Goal: Task Accomplishment & Management: Manage account settings

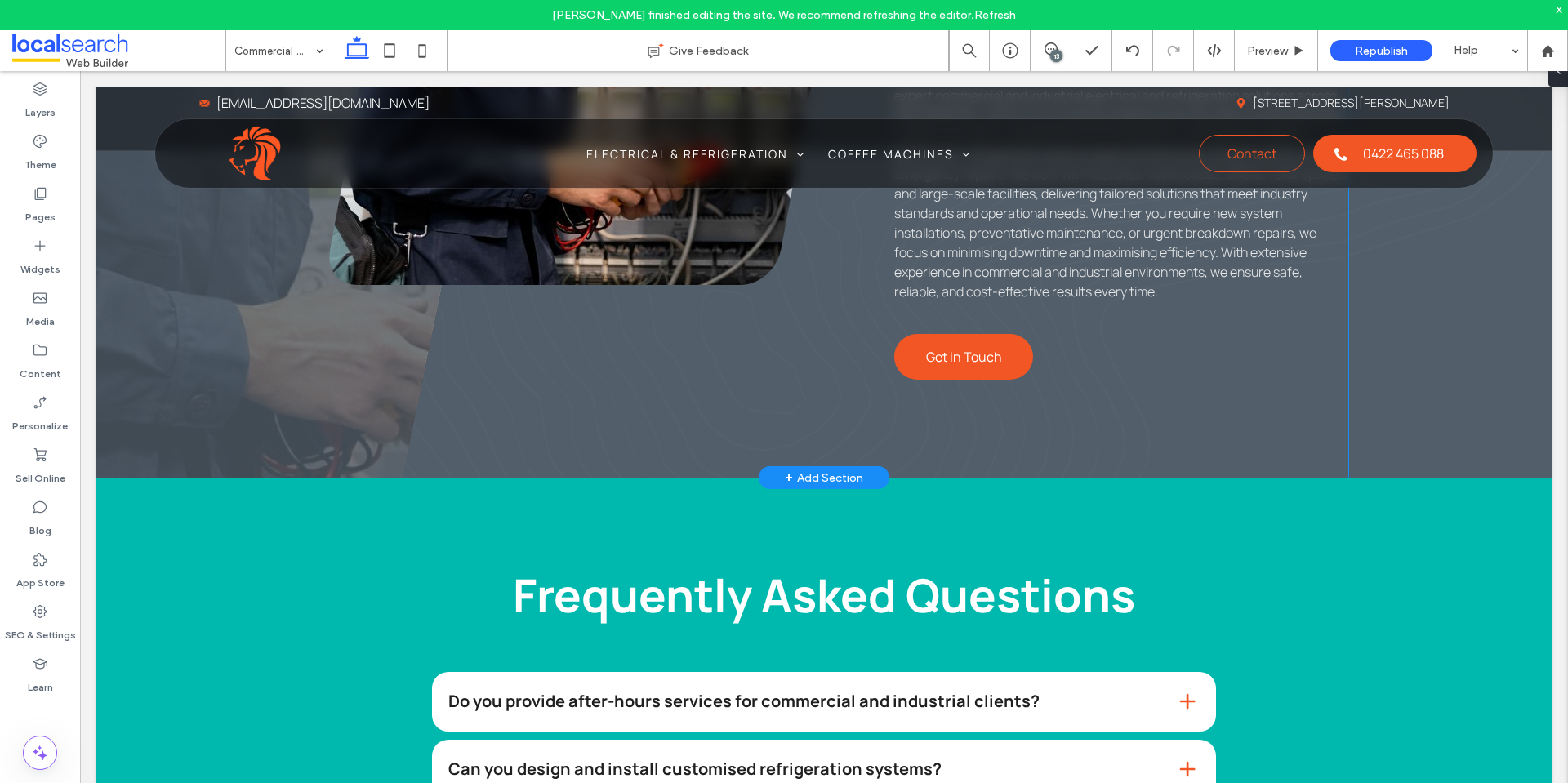
click at [1278, 343] on div "Your Electrical Experts Projected Contracting Electrical Services in Cairns del…" at bounding box center [838, 160] width 1019 height 636
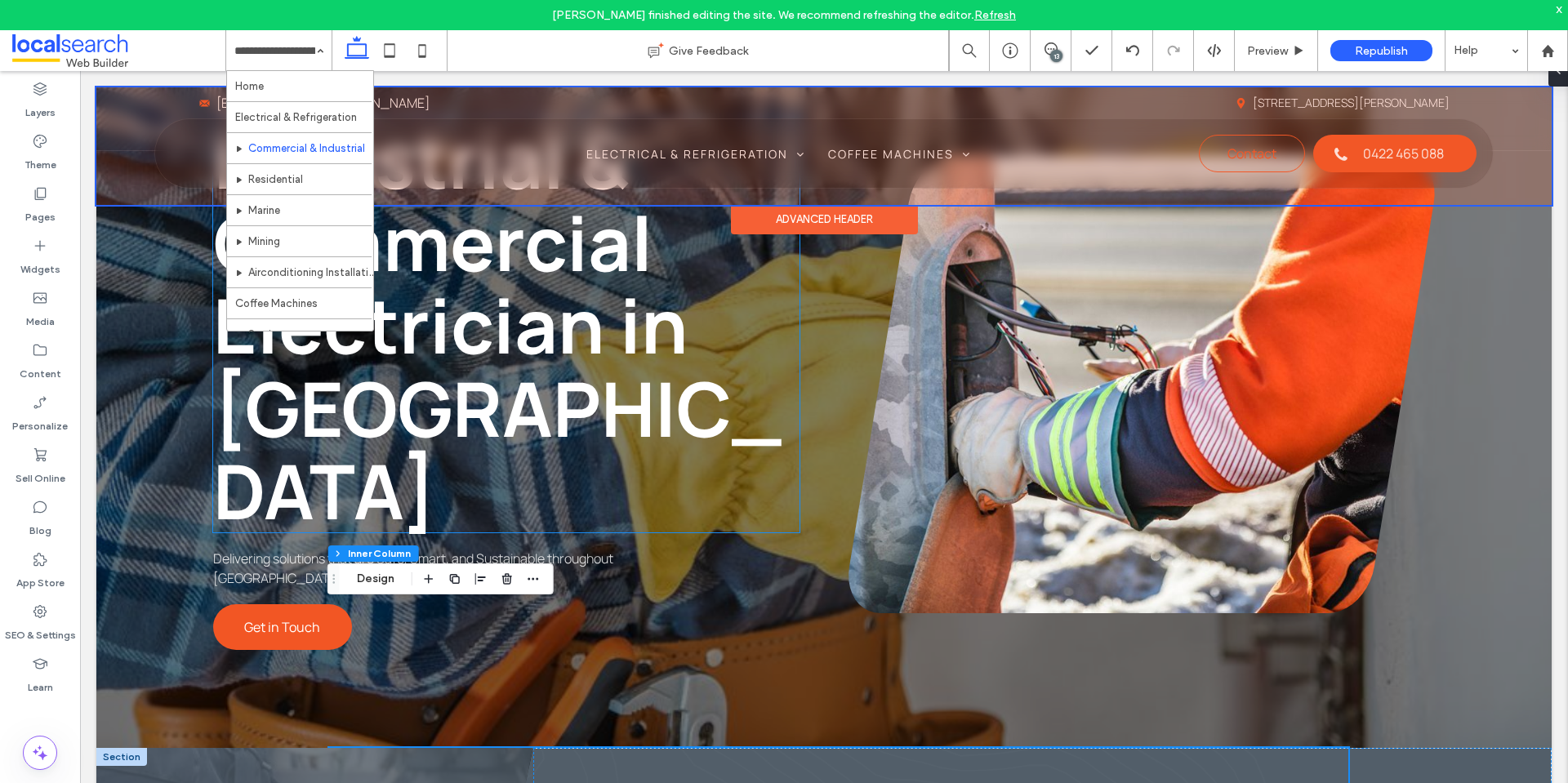
scroll to position [33, 0]
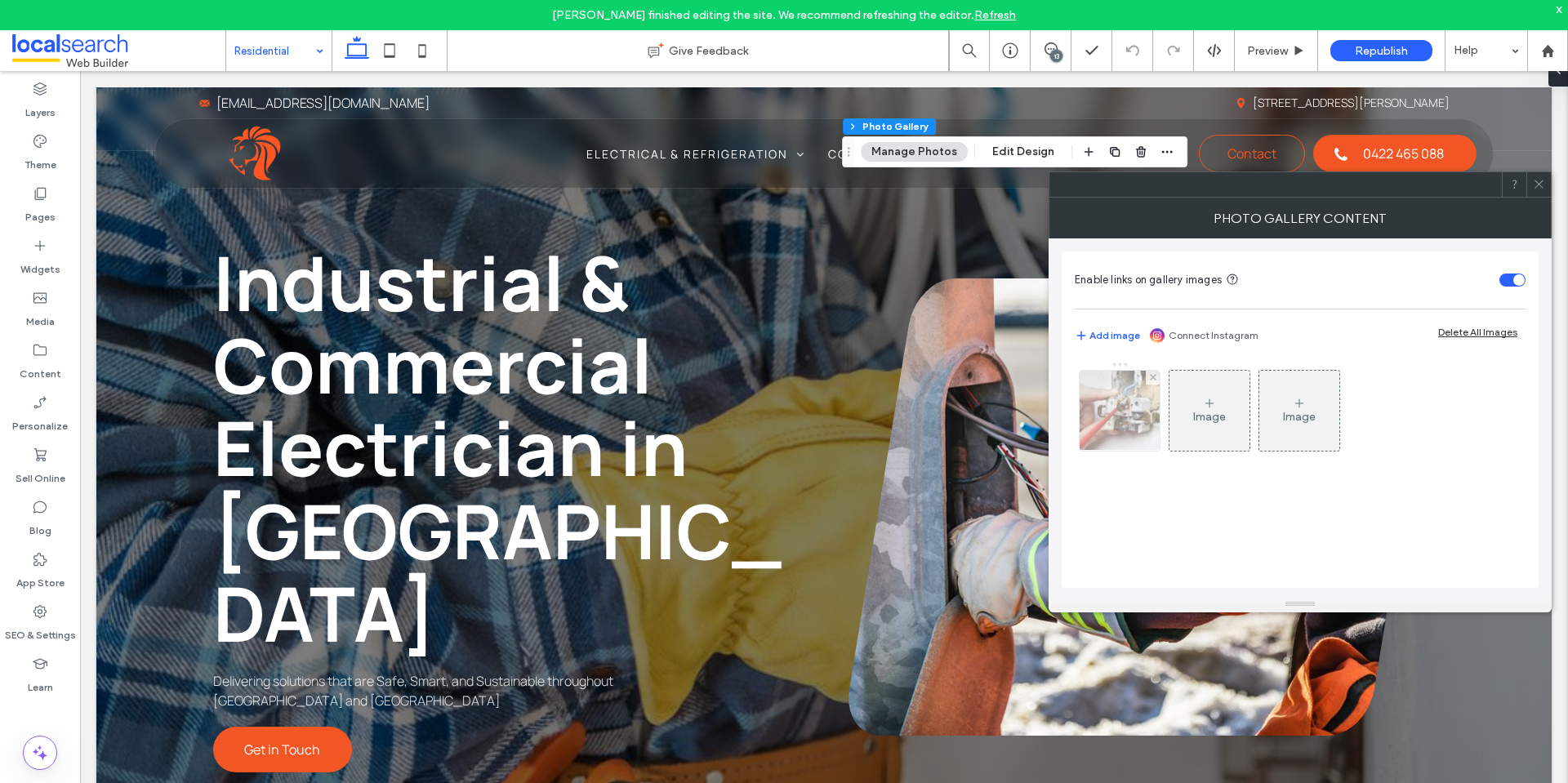
click at [1106, 401] on img at bounding box center [1119, 411] width 125 height 80
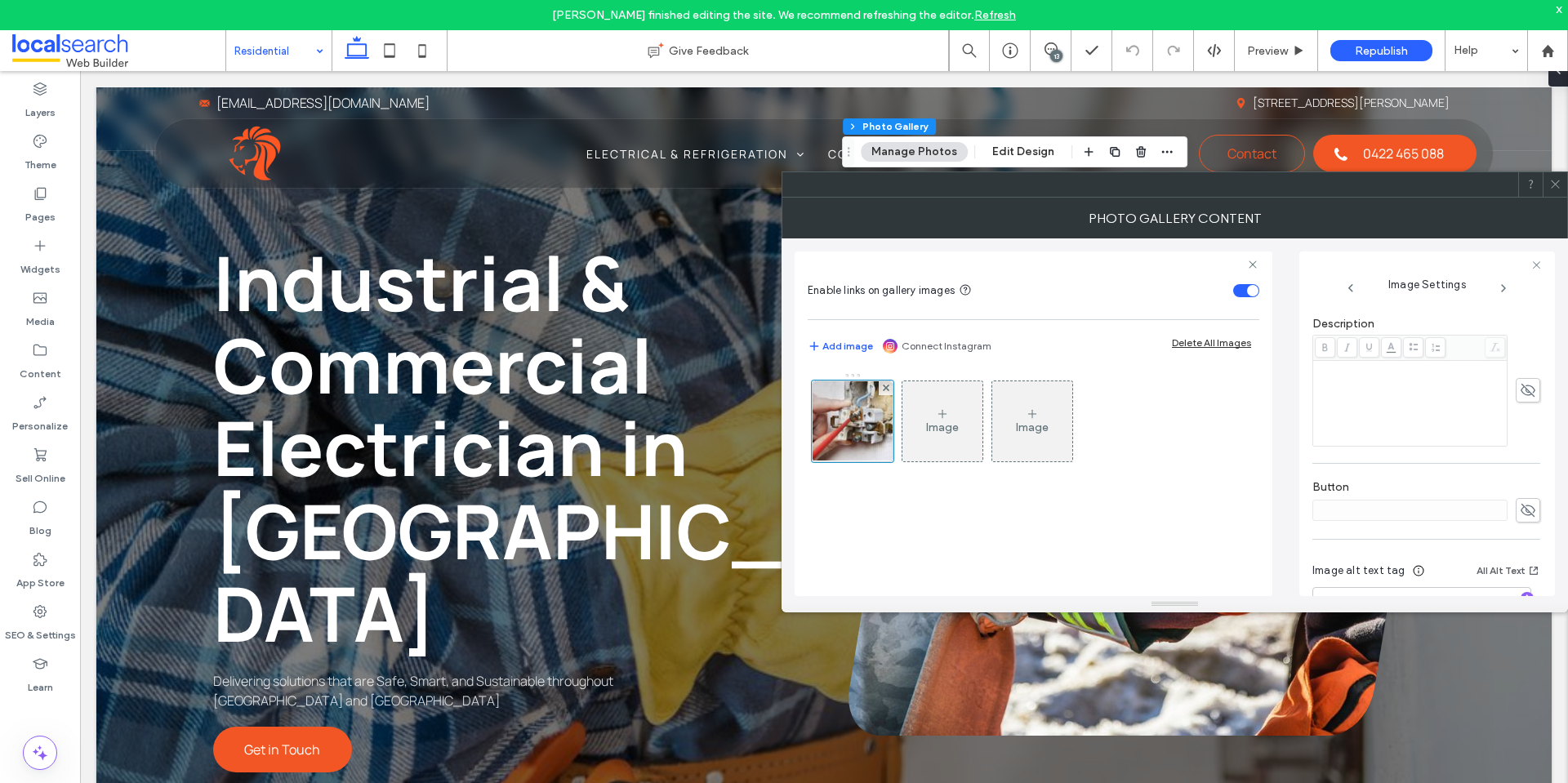
scroll to position [483, 0]
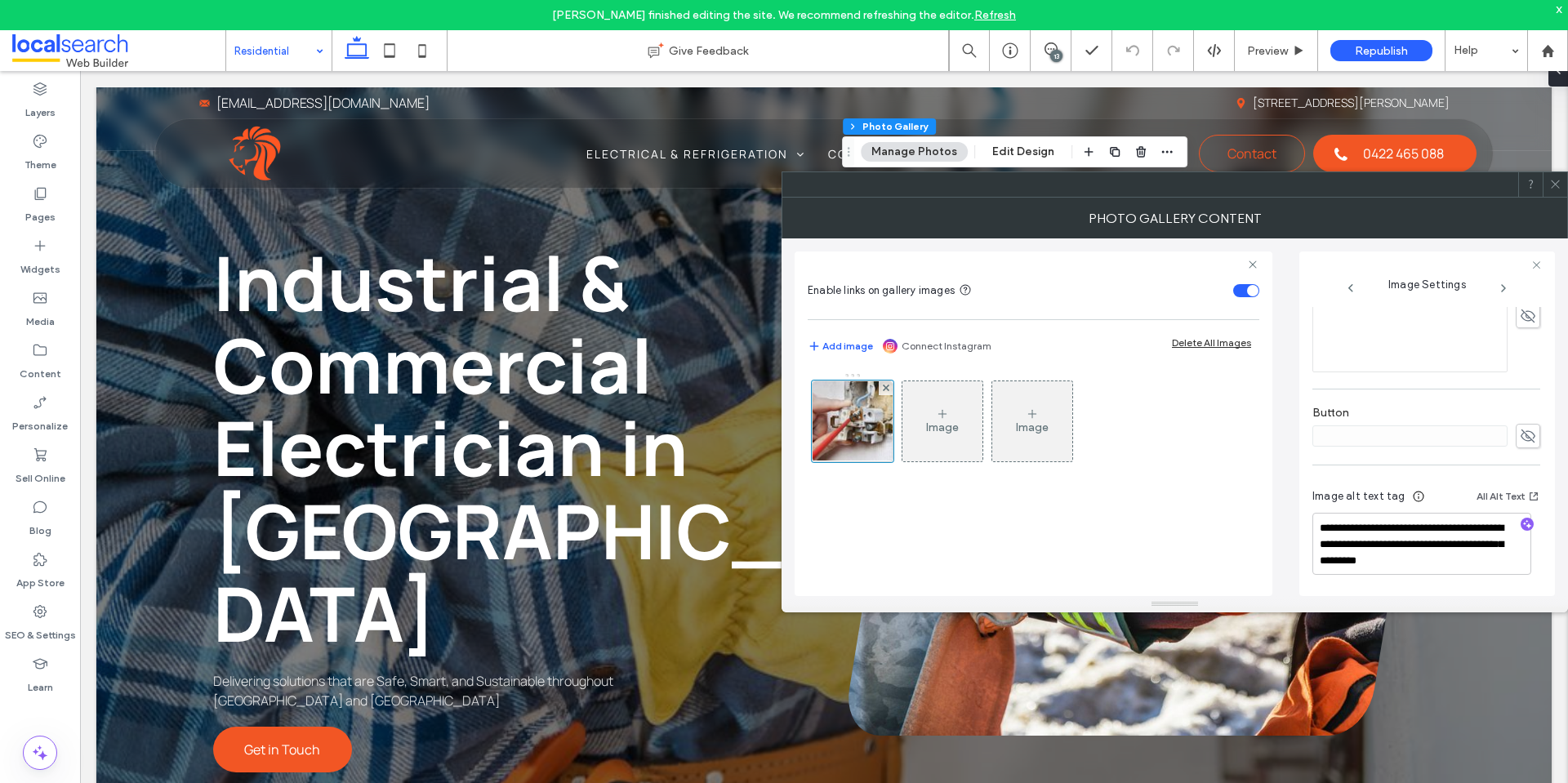
drag, startPoint x: 1556, startPoint y: 181, endPoint x: 1400, endPoint y: 239, distance: 166.4
click at [1556, 181] on icon at bounding box center [1556, 183] width 12 height 12
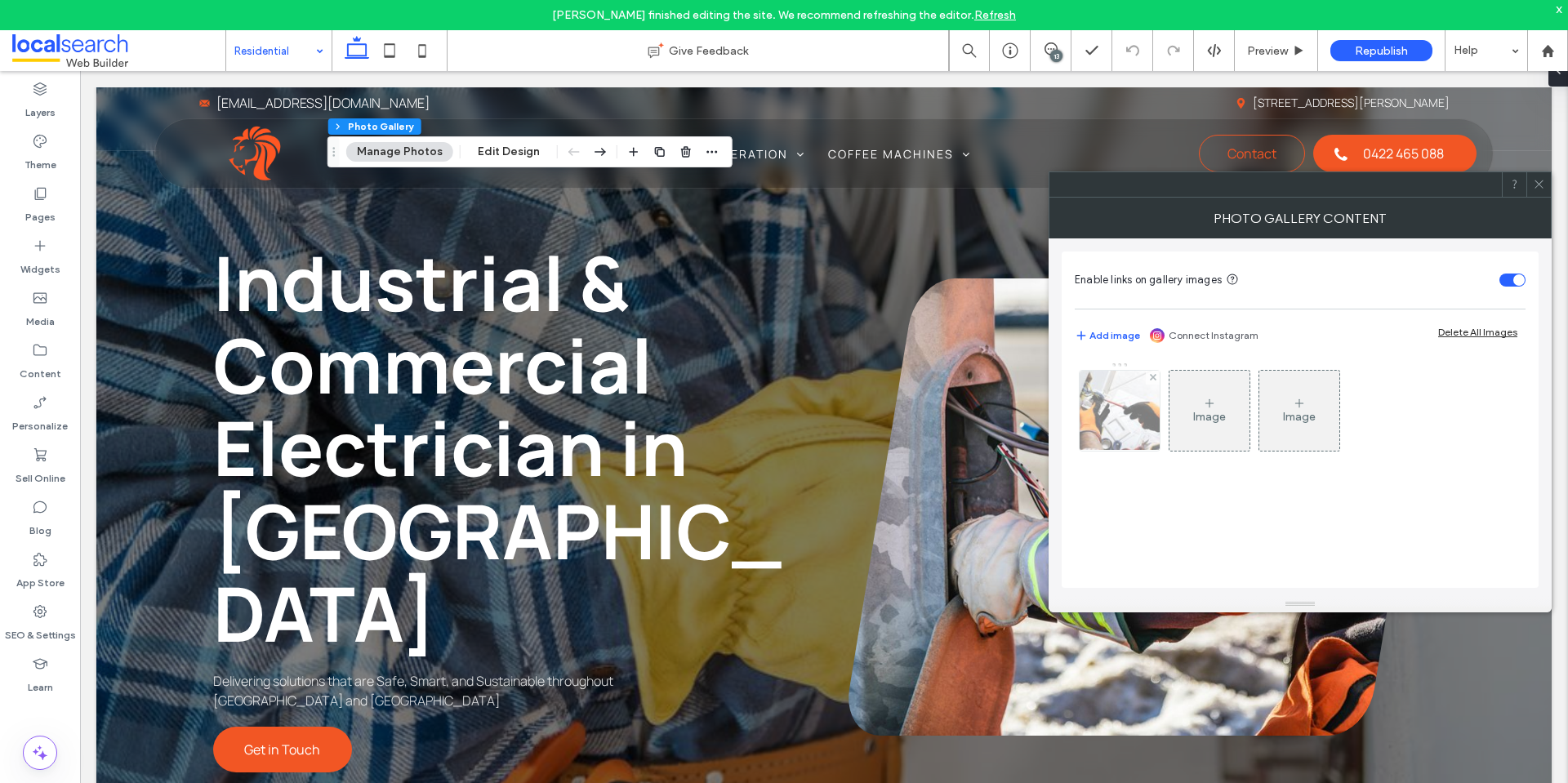
click at [1098, 430] on img at bounding box center [1119, 411] width 121 height 80
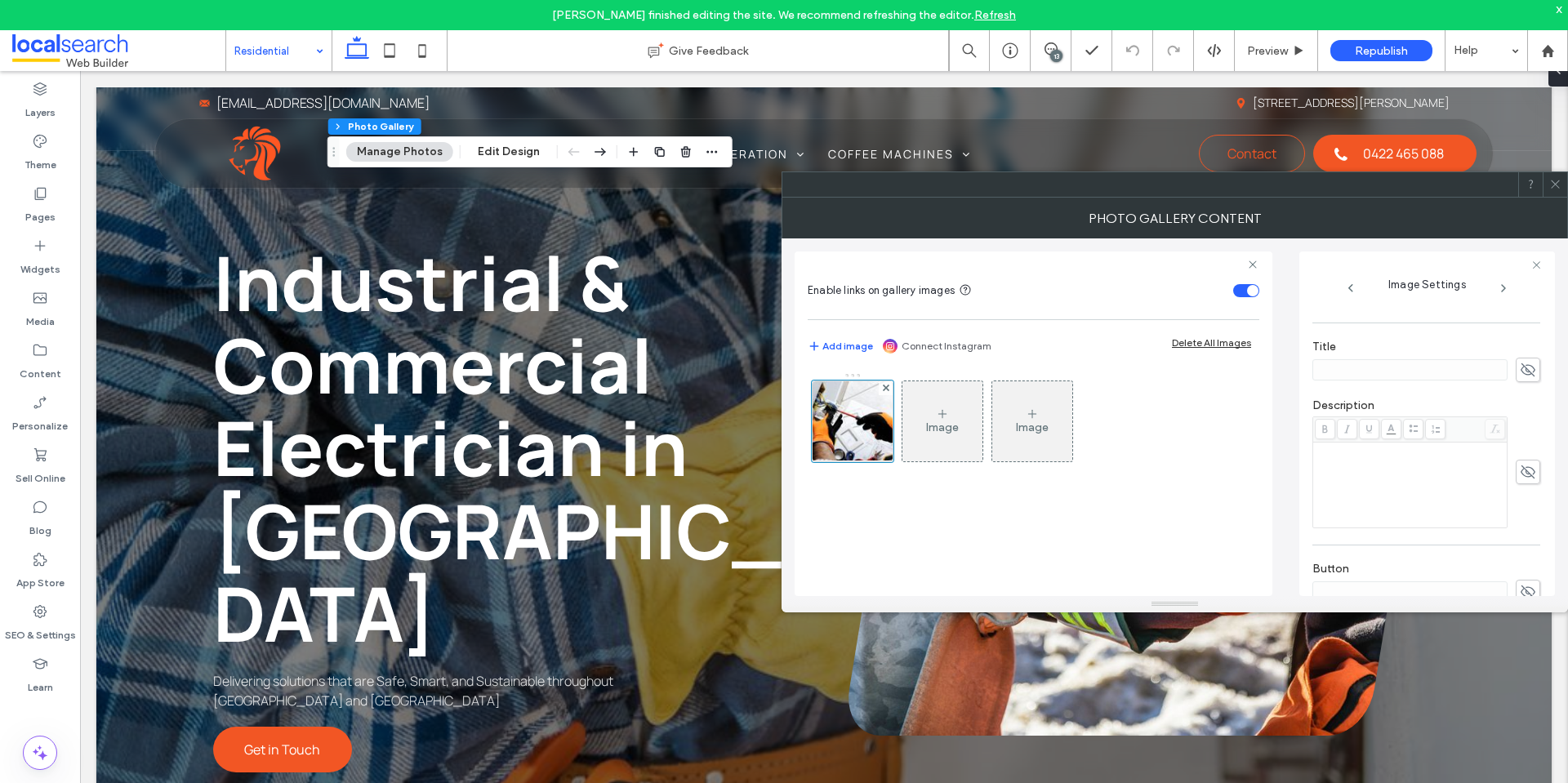
scroll to position [499, 0]
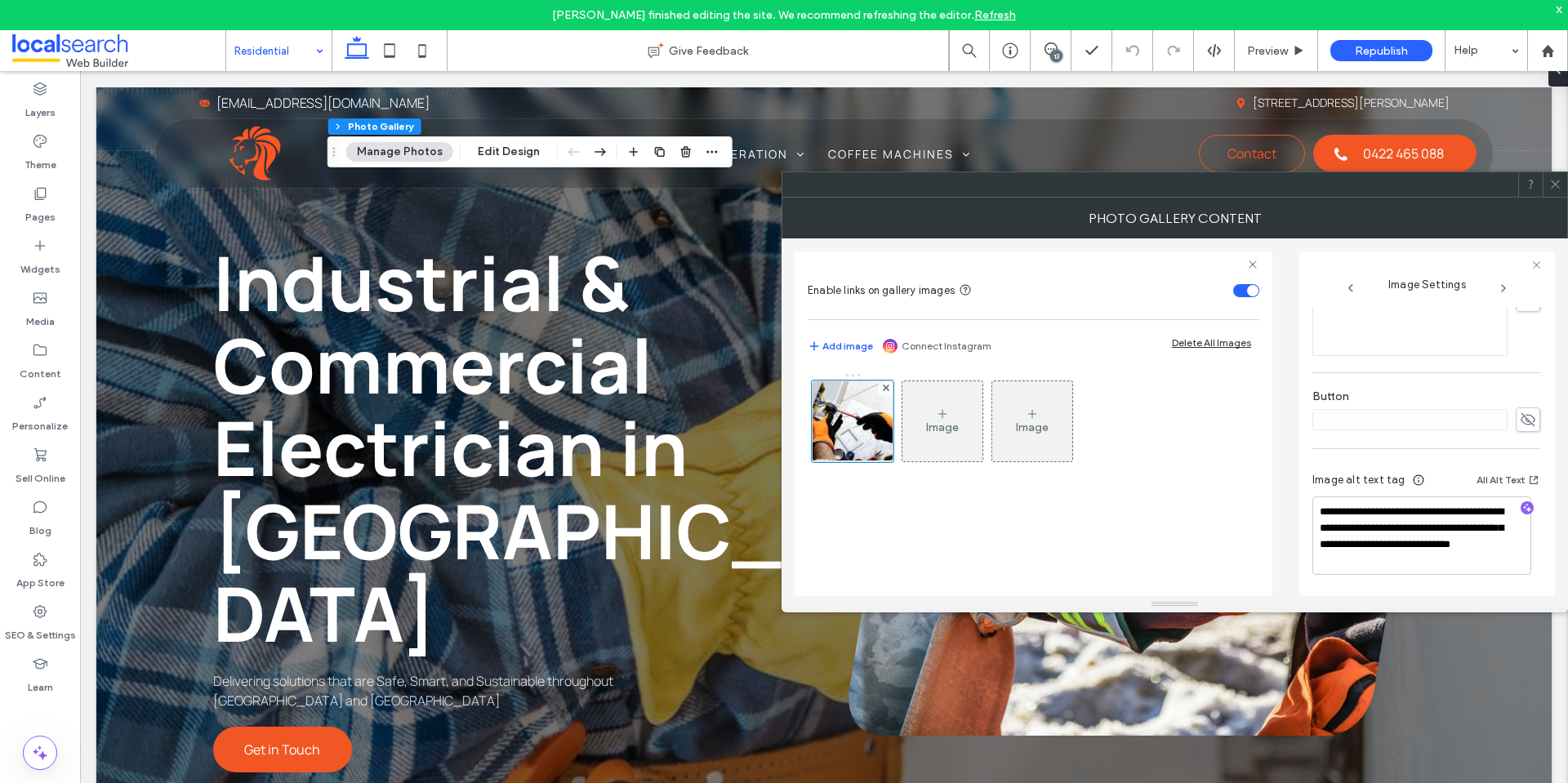
click at [1549, 182] on div at bounding box center [1556, 184] width 25 height 25
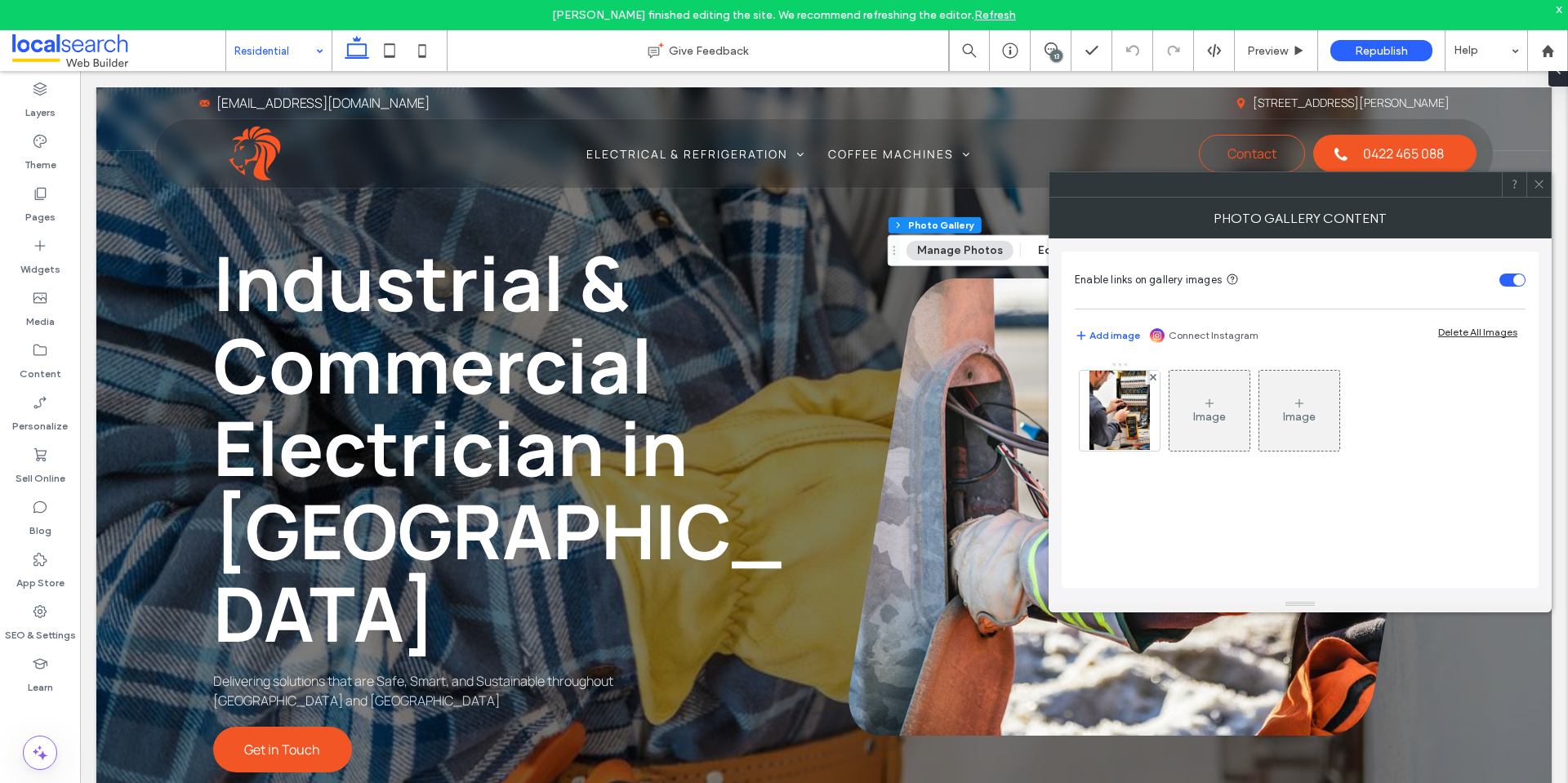
click at [1075, 409] on div "Image Image" at bounding box center [1299, 415] width 449 height 106
drag, startPoint x: 1102, startPoint y: 429, endPoint x: 1380, endPoint y: 401, distance: 279.4
click at [1103, 429] on img at bounding box center [1120, 411] width 61 height 80
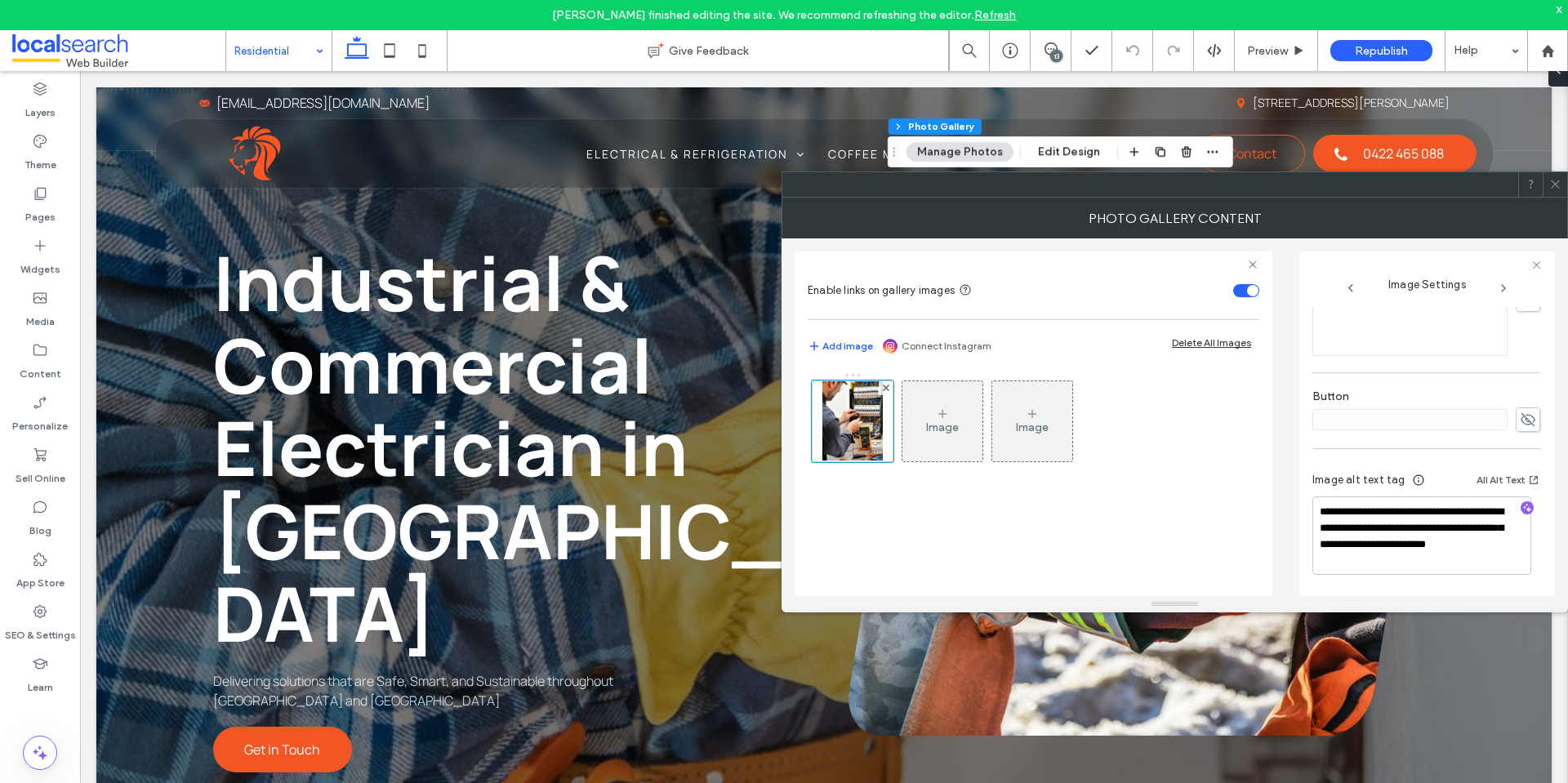
click at [1551, 185] on icon at bounding box center [1556, 183] width 12 height 12
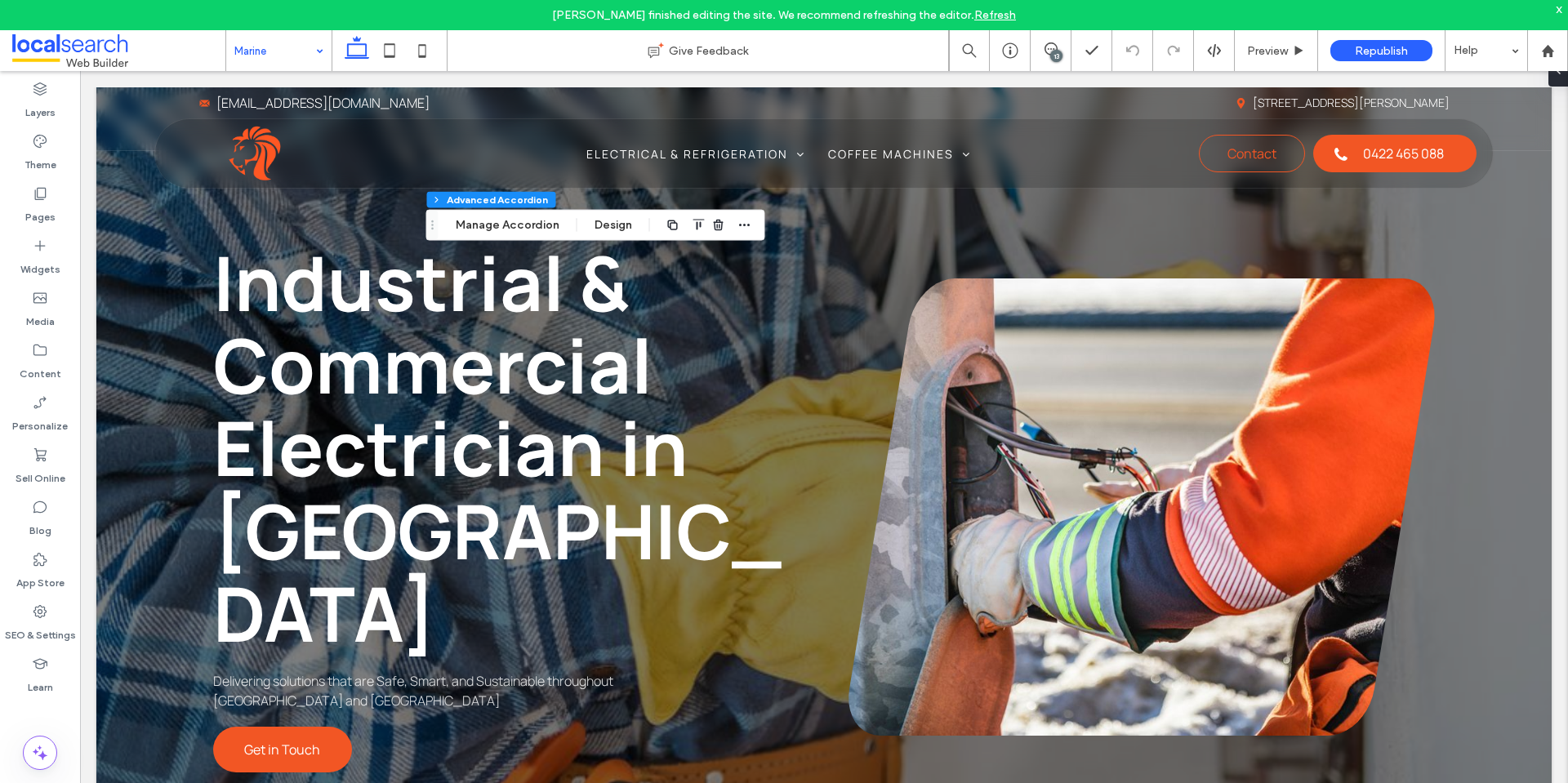
type input "*"
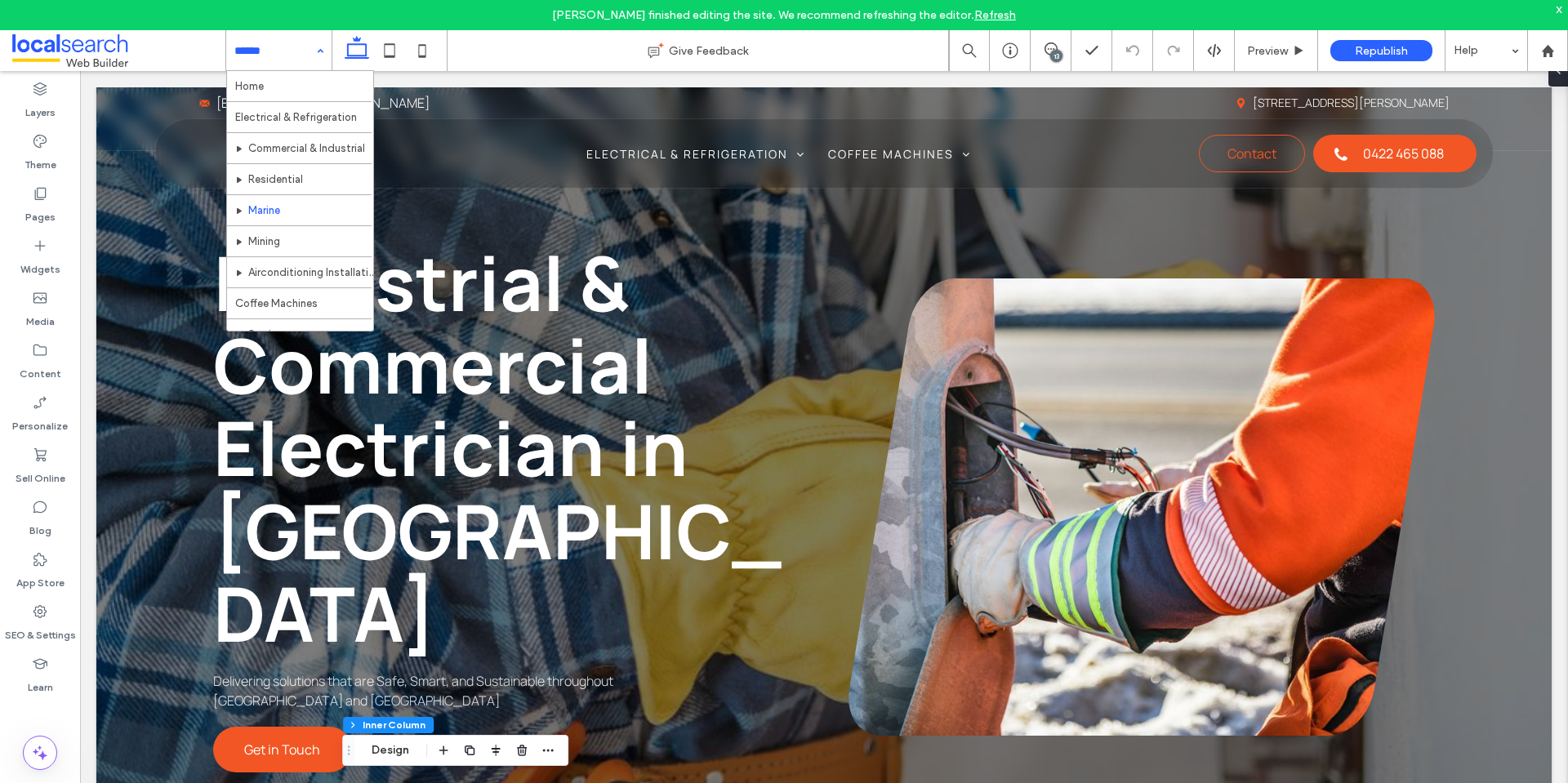
click at [278, 55] on input at bounding box center [275, 50] width 81 height 41
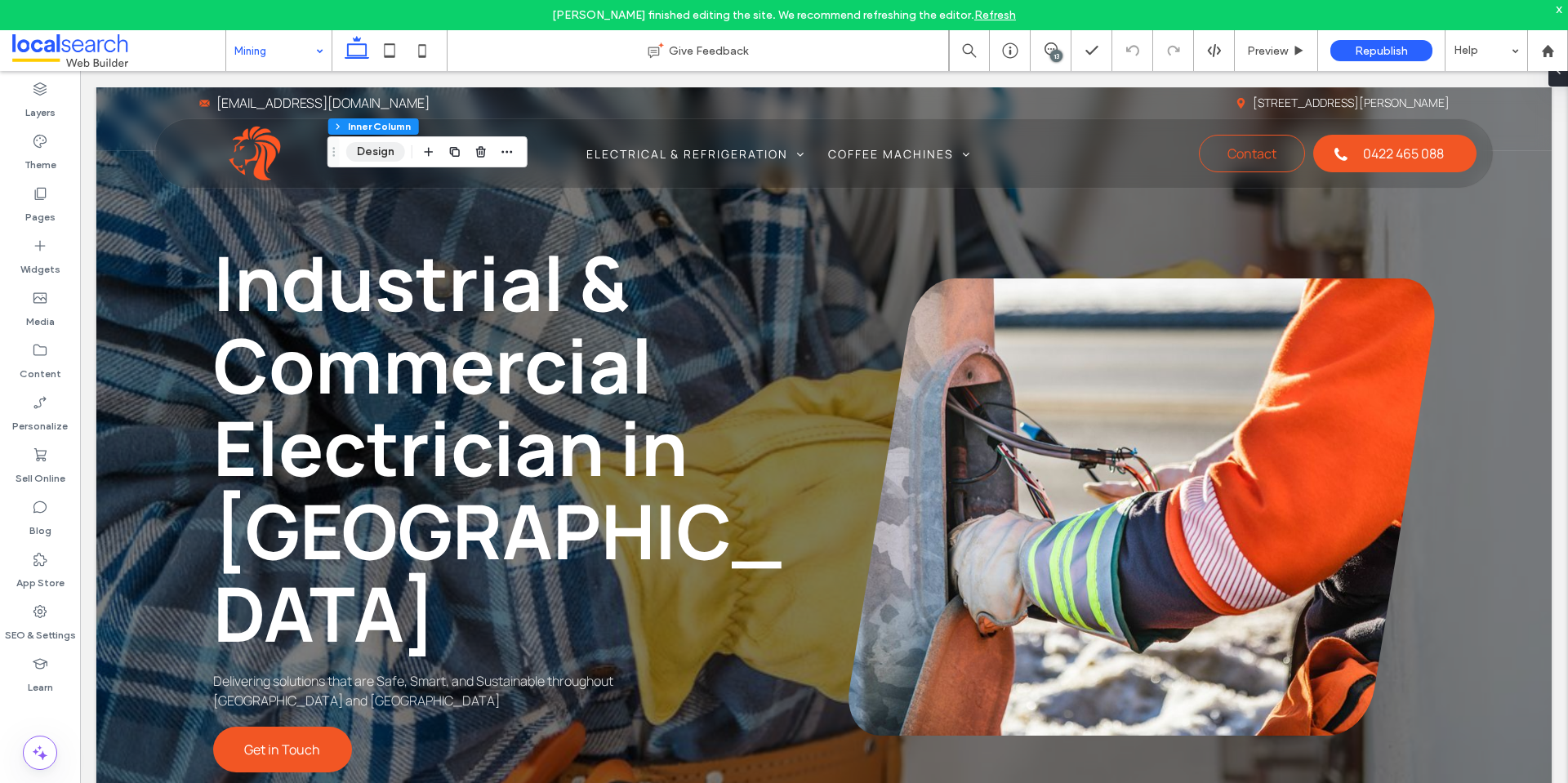
click at [396, 148] on button "Design" at bounding box center [375, 152] width 59 height 20
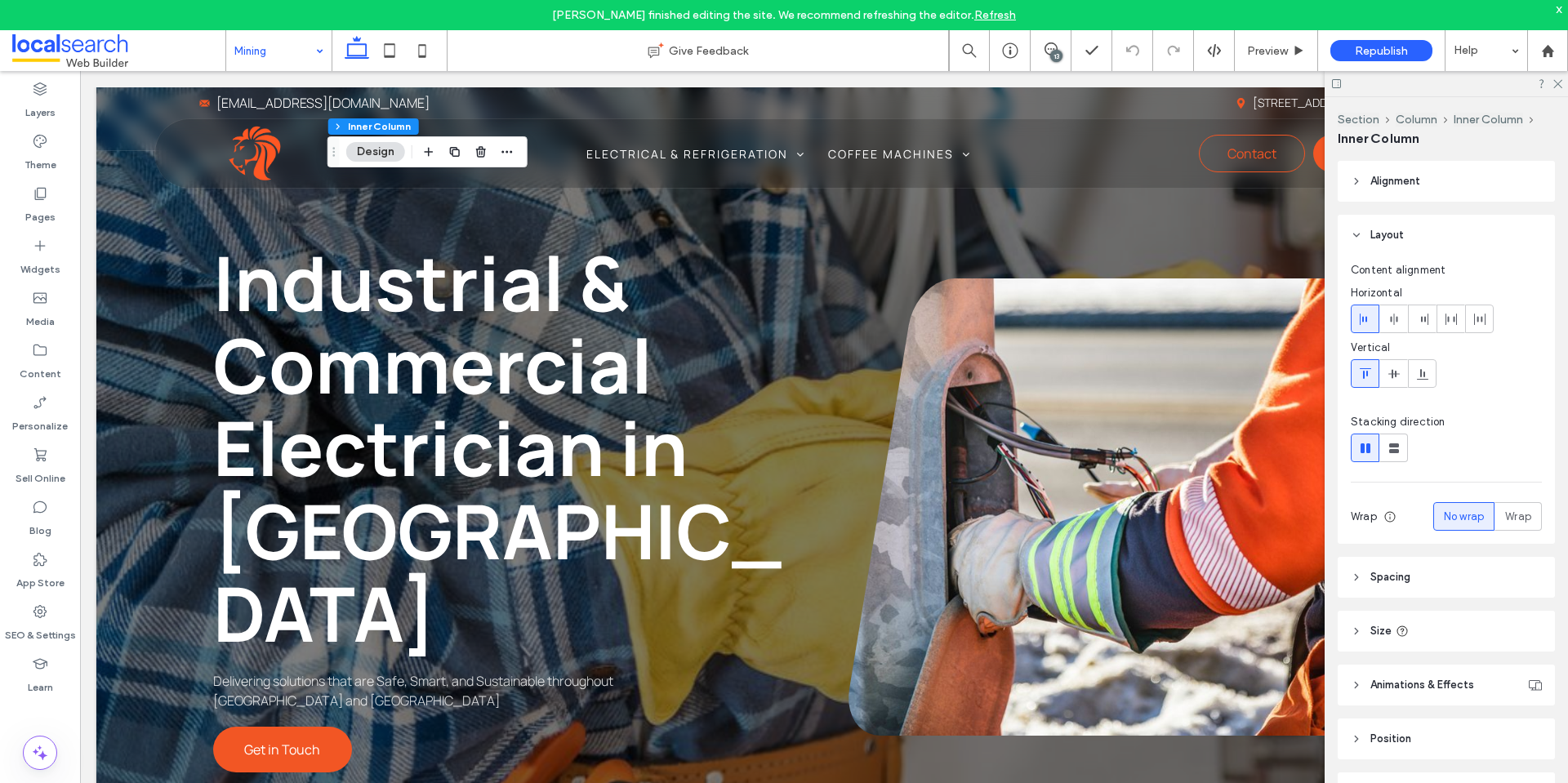
drag, startPoint x: 1397, startPoint y: 577, endPoint x: 1405, endPoint y: 563, distance: 16.1
click at [1399, 577] on span "Spacing" at bounding box center [1390, 577] width 40 height 16
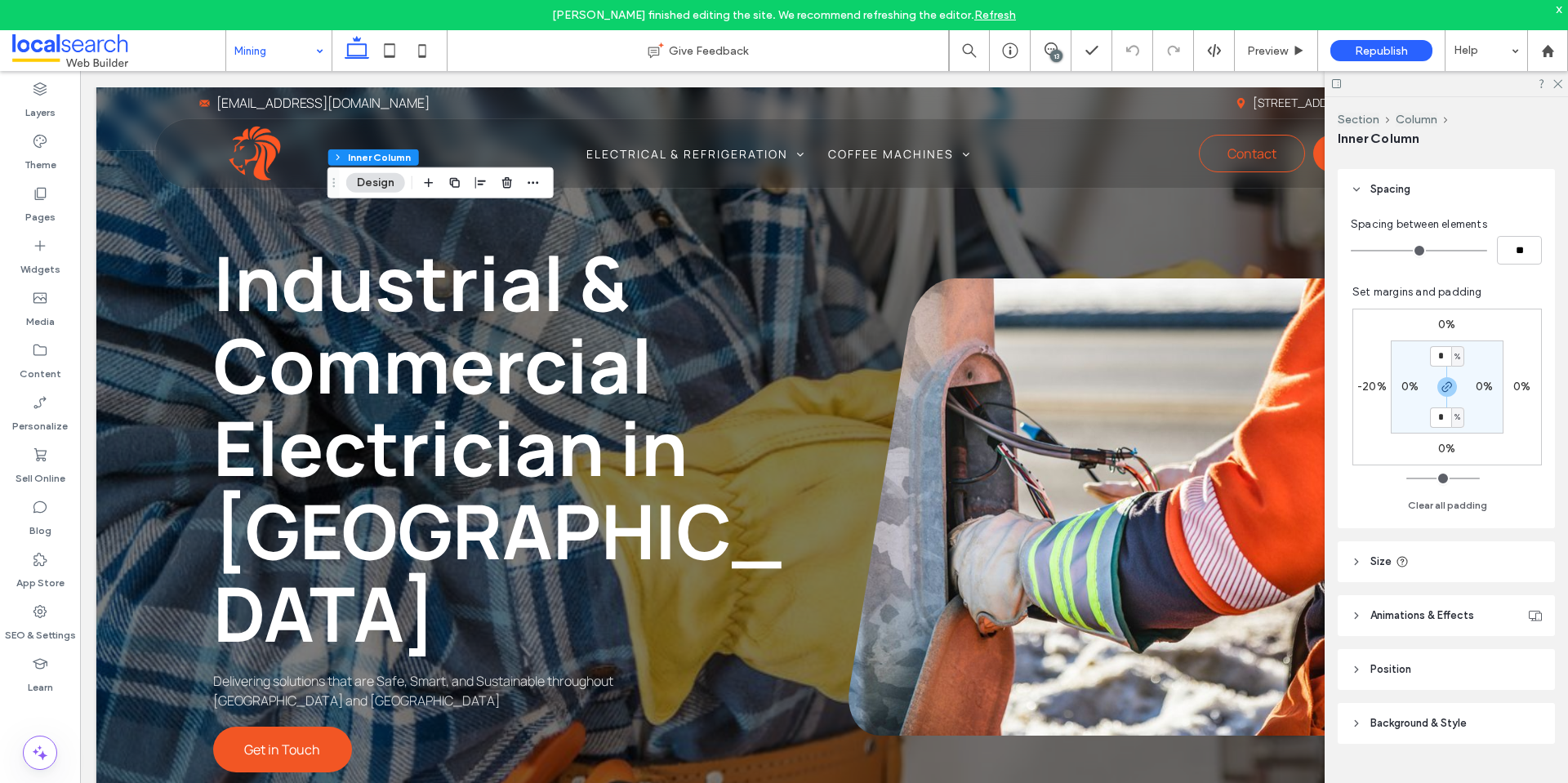
scroll to position [391, 0]
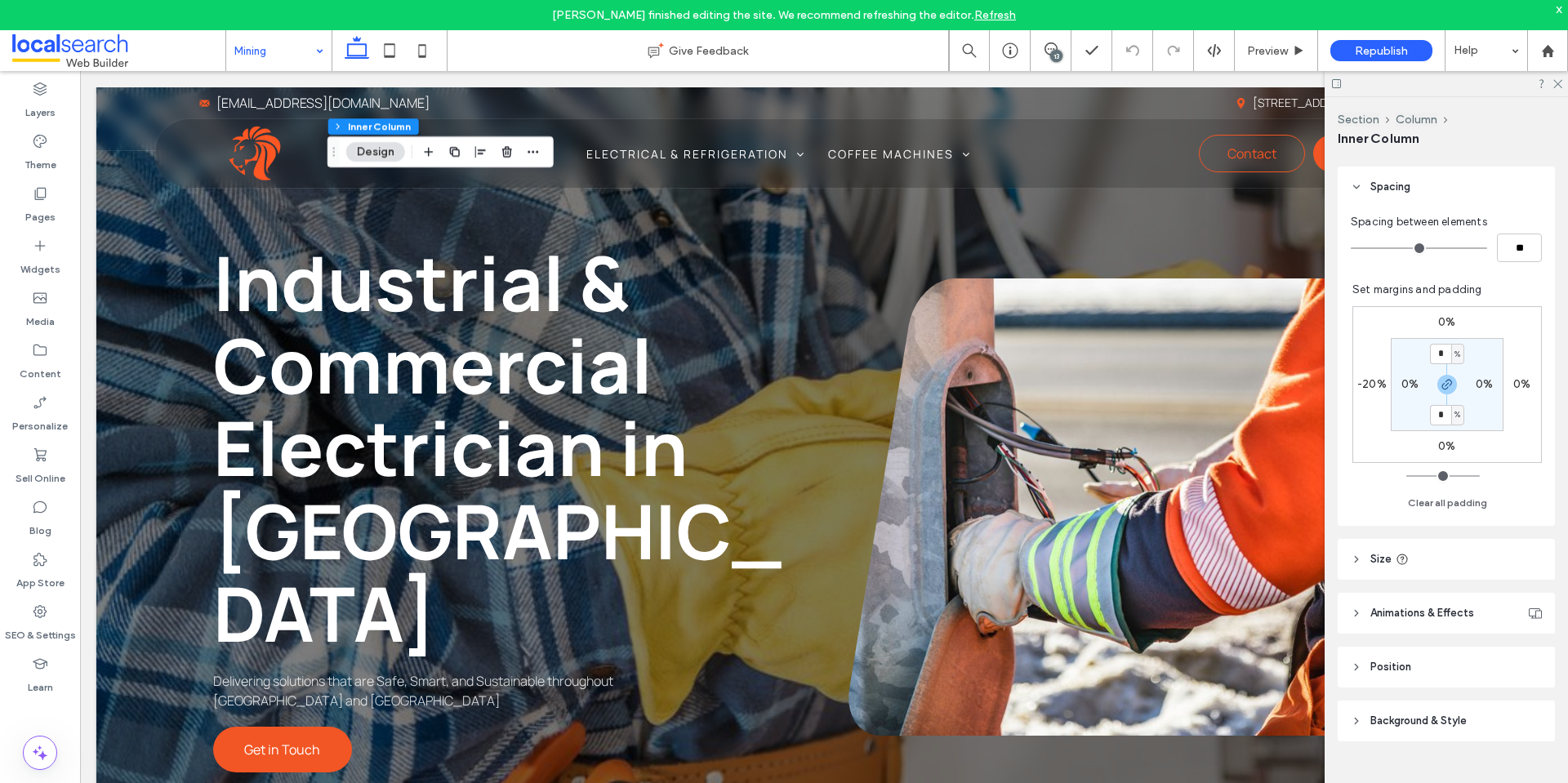
click at [1411, 563] on header "Size" at bounding box center [1446, 559] width 218 height 41
click at [1445, 559] on header "Size" at bounding box center [1446, 559] width 218 height 41
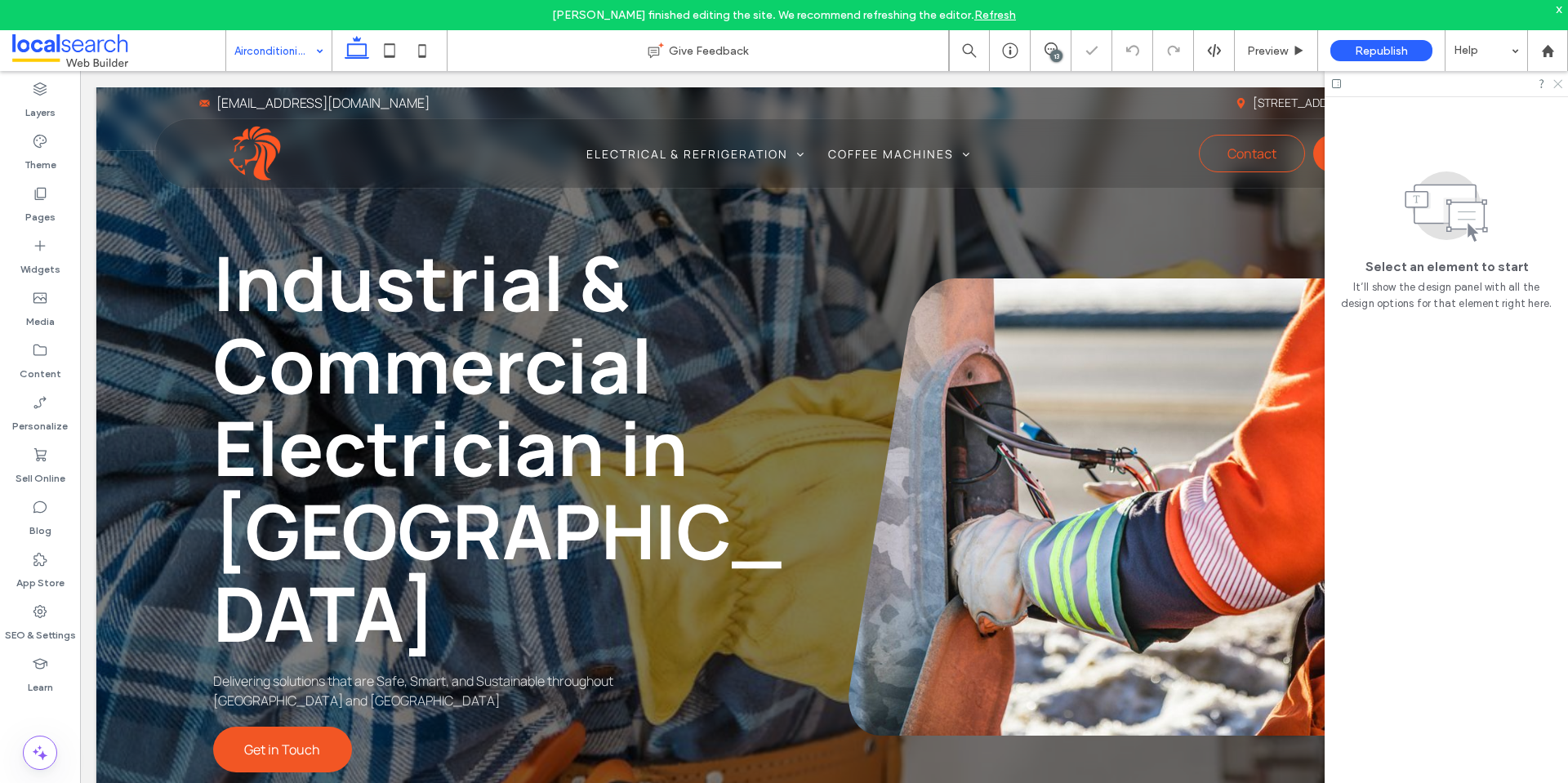
click at [1561, 84] on icon at bounding box center [1557, 83] width 10 height 10
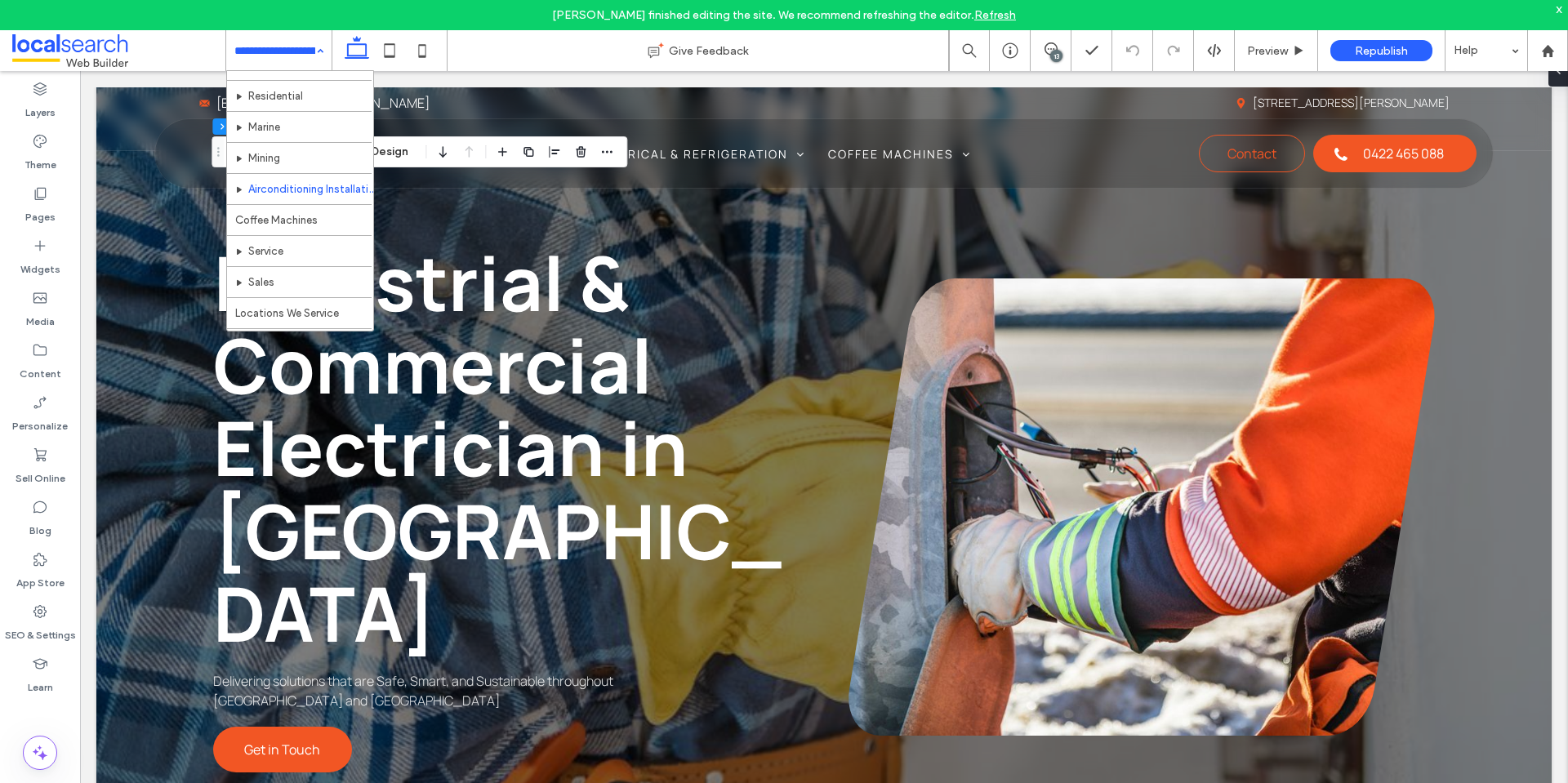
scroll to position [82, 0]
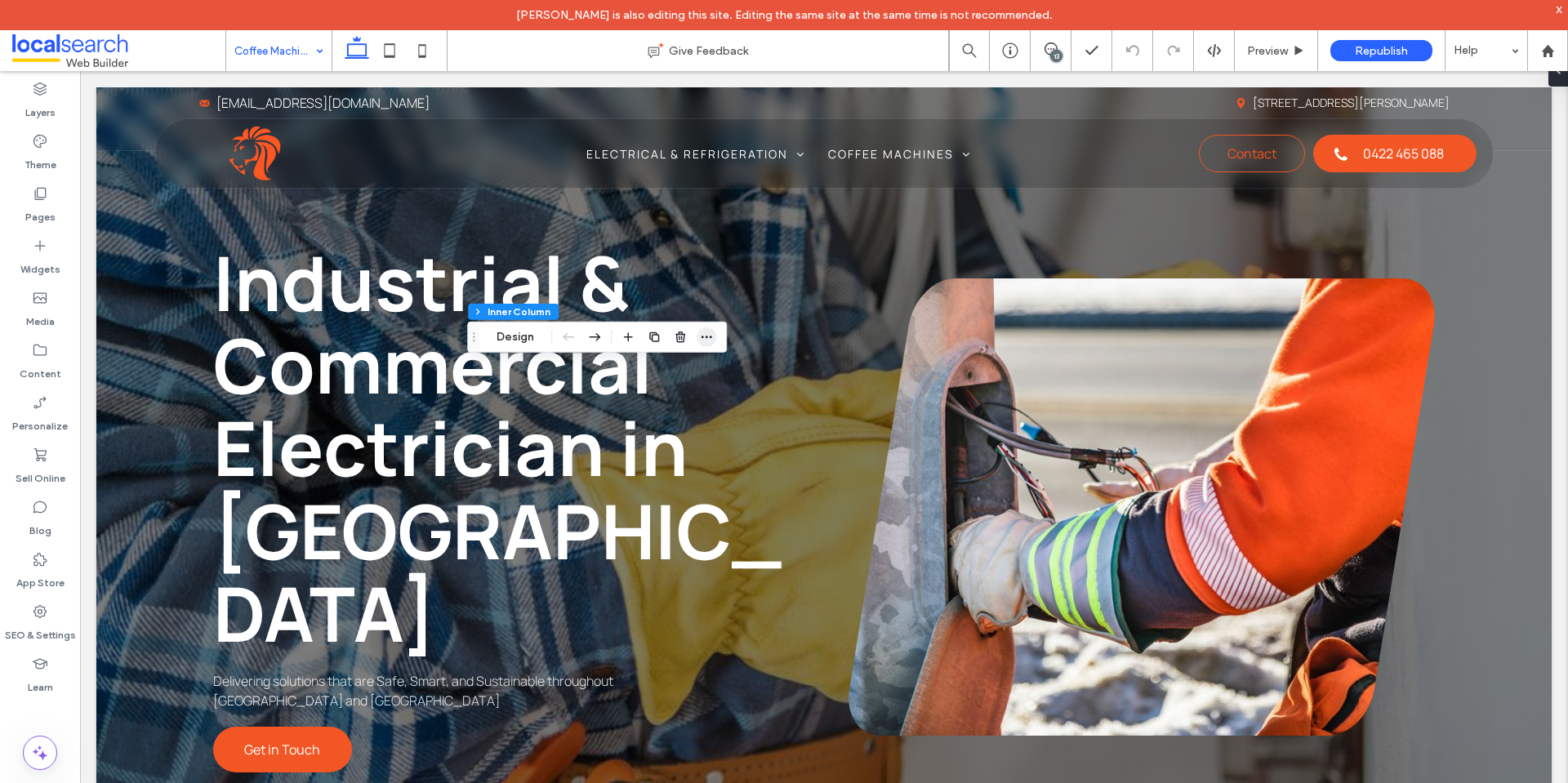
click at [716, 330] on span "button" at bounding box center [706, 337] width 20 height 20
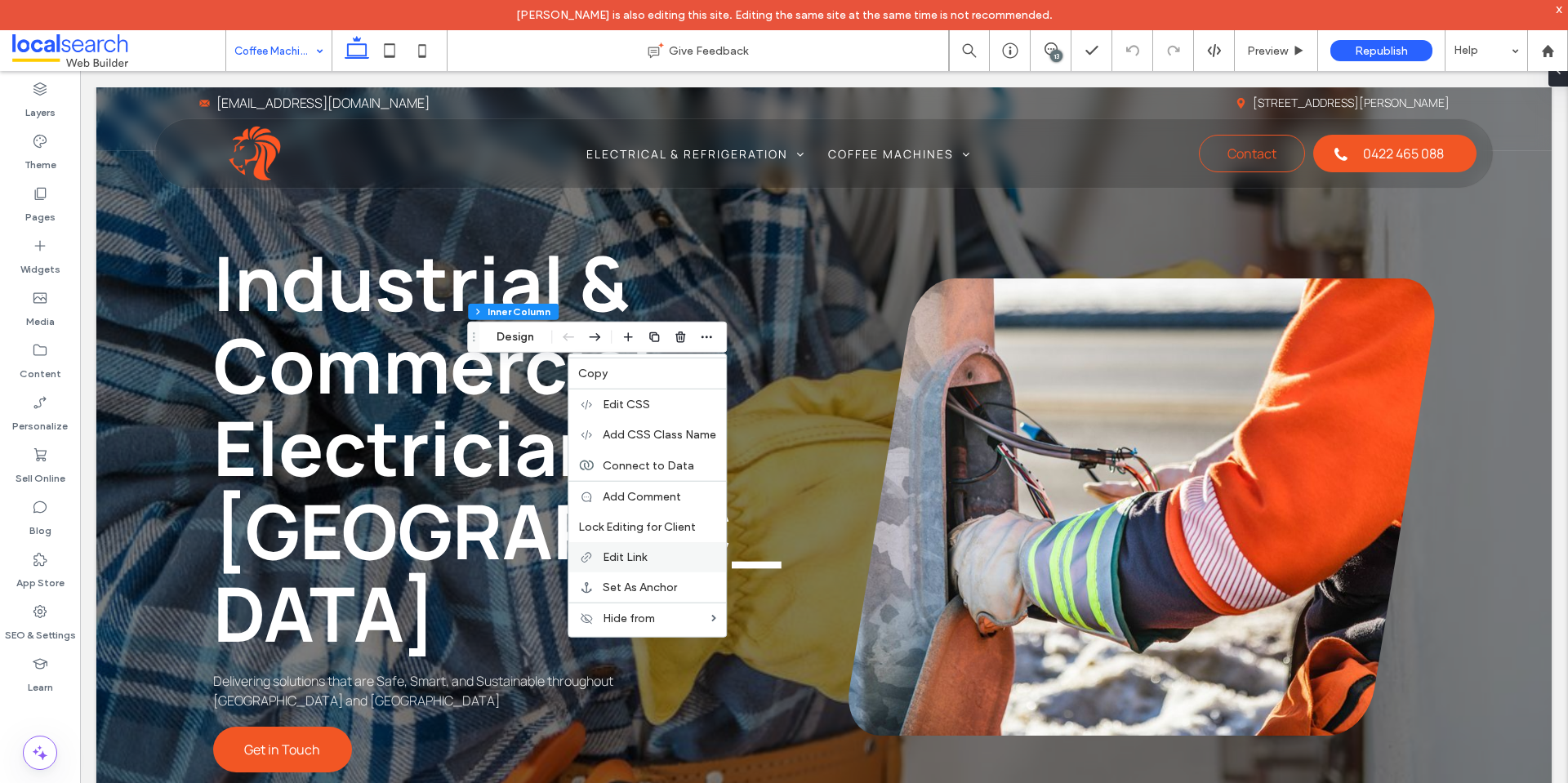
click at [642, 544] on div "Edit Link" at bounding box center [647, 558] width 158 height 30
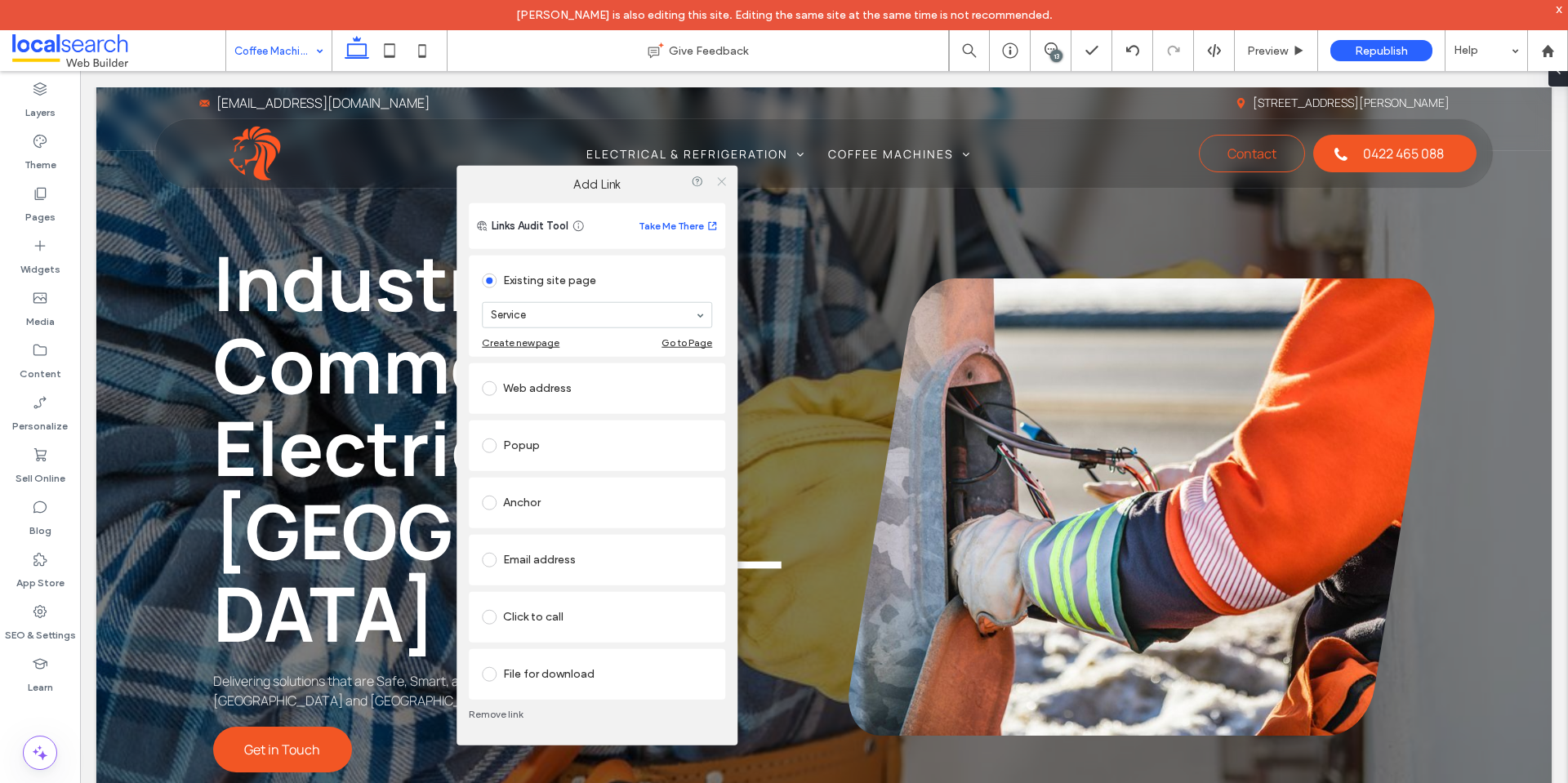
drag, startPoint x: 722, startPoint y: 178, endPoint x: 718, endPoint y: 187, distance: 9.8
click at [719, 177] on icon at bounding box center [721, 181] width 12 height 12
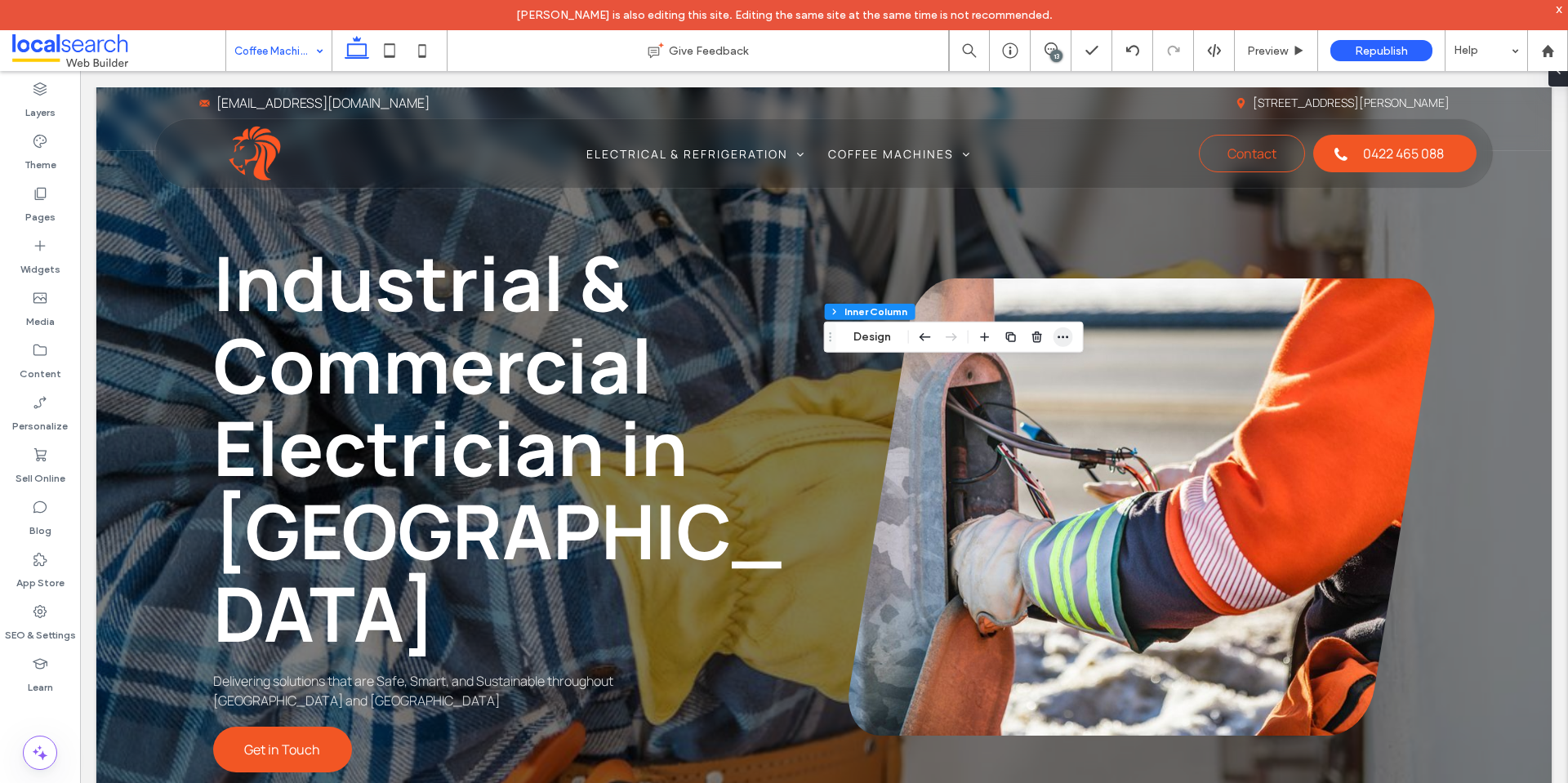
click at [1068, 333] on icon "button" at bounding box center [1063, 337] width 13 height 13
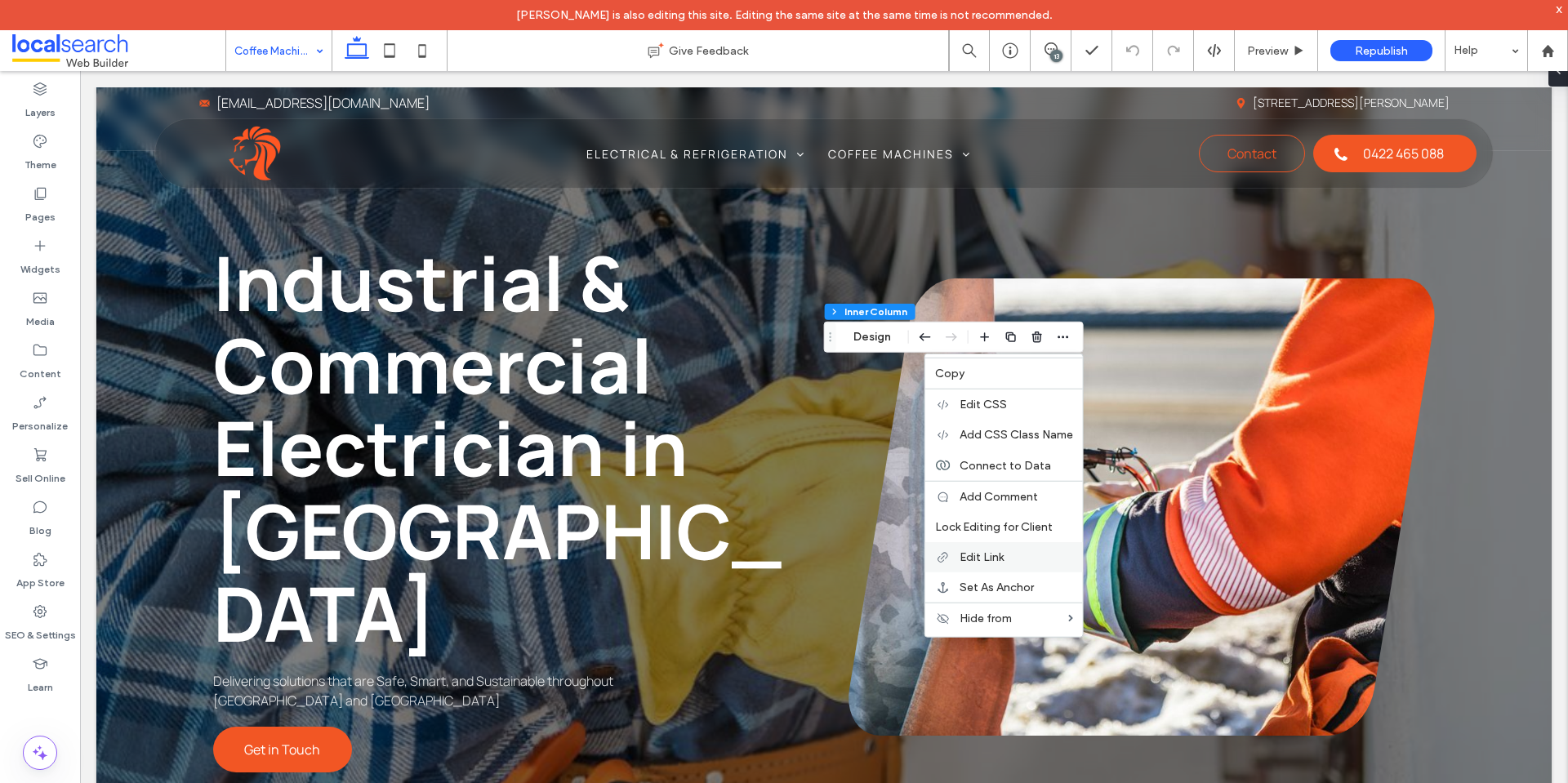
click at [1015, 555] on label "Edit Link" at bounding box center [1016, 557] width 113 height 14
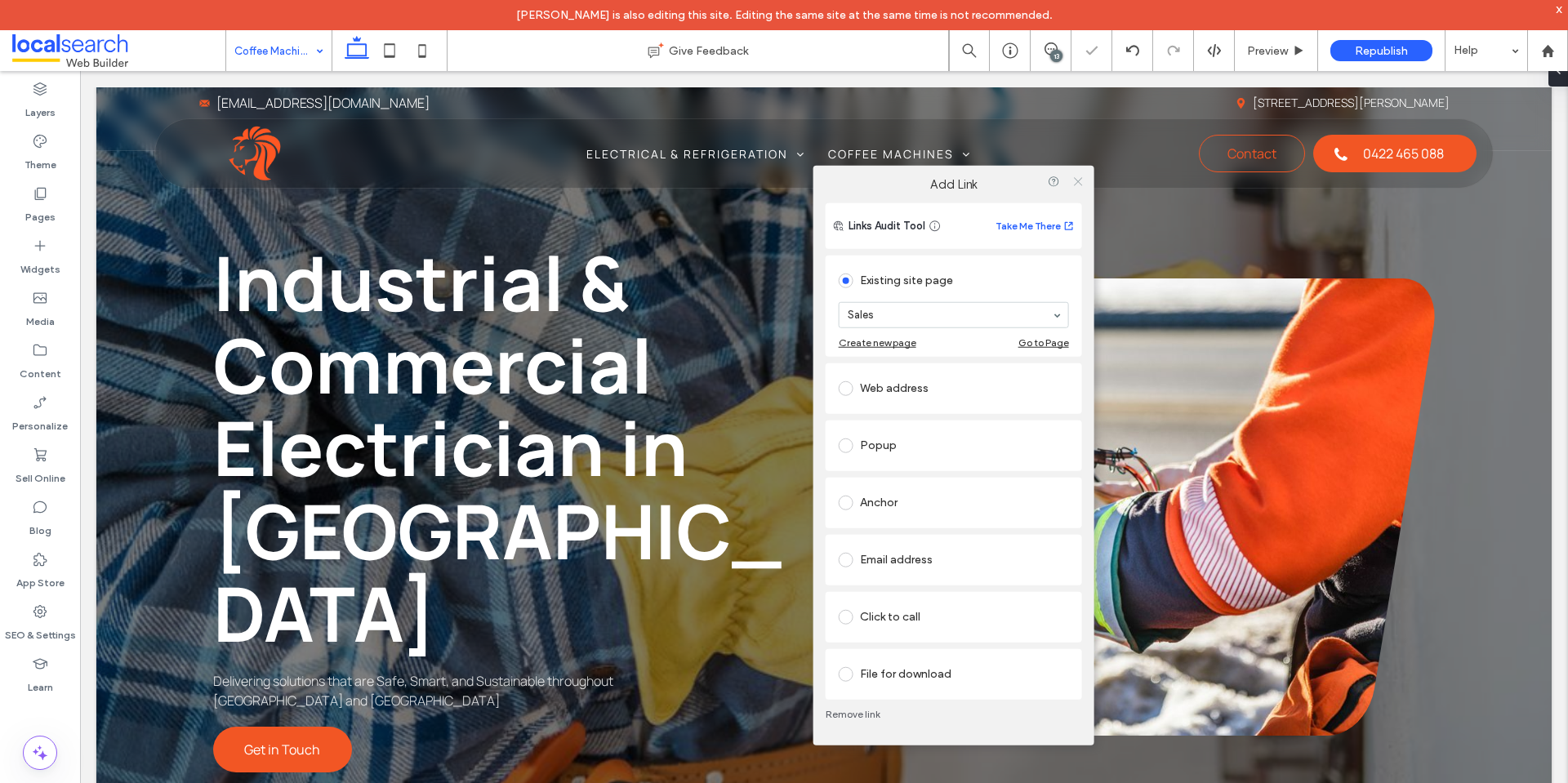
click at [1080, 182] on icon at bounding box center [1078, 181] width 12 height 12
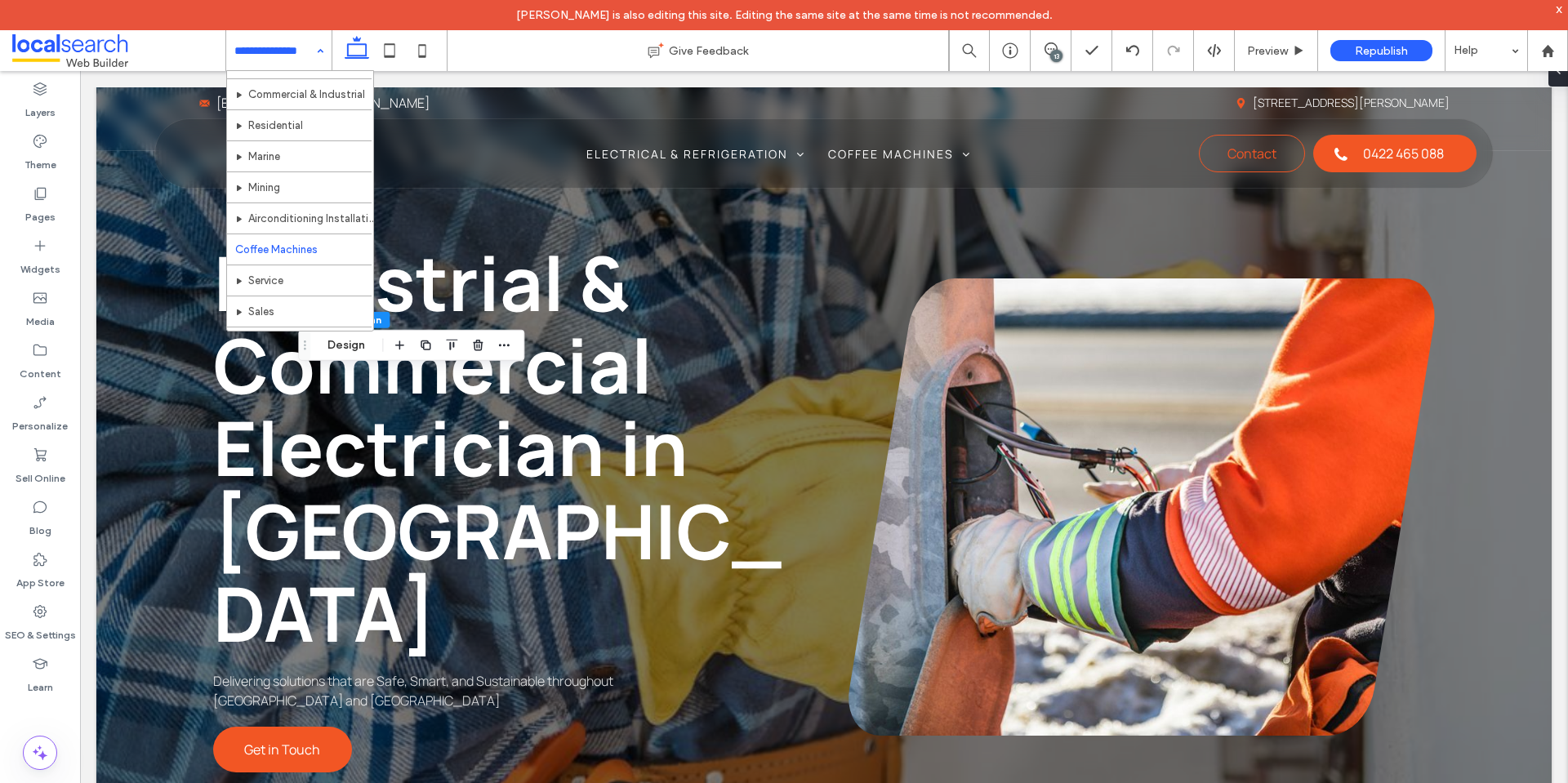
scroll to position [82, 0]
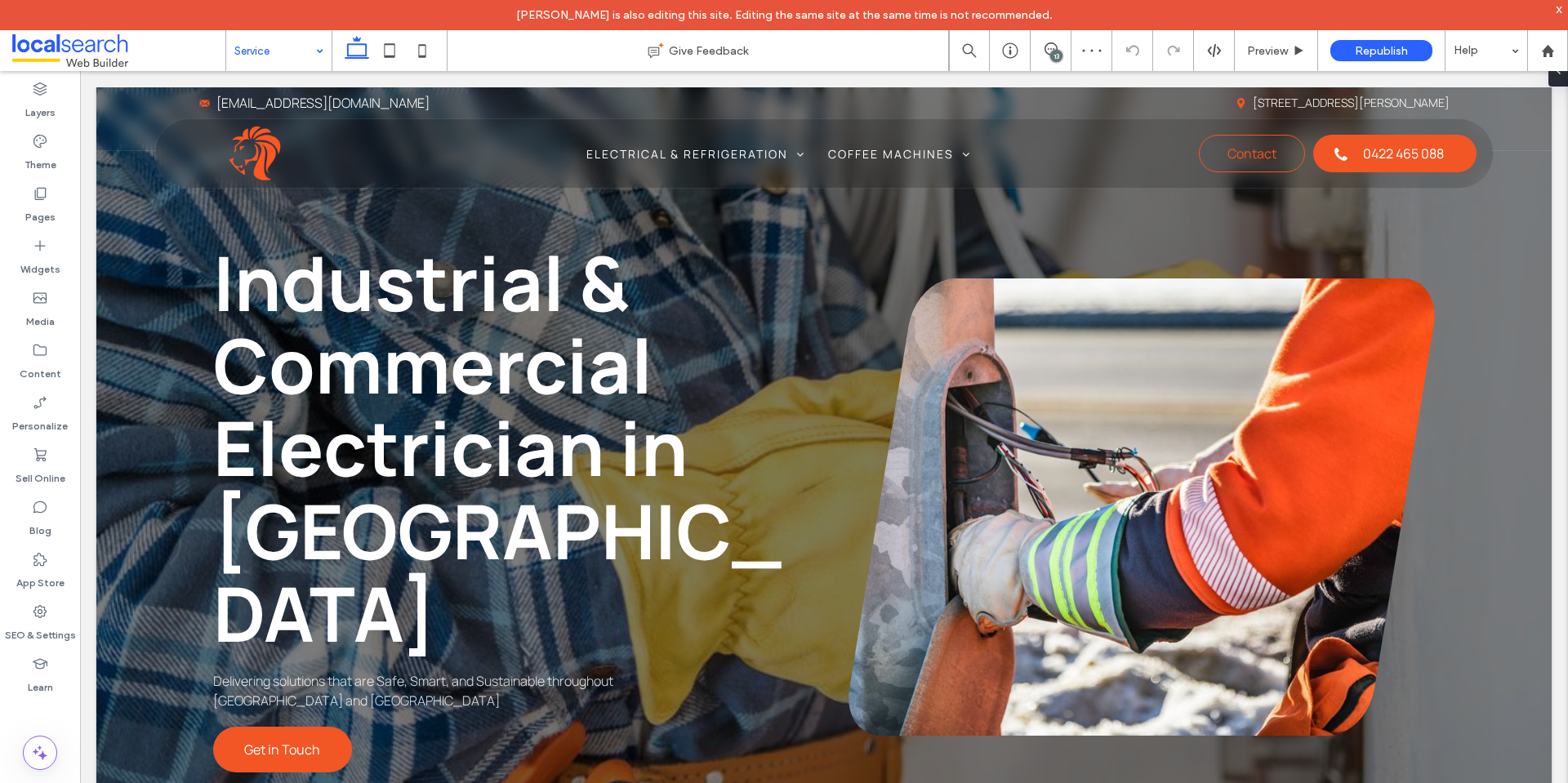
click at [264, 53] on input at bounding box center [275, 50] width 81 height 41
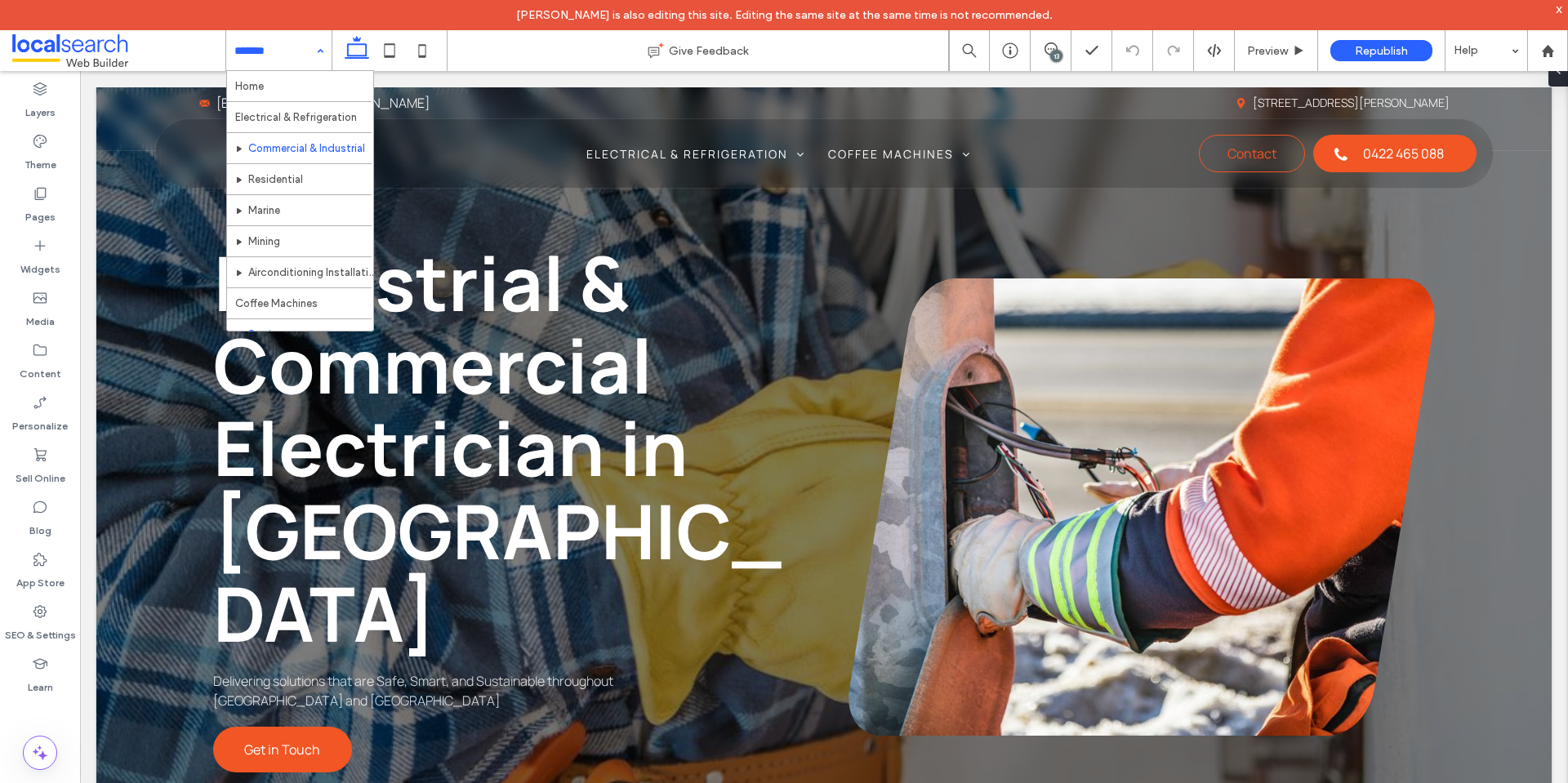
scroll to position [163, 0]
click at [287, 55] on input at bounding box center [275, 50] width 81 height 41
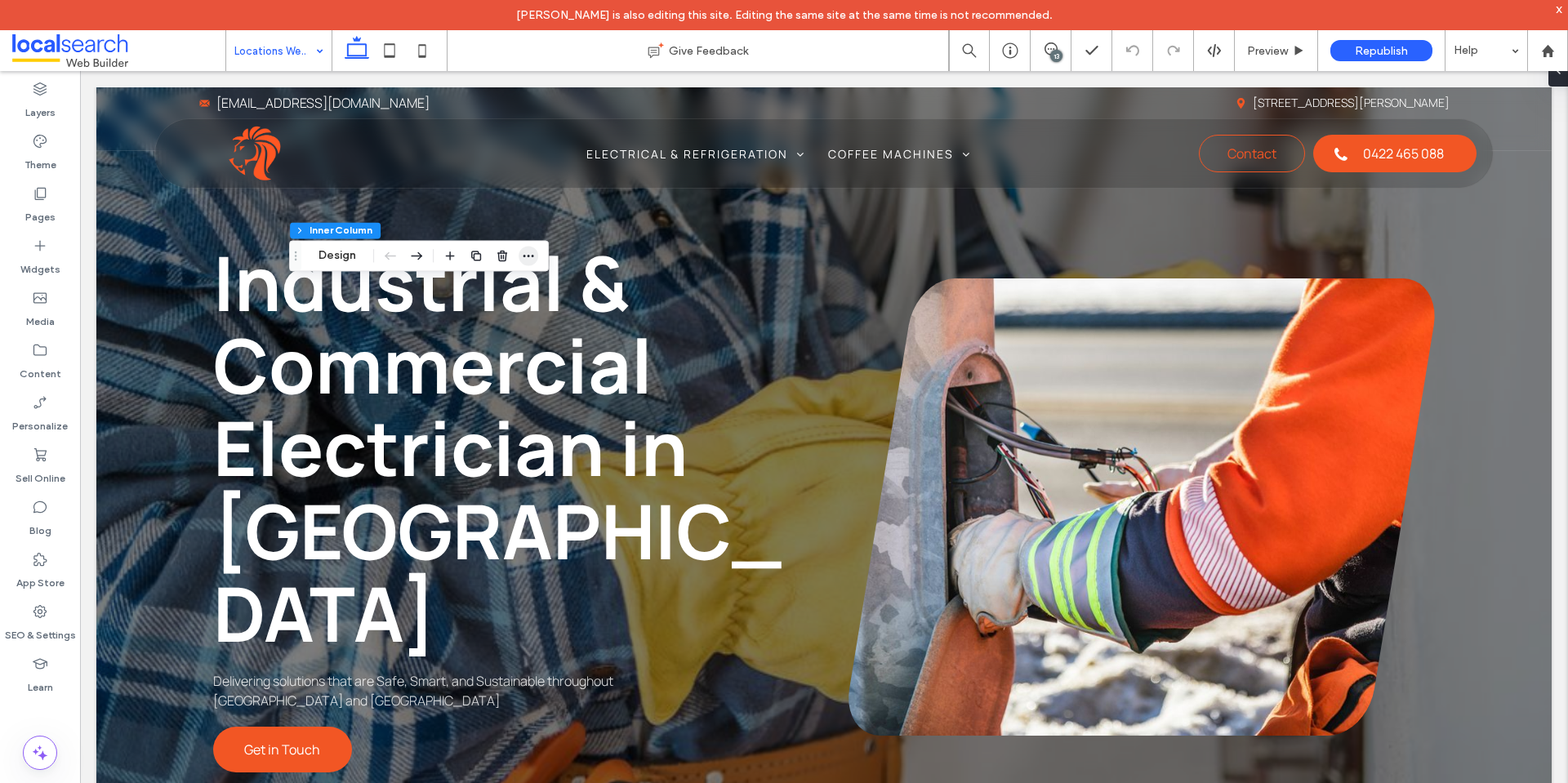
click at [525, 258] on icon "button" at bounding box center [528, 256] width 13 height 13
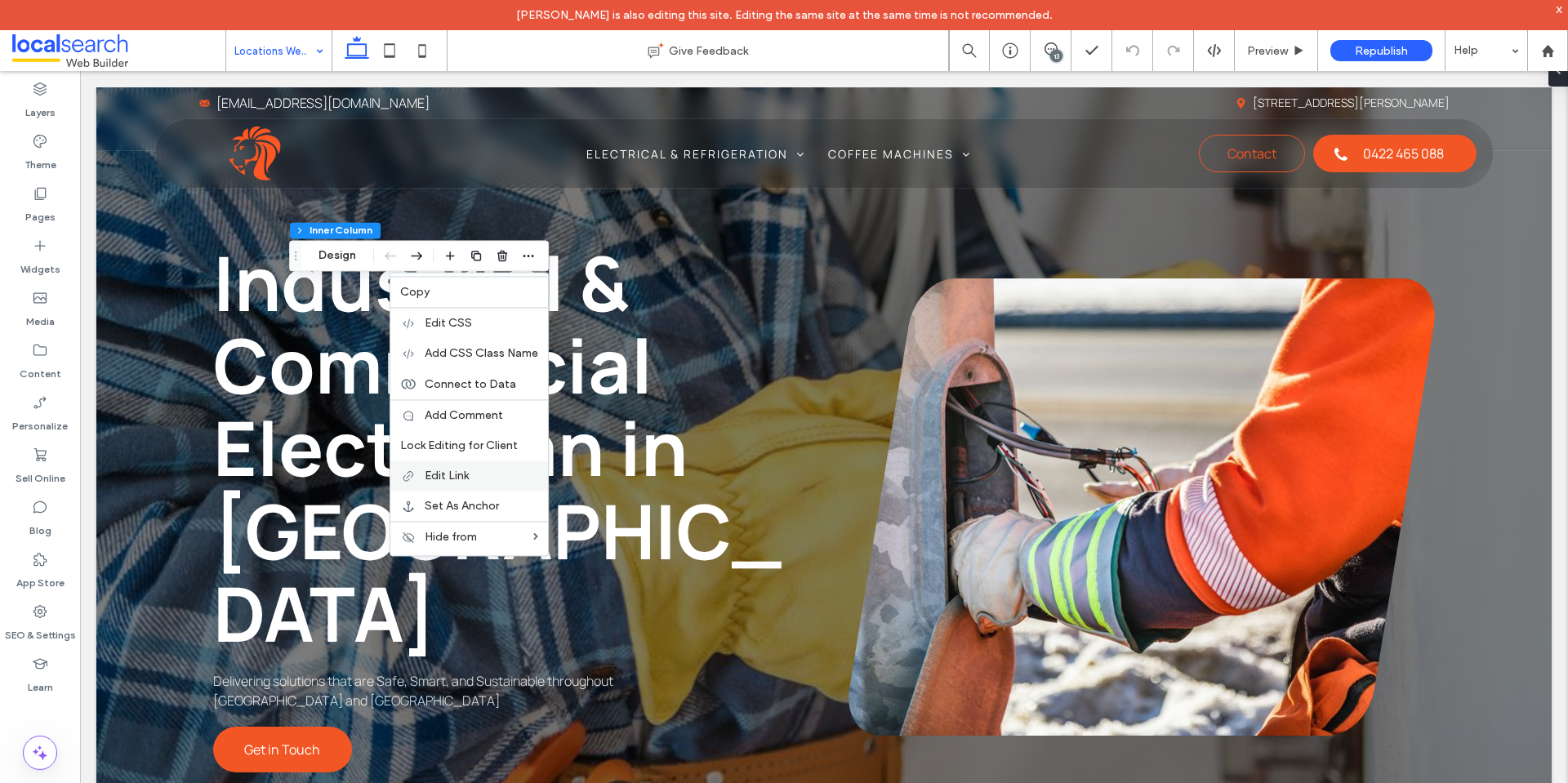
click at [506, 473] on label "Edit Link" at bounding box center [481, 475] width 113 height 14
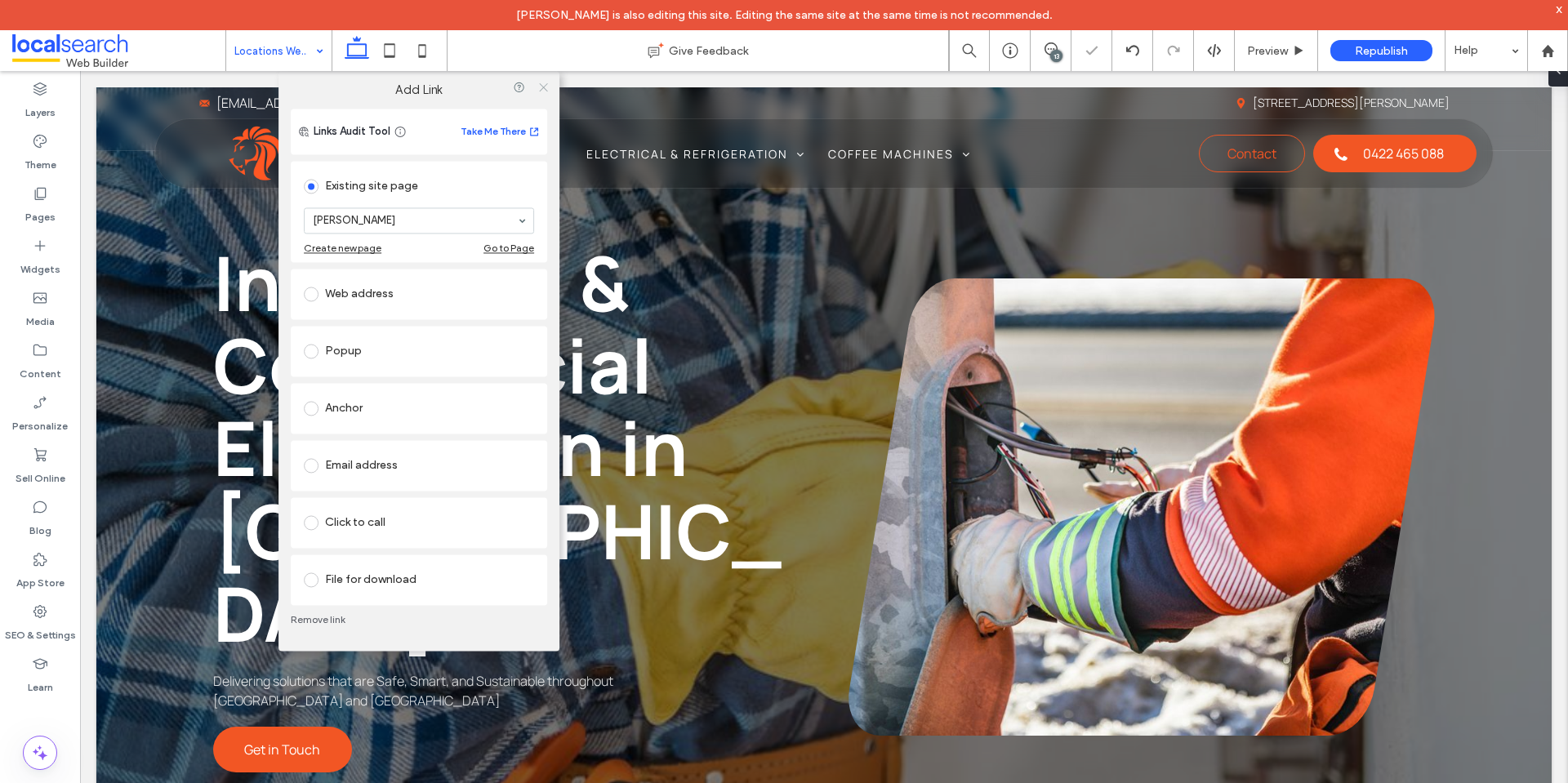
click at [543, 91] on icon at bounding box center [544, 86] width 12 height 12
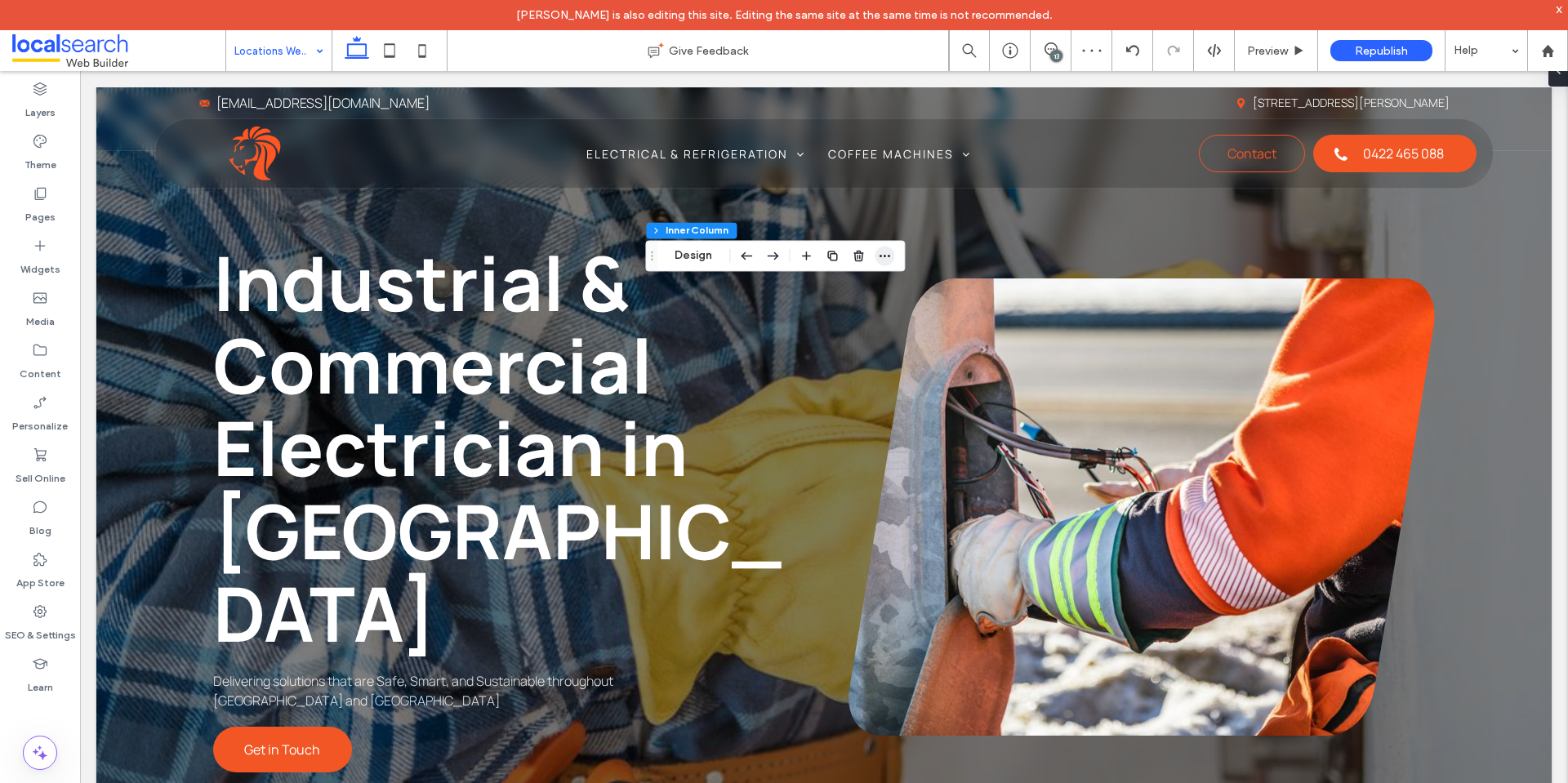
click at [889, 258] on icon "button" at bounding box center [885, 256] width 13 height 13
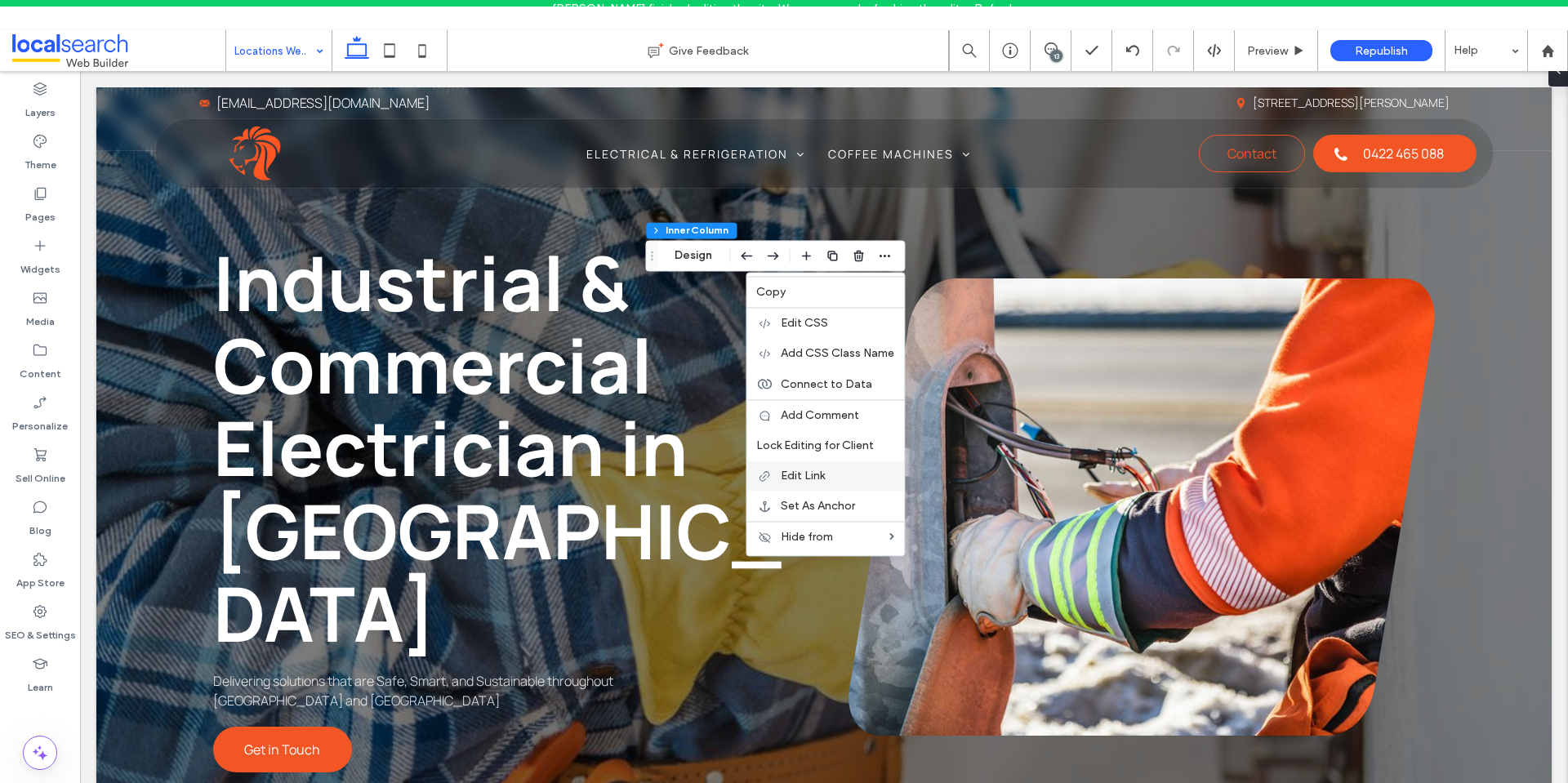
click at [857, 474] on label "Edit Link" at bounding box center [837, 475] width 113 height 14
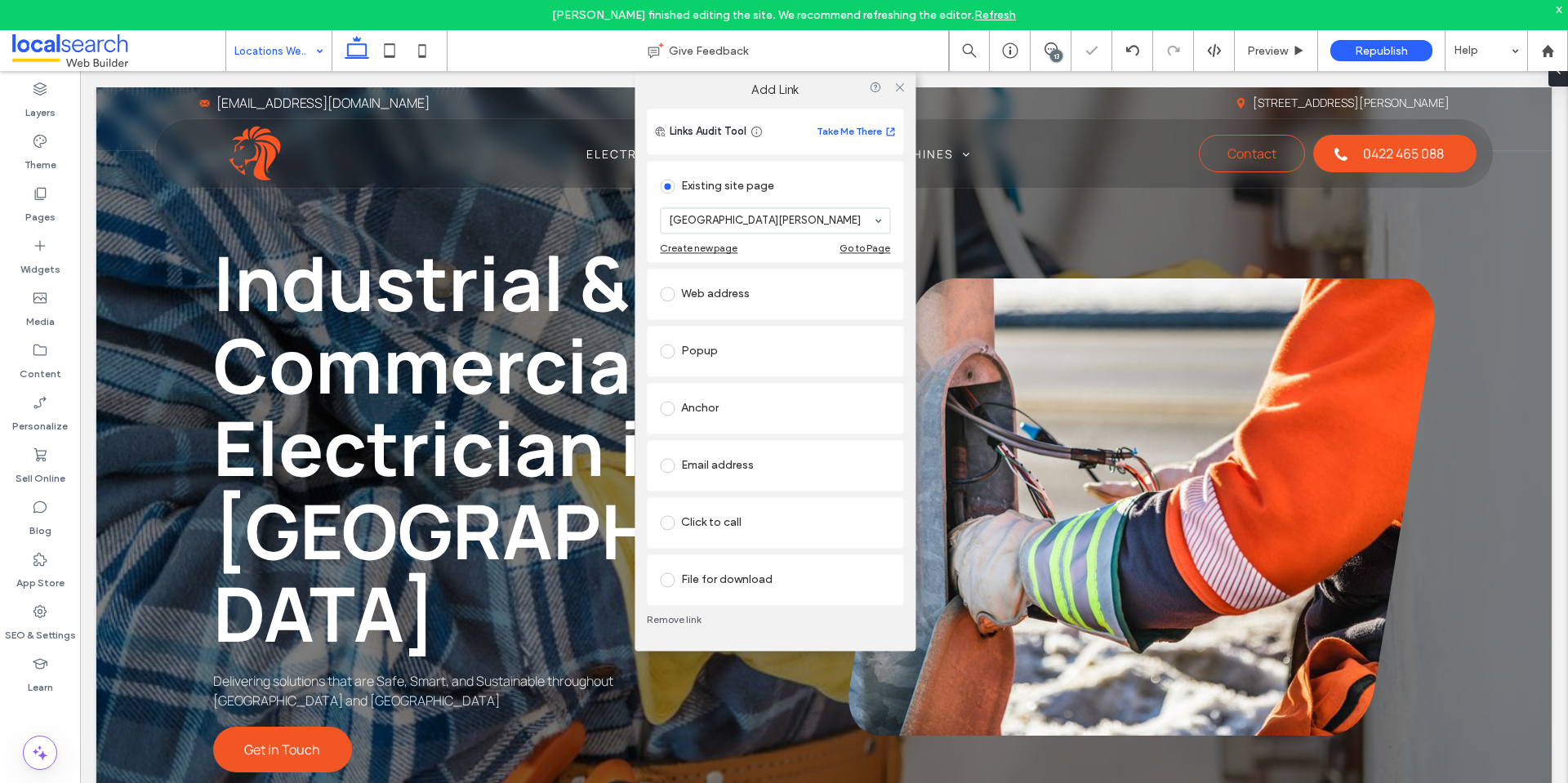
drag, startPoint x: 898, startPoint y: 87, endPoint x: 912, endPoint y: 139, distance: 53.9
click at [899, 88] on icon at bounding box center [899, 86] width 12 height 12
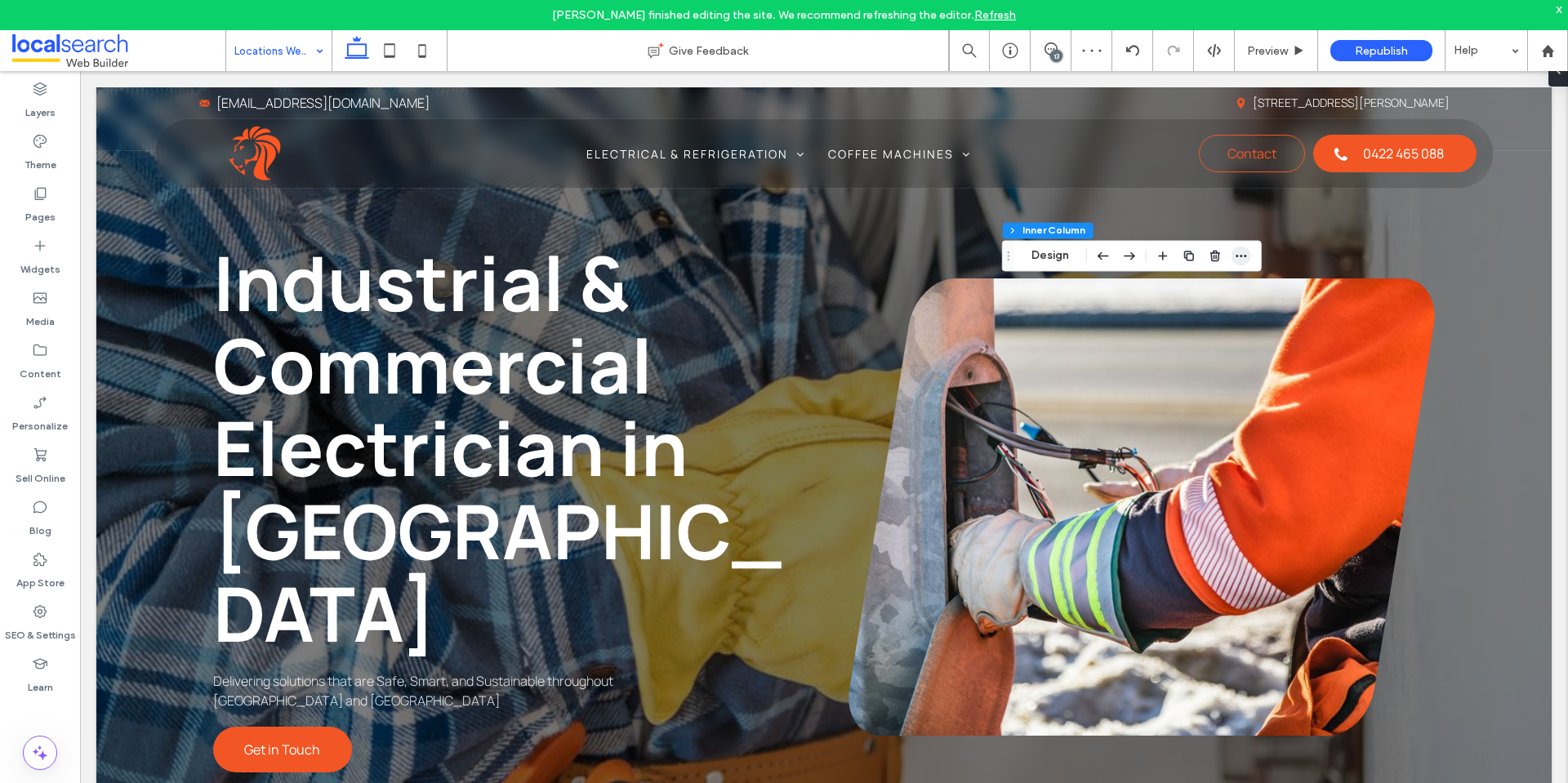
click at [1235, 260] on icon "button" at bounding box center [1242, 256] width 13 height 13
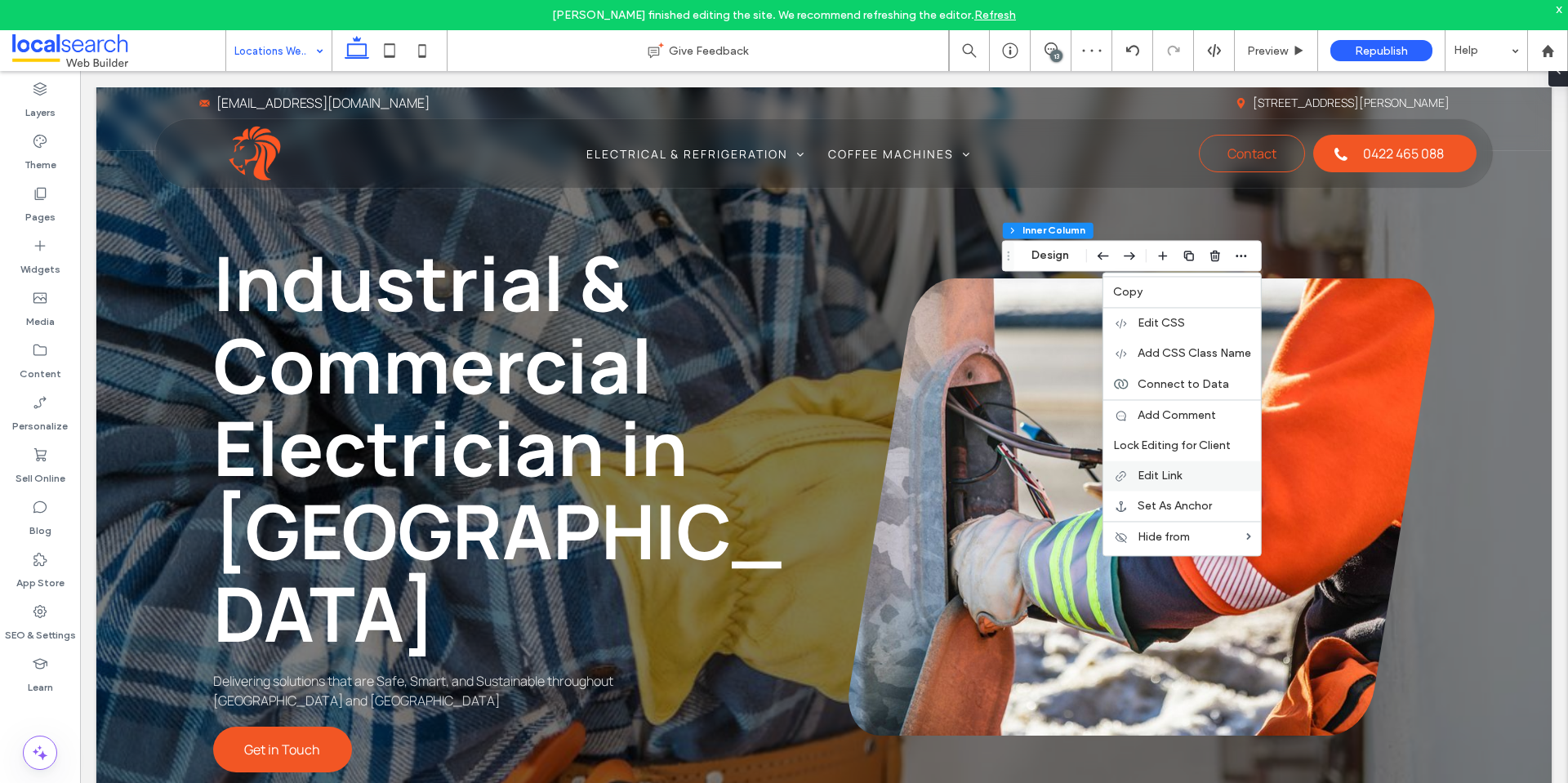
click at [1200, 474] on label "Edit Link" at bounding box center [1194, 475] width 113 height 14
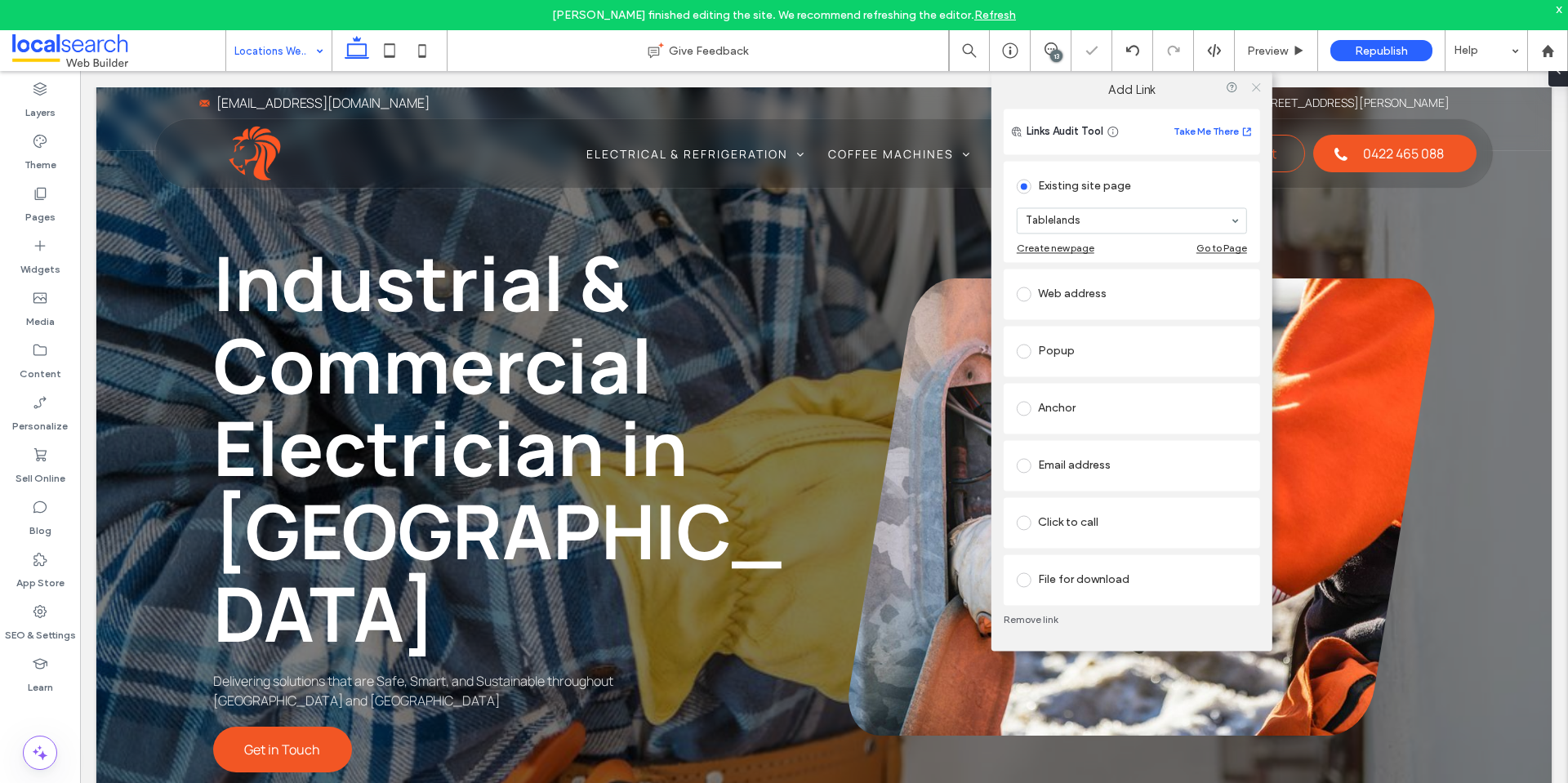
click at [1251, 96] on span at bounding box center [1255, 87] width 12 height 25
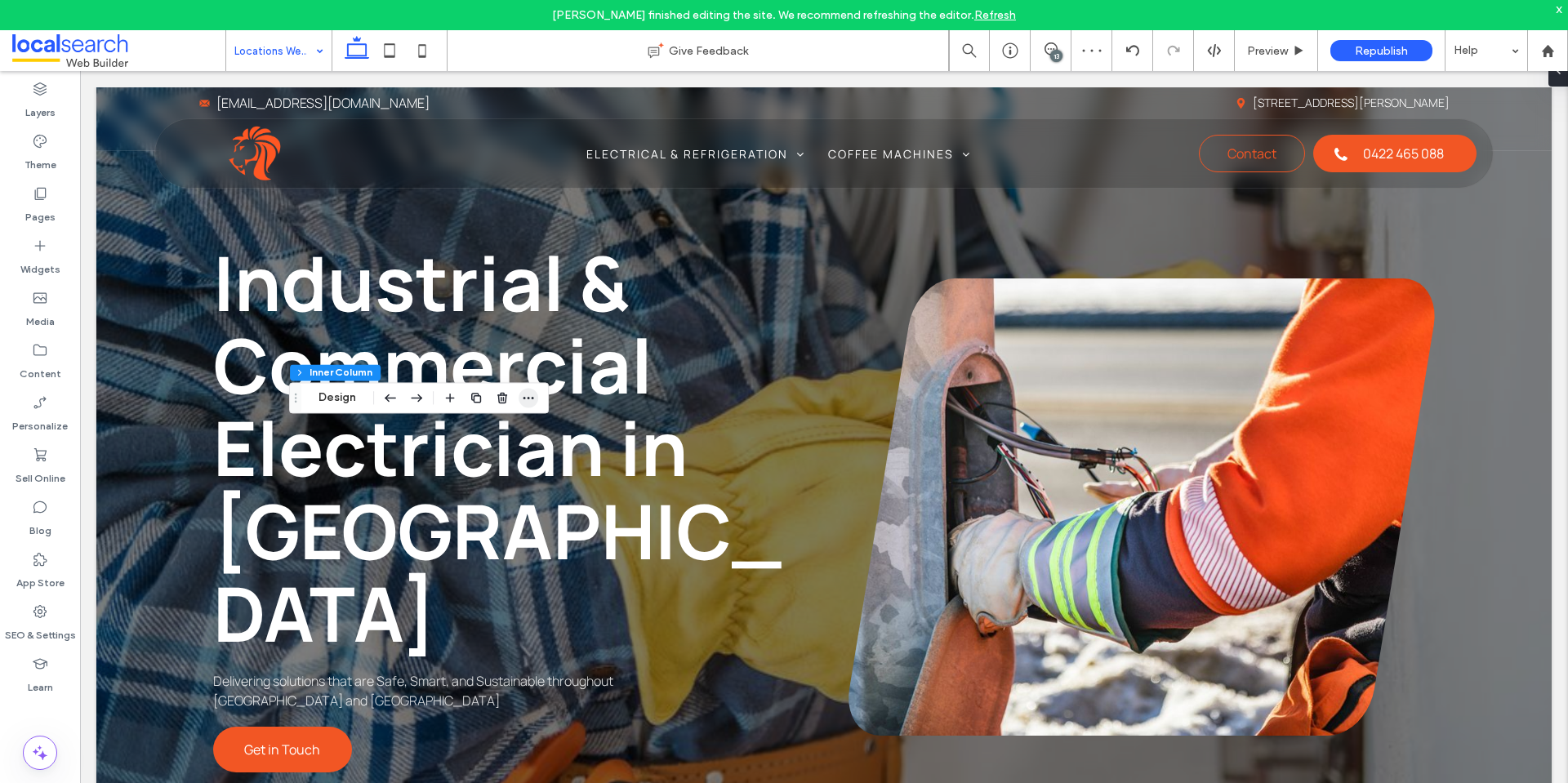
click at [535, 401] on icon "button" at bounding box center [528, 398] width 13 height 13
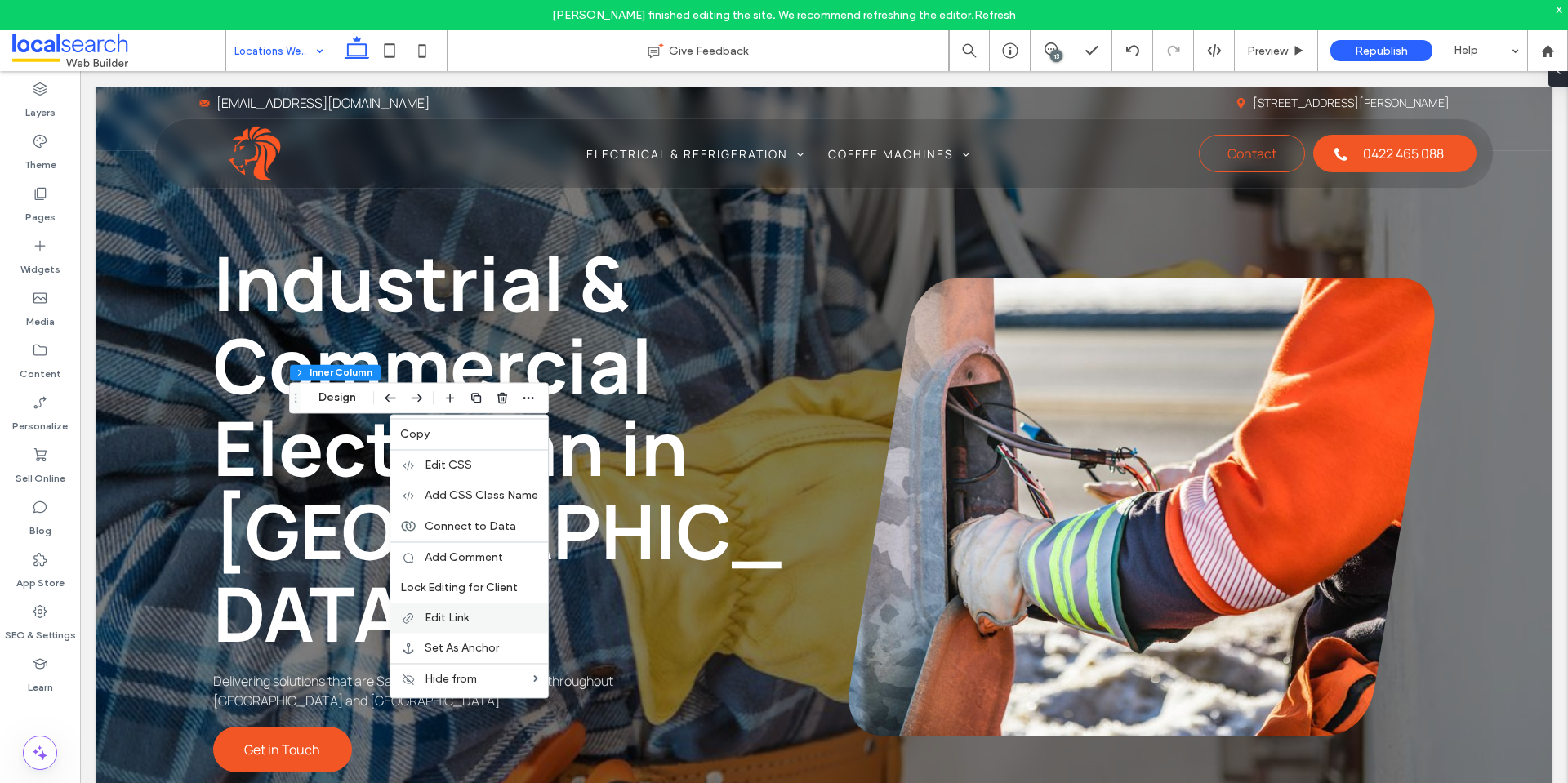
click at [497, 621] on label "Edit Link" at bounding box center [481, 618] width 113 height 14
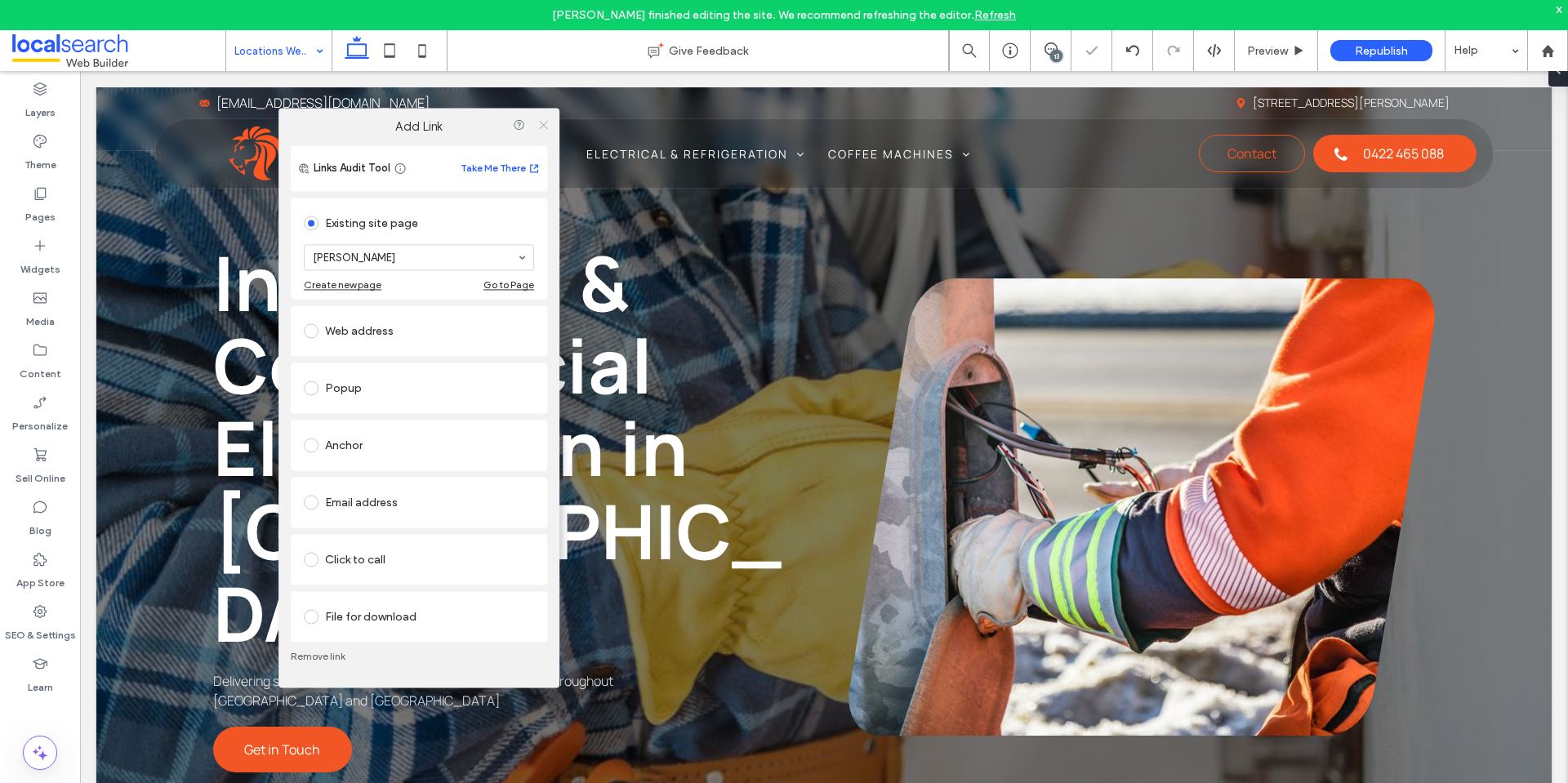
click at [545, 131] on span at bounding box center [544, 124] width 12 height 25
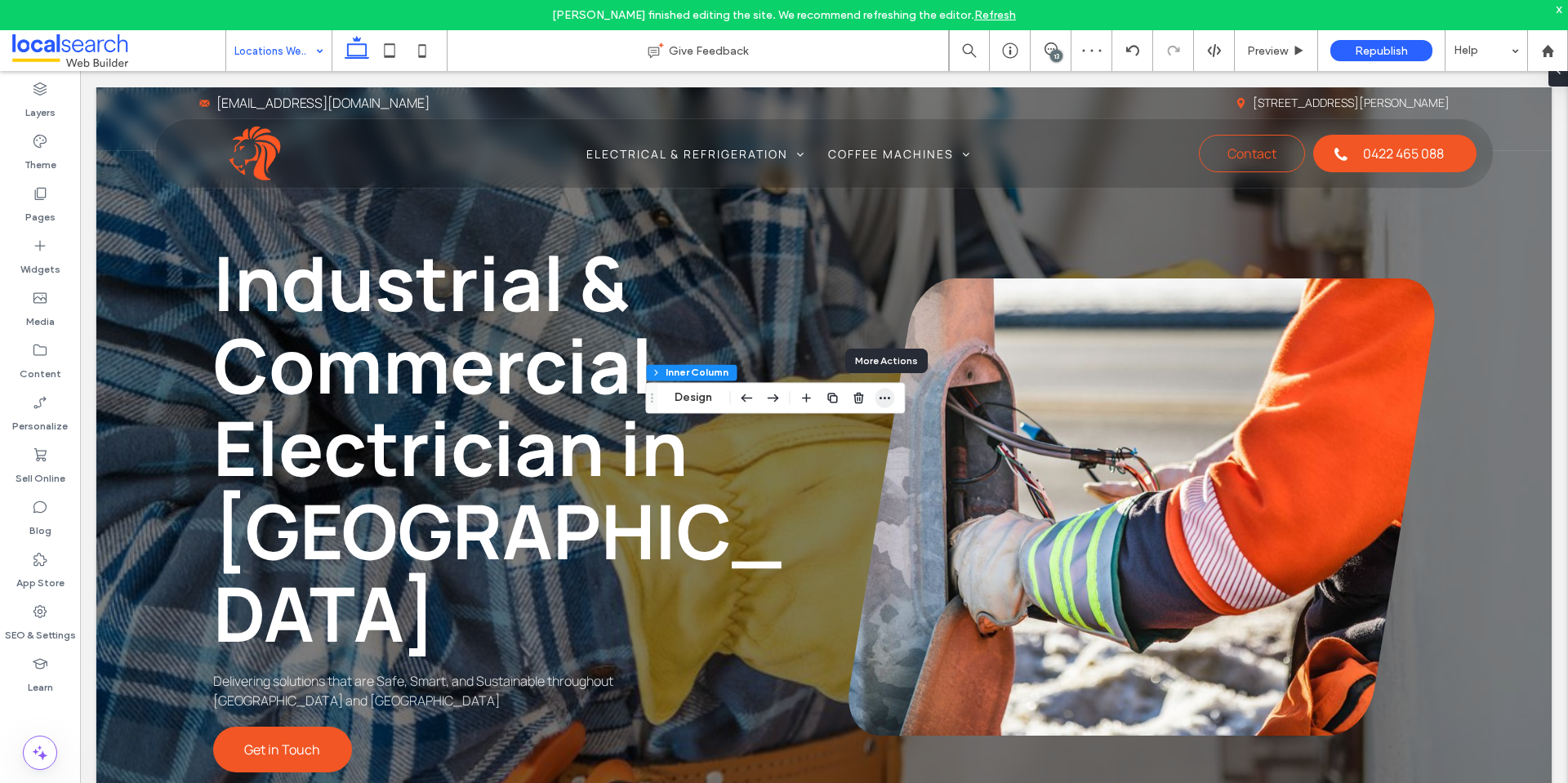
click at [887, 396] on icon "button" at bounding box center [885, 398] width 13 height 13
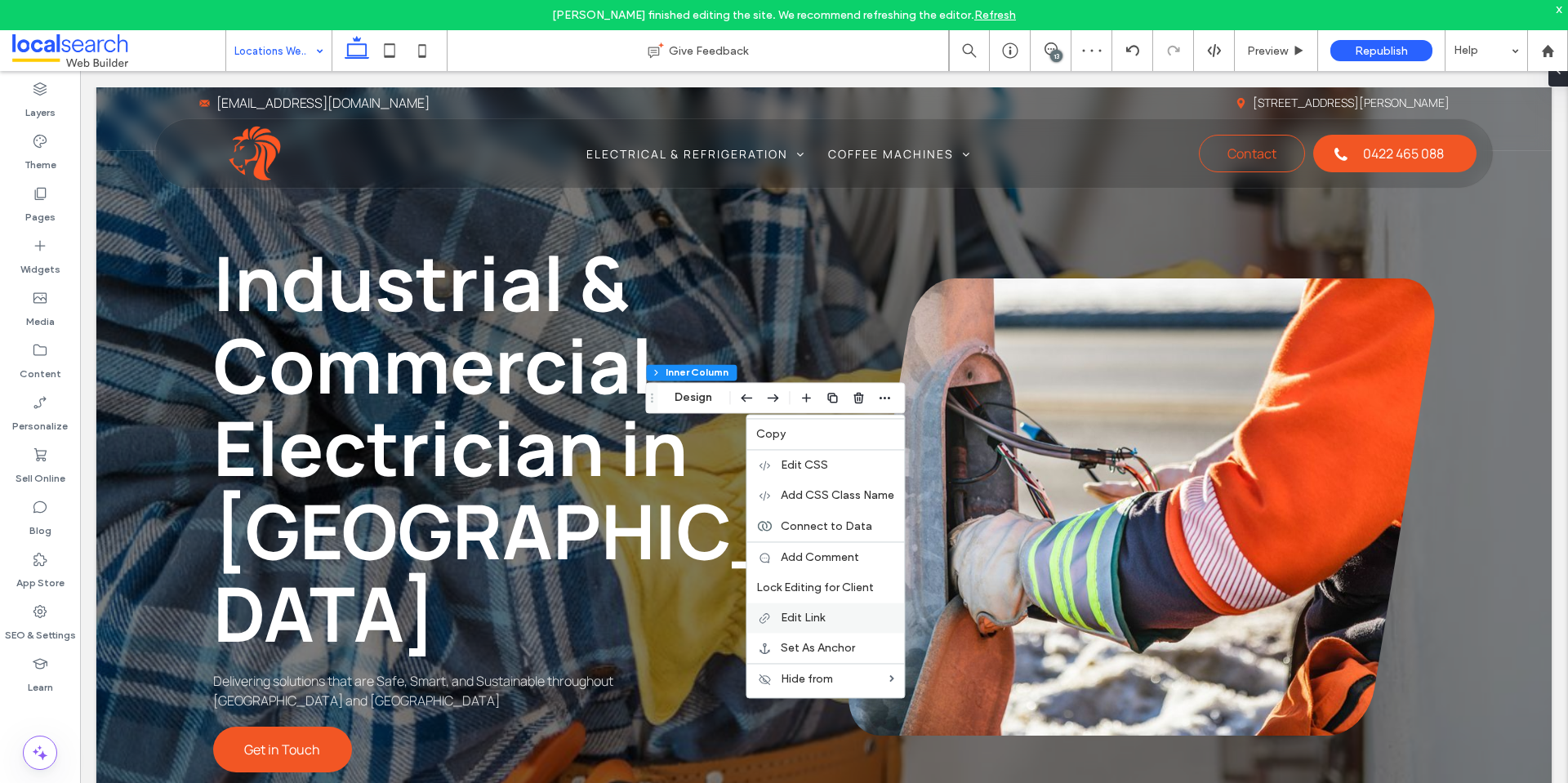
click at [853, 617] on label "Edit Link" at bounding box center [837, 618] width 113 height 14
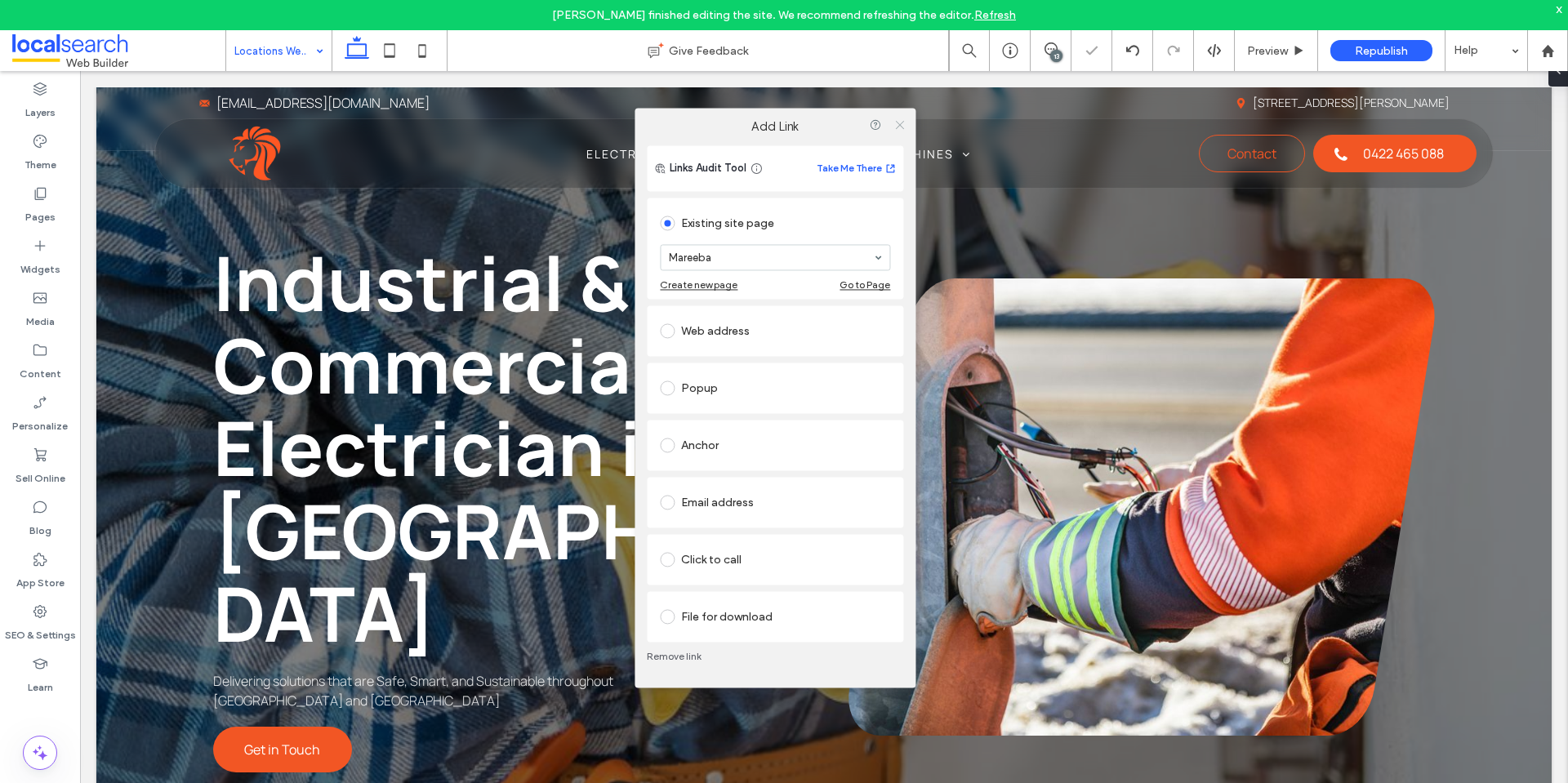
click at [897, 130] on icon at bounding box center [899, 124] width 12 height 12
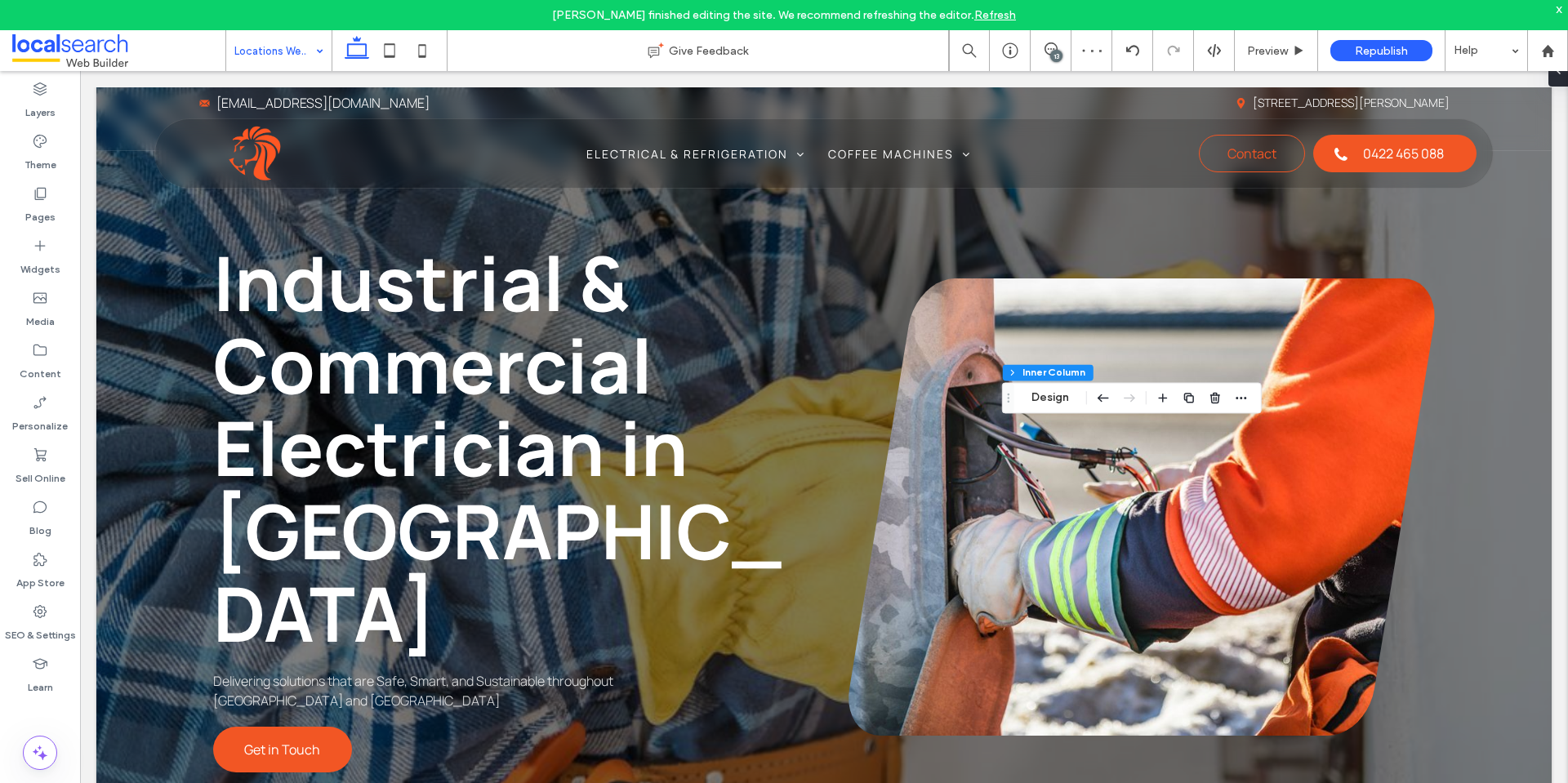
click at [1253, 401] on div "Section Column Inner Column Inner Column Design" at bounding box center [1132, 397] width 259 height 31
click at [1248, 401] on span "button" at bounding box center [1241, 397] width 20 height 20
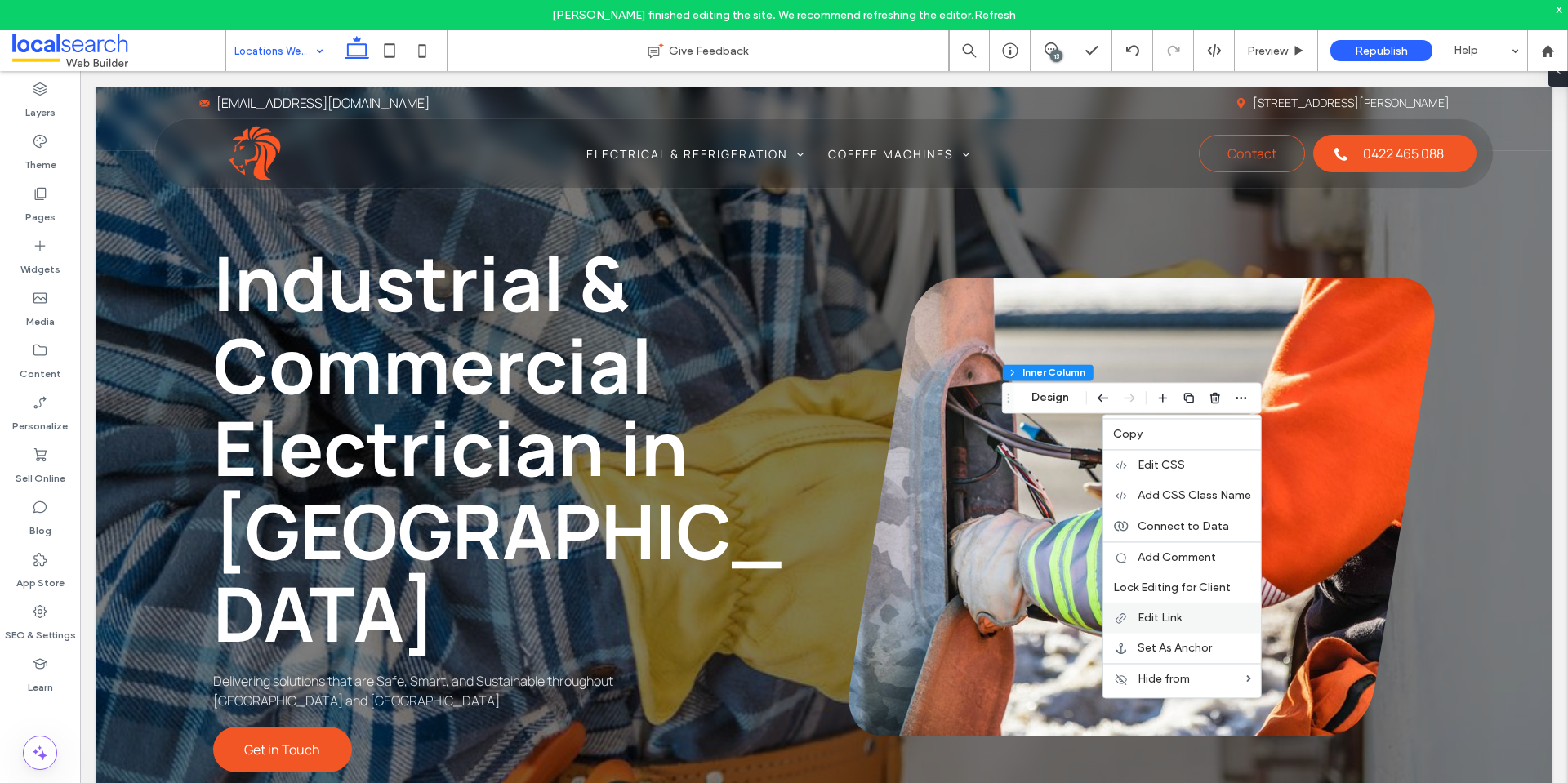
click at [1173, 617] on span "Edit Link" at bounding box center [1159, 618] width 44 height 14
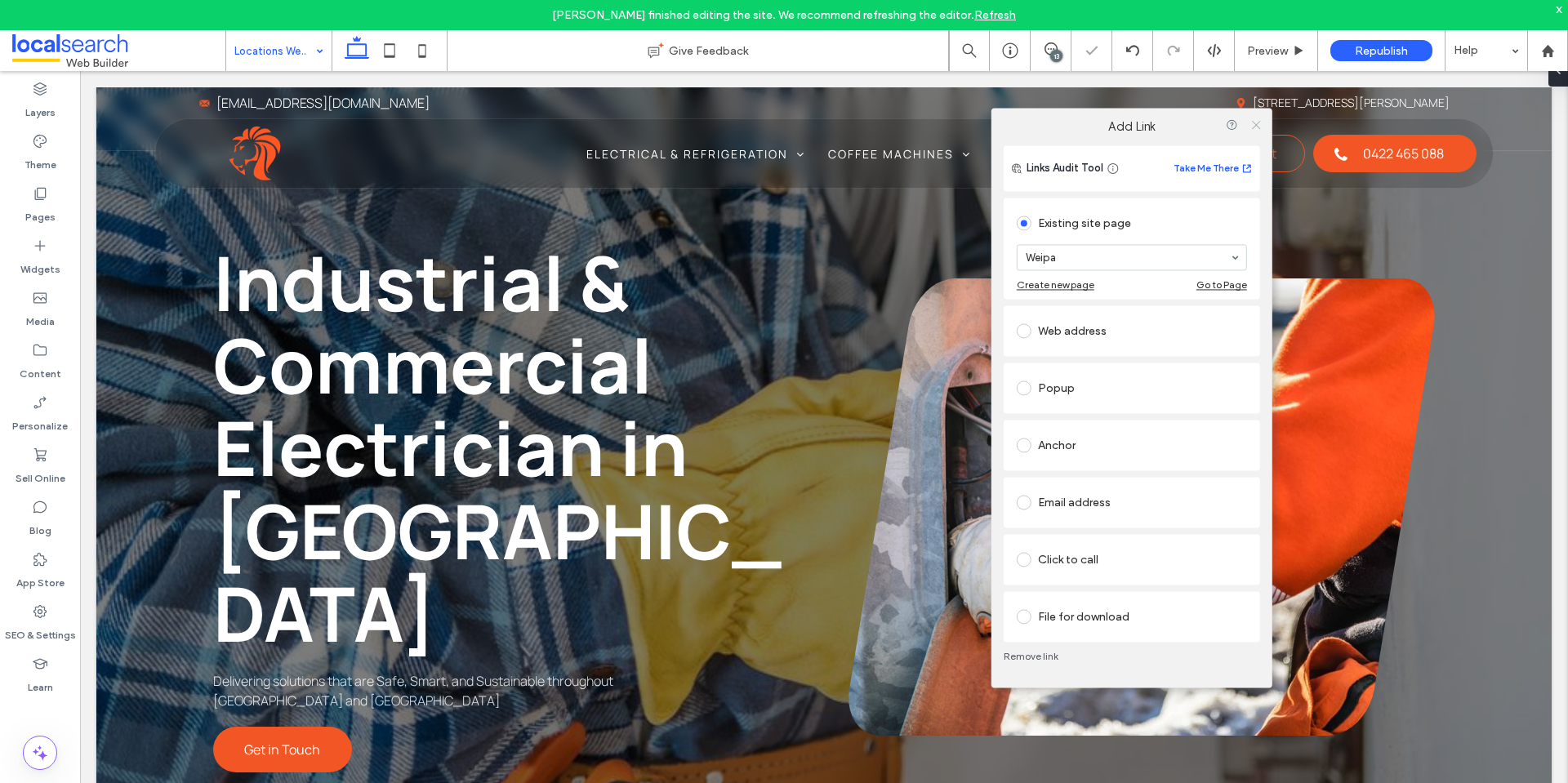
click at [1254, 119] on icon at bounding box center [1255, 124] width 12 height 12
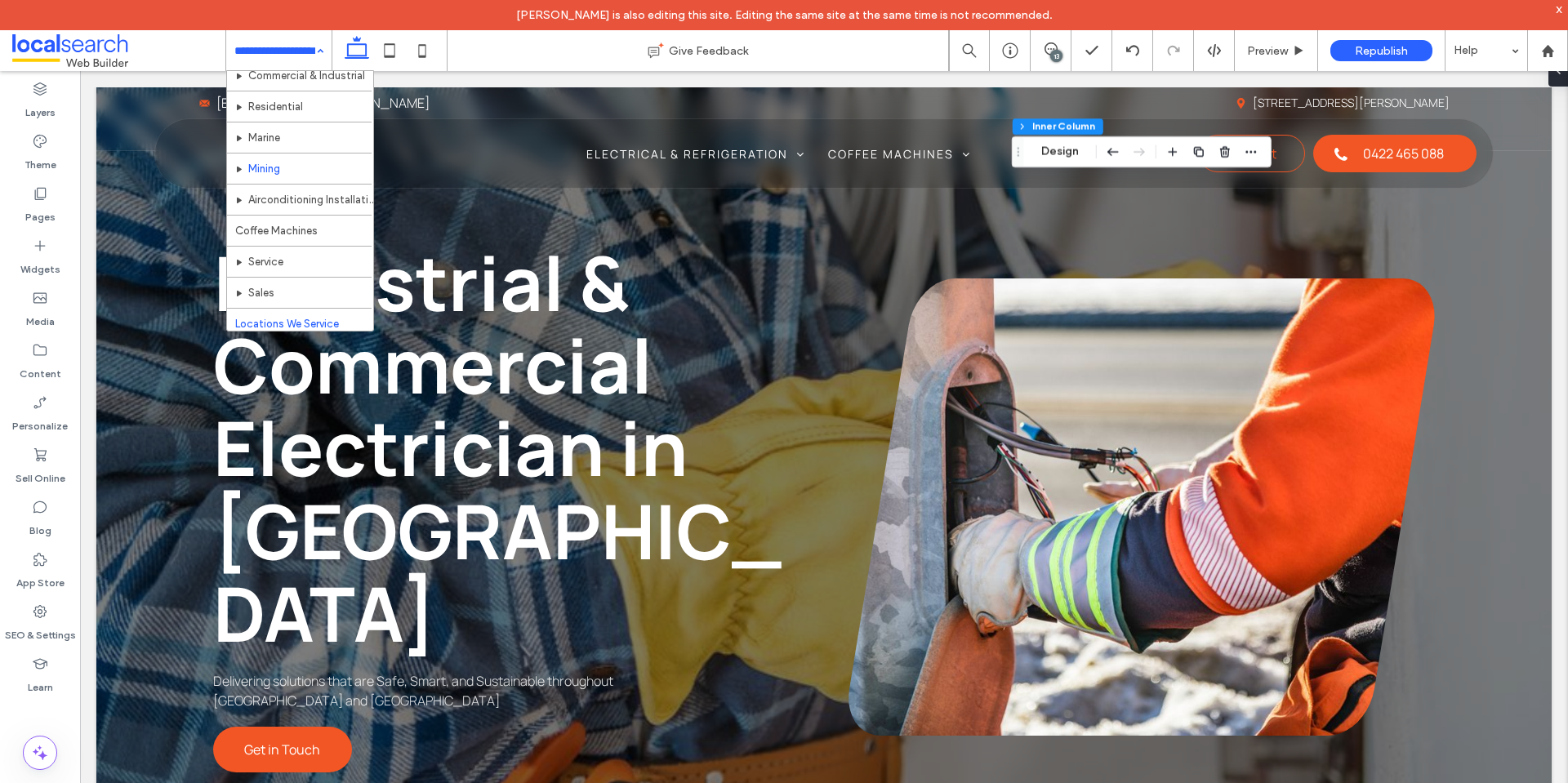
scroll to position [163, 0]
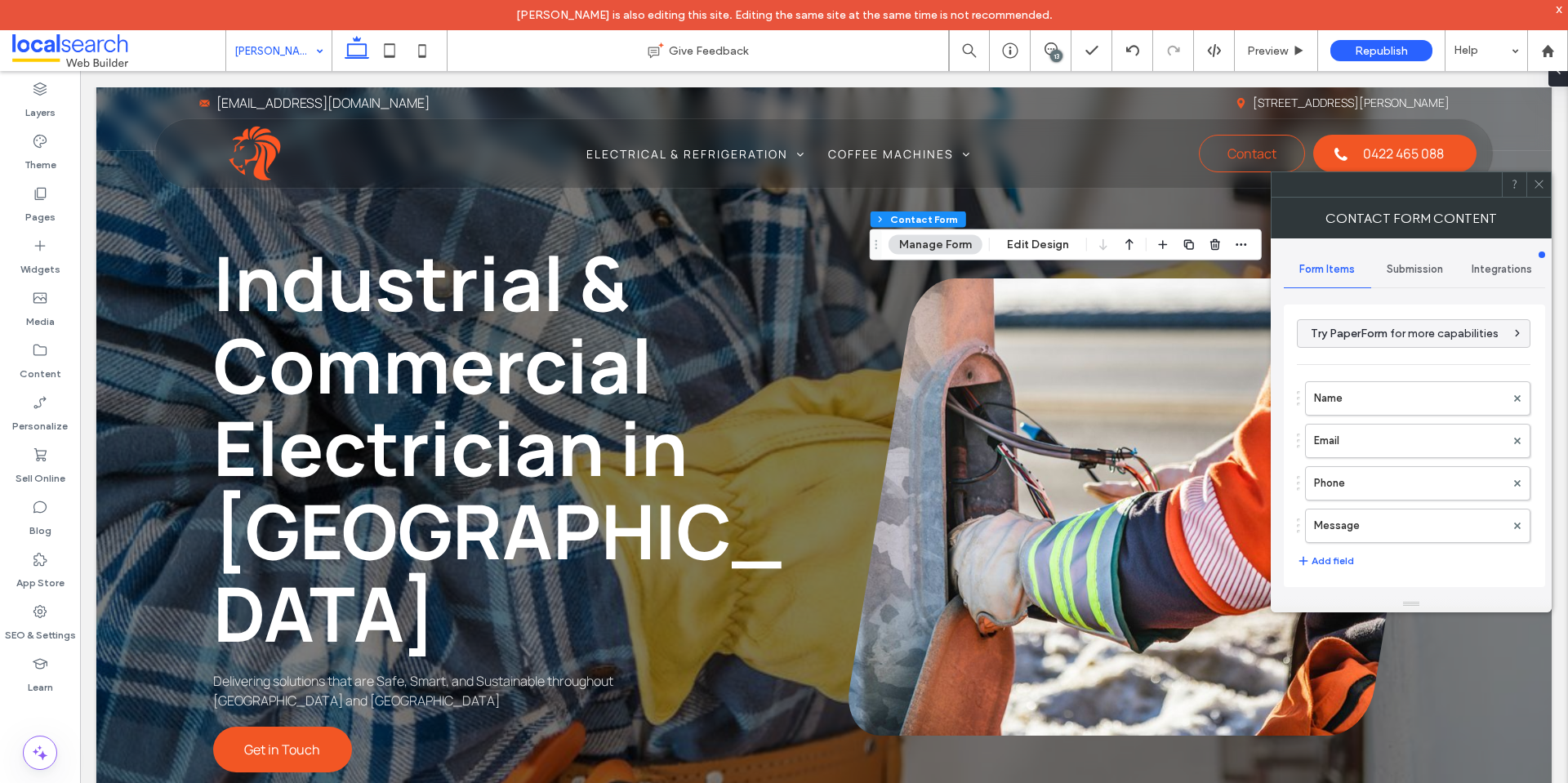
type input "**********"
type input "*"
type input "***"
type input "*"
type input "***"
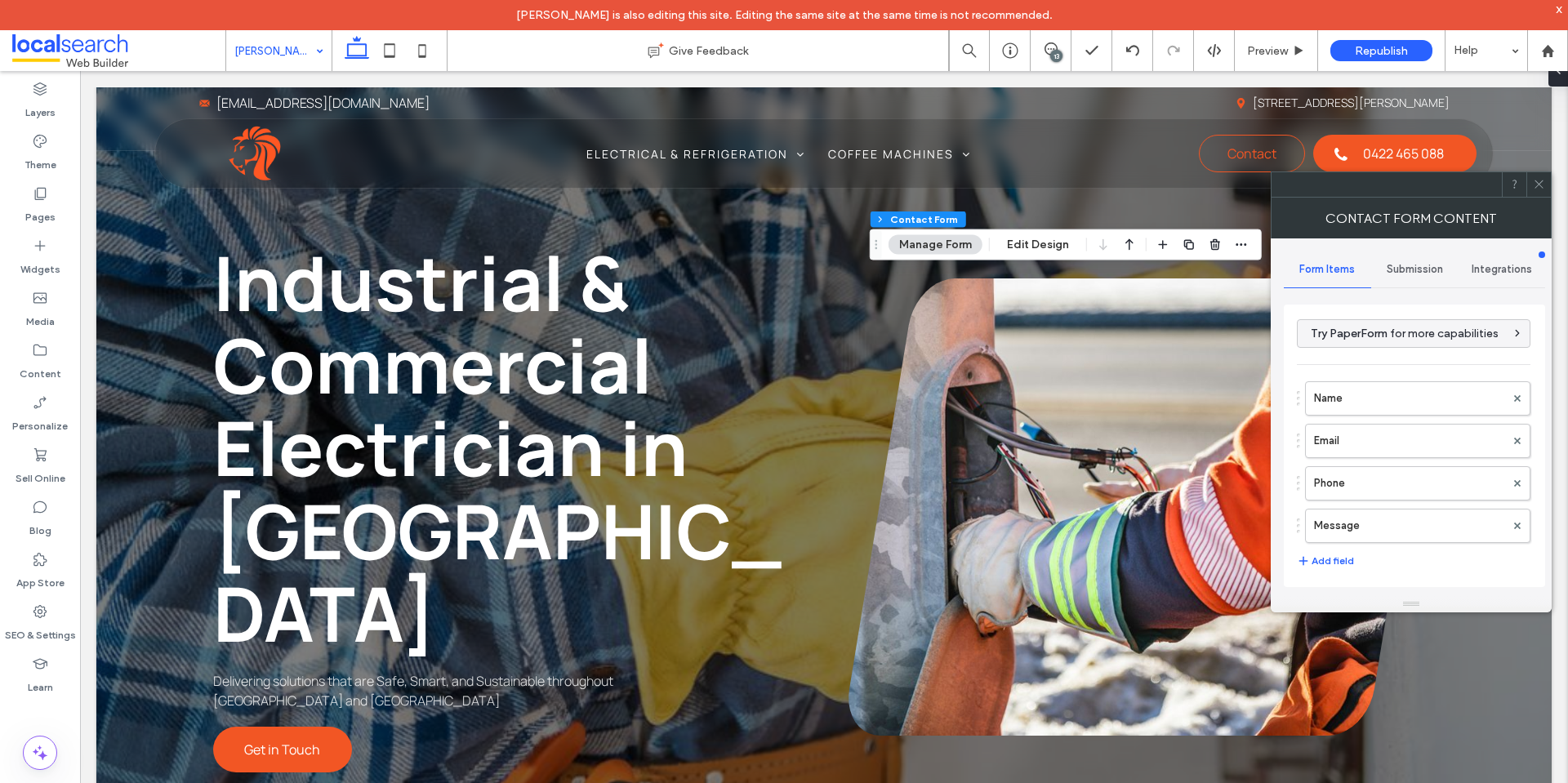
drag, startPoint x: 1538, startPoint y: 185, endPoint x: 1521, endPoint y: 187, distance: 17.1
click at [1538, 183] on icon at bounding box center [1539, 183] width 12 height 12
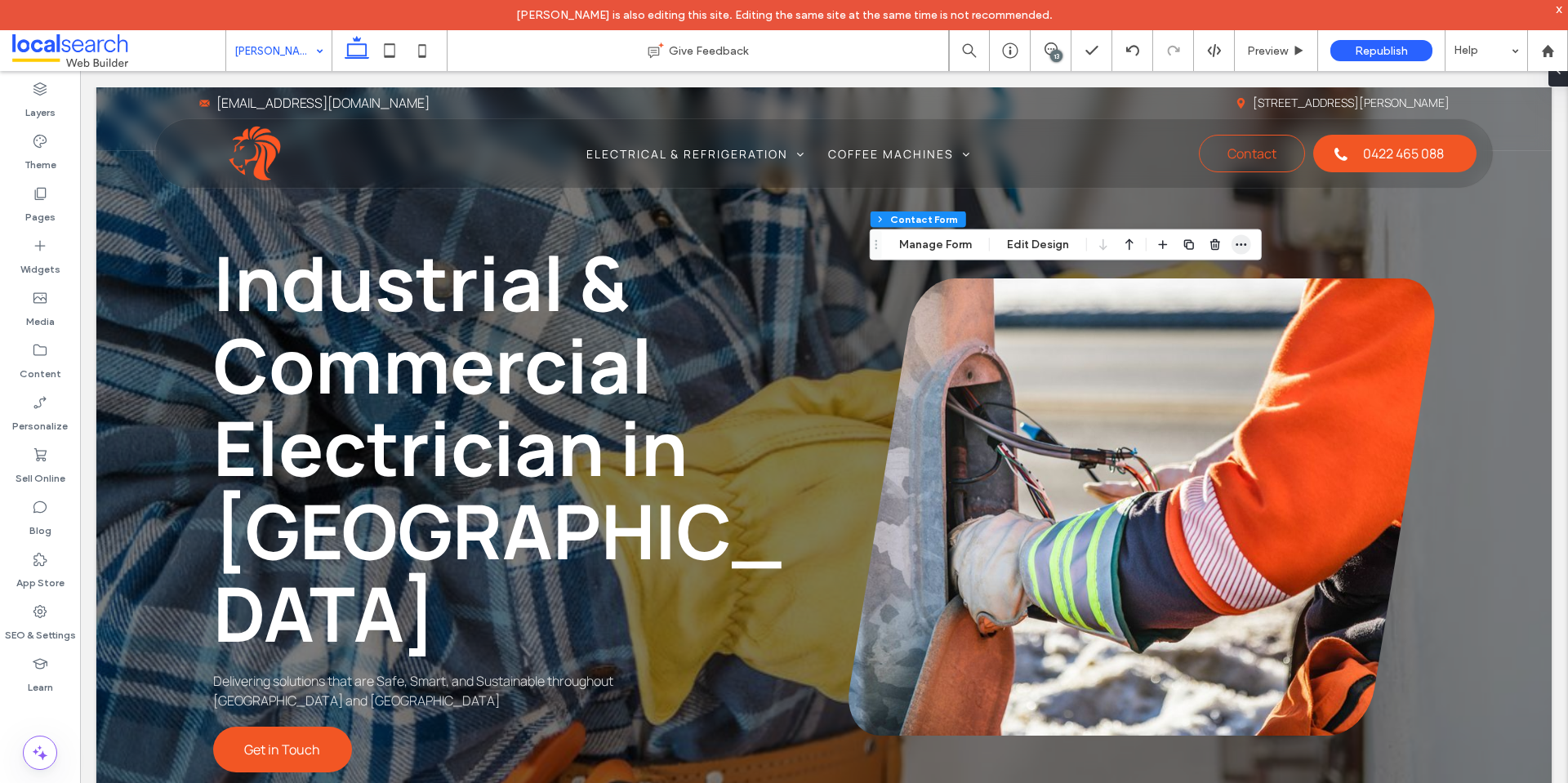
click at [1235, 249] on icon "button" at bounding box center [1242, 245] width 13 height 13
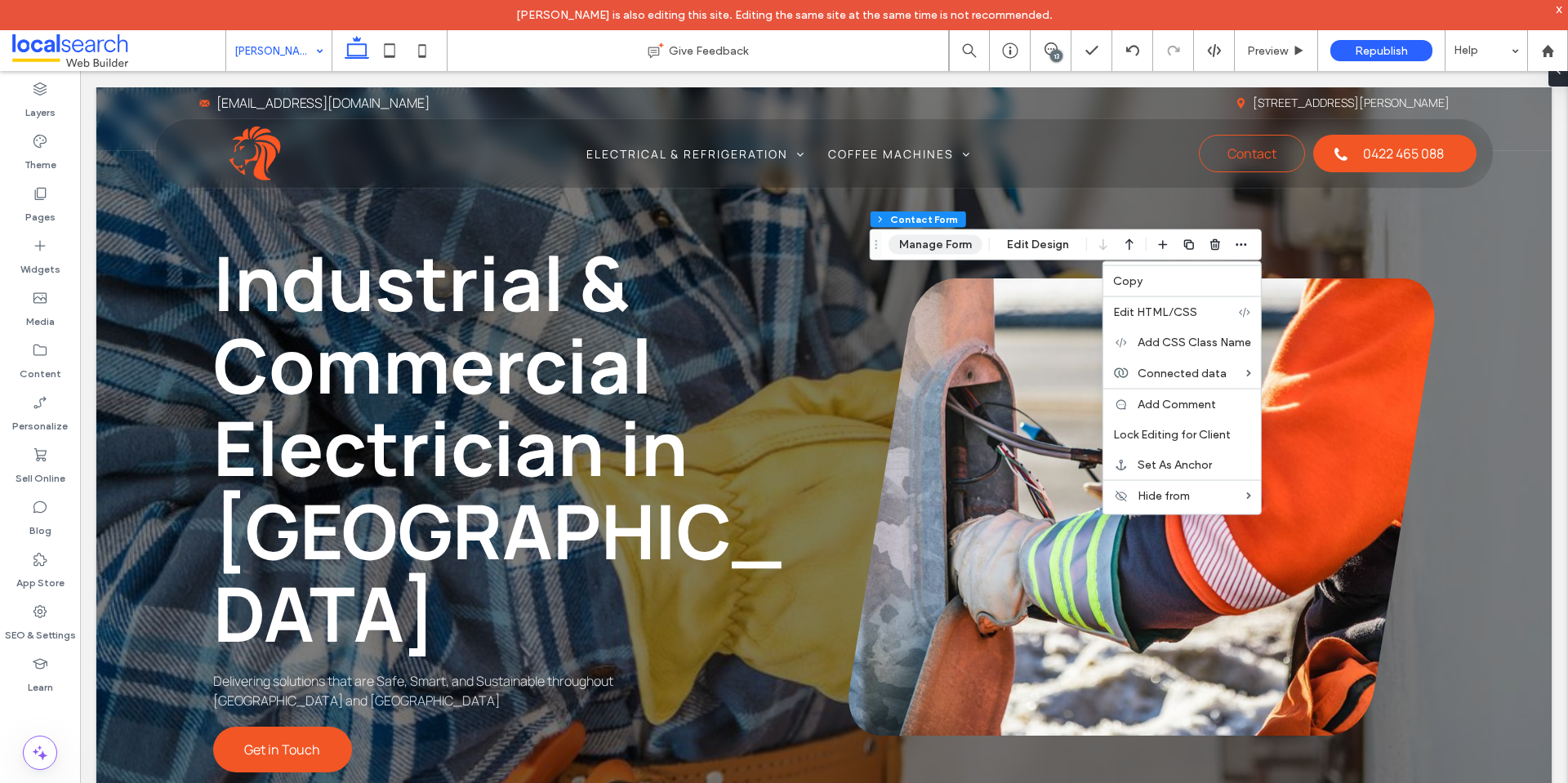
click at [939, 253] on button "Manage Form" at bounding box center [935, 245] width 94 height 20
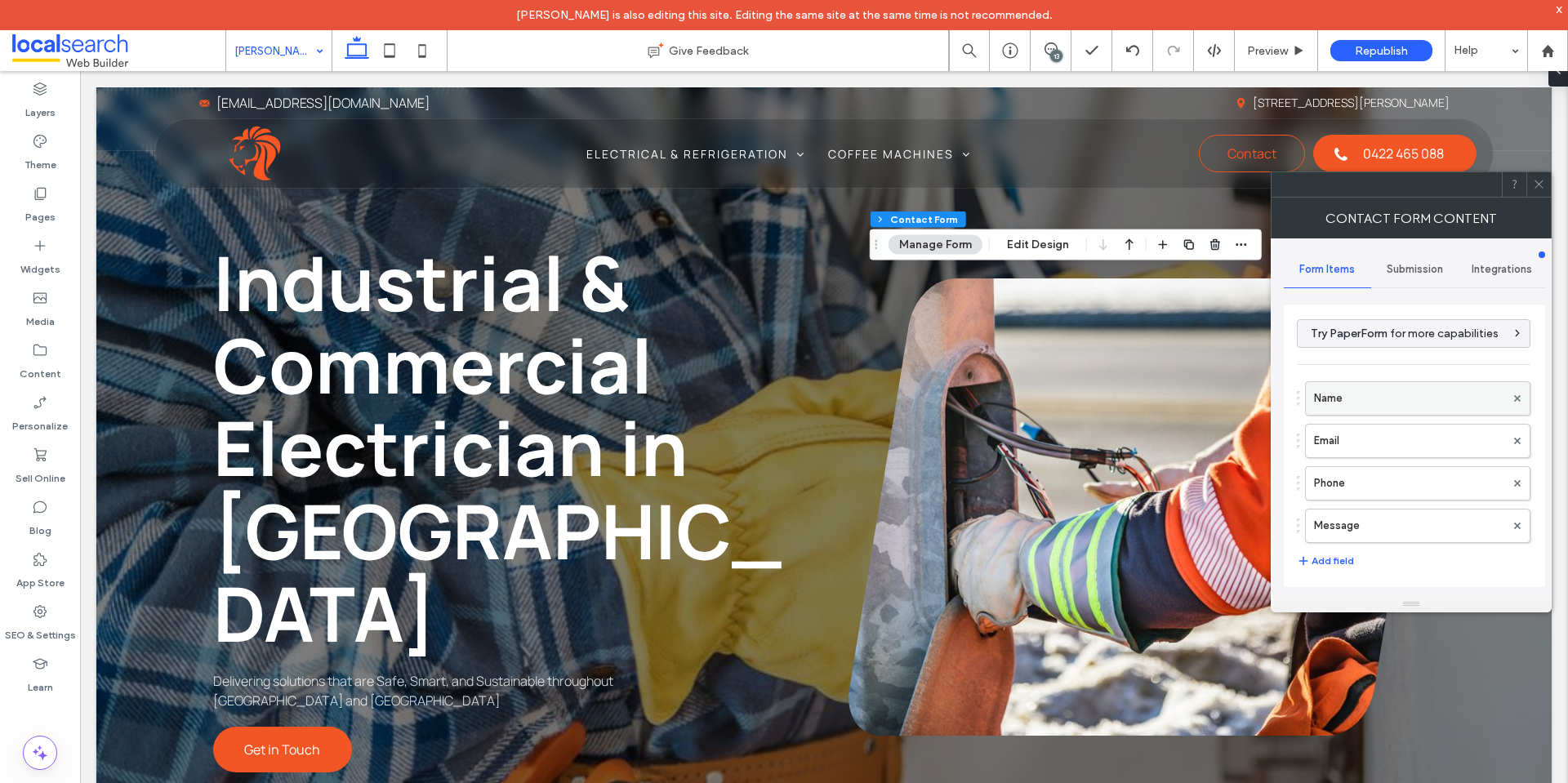
click at [1338, 410] on label "Name" at bounding box center [1409, 398] width 191 height 32
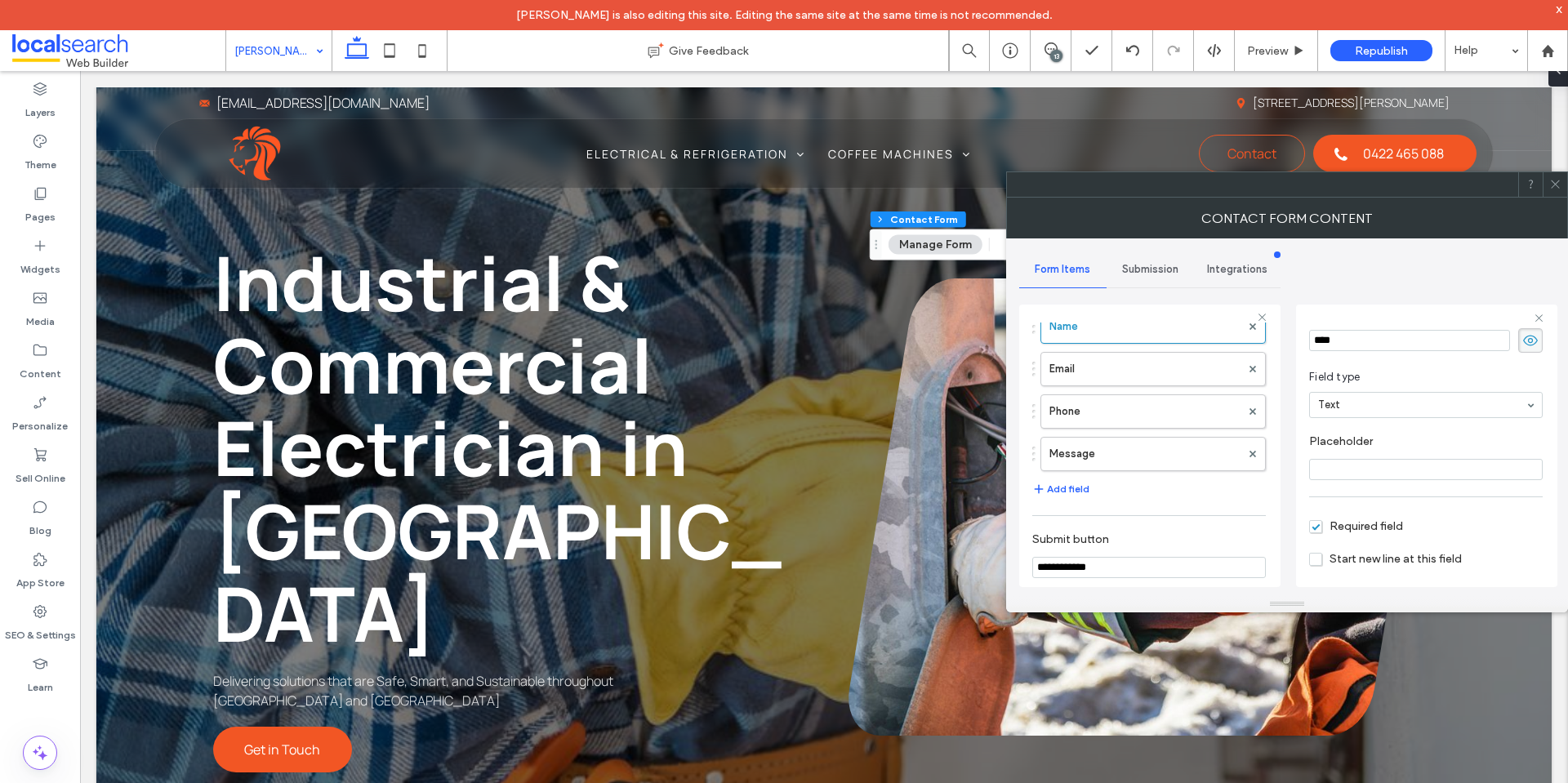
scroll to position [82, 0]
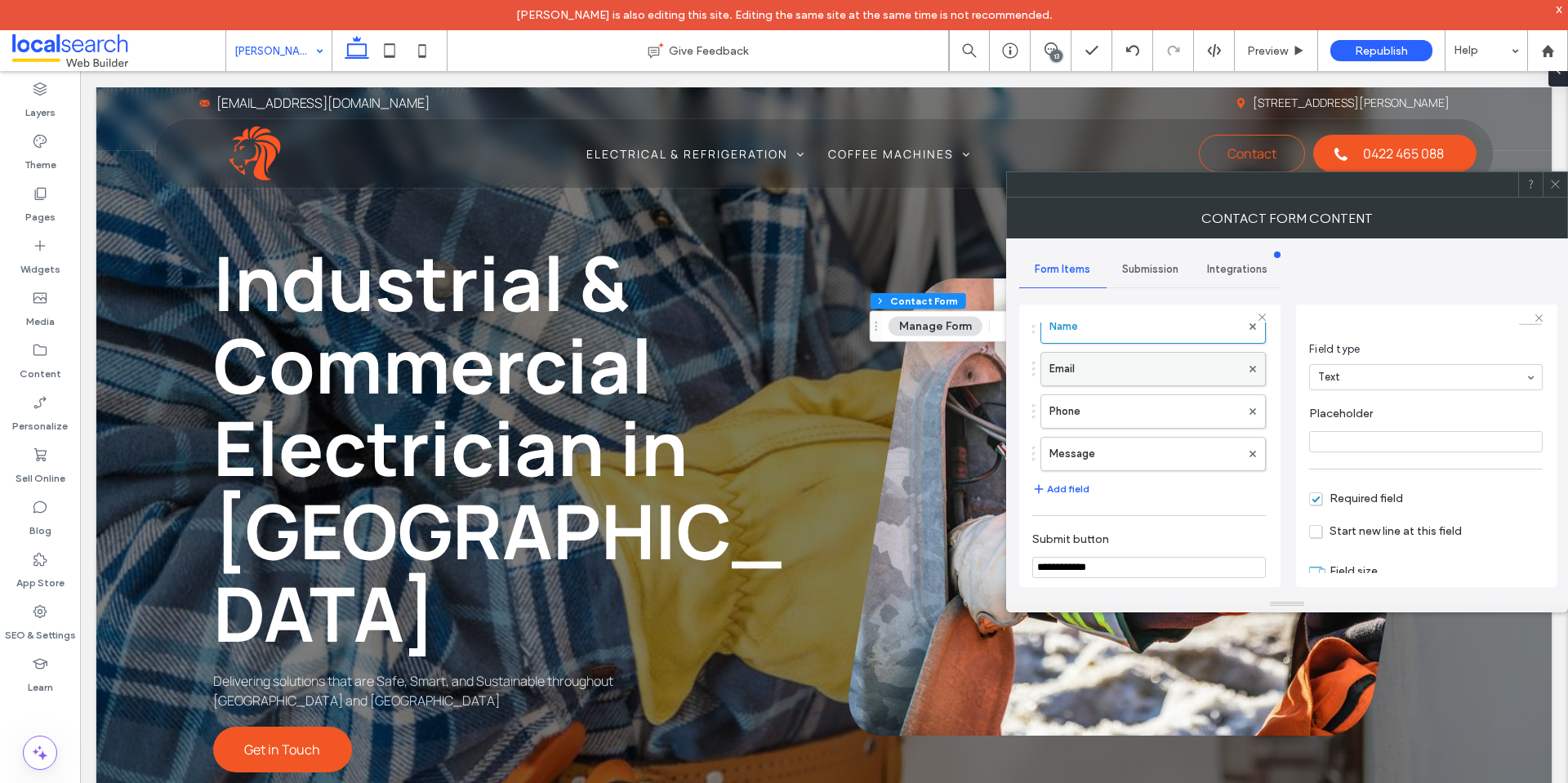
click at [1163, 380] on label "Email" at bounding box center [1144, 369] width 191 height 32
click at [1168, 406] on label "Phone" at bounding box center [1144, 411] width 191 height 32
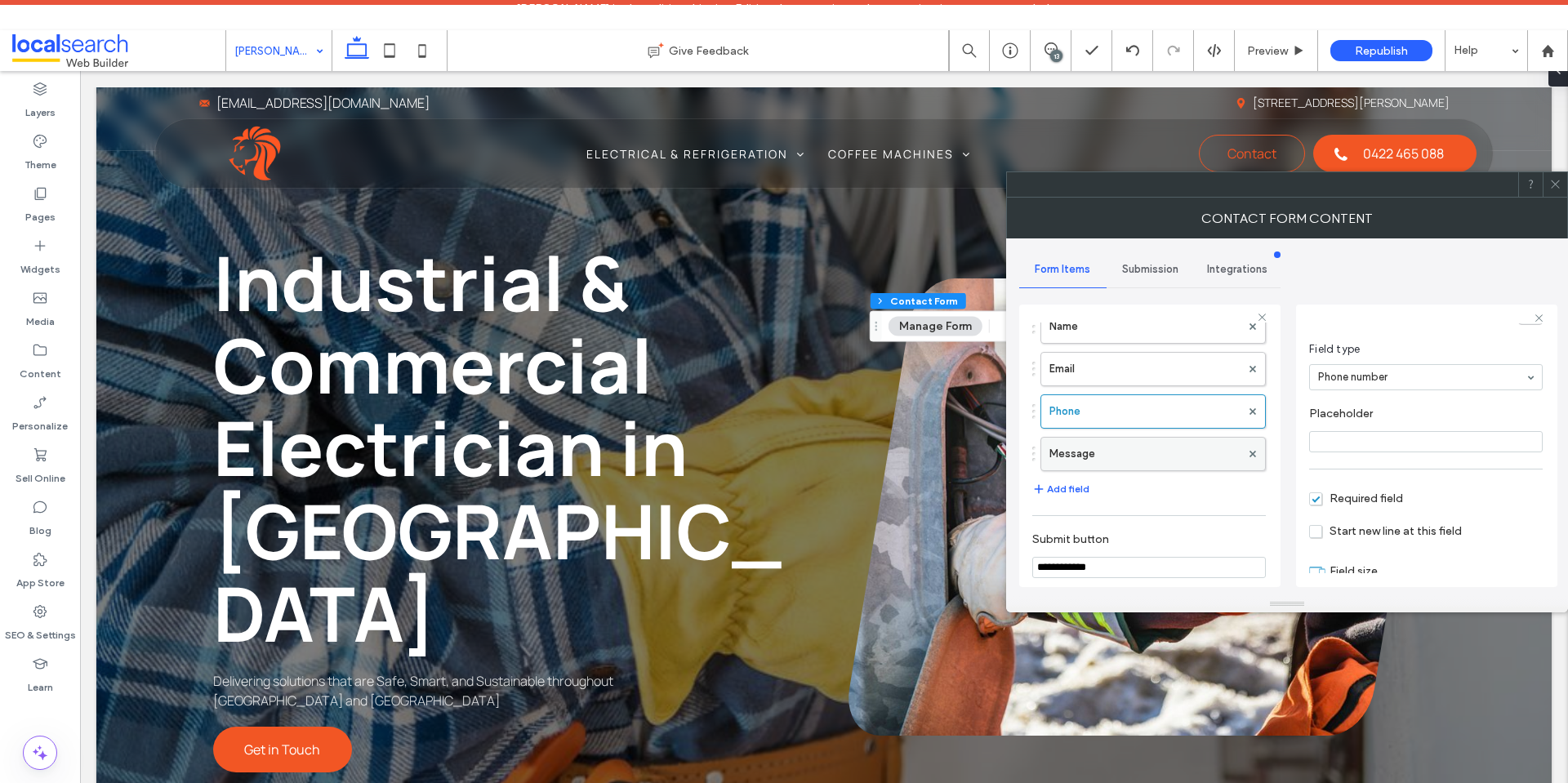
click at [1178, 462] on label "Message" at bounding box center [1144, 454] width 191 height 32
type input "**"
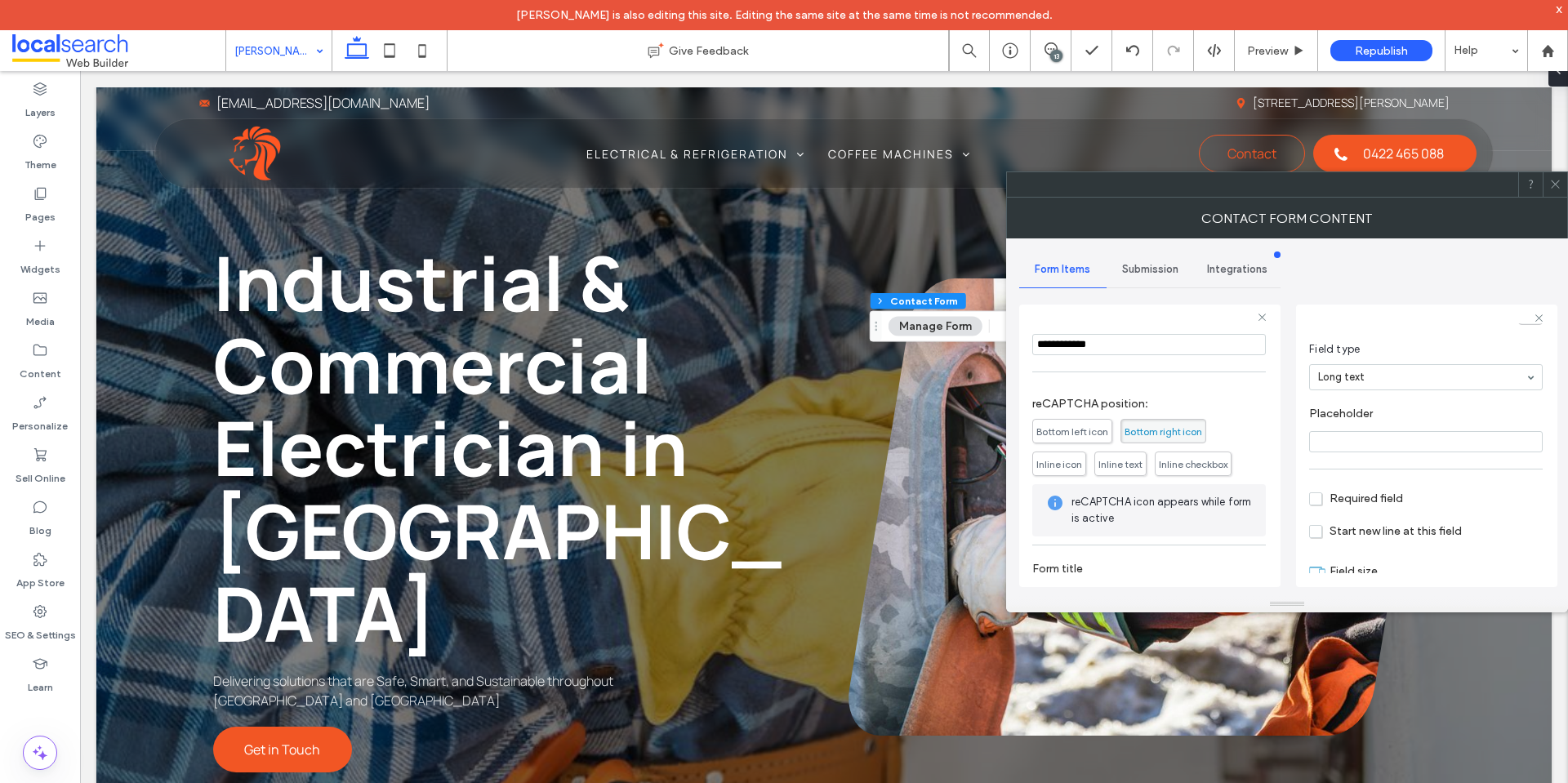
scroll to position [340, 0]
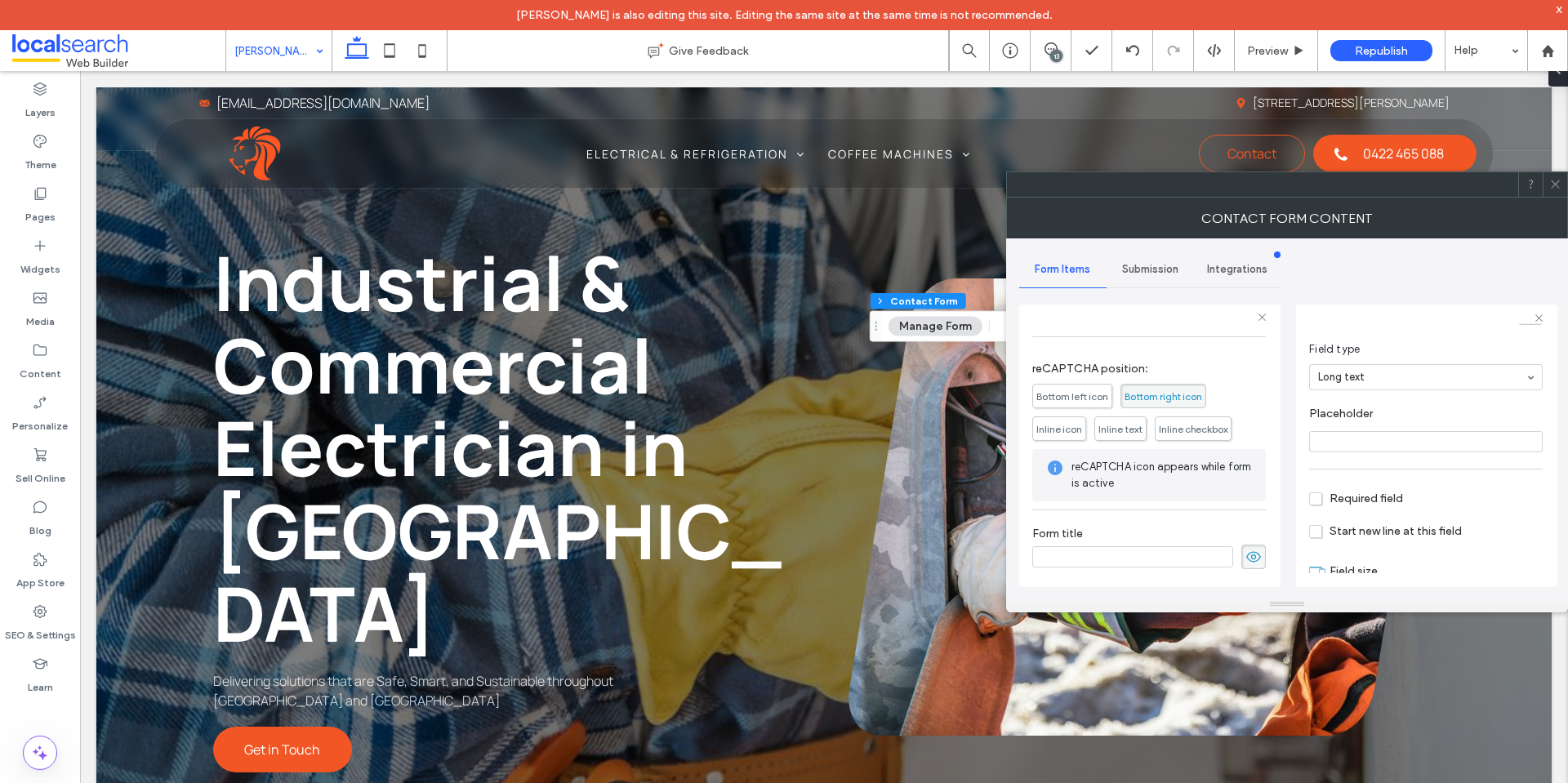
click at [1157, 279] on div "Submission" at bounding box center [1151, 270] width 87 height 36
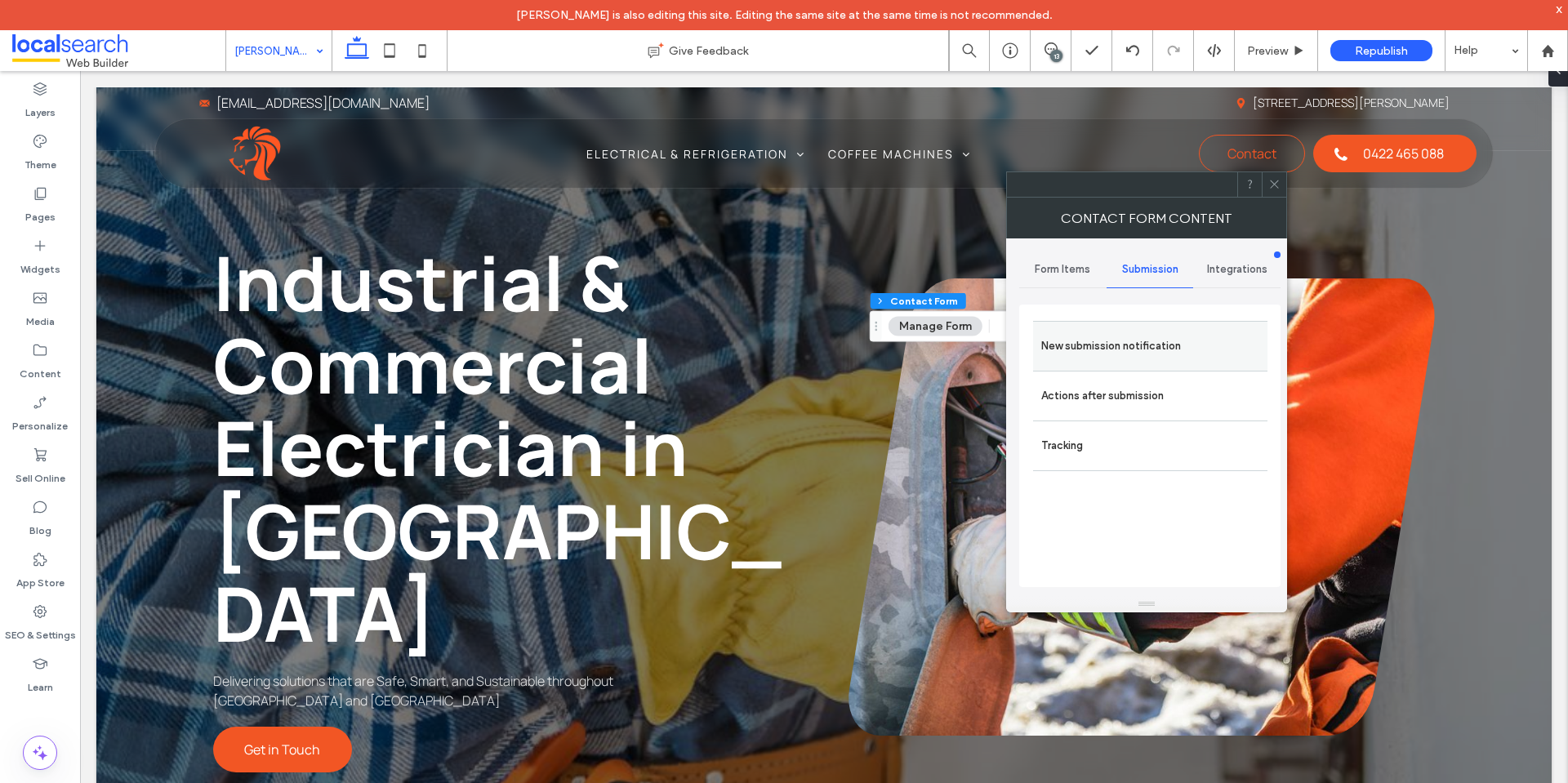
click at [1157, 343] on label "New submission notification" at bounding box center [1150, 346] width 218 height 32
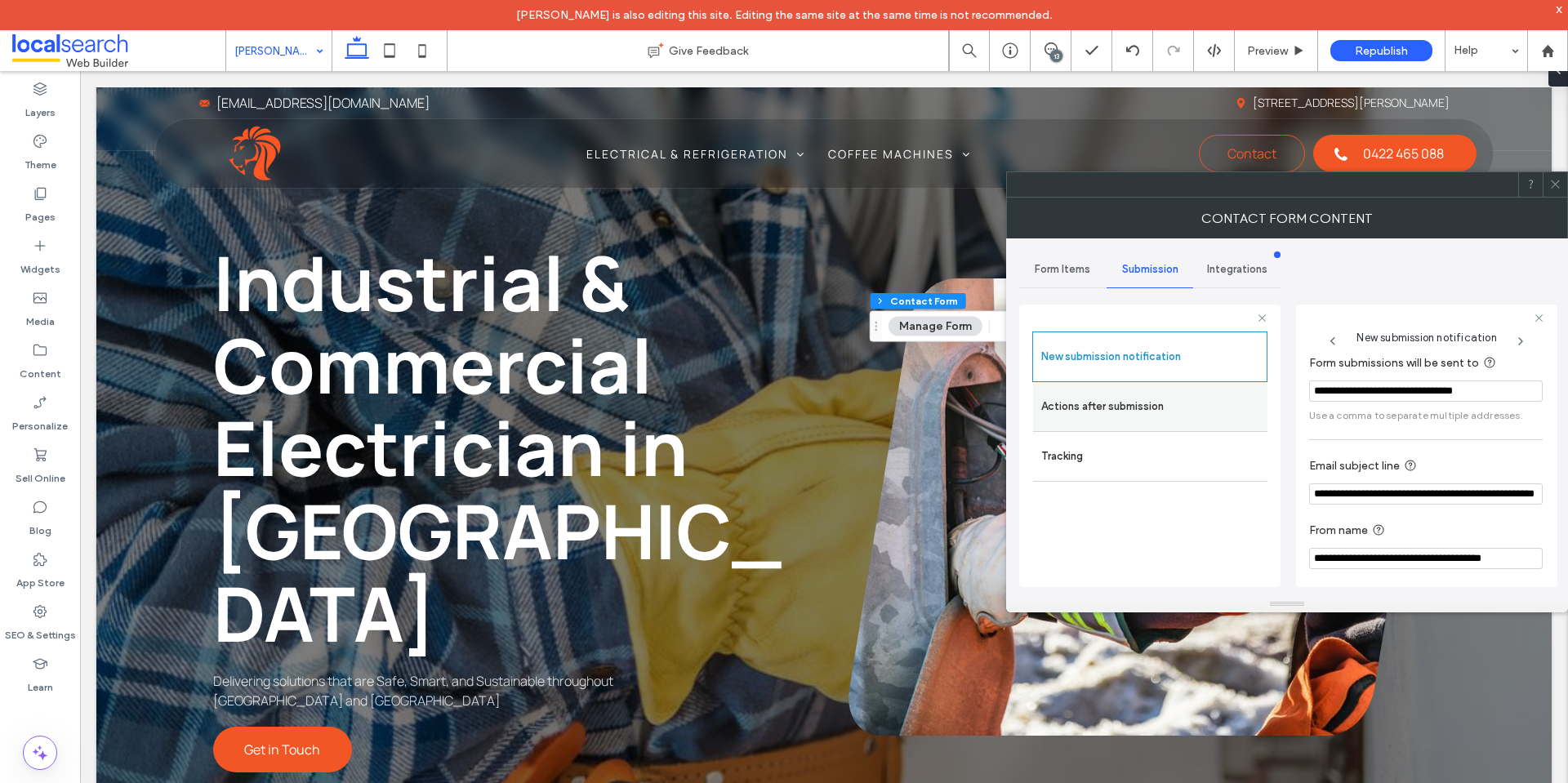
scroll to position [85, 0]
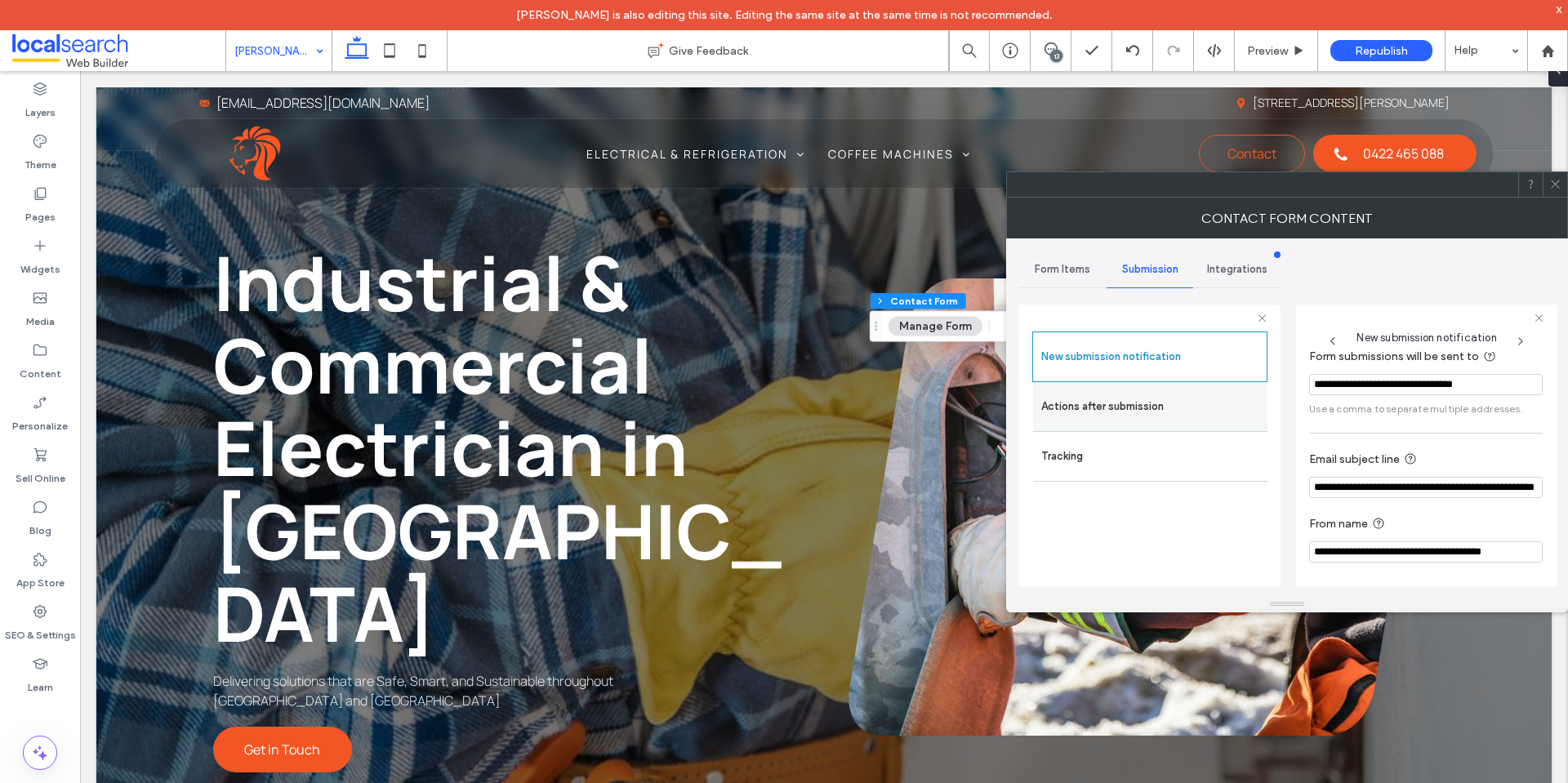
click at [1138, 407] on label "Actions after submission" at bounding box center [1150, 407] width 218 height 32
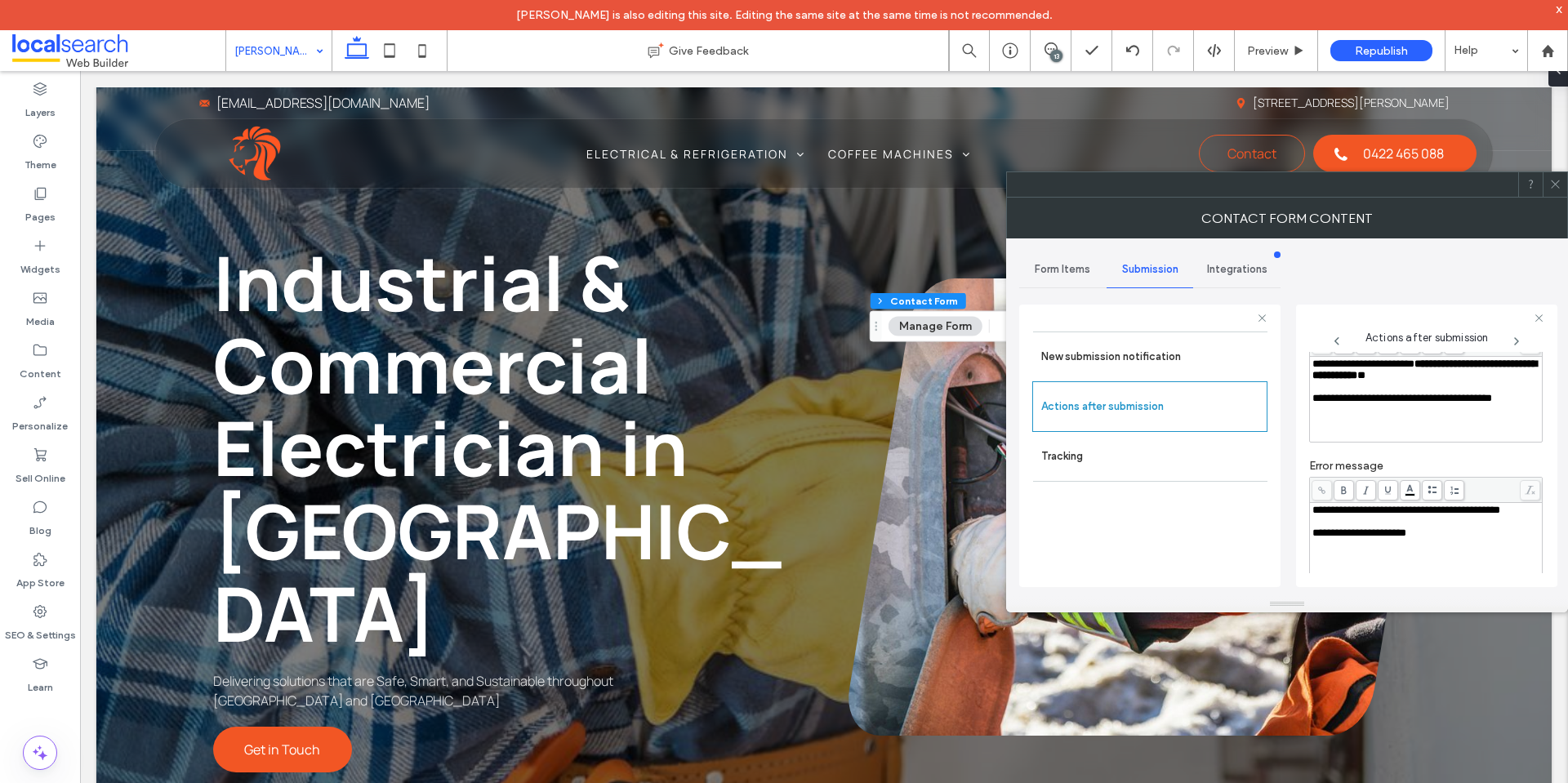
scroll to position [282, 0]
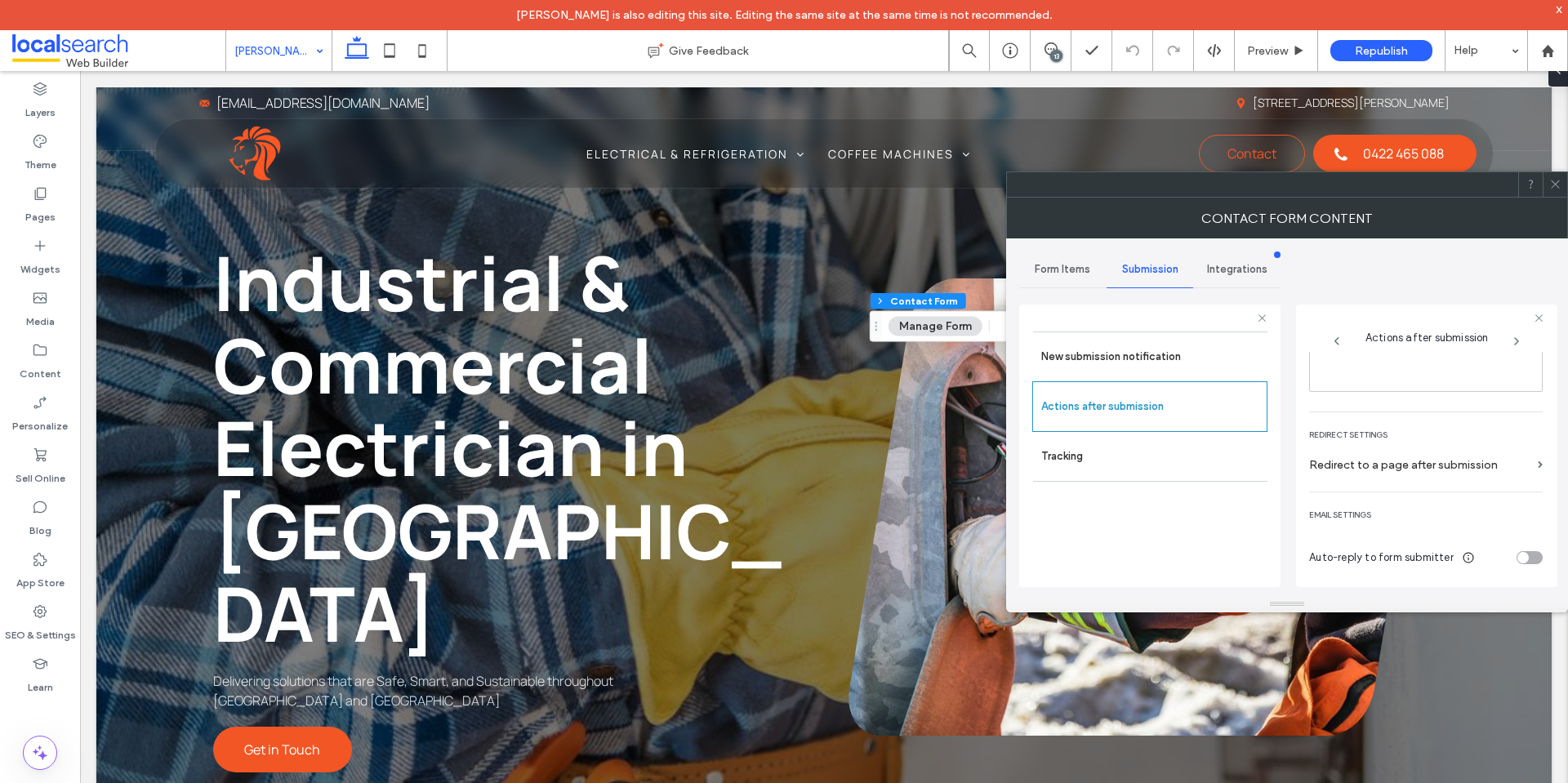
click at [1555, 185] on use at bounding box center [1555, 184] width 9 height 9
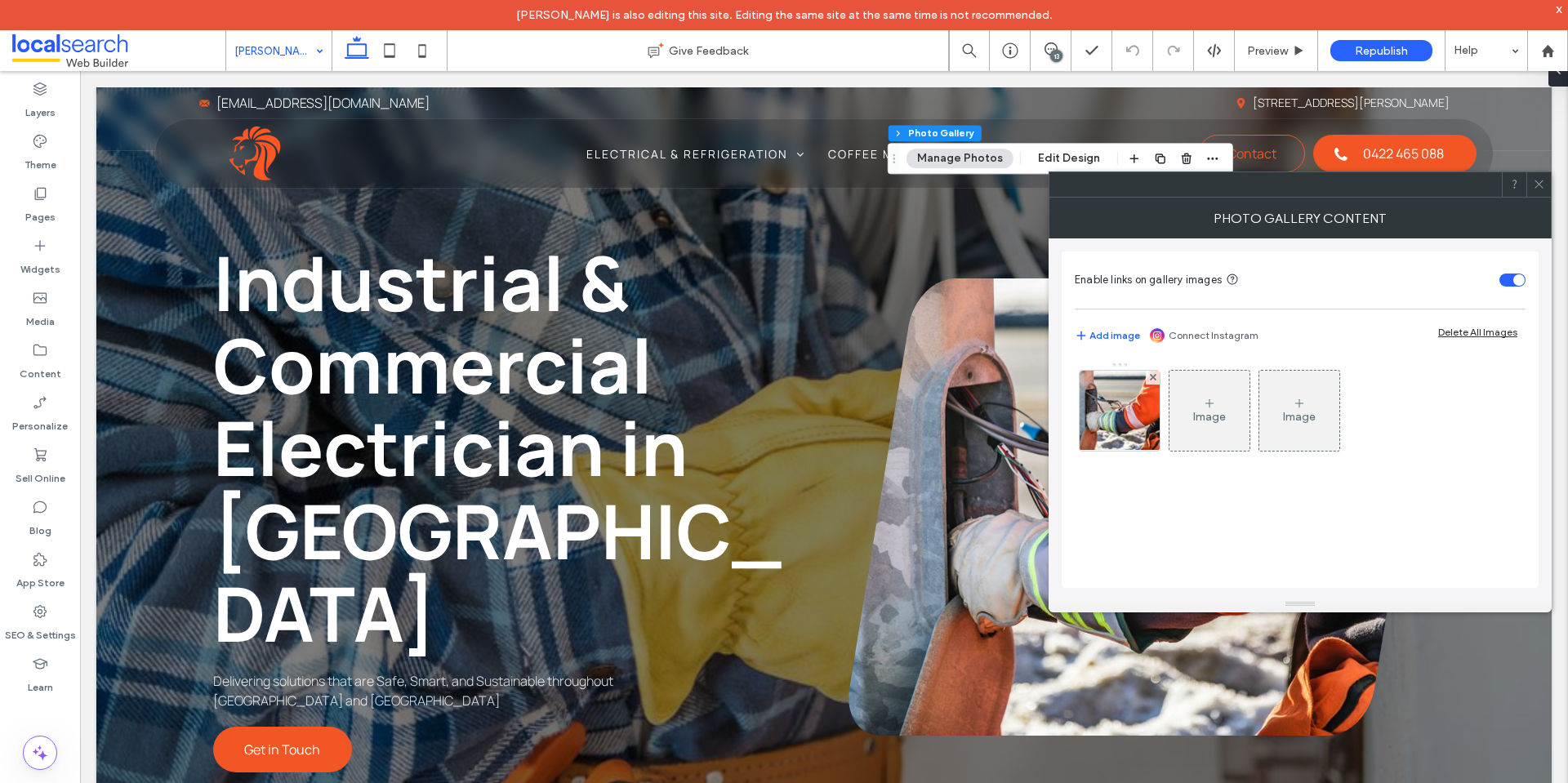
drag, startPoint x: 1127, startPoint y: 410, endPoint x: 1276, endPoint y: 434, distance: 150.9
click at [1127, 411] on img at bounding box center [1119, 411] width 121 height 80
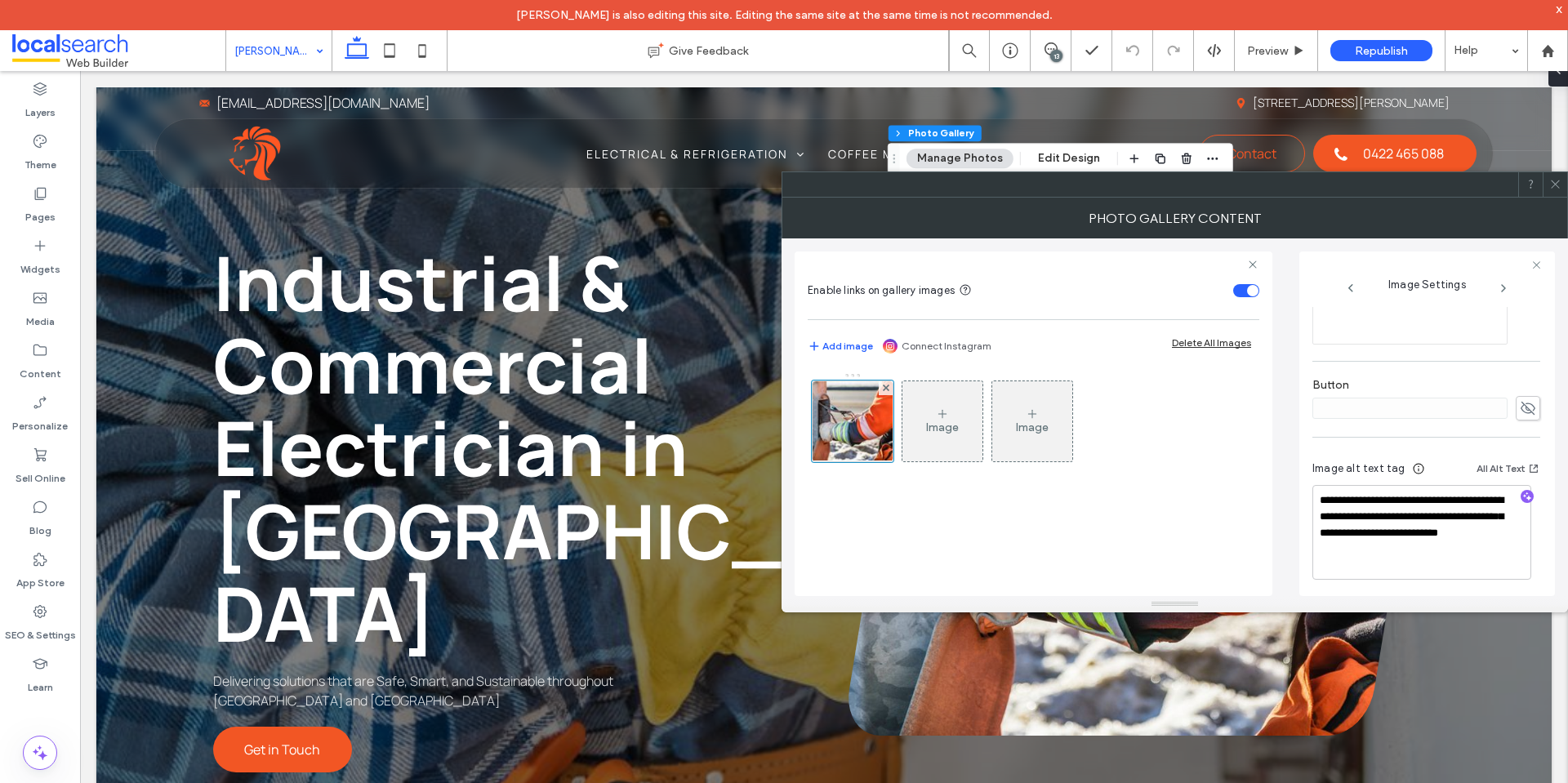
scroll to position [515, 0]
click at [1556, 182] on icon at bounding box center [1556, 183] width 12 height 12
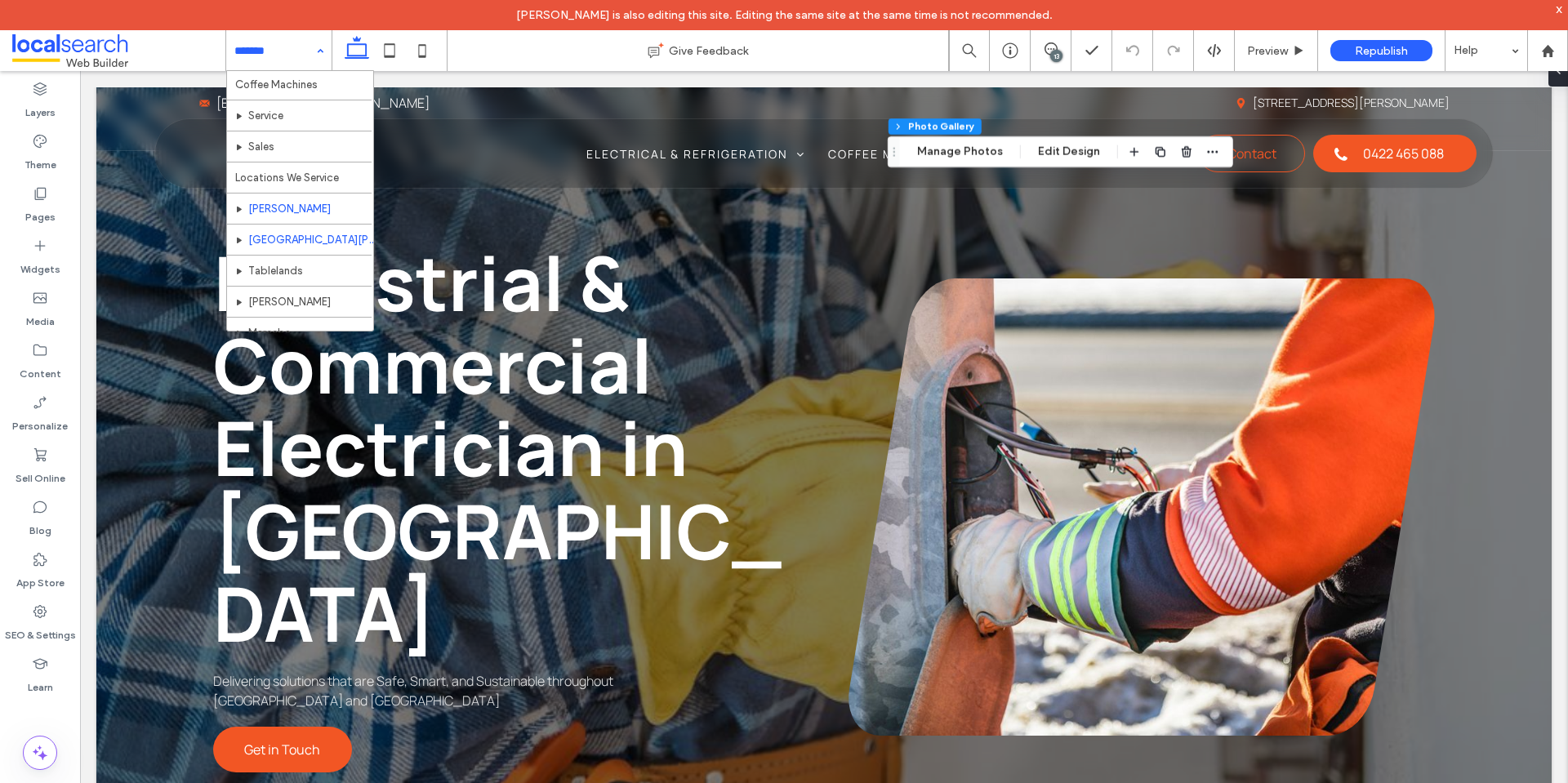
scroll to position [245, 0]
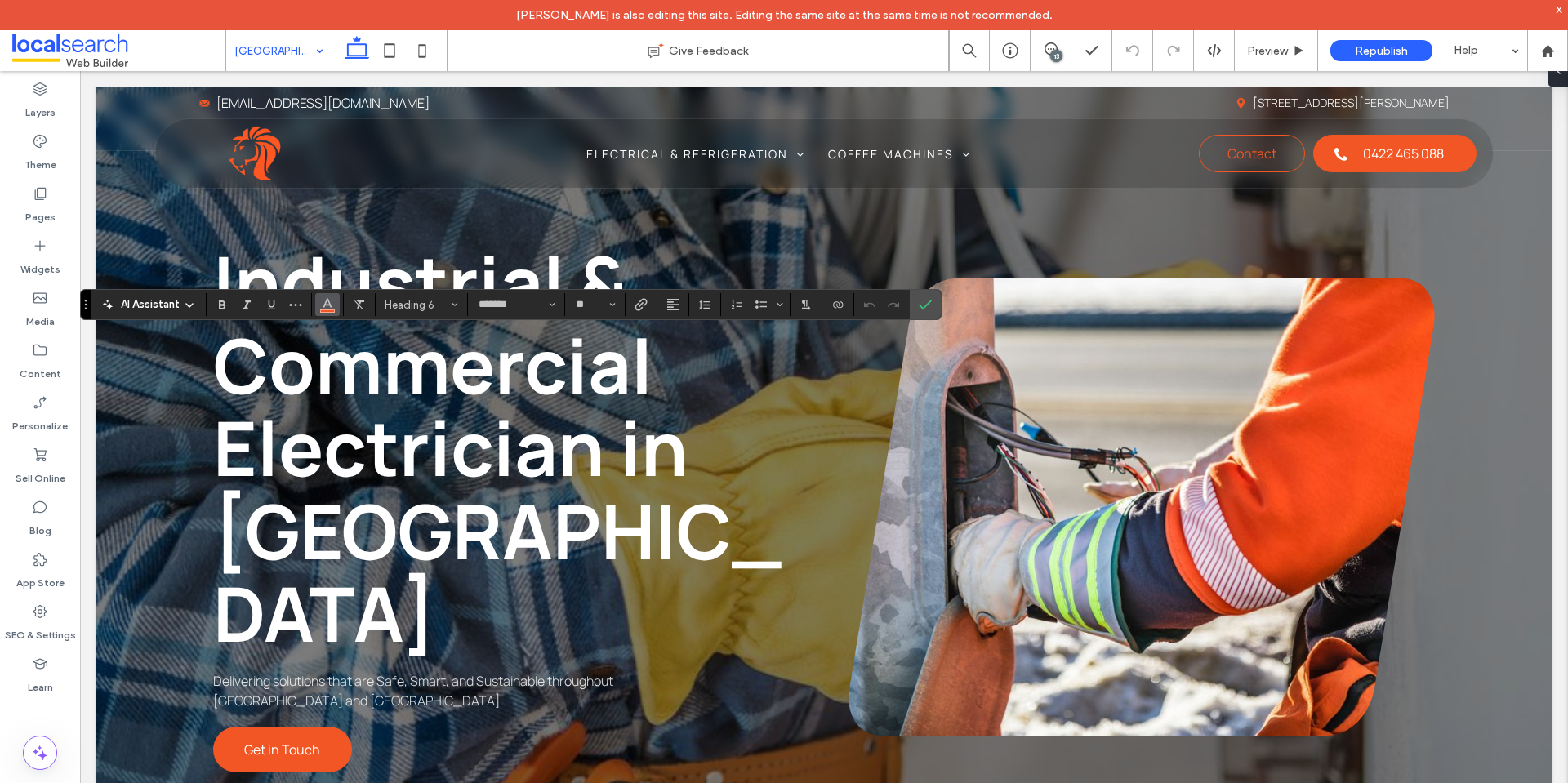
click at [331, 304] on icon "Color" at bounding box center [328, 303] width 13 height 13
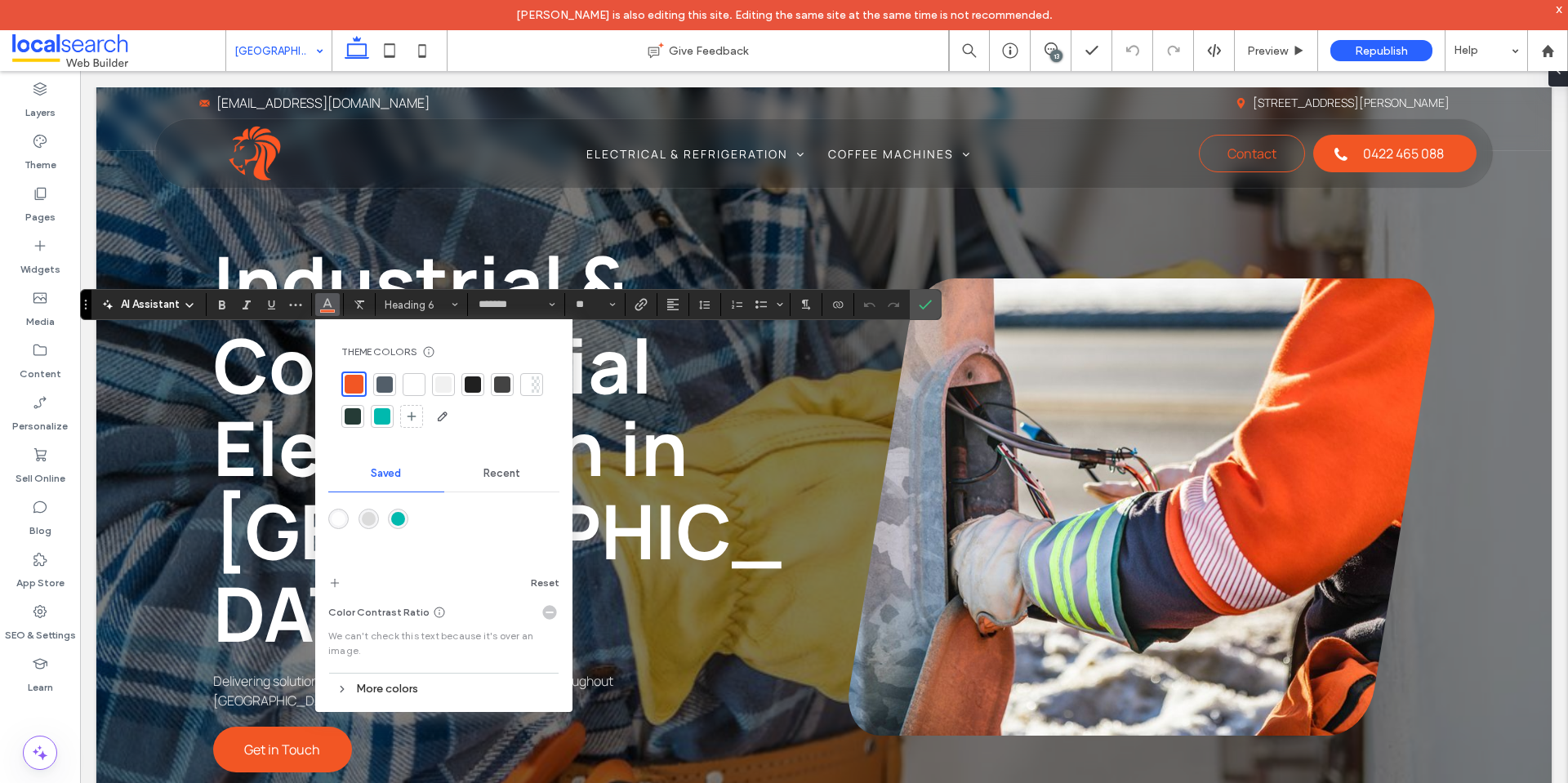
drag, startPoint x: 421, startPoint y: 381, endPoint x: 563, endPoint y: 374, distance: 142.2
click at [421, 381] on div at bounding box center [413, 384] width 16 height 16
click at [927, 311] on icon "Confirm" at bounding box center [926, 305] width 13 height 13
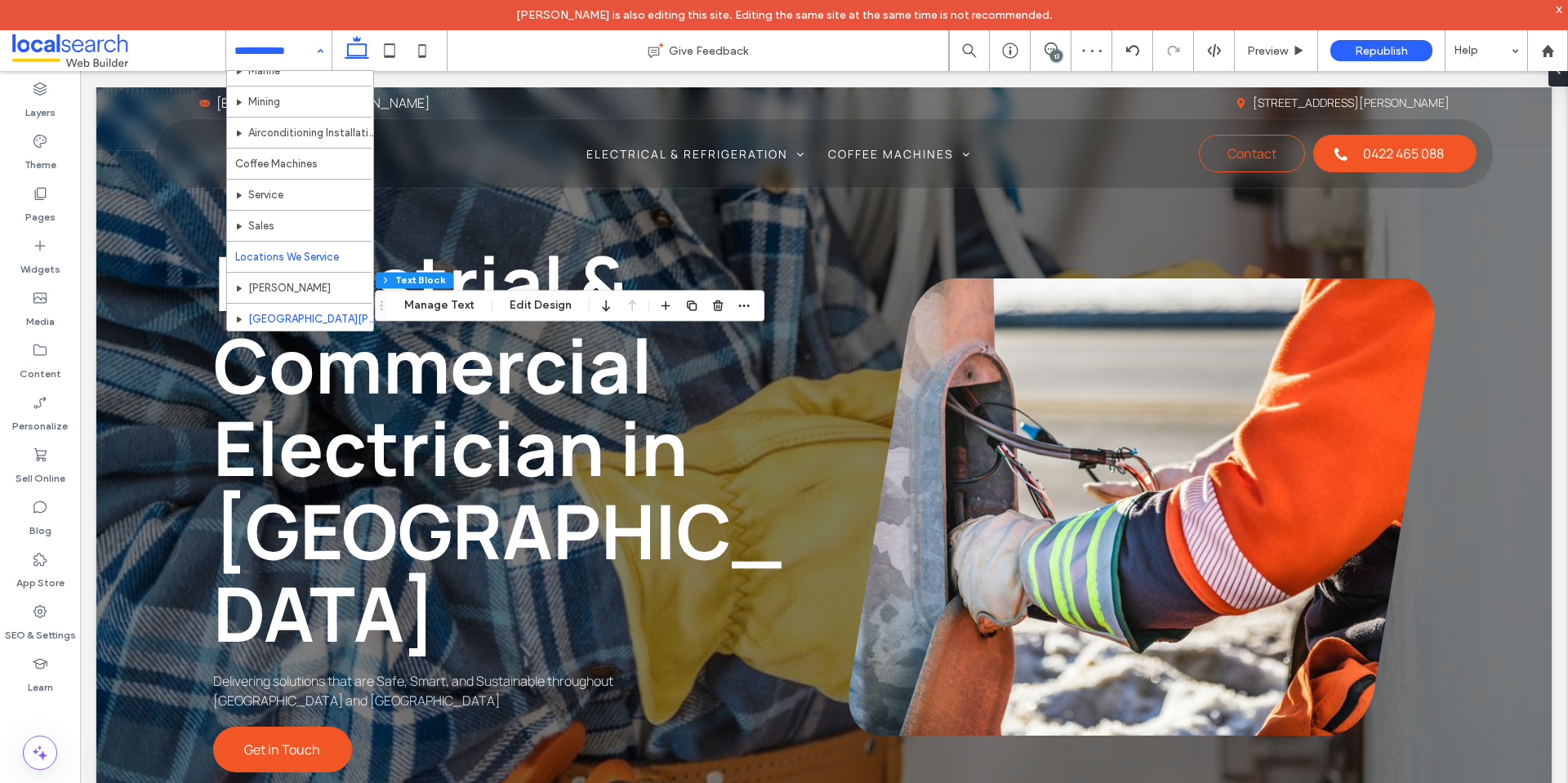
scroll to position [163, 0]
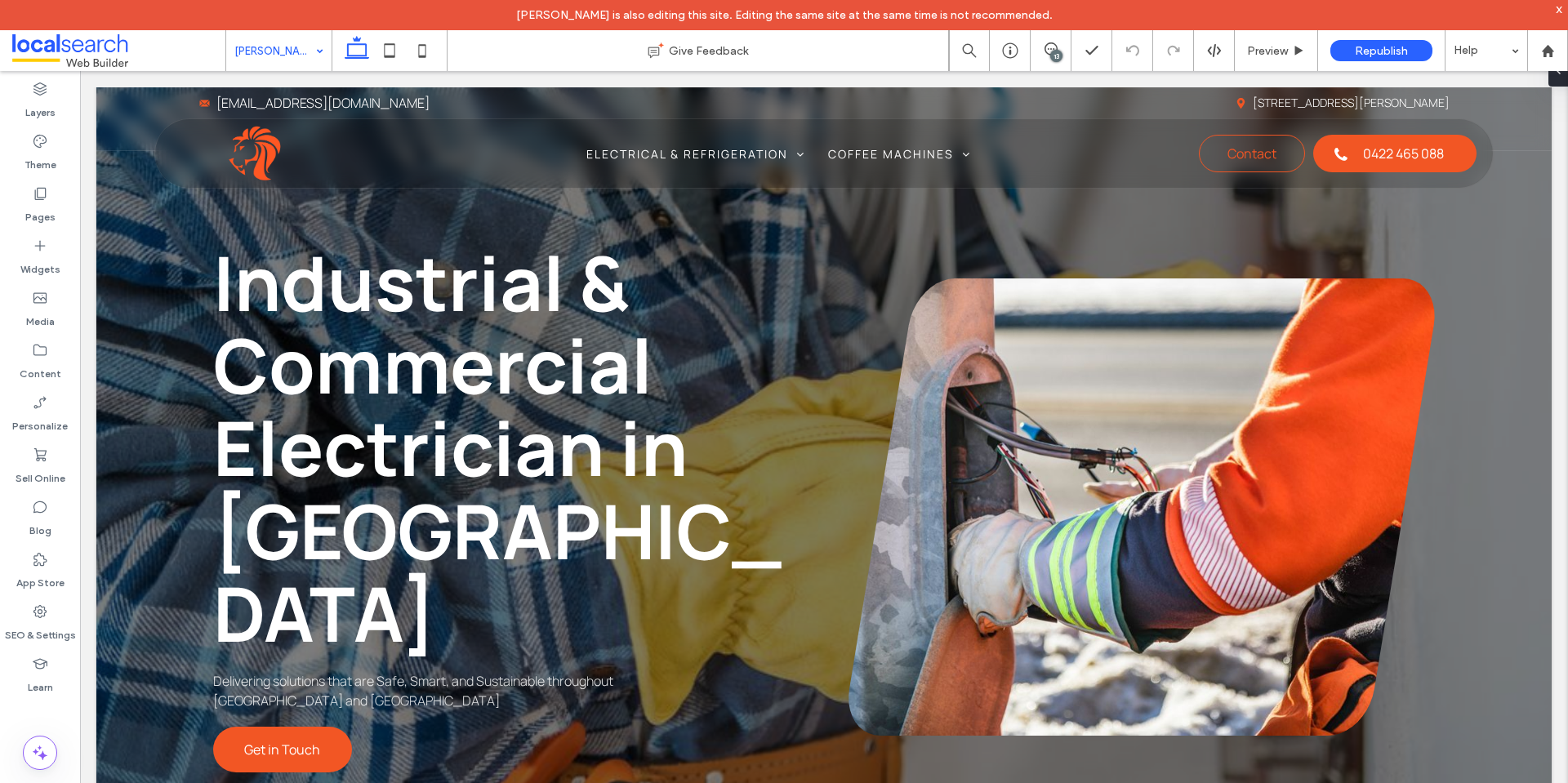
type input "*******"
type input "**"
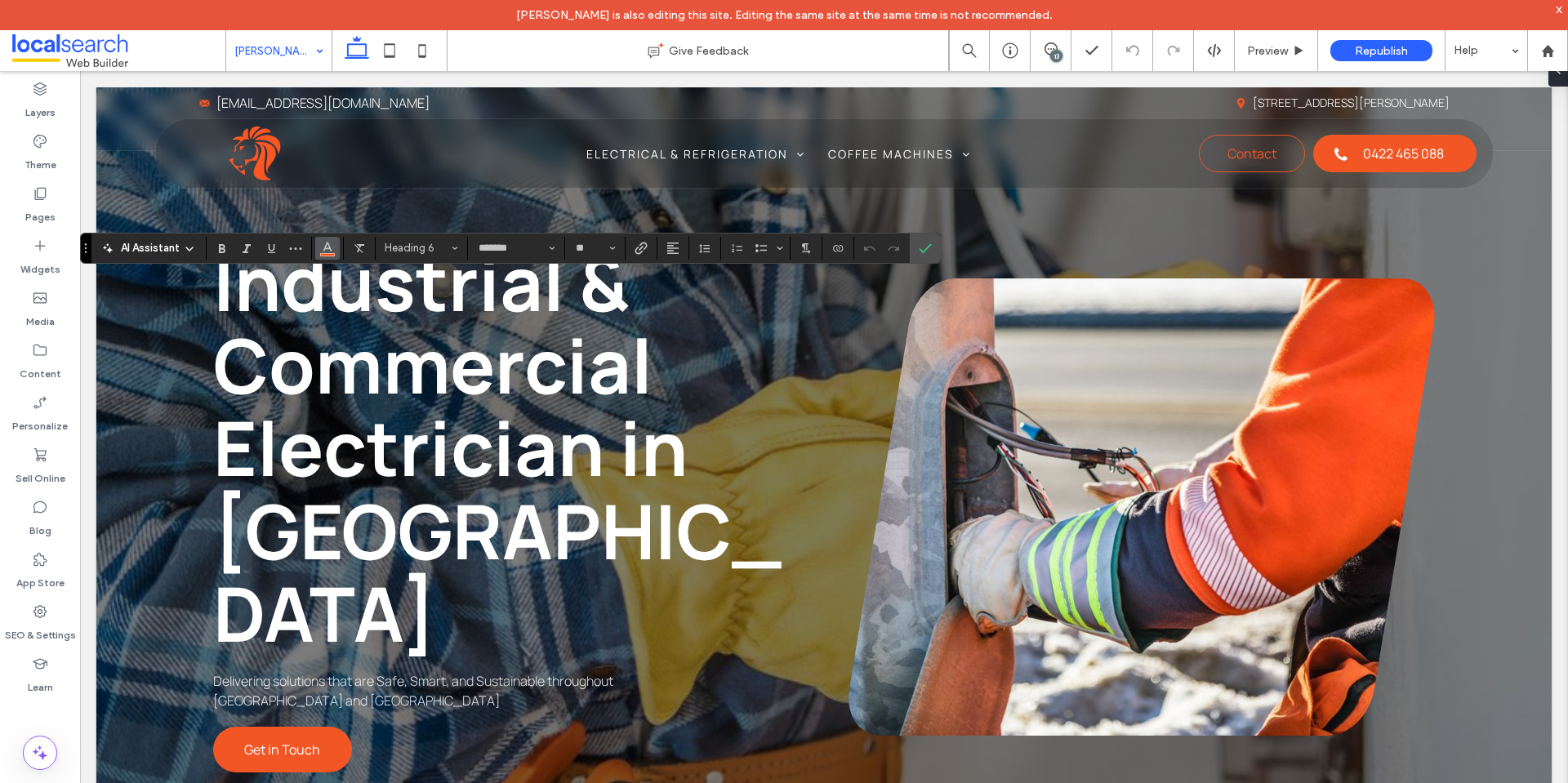
click at [332, 249] on icon "Color" at bounding box center [328, 247] width 13 height 13
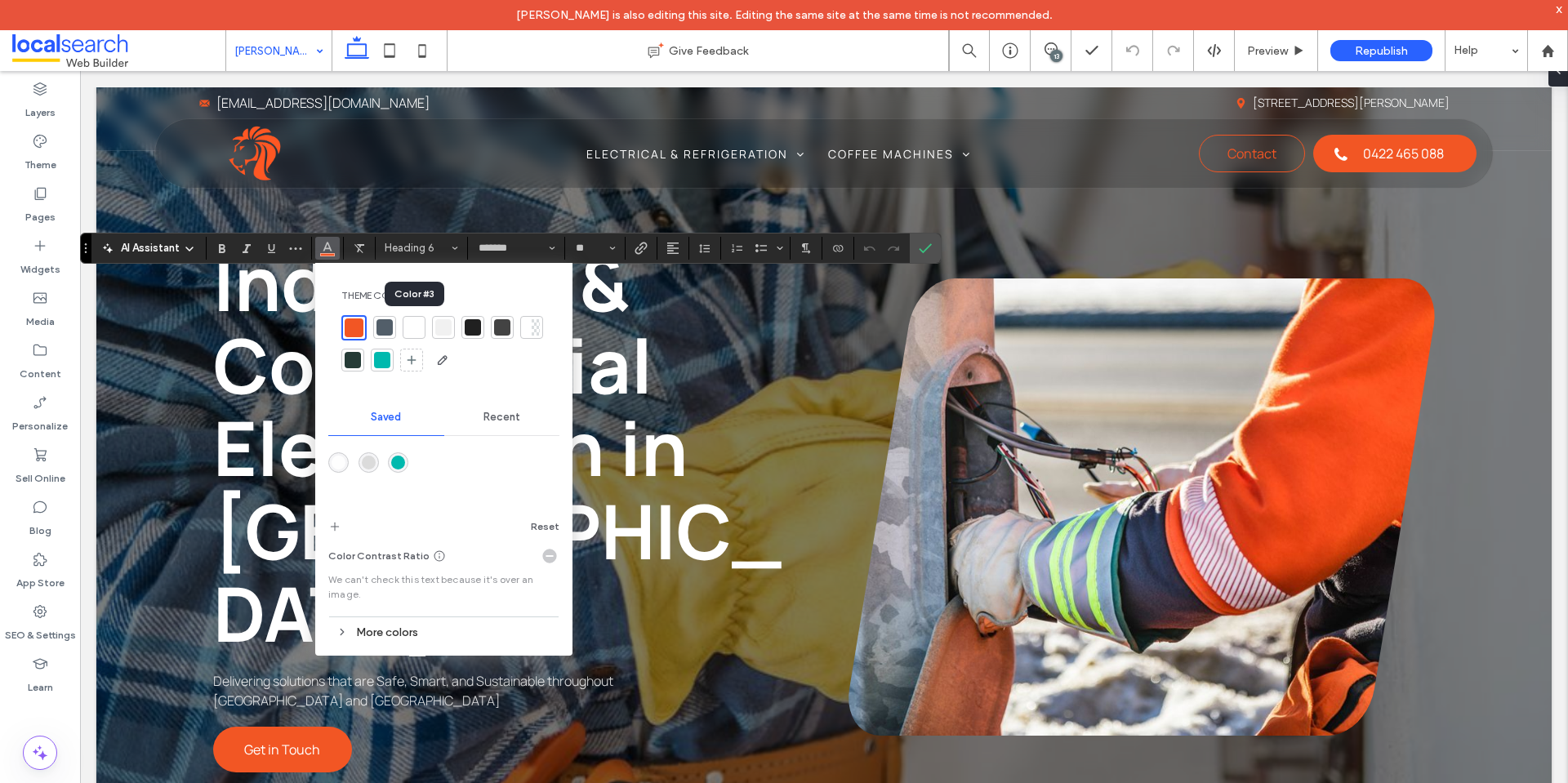
click at [421, 317] on div at bounding box center [414, 328] width 23 height 23
click at [928, 248] on icon "Confirm" at bounding box center [926, 248] width 13 height 13
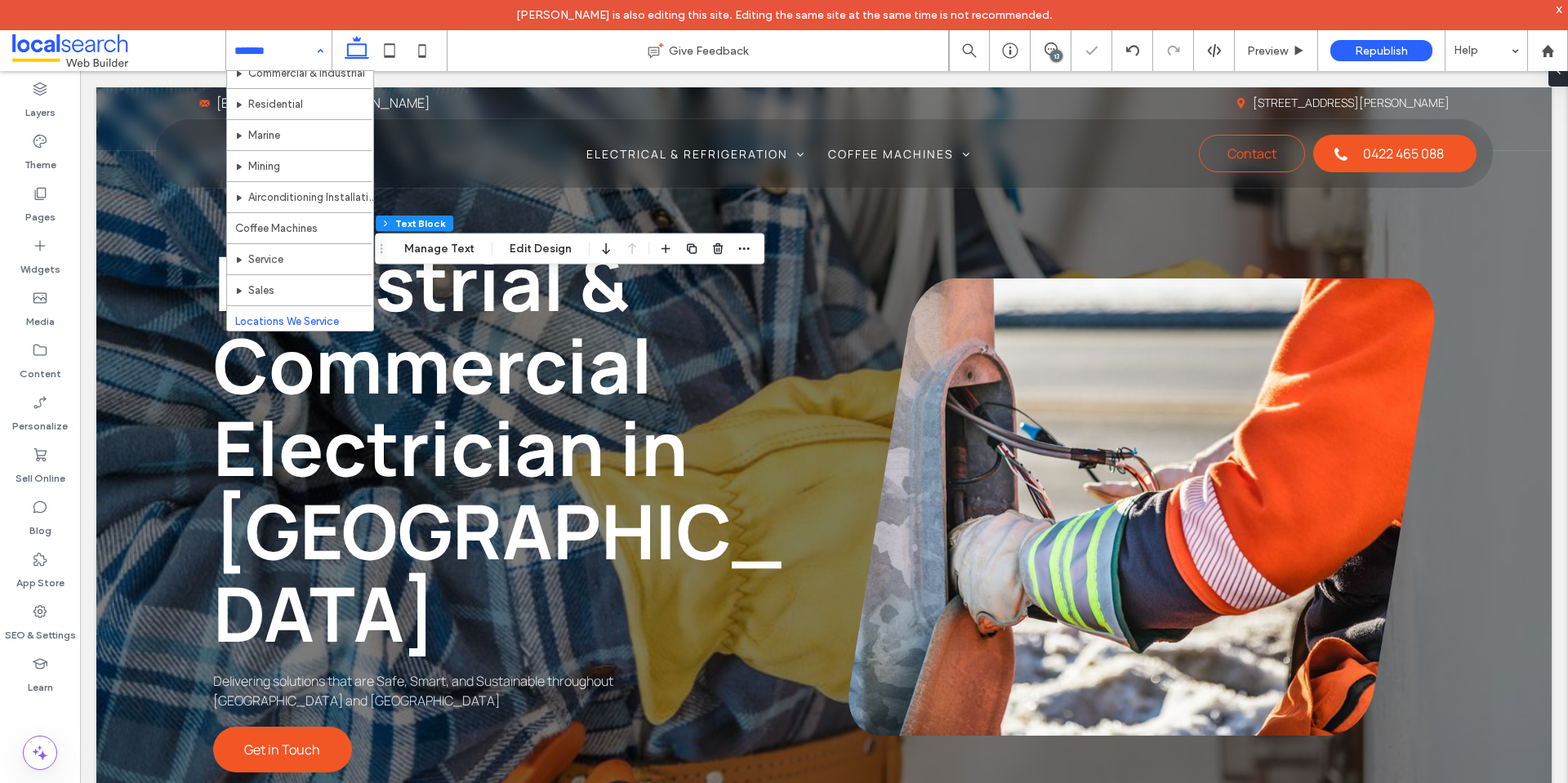
scroll to position [163, 0]
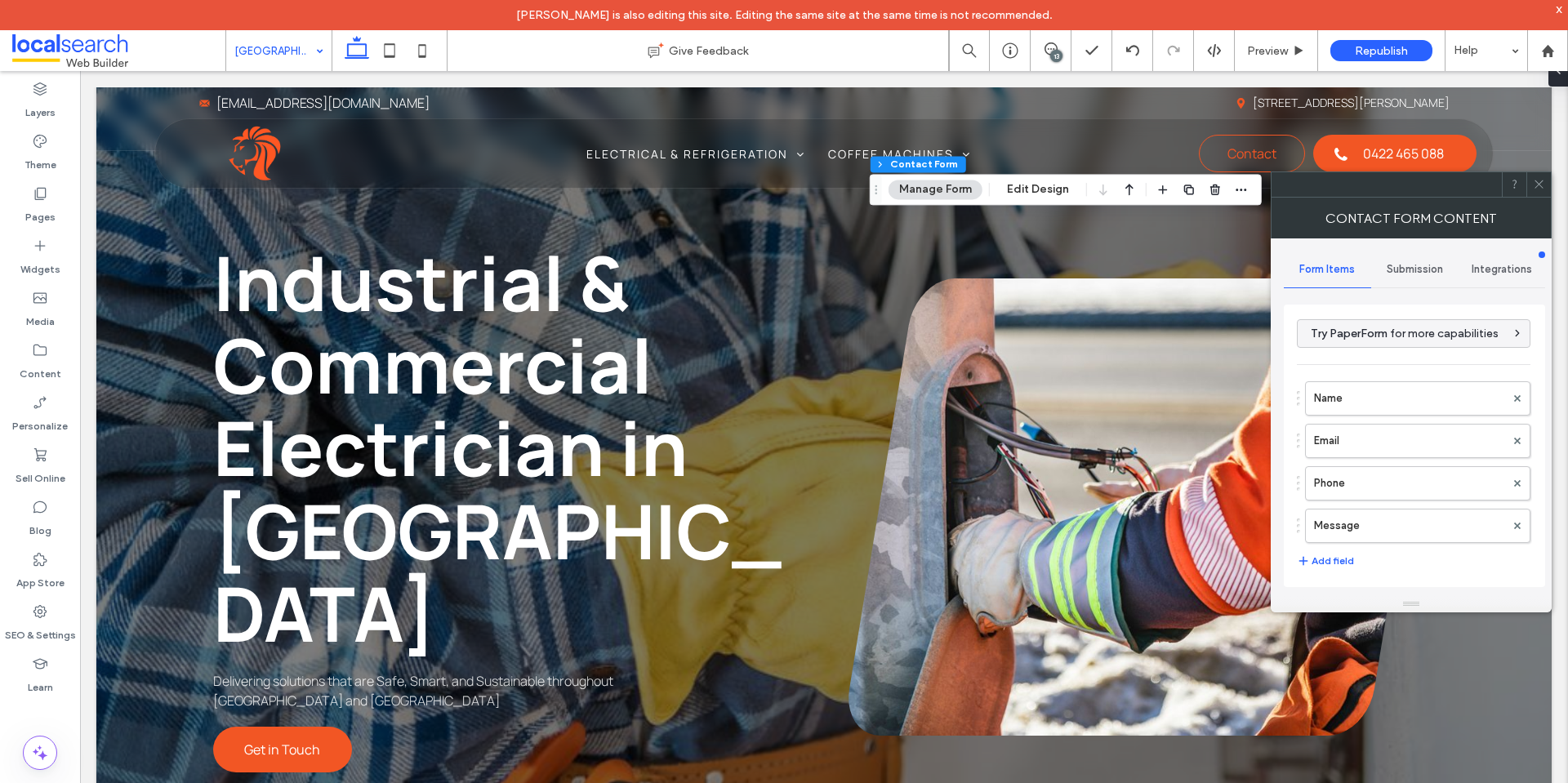
type input "**********"
type input "*"
type input "***"
type input "*"
type input "***"
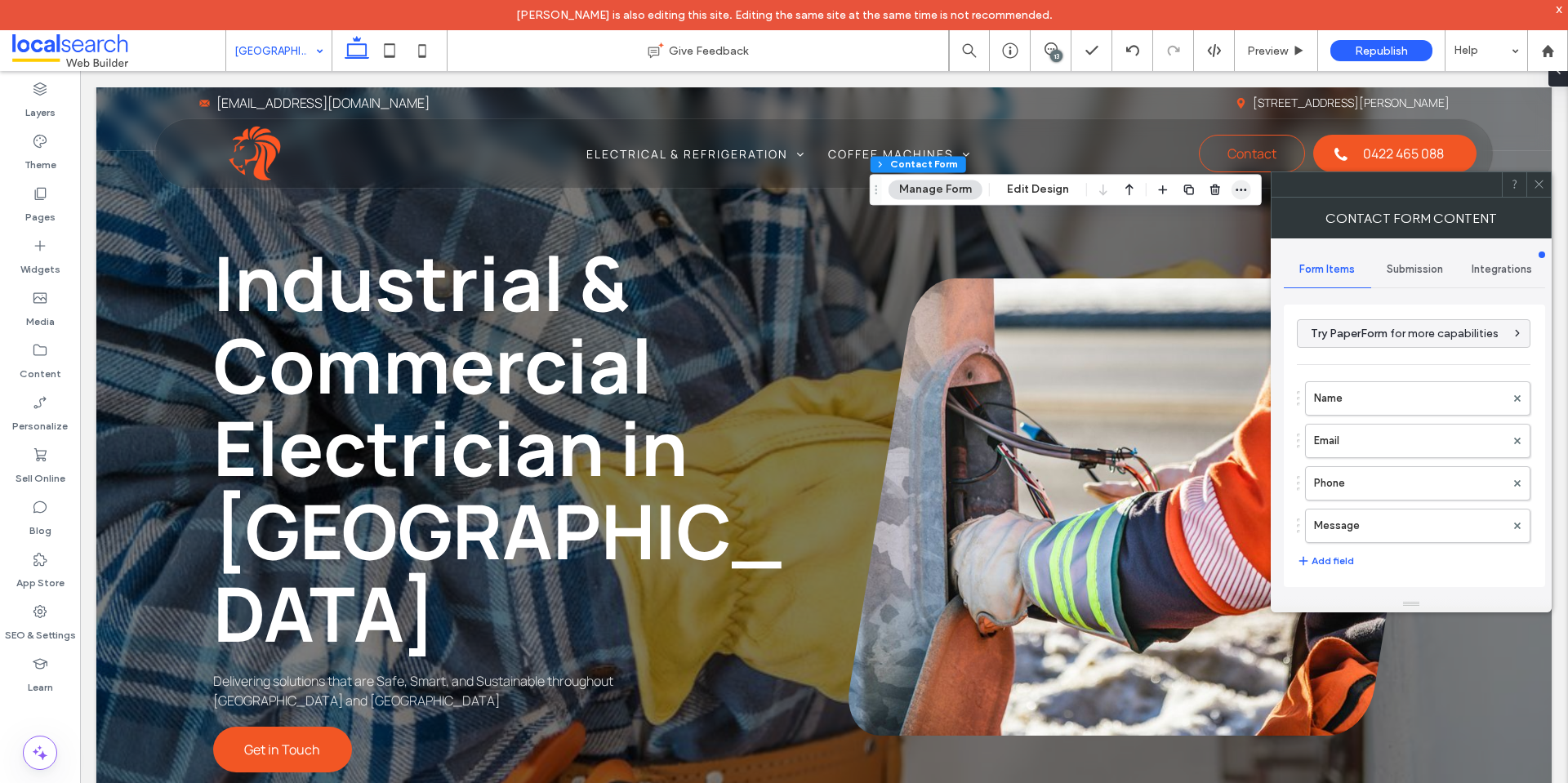
click at [1239, 195] on icon "button" at bounding box center [1242, 190] width 13 height 13
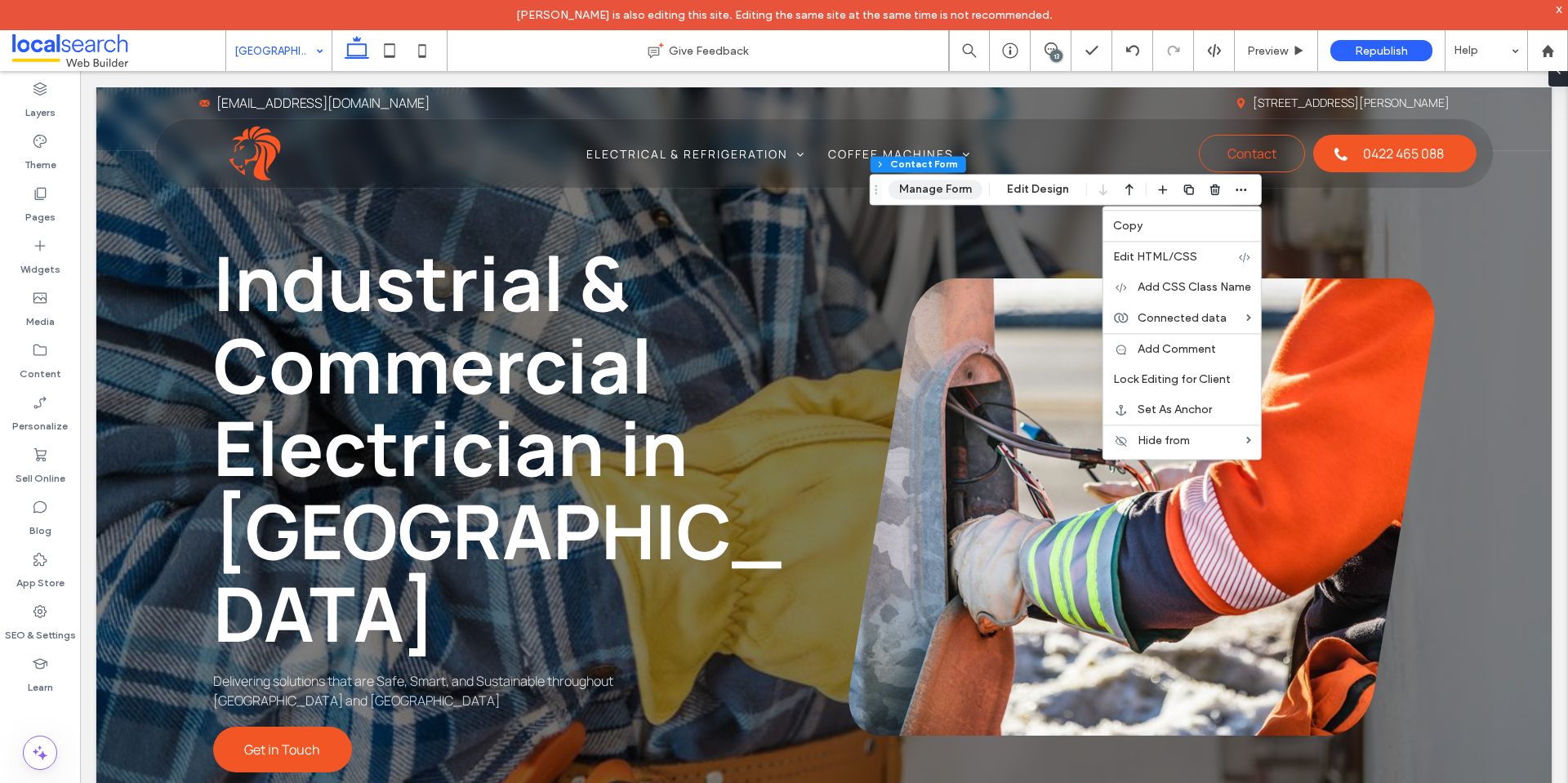
click at [922, 186] on button "Manage Form" at bounding box center [935, 189] width 94 height 20
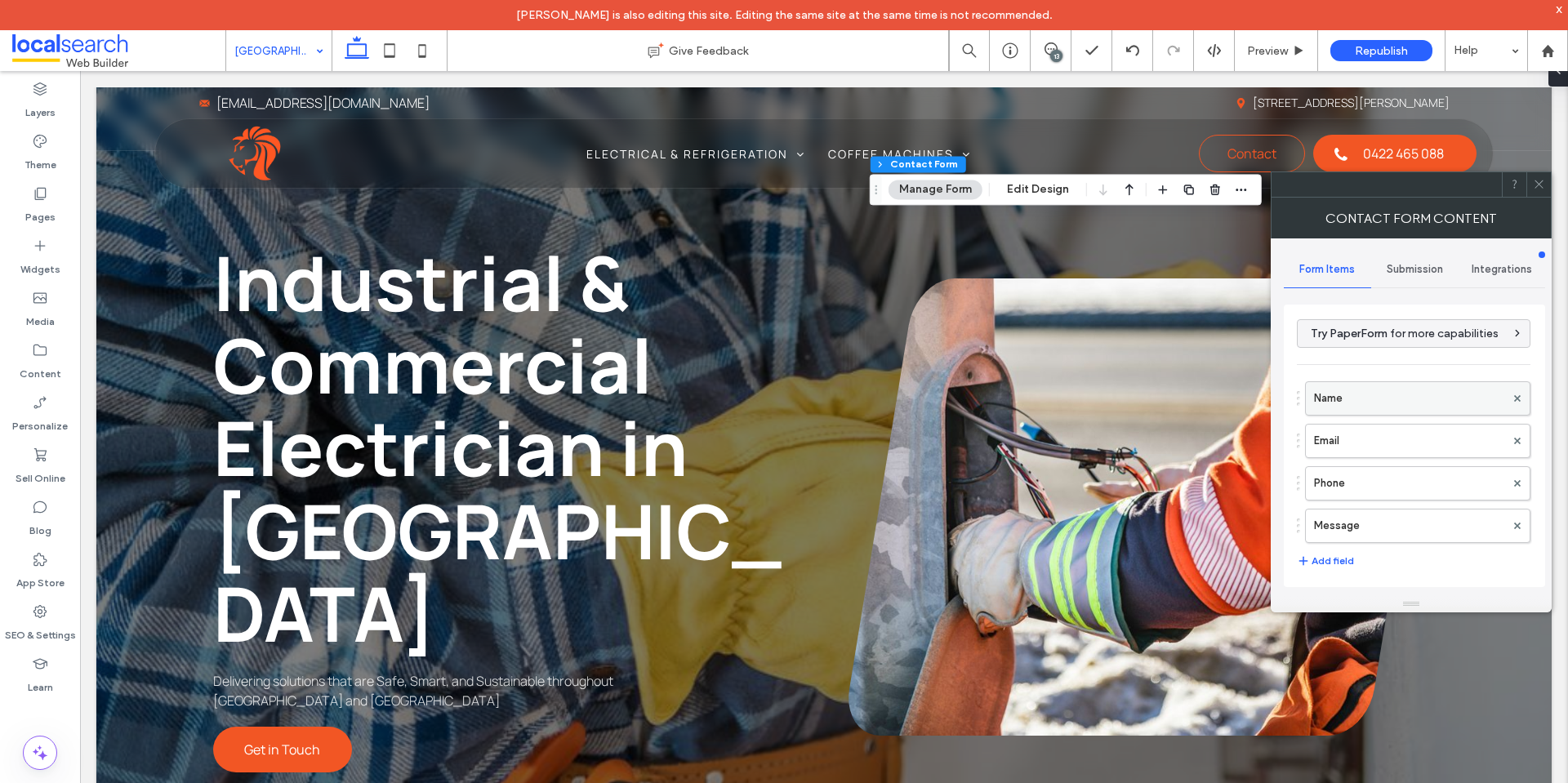
click at [1342, 391] on label "Name" at bounding box center [1409, 398] width 191 height 32
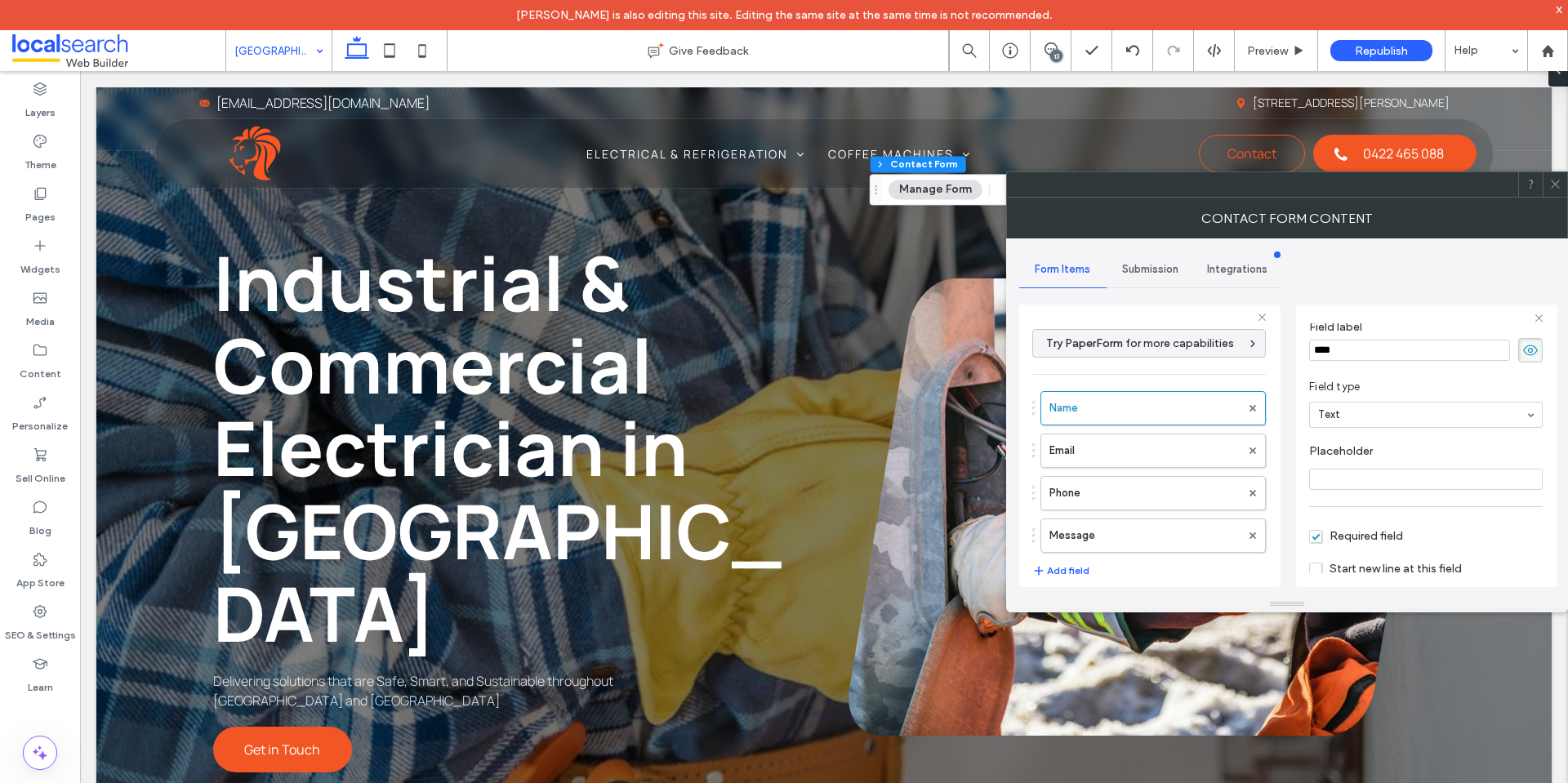
scroll to position [82, 0]
click at [1163, 460] on label "Email" at bounding box center [1144, 450] width 191 height 32
click at [1162, 486] on label "Phone" at bounding box center [1144, 493] width 191 height 32
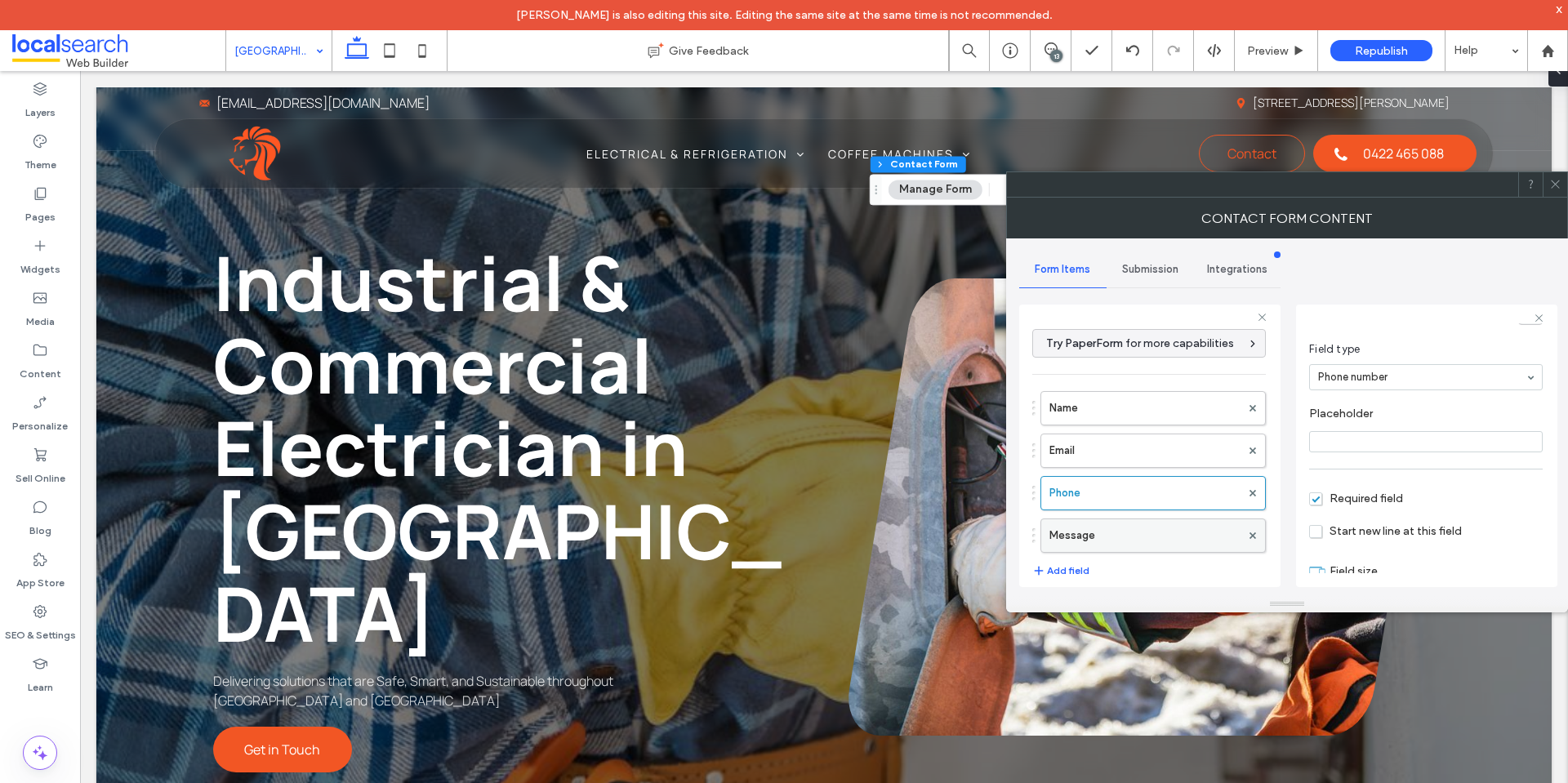
click at [1163, 525] on label "Message" at bounding box center [1144, 536] width 191 height 32
type input "**"
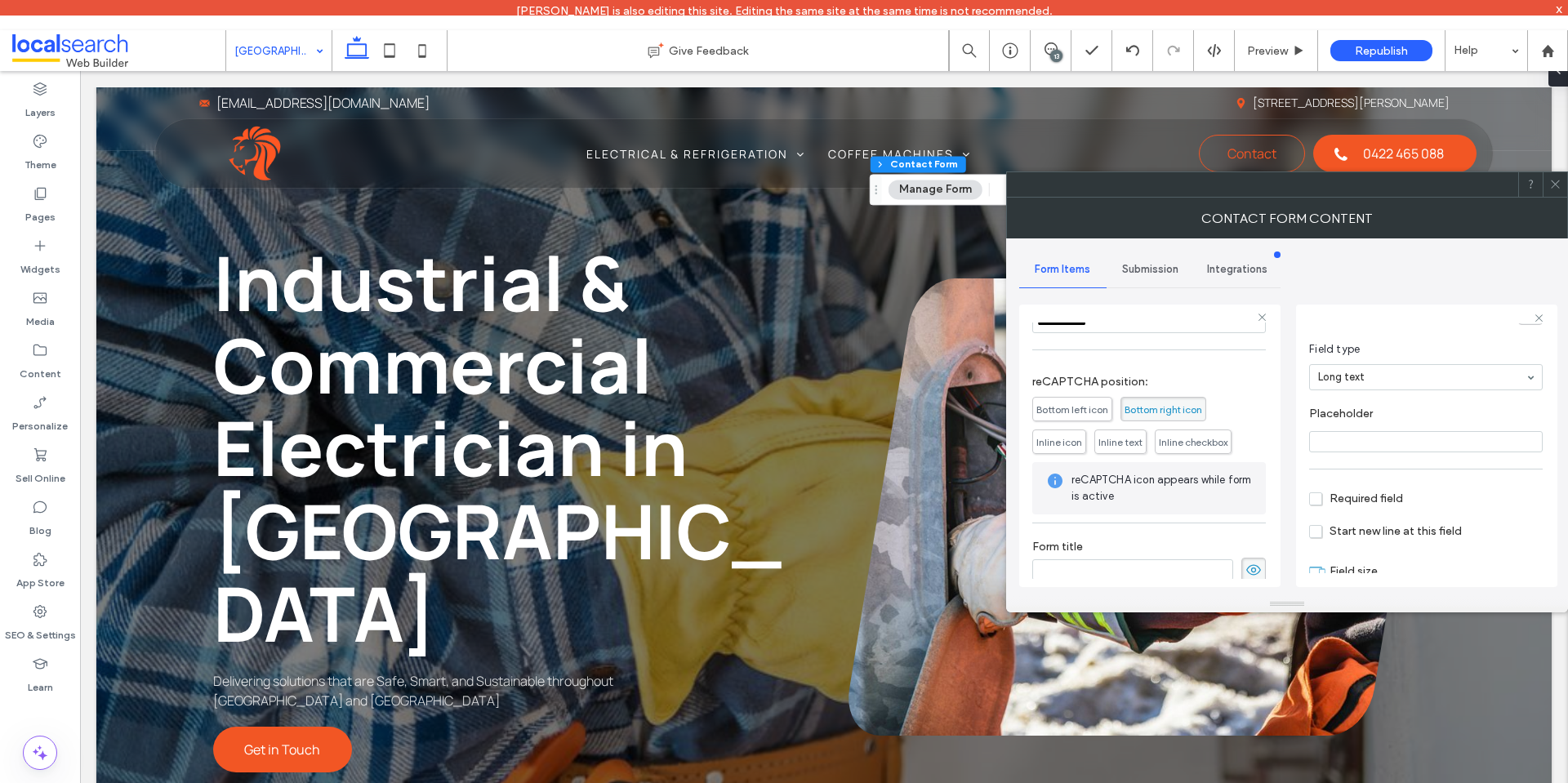
scroll to position [340, 0]
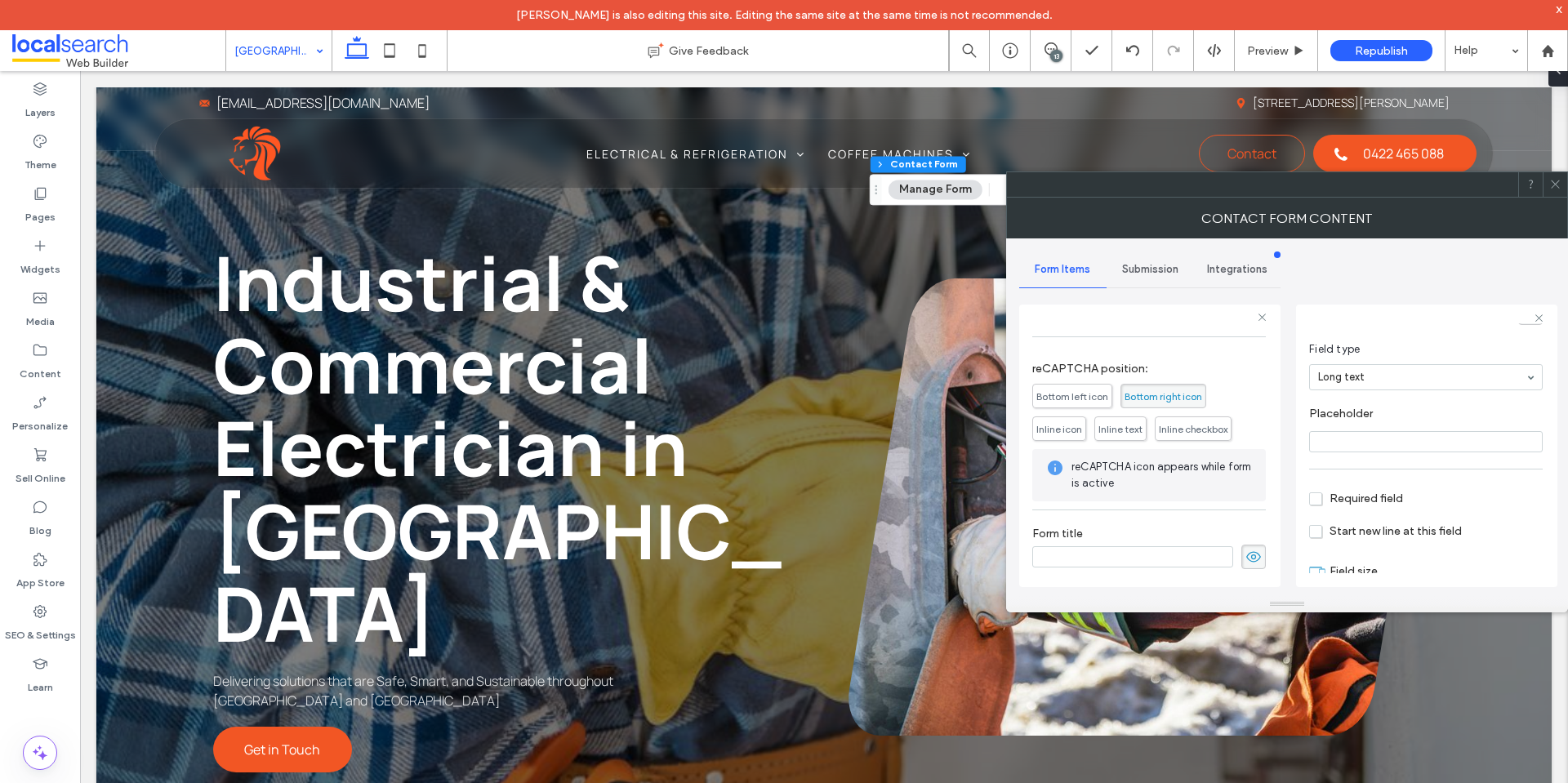
click at [1144, 273] on span "Submission" at bounding box center [1150, 270] width 56 height 13
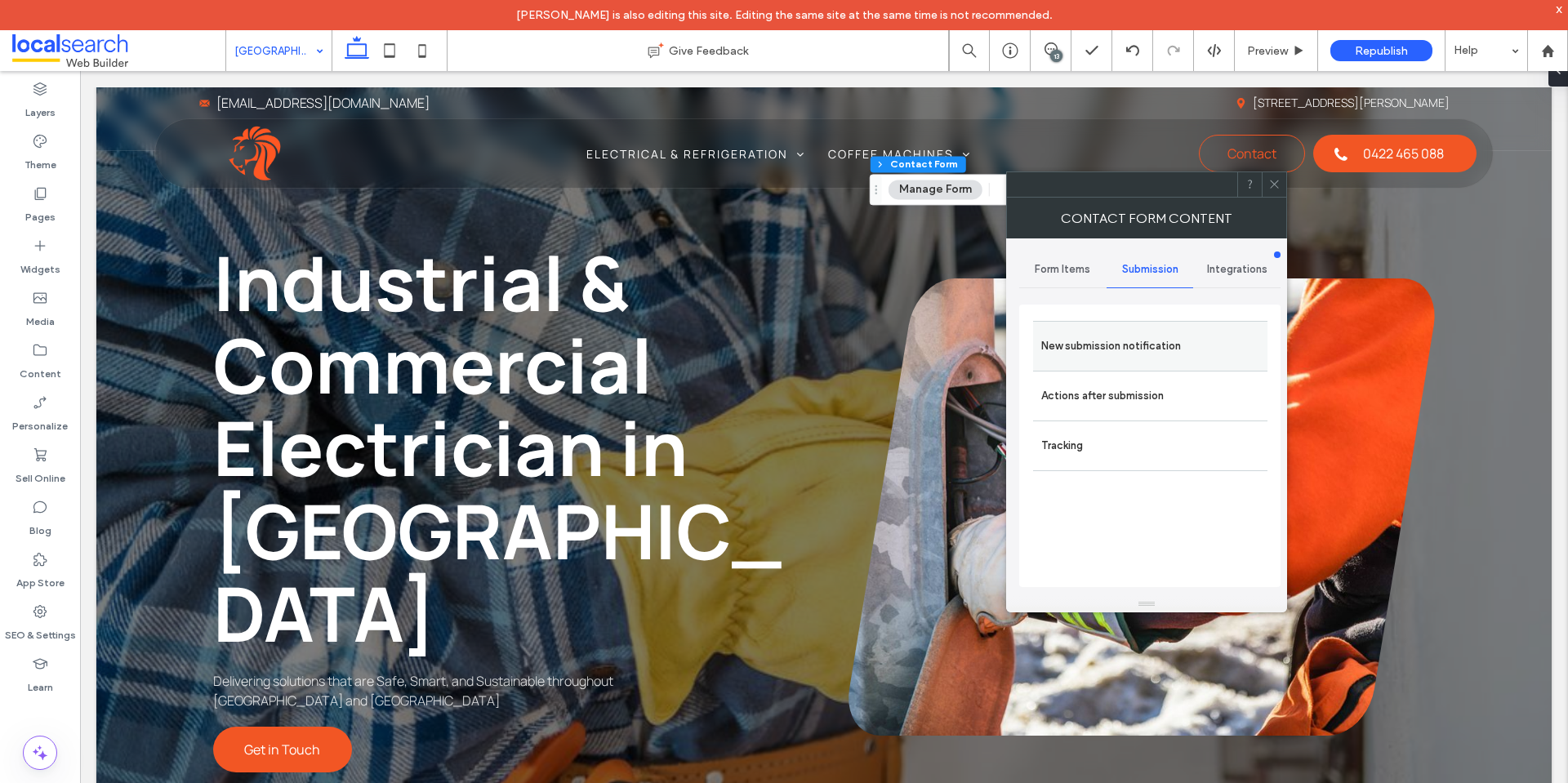
click at [1155, 350] on label "New submission notification" at bounding box center [1150, 346] width 218 height 32
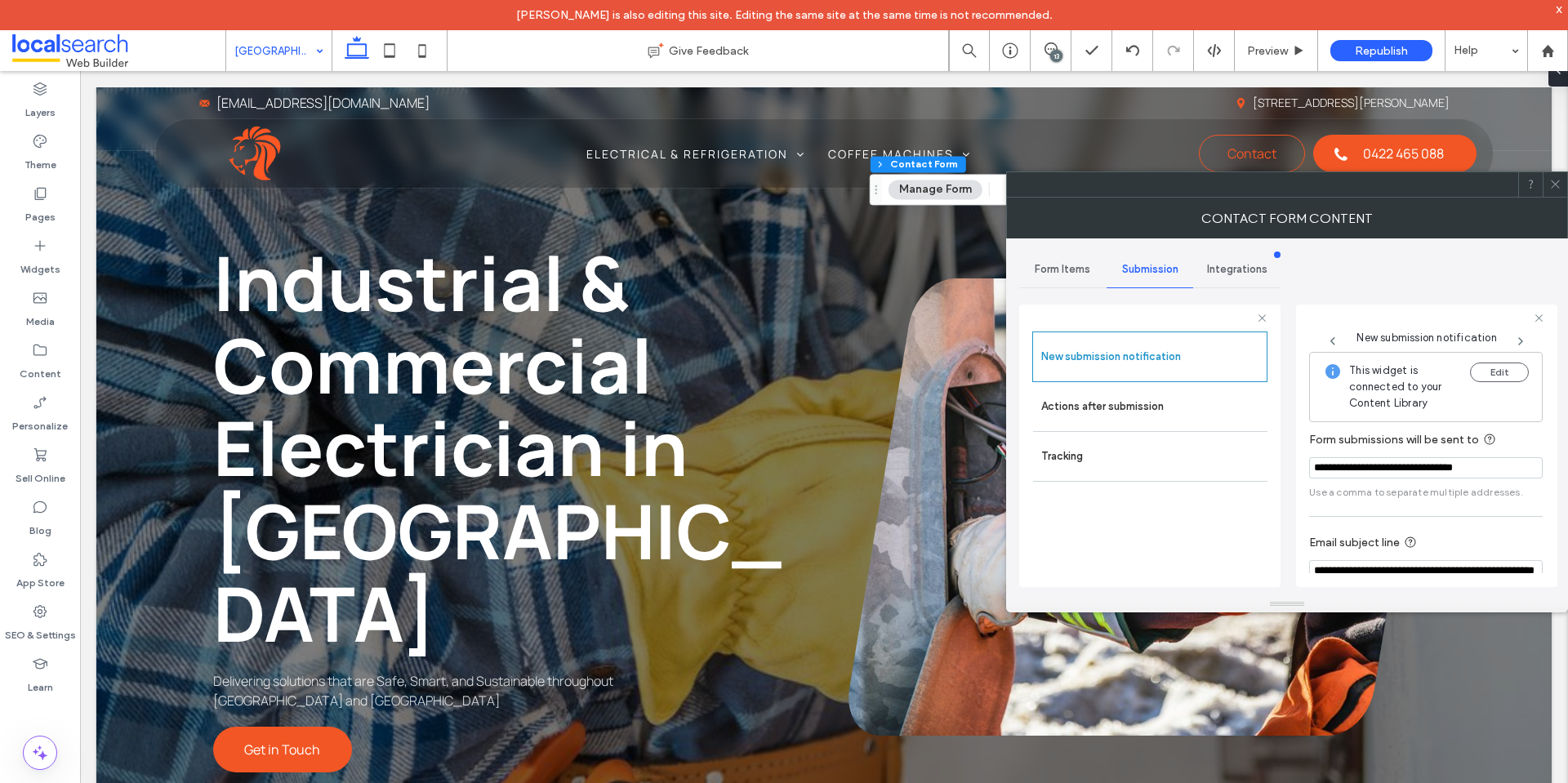
scroll to position [85, 0]
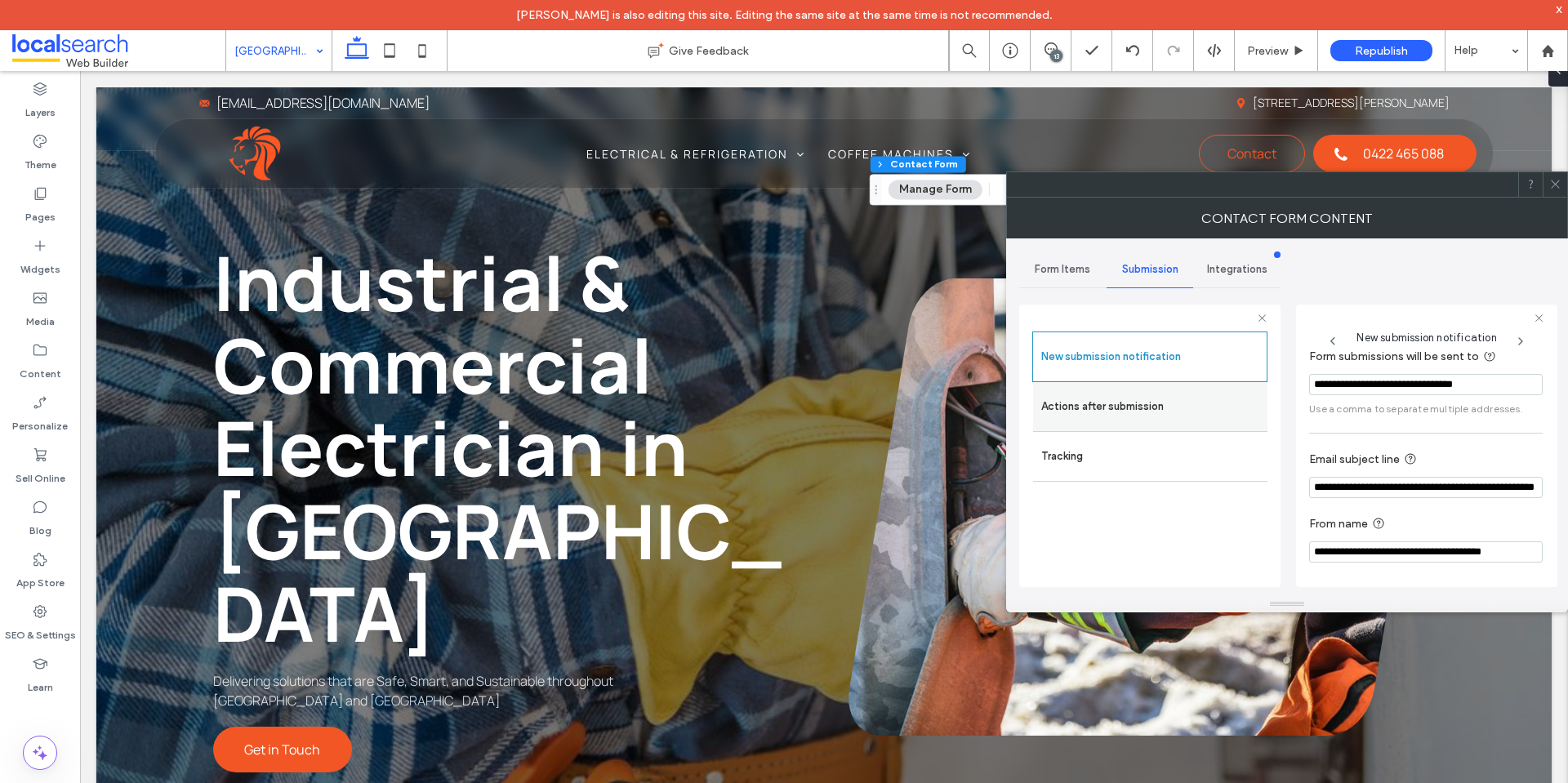
click at [1181, 392] on label "Actions after submission" at bounding box center [1150, 407] width 218 height 32
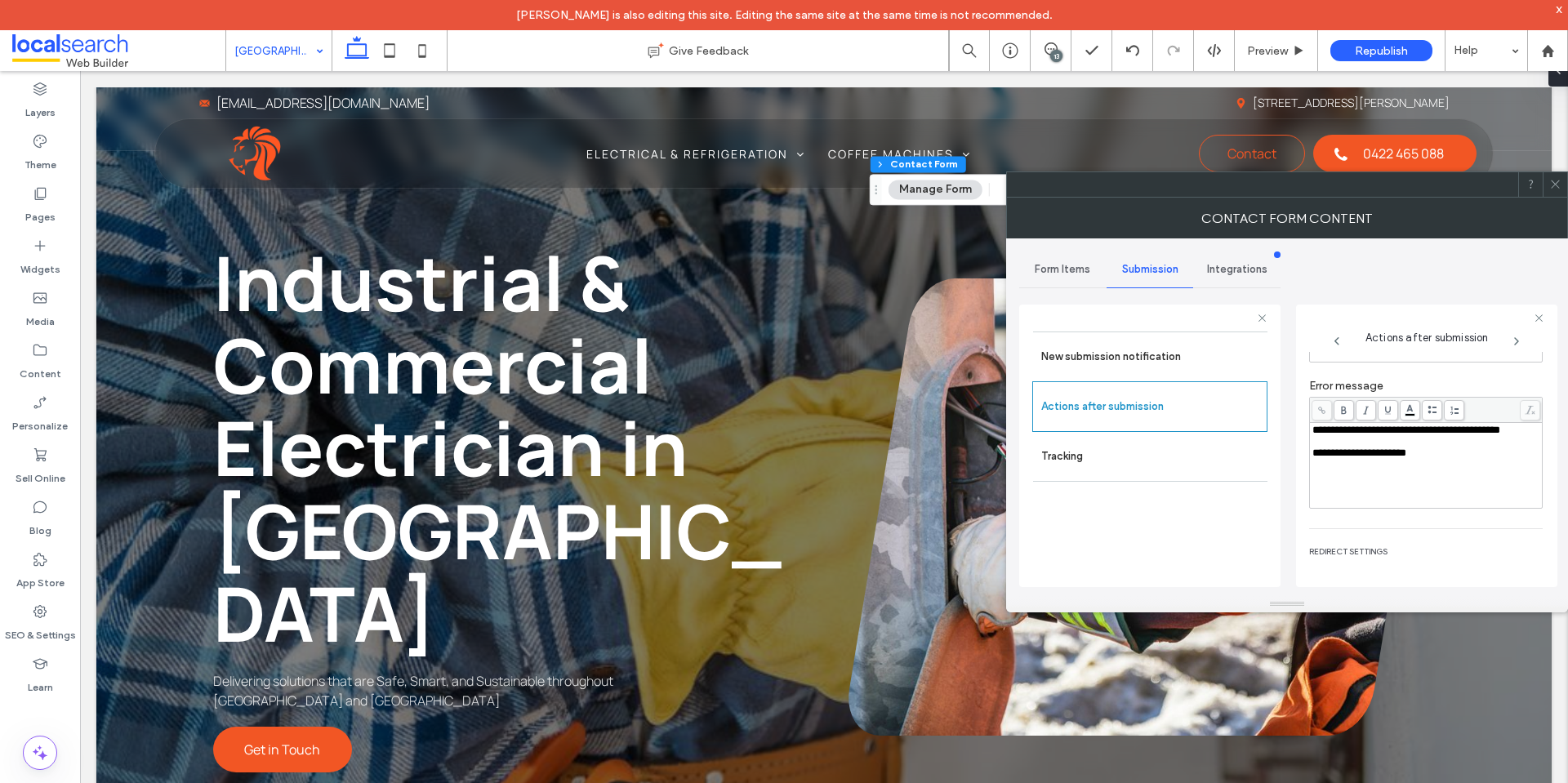
scroll to position [282, 0]
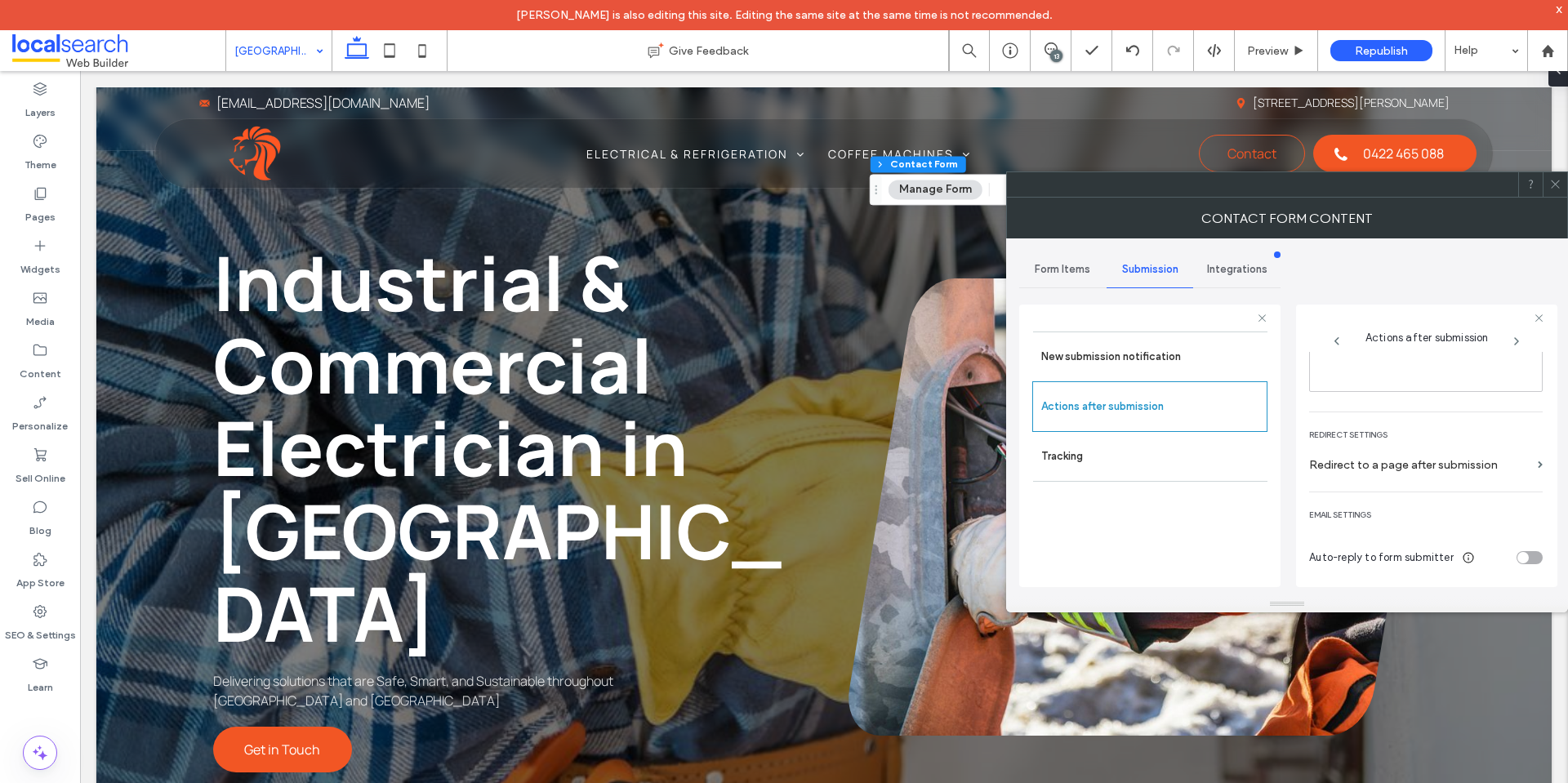
click at [1556, 185] on icon at bounding box center [1556, 183] width 12 height 12
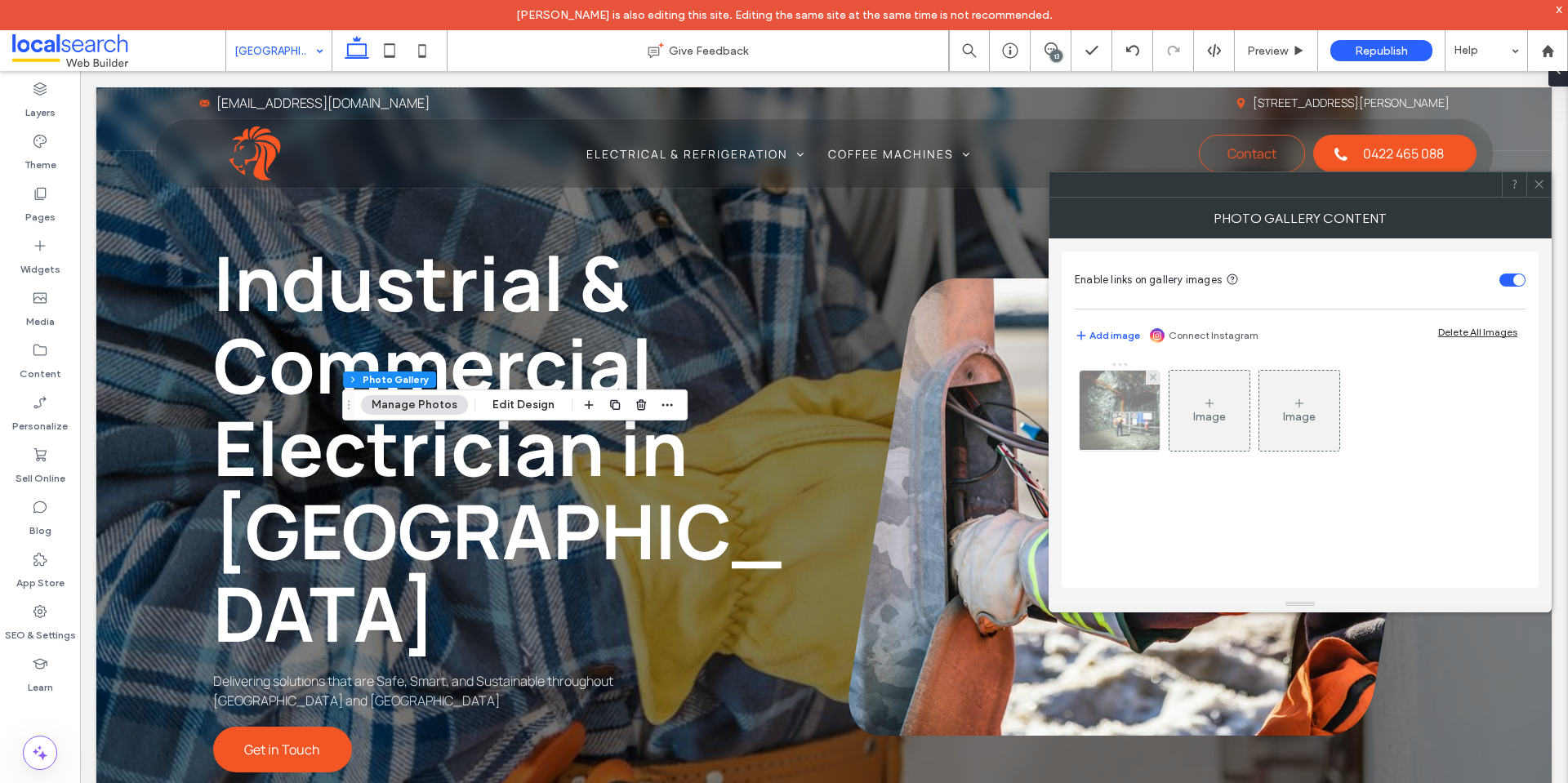
click at [1095, 420] on img at bounding box center [1120, 411] width 120 height 80
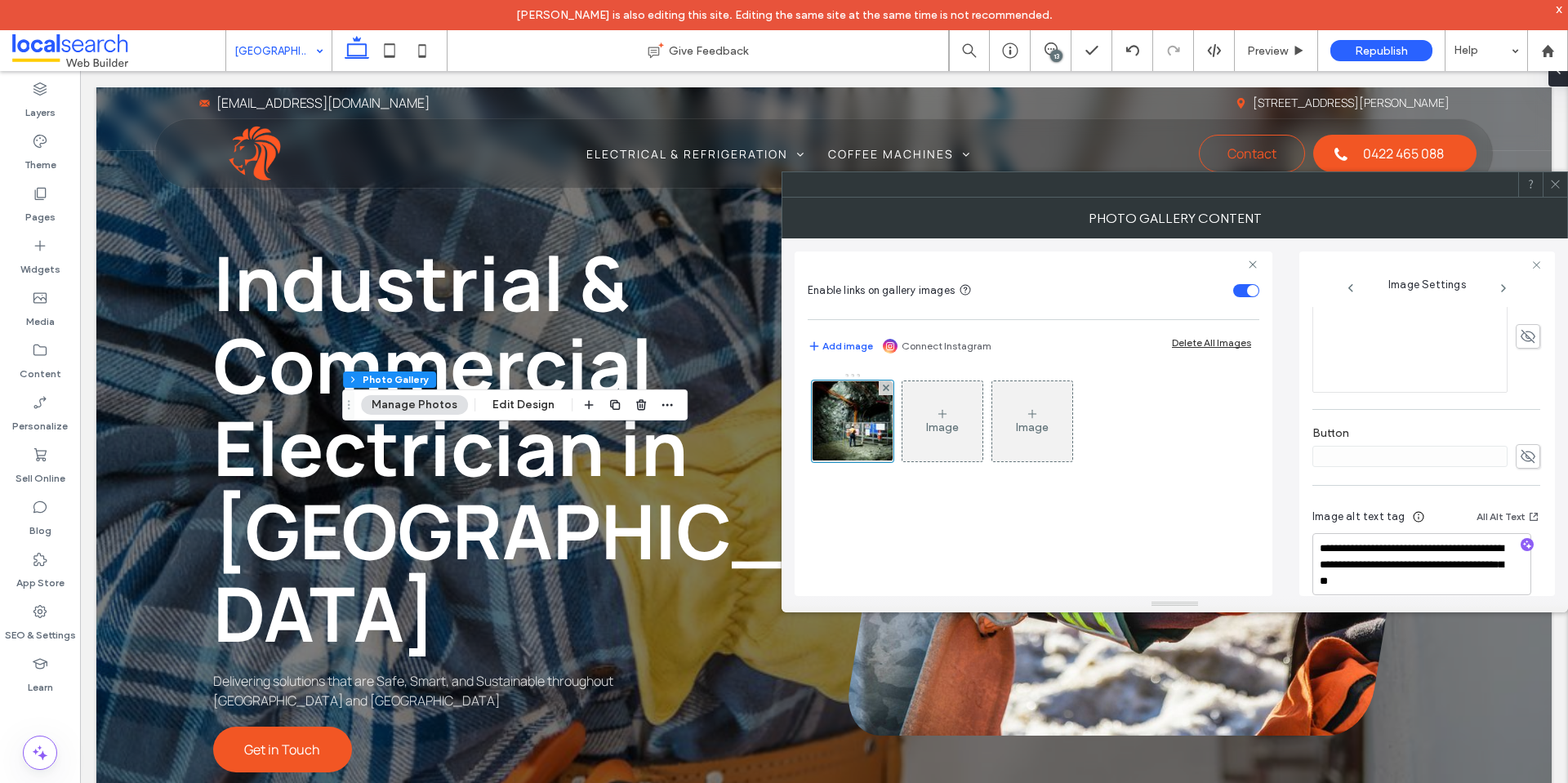
scroll to position [483, 0]
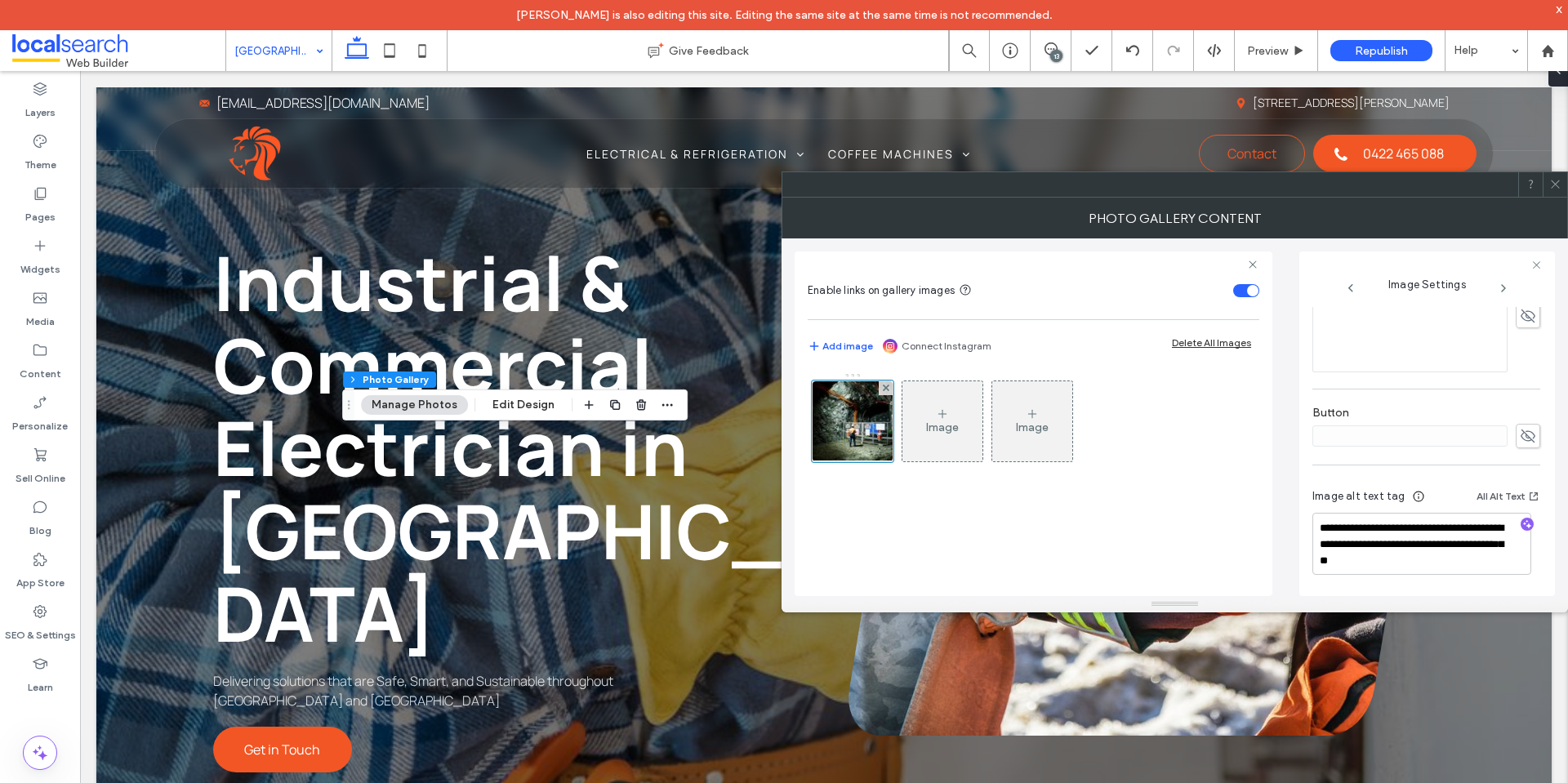
click at [1556, 191] on span at bounding box center [1556, 184] width 12 height 25
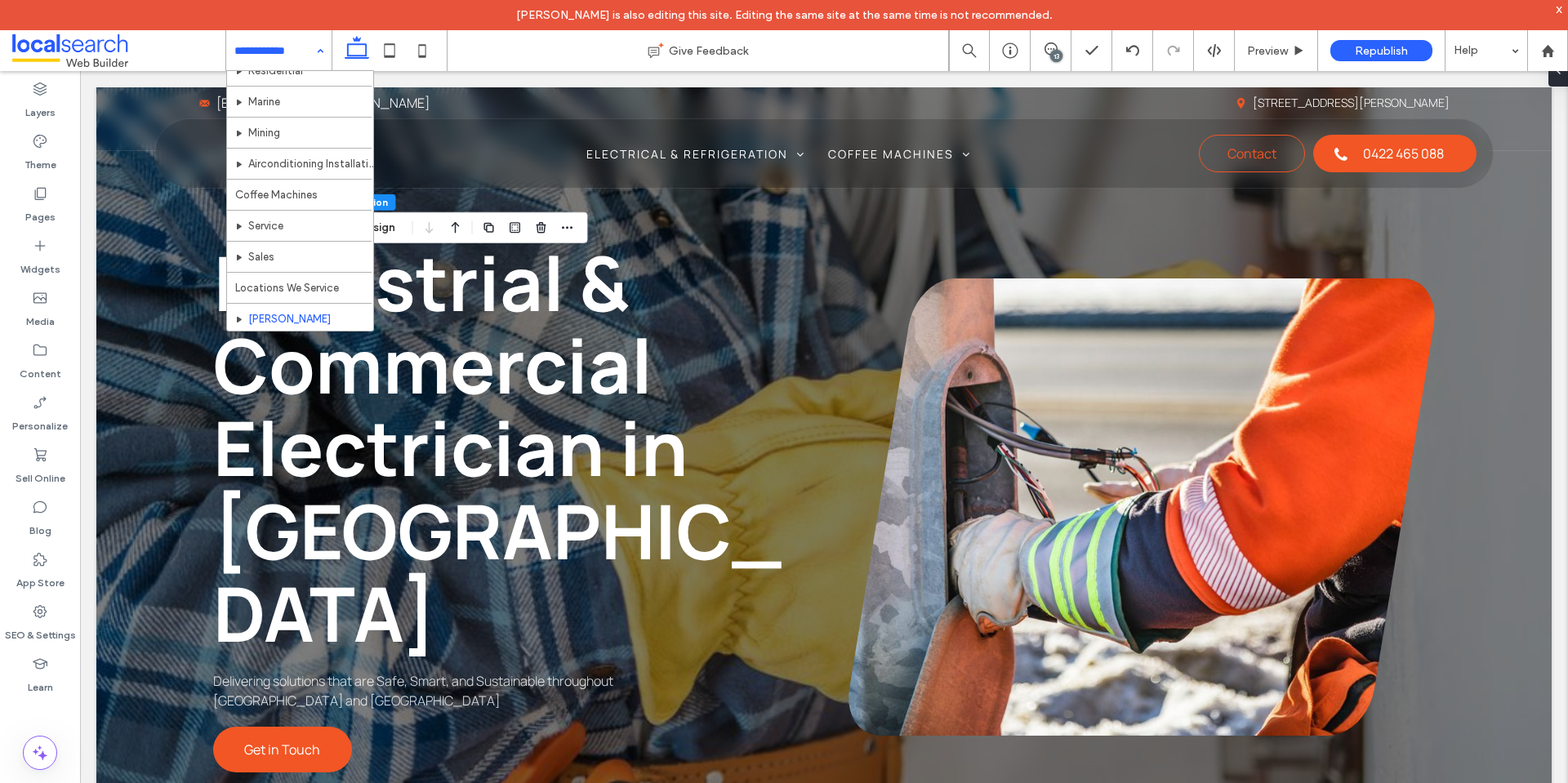
scroll to position [245, 0]
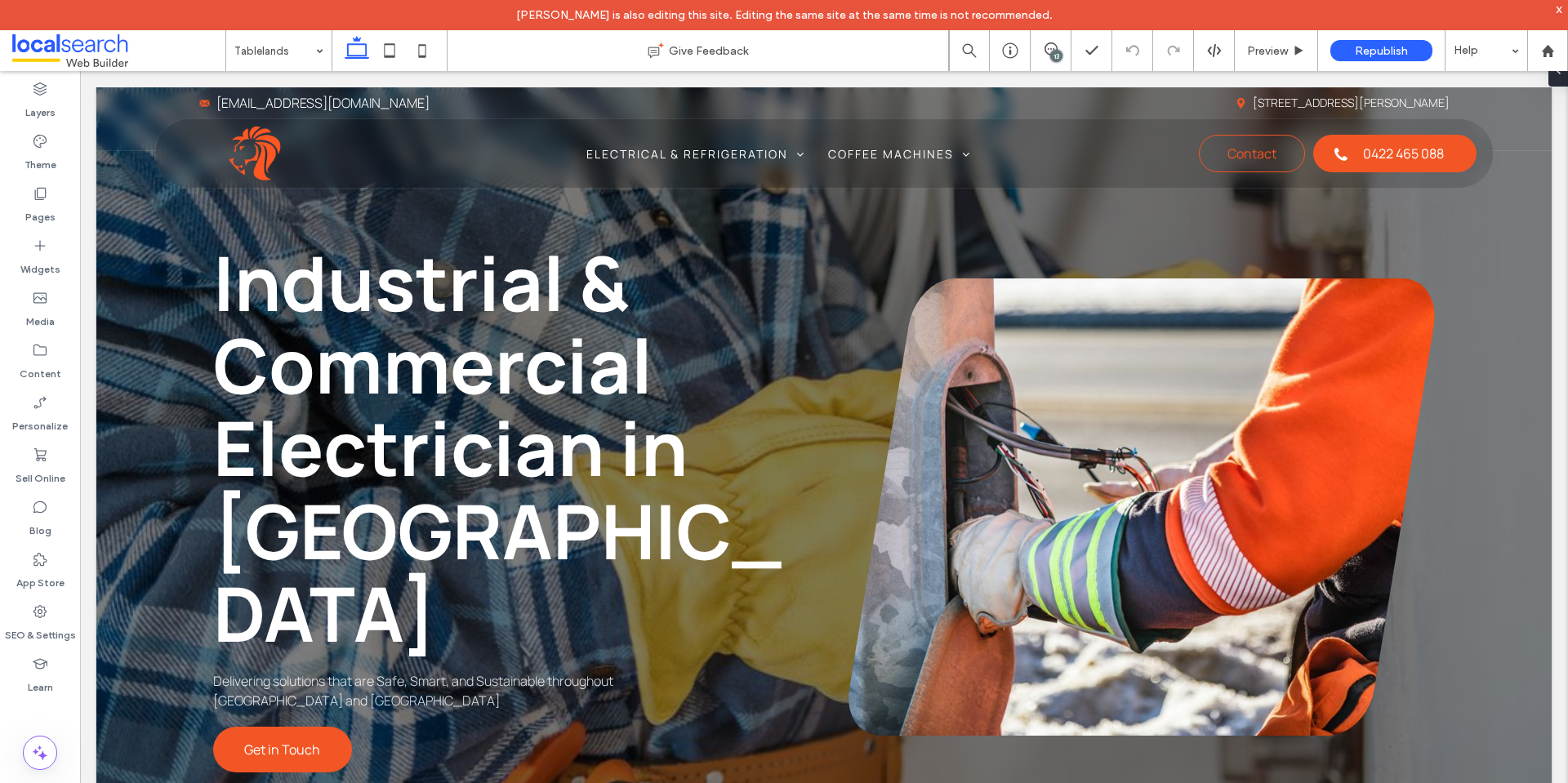
type input "*******"
type input "**"
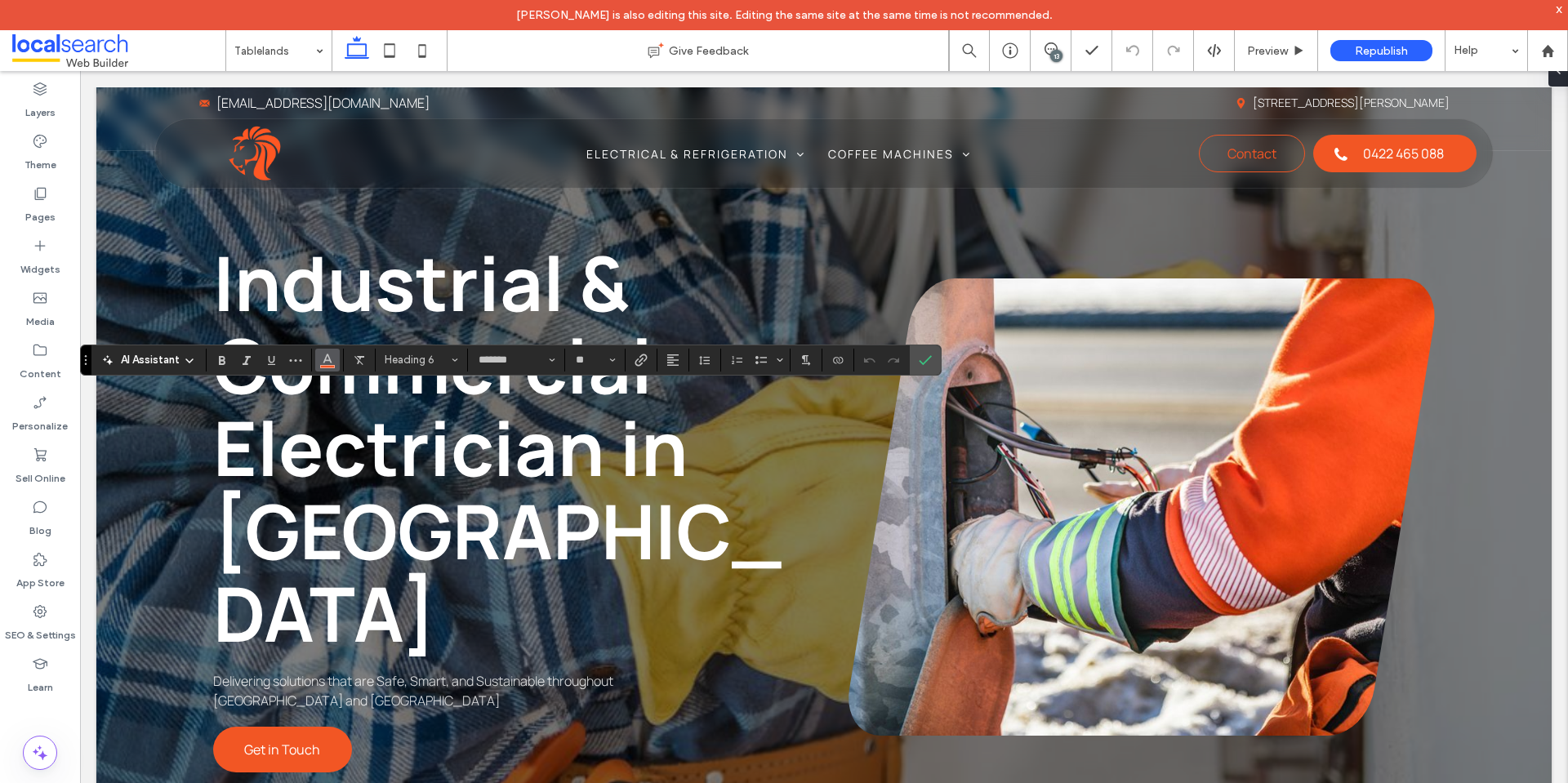
click at [326, 370] on button "Color" at bounding box center [328, 360] width 25 height 23
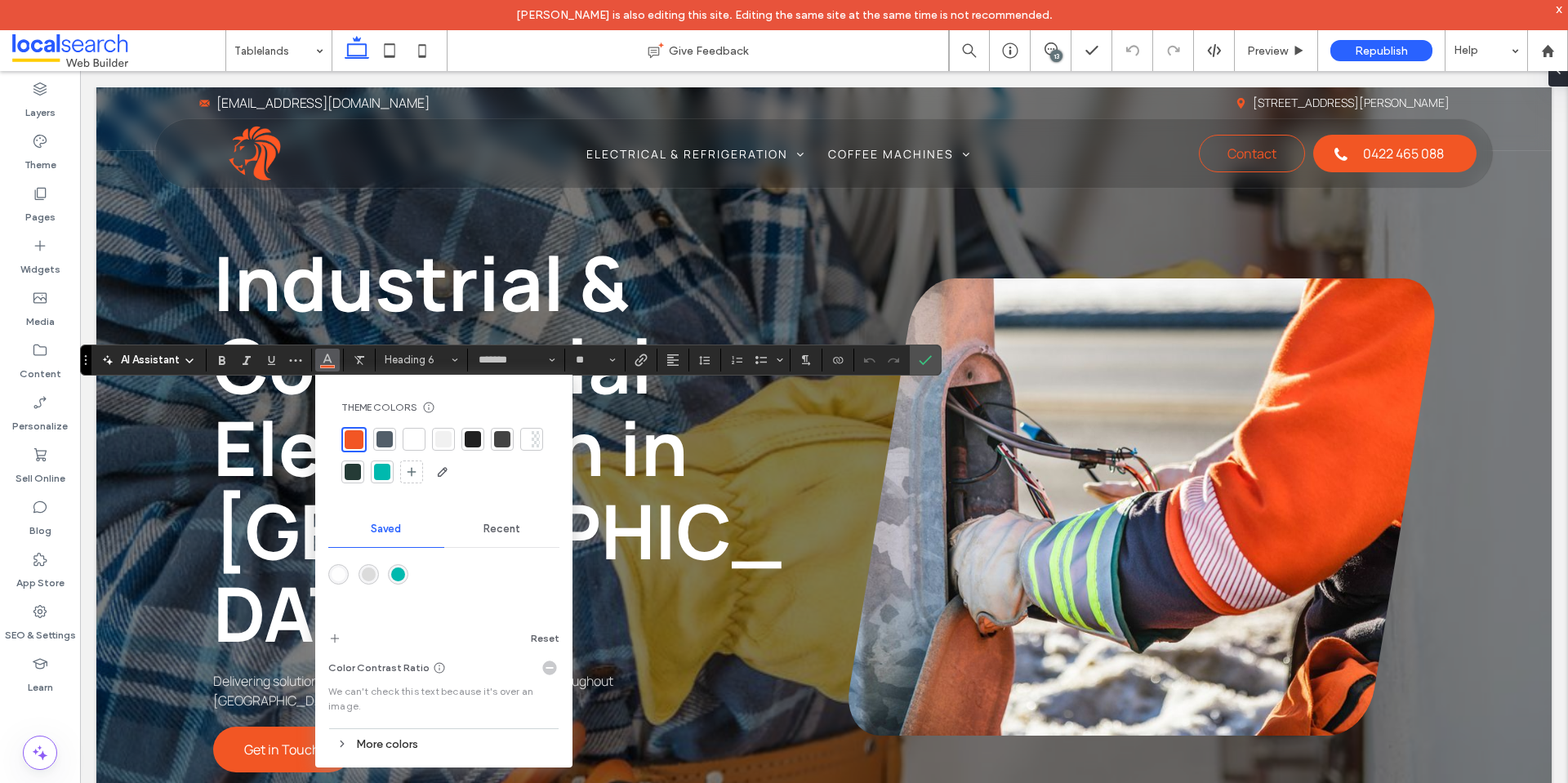
click at [326, 366] on span "Color" at bounding box center [328, 358] width 13 height 21
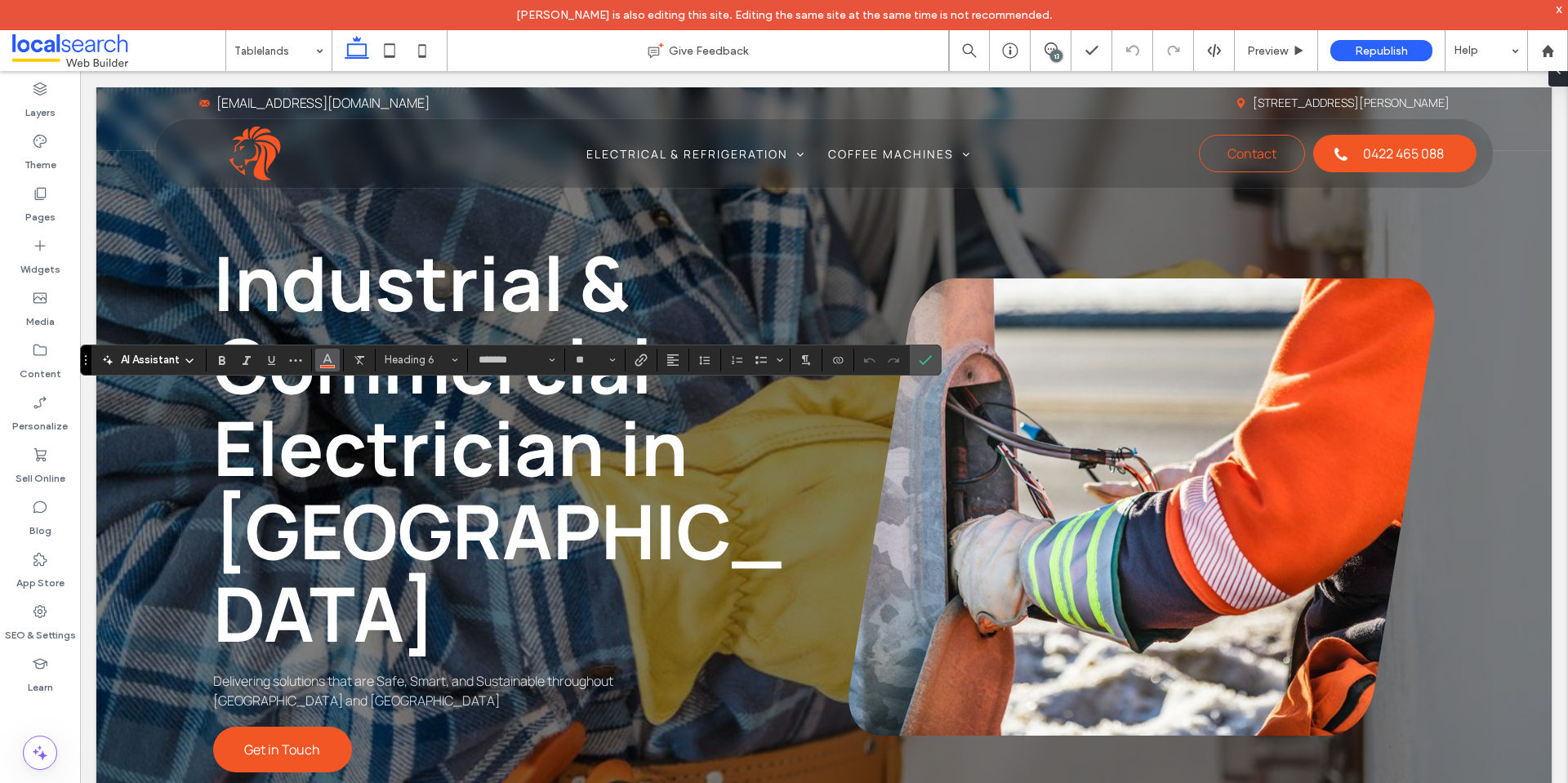
click at [326, 365] on span "Color" at bounding box center [328, 358] width 13 height 21
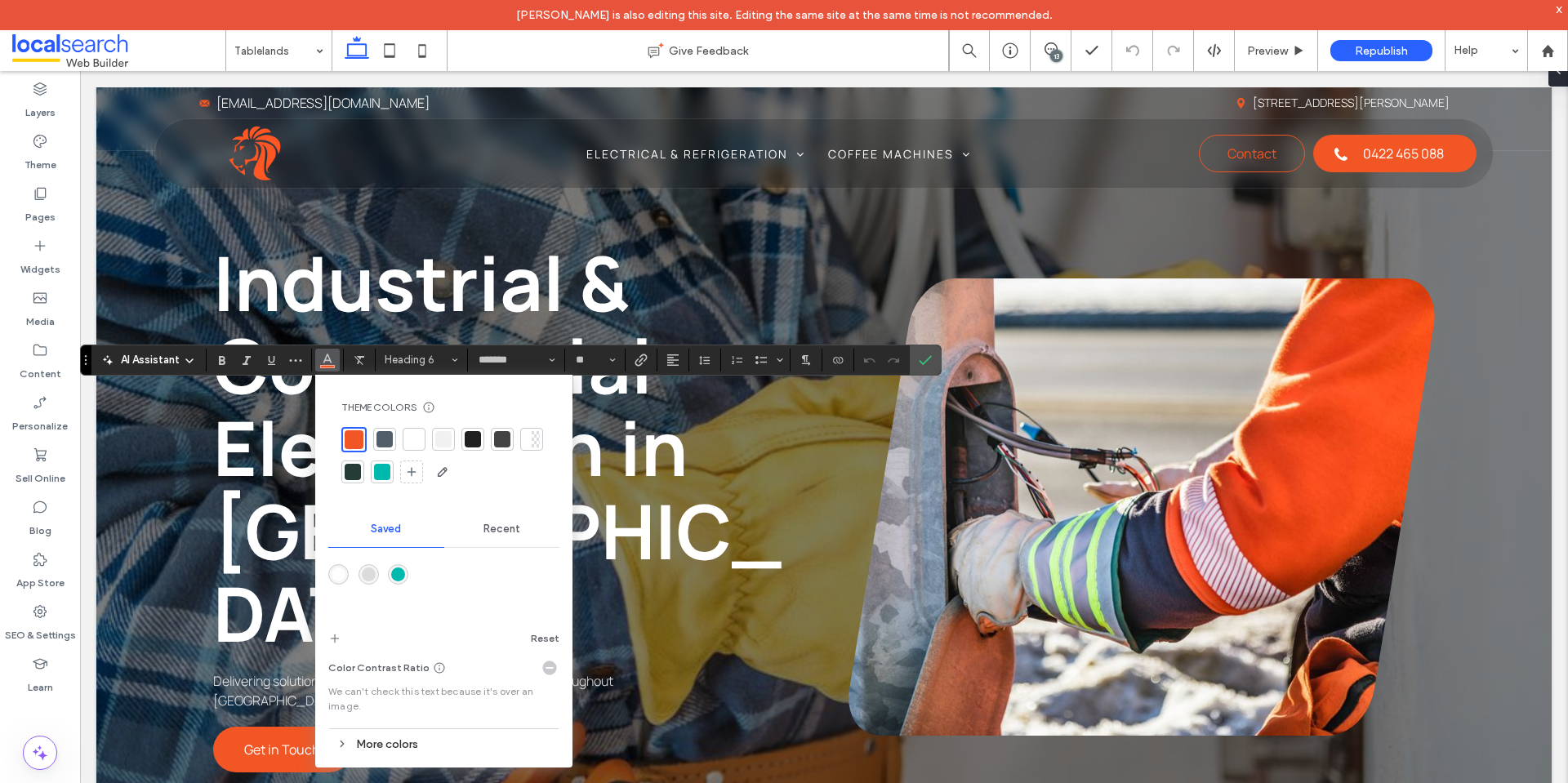
click at [407, 433] on div at bounding box center [413, 439] width 16 height 16
click at [922, 357] on icon "Confirm" at bounding box center [926, 360] width 13 height 13
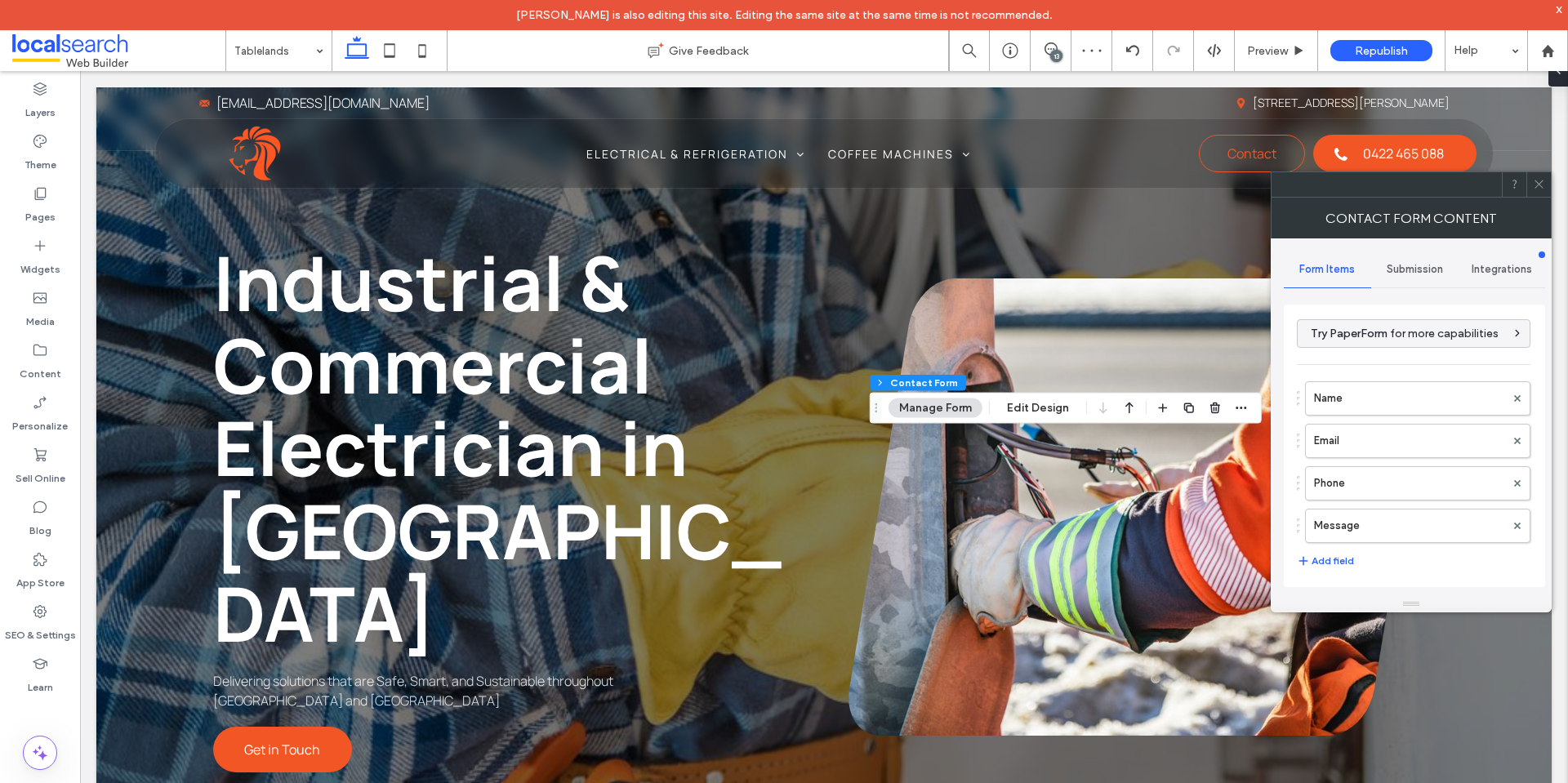
type input "*"
type input "***"
type input "*"
type input "***"
click at [1241, 408] on icon "button" at bounding box center [1242, 409] width 13 height 13
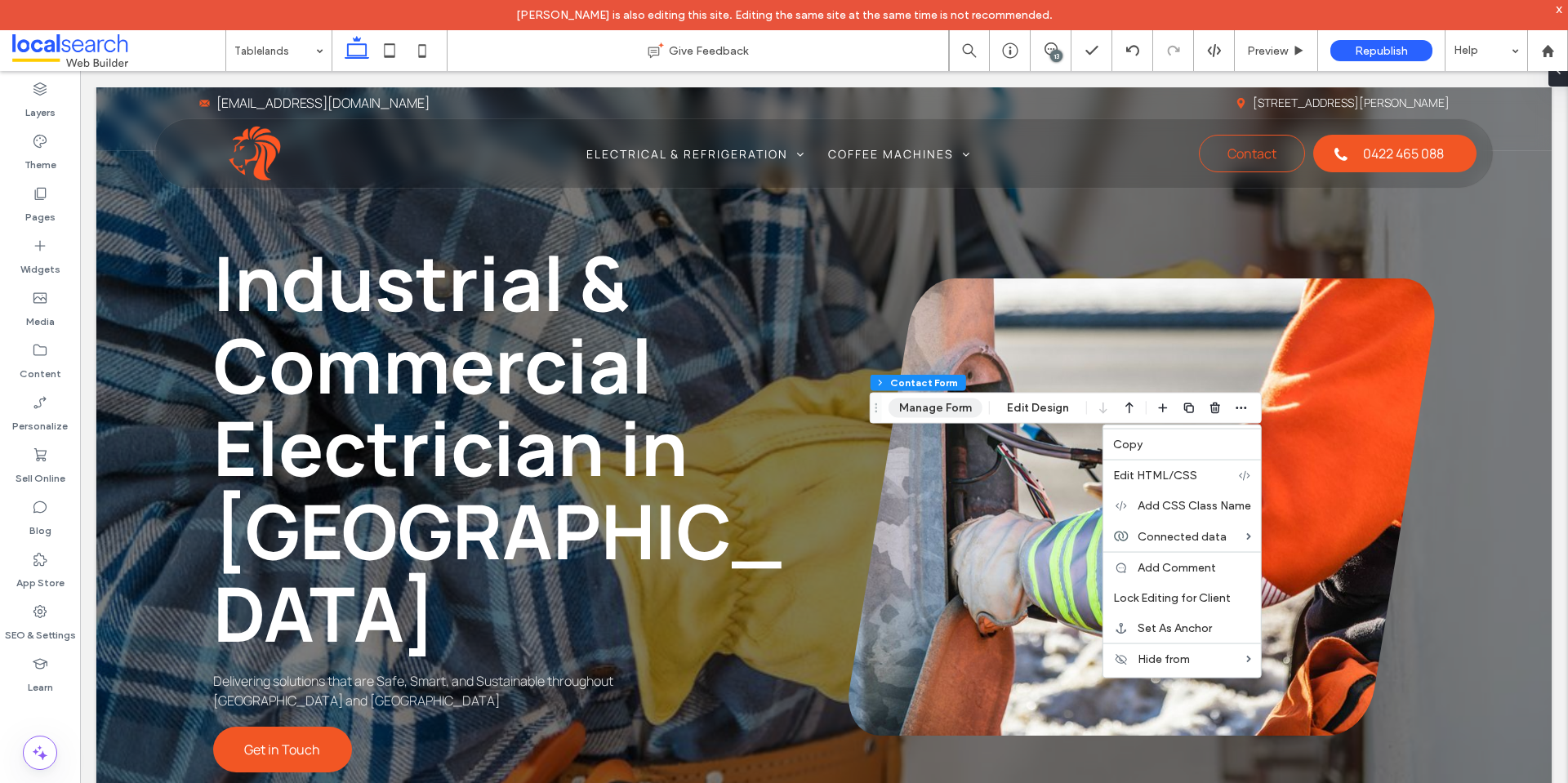
click at [945, 413] on button "Manage Form" at bounding box center [935, 408] width 94 height 20
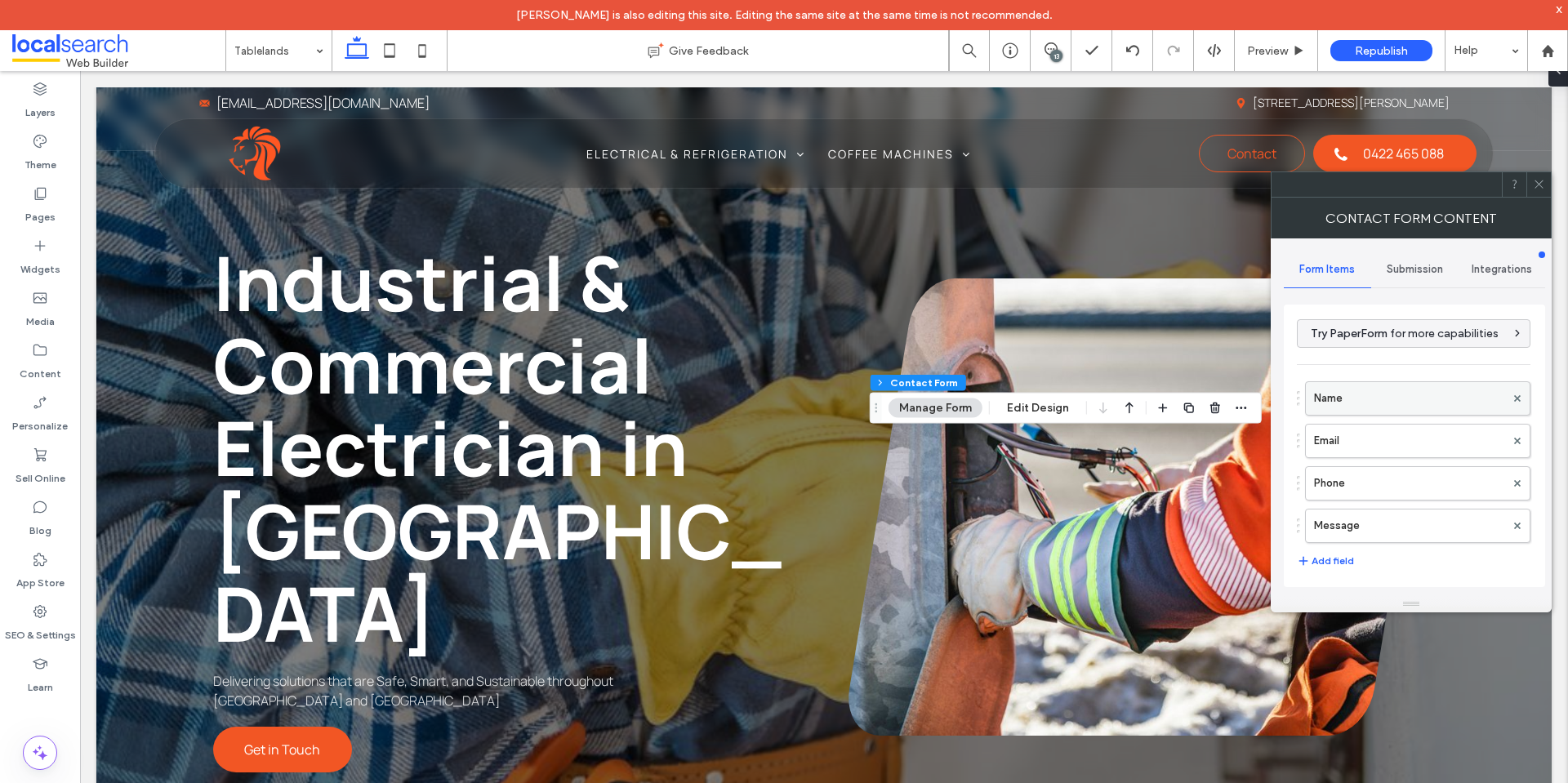
click at [1430, 414] on label "Name" at bounding box center [1409, 398] width 191 height 32
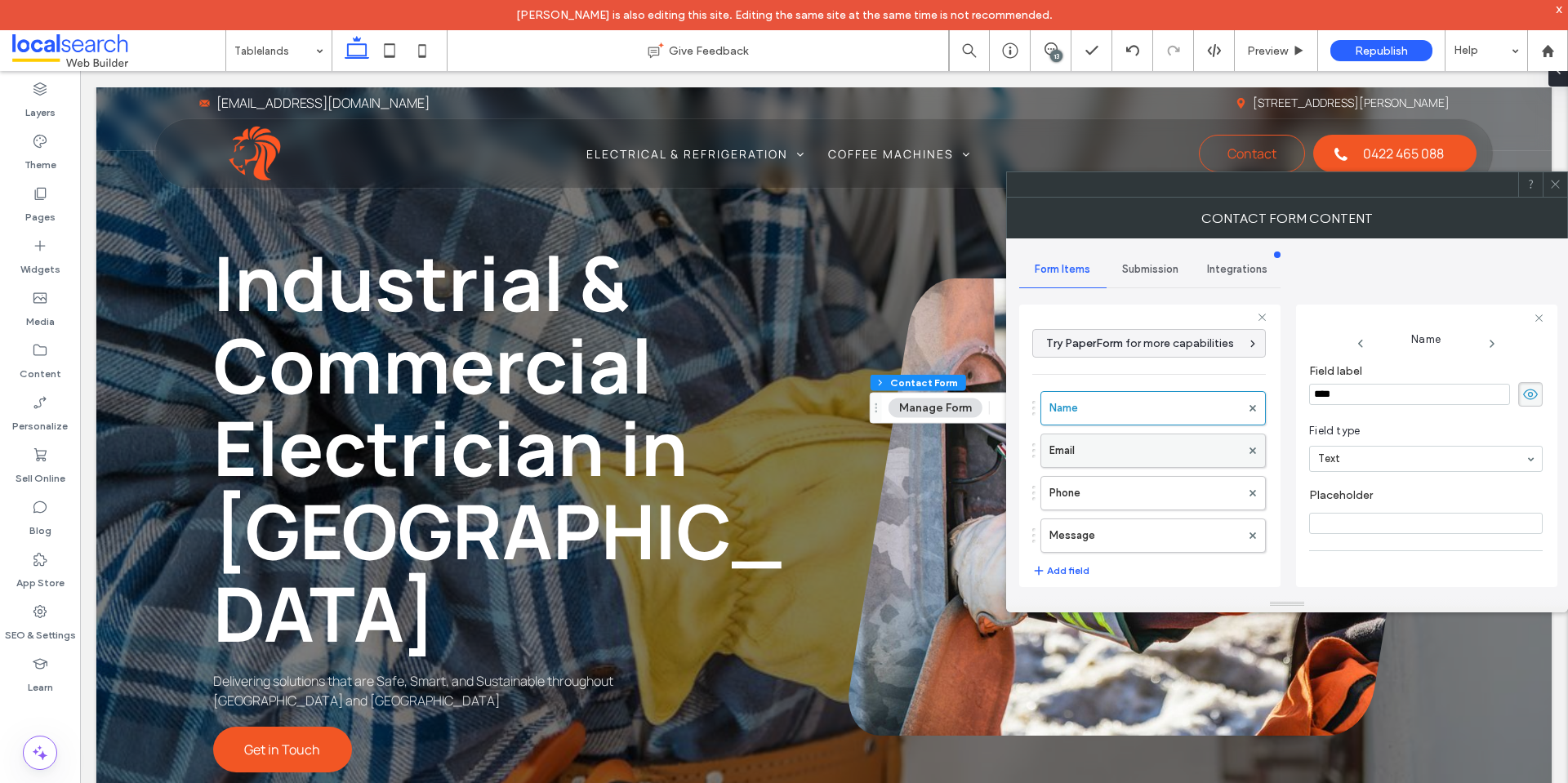
click at [1138, 454] on label "Email" at bounding box center [1144, 450] width 191 height 32
click at [1148, 495] on label "Phone" at bounding box center [1144, 493] width 191 height 32
click at [1198, 447] on label "Email" at bounding box center [1144, 450] width 191 height 32
click at [1193, 407] on label "Name" at bounding box center [1144, 409] width 191 height 32
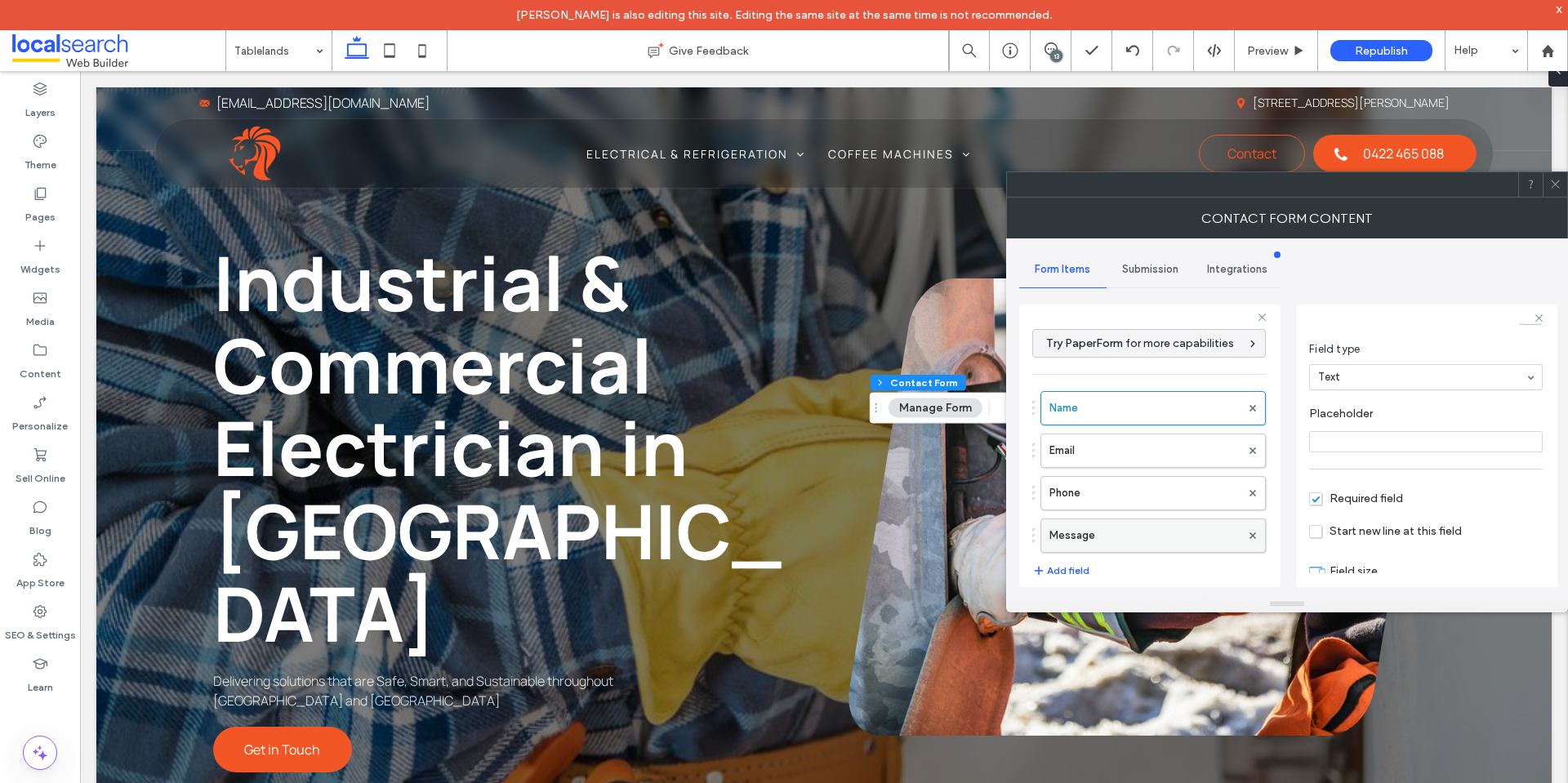
click at [1190, 520] on label "Message" at bounding box center [1144, 536] width 191 height 32
type input "**"
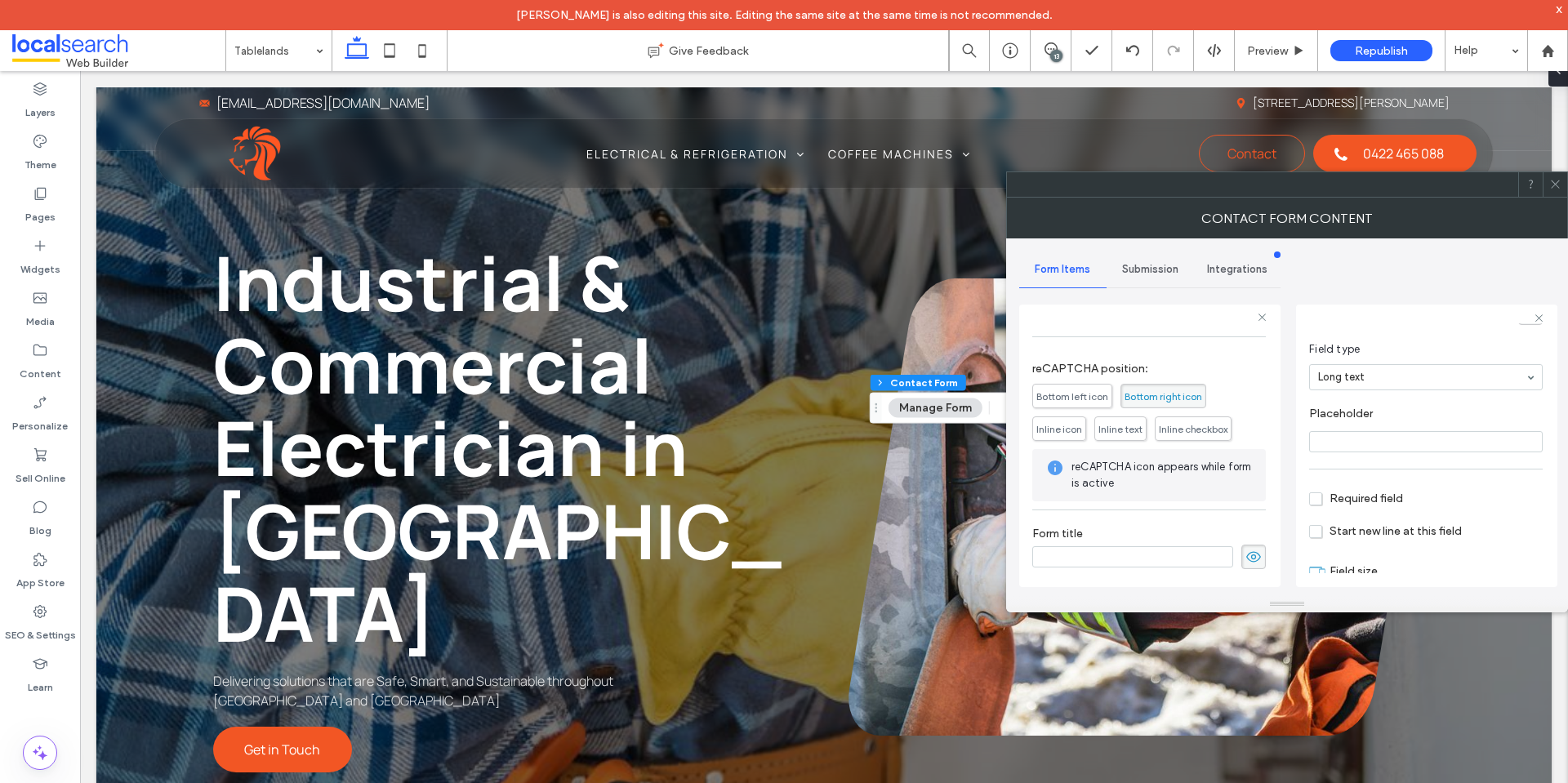
click at [1141, 271] on span "Submission" at bounding box center [1150, 270] width 56 height 13
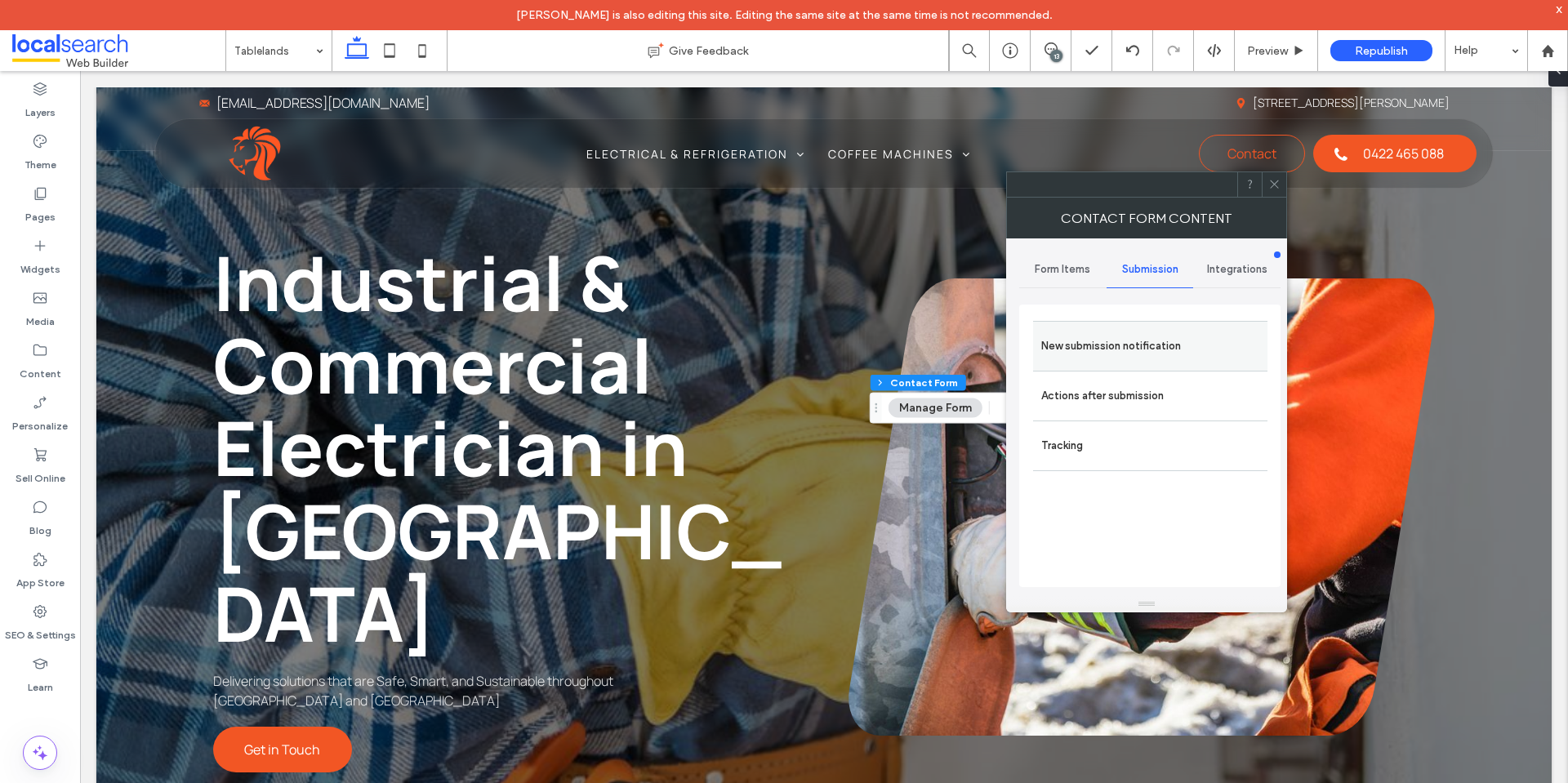
click at [1135, 363] on div "New submission notification" at bounding box center [1150, 346] width 235 height 49
drag, startPoint x: 1153, startPoint y: 349, endPoint x: 1271, endPoint y: 384, distance: 123.1
click at [1155, 346] on label "New submission notification" at bounding box center [1150, 346] width 218 height 32
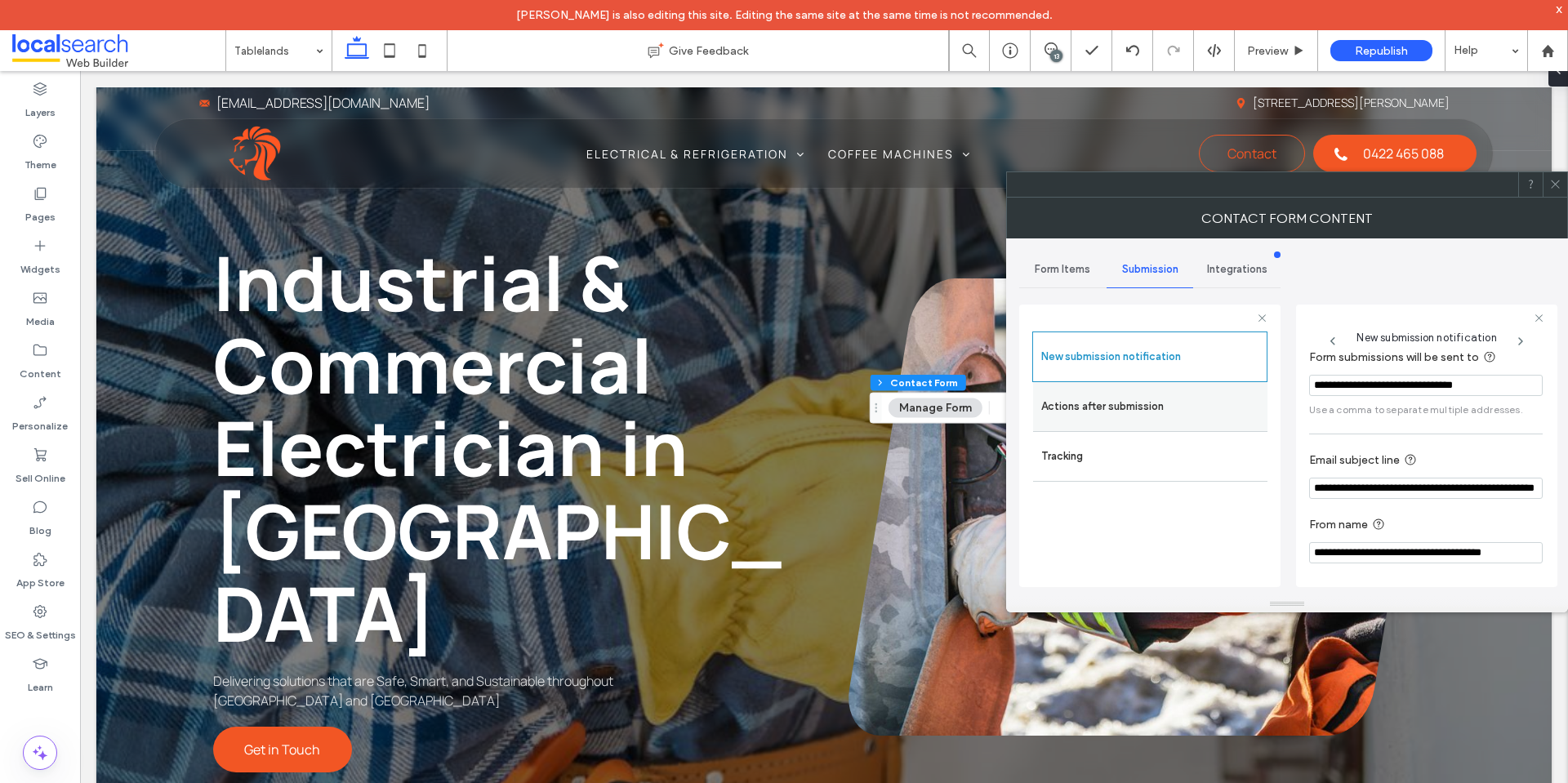
scroll to position [85, 0]
click at [1186, 392] on label "Actions after submission" at bounding box center [1150, 407] width 218 height 32
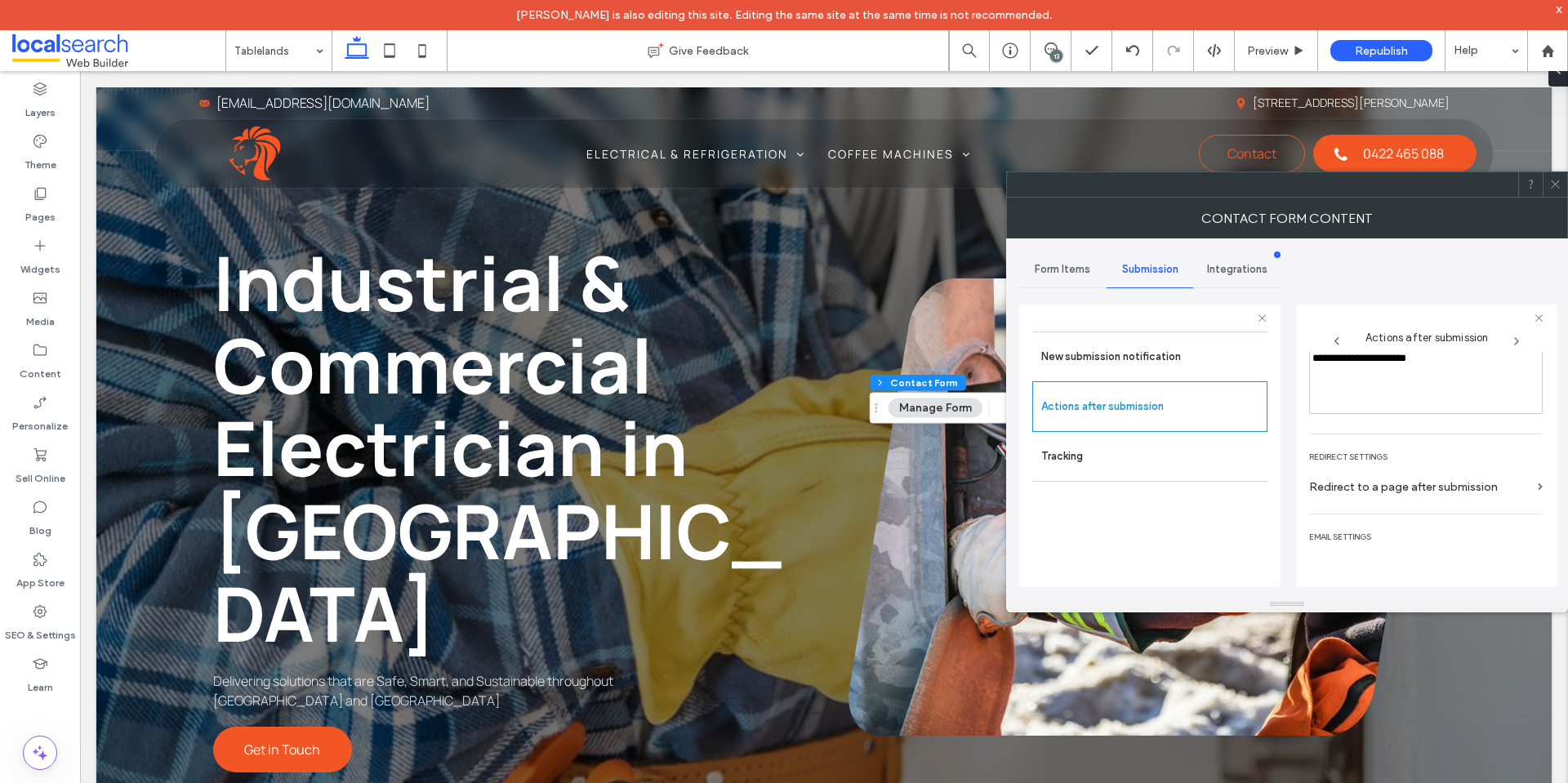
scroll to position [282, 0]
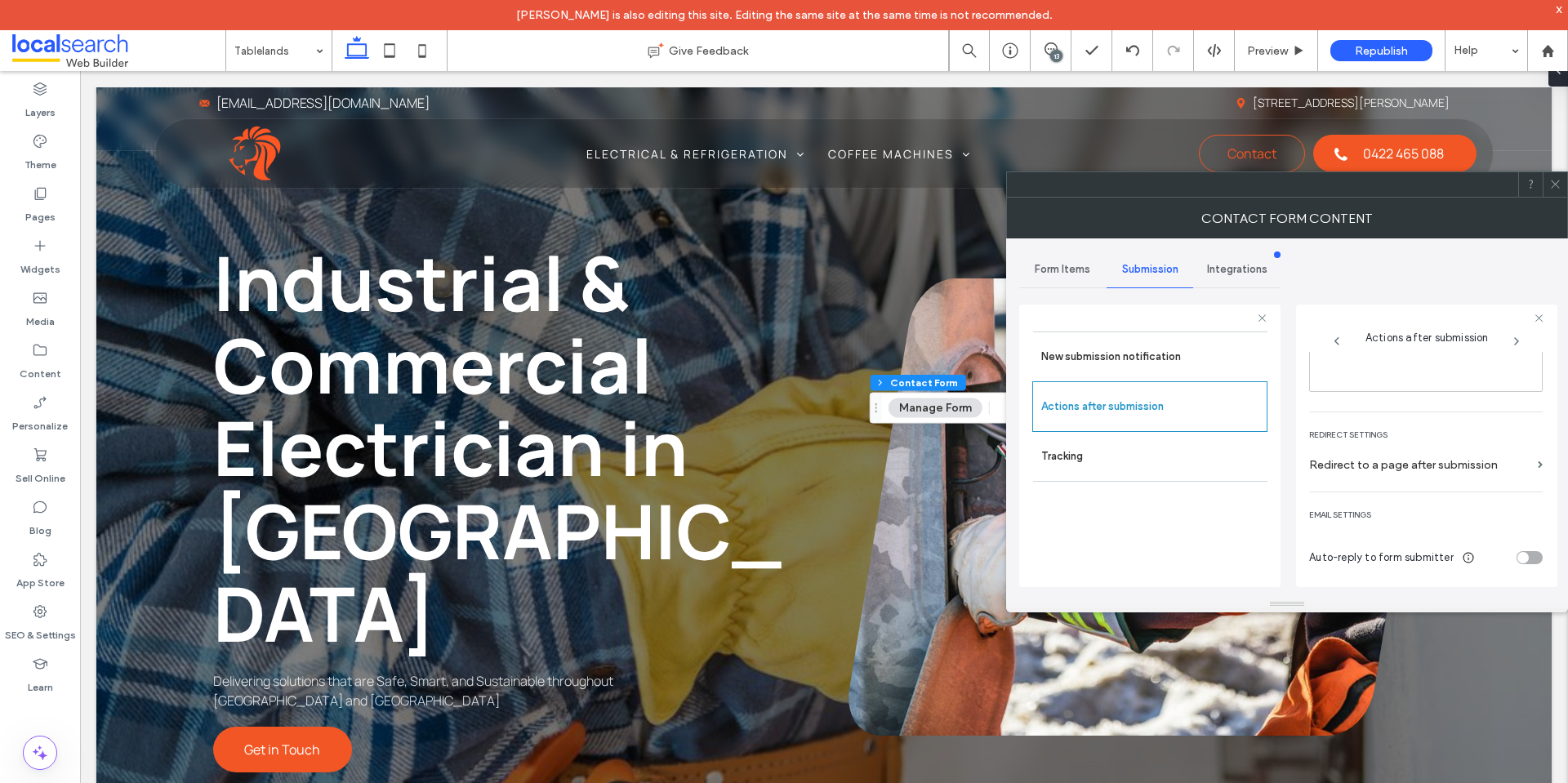
drag, startPoint x: 1558, startPoint y: 180, endPoint x: 1212, endPoint y: 223, distance: 348.7
click at [1558, 181] on icon at bounding box center [1556, 183] width 12 height 12
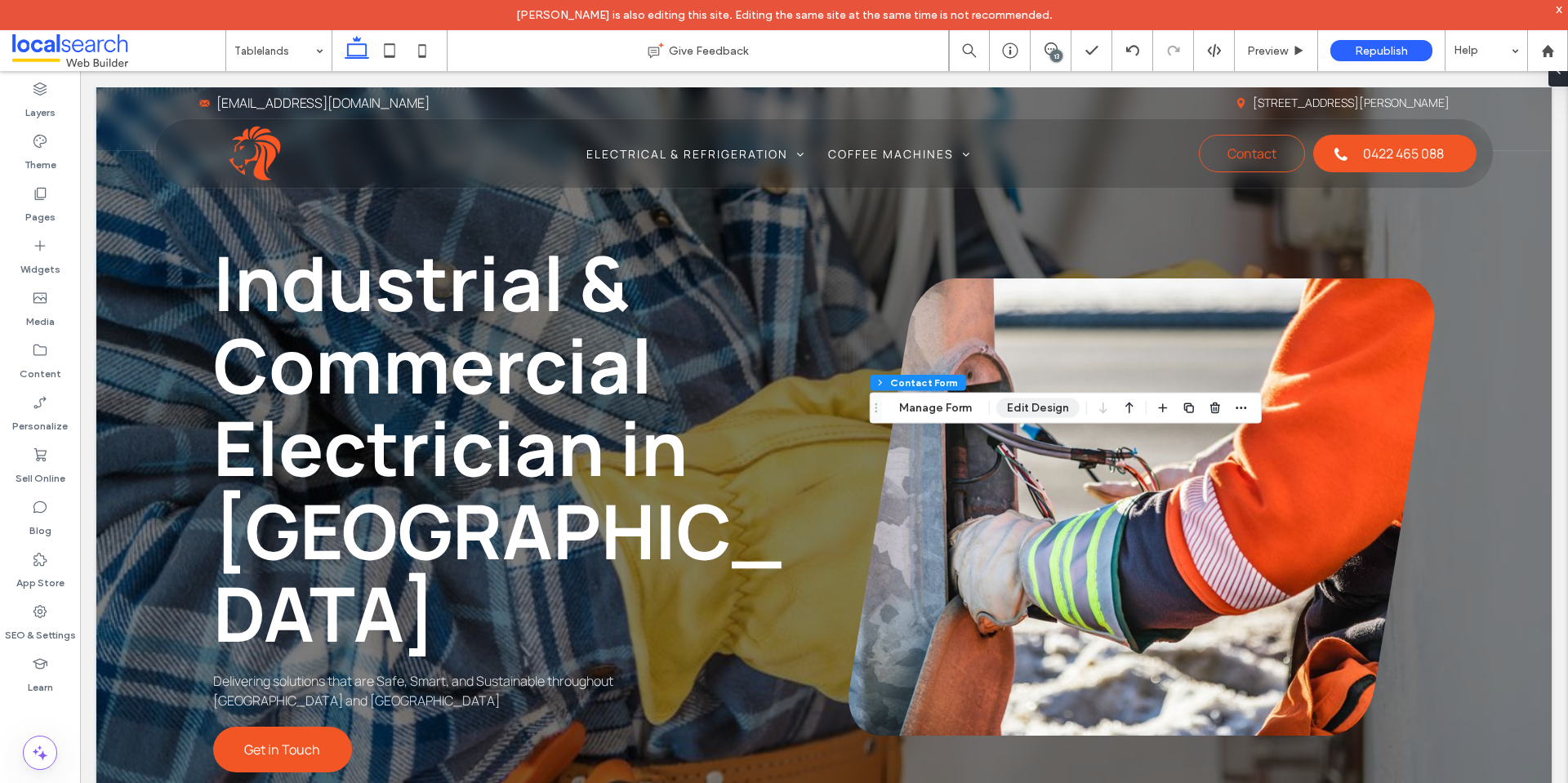
click at [1021, 408] on button "Edit Design" at bounding box center [1039, 408] width 84 height 20
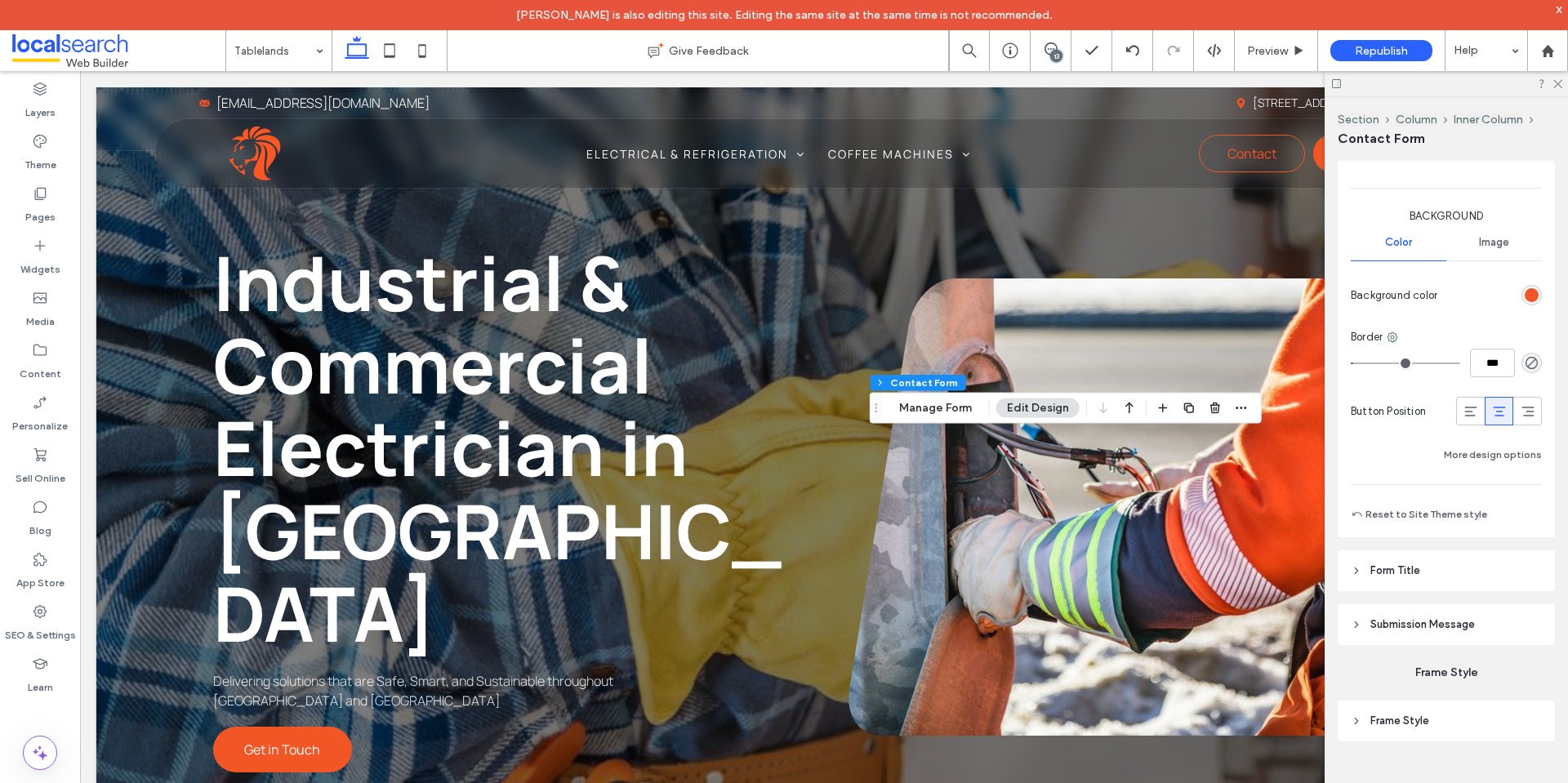
click at [1428, 626] on span "Submission Message" at bounding box center [1423, 624] width 105 height 16
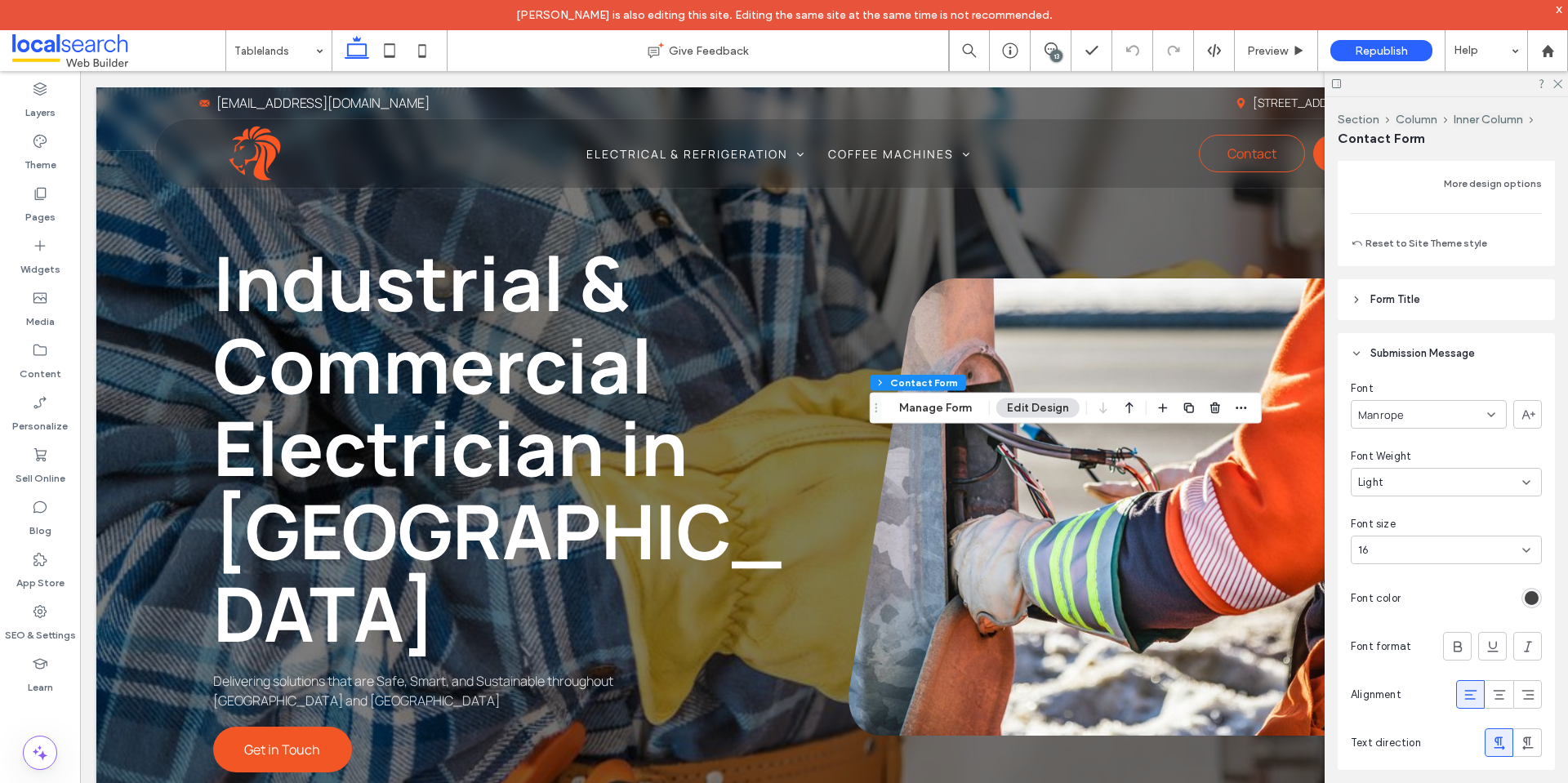
scroll to position [1584, 0]
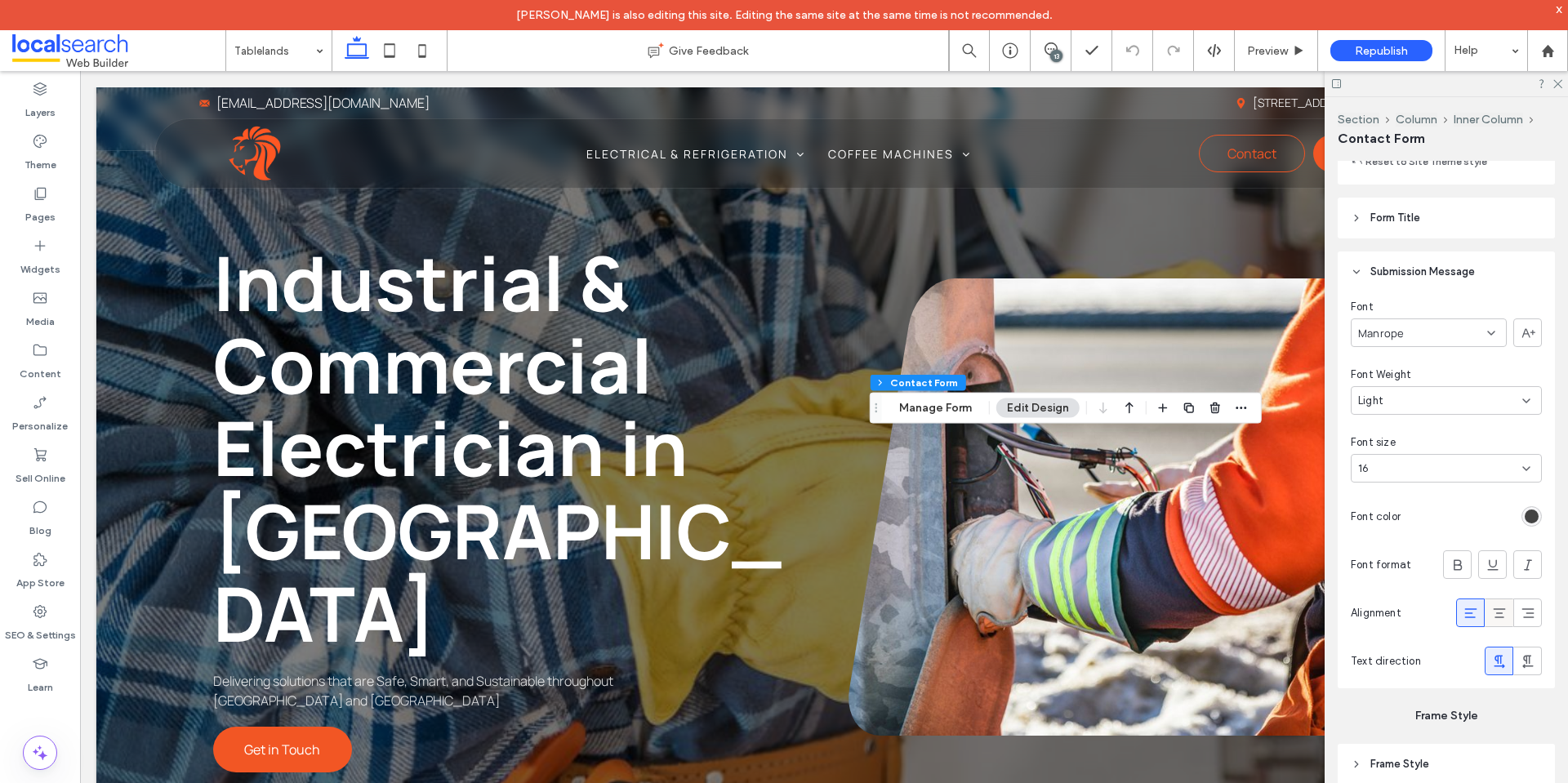
click at [1497, 613] on icon at bounding box center [1499, 613] width 16 height 16
click at [1559, 83] on use at bounding box center [1558, 84] width 9 height 9
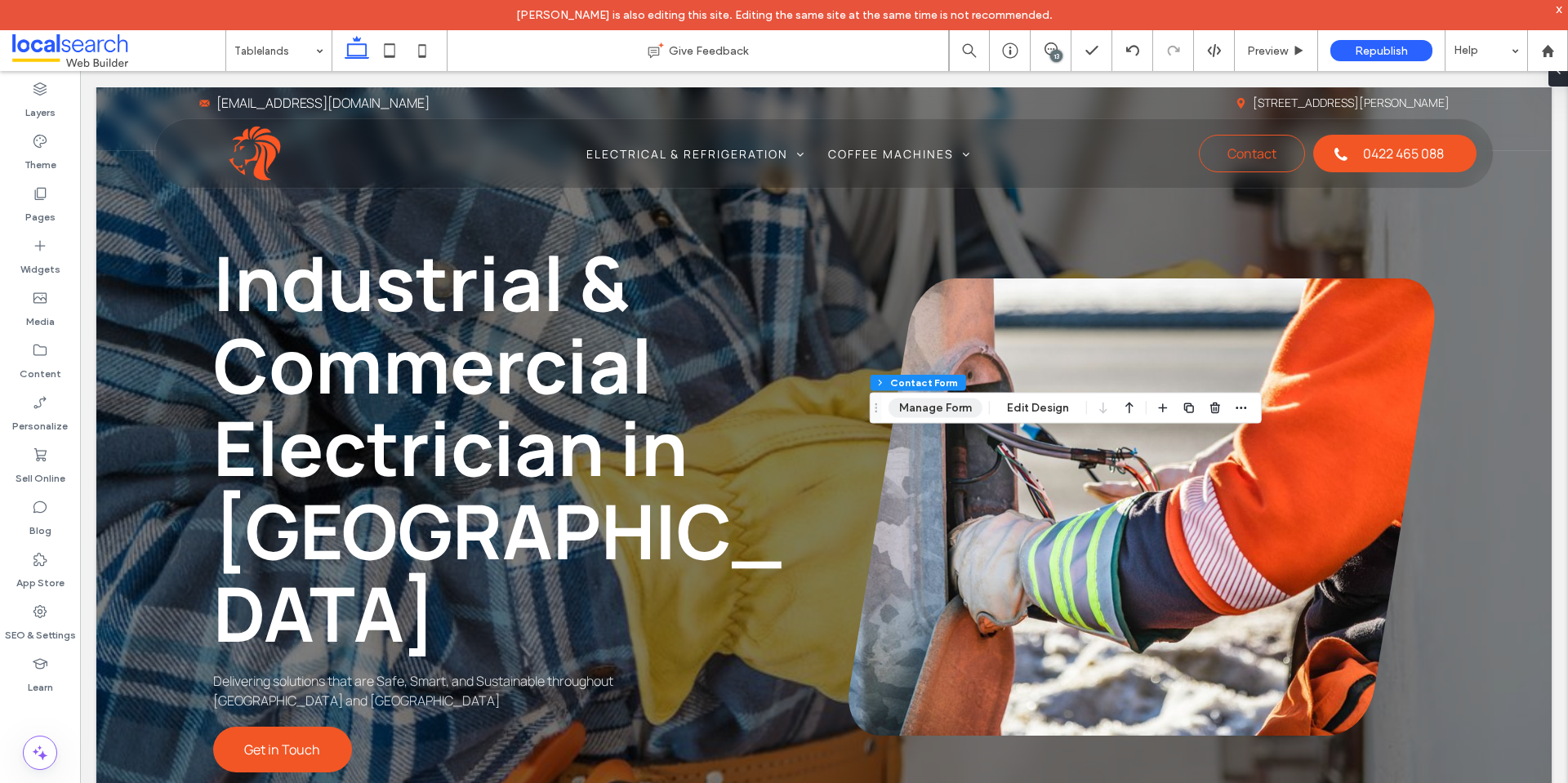
click at [963, 415] on button "Manage Form" at bounding box center [935, 408] width 94 height 20
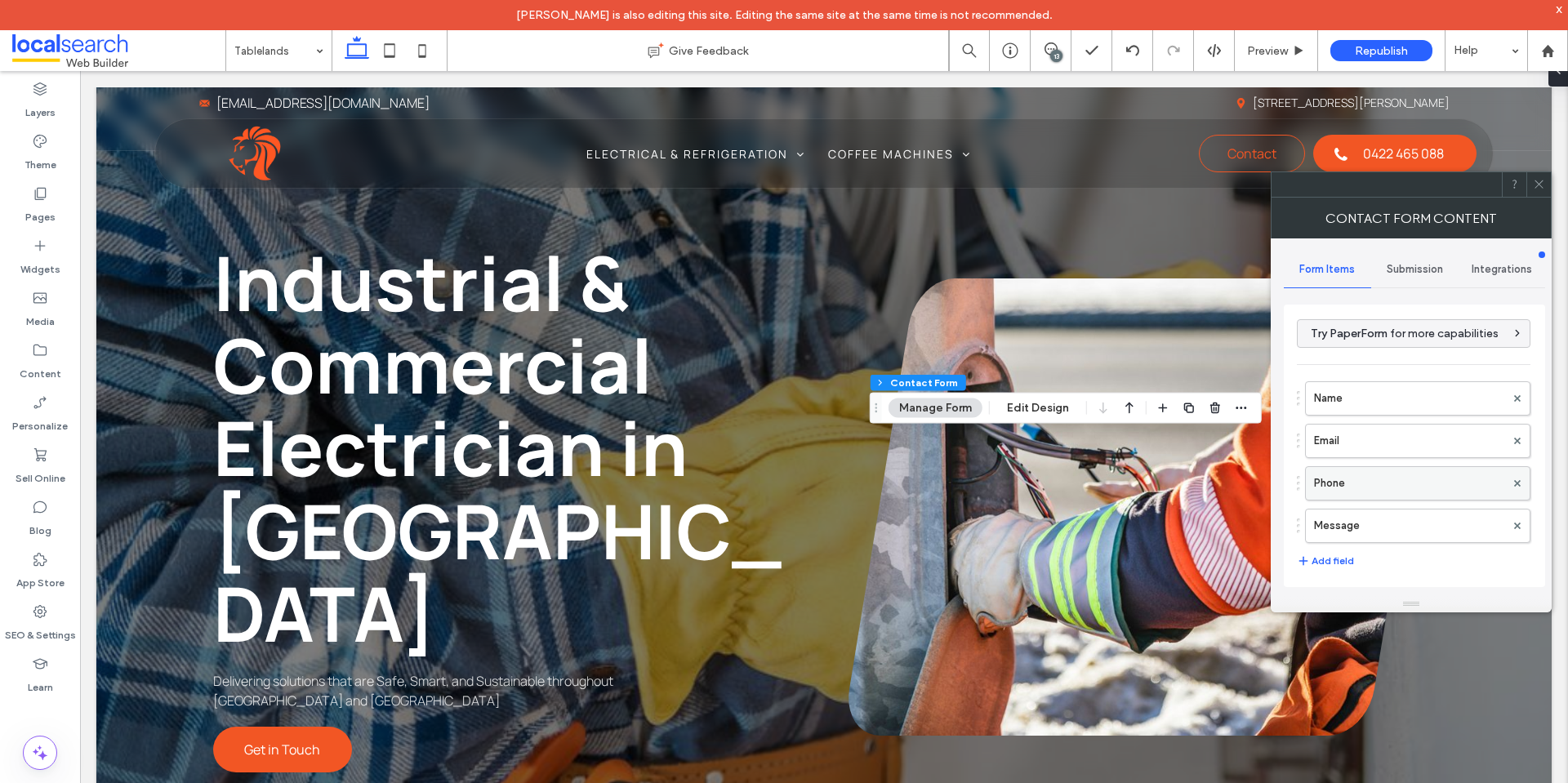
drag, startPoint x: 1042, startPoint y: 417, endPoint x: 1501, endPoint y: 477, distance: 462.9
click at [1041, 416] on button "Edit Design" at bounding box center [1039, 408] width 84 height 20
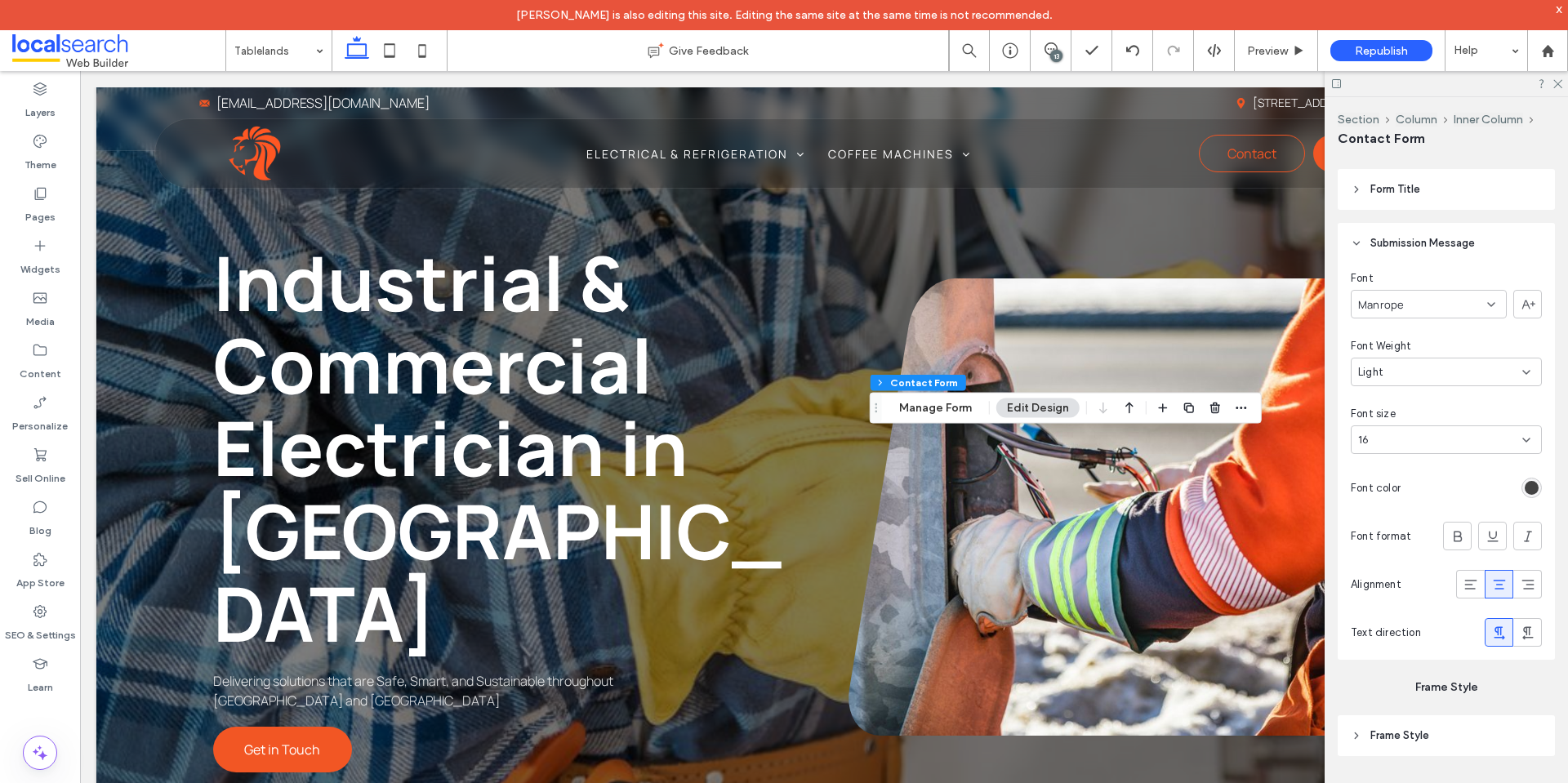
scroll to position [1627, 0]
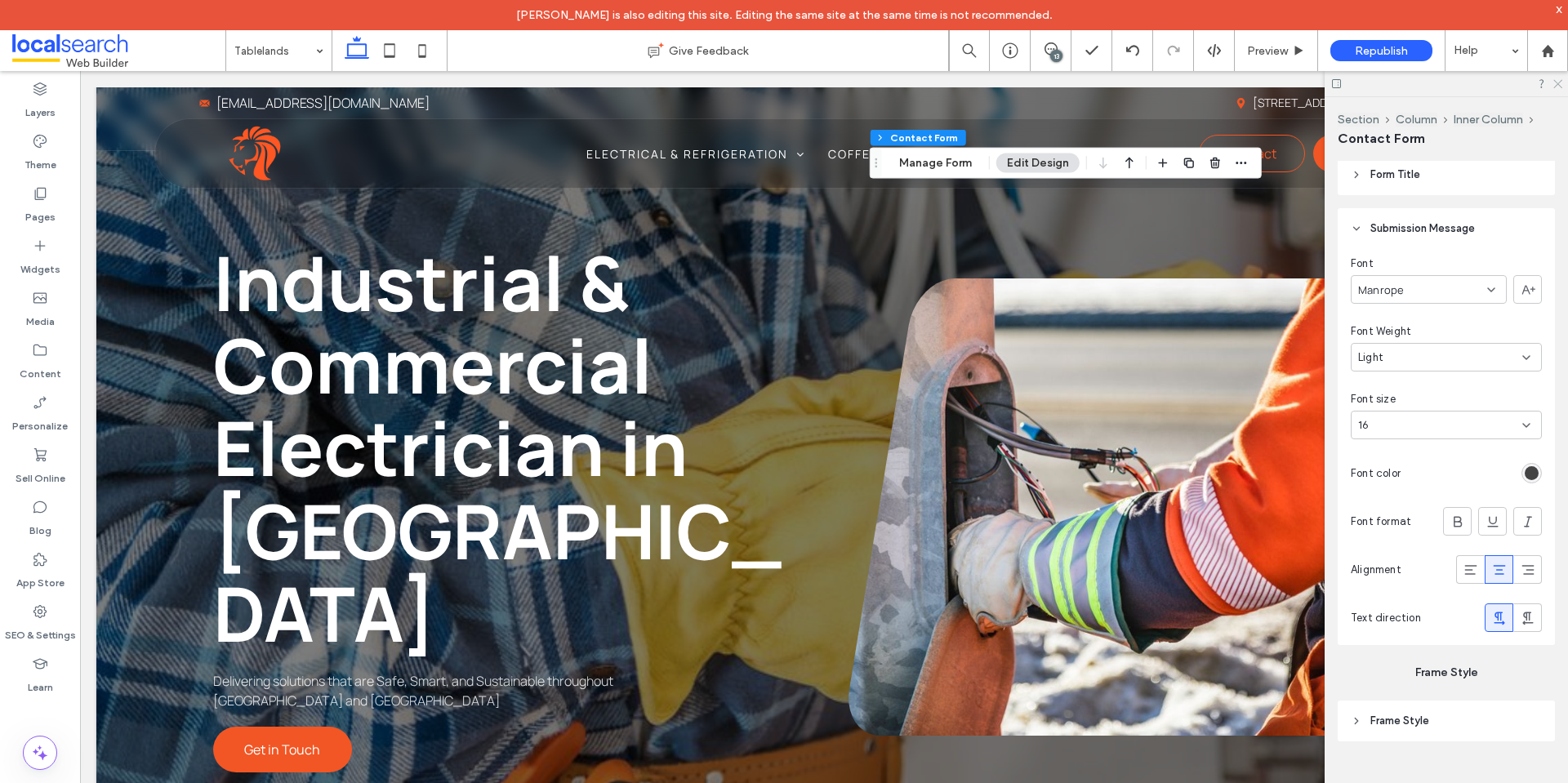
click at [1558, 84] on use at bounding box center [1558, 84] width 9 height 9
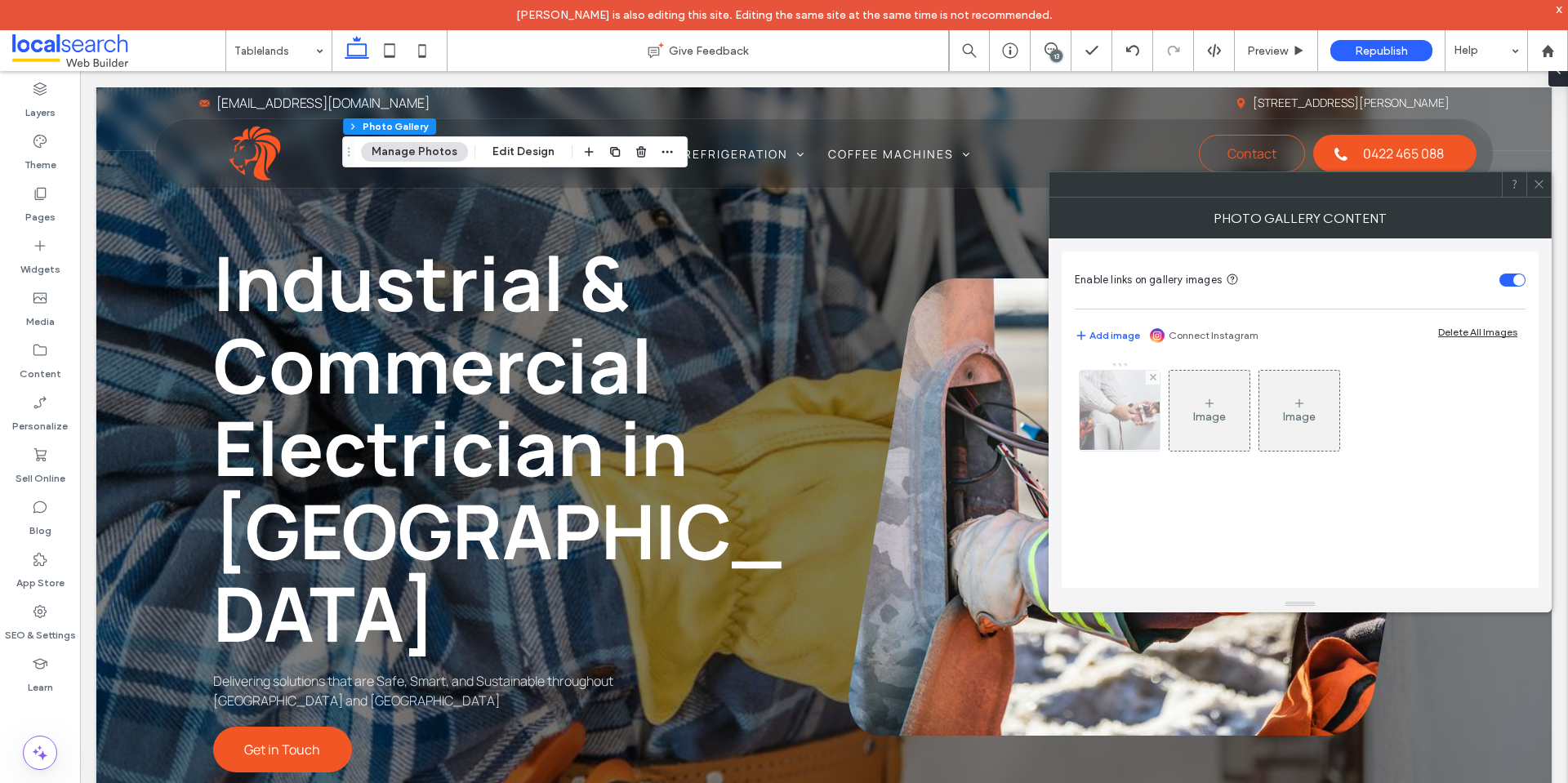
click at [1109, 428] on img at bounding box center [1119, 411] width 121 height 80
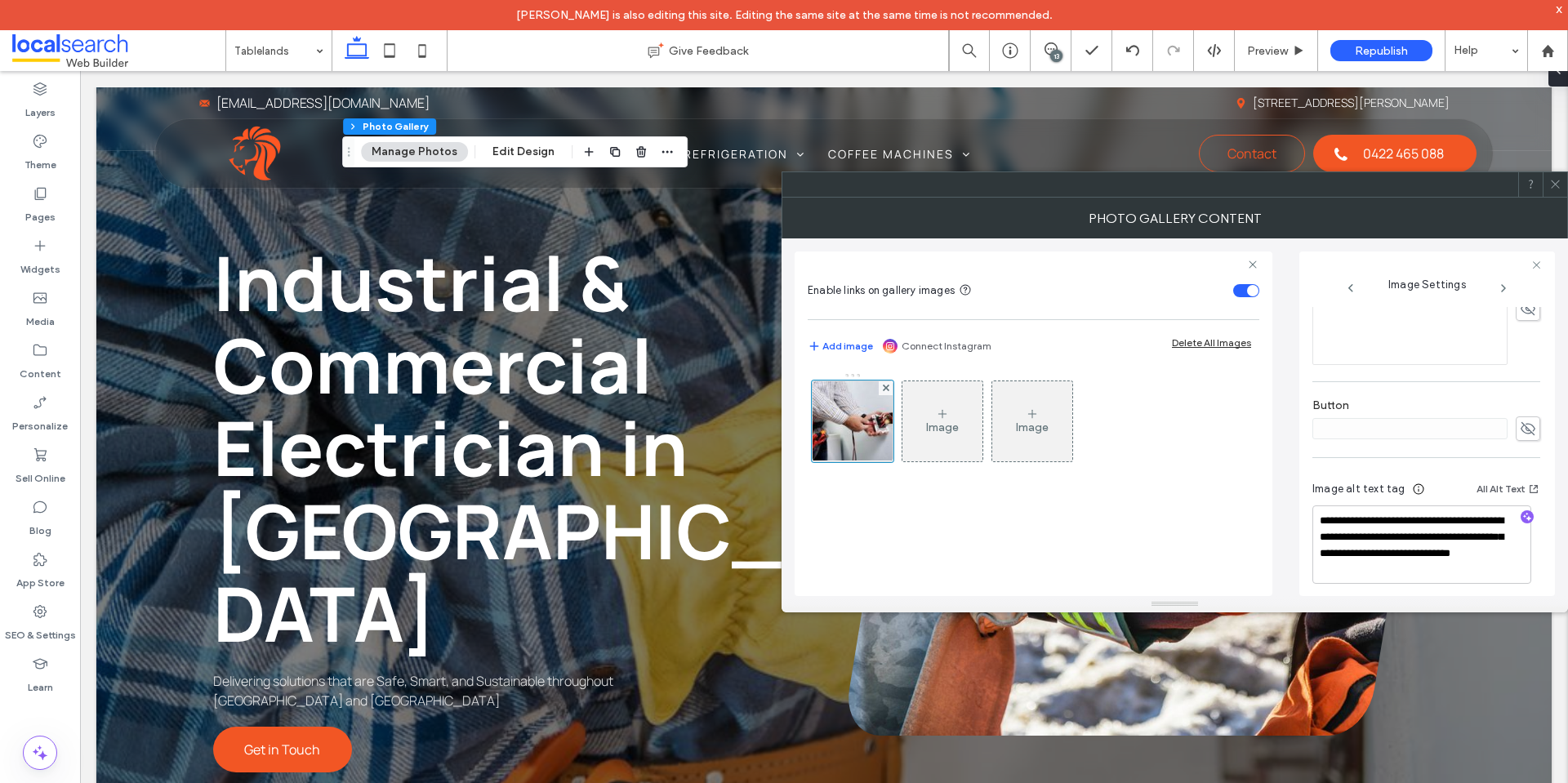
scroll to position [499, 0]
click at [1556, 181] on icon at bounding box center [1556, 183] width 12 height 12
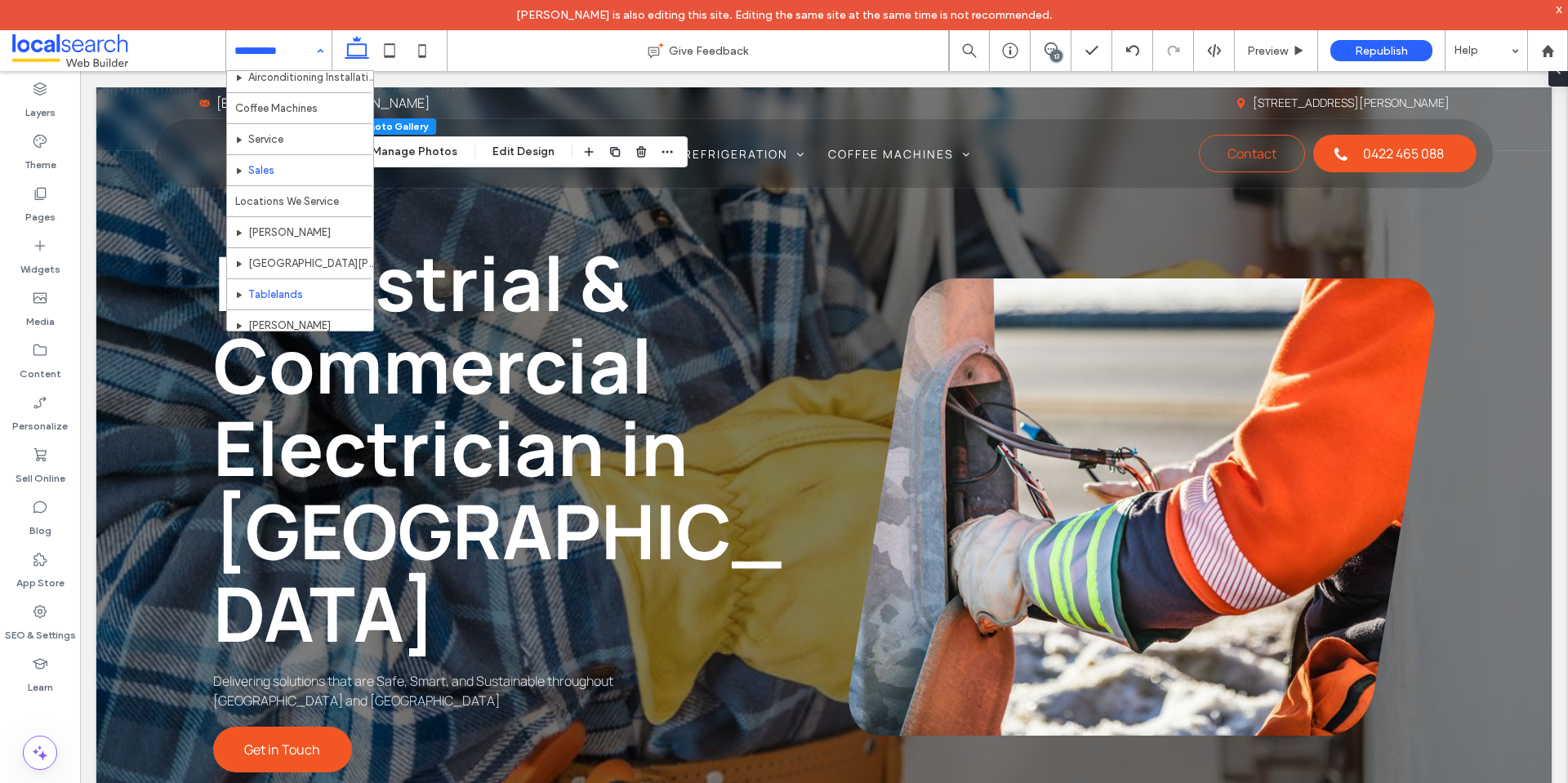
scroll to position [296, 0]
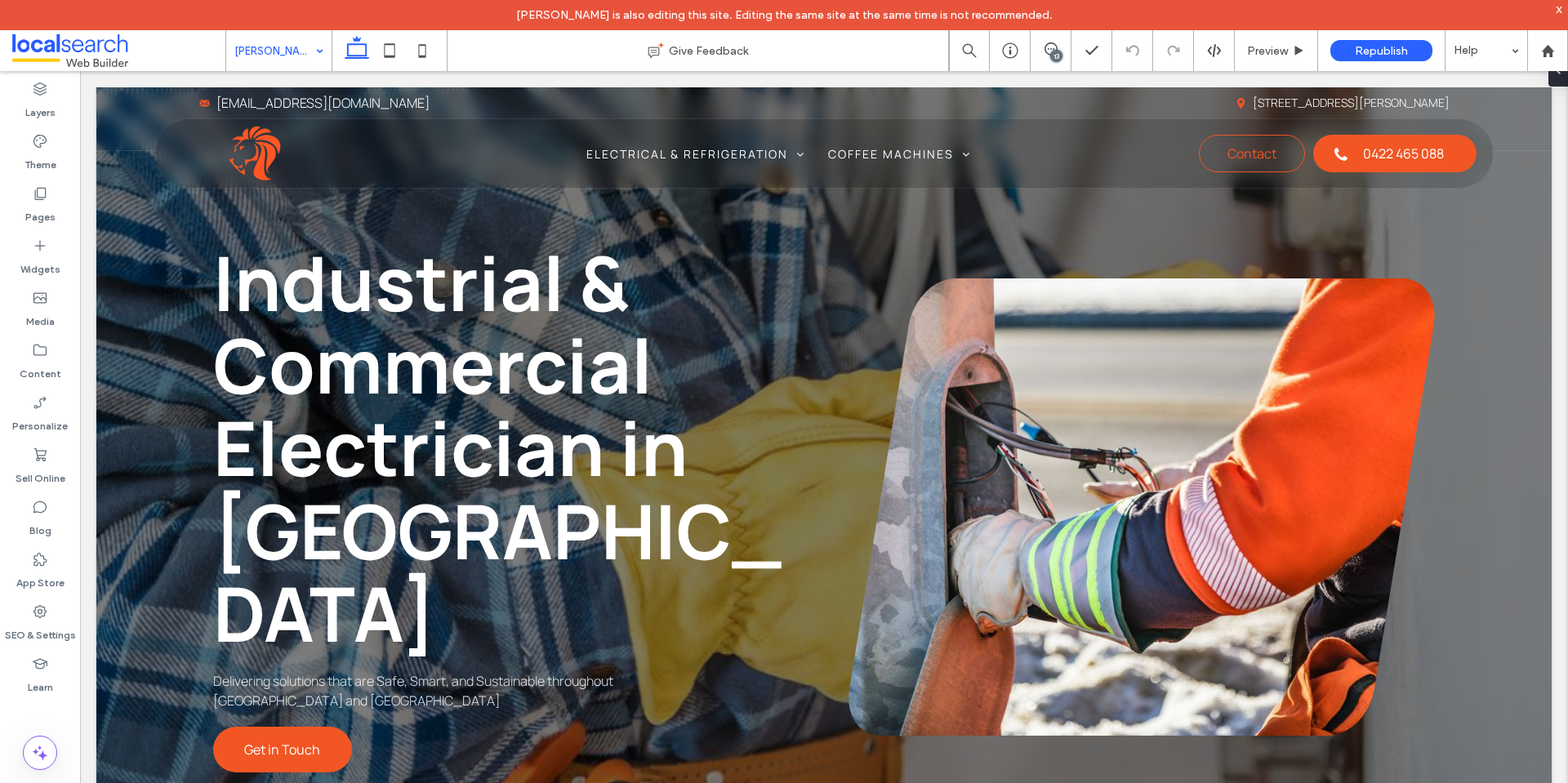
type input "*******"
type input "**"
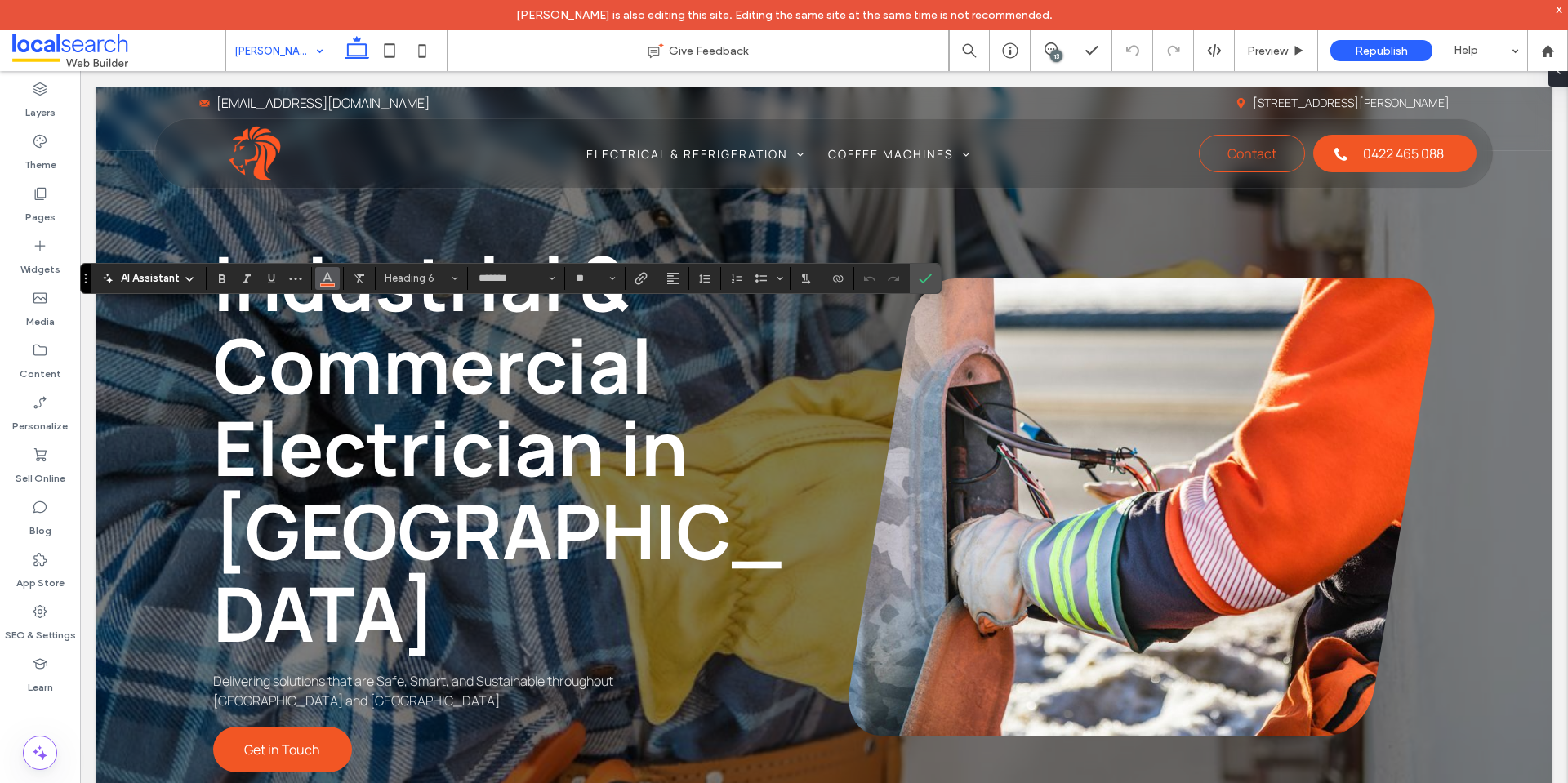
click at [327, 286] on span "Color" at bounding box center [328, 277] width 13 height 21
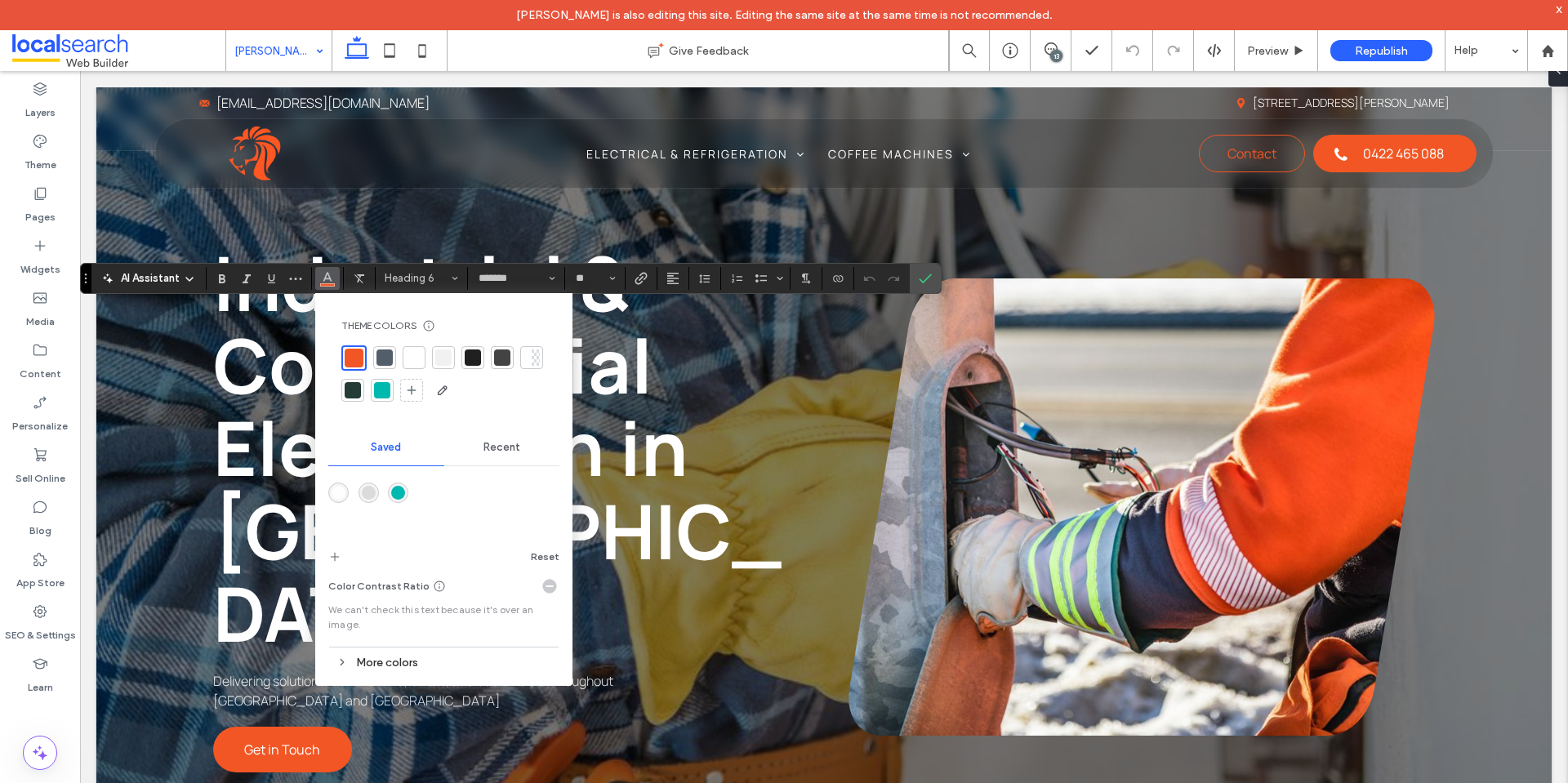
click at [422, 352] on div at bounding box center [414, 357] width 23 height 23
click at [934, 269] on label "Confirm" at bounding box center [926, 278] width 25 height 29
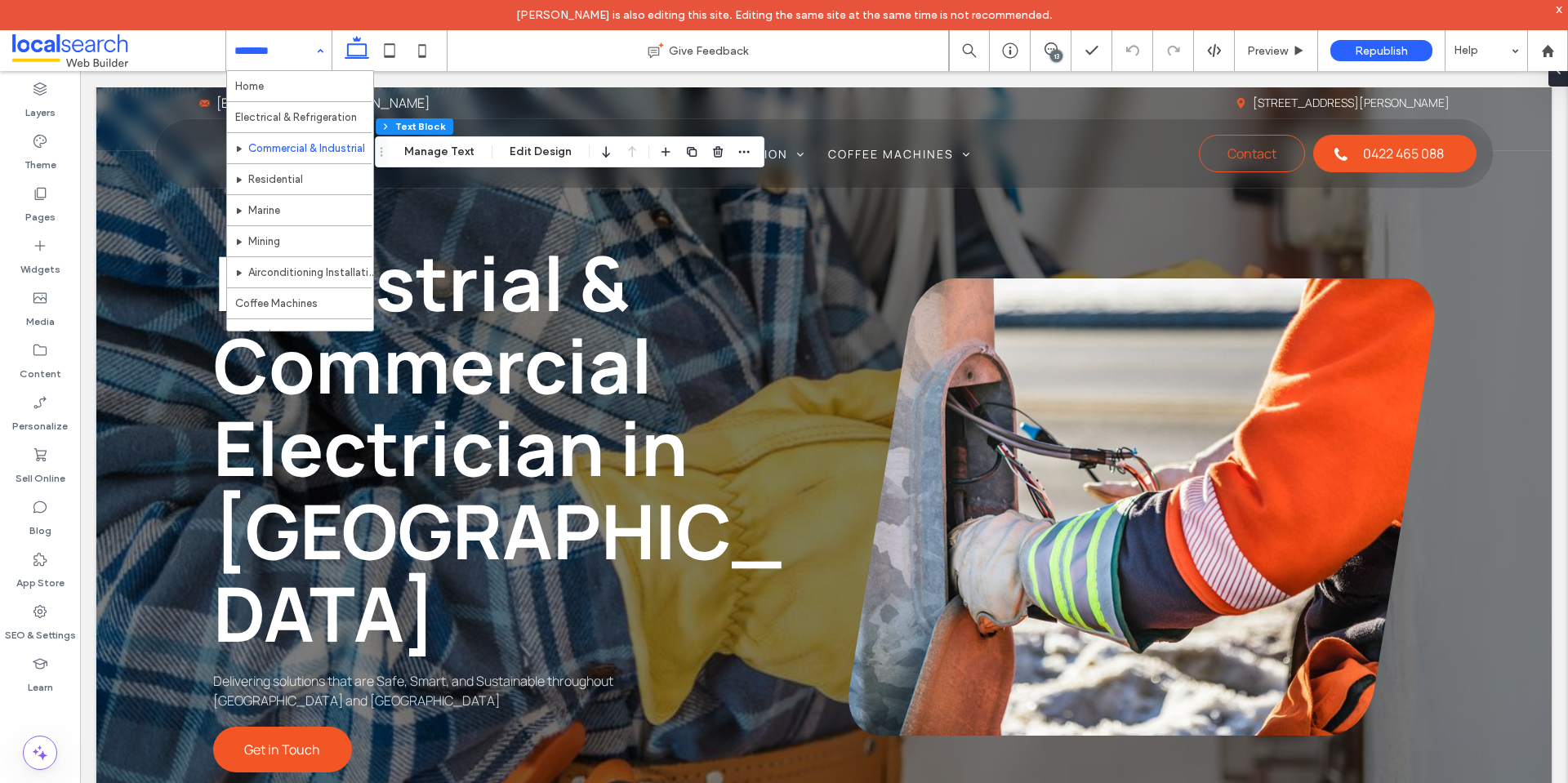
scroll to position [245, 0]
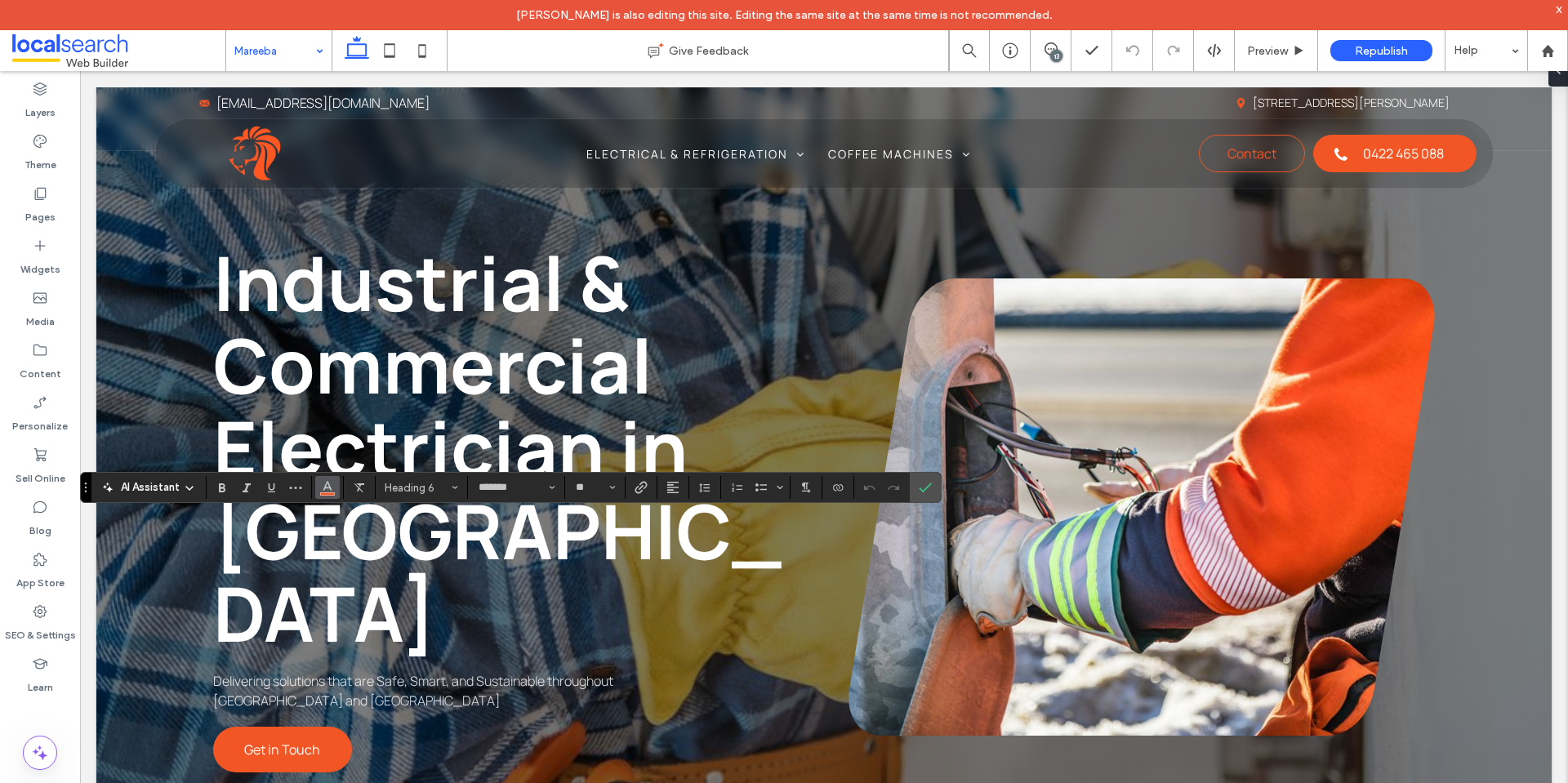
click at [331, 491] on icon "Color" at bounding box center [328, 487] width 13 height 13
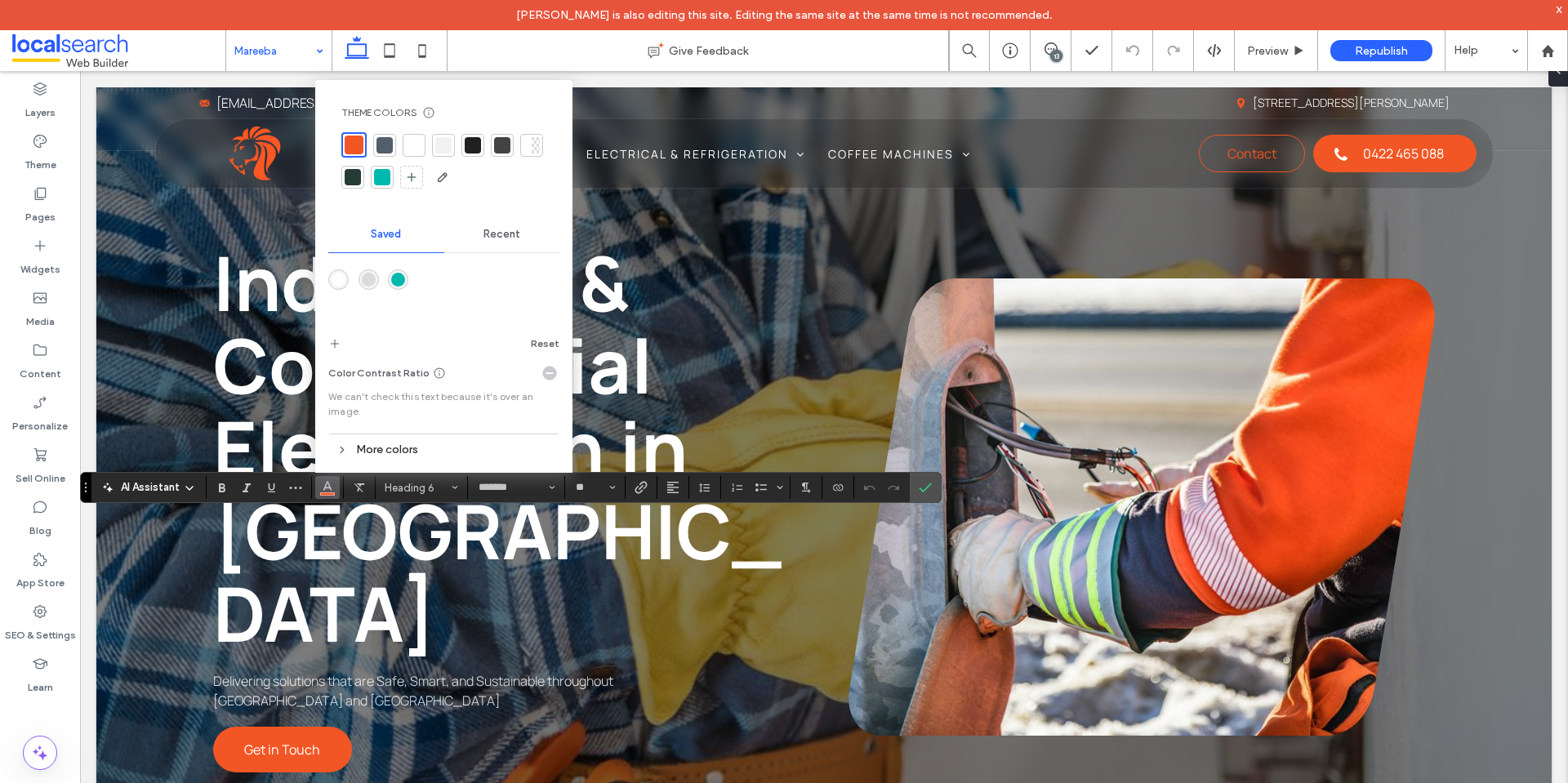
click at [424, 149] on div at bounding box center [414, 145] width 23 height 23
click at [933, 487] on label "Confirm" at bounding box center [926, 487] width 25 height 29
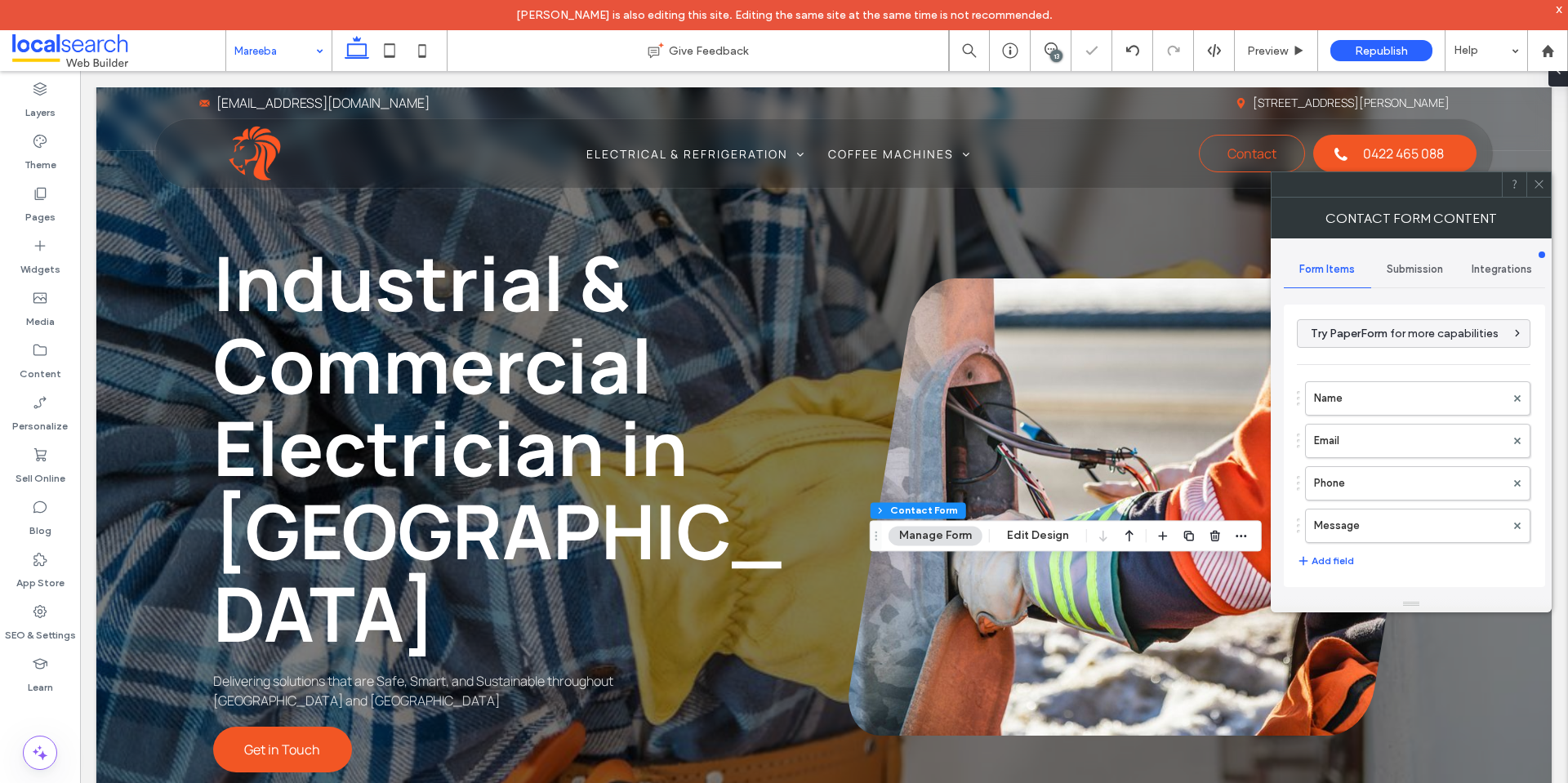
type input "**********"
type input "*"
type input "***"
type input "*"
type input "***"
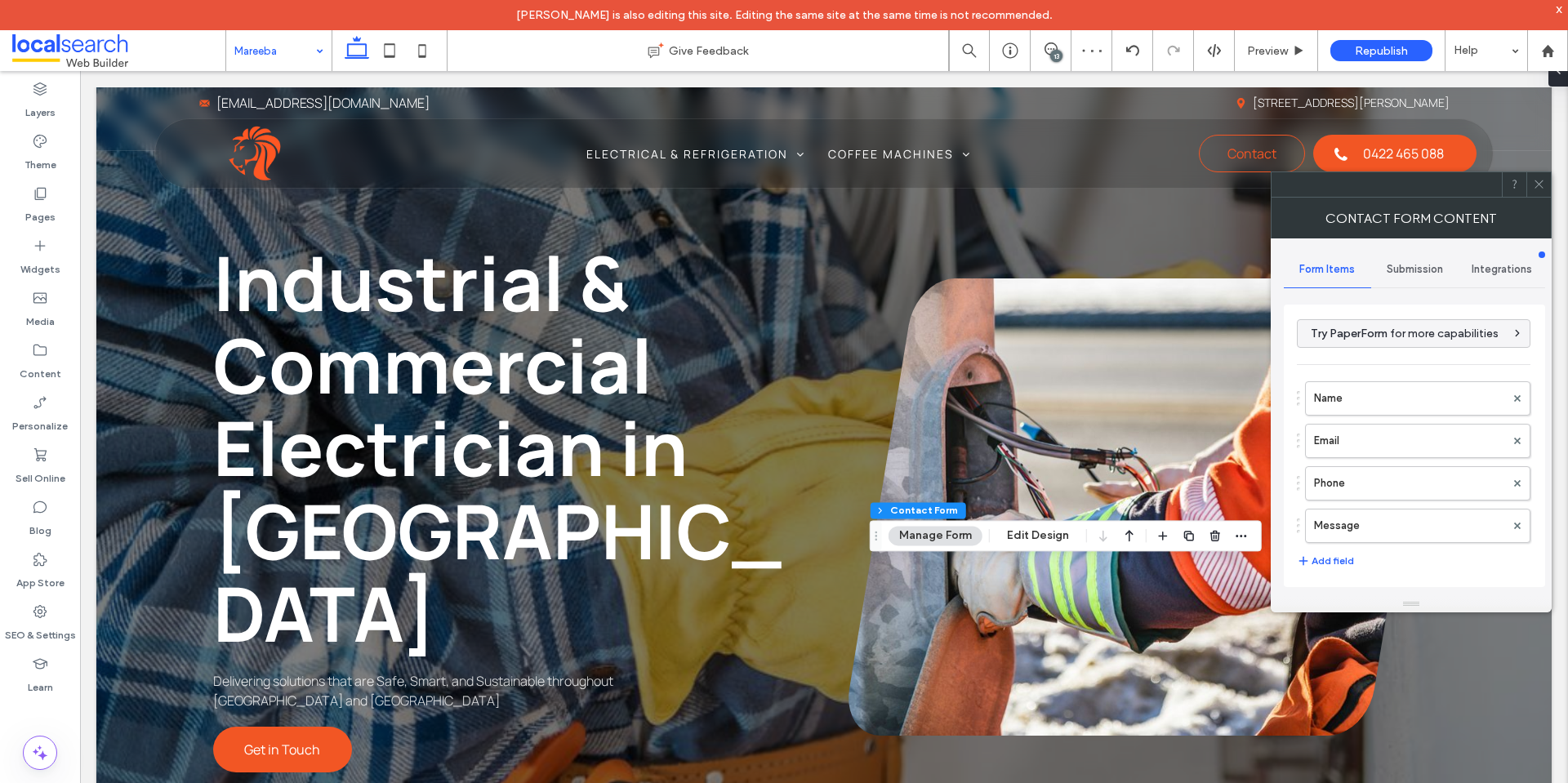
click at [1539, 183] on use at bounding box center [1539, 184] width 9 height 9
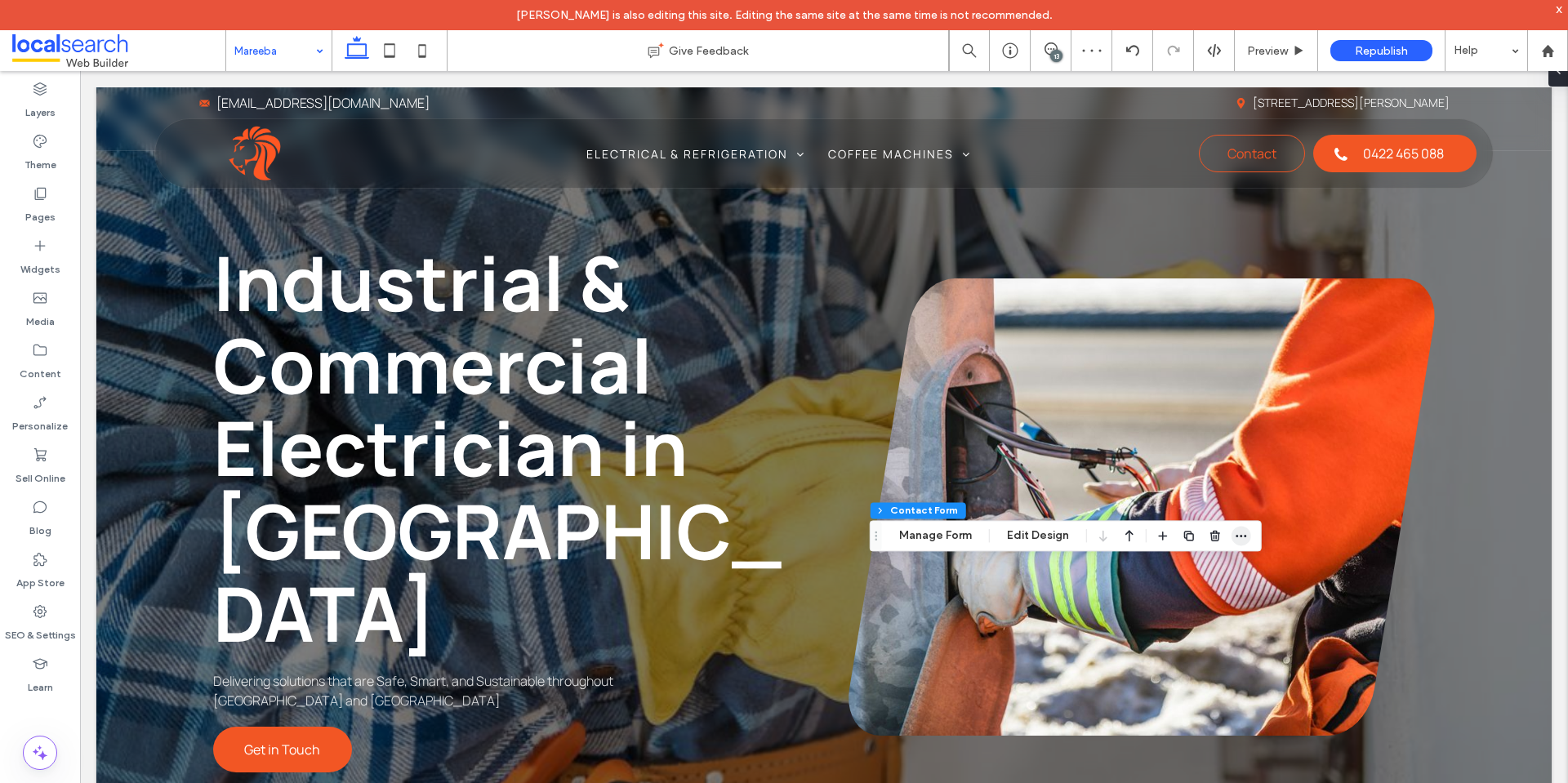
click at [1240, 536] on use "button" at bounding box center [1240, 536] width 10 height 3
click at [944, 539] on button "Manage Form" at bounding box center [935, 536] width 94 height 20
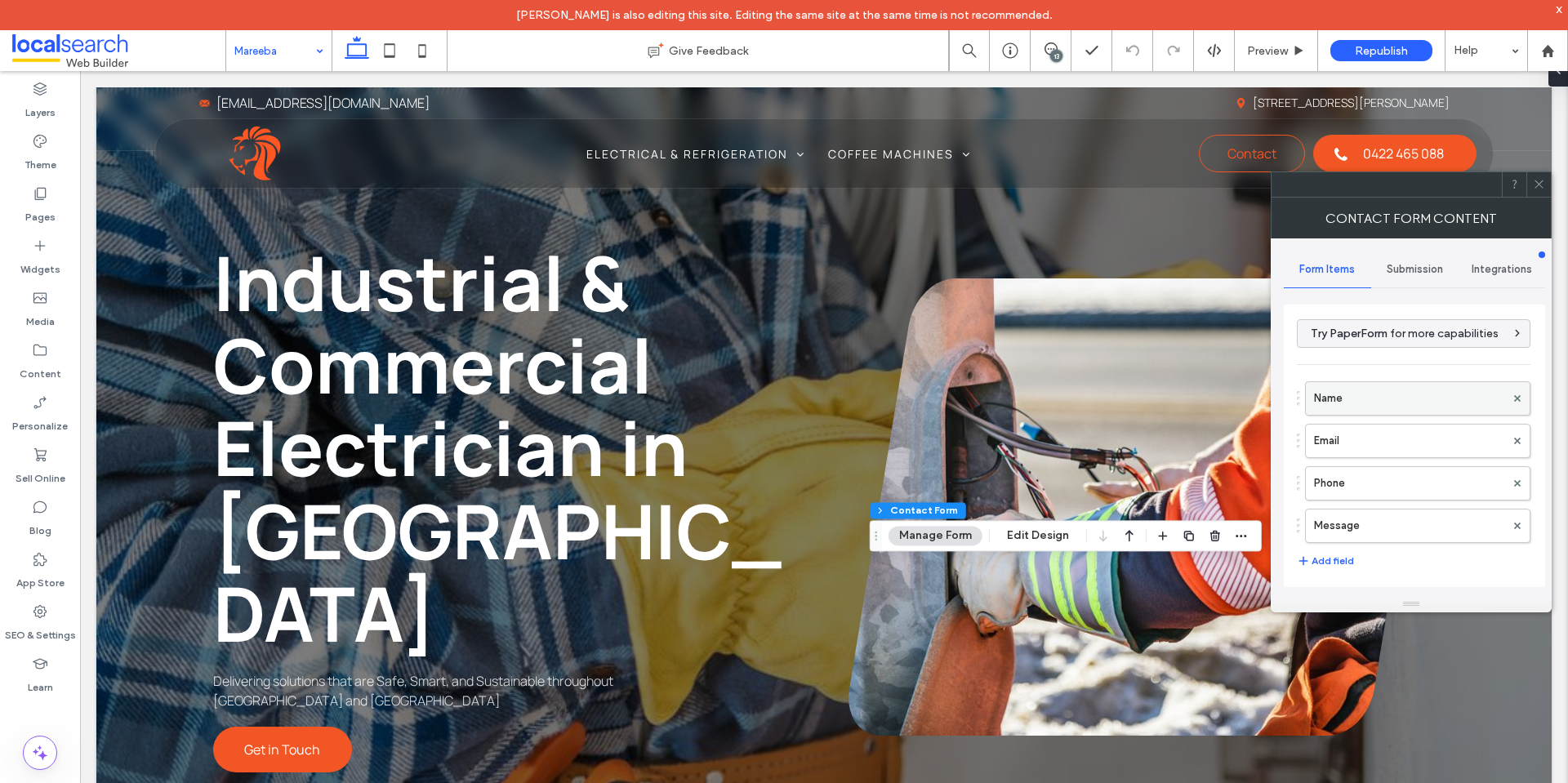
click at [1317, 398] on label "Name" at bounding box center [1409, 398] width 191 height 32
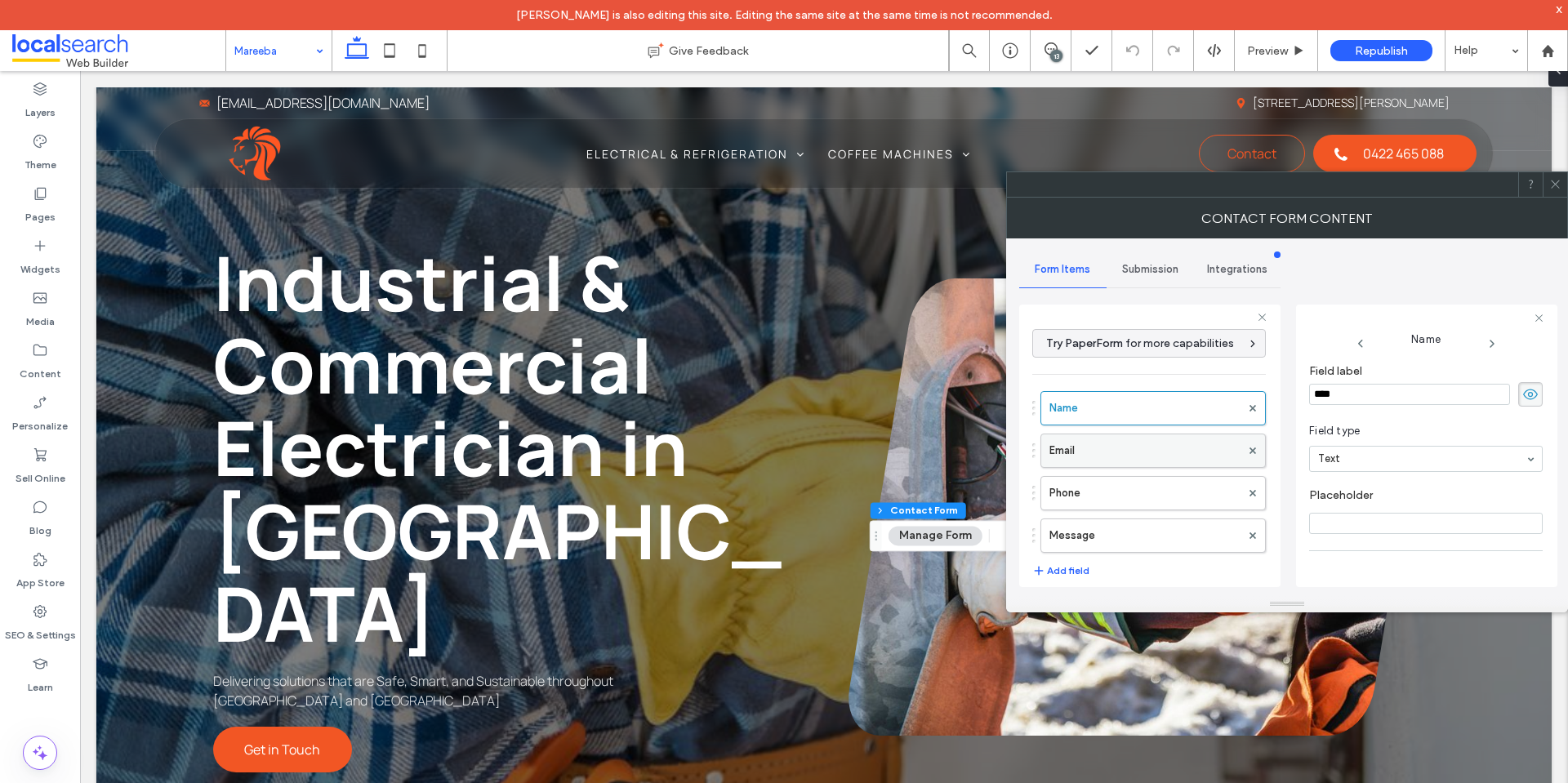
click at [1155, 446] on label "Email" at bounding box center [1144, 450] width 191 height 32
click at [1150, 508] on label "Phone" at bounding box center [1144, 493] width 191 height 32
click at [1178, 404] on label "Name" at bounding box center [1144, 409] width 191 height 32
click at [1187, 523] on label "Message" at bounding box center [1144, 536] width 191 height 32
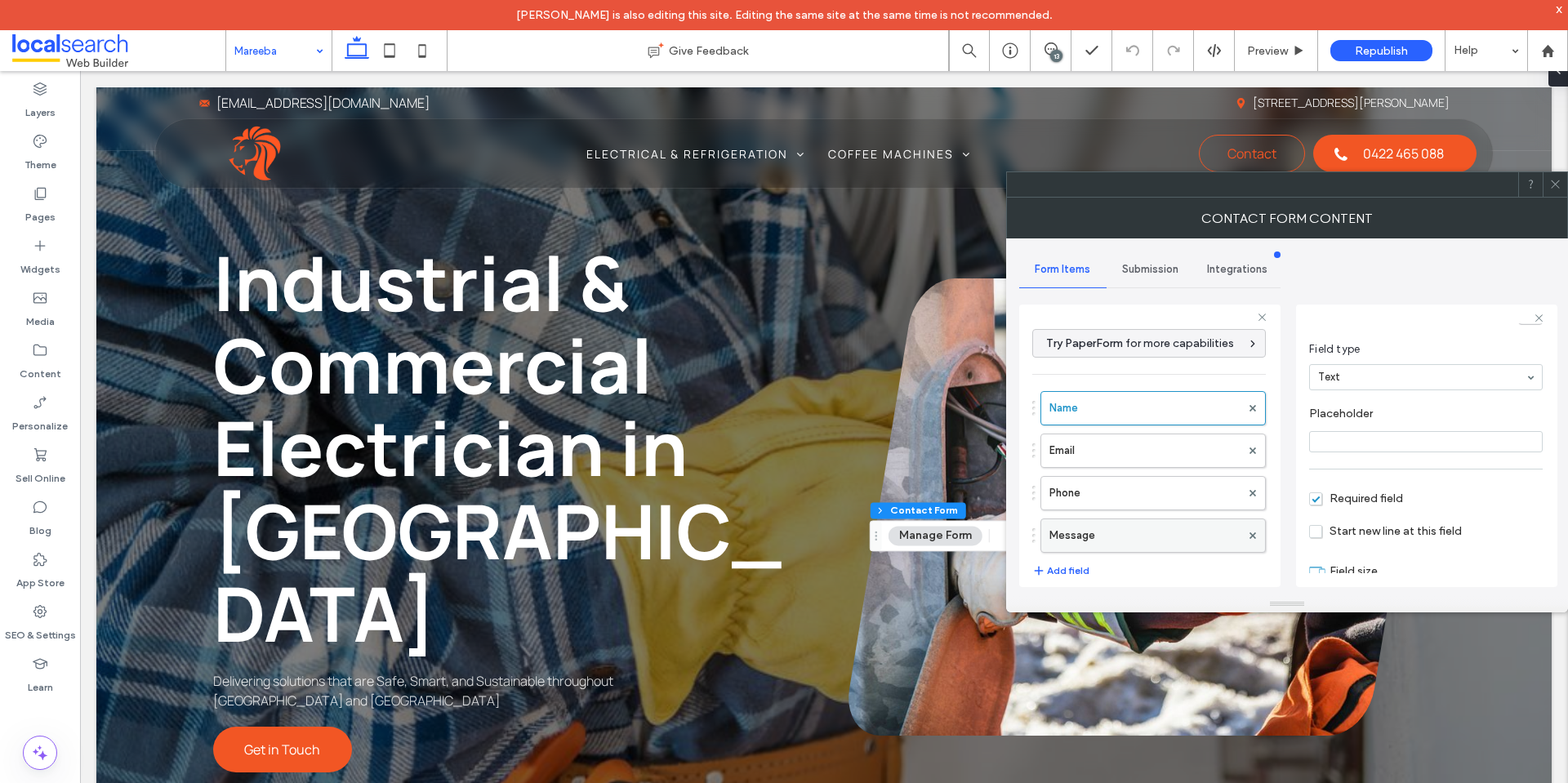
type input "**"
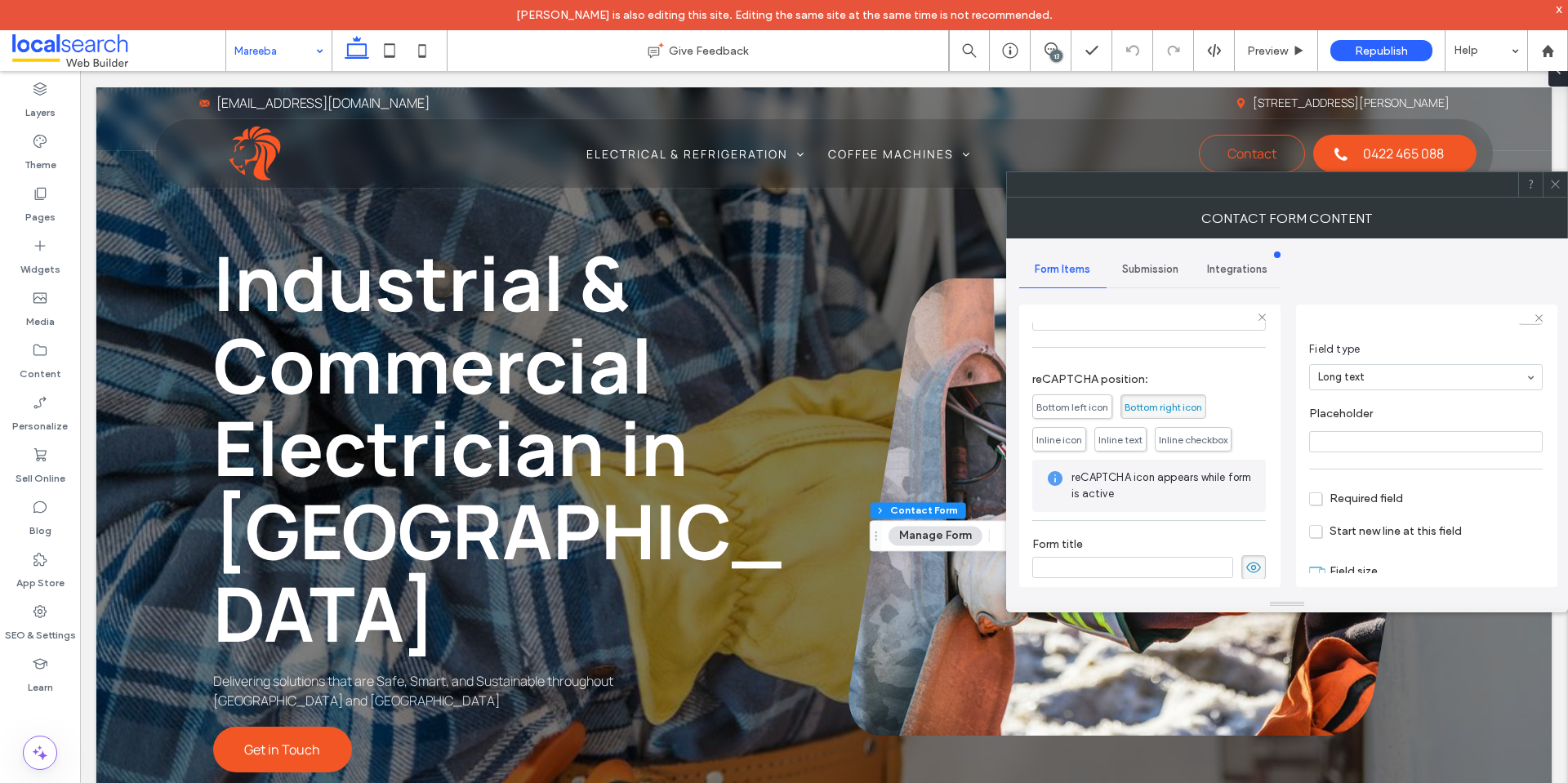
scroll to position [340, 0]
click at [1122, 272] on span "Submission" at bounding box center [1150, 270] width 56 height 13
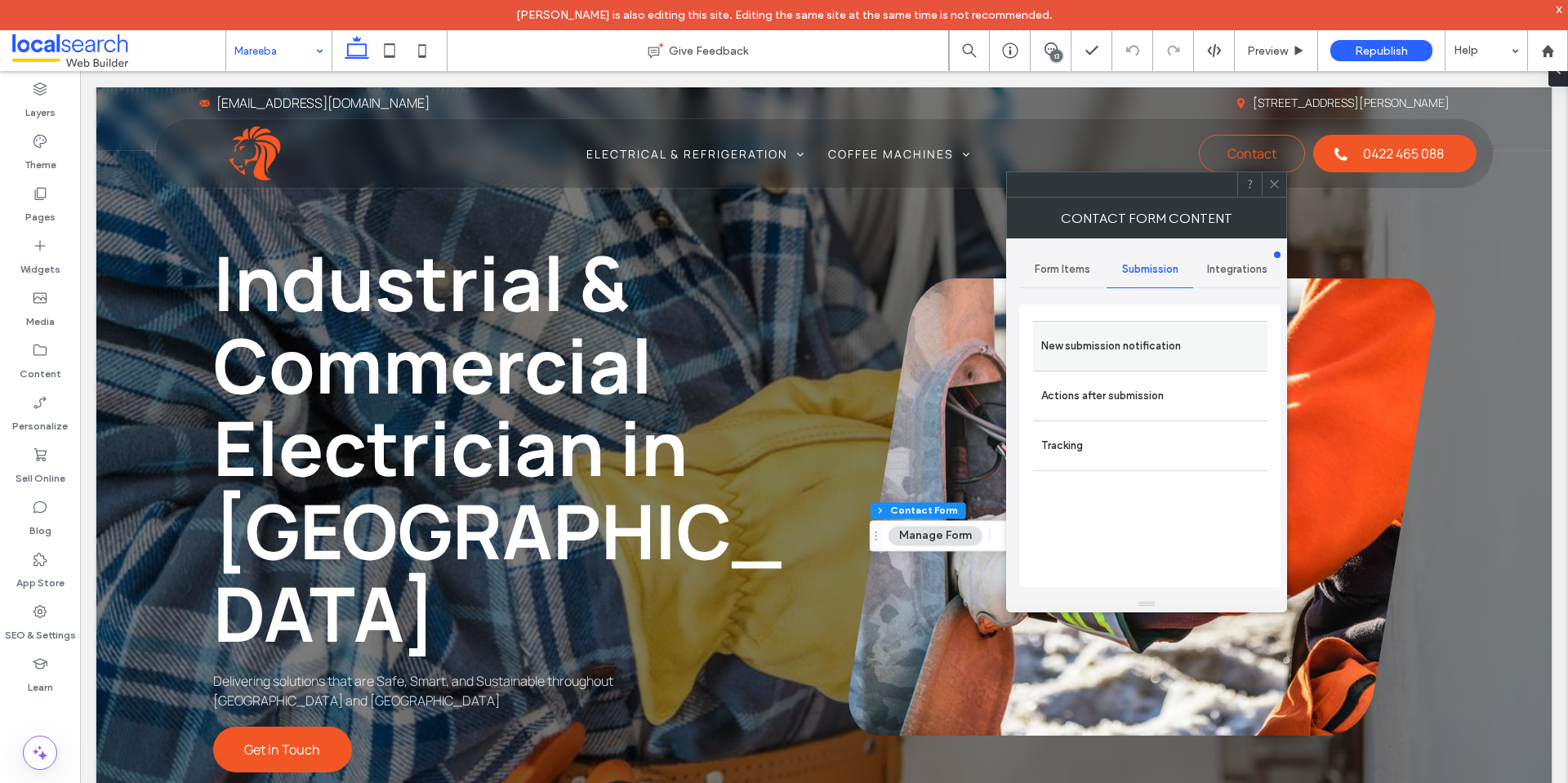
click at [1127, 346] on label "New submission notification" at bounding box center [1150, 346] width 218 height 32
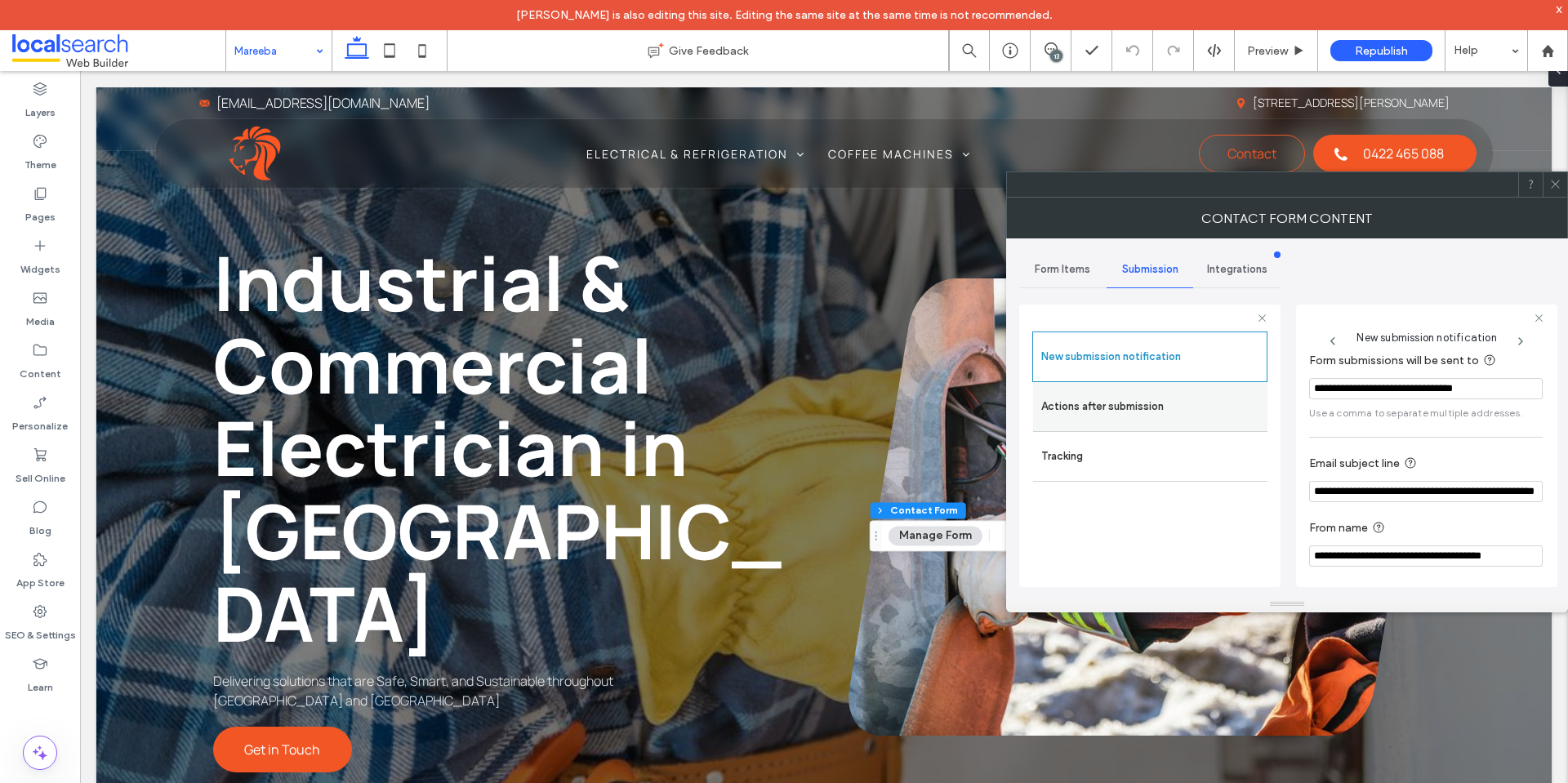
scroll to position [85, 0]
click at [1146, 404] on label "Actions after submission" at bounding box center [1150, 407] width 218 height 32
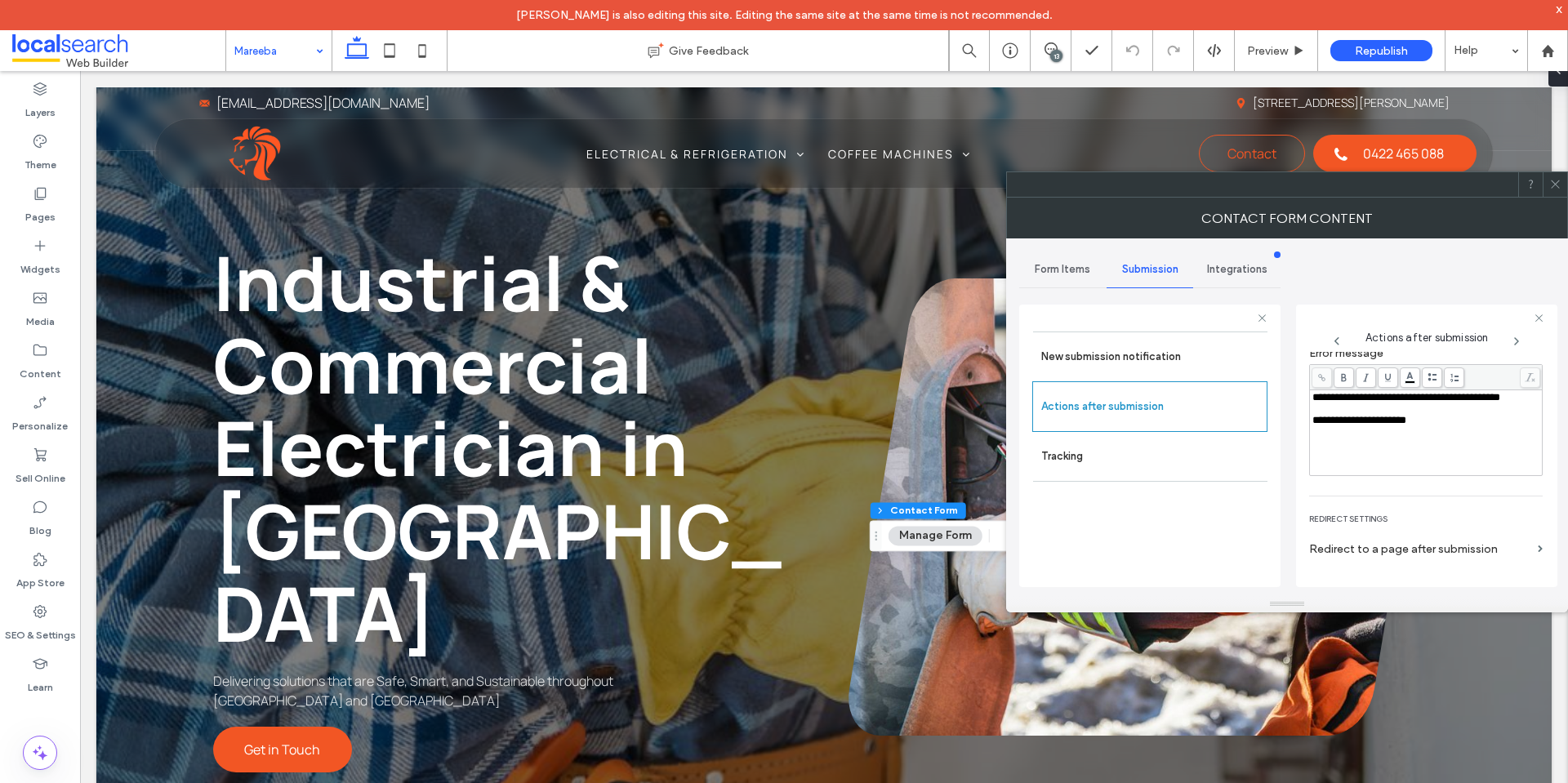
scroll to position [282, 0]
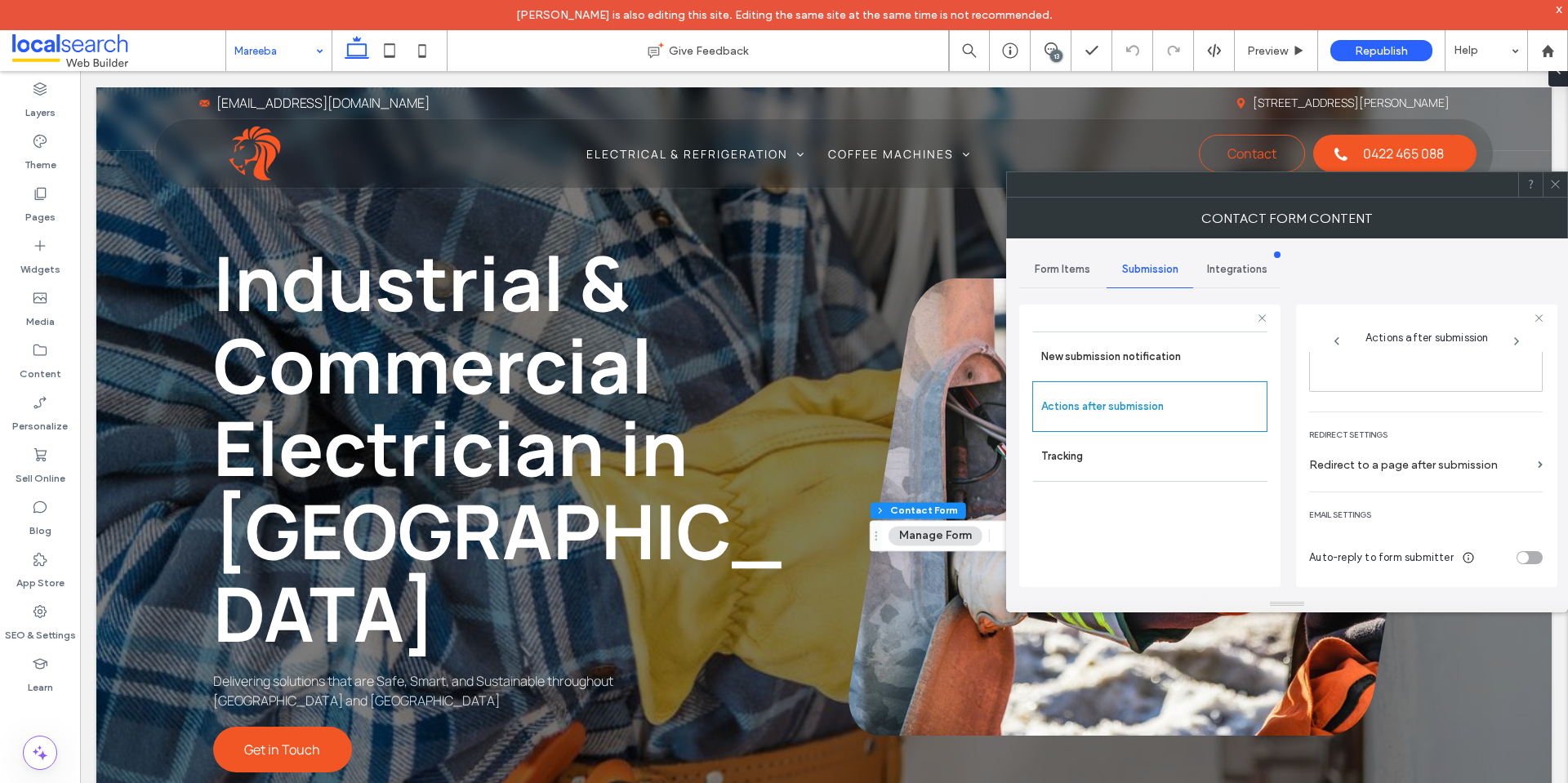
drag, startPoint x: 1566, startPoint y: 188, endPoint x: 1438, endPoint y: 282, distance: 158.8
click at [1565, 187] on div at bounding box center [1556, 184] width 25 height 25
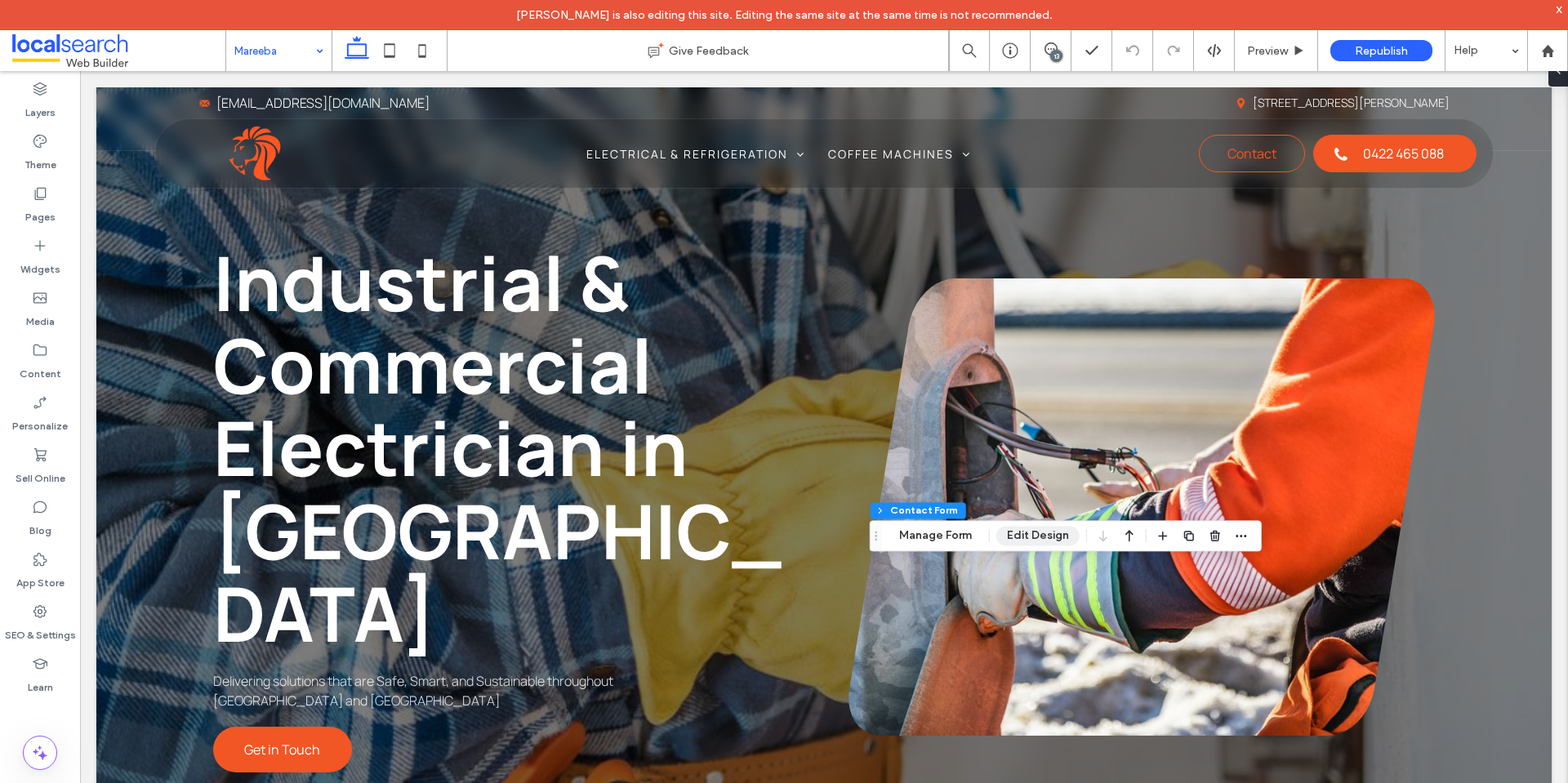
drag, startPoint x: 1036, startPoint y: 532, endPoint x: 1005, endPoint y: 526, distance: 31.6
click at [1035, 532] on button "Edit Design" at bounding box center [1039, 536] width 84 height 20
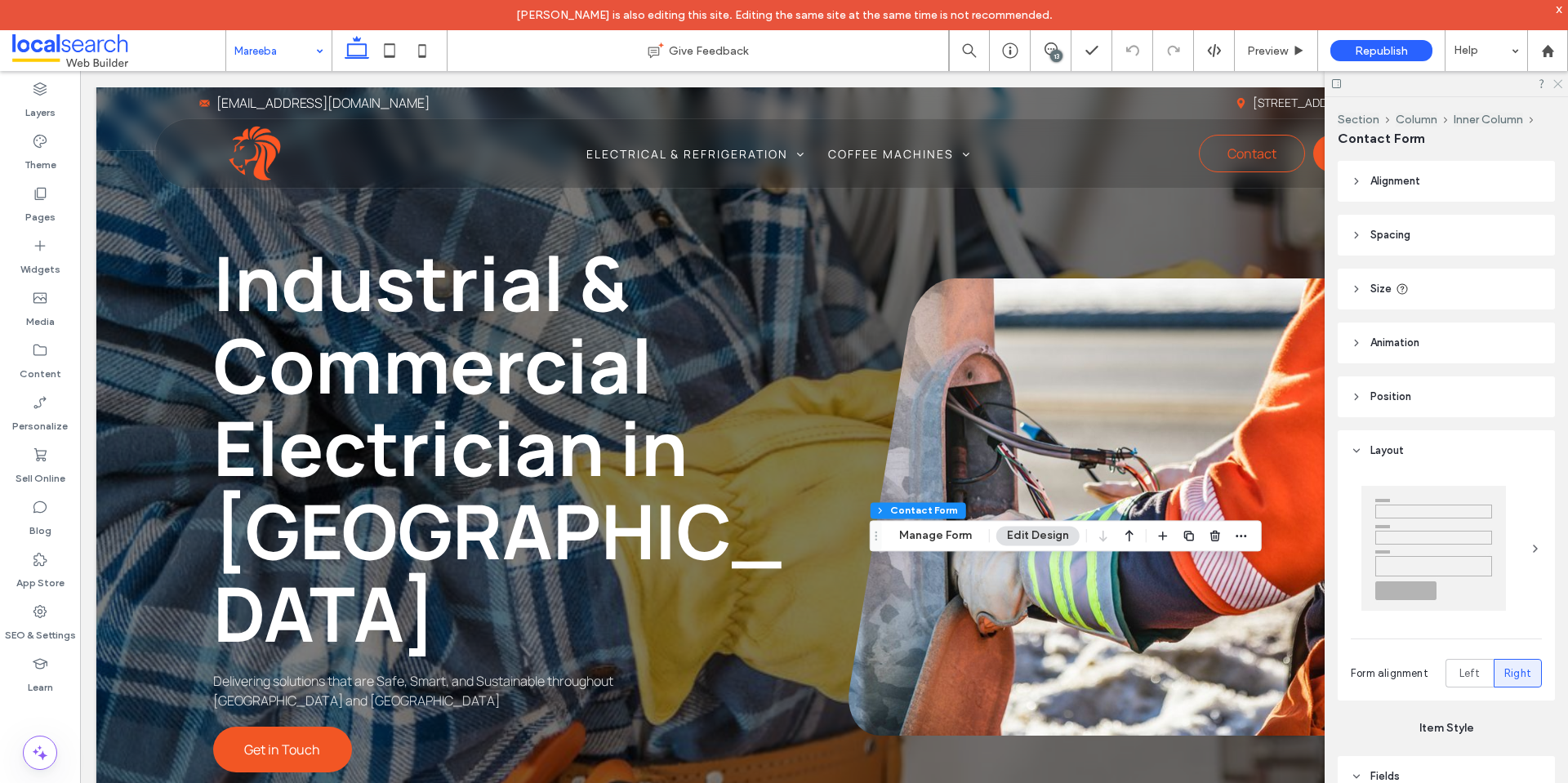
click at [1558, 79] on icon at bounding box center [1557, 83] width 10 height 10
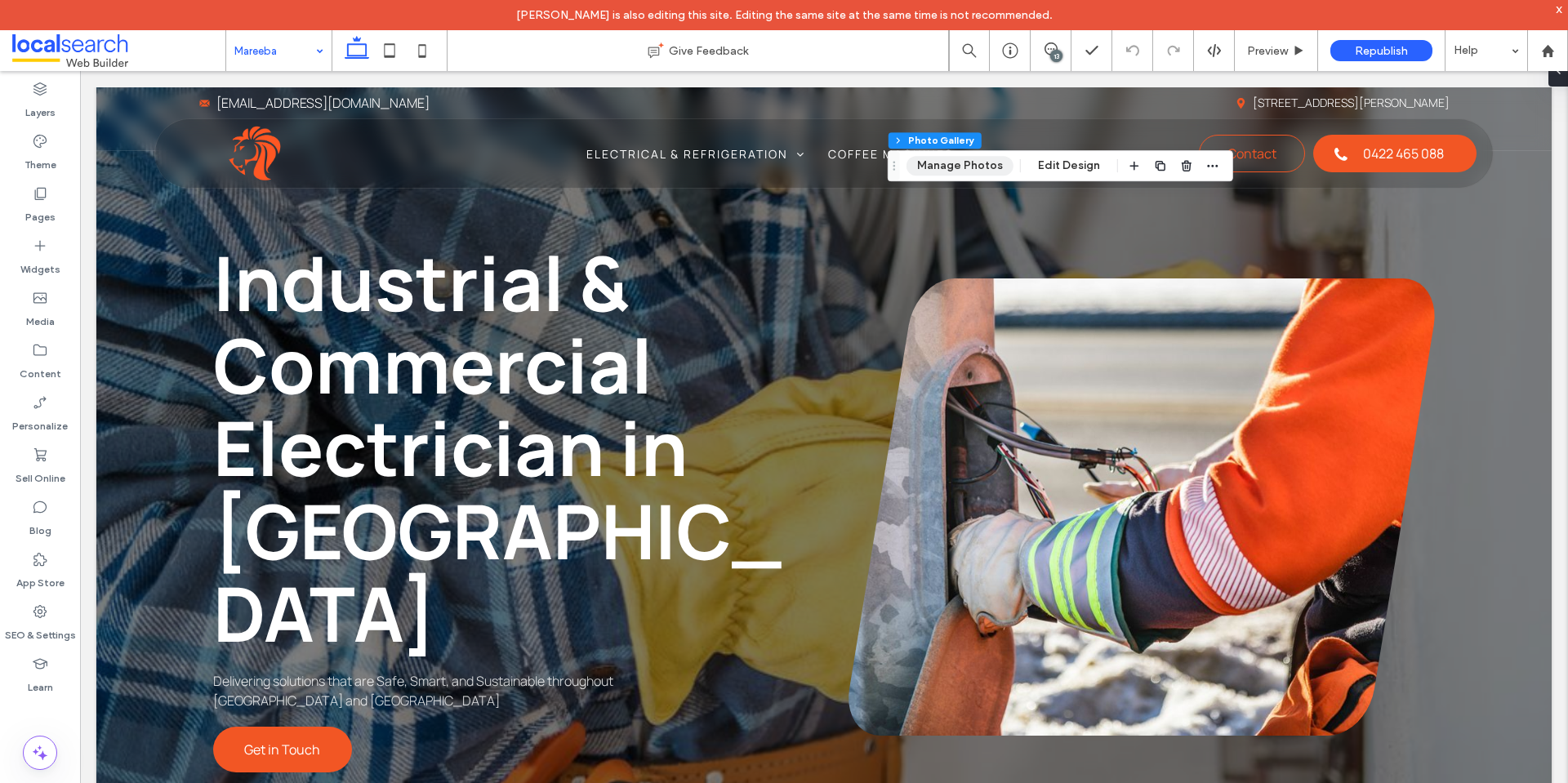
click at [950, 166] on button "Manage Photos" at bounding box center [960, 165] width 107 height 20
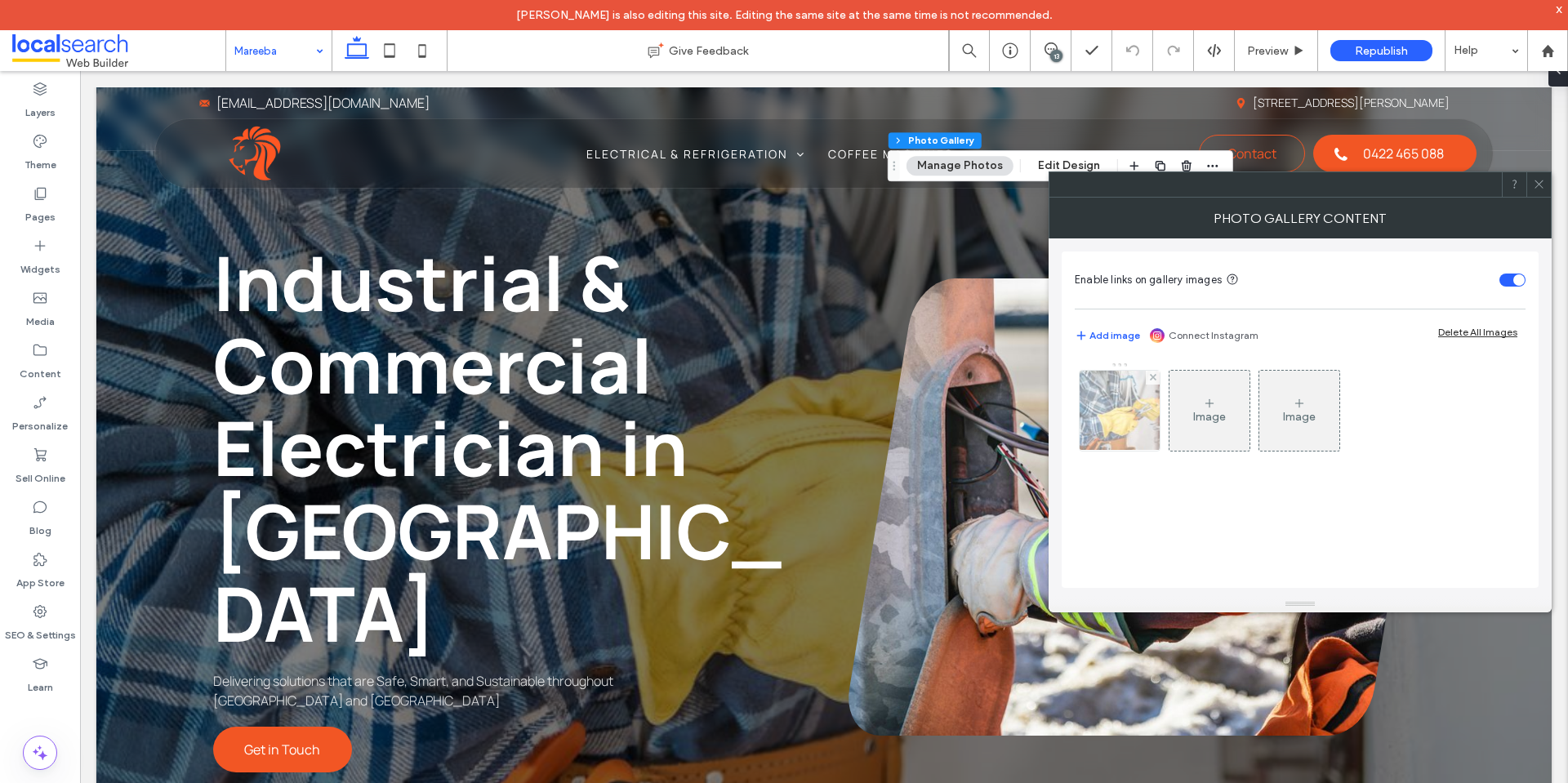
click at [1086, 399] on img at bounding box center [1119, 411] width 126 height 80
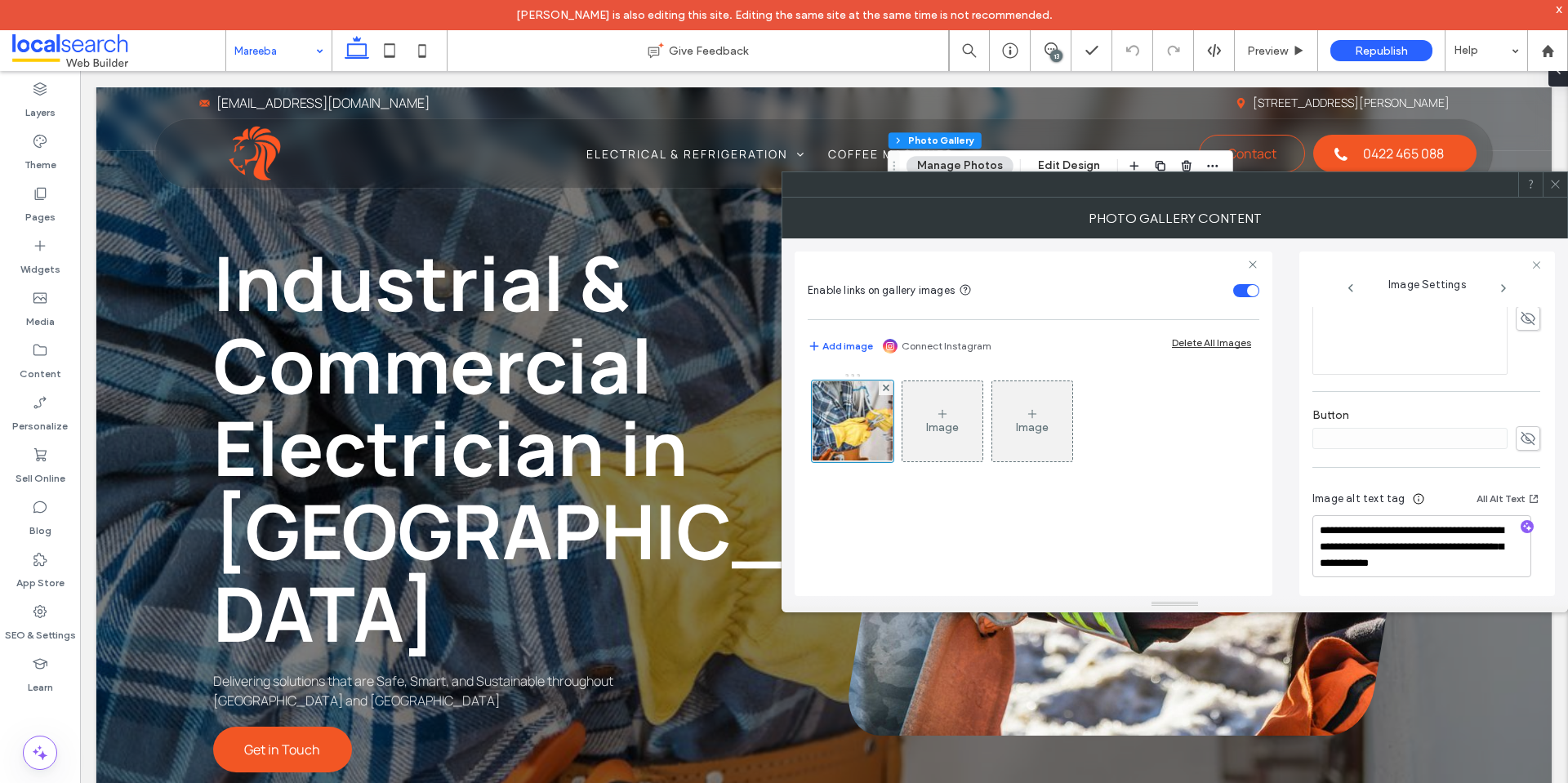
scroll to position [483, 0]
click at [1553, 188] on icon at bounding box center [1556, 183] width 12 height 12
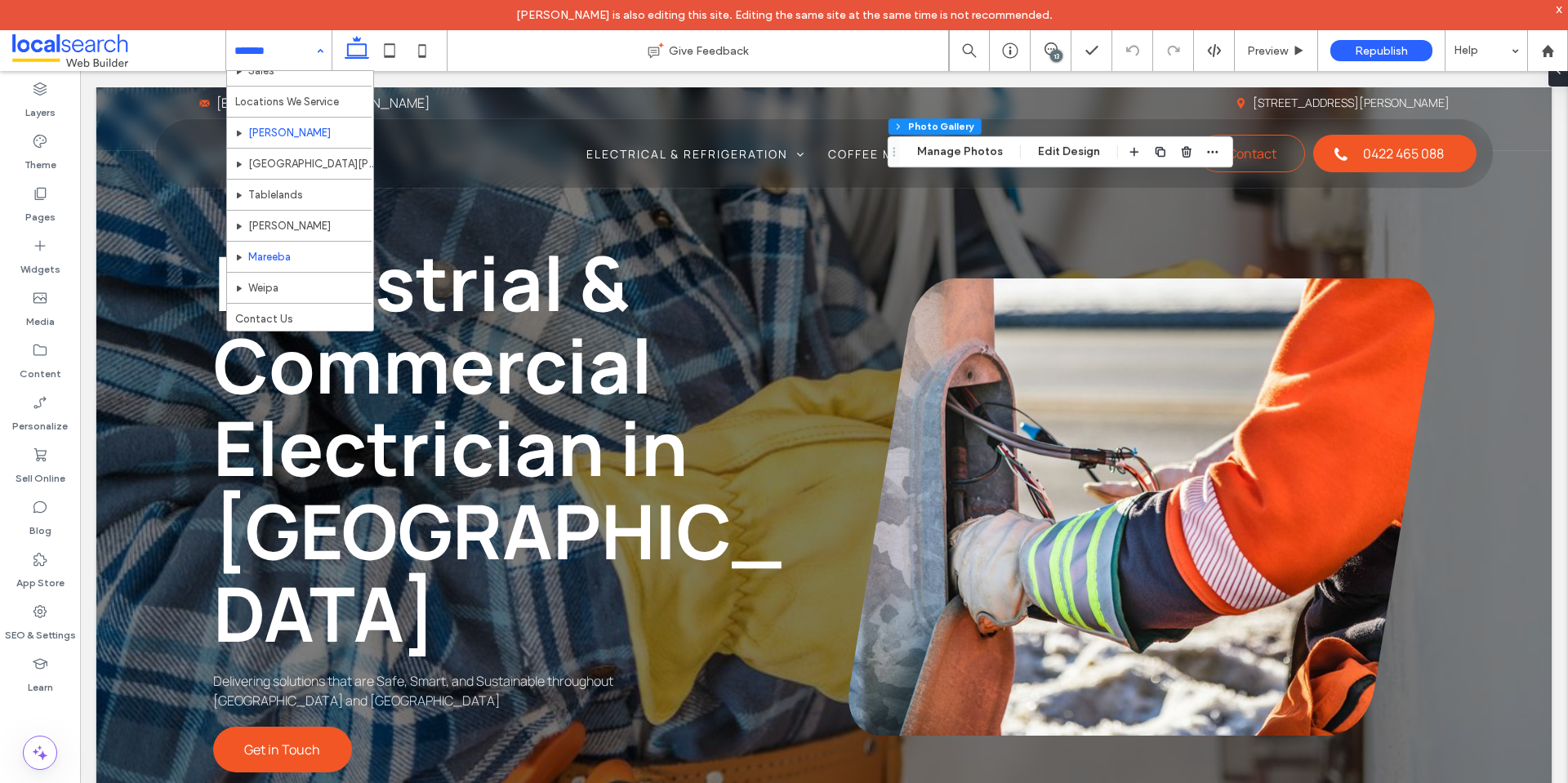
scroll to position [296, 0]
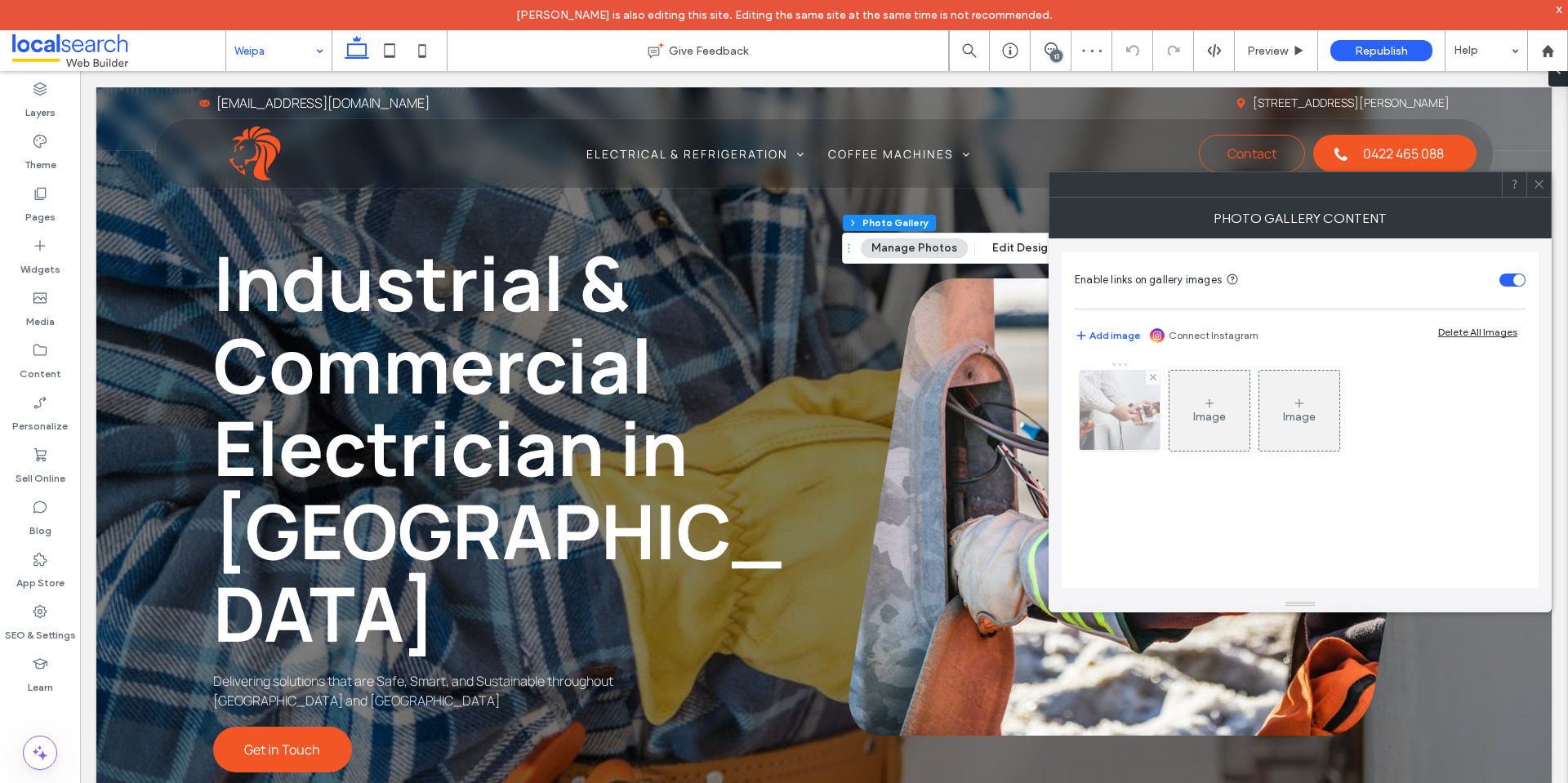
click at [1132, 410] on img at bounding box center [1119, 411] width 121 height 80
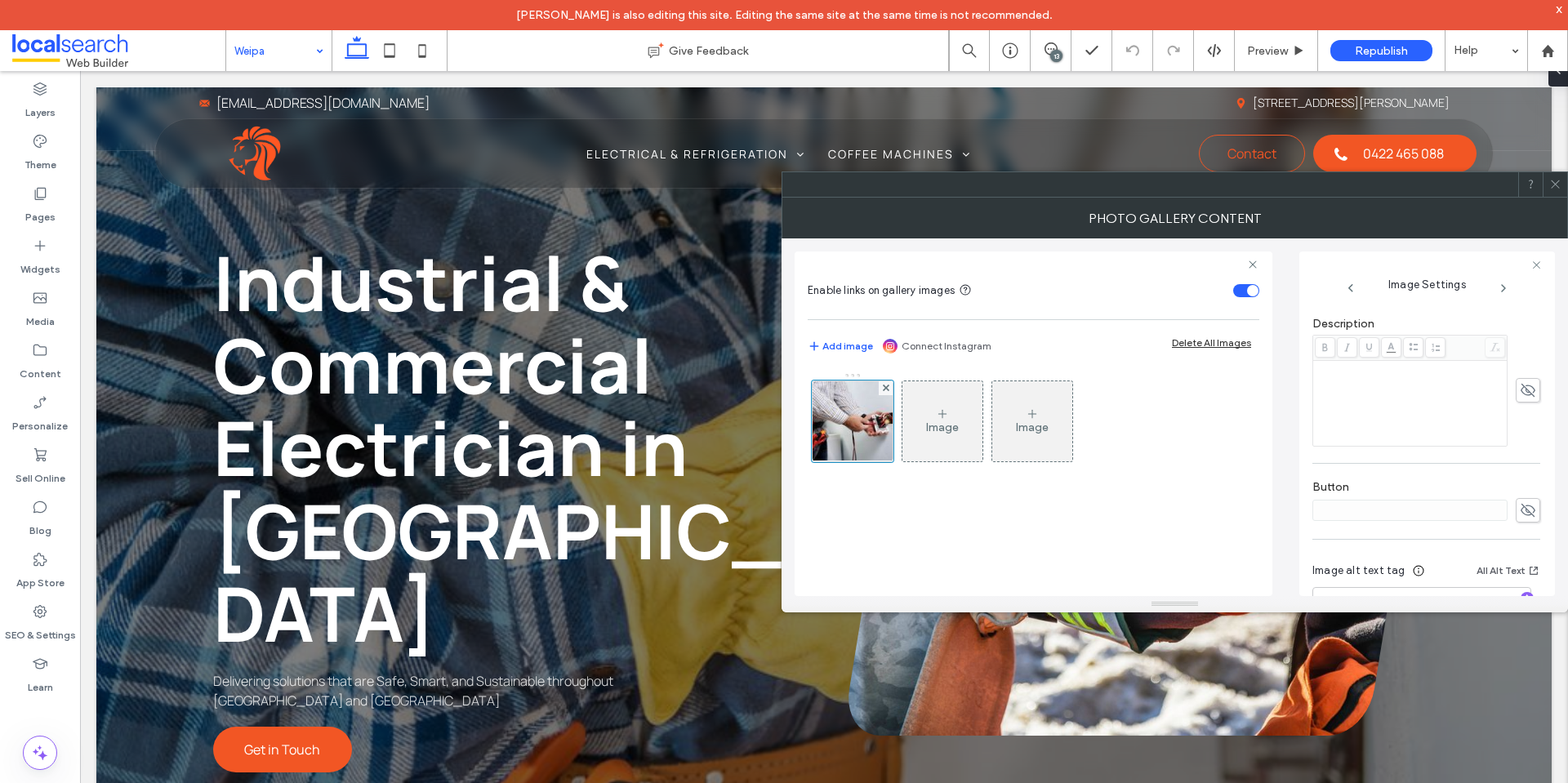
scroll to position [483, 0]
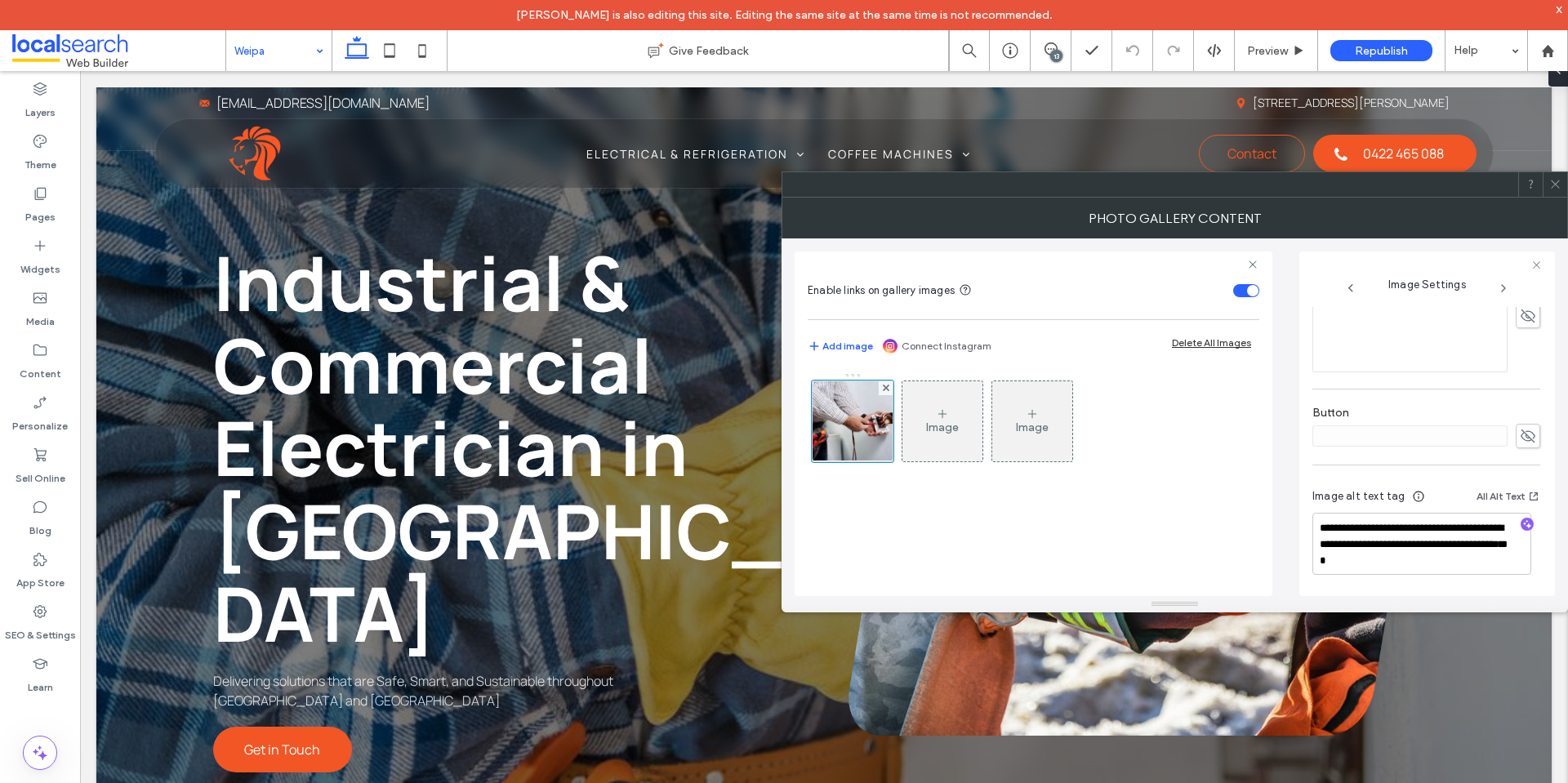
click at [1555, 183] on use at bounding box center [1555, 184] width 9 height 9
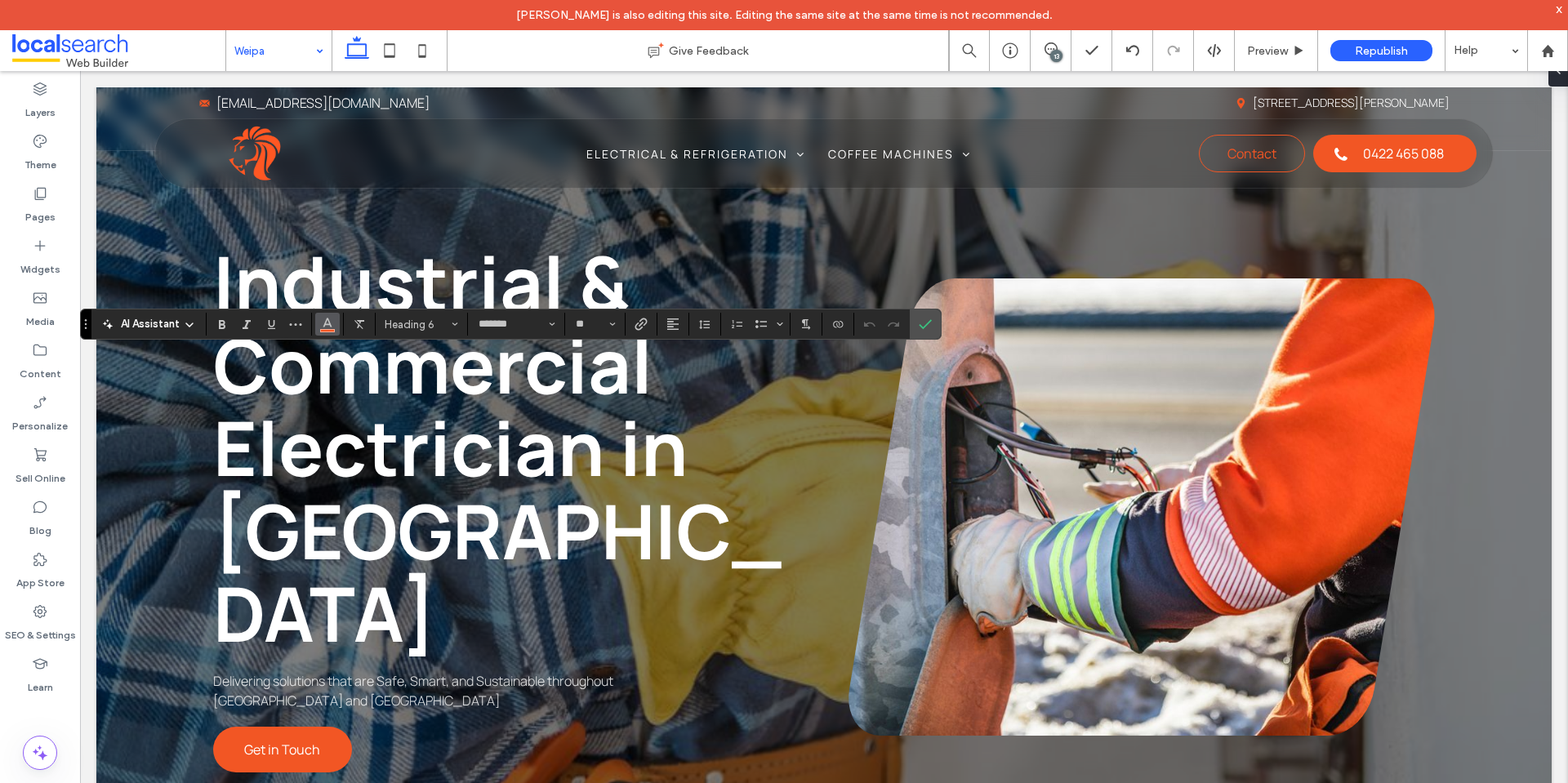
click at [331, 324] on icon "Color" at bounding box center [328, 323] width 13 height 13
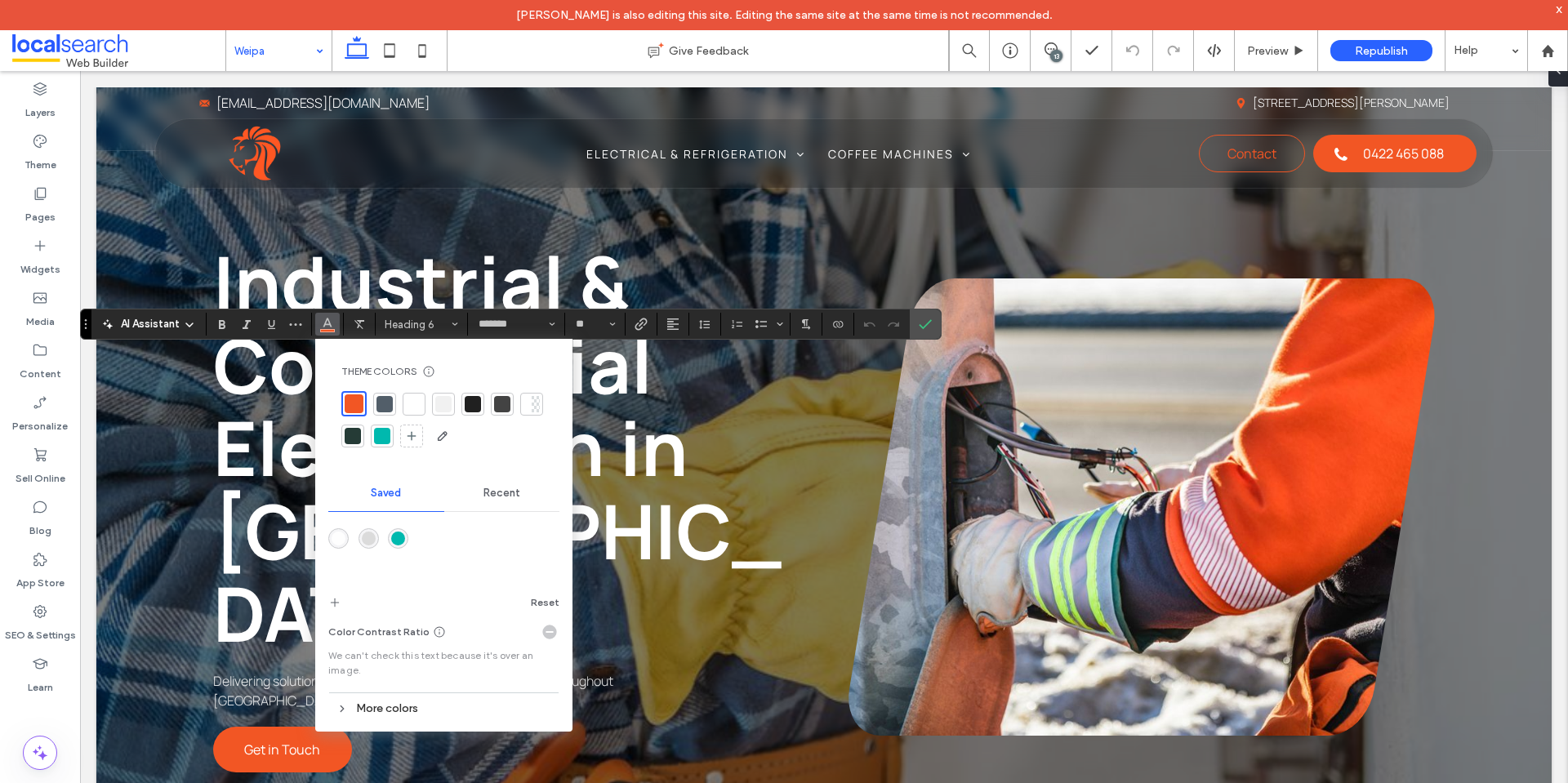
click at [411, 403] on div at bounding box center [413, 404] width 16 height 16
click at [922, 319] on icon "Confirm" at bounding box center [926, 324] width 13 height 13
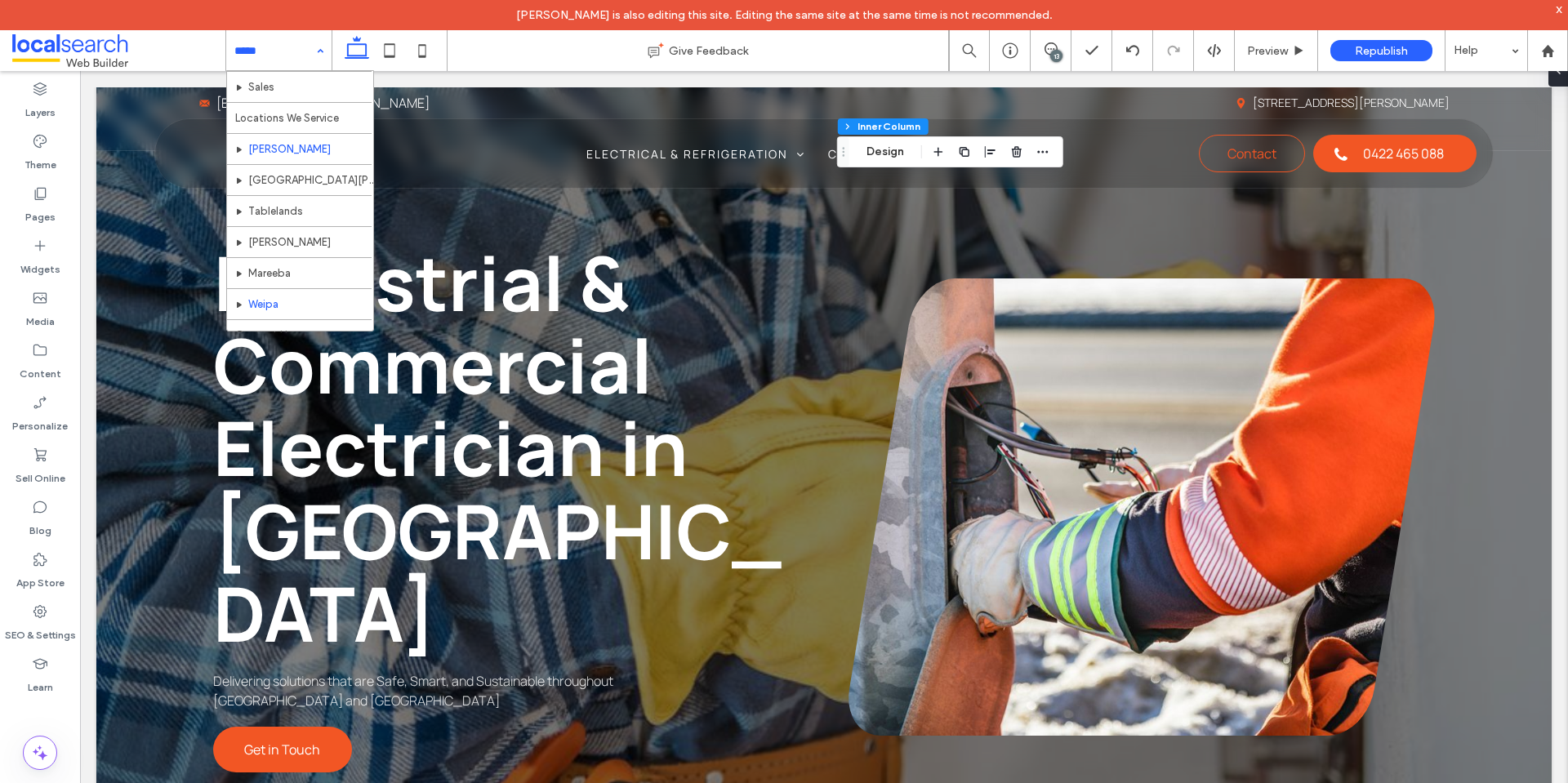
scroll to position [296, 0]
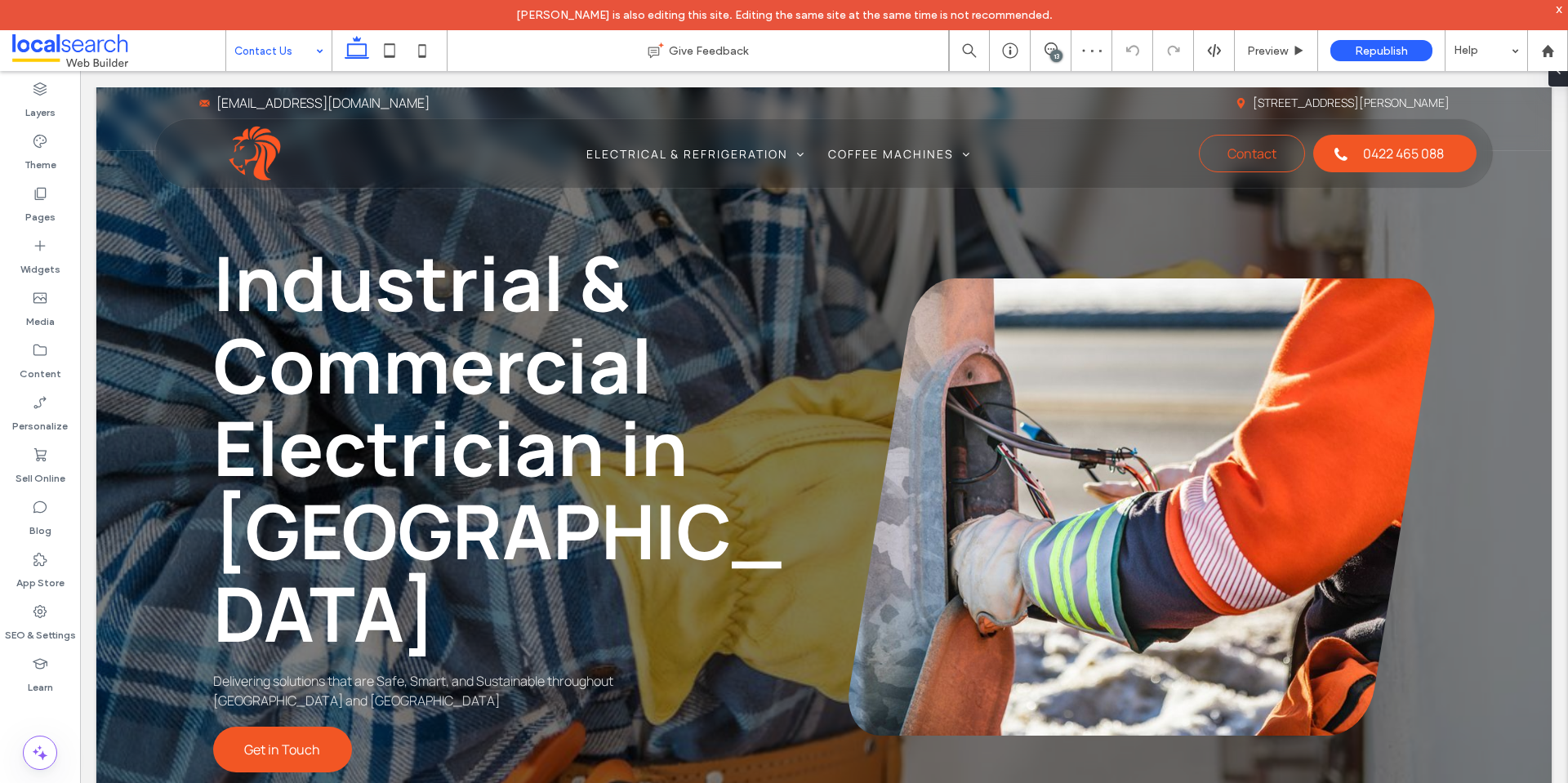
type input "*******"
type input "**"
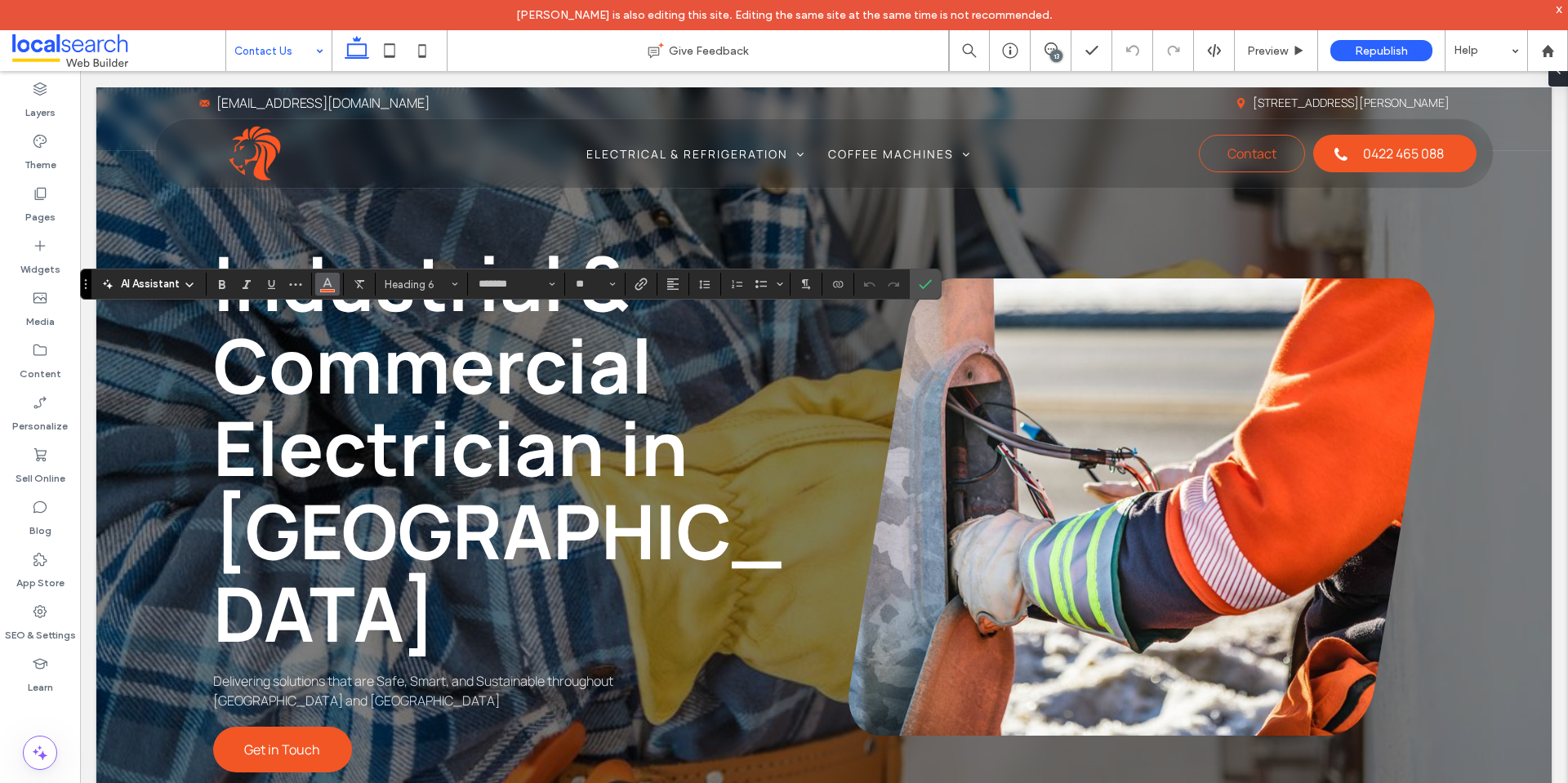
click at [327, 277] on icon "Color" at bounding box center [328, 283] width 13 height 13
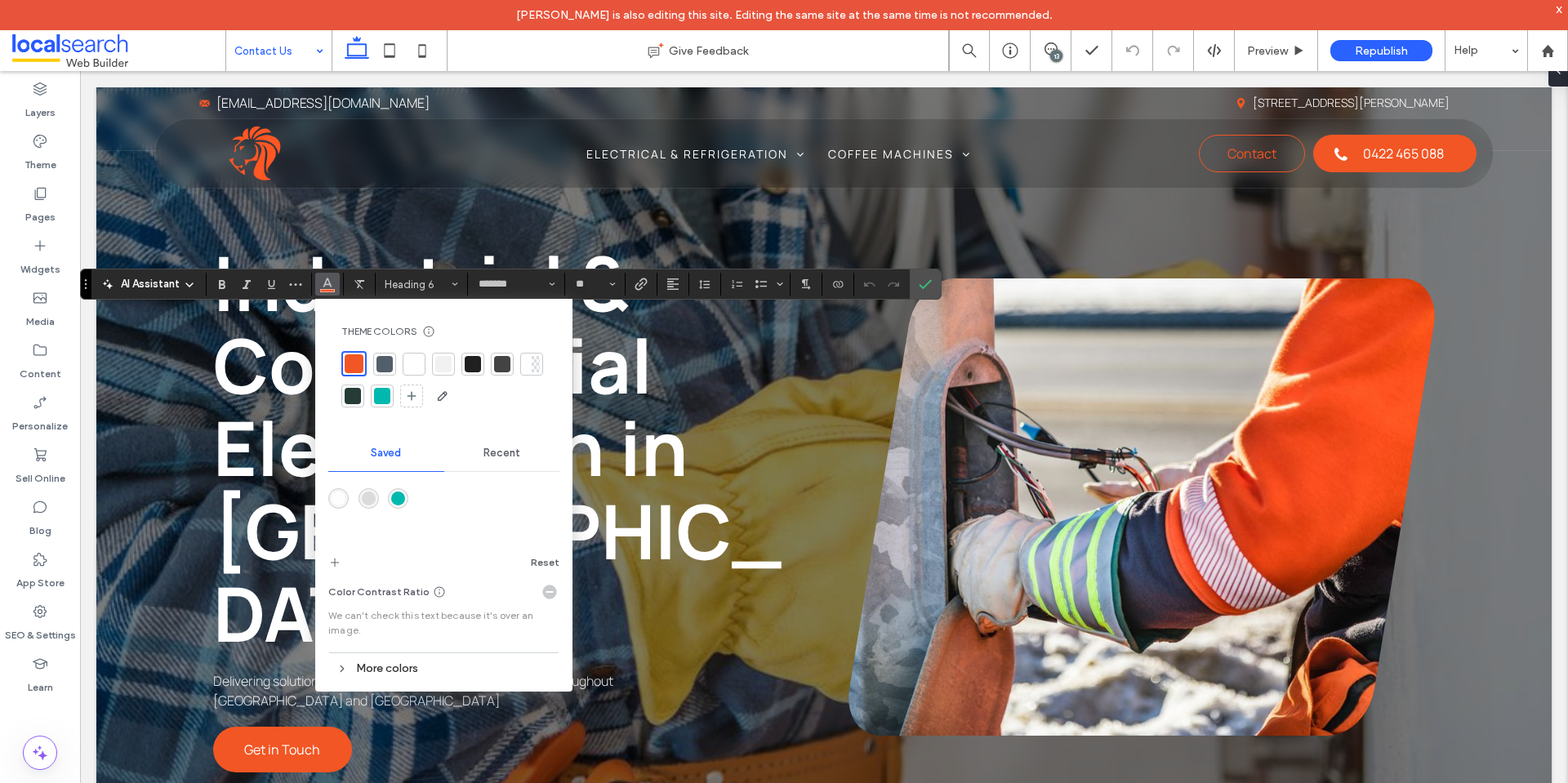
click at [413, 355] on div at bounding box center [414, 364] width 23 height 23
click at [927, 288] on icon "Confirm" at bounding box center [926, 284] width 13 height 13
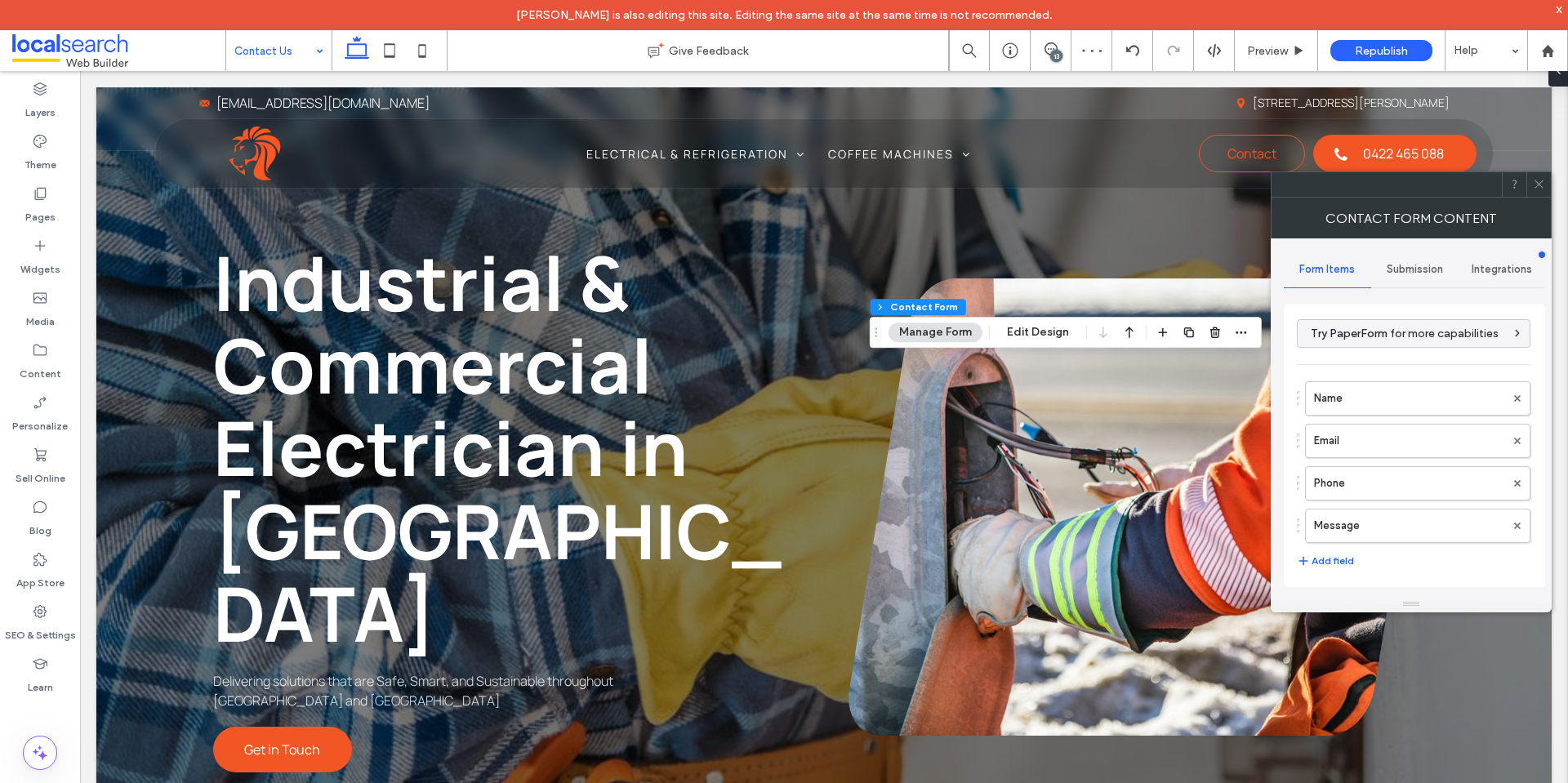
type input "*"
type input "***"
type input "*"
type input "***"
click at [1392, 259] on div "Submission" at bounding box center [1415, 270] width 87 height 36
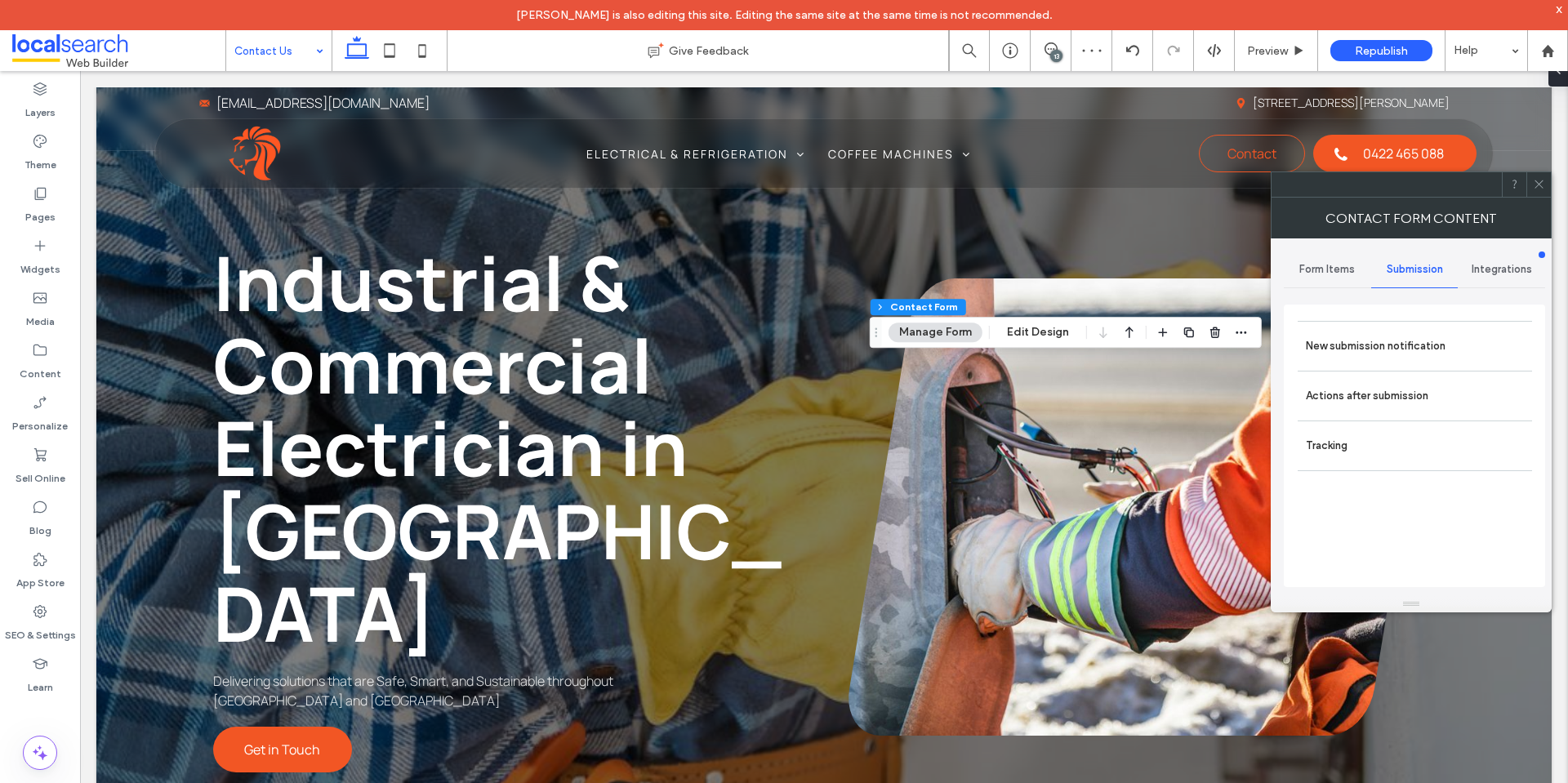
click at [1349, 263] on span "Form Items" at bounding box center [1327, 270] width 55 height 13
click at [1356, 352] on div "**********" at bounding box center [1414, 610] width 234 height 595
click at [1373, 402] on label "Name" at bounding box center [1409, 398] width 191 height 32
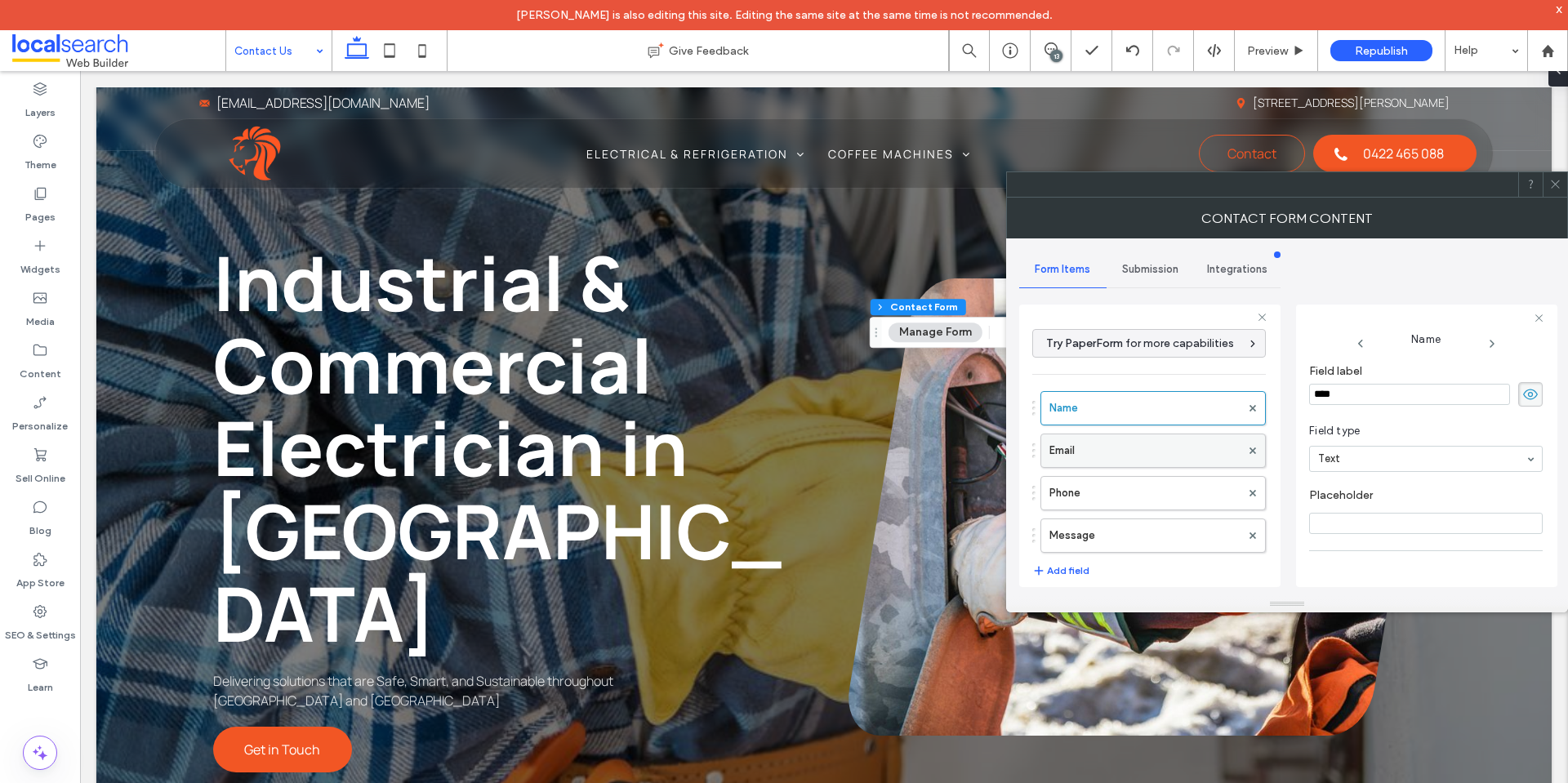
click at [1160, 462] on label "Email" at bounding box center [1144, 450] width 191 height 32
drag, startPoint x: 1155, startPoint y: 411, endPoint x: 1158, endPoint y: 449, distance: 38.1
click at [1155, 411] on label "Name" at bounding box center [1144, 409] width 191 height 32
drag, startPoint x: 1160, startPoint y: 451, endPoint x: 1163, endPoint y: 479, distance: 28.2
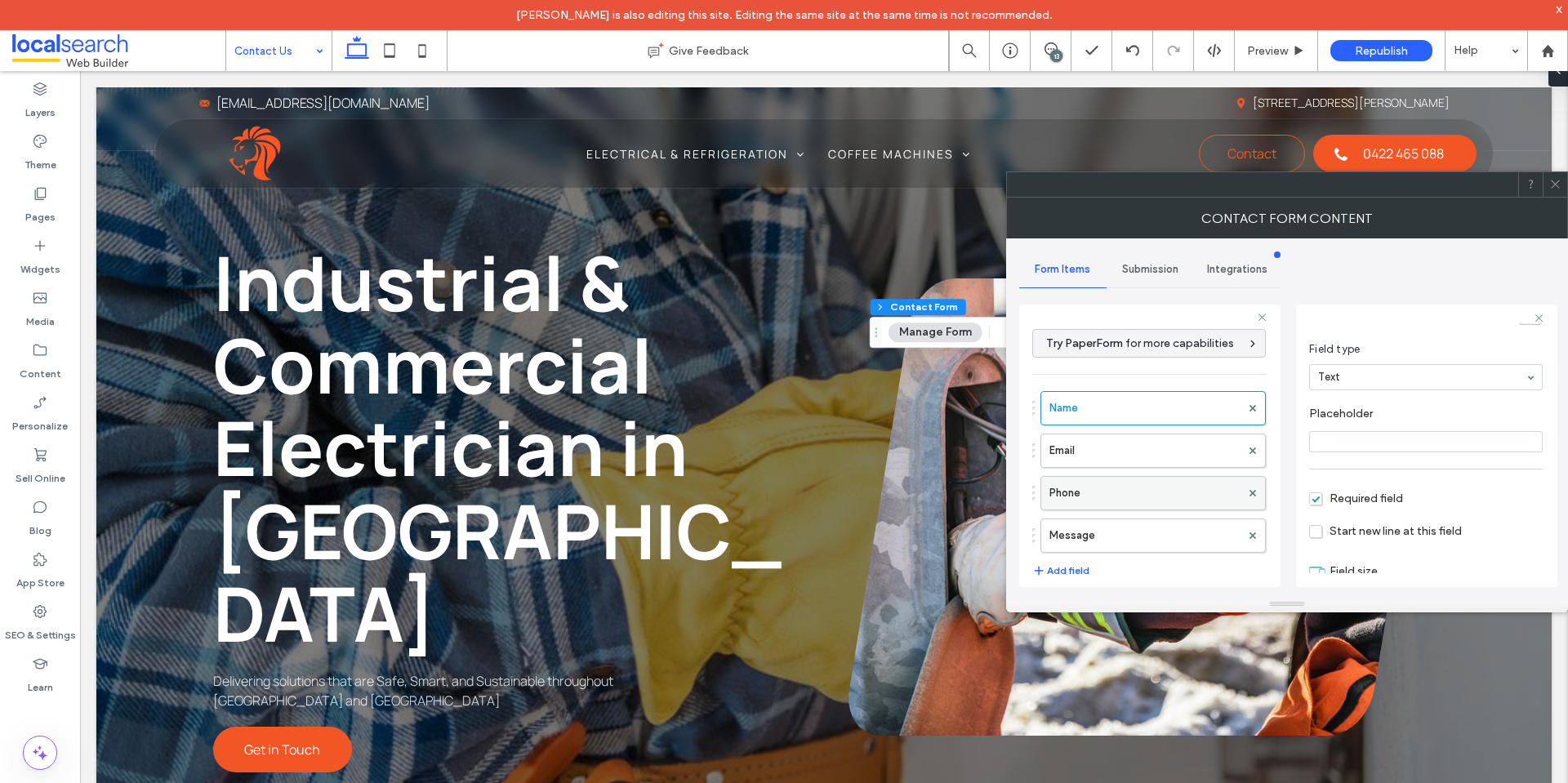
click at [1160, 450] on label "Email" at bounding box center [1144, 450] width 191 height 32
click at [1163, 479] on label "Phone" at bounding box center [1144, 493] width 191 height 32
click at [1176, 540] on label "Message" at bounding box center [1144, 536] width 191 height 32
type input "**"
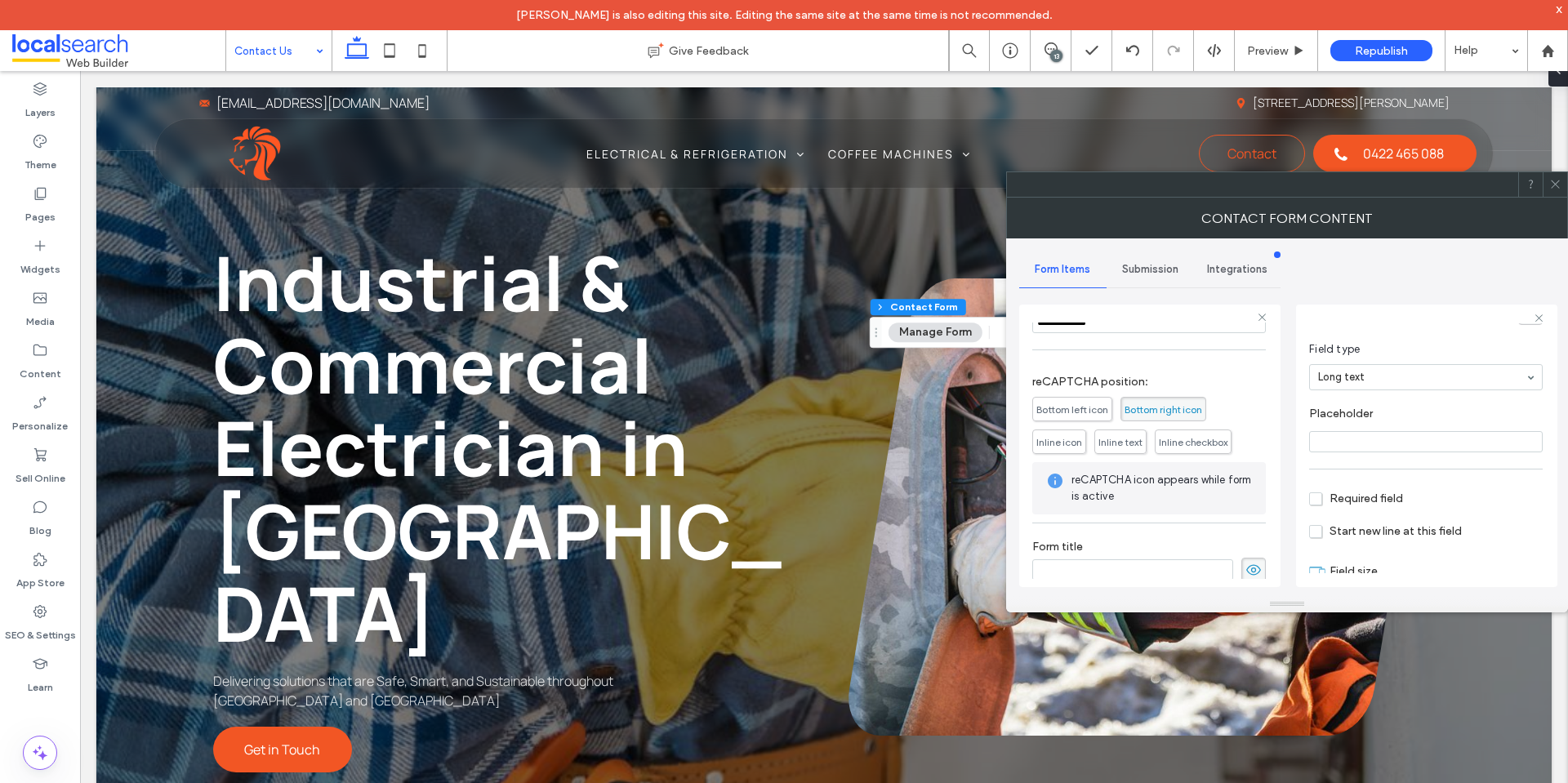
scroll to position [340, 0]
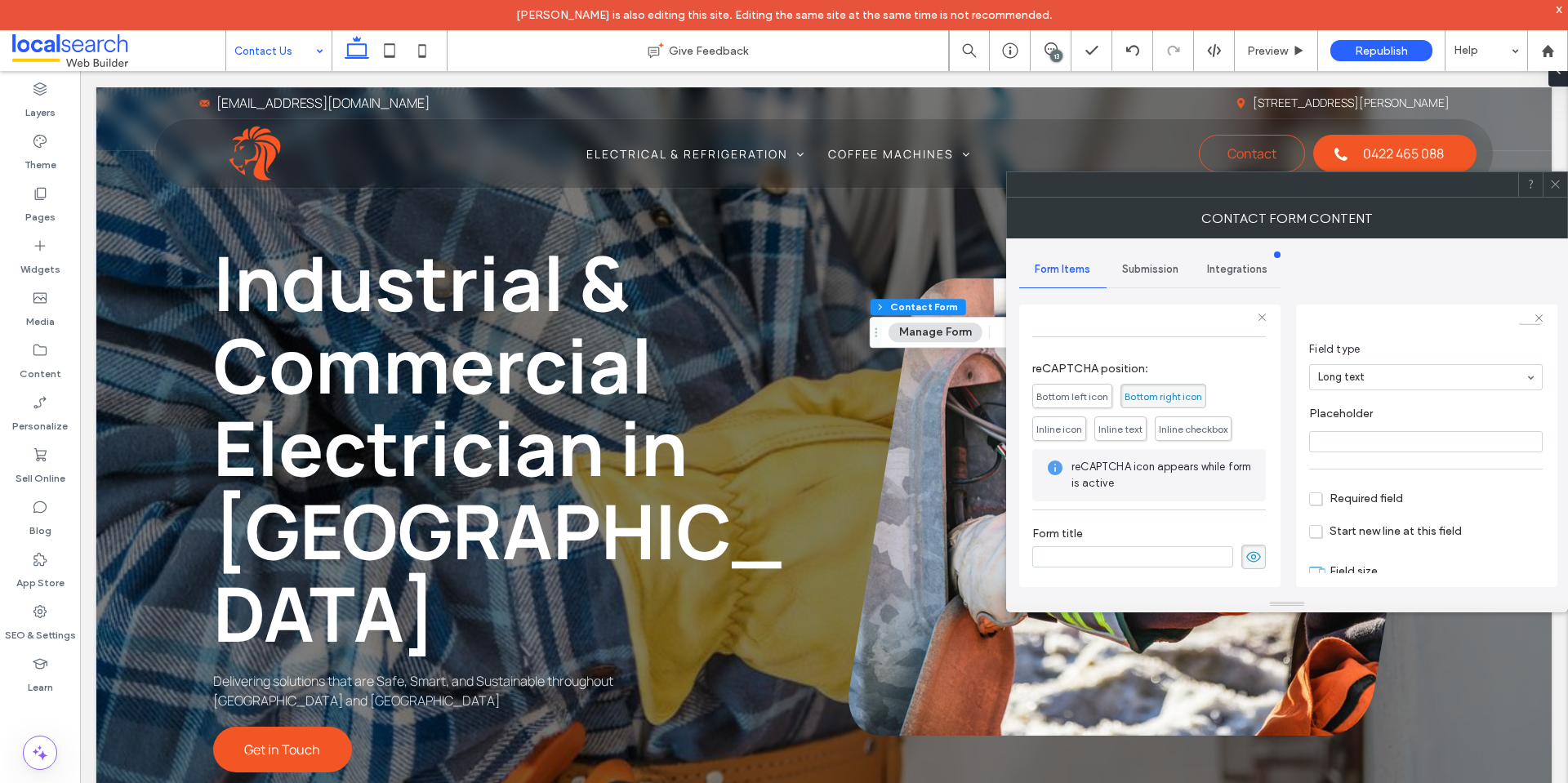
click at [1148, 267] on span "Submission" at bounding box center [1150, 270] width 56 height 13
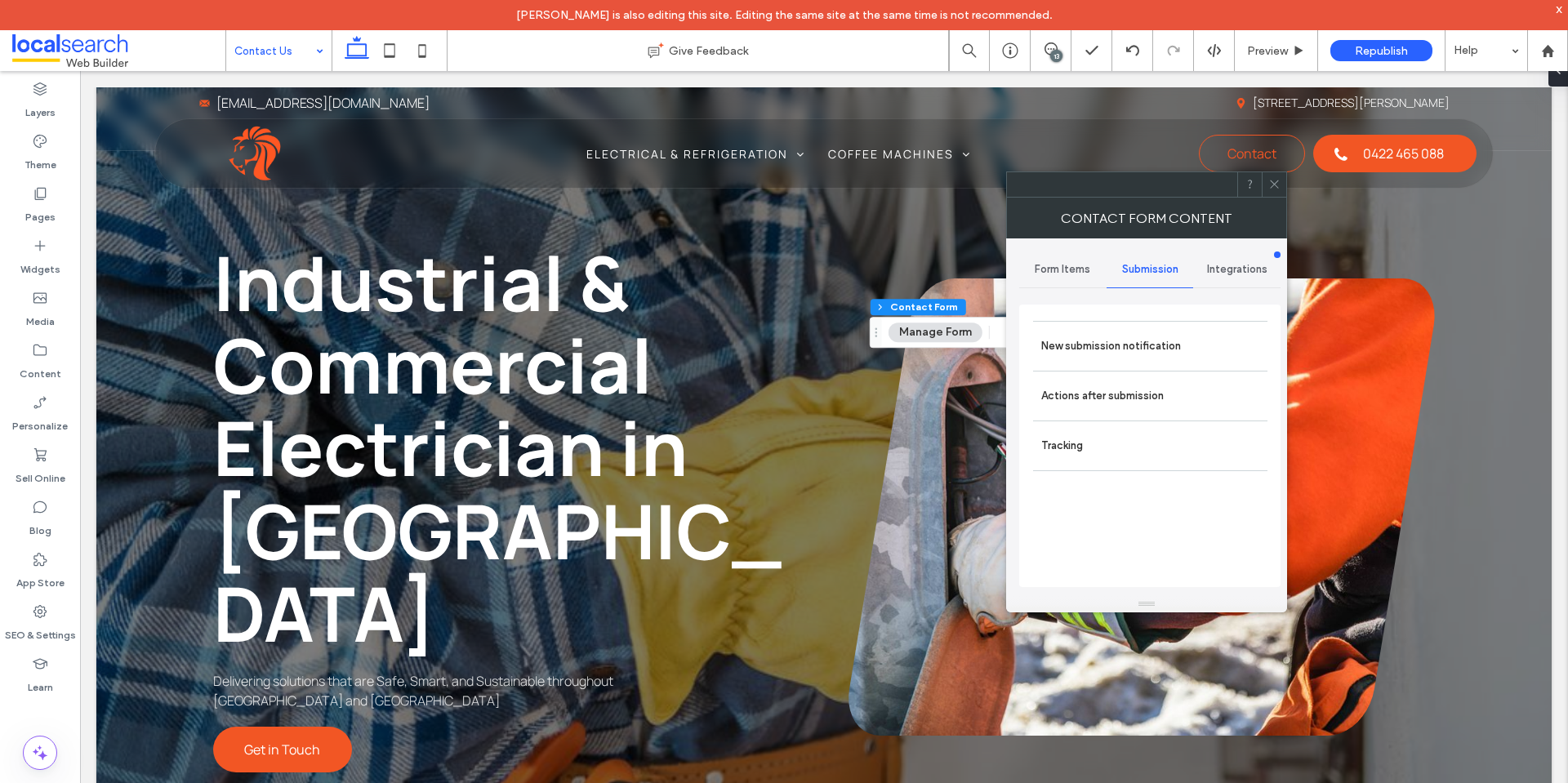
drag, startPoint x: 1178, startPoint y: 343, endPoint x: 1271, endPoint y: 366, distance: 95.8
click at [1180, 341] on label "New submission notification" at bounding box center [1150, 346] width 218 height 32
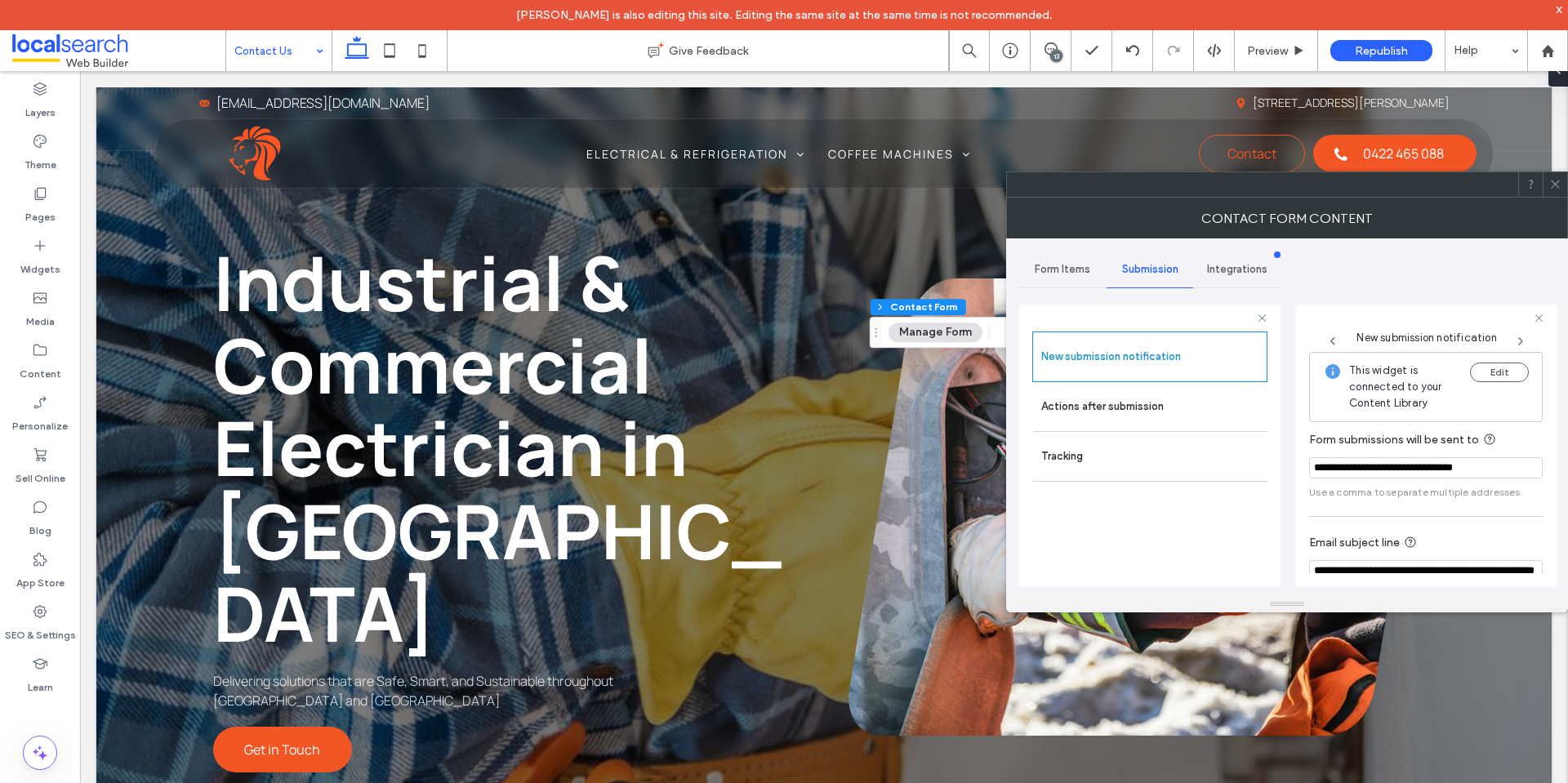
scroll to position [85, 0]
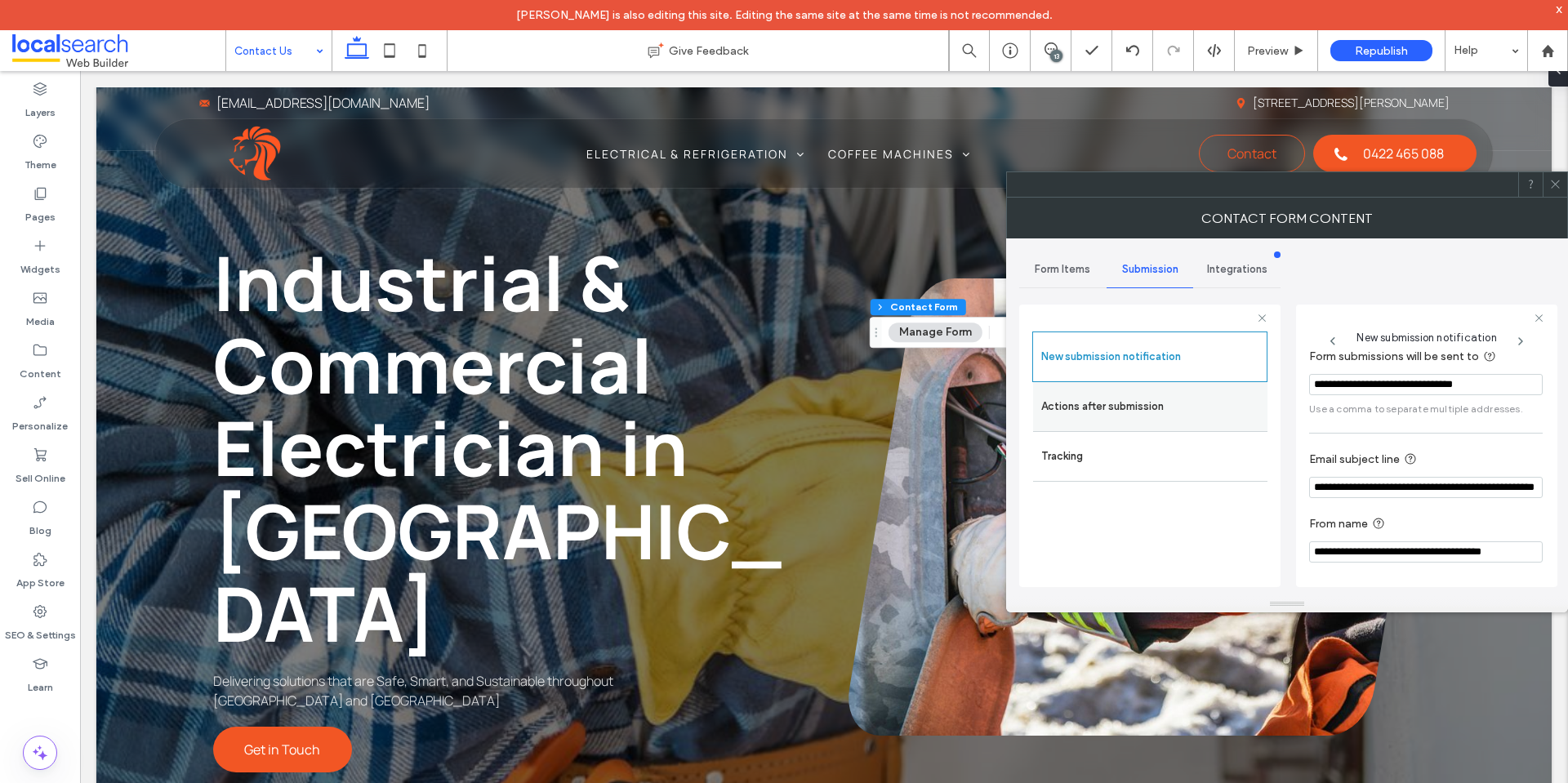
click at [1132, 411] on label "Actions after submission" at bounding box center [1150, 407] width 218 height 32
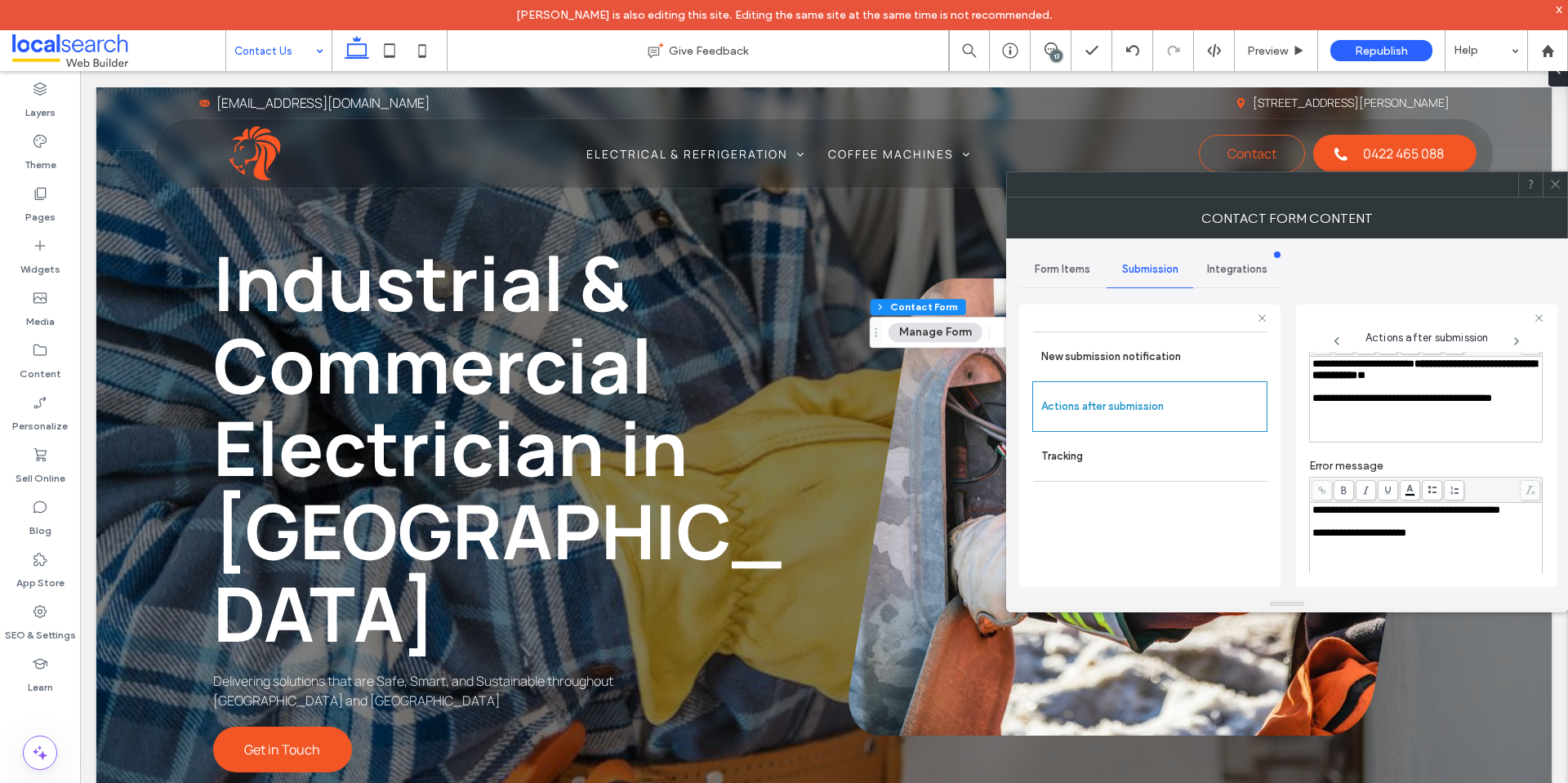
scroll to position [282, 0]
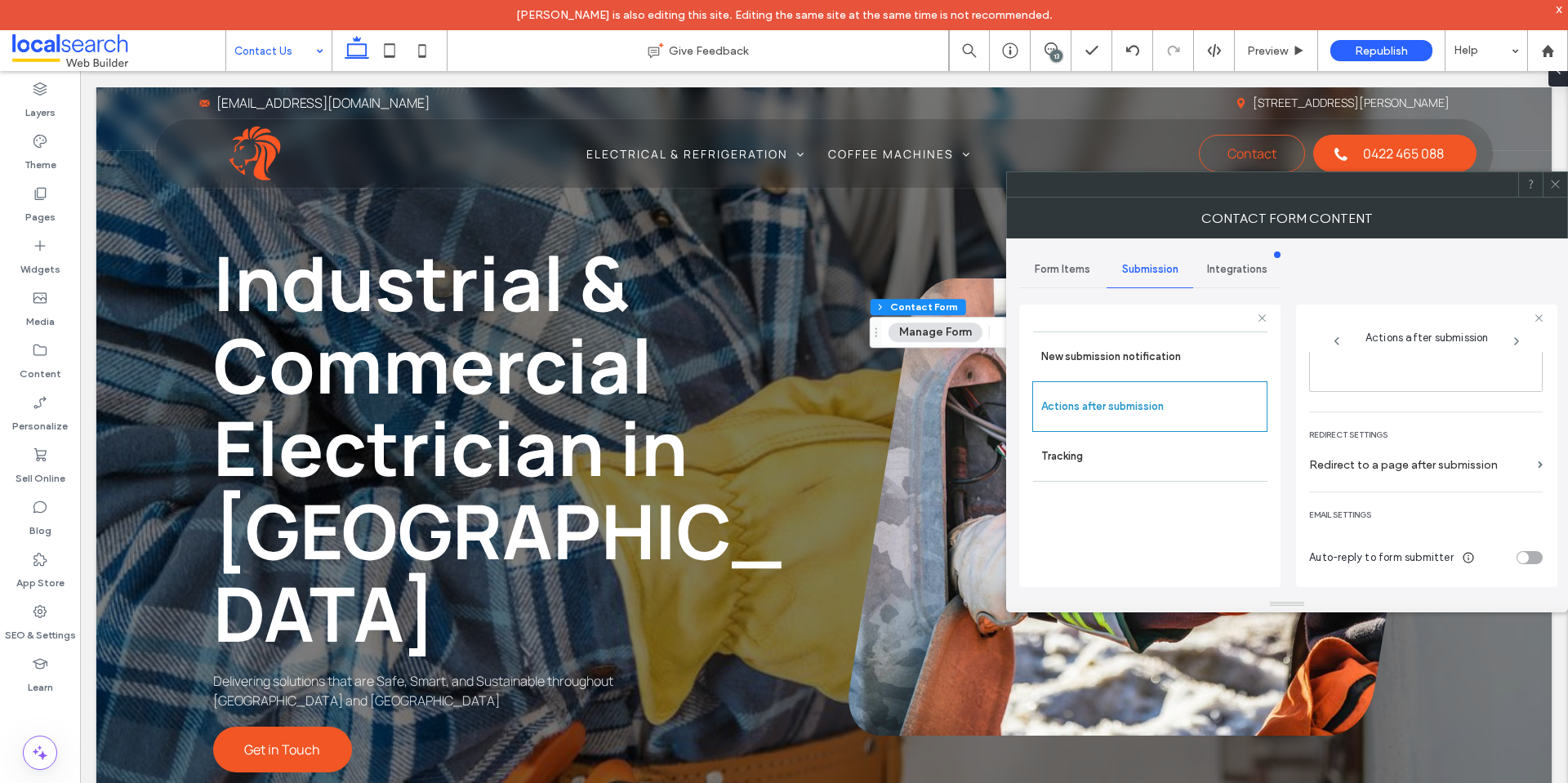
click at [1552, 182] on icon at bounding box center [1556, 183] width 12 height 12
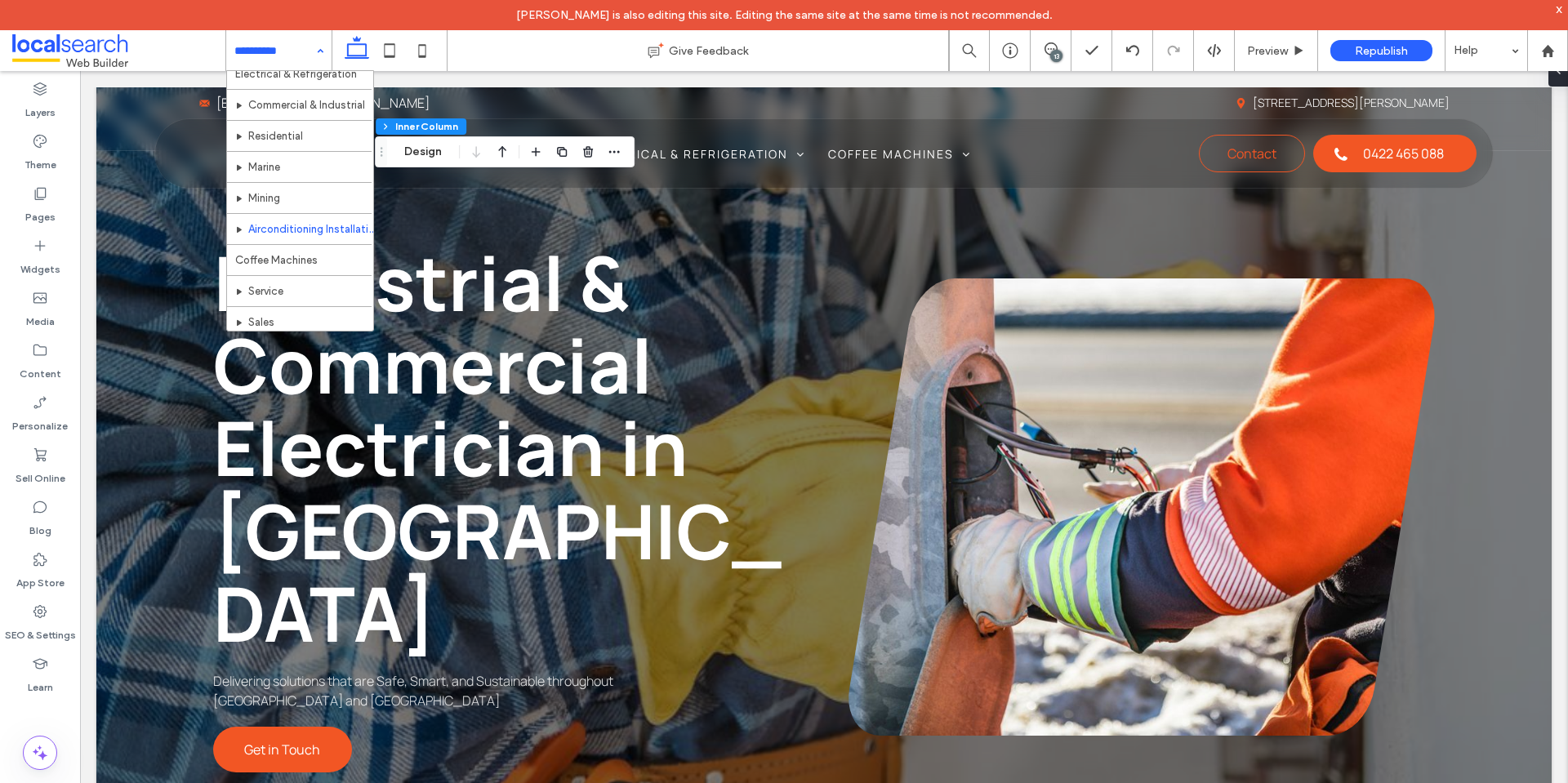
scroll to position [82, 0]
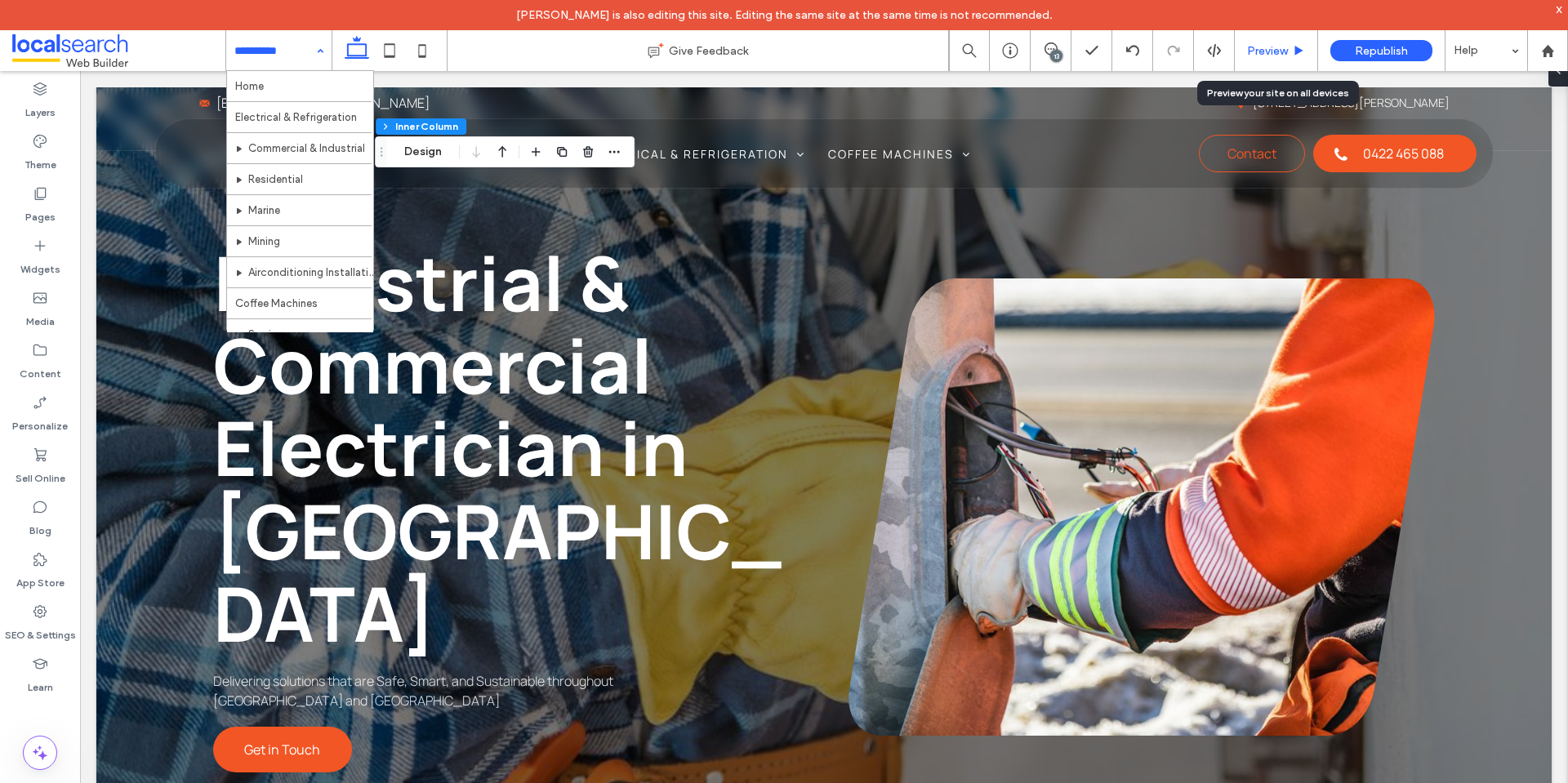
click at [1262, 42] on div "Preview" at bounding box center [1277, 50] width 84 height 41
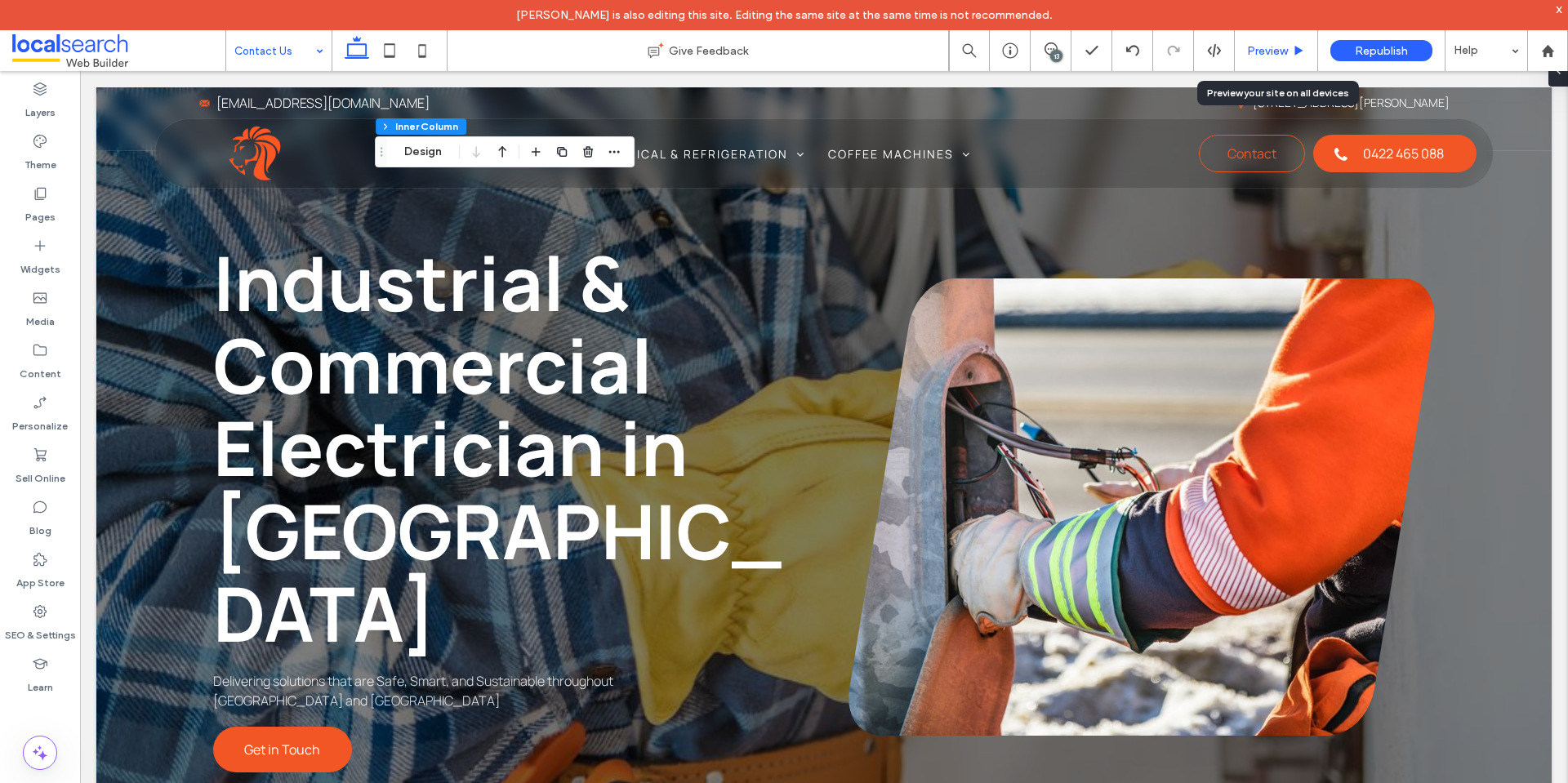
click at [1261, 53] on span "Preview" at bounding box center [1267, 50] width 41 height 14
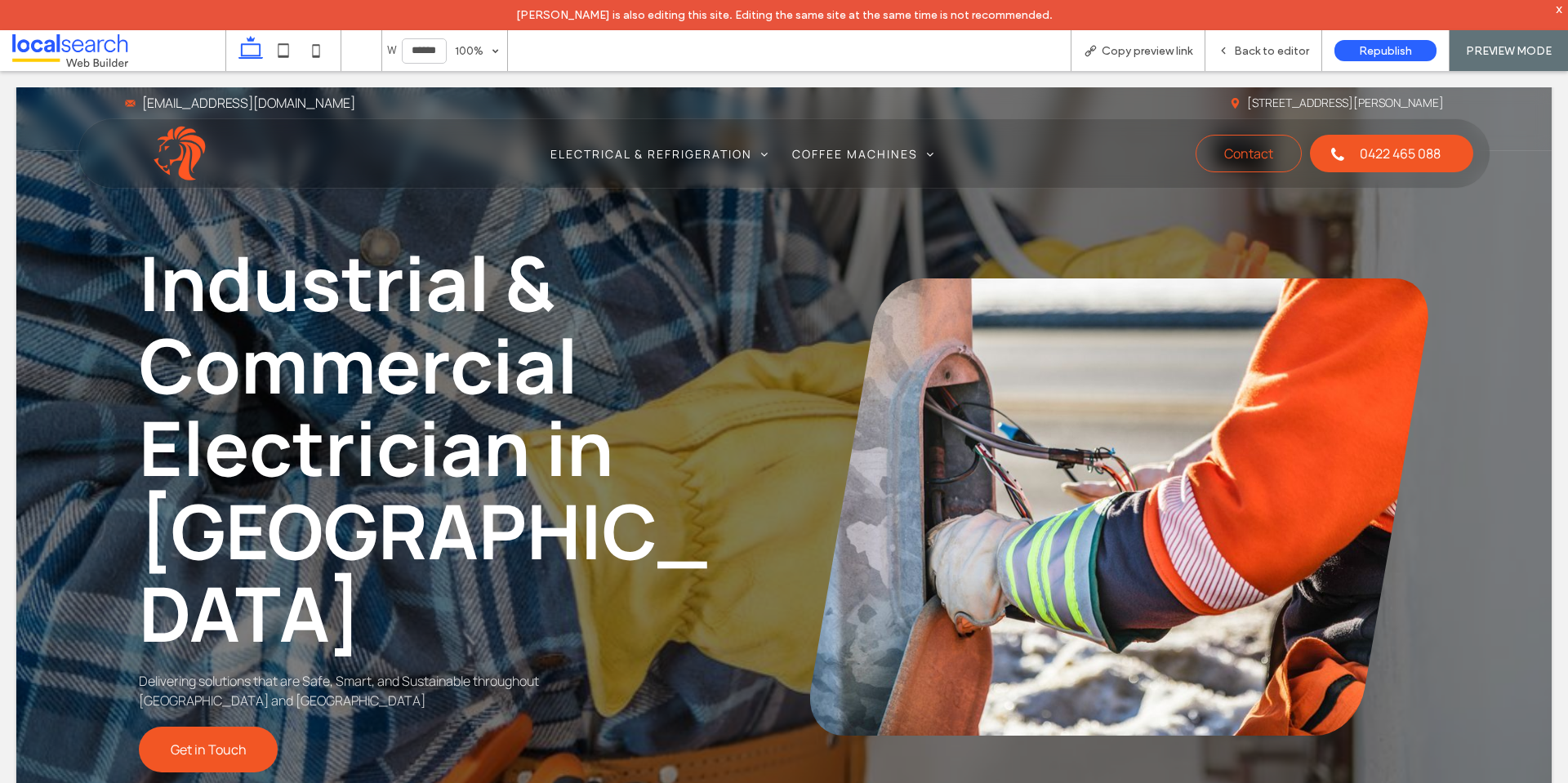
drag, startPoint x: 1092, startPoint y: 49, endPoint x: 1066, endPoint y: 10, distance: 46.9
click at [1099, 49] on div "Copy preview link" at bounding box center [1138, 50] width 133 height 14
click at [1245, 49] on span "Back to editor" at bounding box center [1272, 50] width 75 height 14
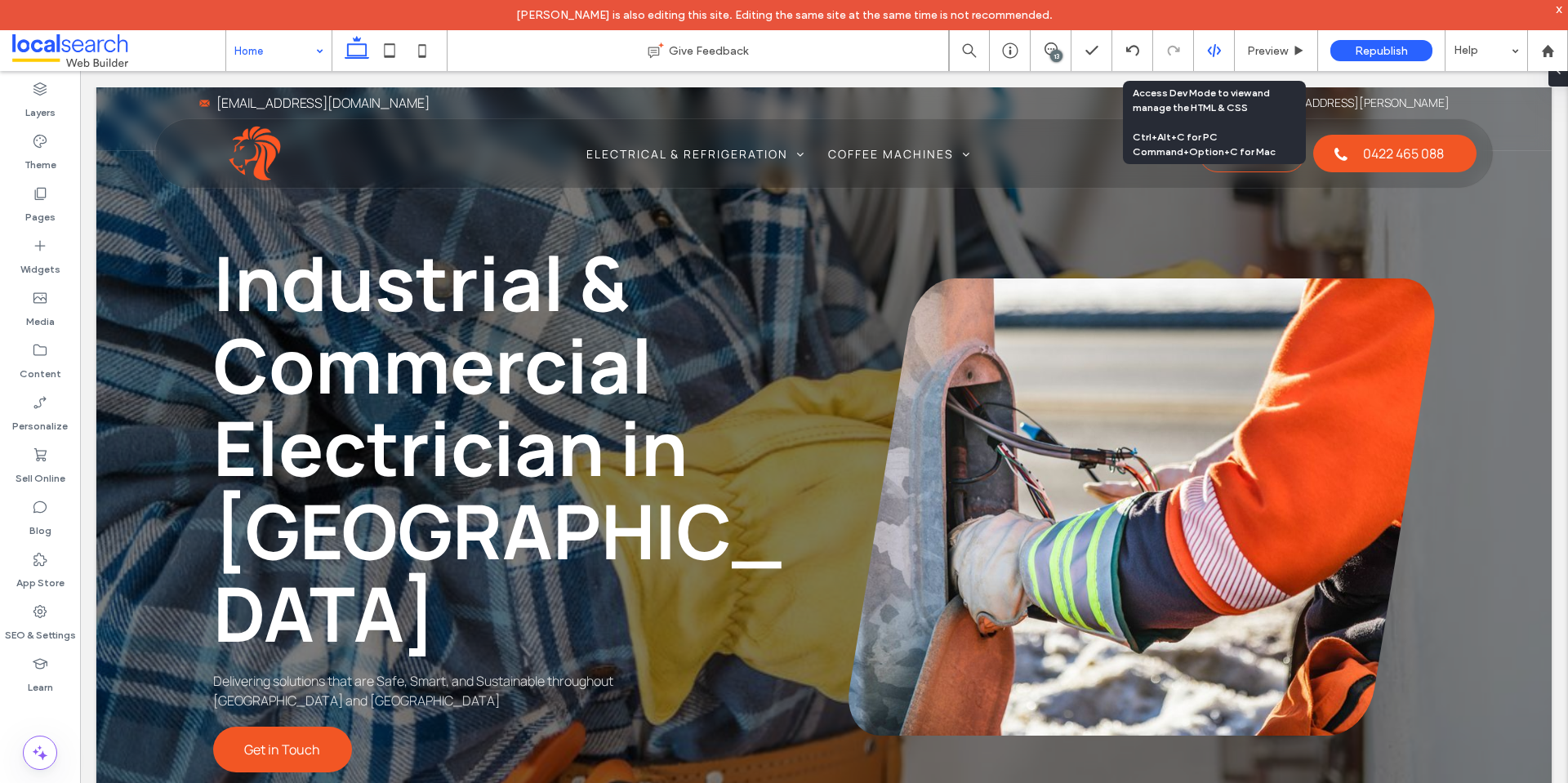
click at [1205, 51] on div at bounding box center [1214, 50] width 40 height 14
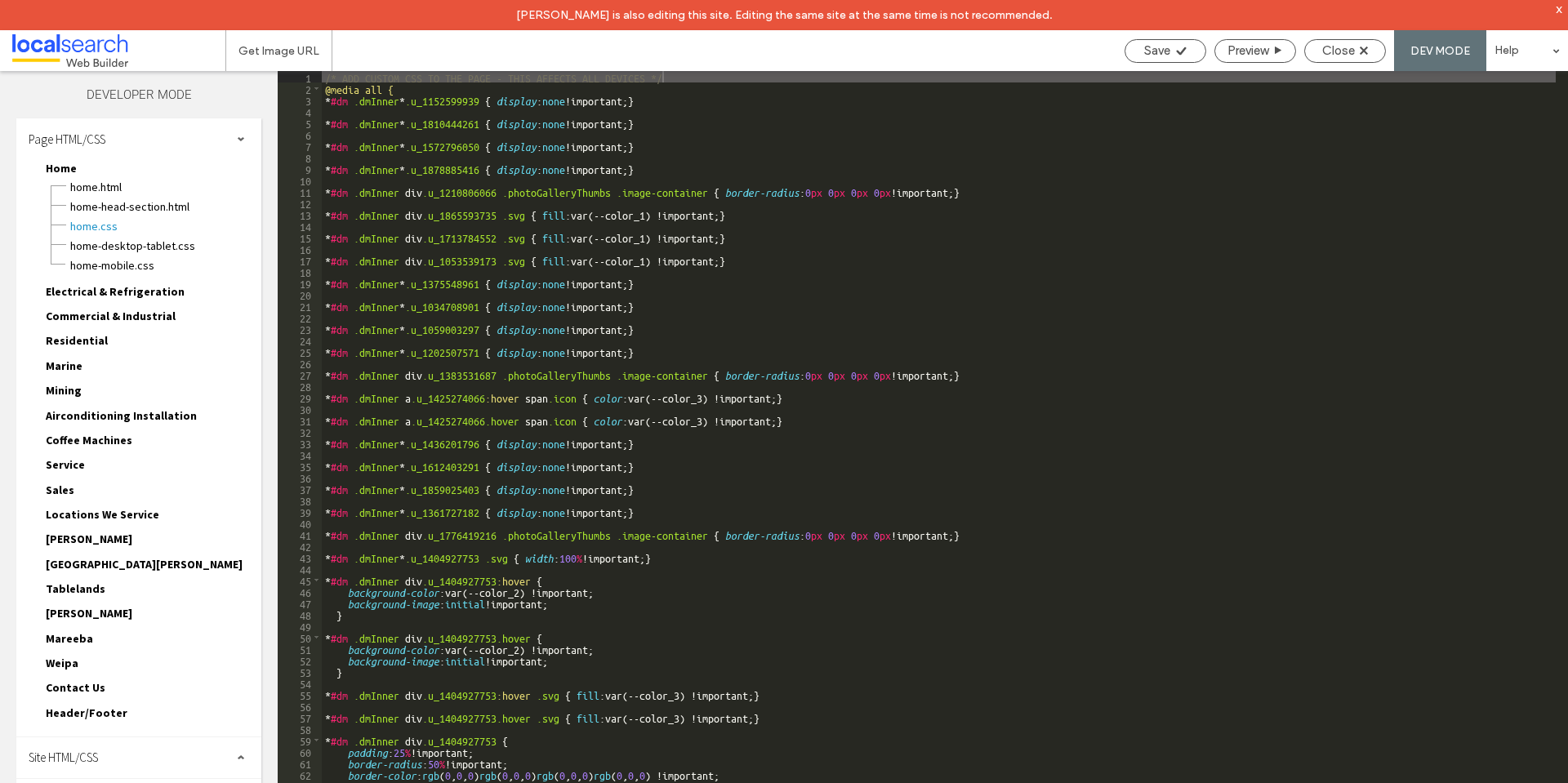
drag, startPoint x: 160, startPoint y: 751, endPoint x: 165, endPoint y: 734, distance: 17.7
click at [163, 746] on div "Site HTML/CSS" at bounding box center [139, 757] width 245 height 41
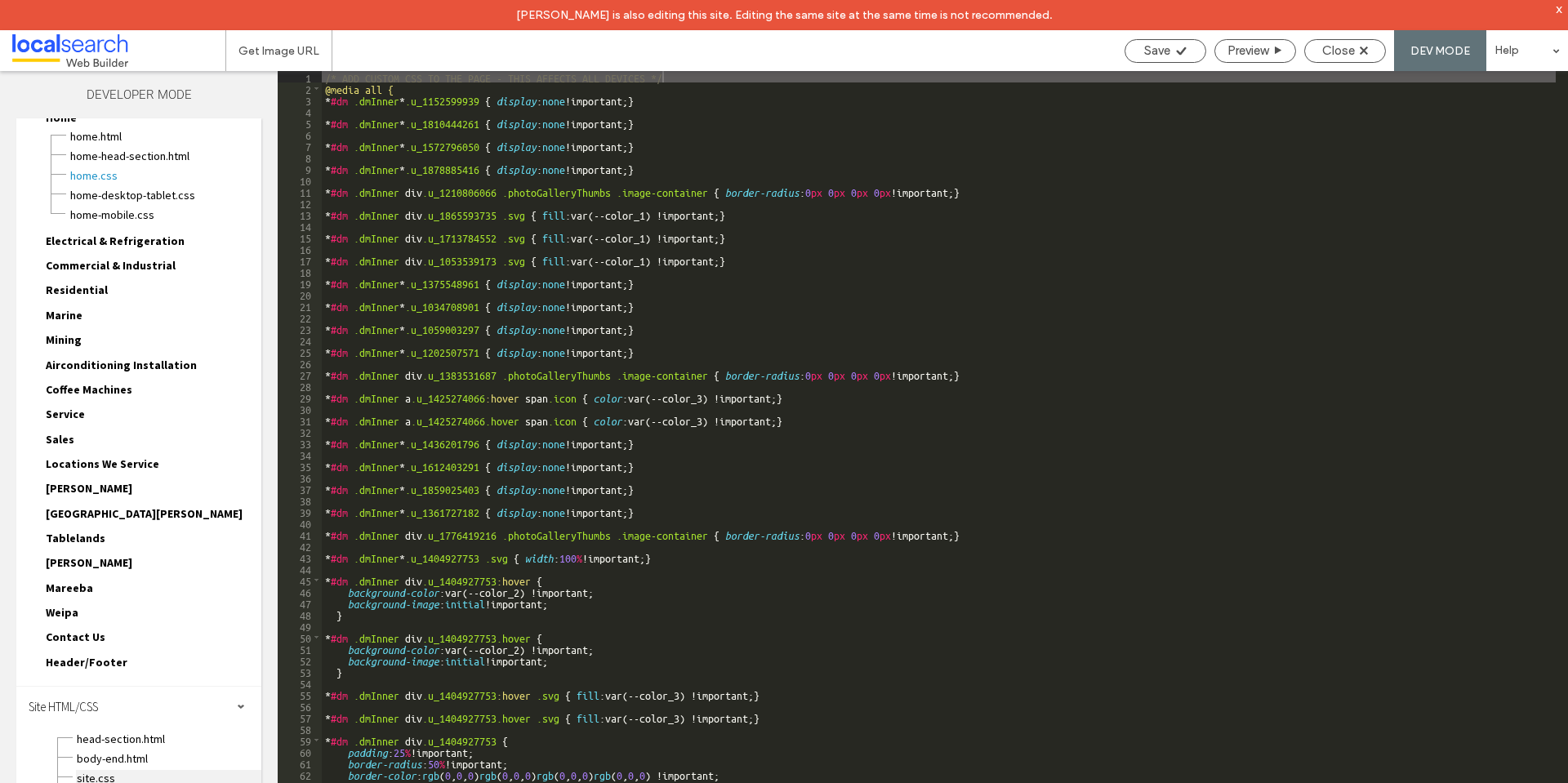
scroll to position [139, 0]
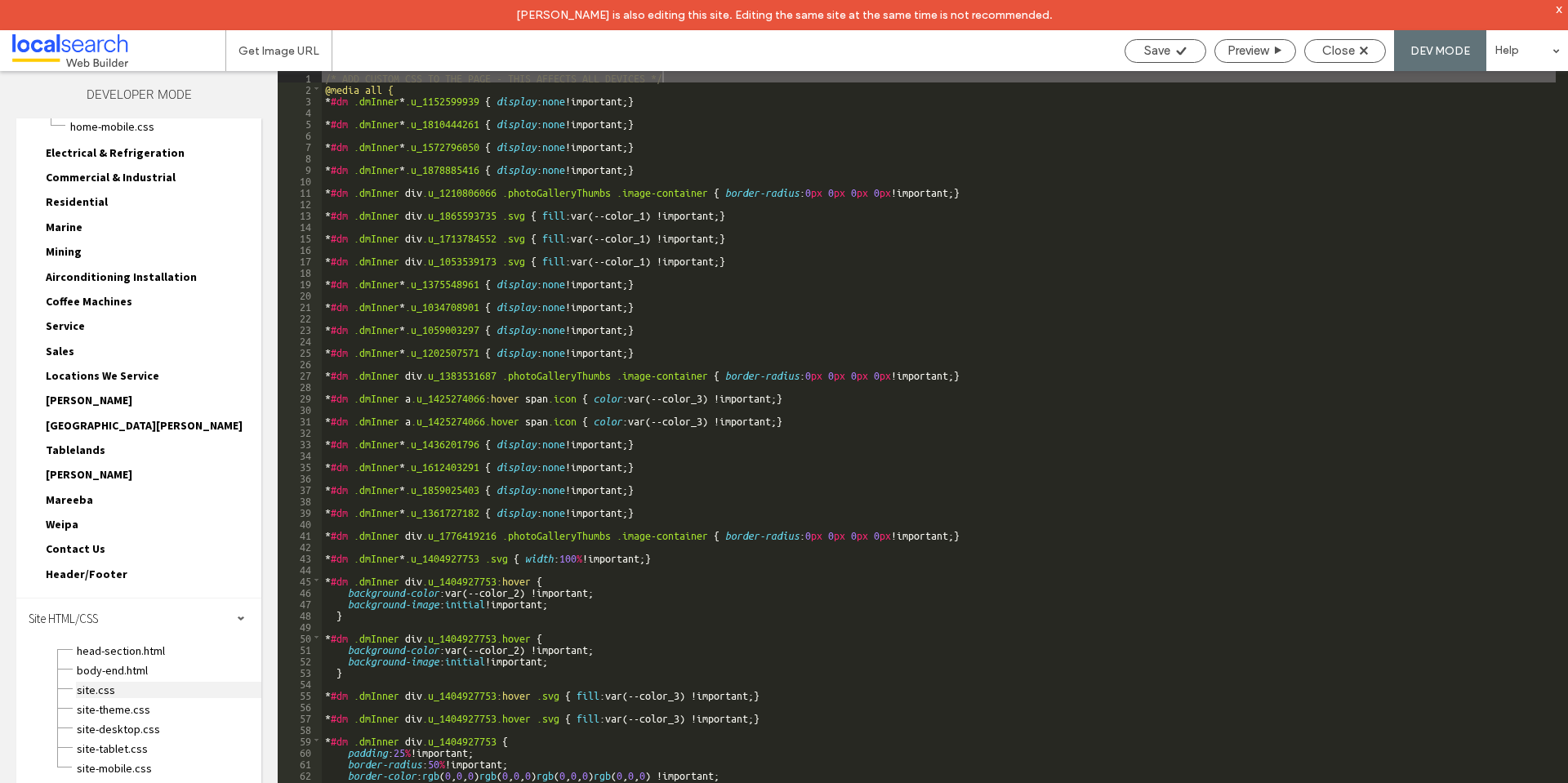
click at [149, 697] on span "site.css" at bounding box center [168, 690] width 185 height 16
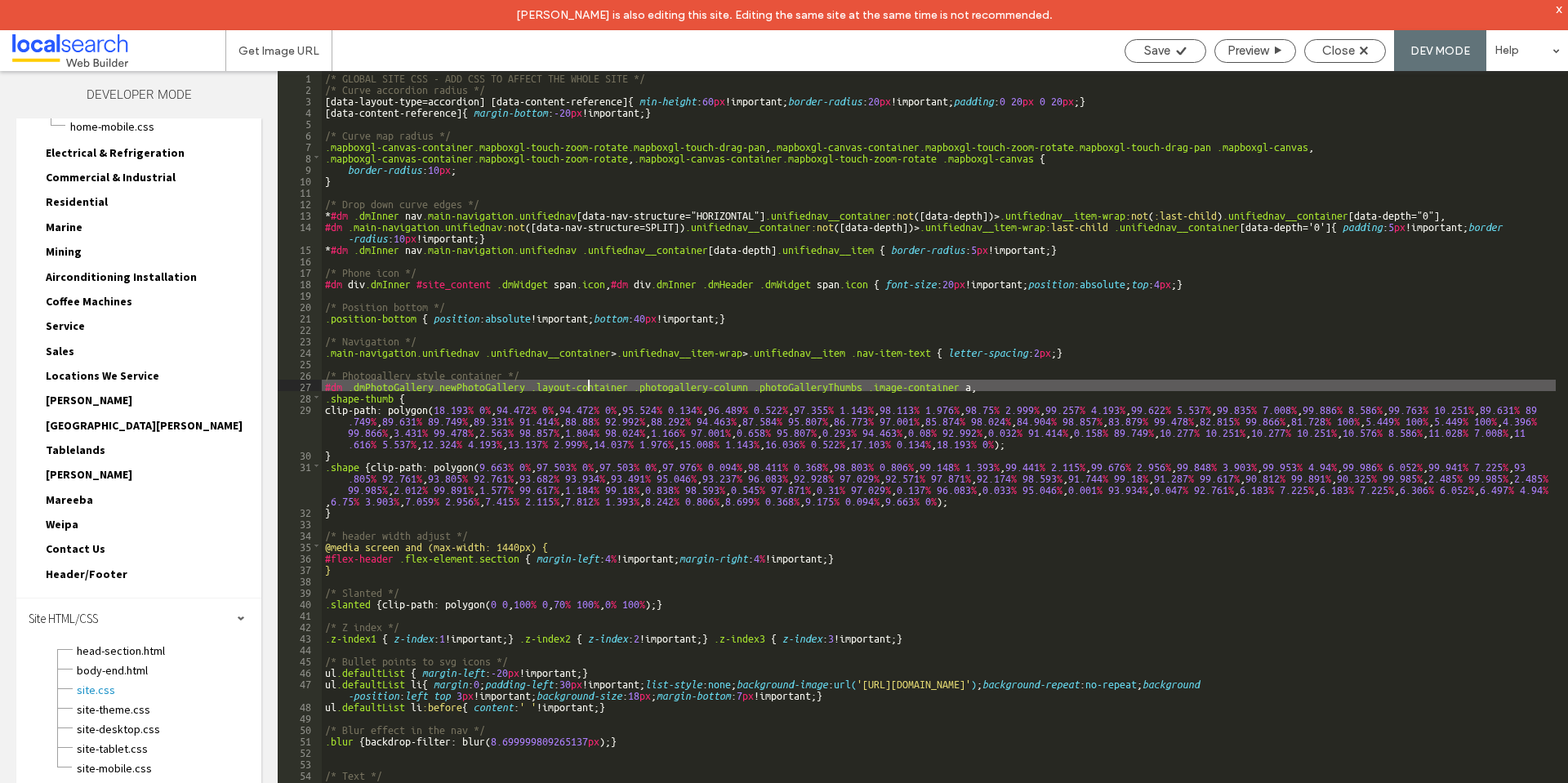
click at [585, 385] on div "/* GLOBAL SITE CSS - ADD CSS TO AFFECT THE WHOLE SITE */ /* Curve accordion rad…" at bounding box center [939, 453] width 1234 height 765
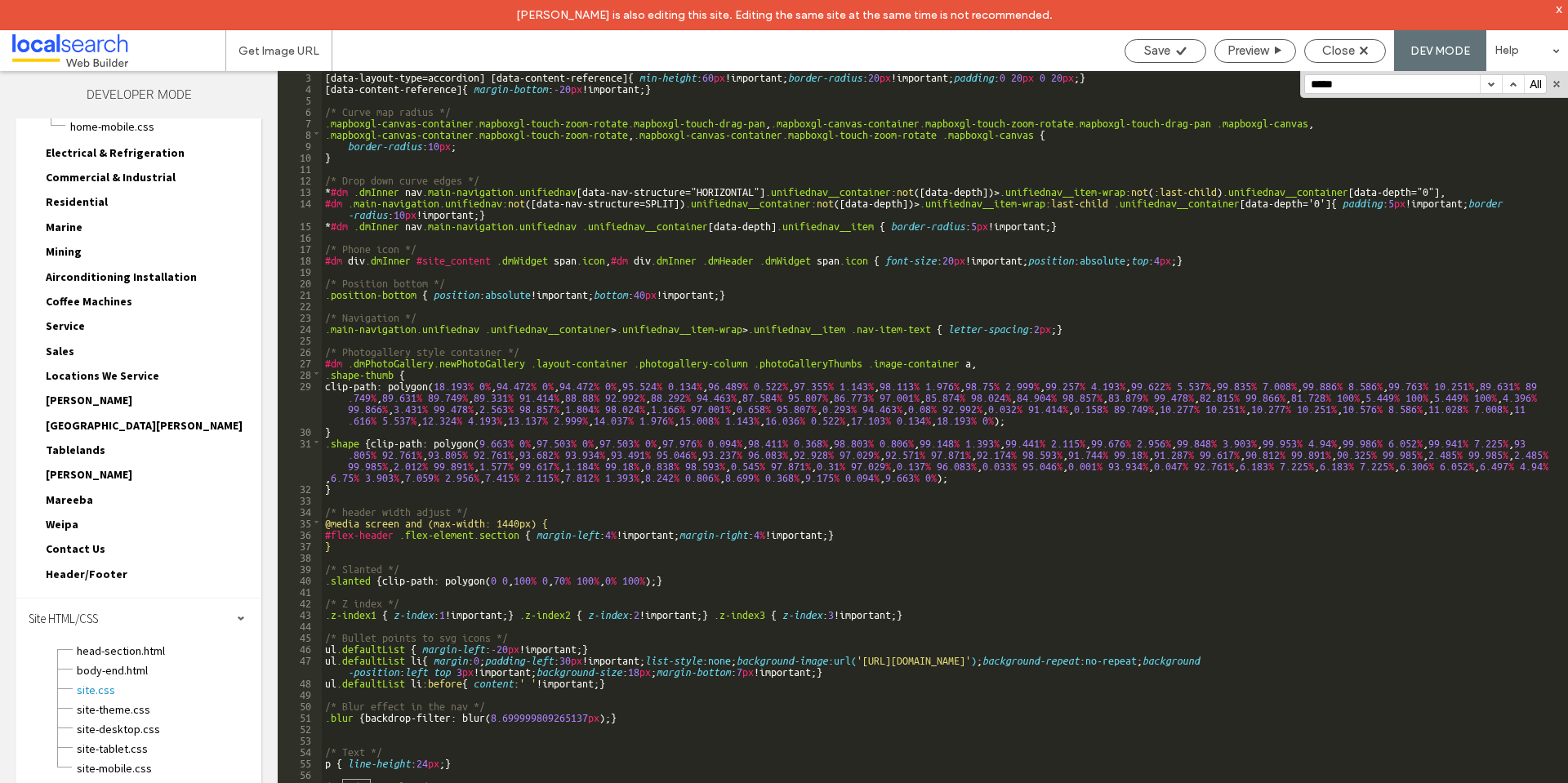
scroll to position [24, 0]
click at [1390, 86] on input "*****" at bounding box center [1393, 84] width 175 height 18
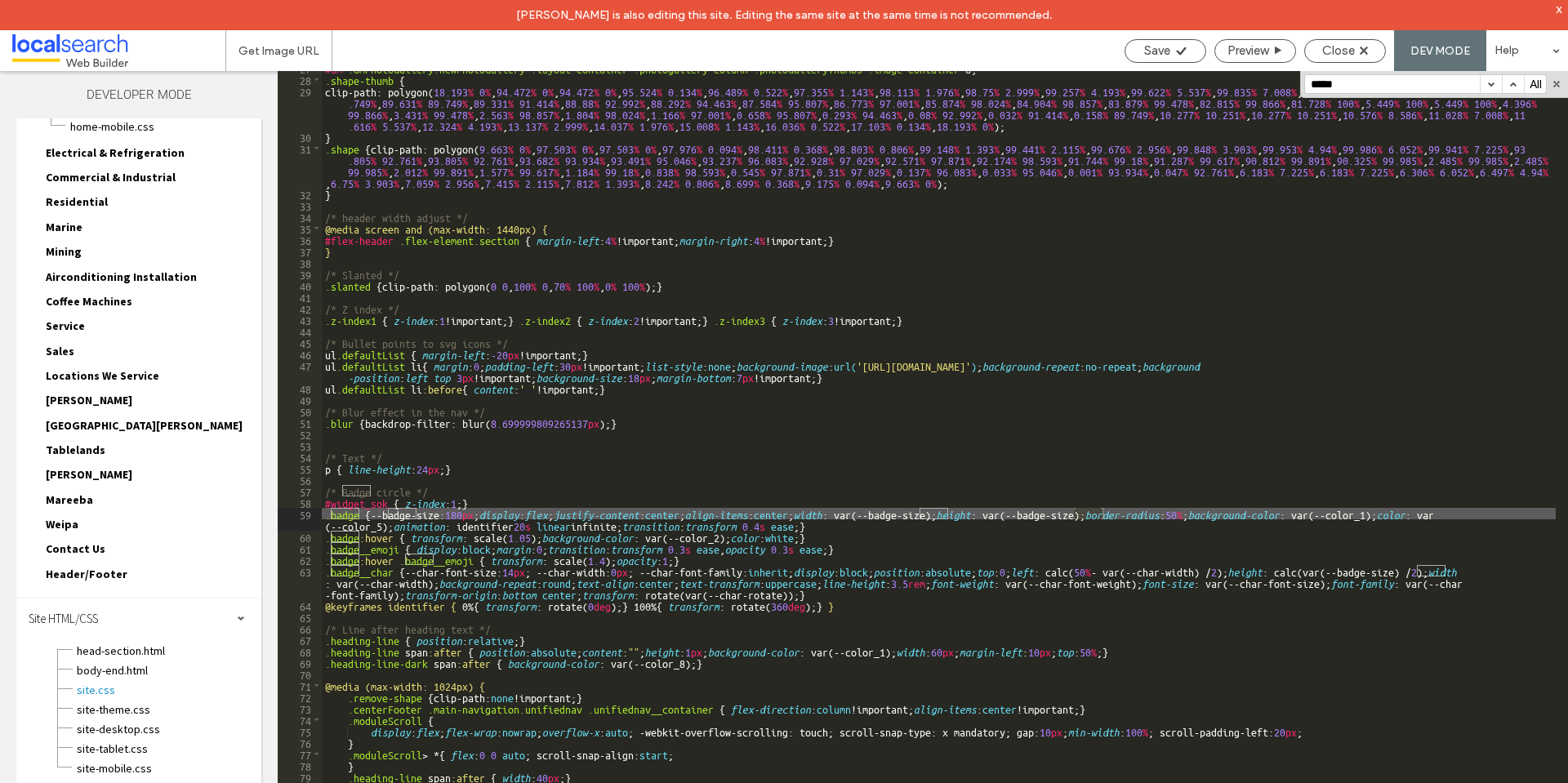
scroll to position [317, 0]
type input "*****"
click at [407, 524] on div "#dm .dmPhotoGallery.newPhotoGallery .layout-container .photogallery-column .pho…" at bounding box center [939, 444] width 1234 height 765
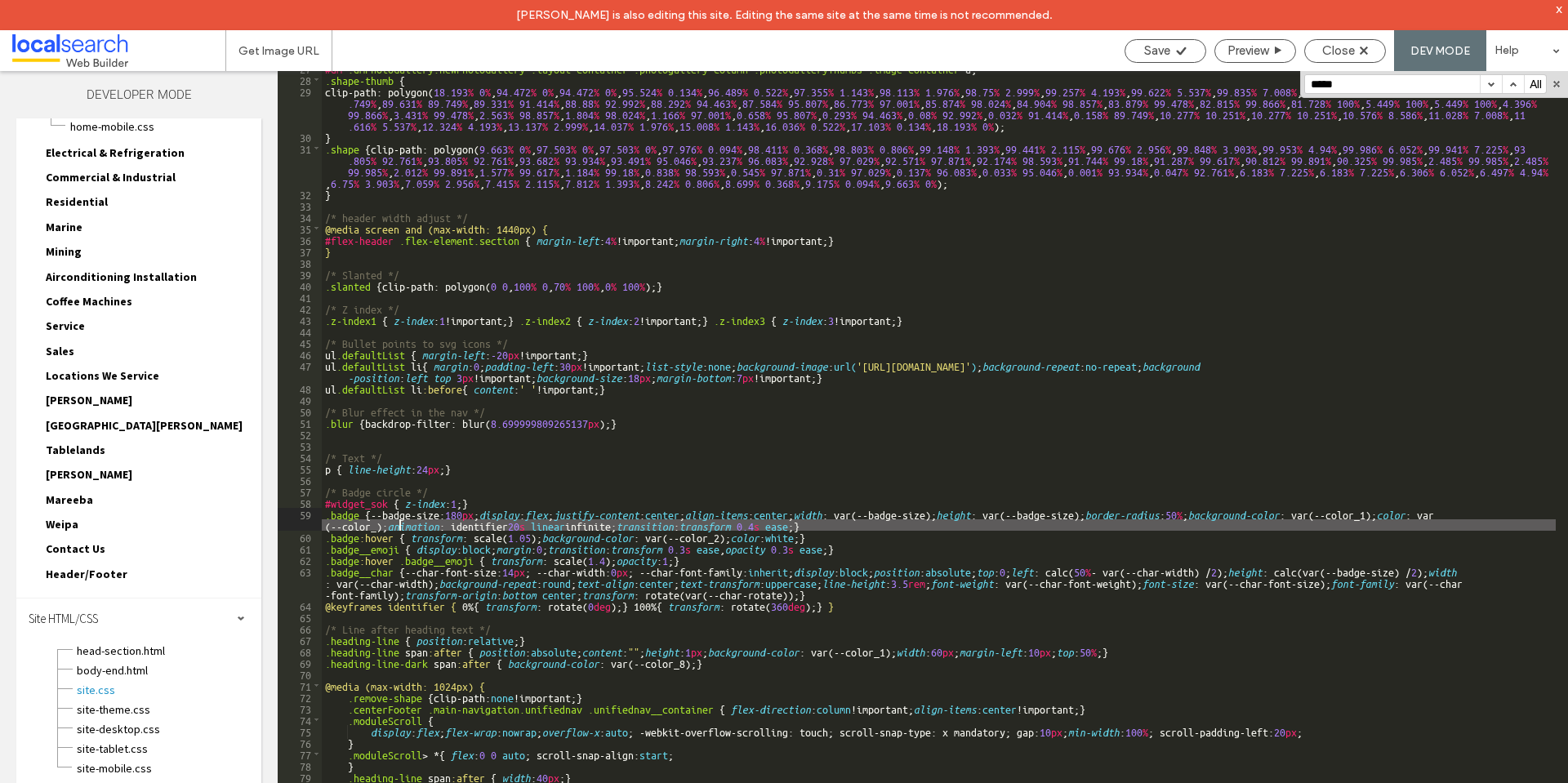
type textarea "**"
drag, startPoint x: 1165, startPoint y: 58, endPoint x: 1173, endPoint y: 56, distance: 8.2
click at [1165, 58] on div "Save" at bounding box center [1166, 50] width 82 height 24
click at [1329, 53] on span "Close" at bounding box center [1339, 50] width 32 height 14
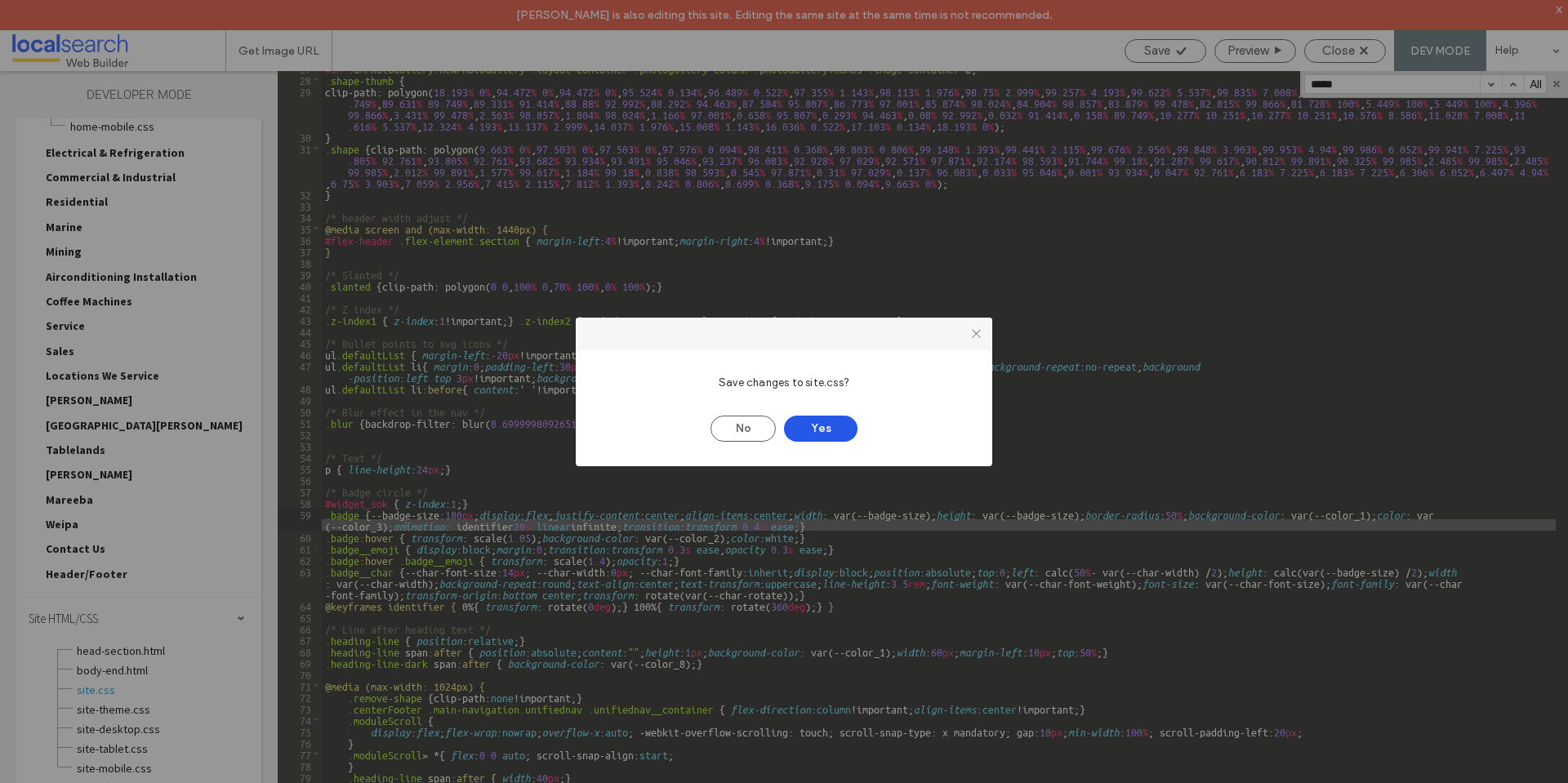
click at [826, 422] on button "Yes" at bounding box center [820, 429] width 73 height 27
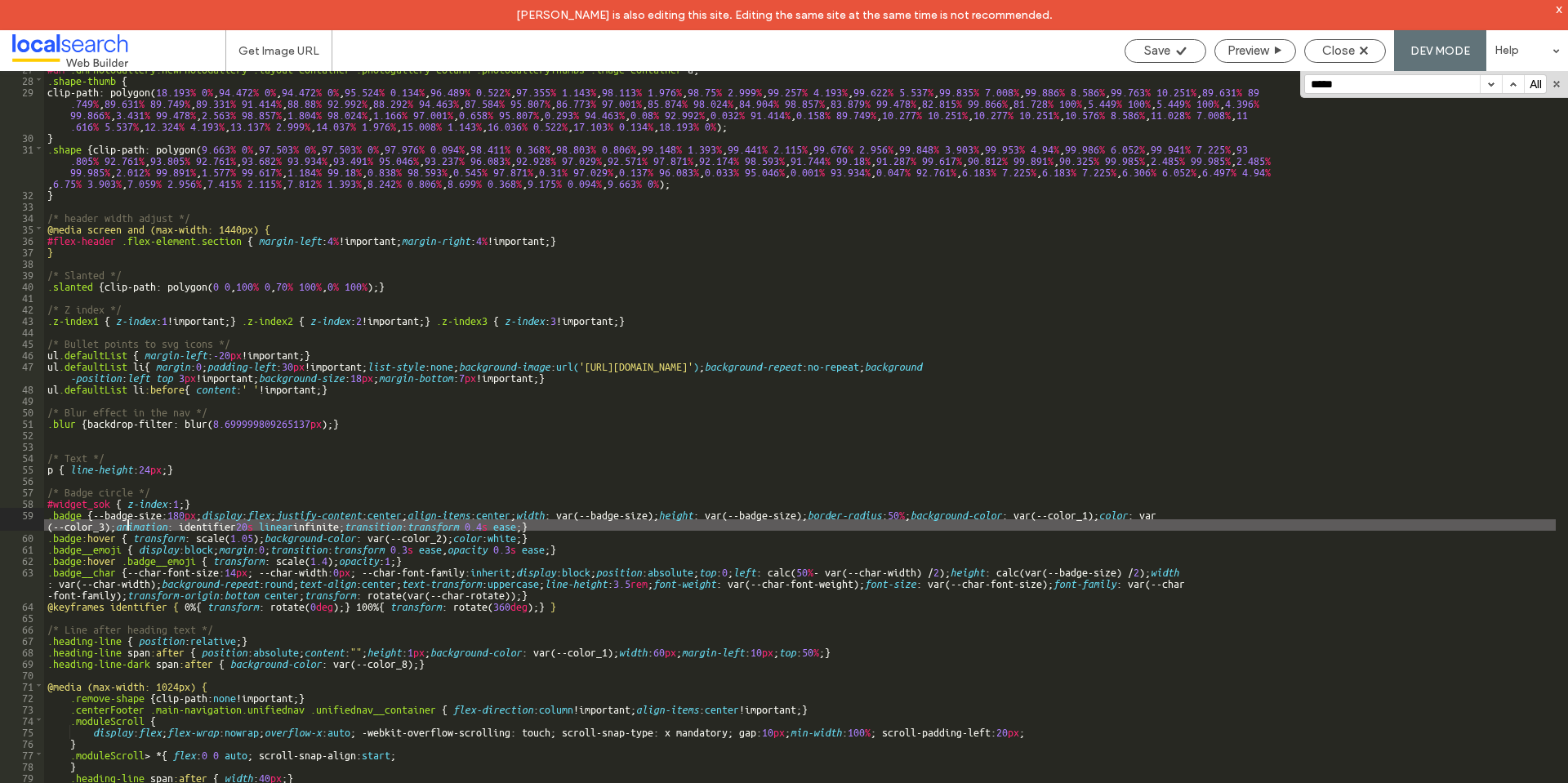
scroll to position [128, 0]
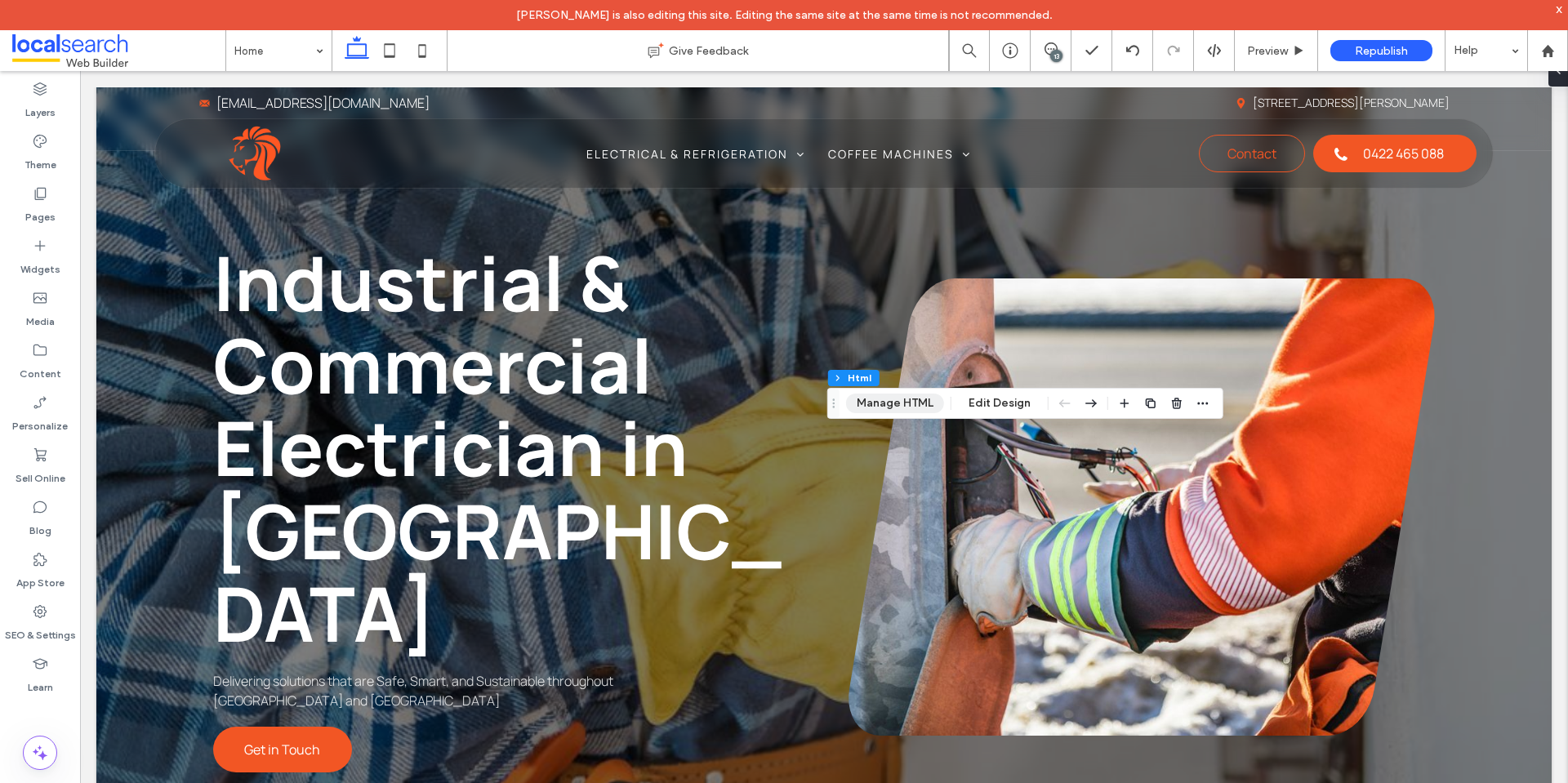
click at [896, 410] on button "Manage HTML" at bounding box center [894, 403] width 98 height 20
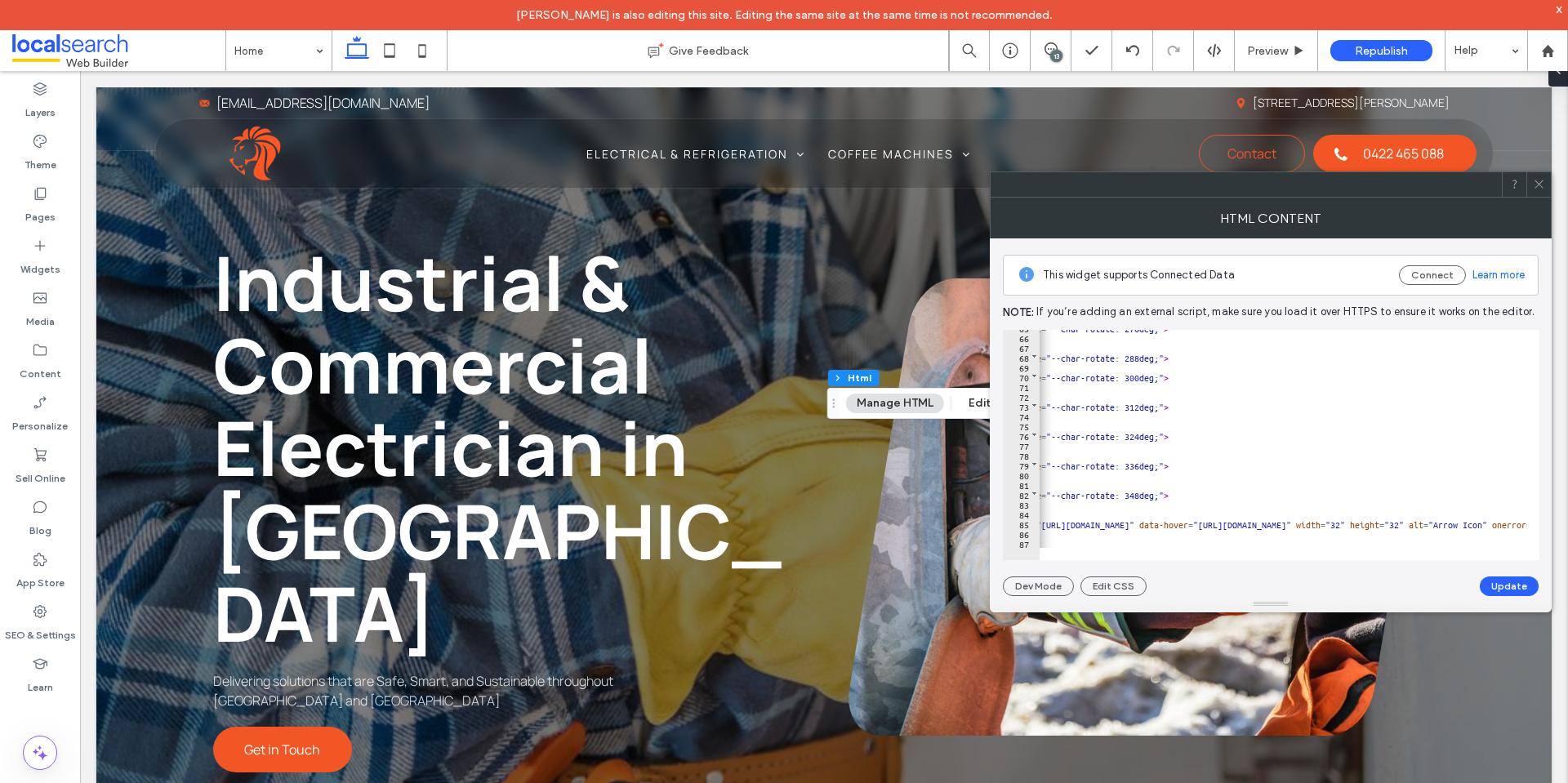
scroll to position [0, 86]
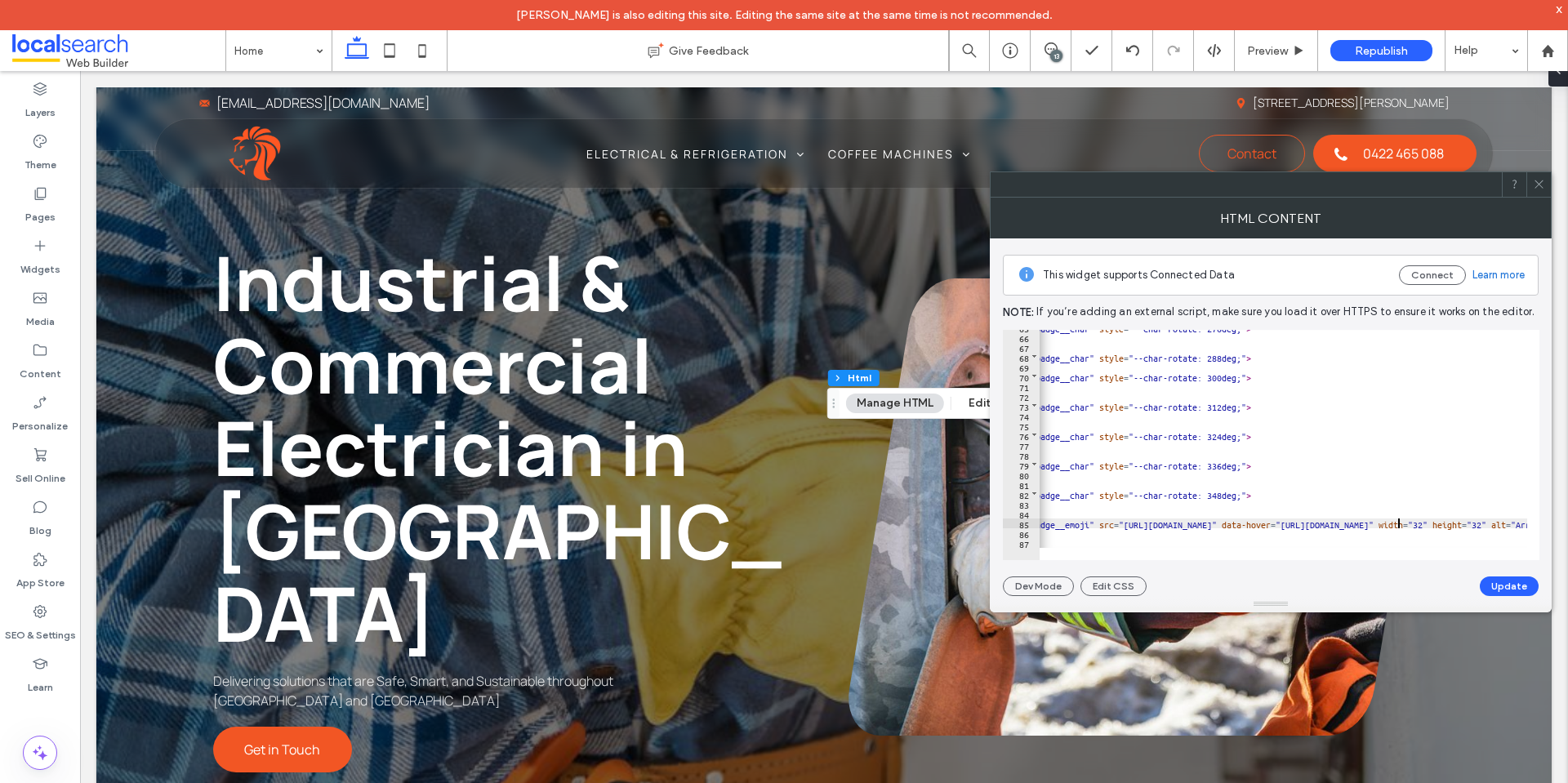
click at [1398, 525] on div "< span class = "badge__char" style = "--char-rotate: 276deg;" > N </ span > < s…" at bounding box center [1584, 442] width 1261 height 238
type textarea "**"
click at [1510, 581] on button "Update" at bounding box center [1509, 586] width 59 height 20
click at [1539, 180] on icon at bounding box center [1539, 183] width 12 height 12
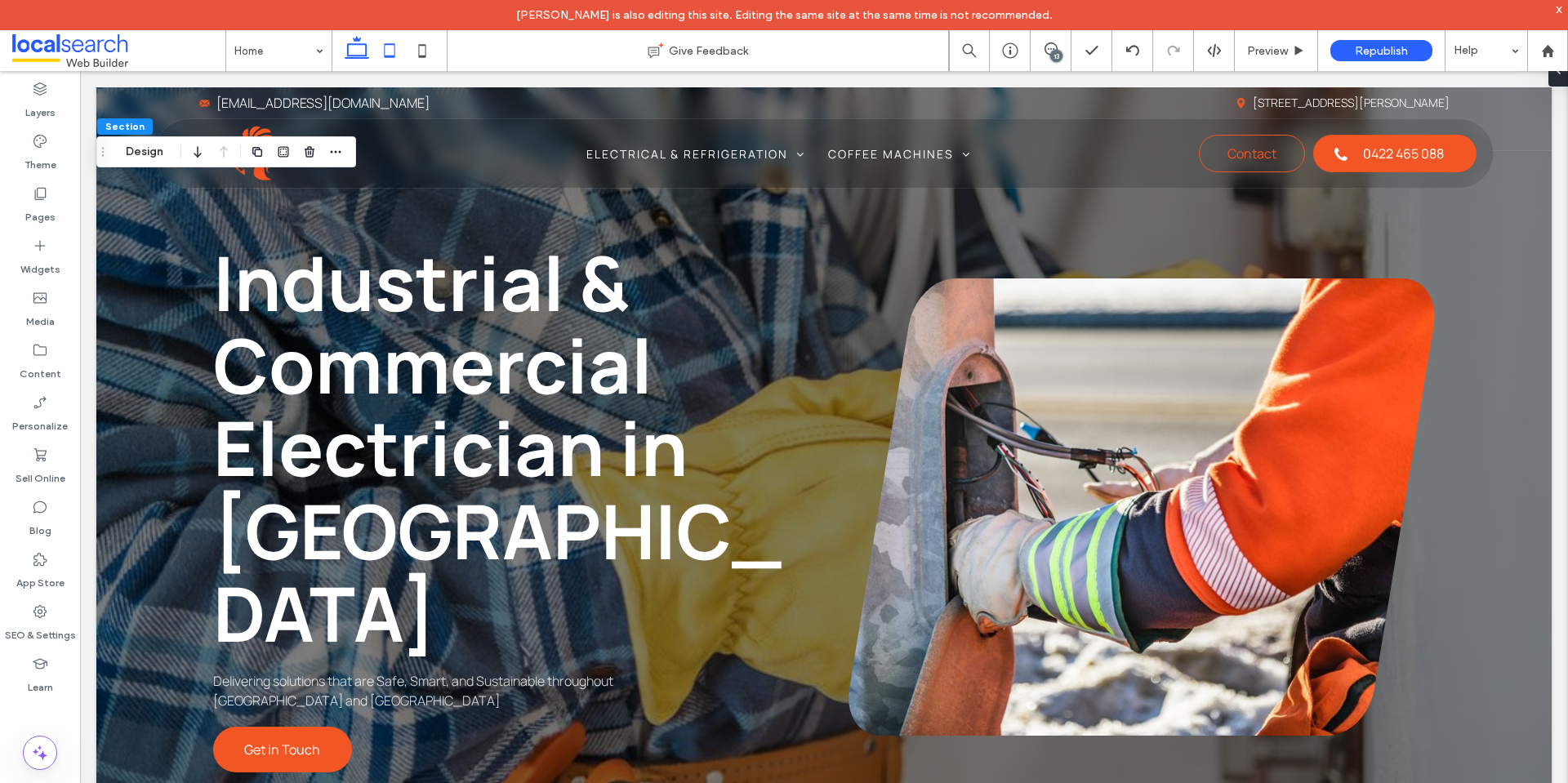
drag, startPoint x: 396, startPoint y: 48, endPoint x: 458, endPoint y: 124, distance: 98.1
click at [395, 47] on icon at bounding box center [390, 50] width 32 height 32
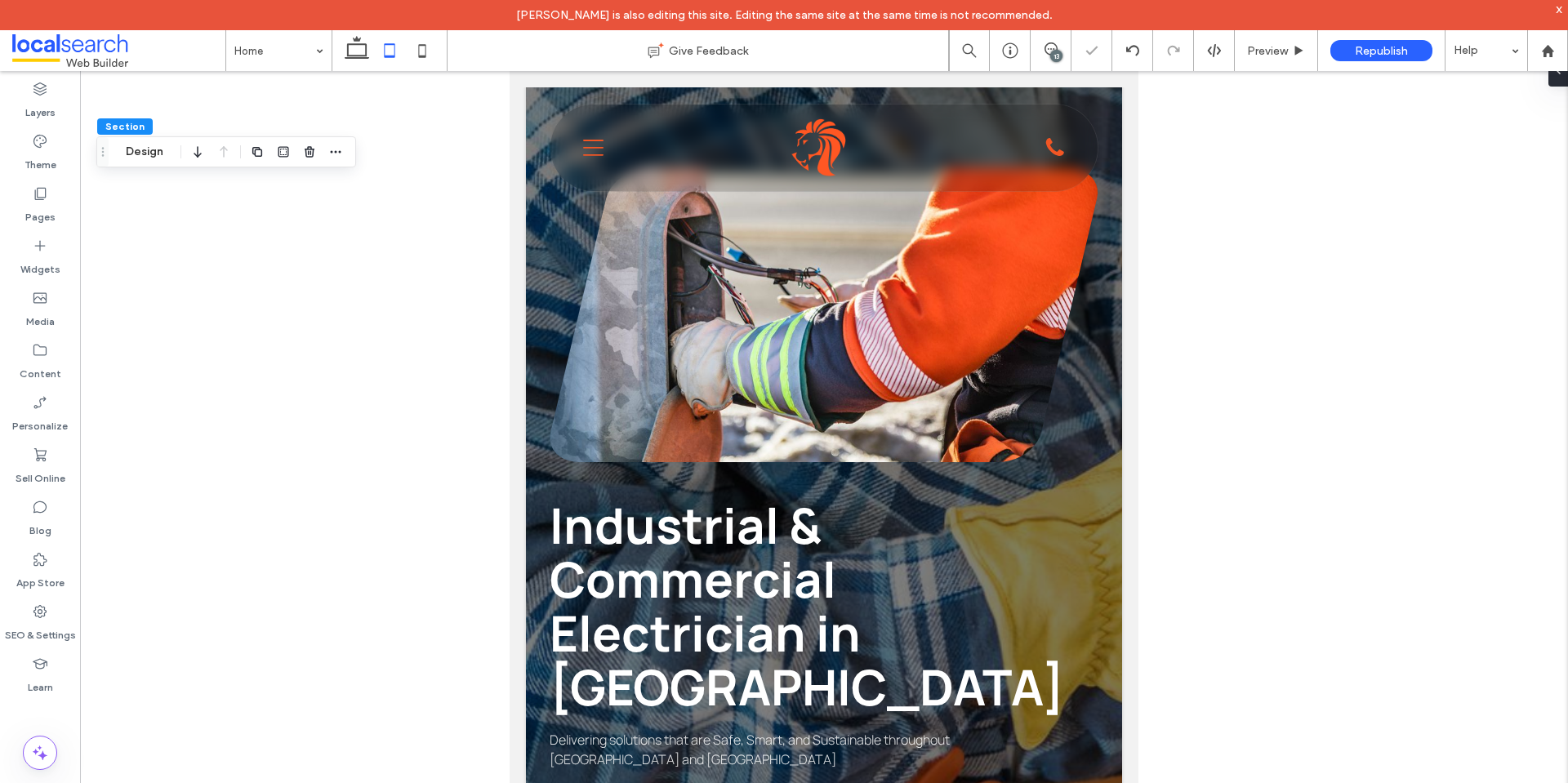
type input "***"
type input "**"
type input "***"
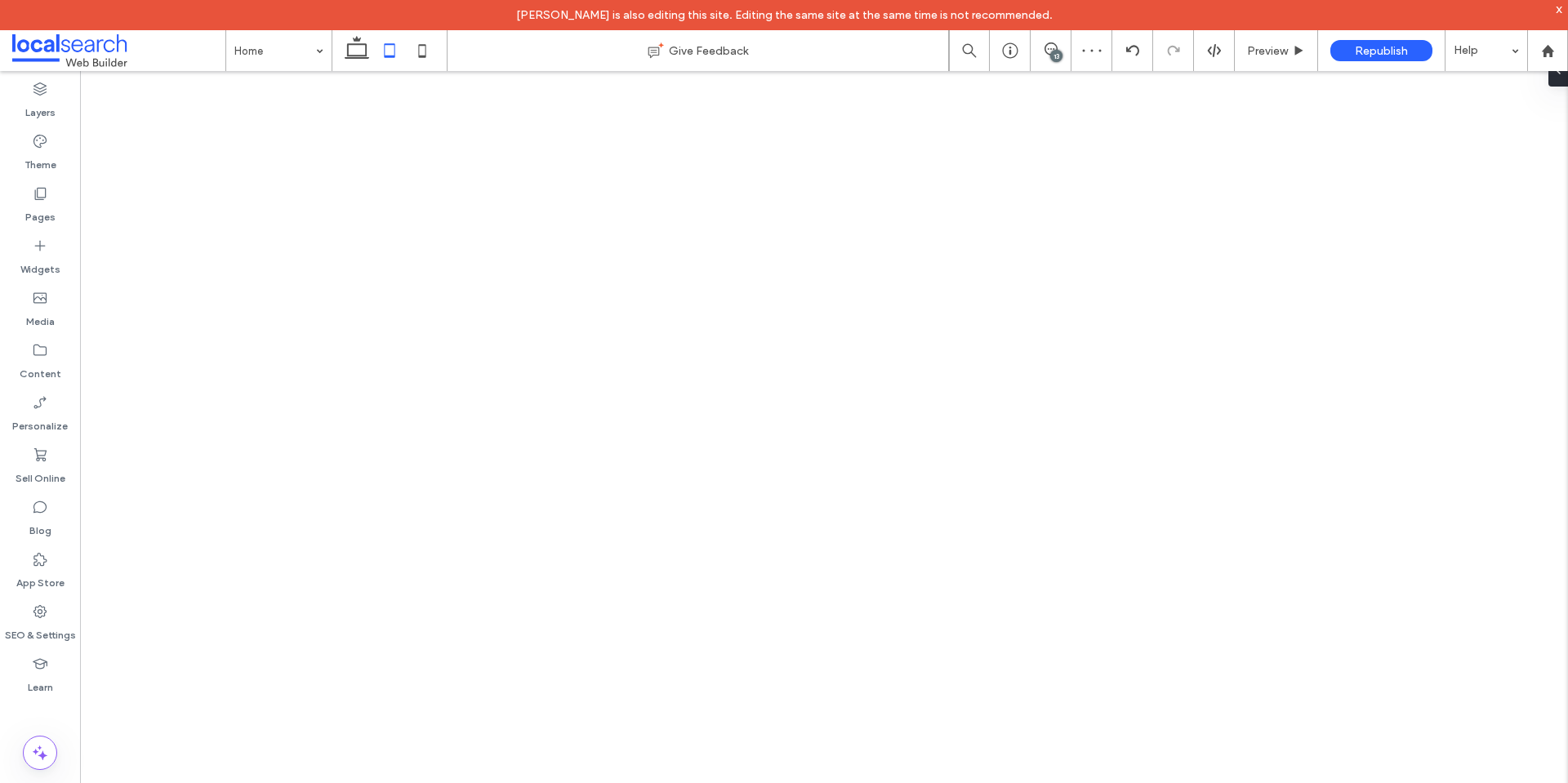
type input "***"
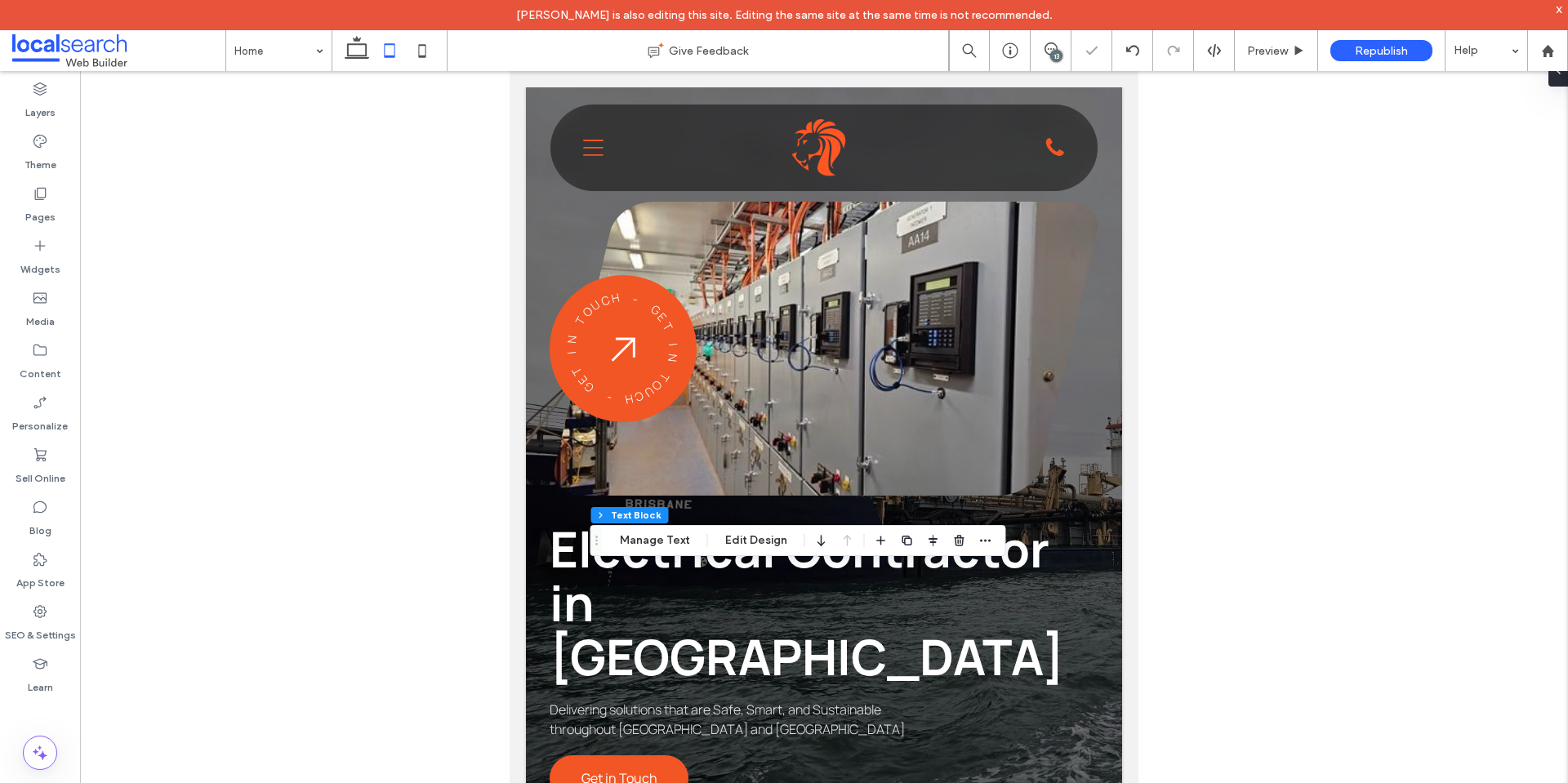
scroll to position [2637, 0]
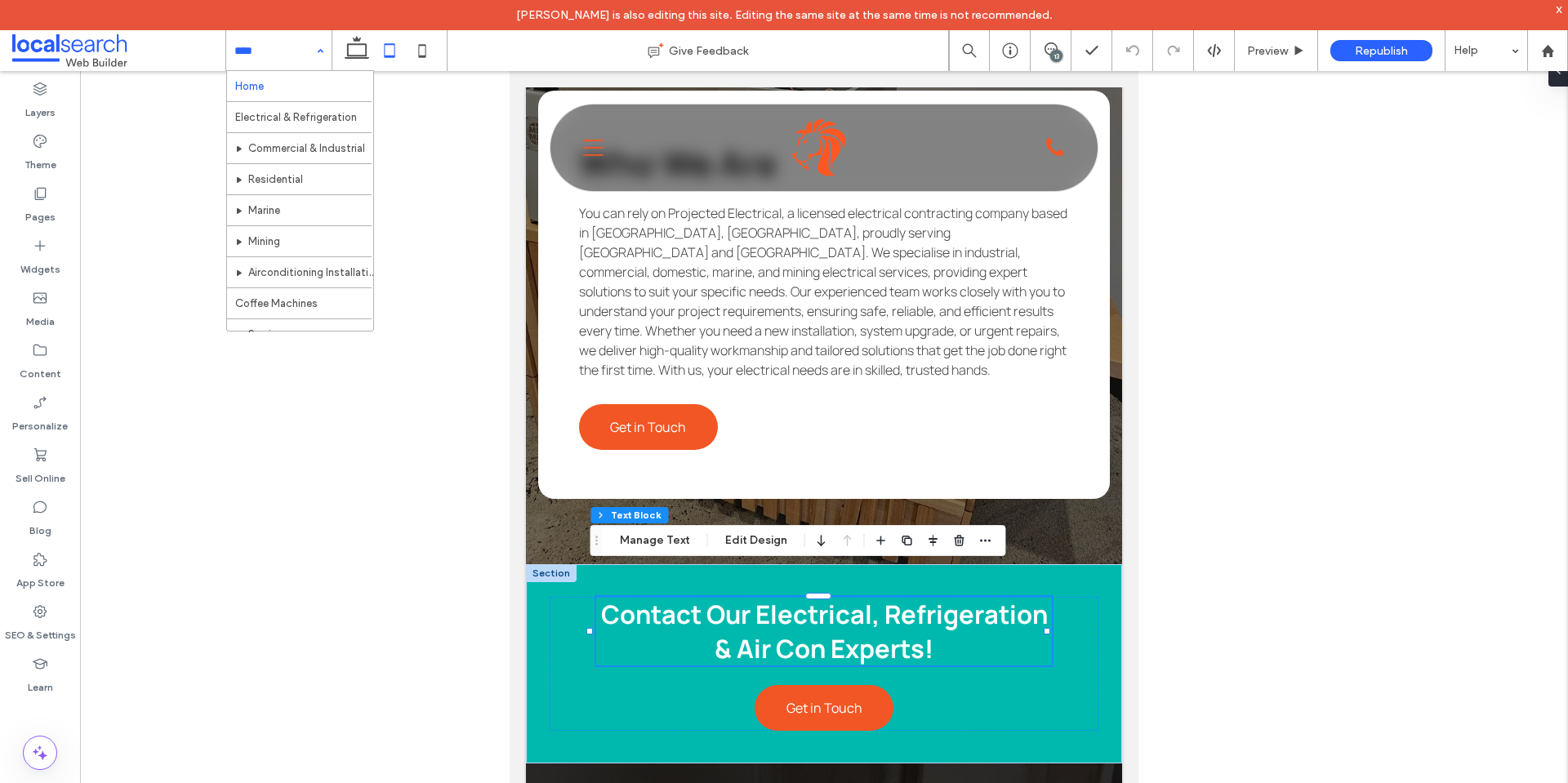
drag, startPoint x: 295, startPoint y: 39, endPoint x: 296, endPoint y: 65, distance: 26.0
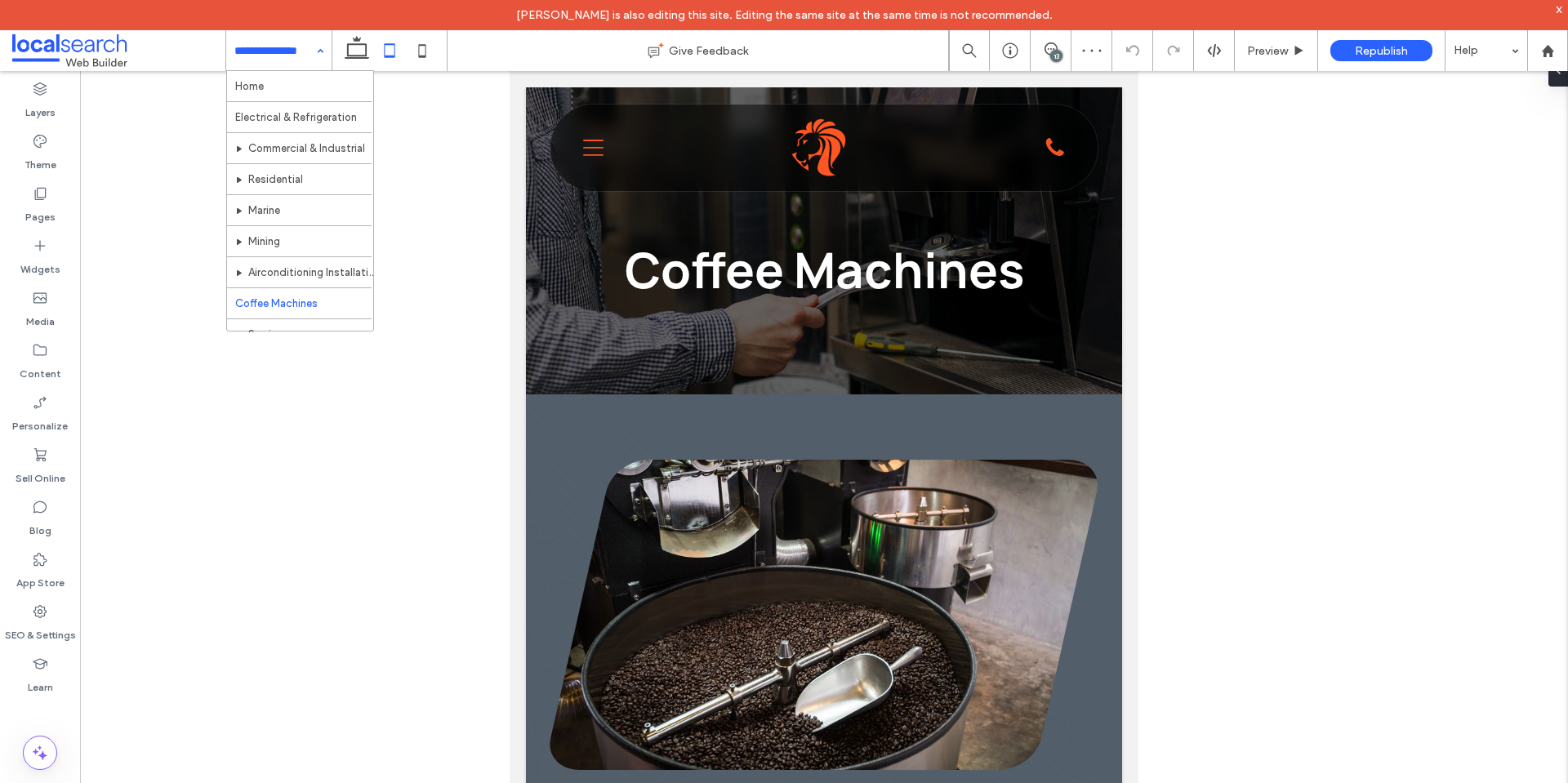
scroll to position [1133, 0]
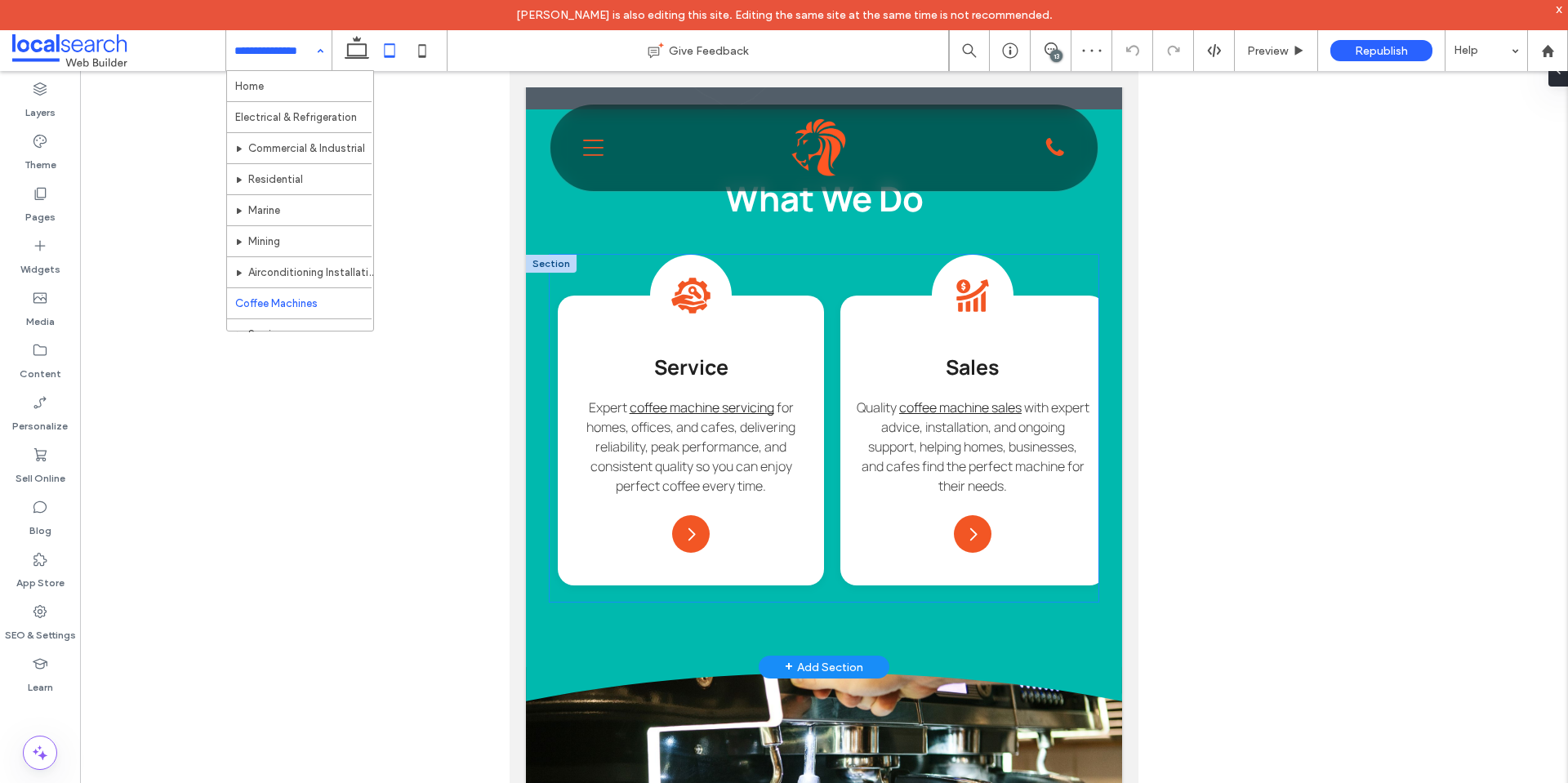
click at [563, 279] on div "Service Icon Se Service Expert coffee machine servicing for homes, offices, and…" at bounding box center [824, 428] width 549 height 347
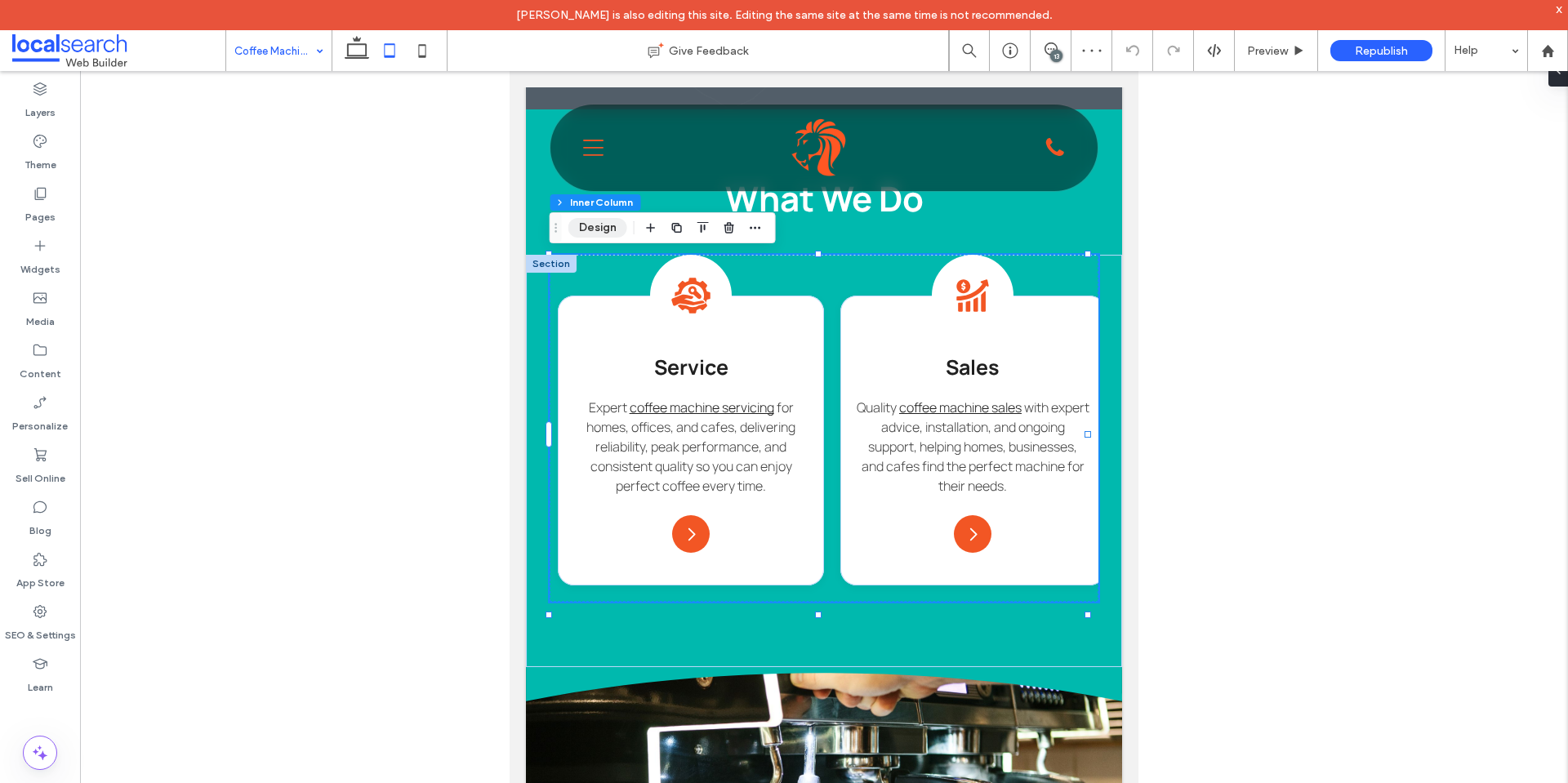
click at [599, 230] on button "Design" at bounding box center [598, 227] width 59 height 20
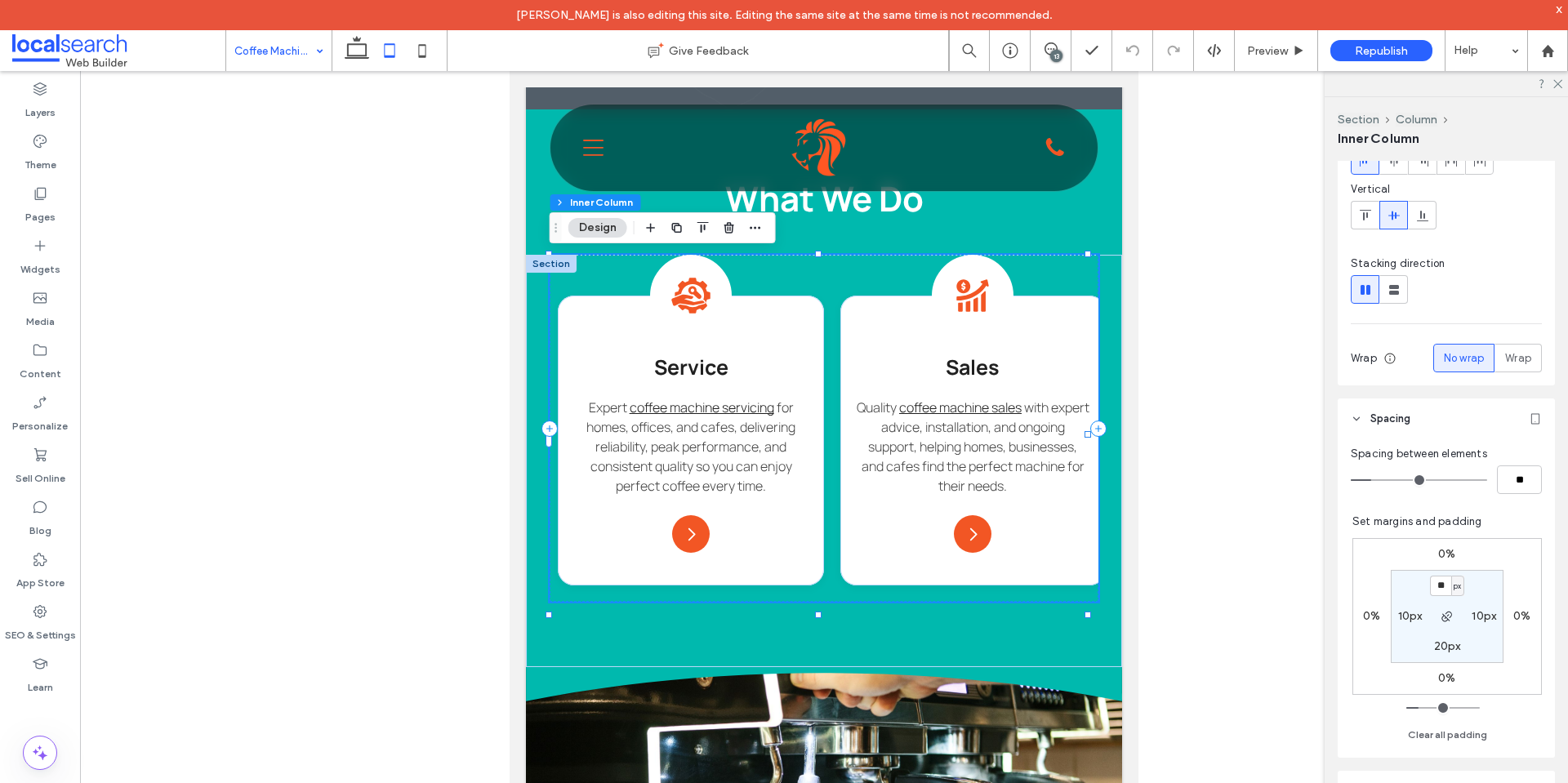
scroll to position [245, 0]
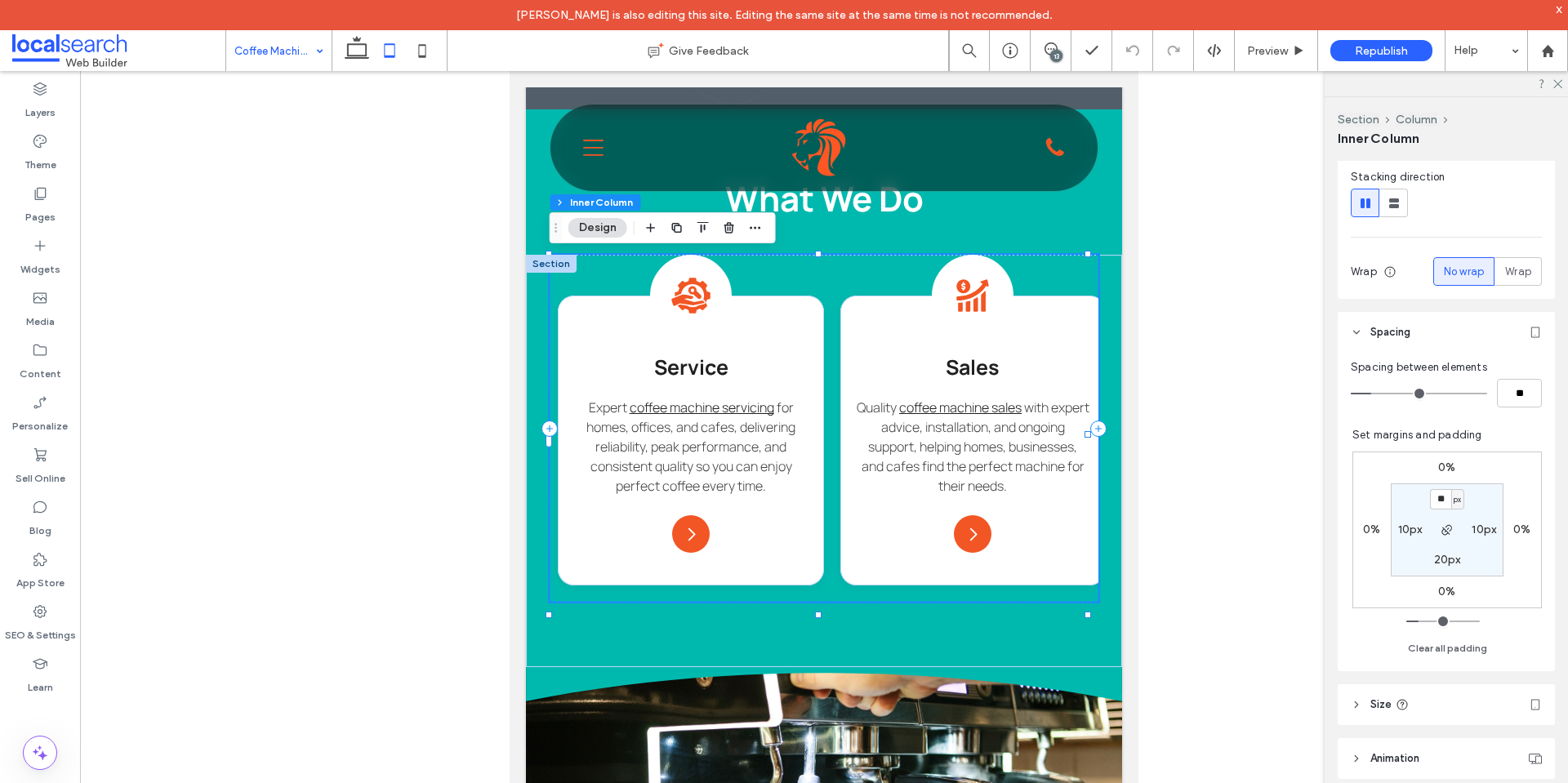
click at [1398, 538] on section "** px 10px 20px 10px" at bounding box center [1447, 530] width 113 height 93
click at [1402, 532] on label "10px" at bounding box center [1411, 529] width 25 height 14
type input "**"
type input "*"
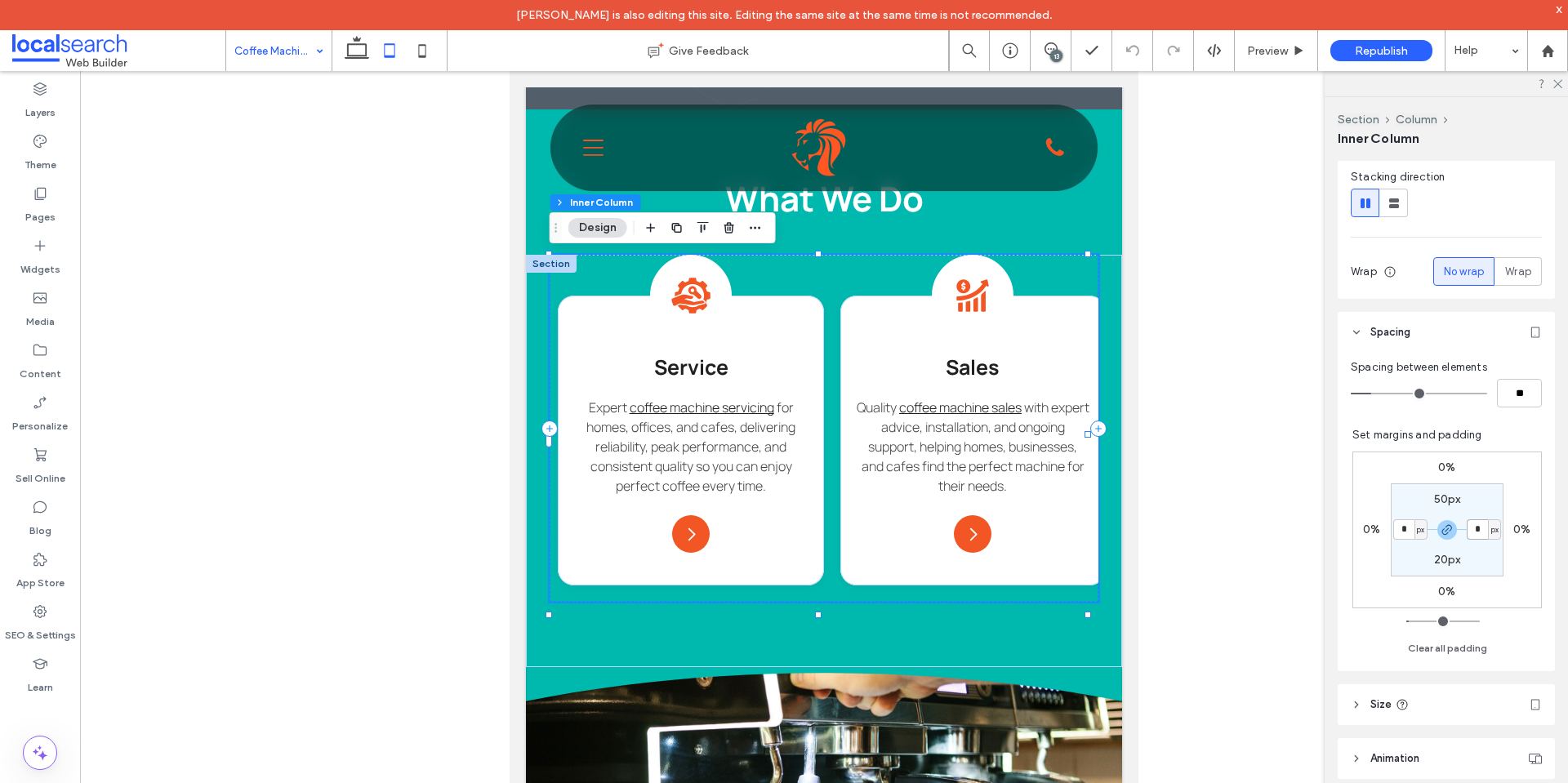
click at [1471, 535] on input "*" at bounding box center [1478, 529] width 21 height 20
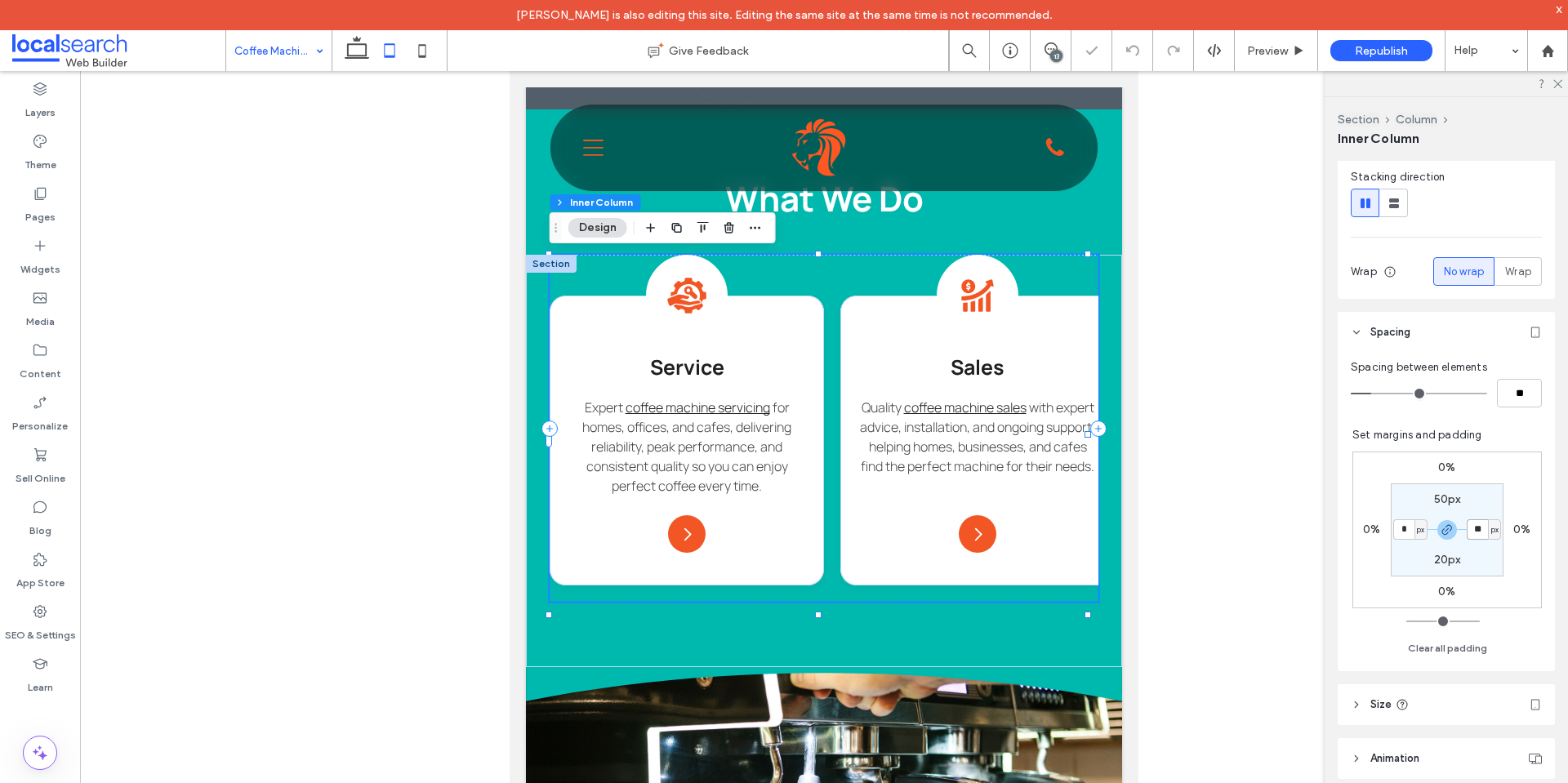
type input "**"
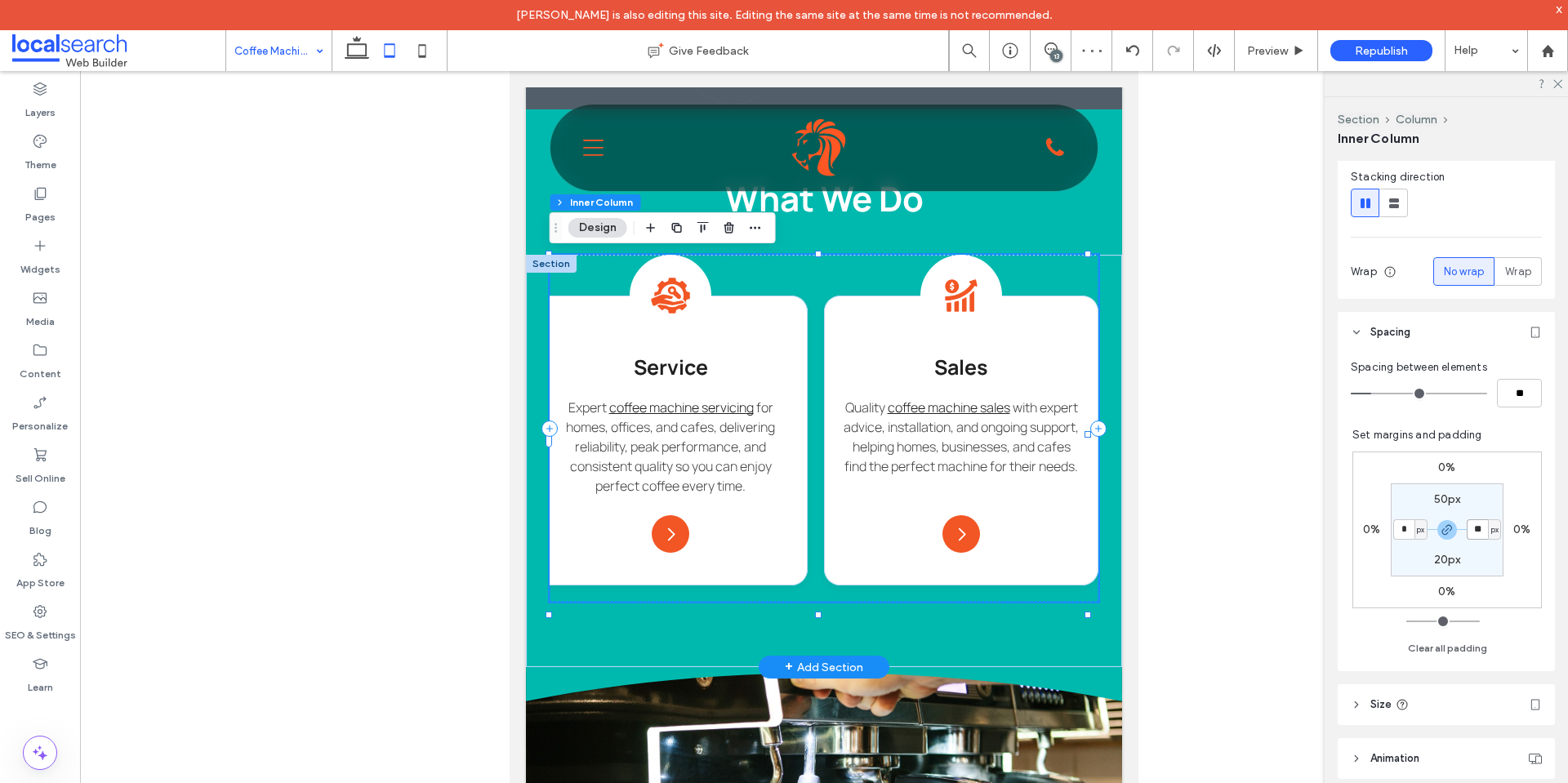
scroll to position [0, 0]
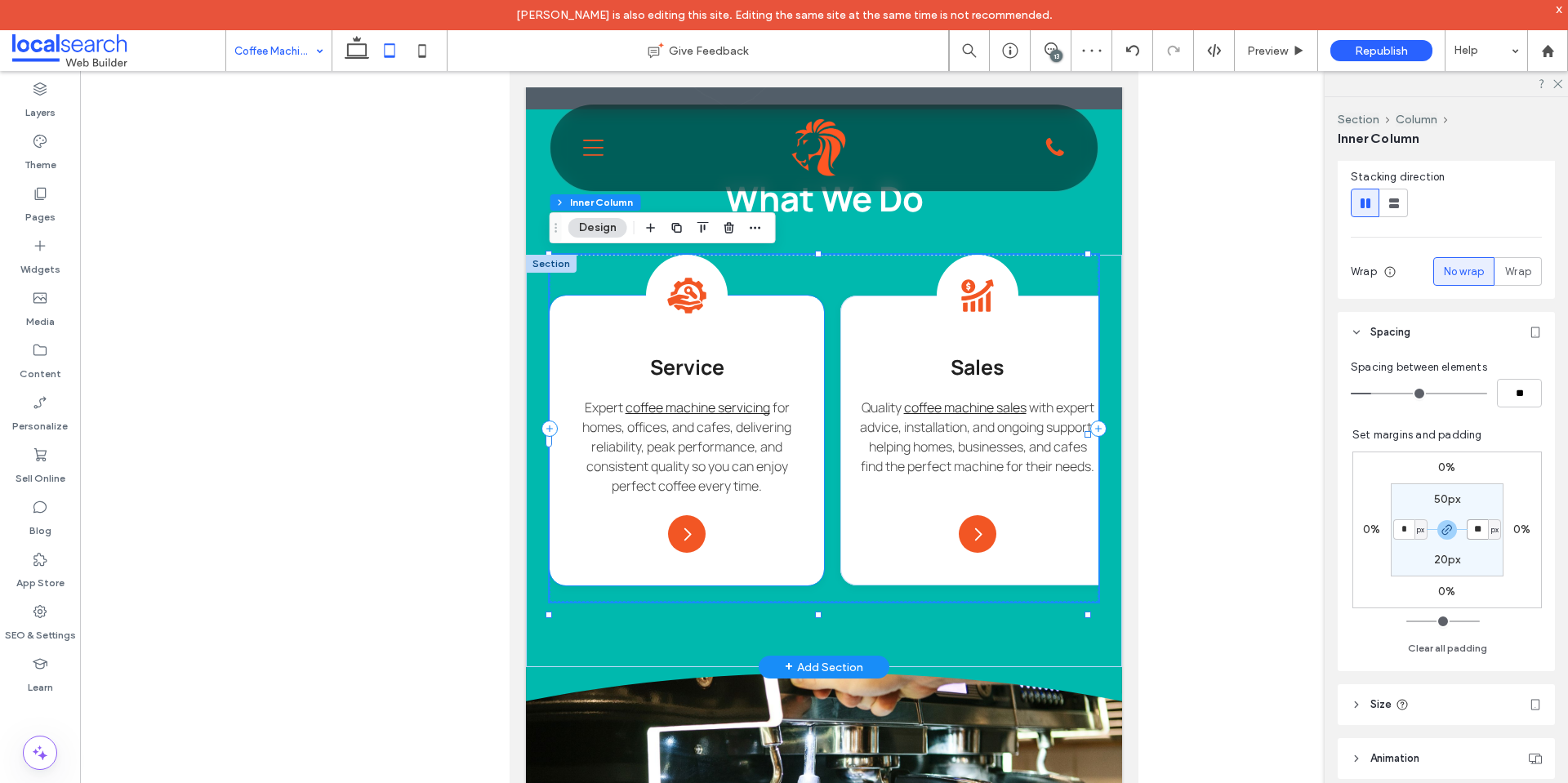
click at [770, 563] on div "Service Icon Se Service Expert coffee machine servicing for homes, offices, and…" at bounding box center [686, 440] width 275 height 290
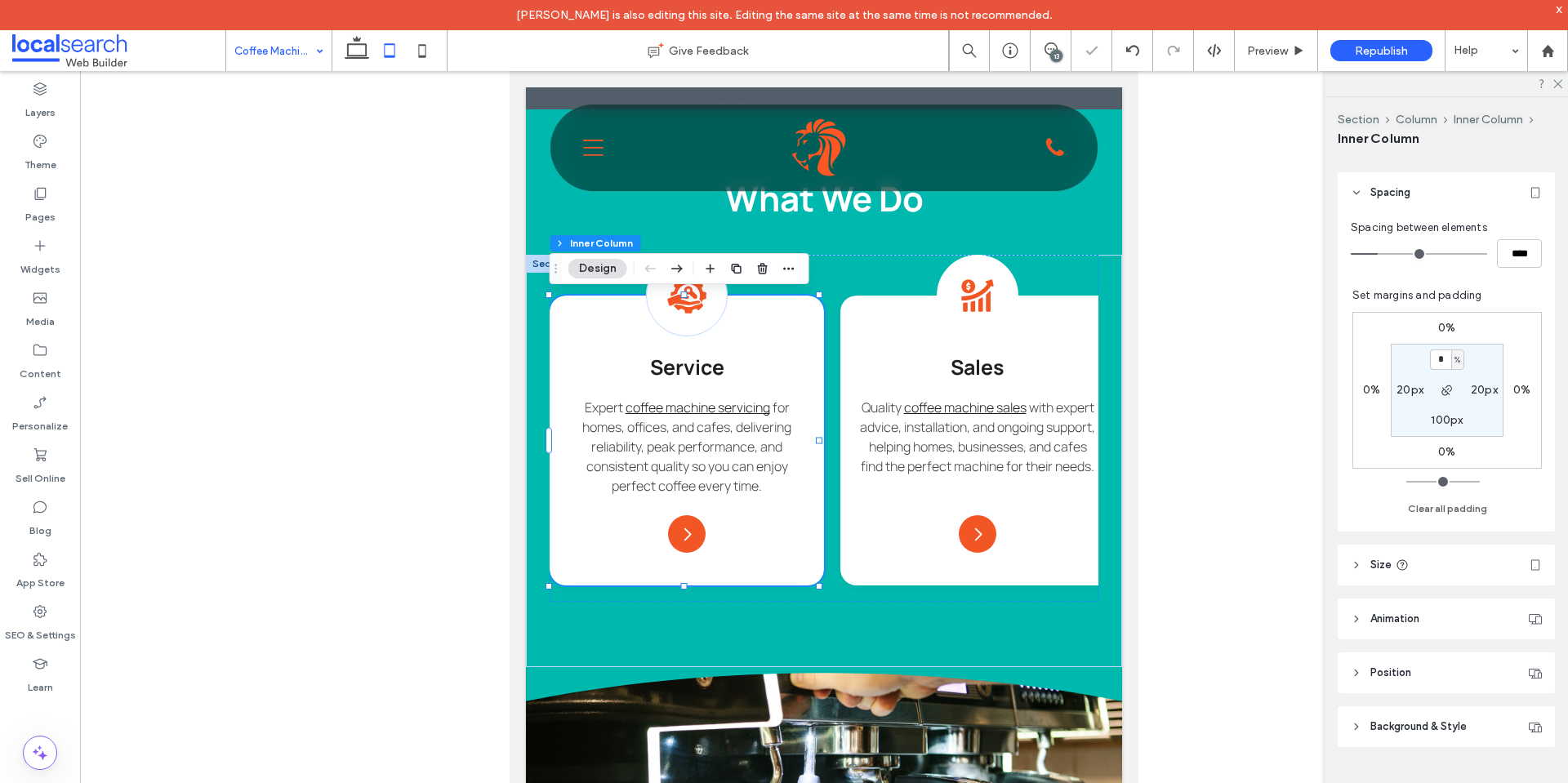
scroll to position [322, 0]
click at [1471, 566] on header "Size" at bounding box center [1446, 559] width 218 height 41
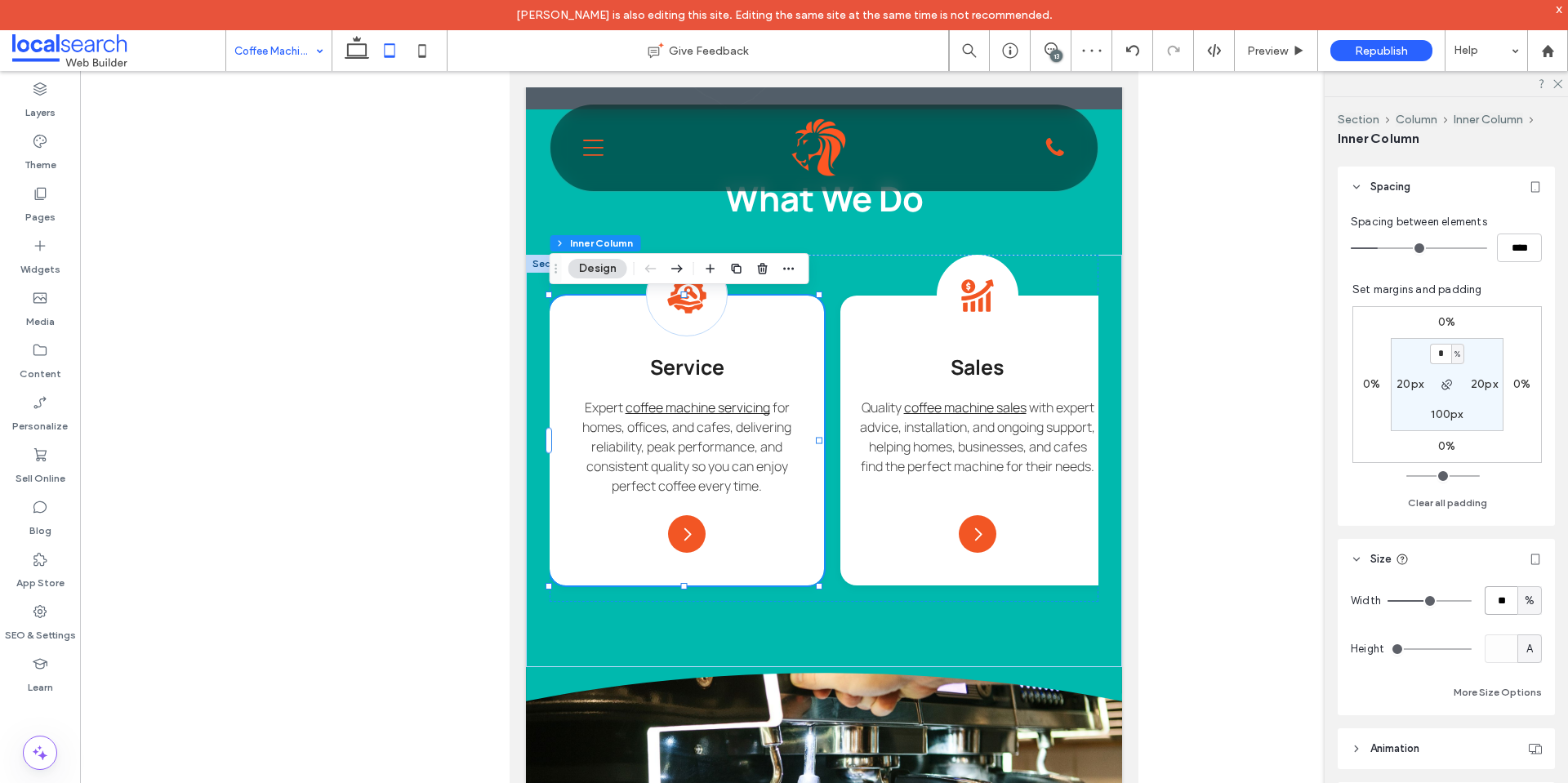
click at [1498, 596] on input "**" at bounding box center [1501, 601] width 32 height 29
type input "**"
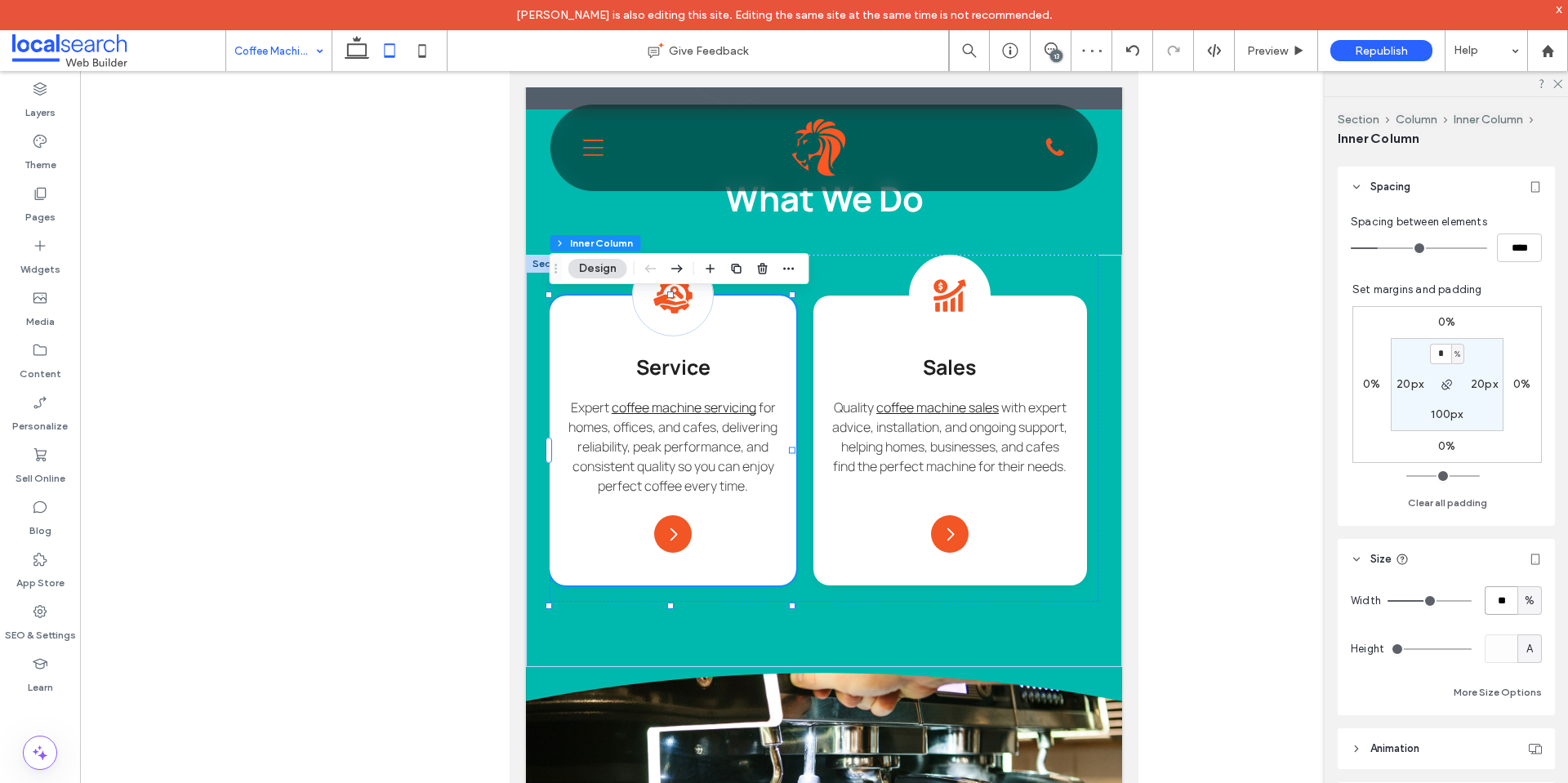
type input "**"
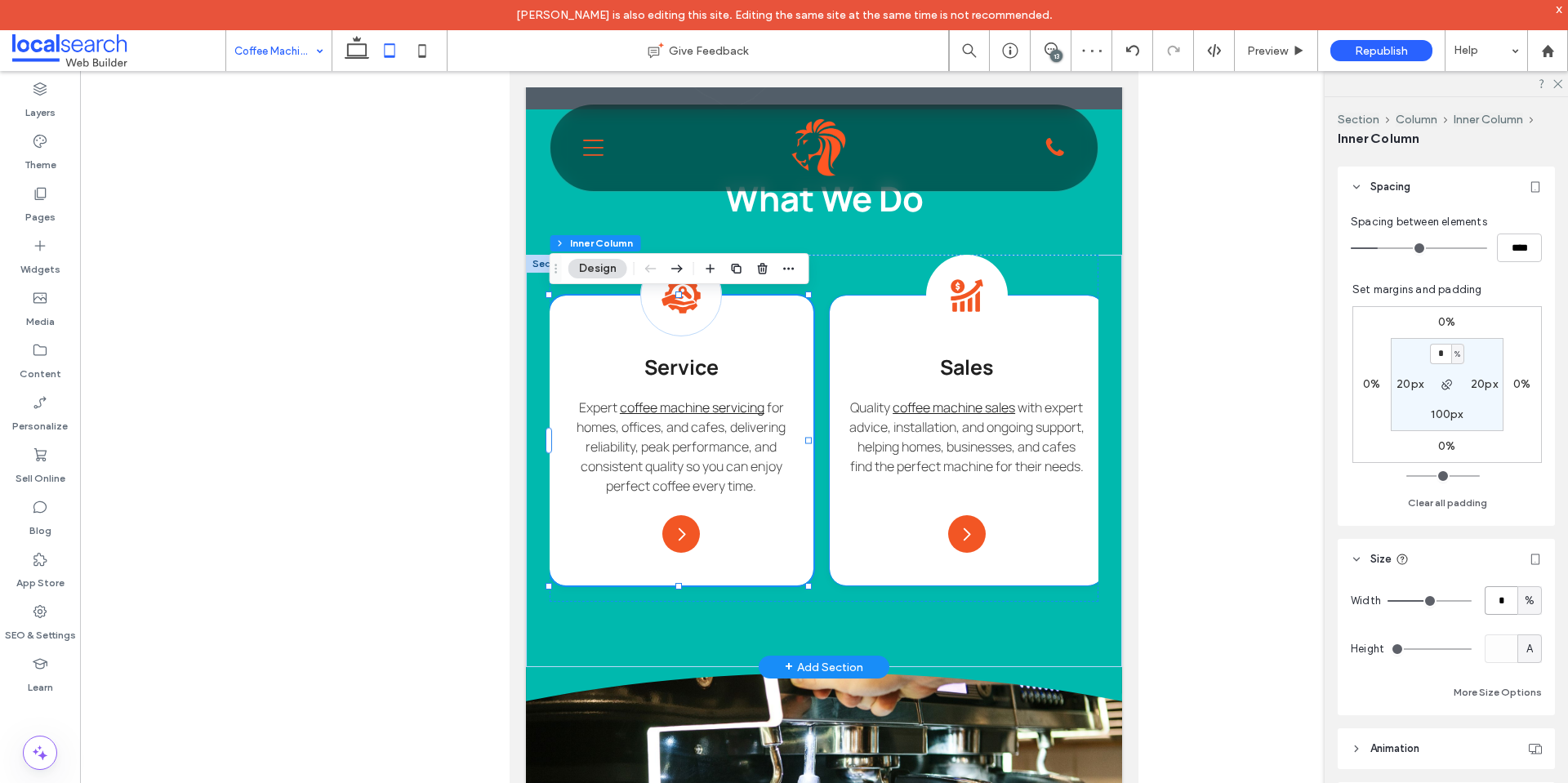
type input "**"
click at [1069, 554] on div "Sales Icon Sales Quality coffee machine sales with expert advice, installation,…" at bounding box center [966, 440] width 275 height 290
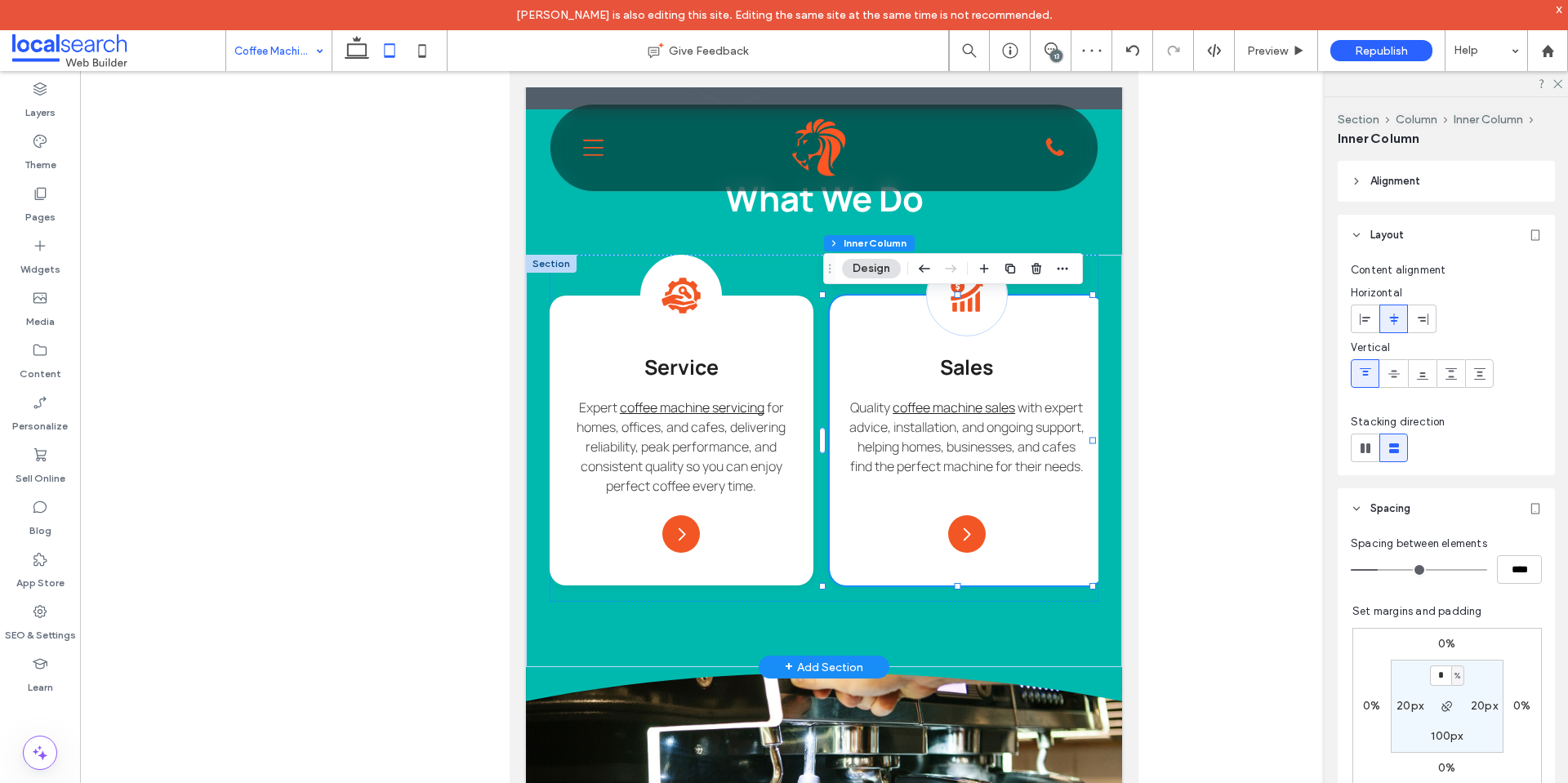
drag, startPoint x: 1683, startPoint y: 659, endPoint x: 1070, endPoint y: 582, distance: 617.8
click at [1050, 563] on div "Sales Icon Sales Quality coffee machine sales with expert advice, installation,…" at bounding box center [966, 440] width 275 height 290
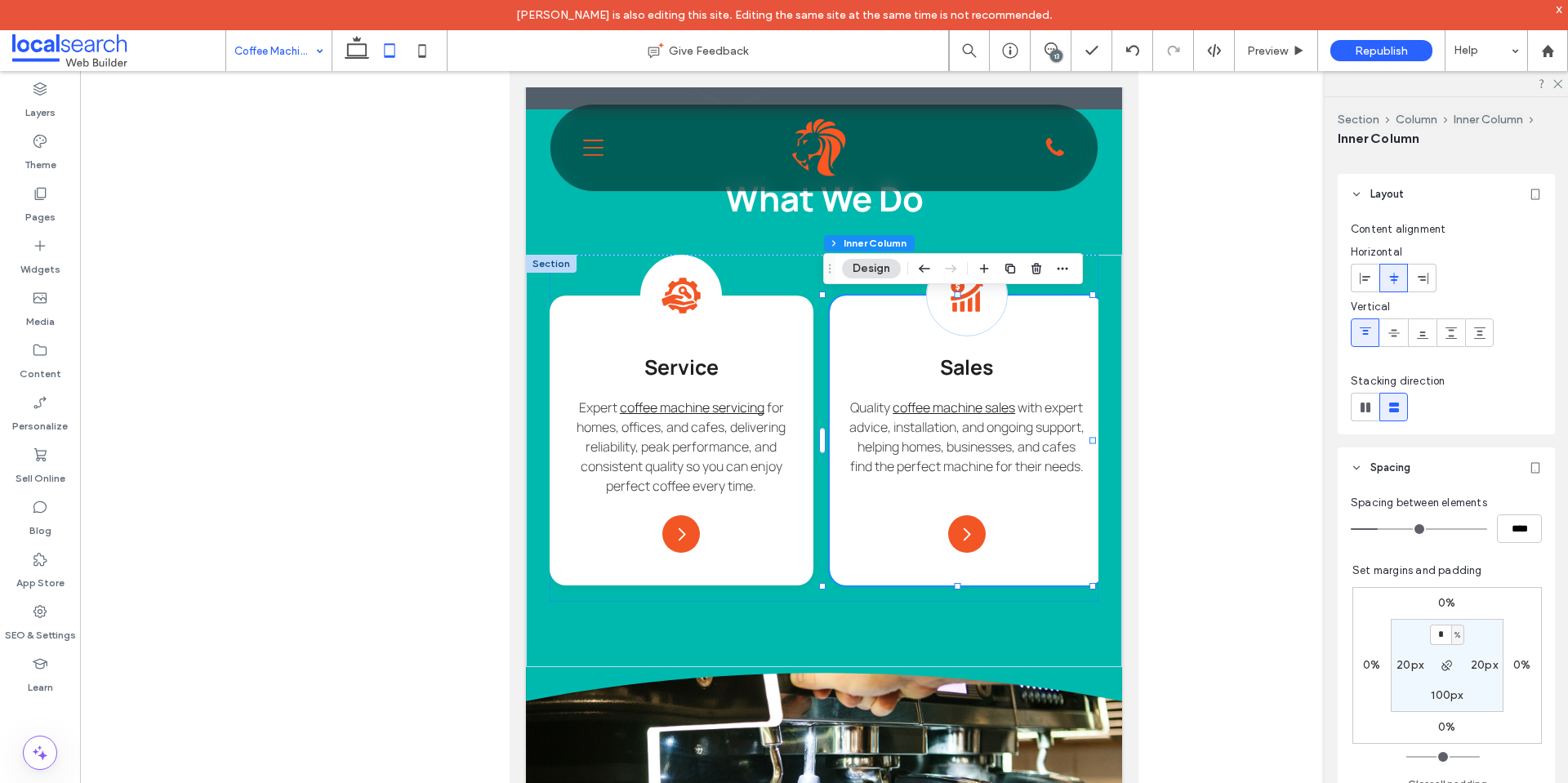
scroll to position [245, 0]
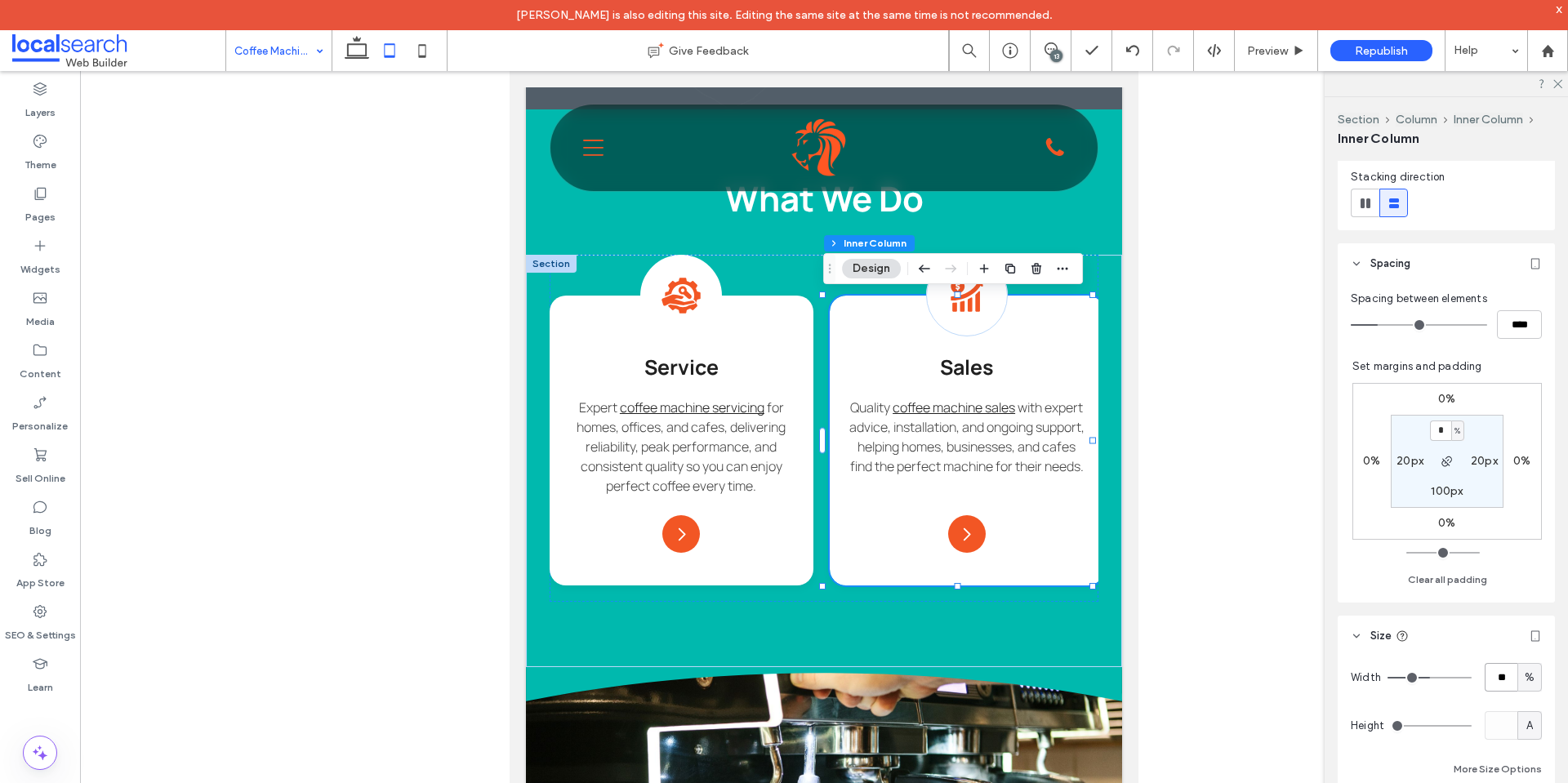
click at [1487, 667] on input "**" at bounding box center [1501, 678] width 32 height 29
type input "**"
drag, startPoint x: 1503, startPoint y: 664, endPoint x: 1504, endPoint y: 676, distance: 12.0
click at [1504, 676] on input "**" at bounding box center [1501, 678] width 32 height 29
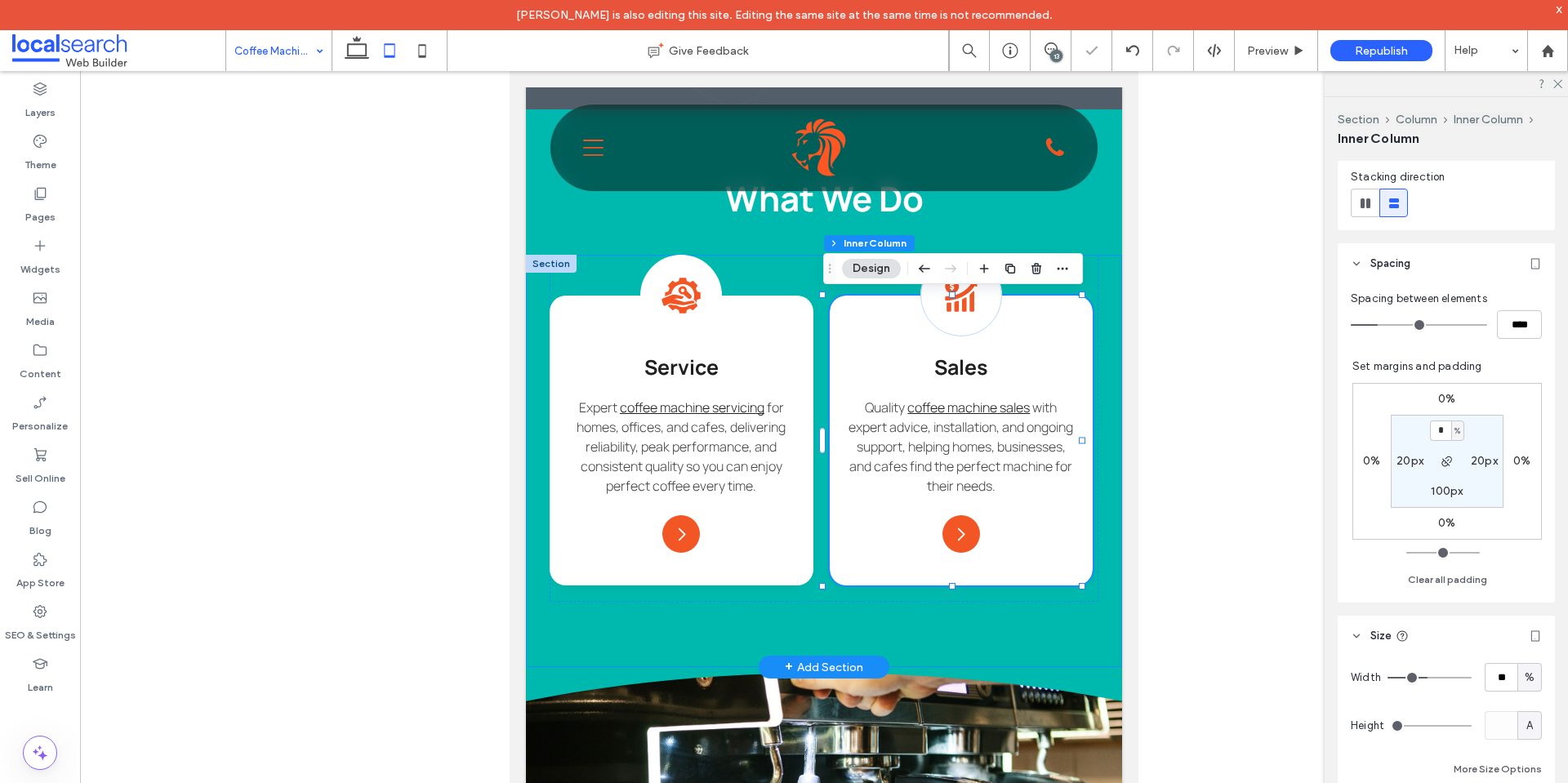
click at [1096, 363] on div "Service Icon Se Service Expert coffee machine servicing for homes, offices, and…" at bounding box center [824, 461] width 596 height 412
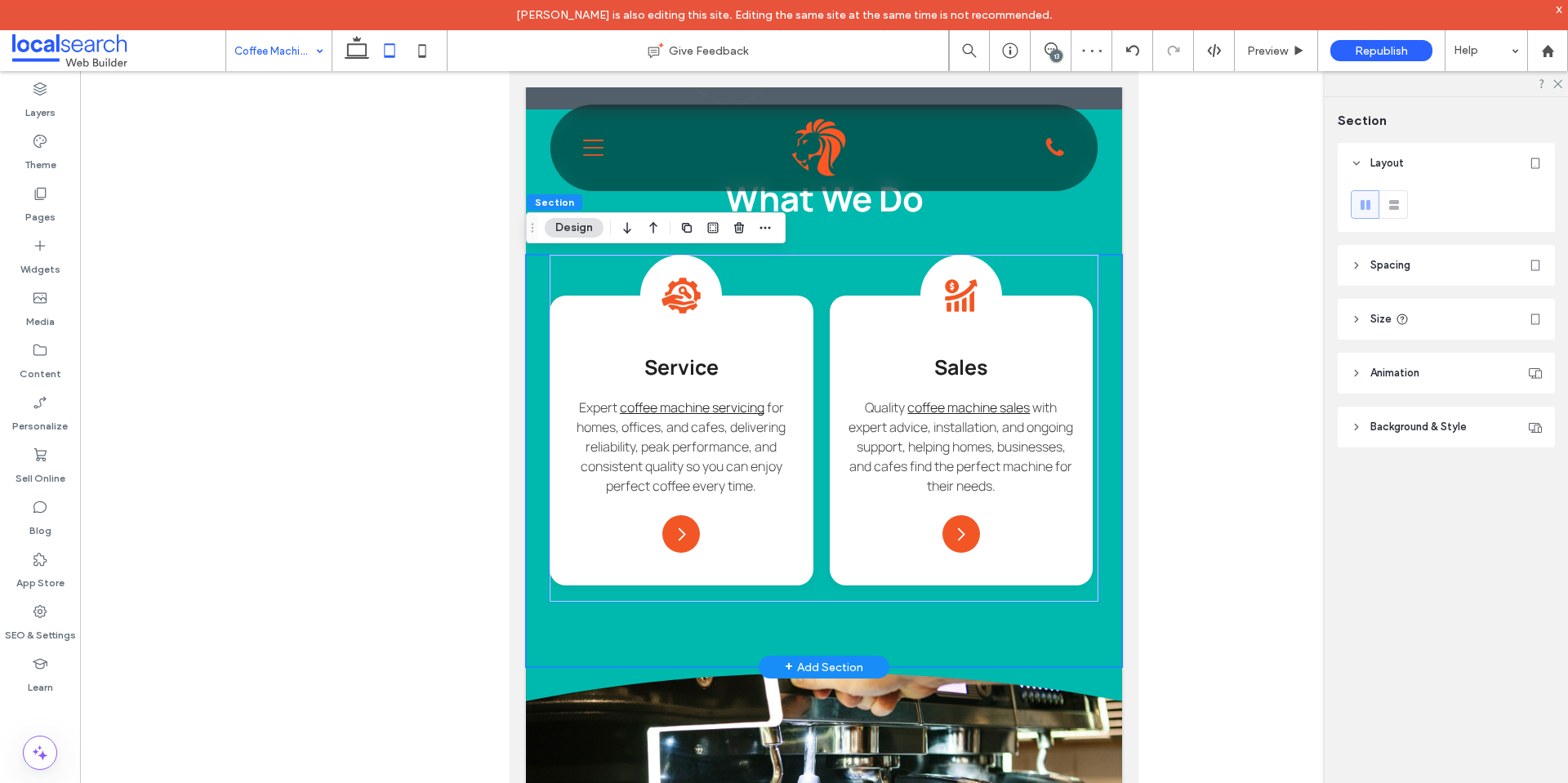
click at [1065, 281] on div "Service Icon Se Service Expert coffee machine servicing for homes, offices, and…" at bounding box center [824, 428] width 549 height 347
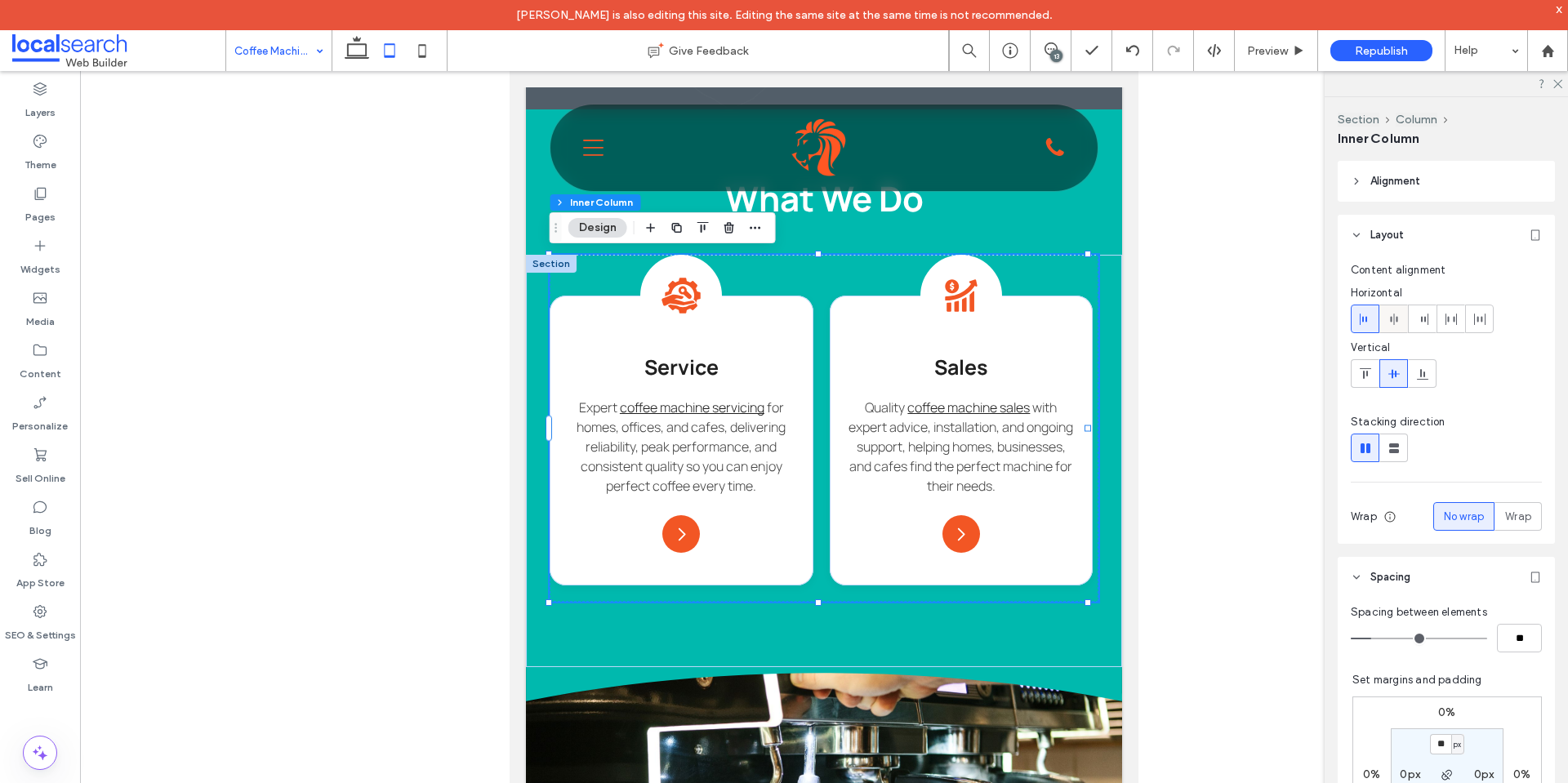
click at [1392, 321] on icon at bounding box center [1394, 319] width 13 height 13
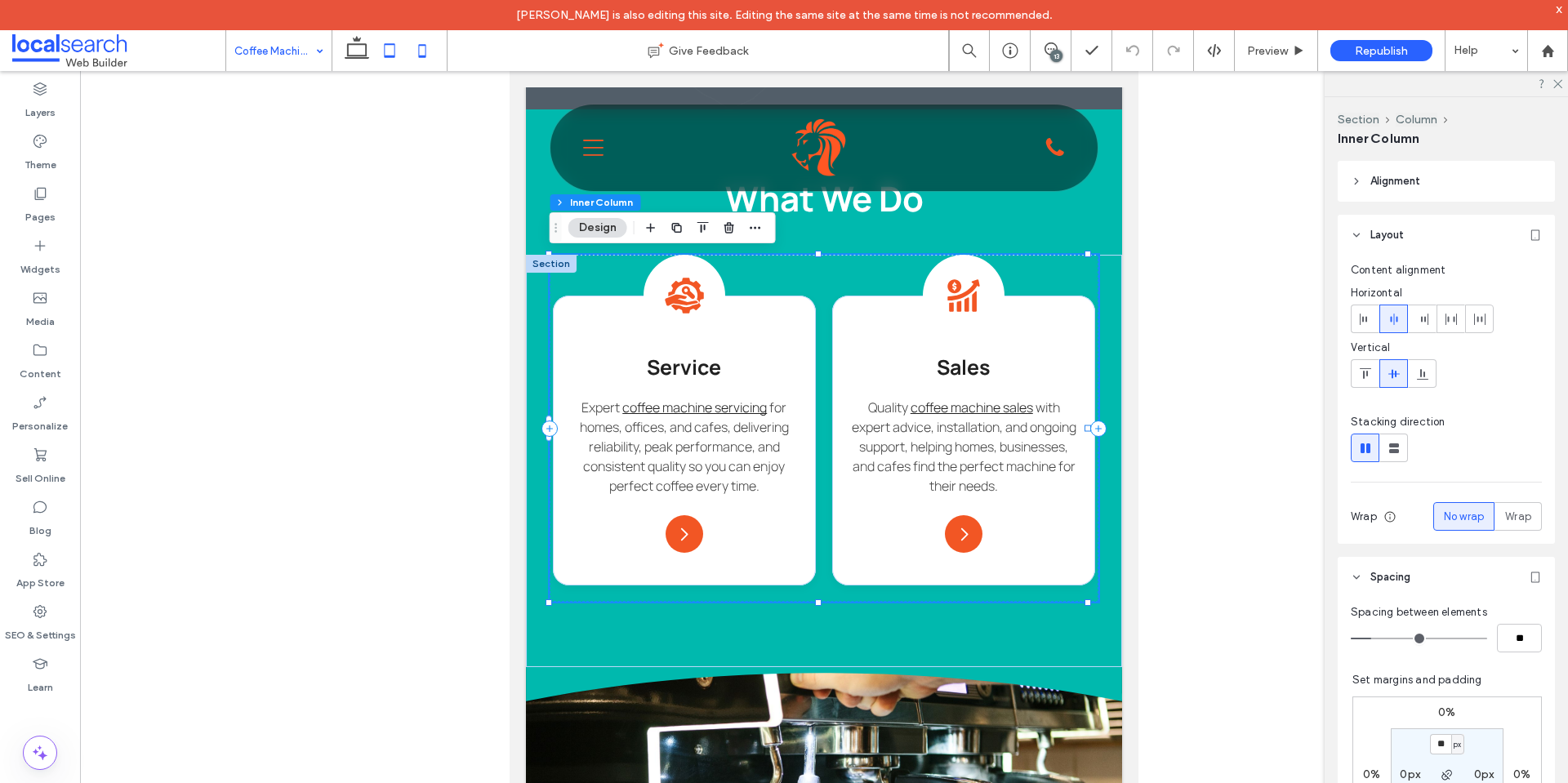
click at [410, 53] on icon at bounding box center [422, 50] width 32 height 32
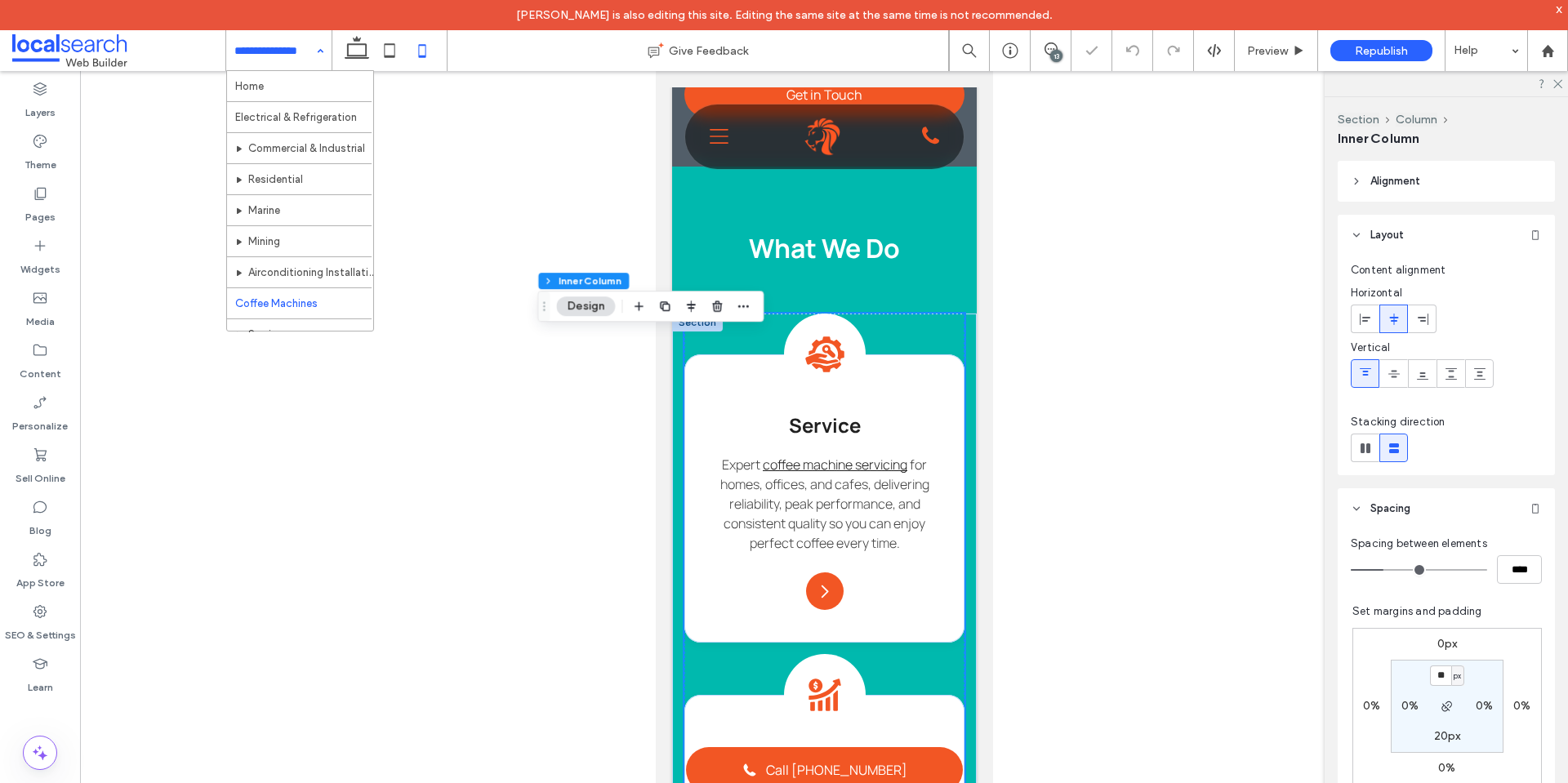
type input "**"
type input "****"
type input "***"
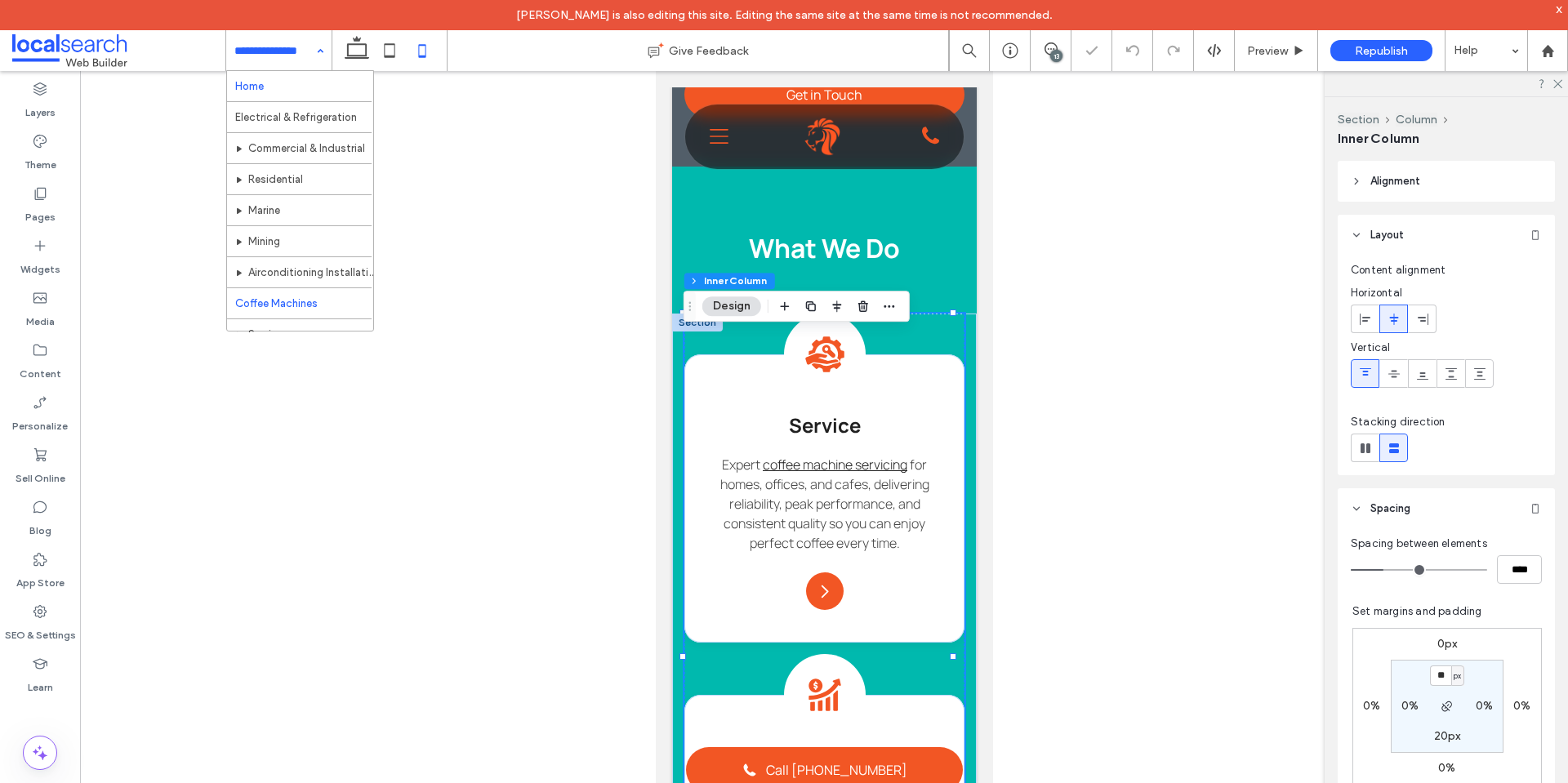
drag, startPoint x: 294, startPoint y: 86, endPoint x: 302, endPoint y: 86, distance: 8.0
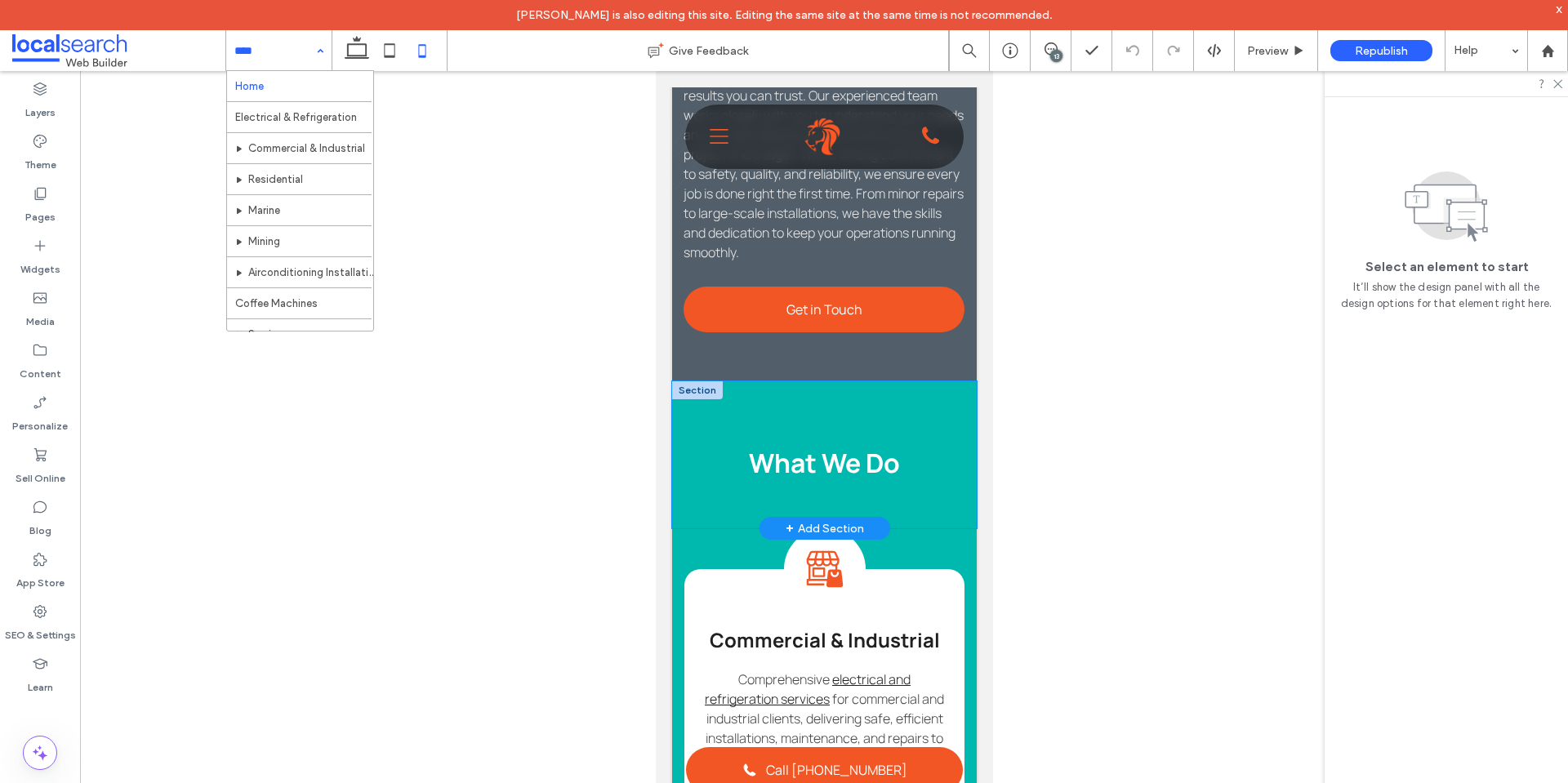
scroll to position [0, 16]
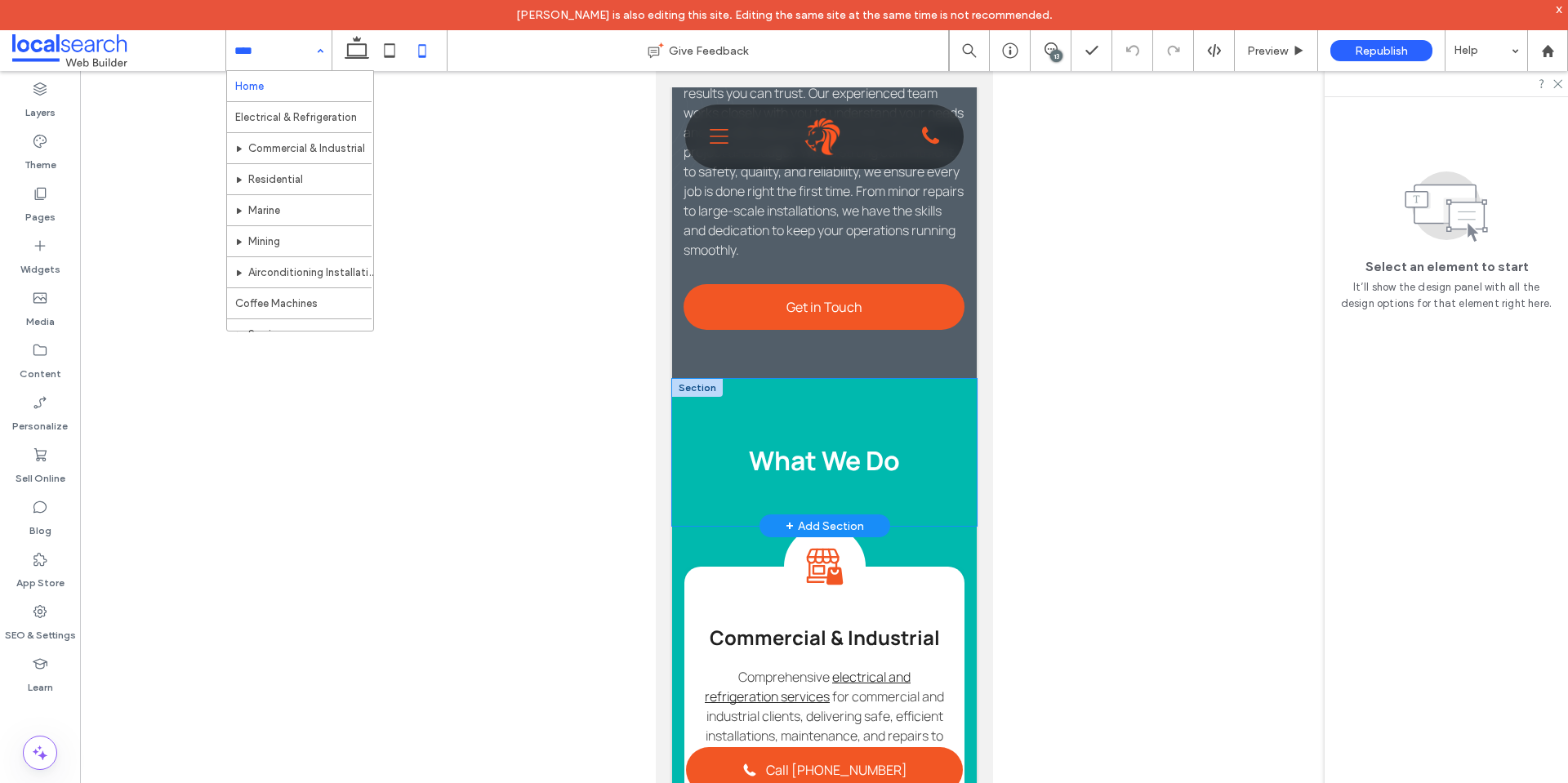
click at [922, 490] on div "What We Do" at bounding box center [824, 452] width 305 height 147
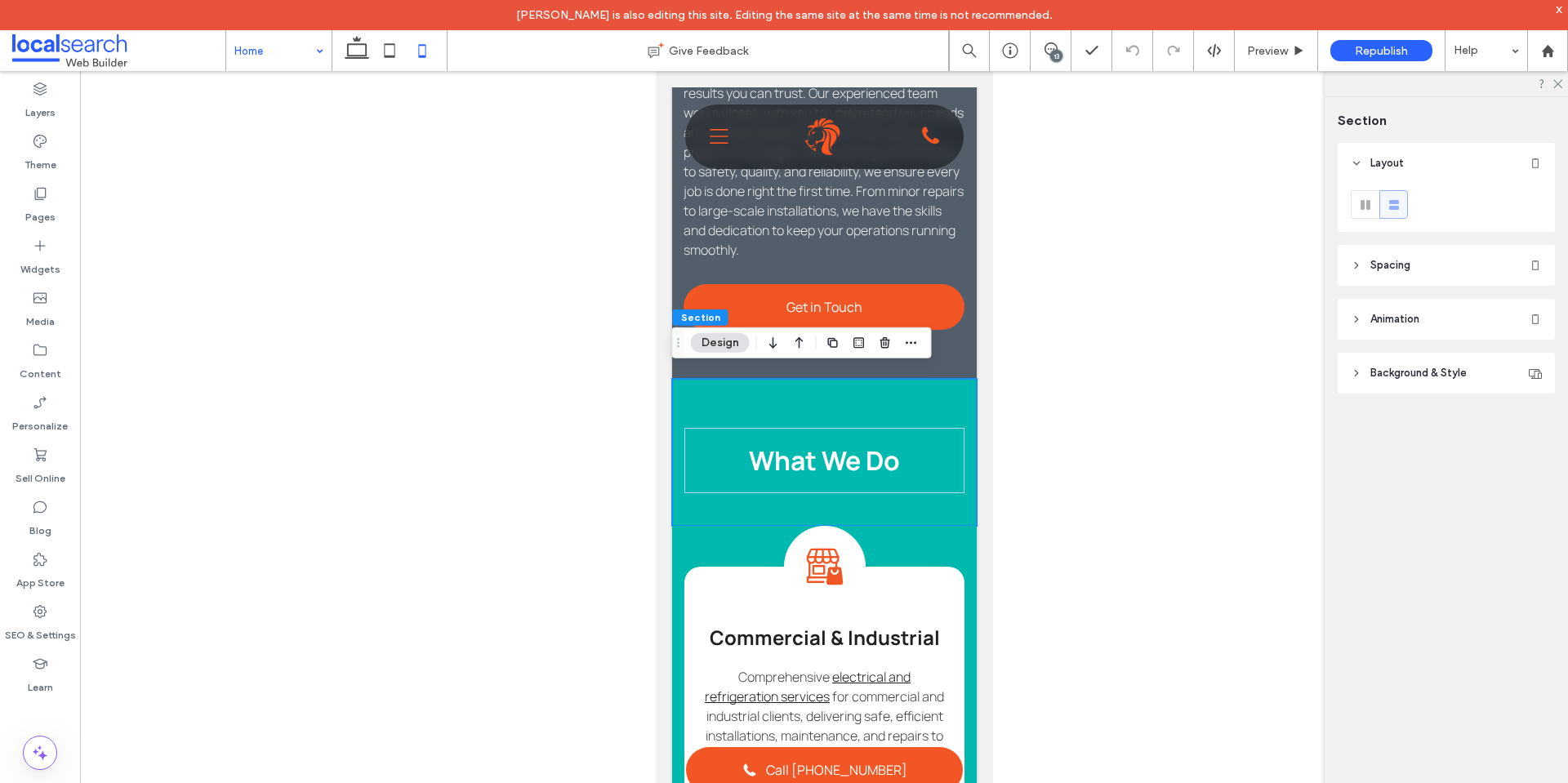
click at [1421, 274] on header "Spacing" at bounding box center [1446, 265] width 218 height 41
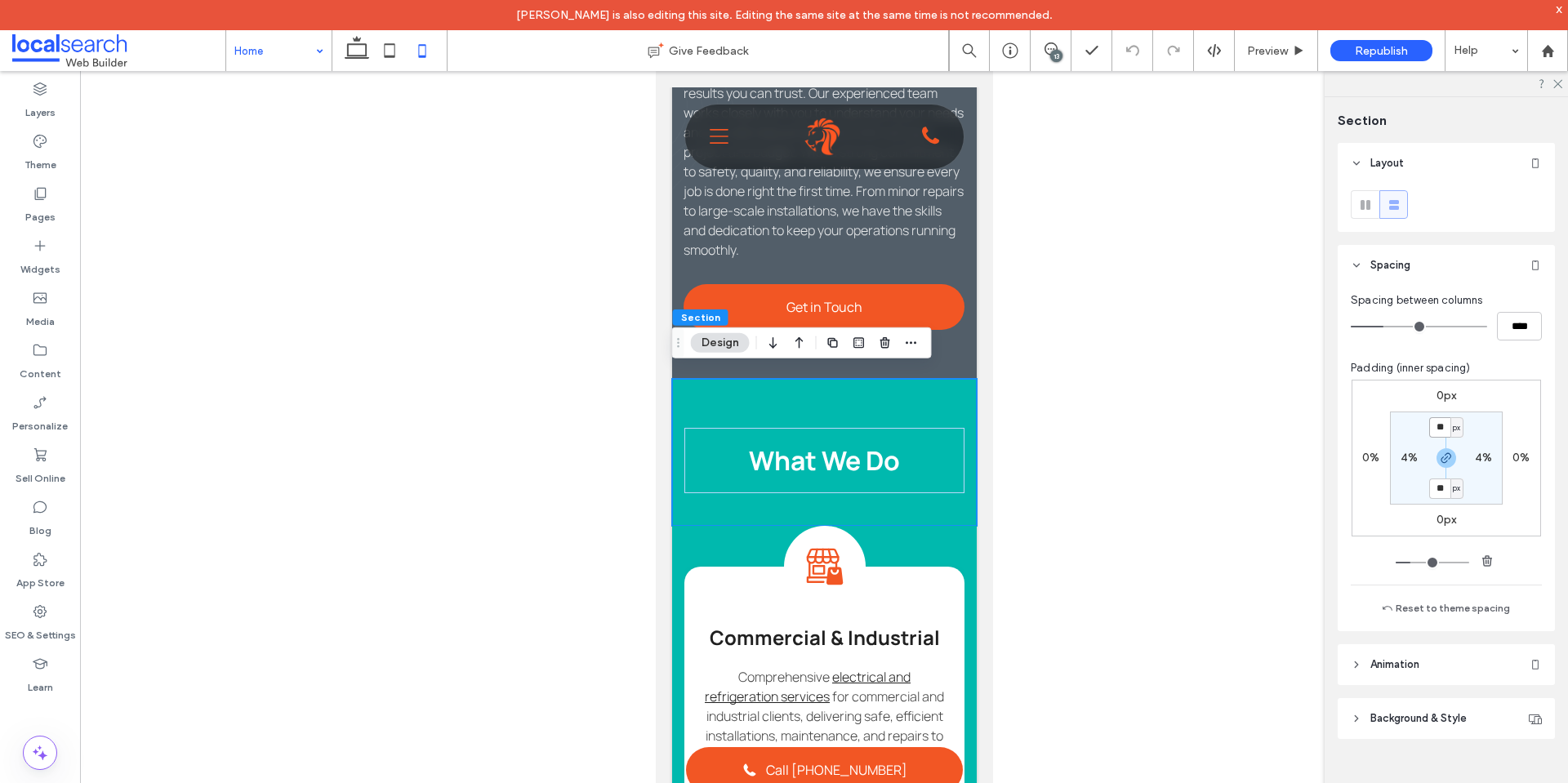
click at [1441, 424] on input "**" at bounding box center [1440, 427] width 21 height 20
type input "**"
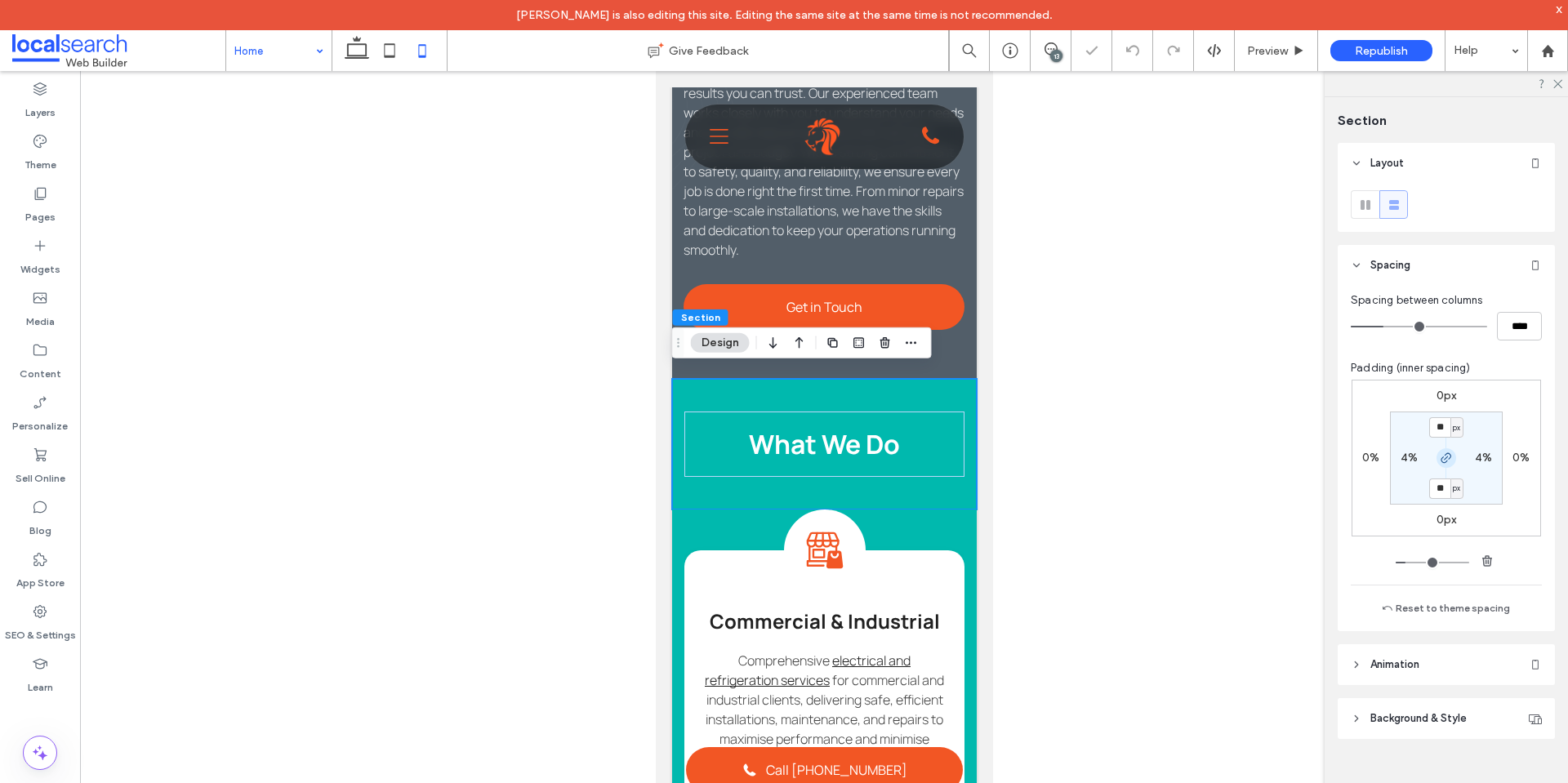
click at [1448, 461] on icon "button" at bounding box center [1446, 458] width 13 height 13
click at [1444, 487] on label "40px" at bounding box center [1446, 487] width 28 height 14
type input "**"
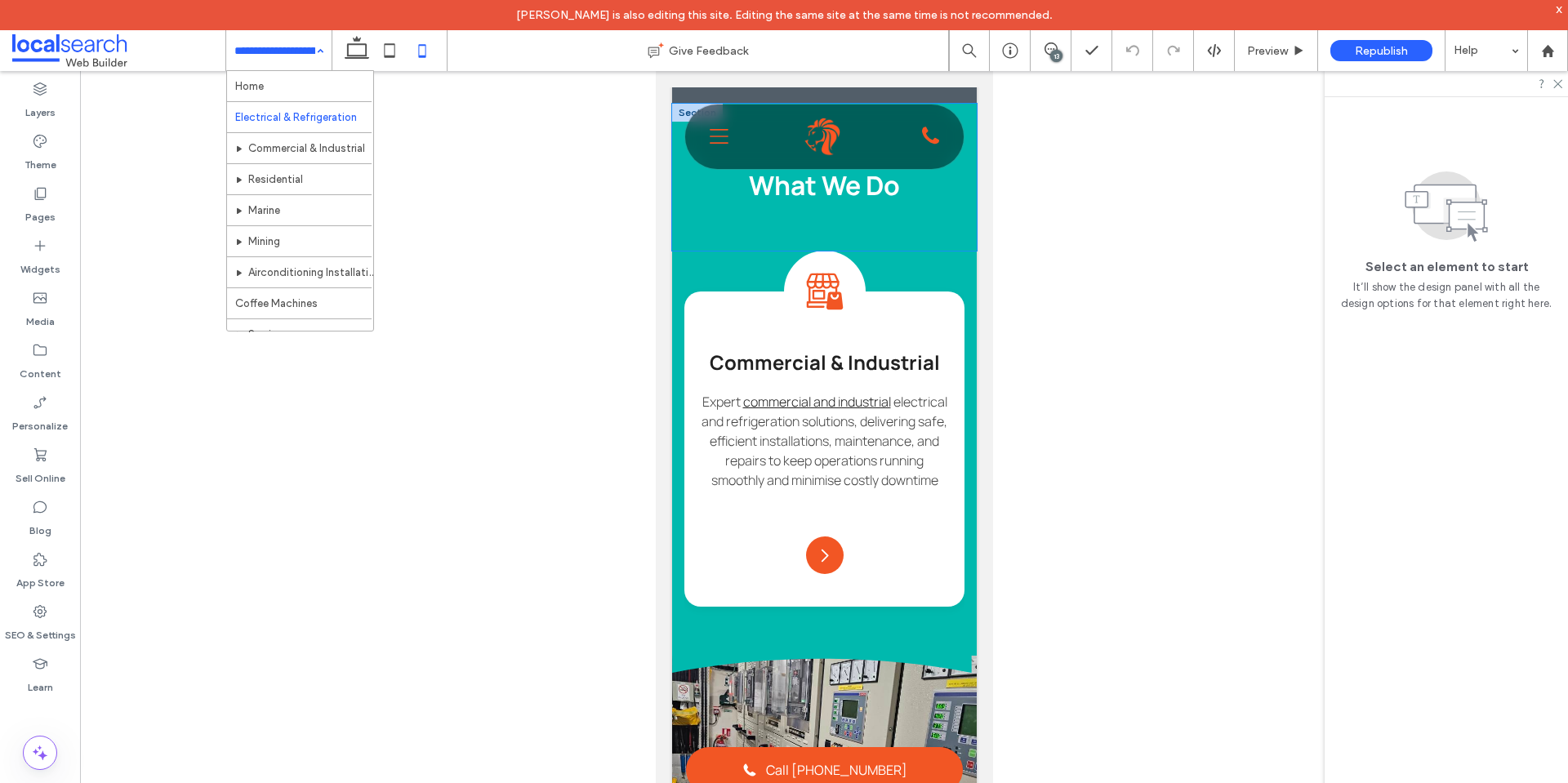
scroll to position [980, 0]
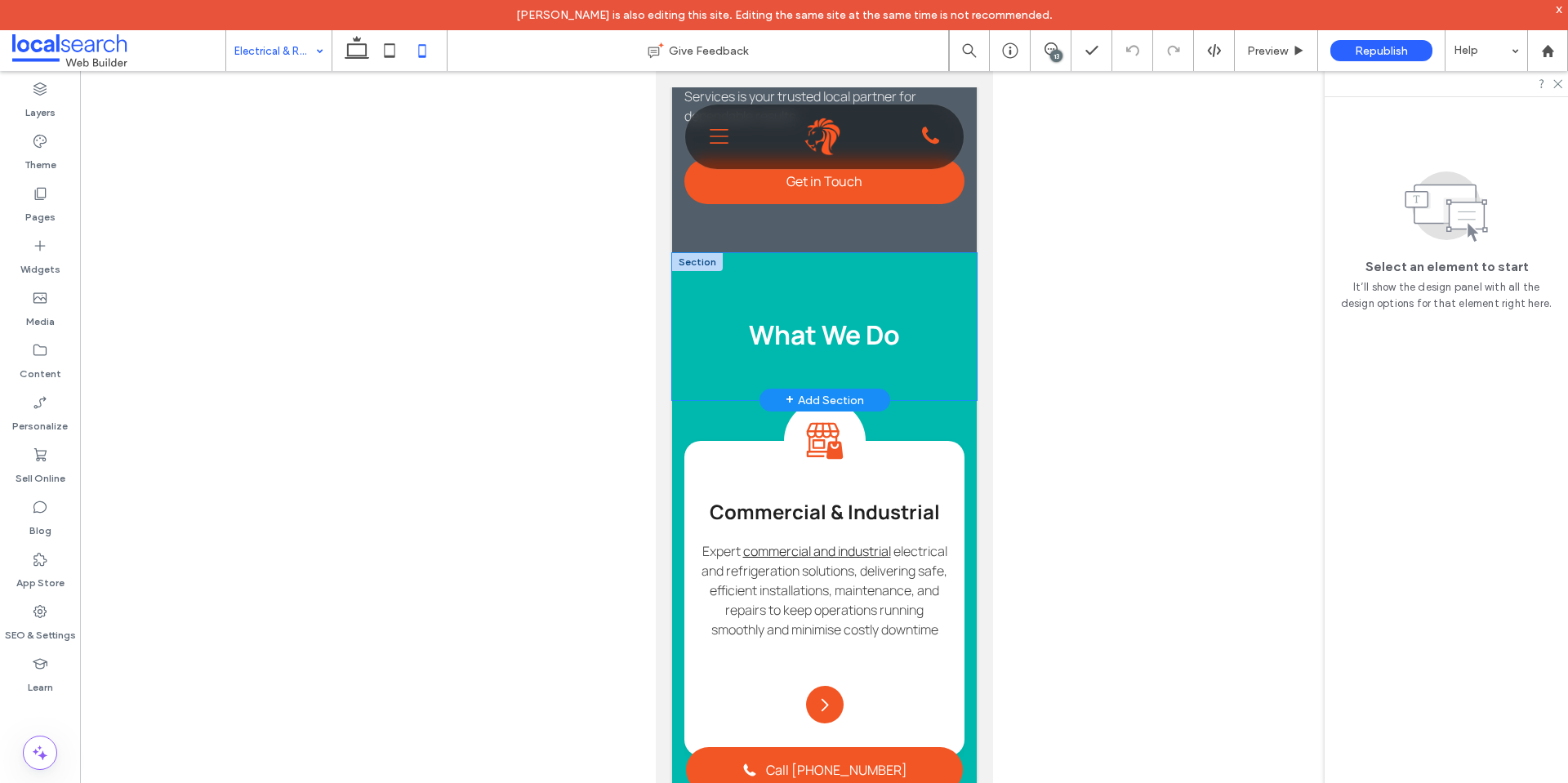
click at [952, 382] on div "What We Do" at bounding box center [824, 326] width 305 height 147
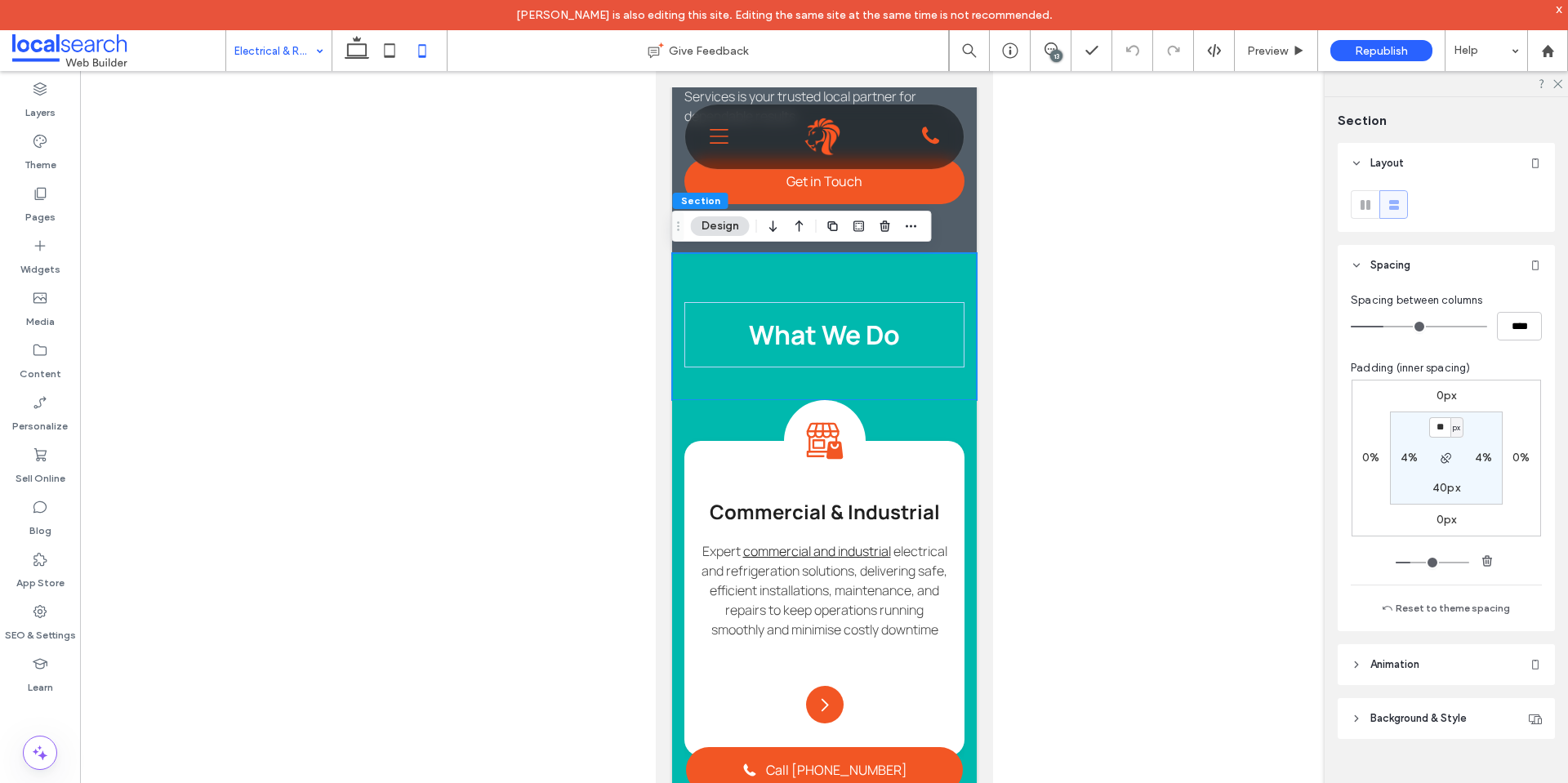
type input "**"
click at [1444, 486] on label "40px" at bounding box center [1446, 487] width 28 height 14
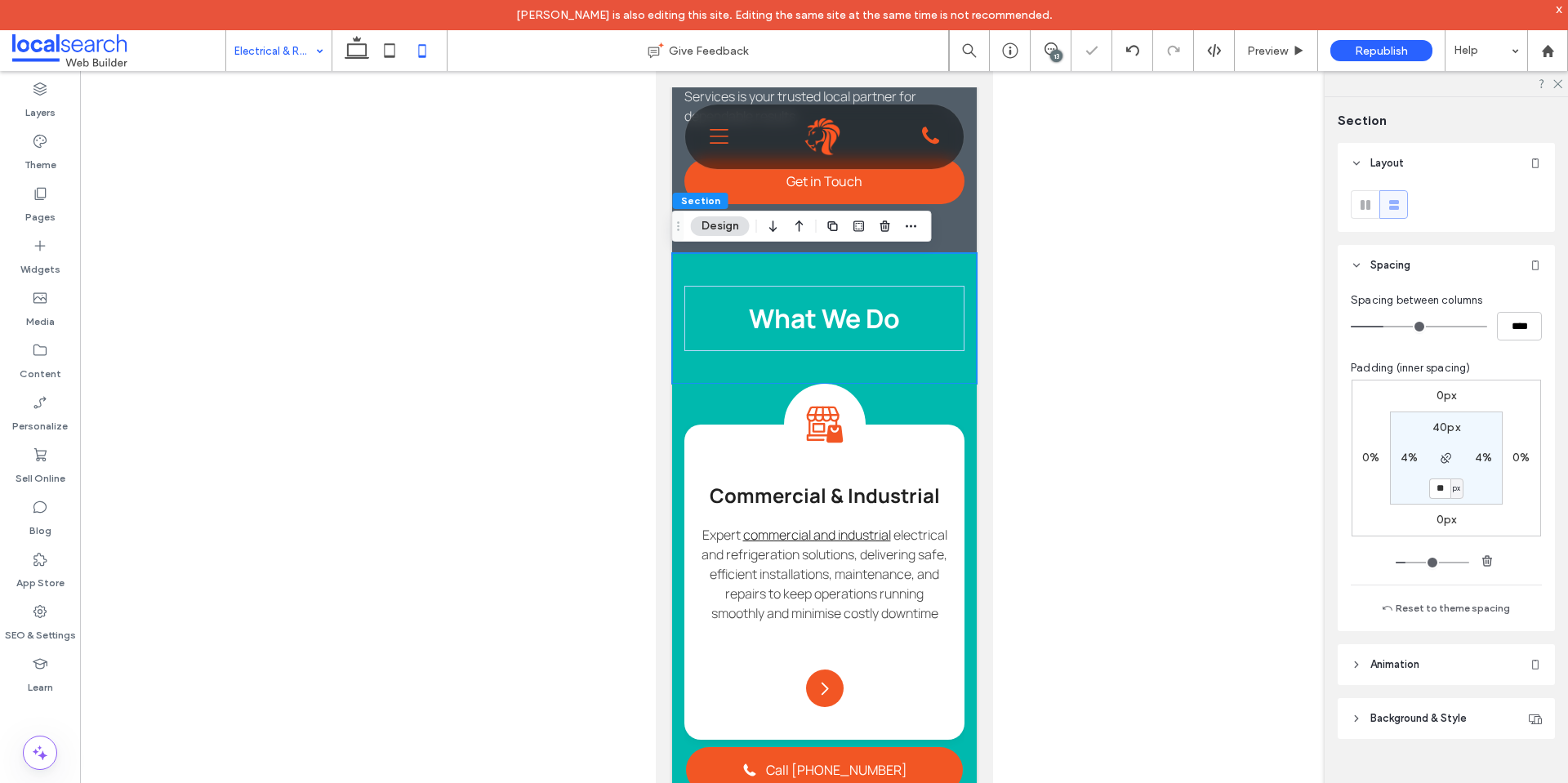
type input "**"
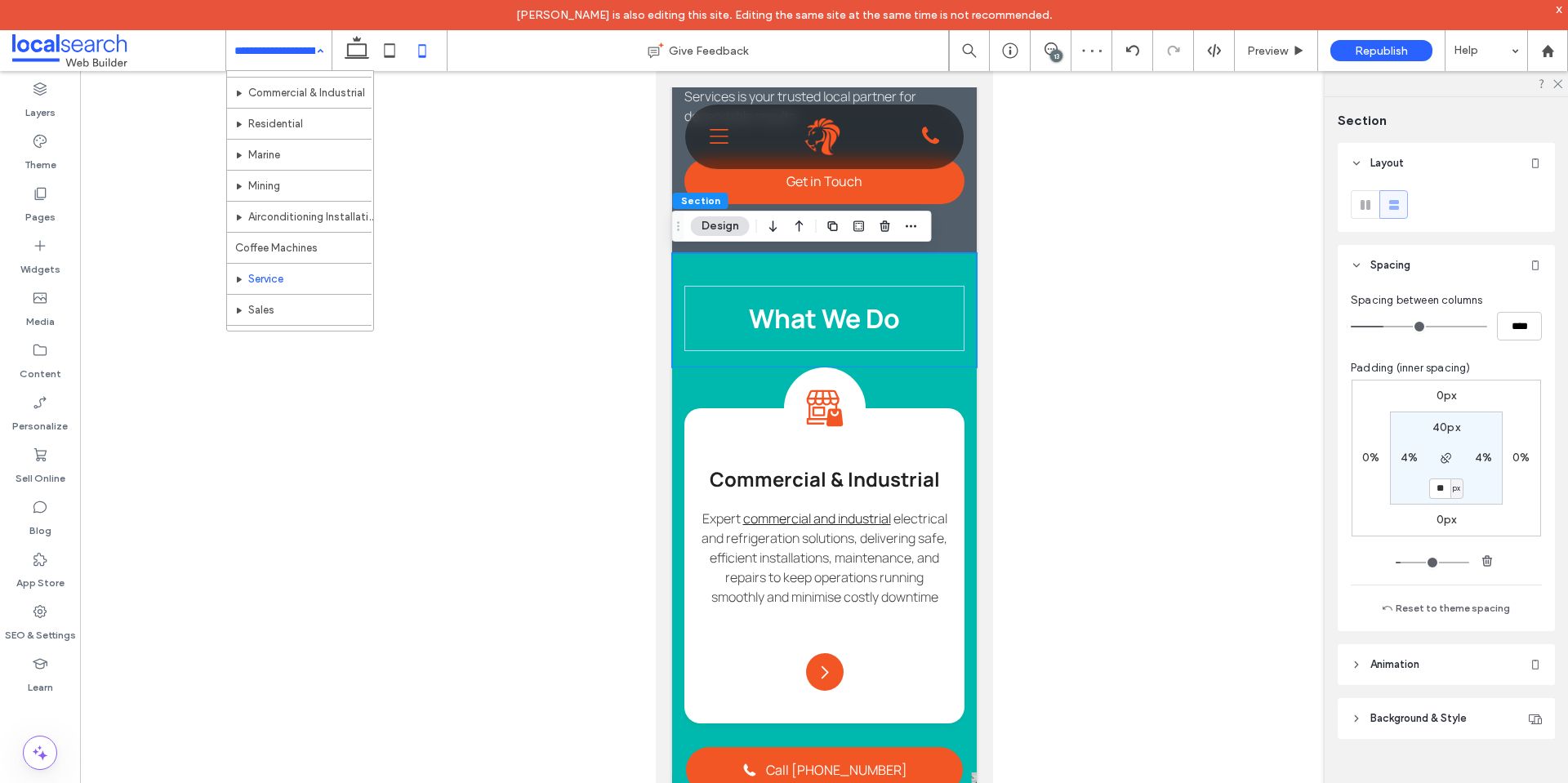
scroll to position [82, 0]
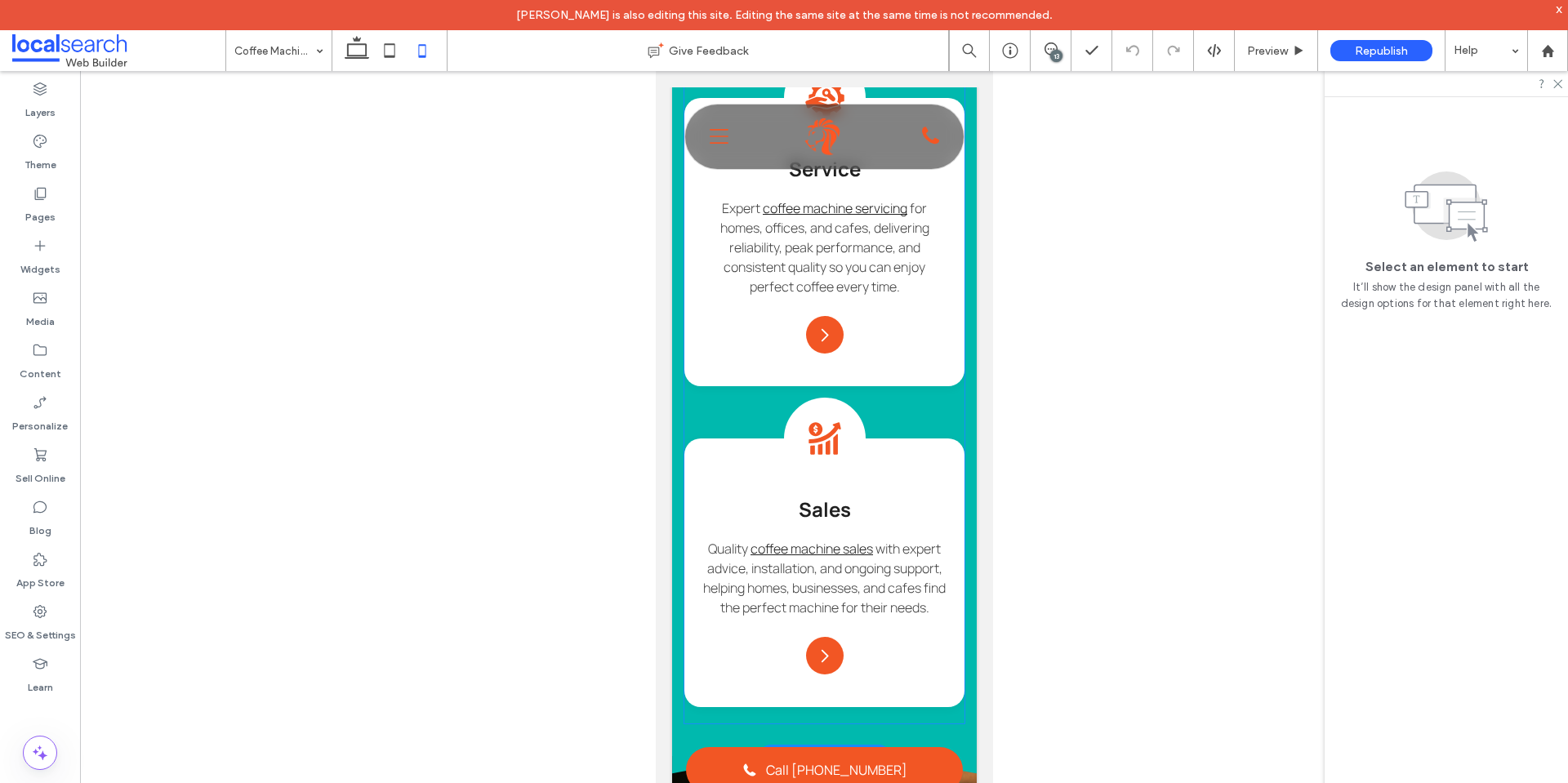
scroll to position [1061, 0]
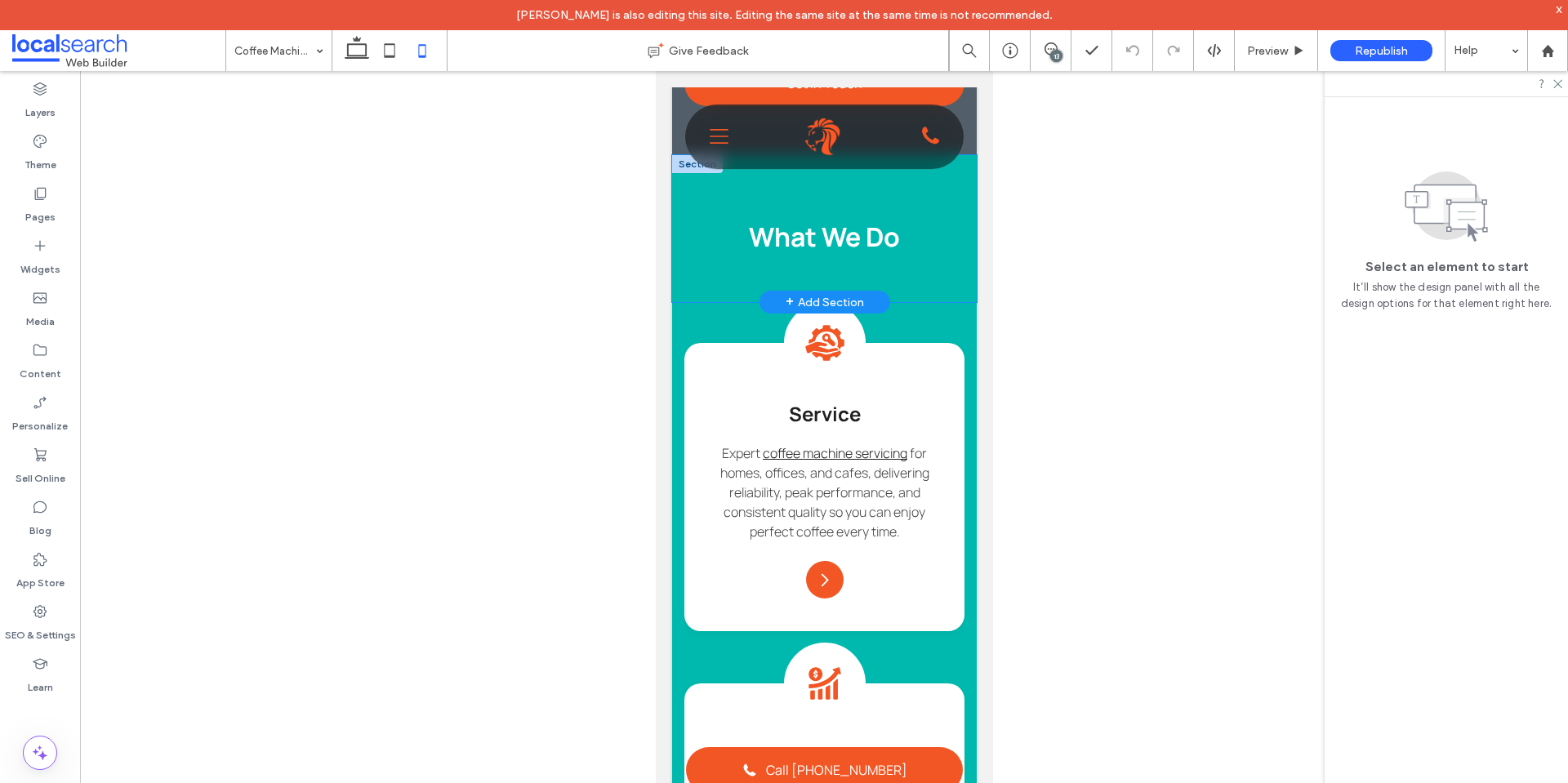
click at [960, 288] on div "What We Do" at bounding box center [824, 228] width 305 height 147
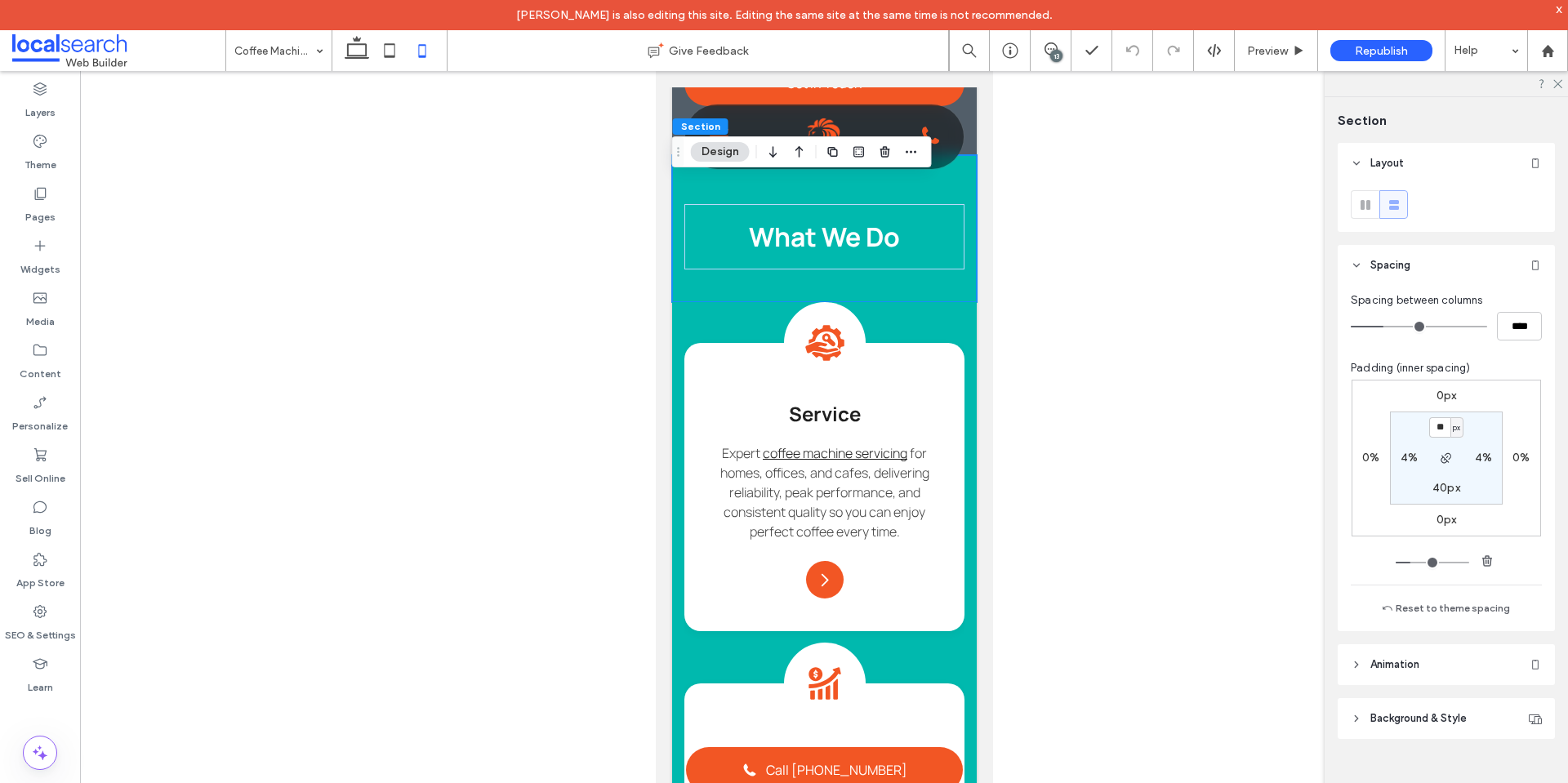
type input "**"
click at [1440, 484] on label "40px" at bounding box center [1446, 487] width 28 height 14
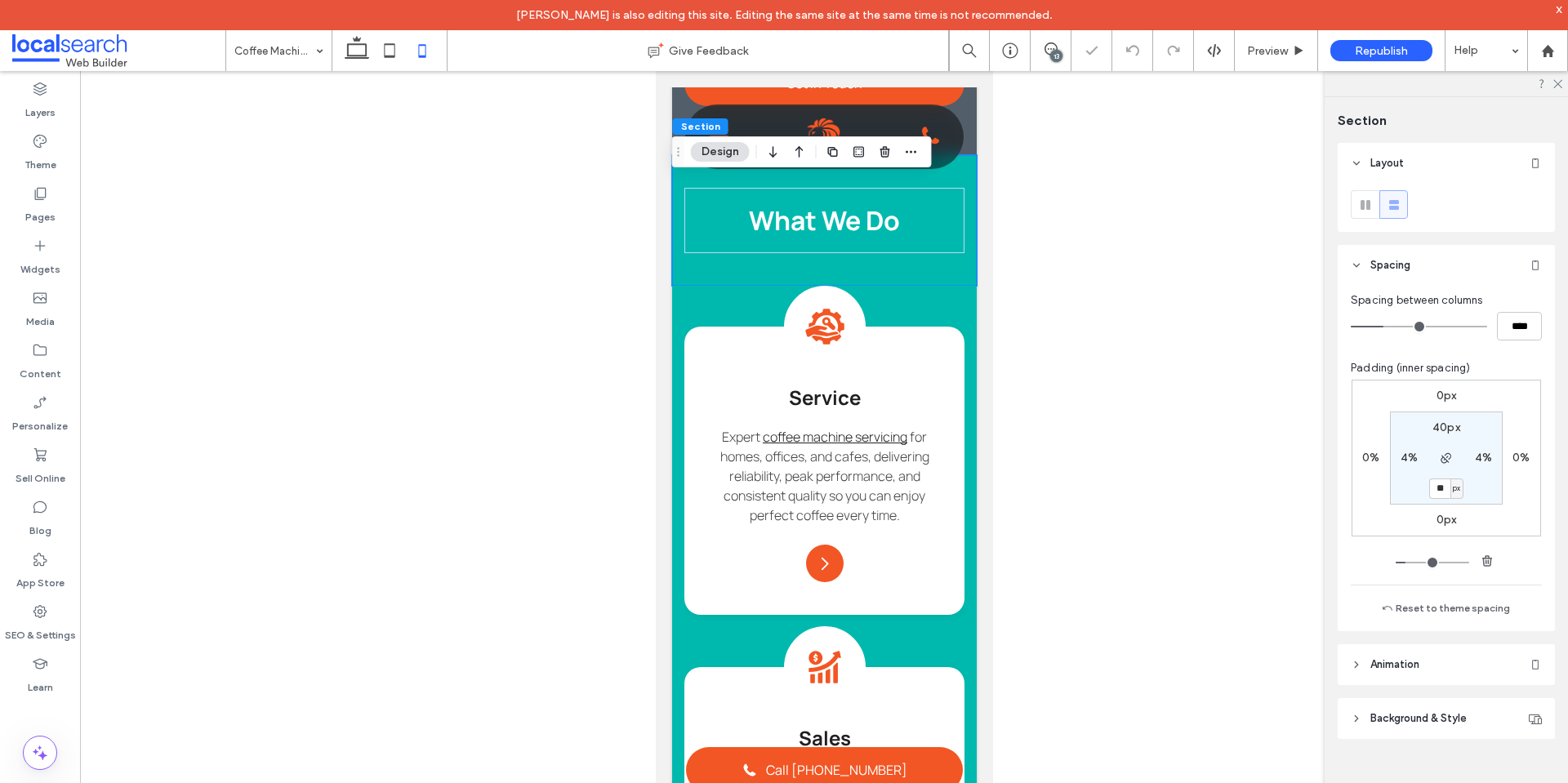
type input "**"
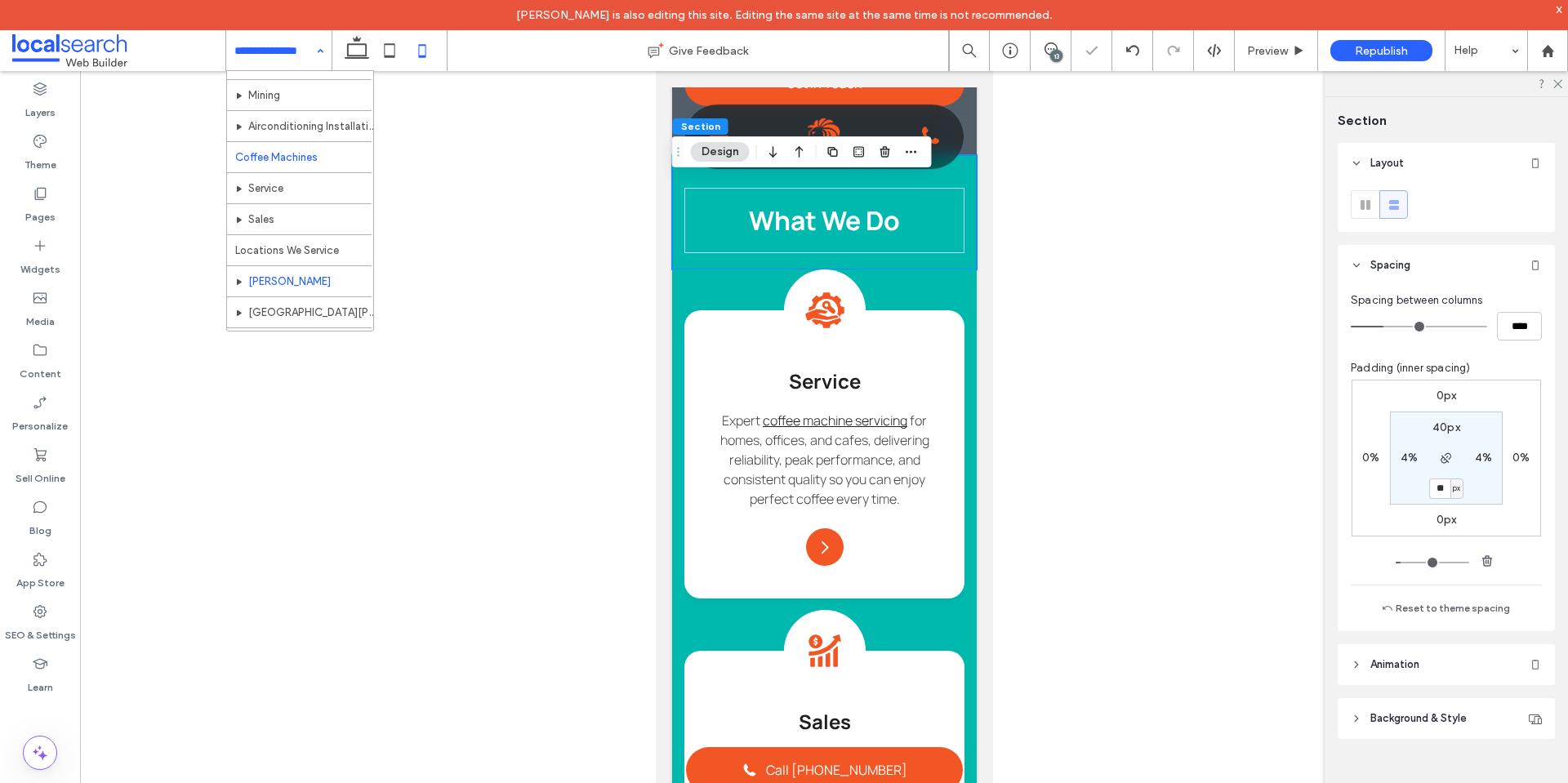
scroll to position [163, 0]
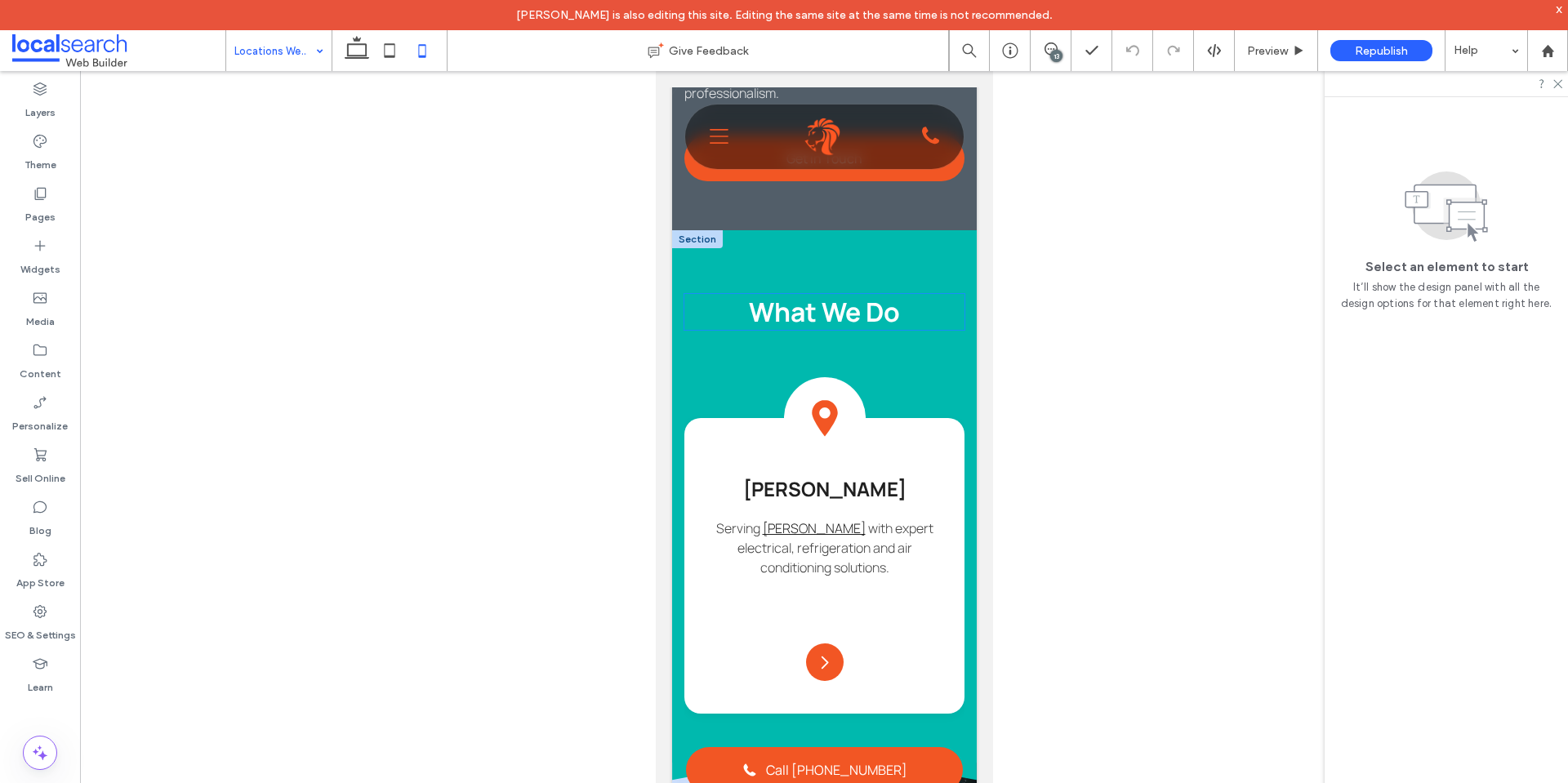
scroll to position [980, 0]
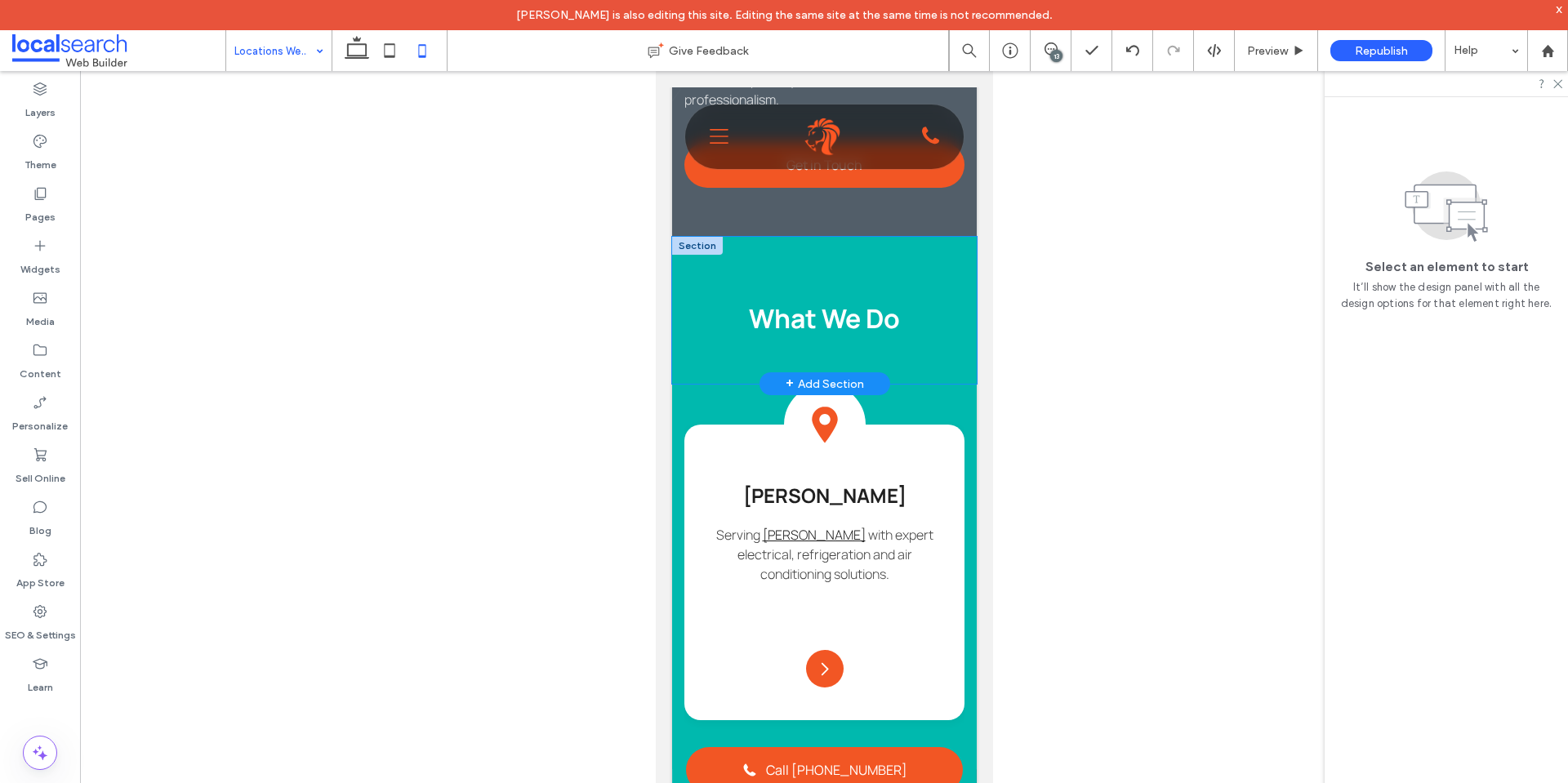
click at [953, 350] on div "What We Do" at bounding box center [824, 310] width 305 height 147
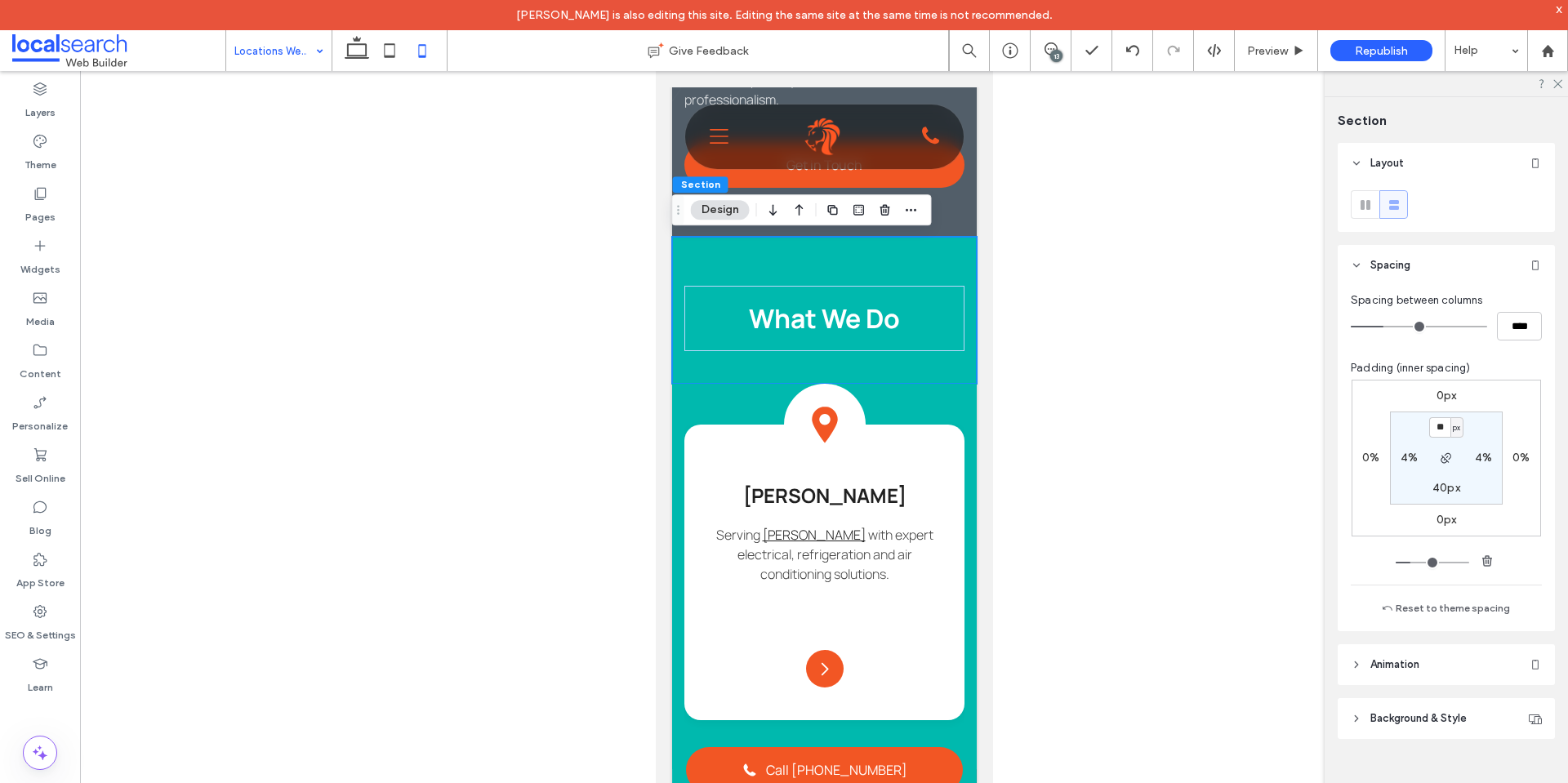
type input "**"
click at [1445, 491] on label "40px" at bounding box center [1446, 487] width 28 height 14
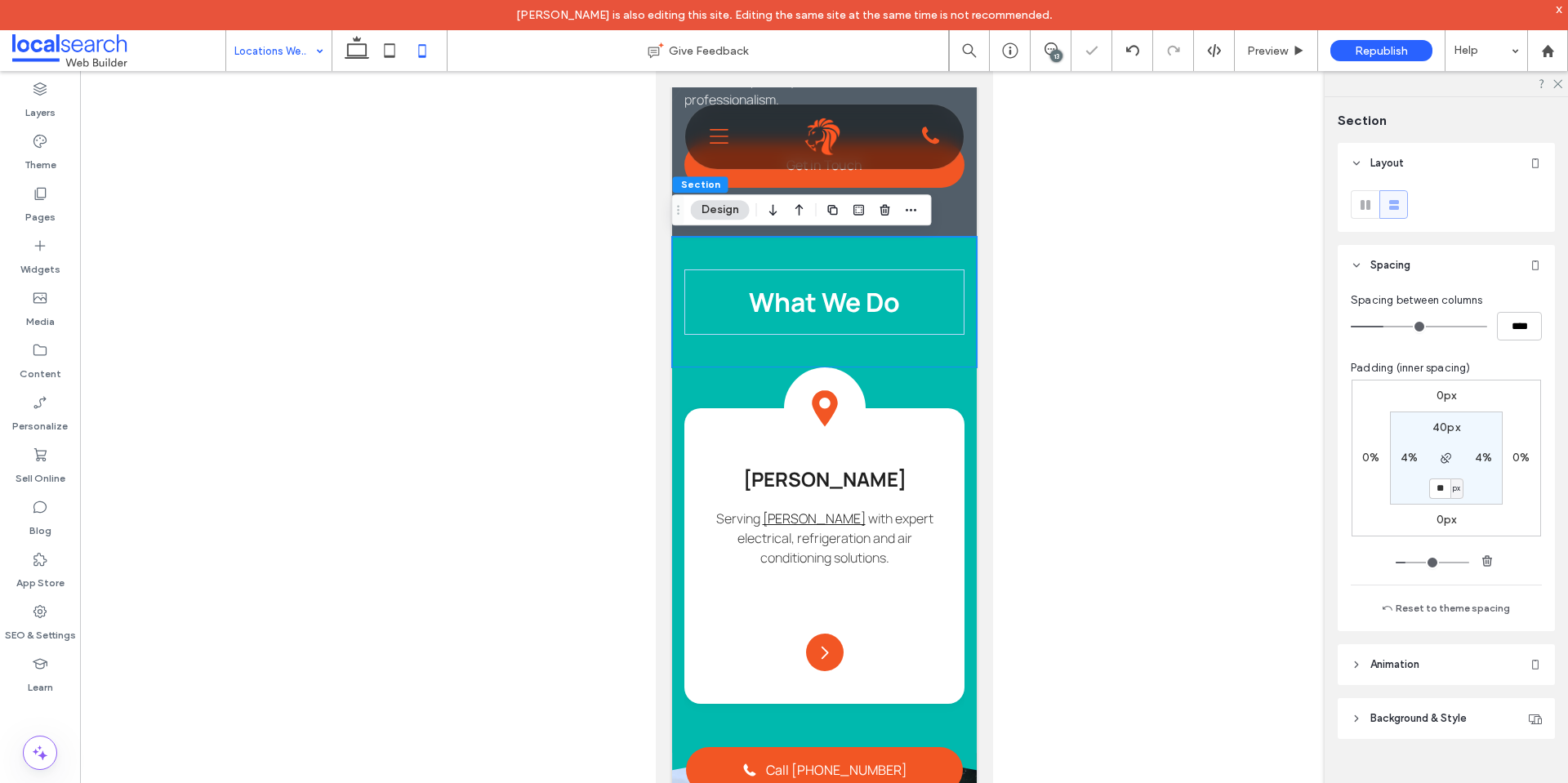
type input "**"
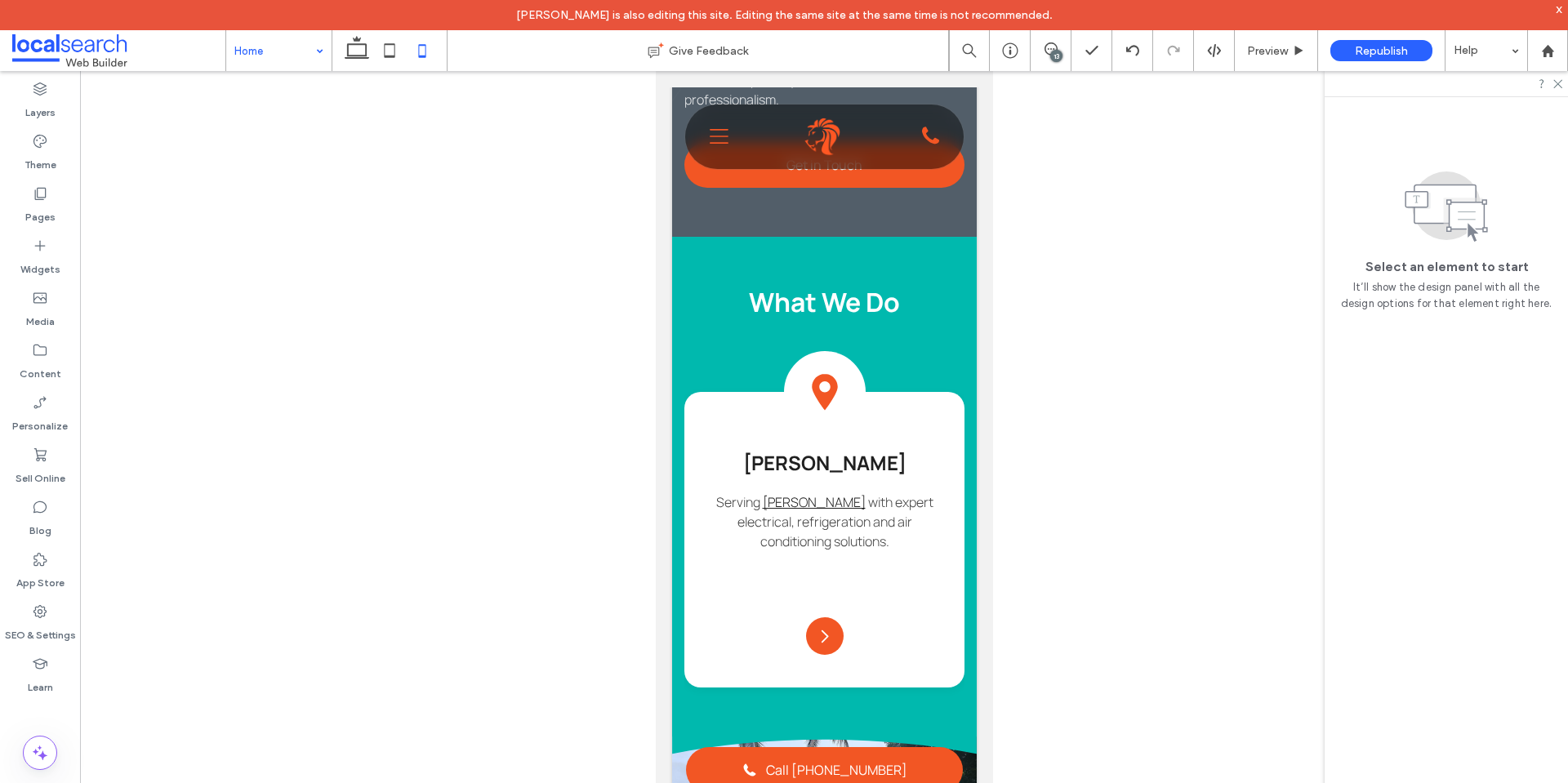
click at [350, 50] on icon at bounding box center [356, 50] width 32 height 32
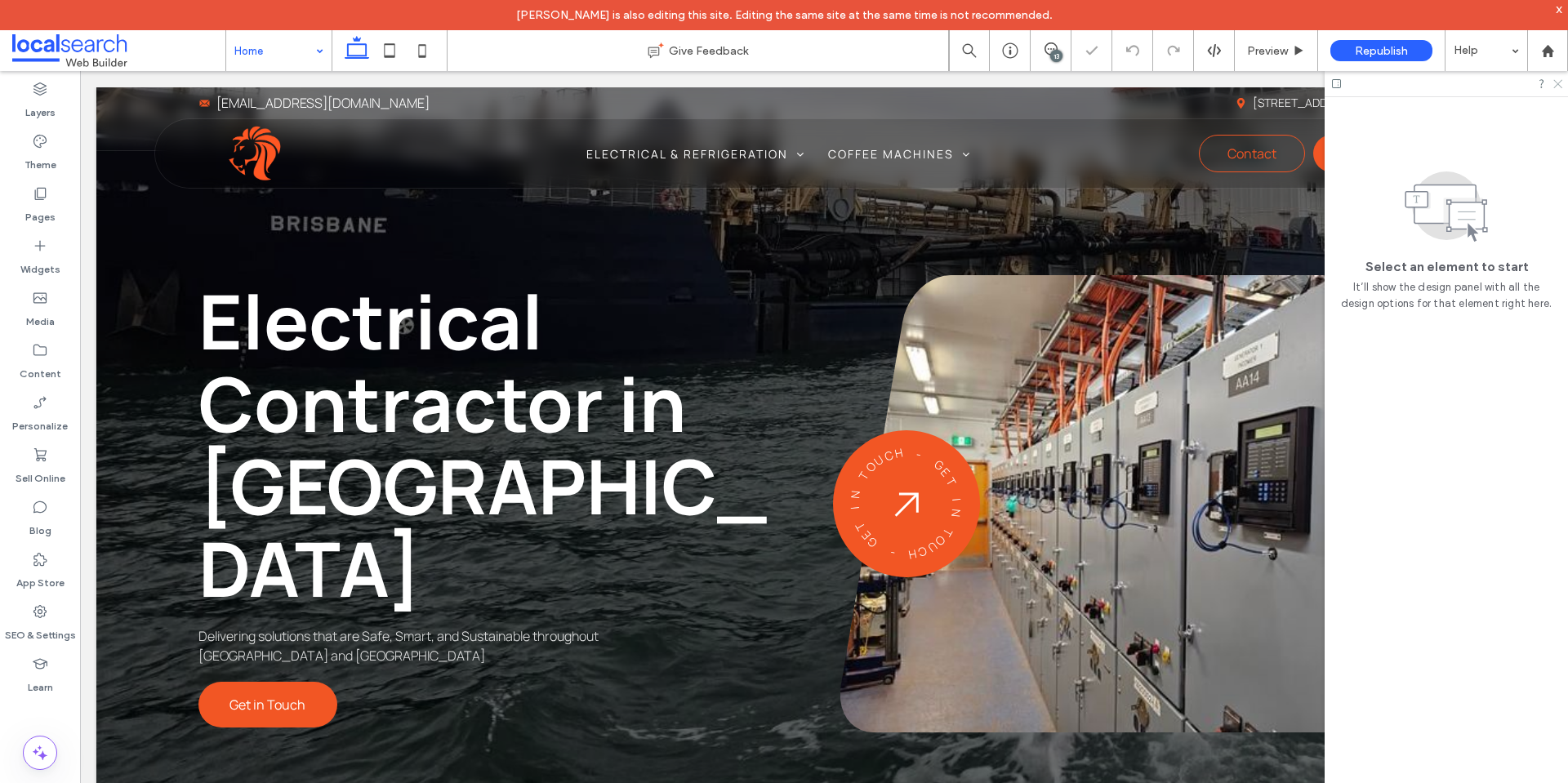
click at [1561, 86] on icon at bounding box center [1557, 83] width 10 height 10
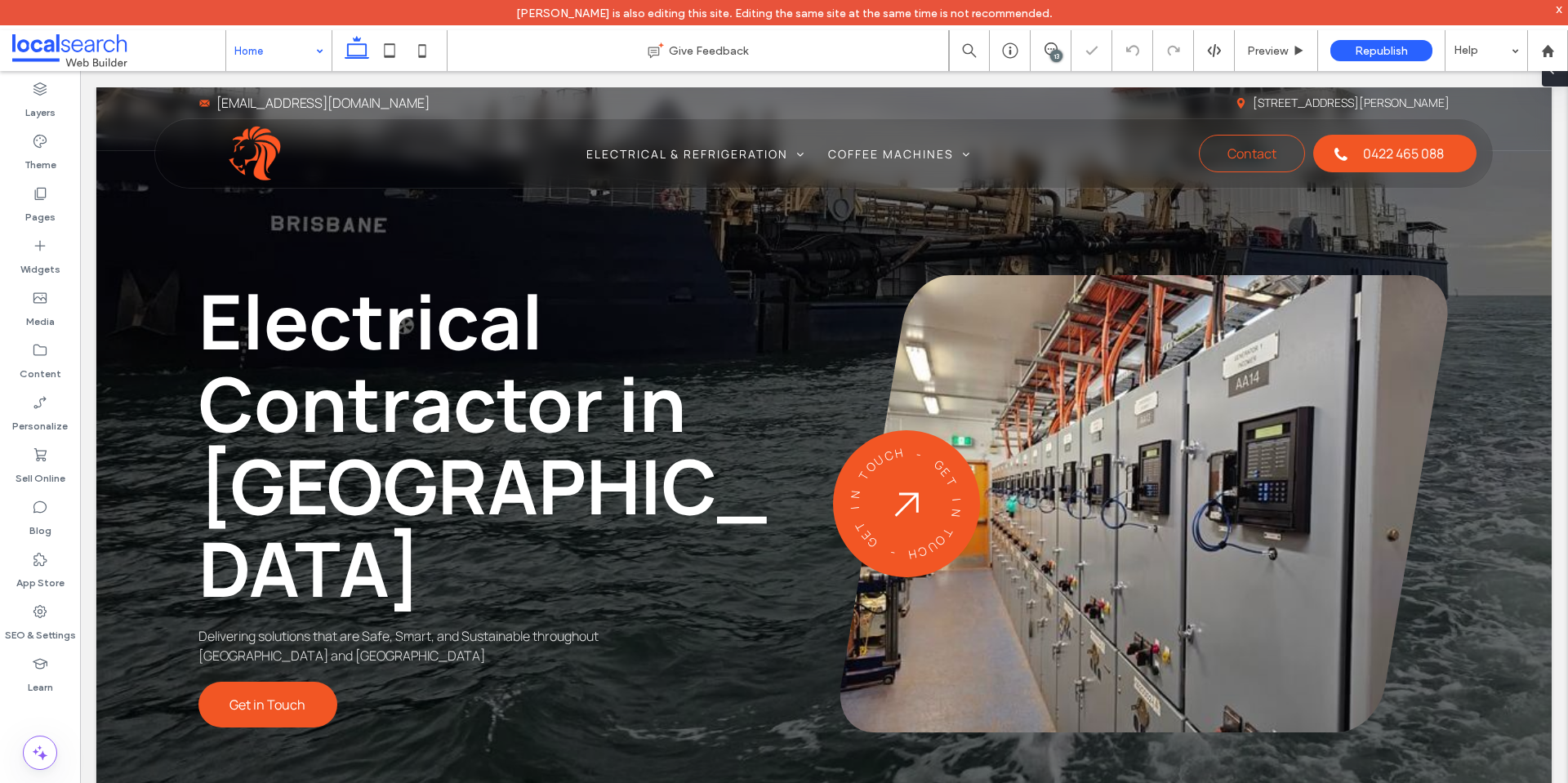
click at [1558, 85] on span at bounding box center [1552, 70] width 13 height 32
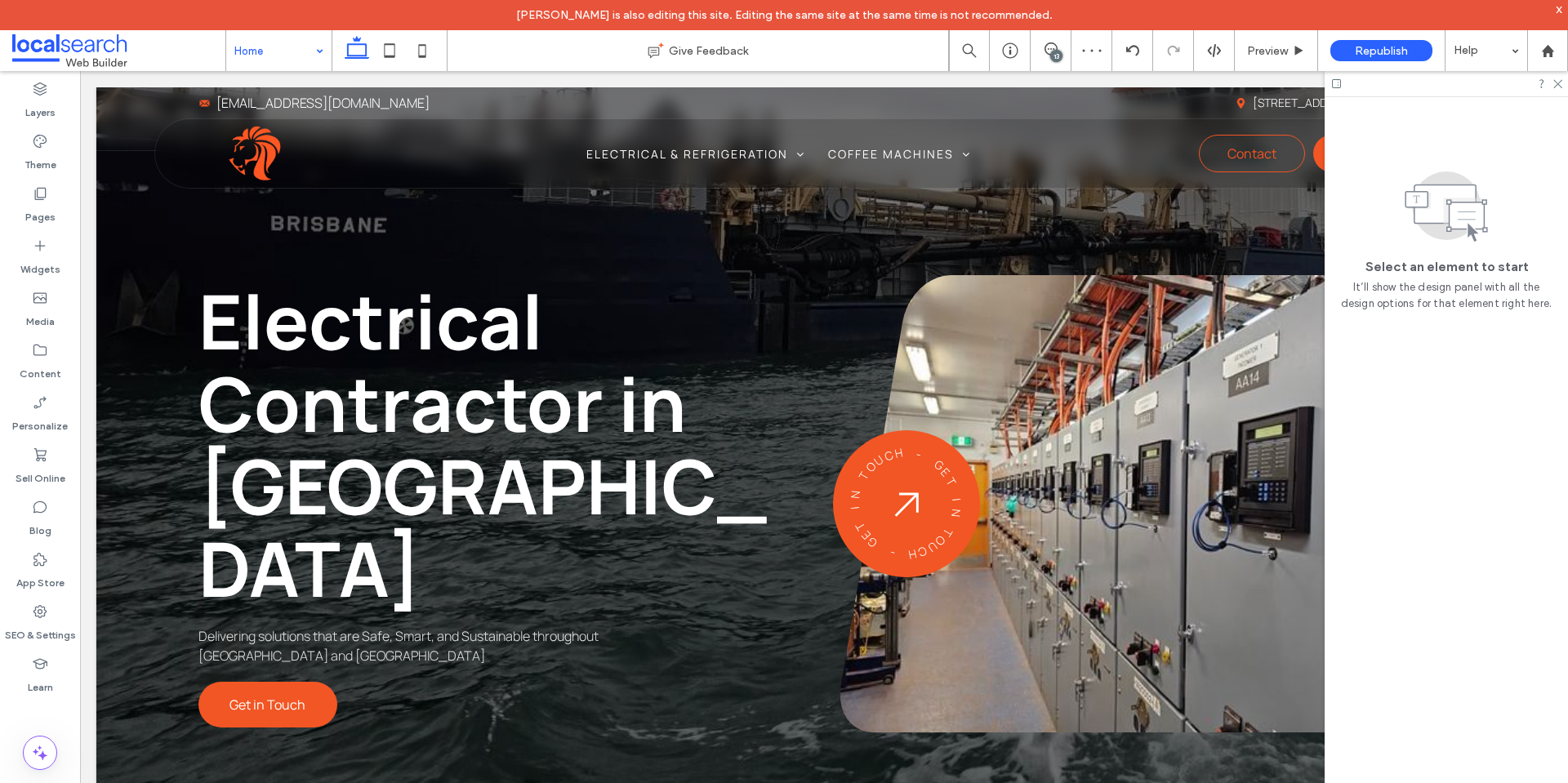
click at [1562, 81] on div at bounding box center [1446, 84] width 243 height 26
click at [1558, 86] on icon at bounding box center [1557, 83] width 10 height 10
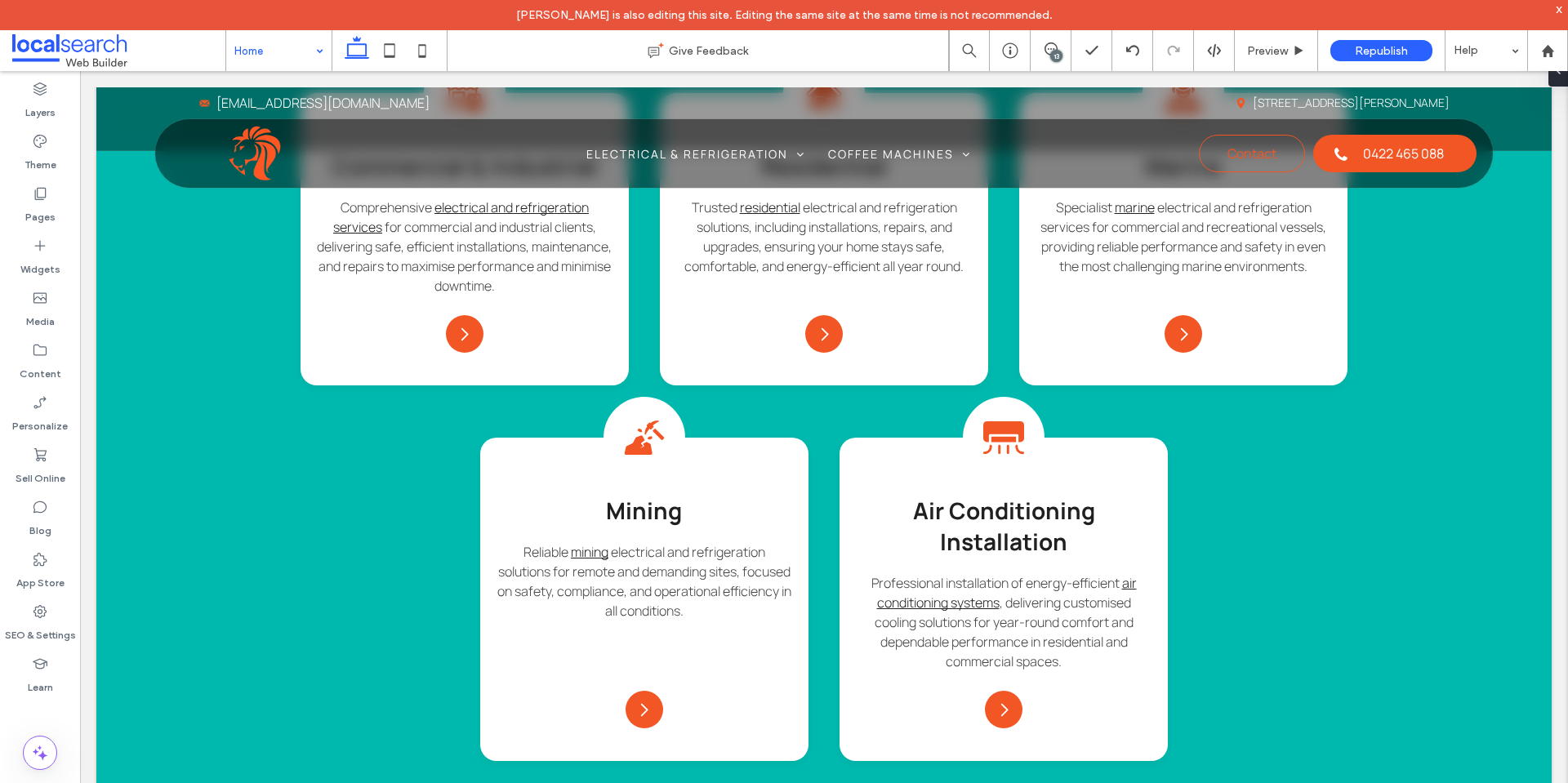
scroll to position [1745, 0]
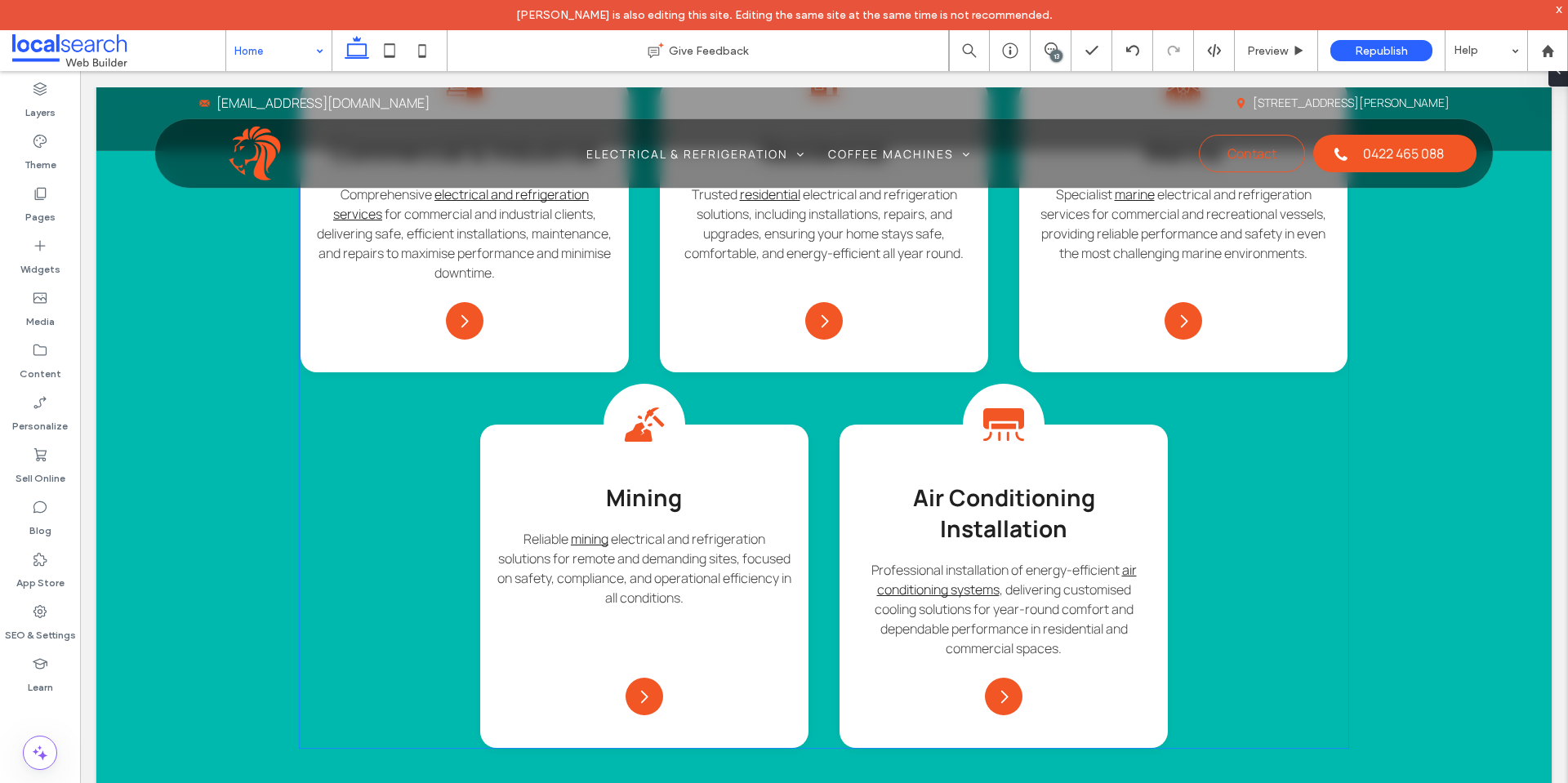
click at [1206, 491] on div "Commercial Icon Commercial & Industrial Comprehensive electrical and refrigerat…" at bounding box center [823, 413] width 1048 height 668
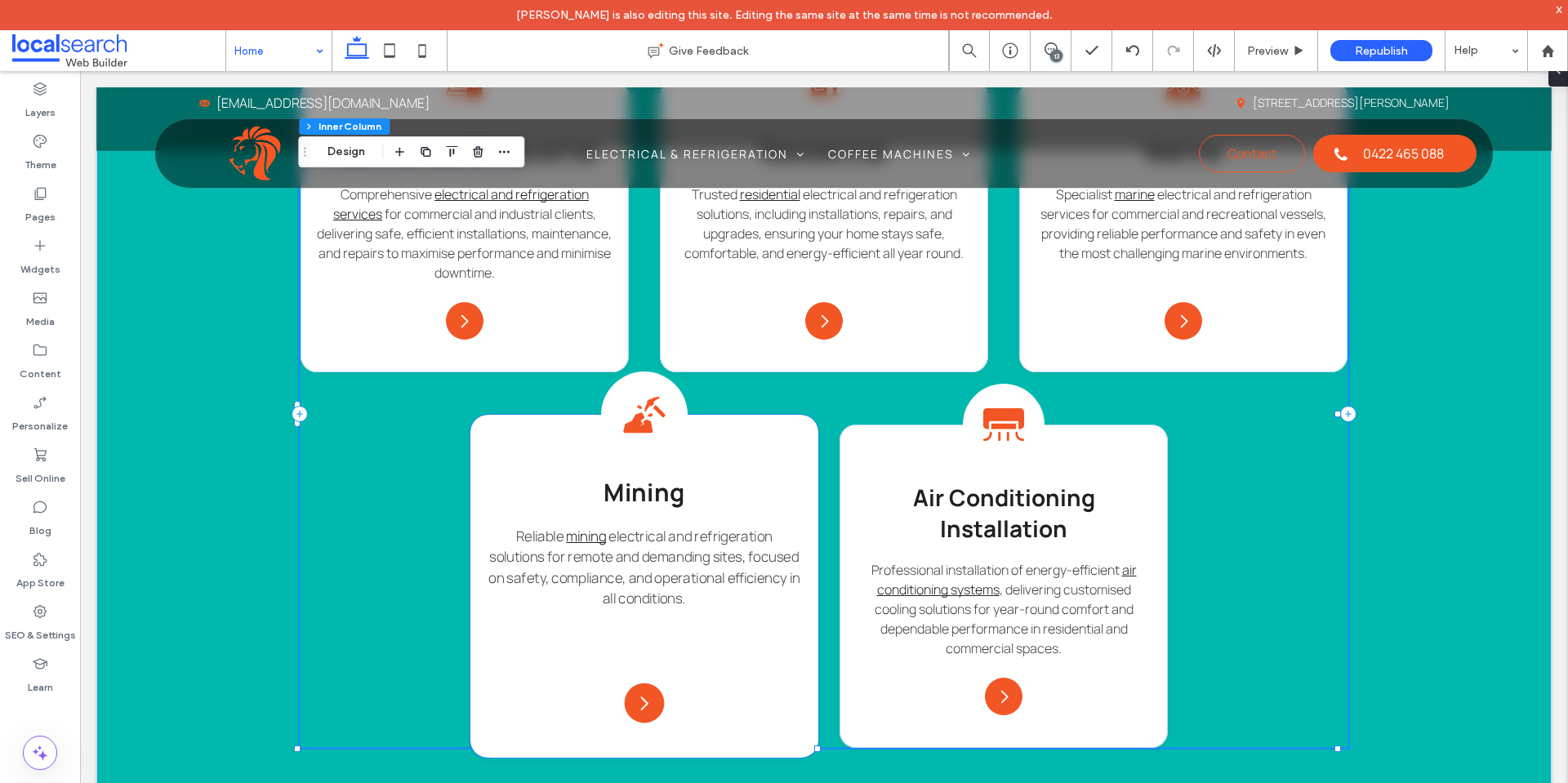
click at [516, 446] on div "Mining Icon Mining Reliable mining electrical and refrigeration solutions for r…" at bounding box center [644, 586] width 348 height 343
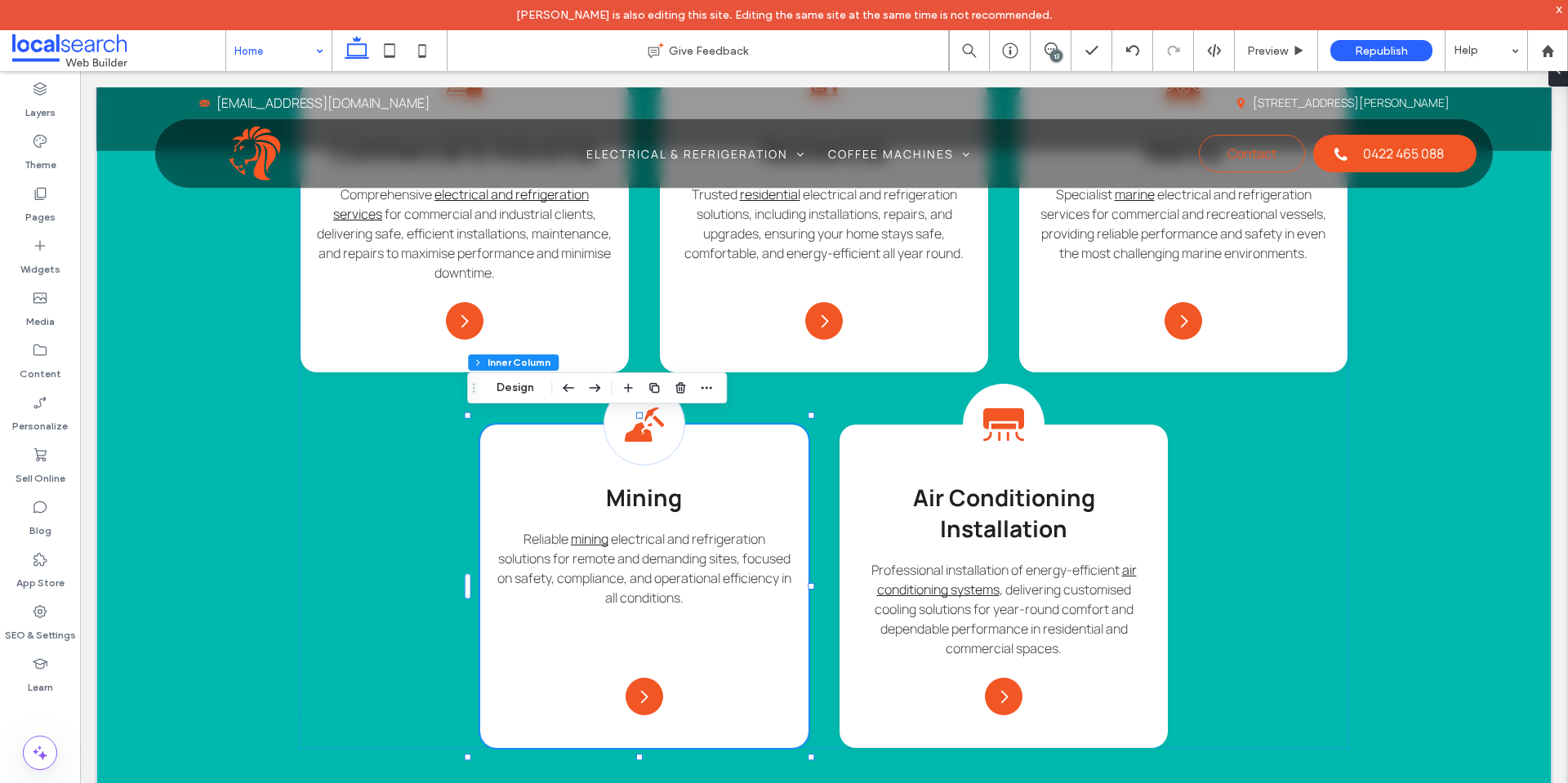
click at [524, 398] on div "Section Column Inner Column Inner Column Design" at bounding box center [597, 388] width 259 height 31
click at [523, 394] on button "Design" at bounding box center [515, 388] width 59 height 20
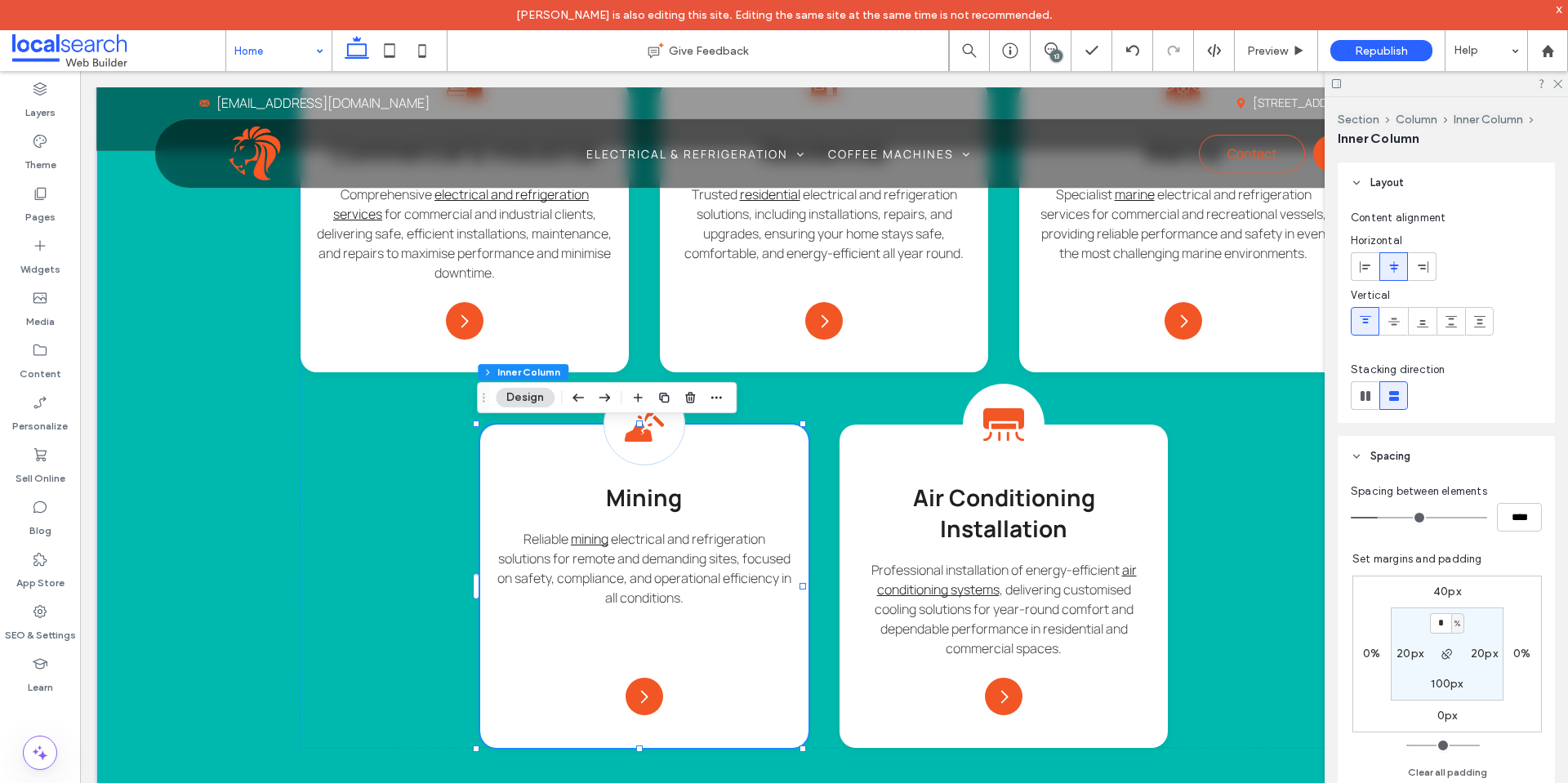
scroll to position [82, 0]
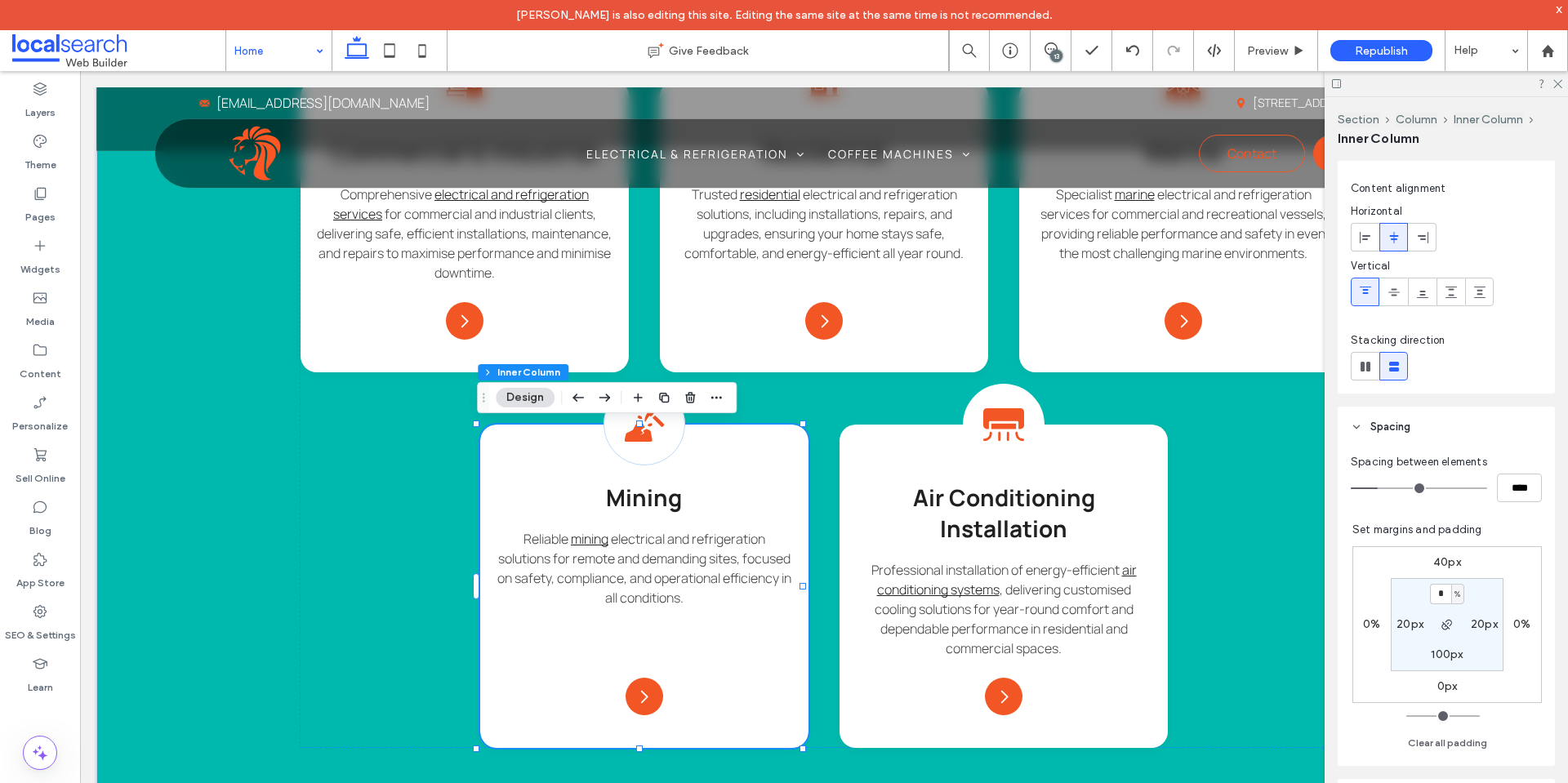
click at [1420, 560] on div "40px 0% 0px 0% * % 20px 100px 20px" at bounding box center [1446, 624] width 189 height 157
click at [1435, 555] on label "40px" at bounding box center [1446, 562] width 28 height 14
type input "**"
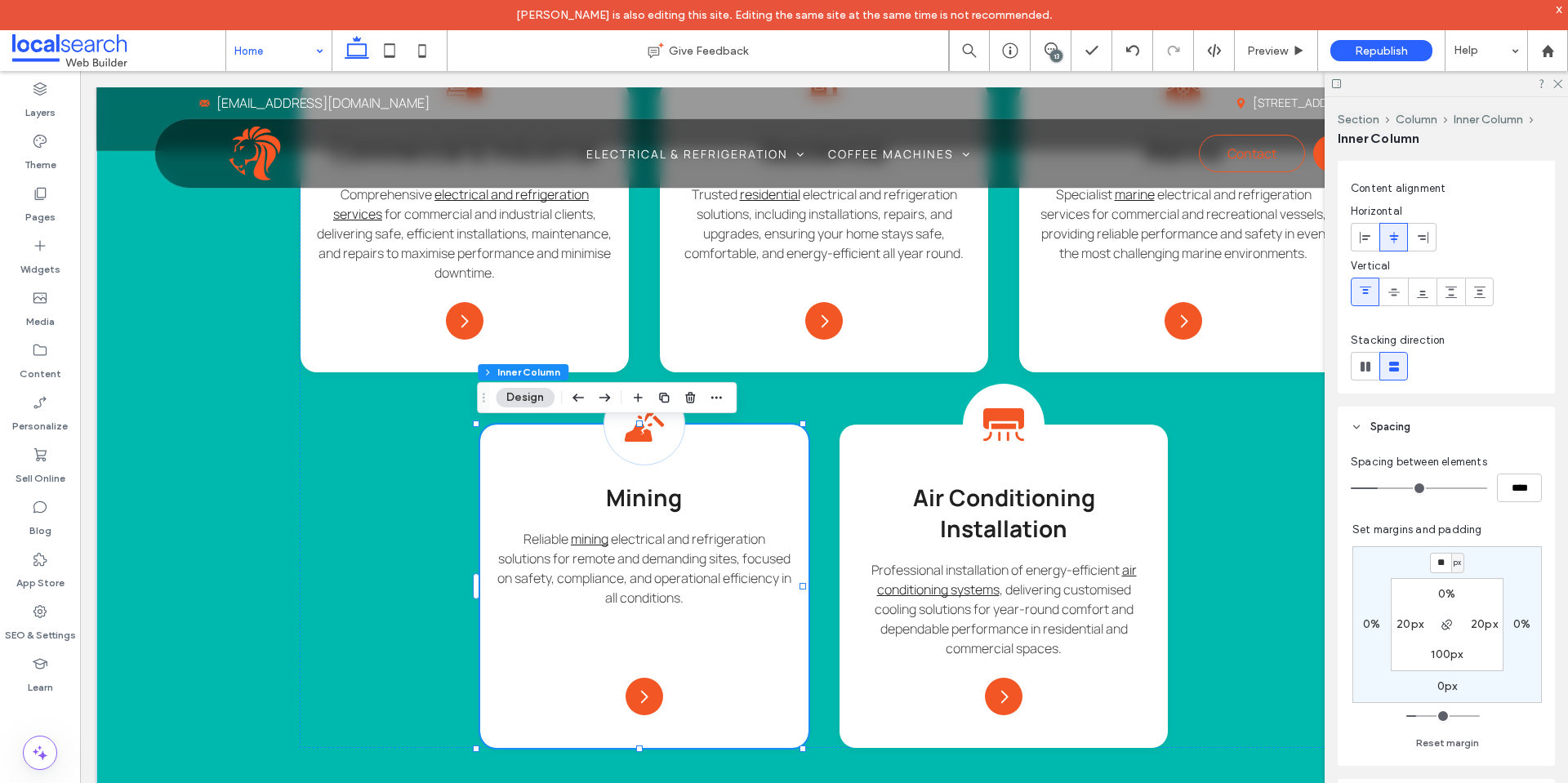
type input "**"
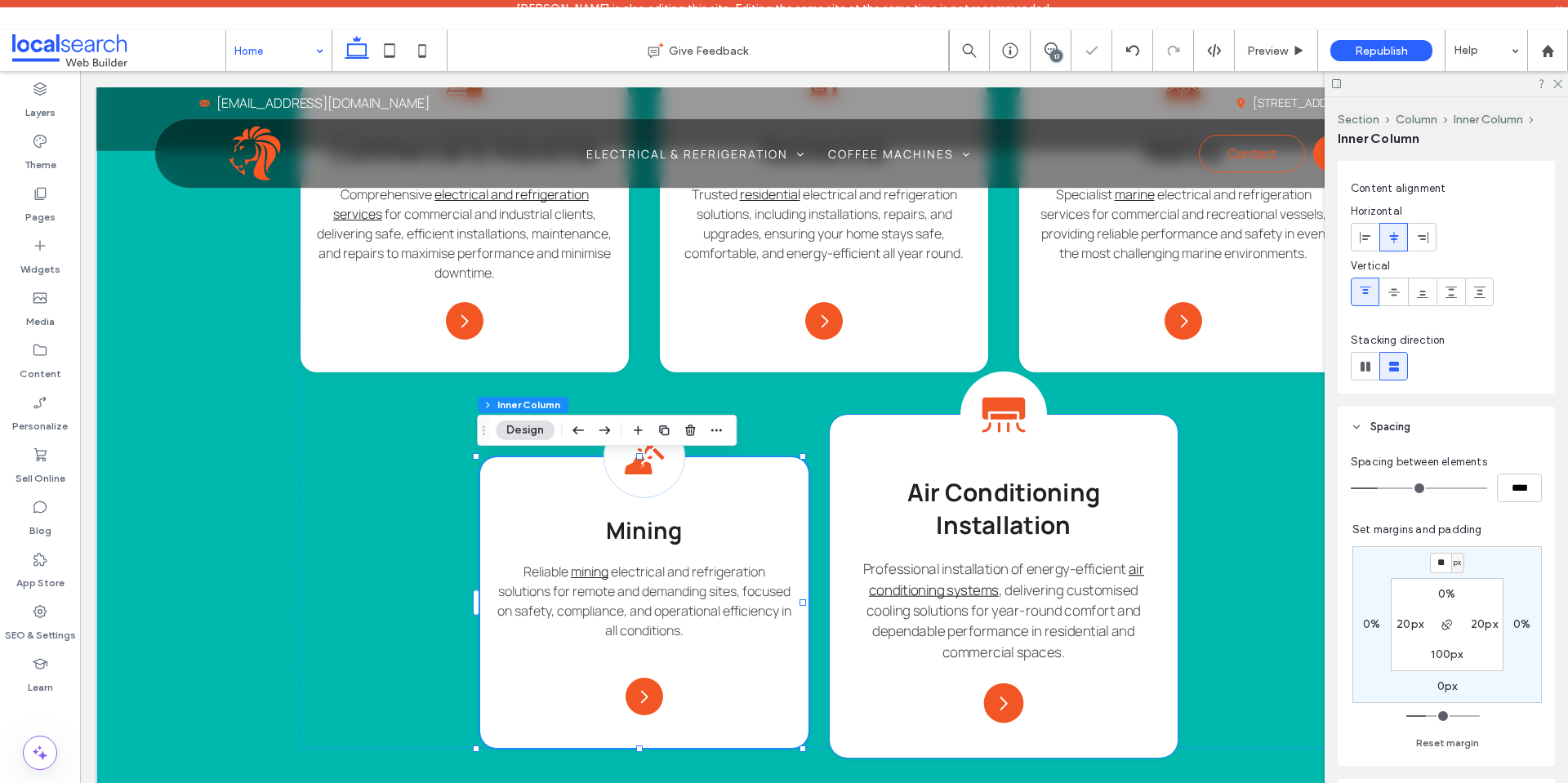
click at [1153, 462] on div "Air Condition Icon Air Conditioning Installation Professional installation of e…" at bounding box center [1004, 586] width 348 height 343
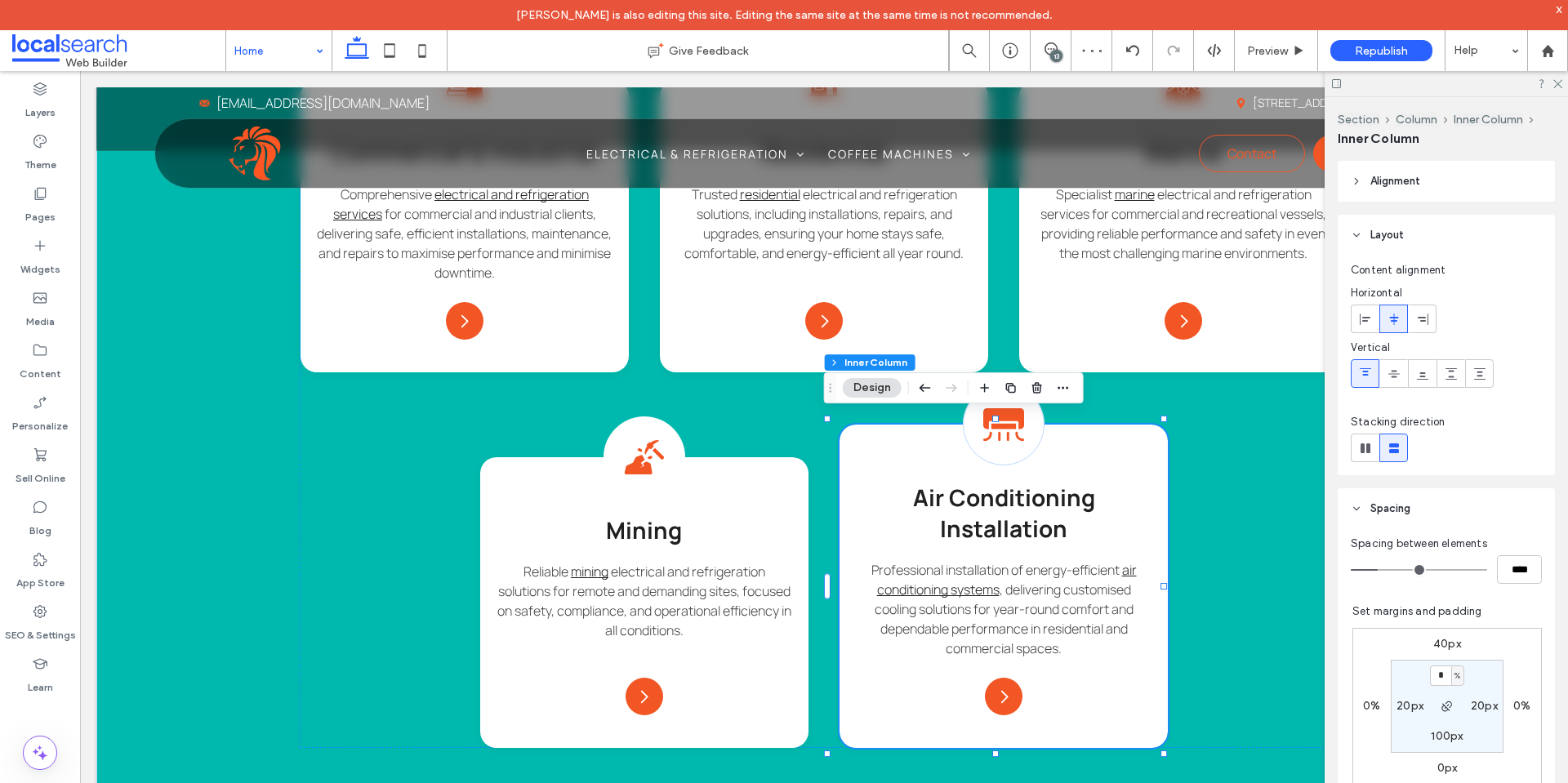
click at [1439, 642] on label "40px" at bounding box center [1446, 643] width 28 height 14
type input "**"
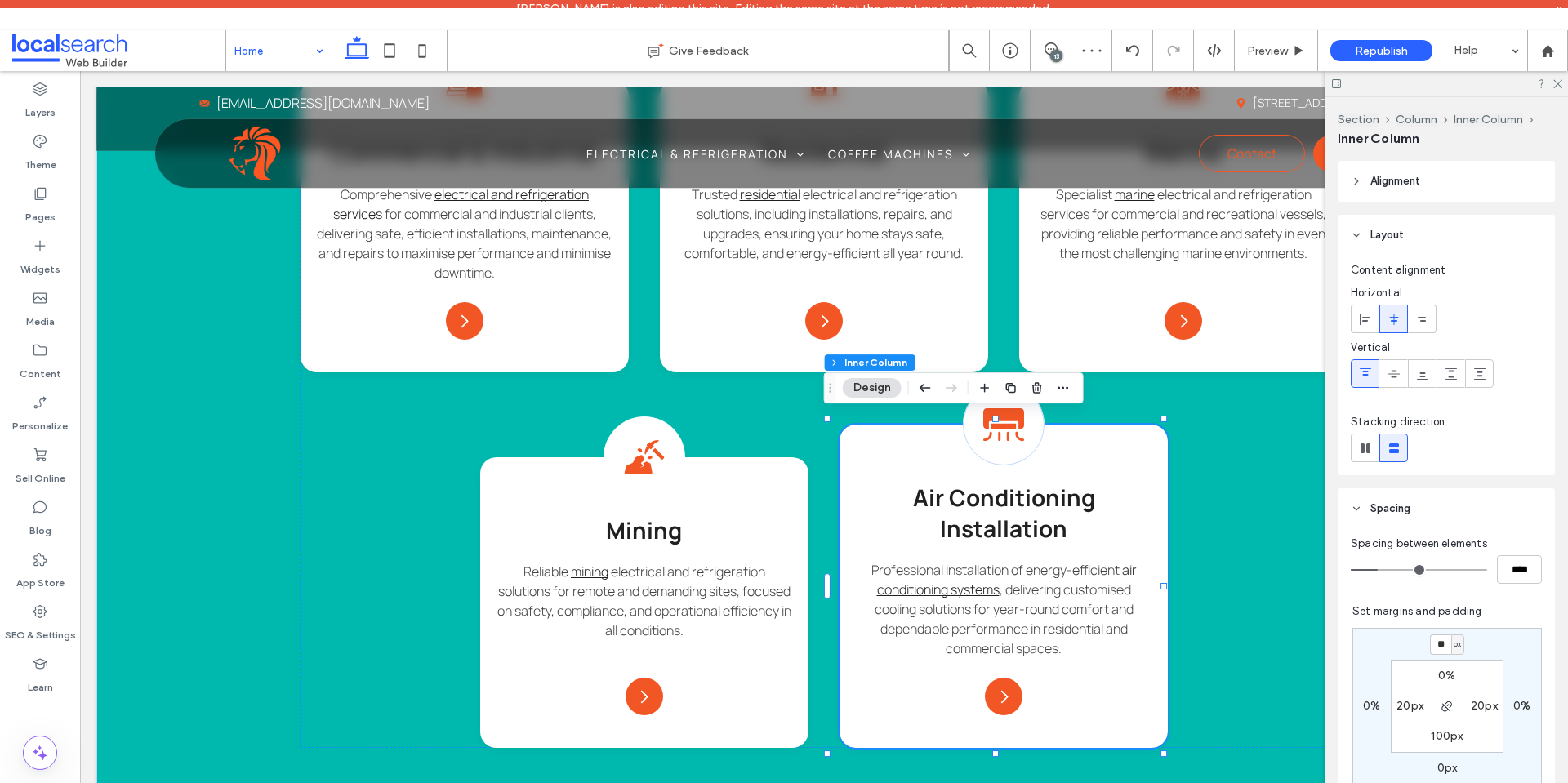
type input "**"
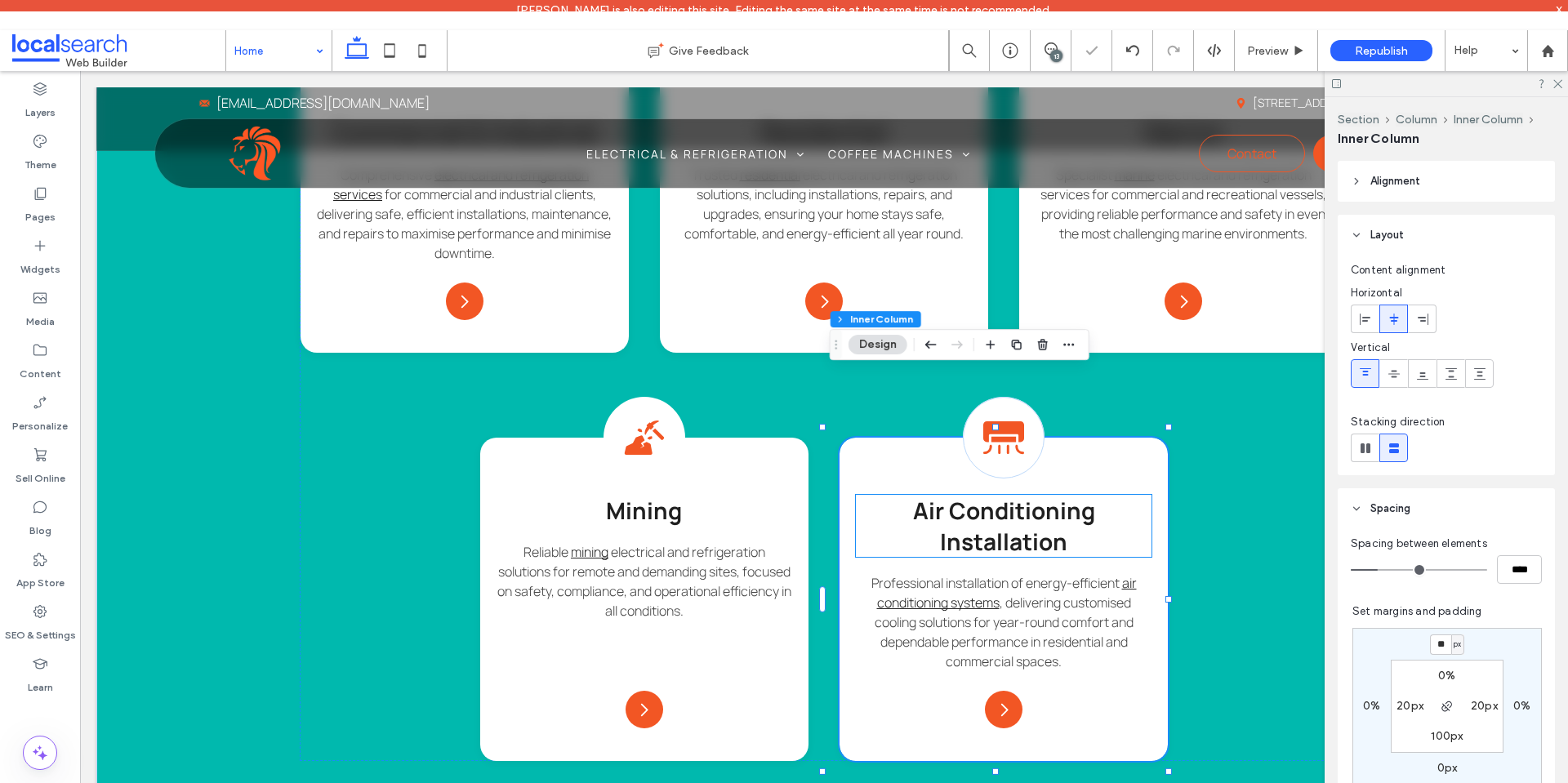
scroll to position [1826, 0]
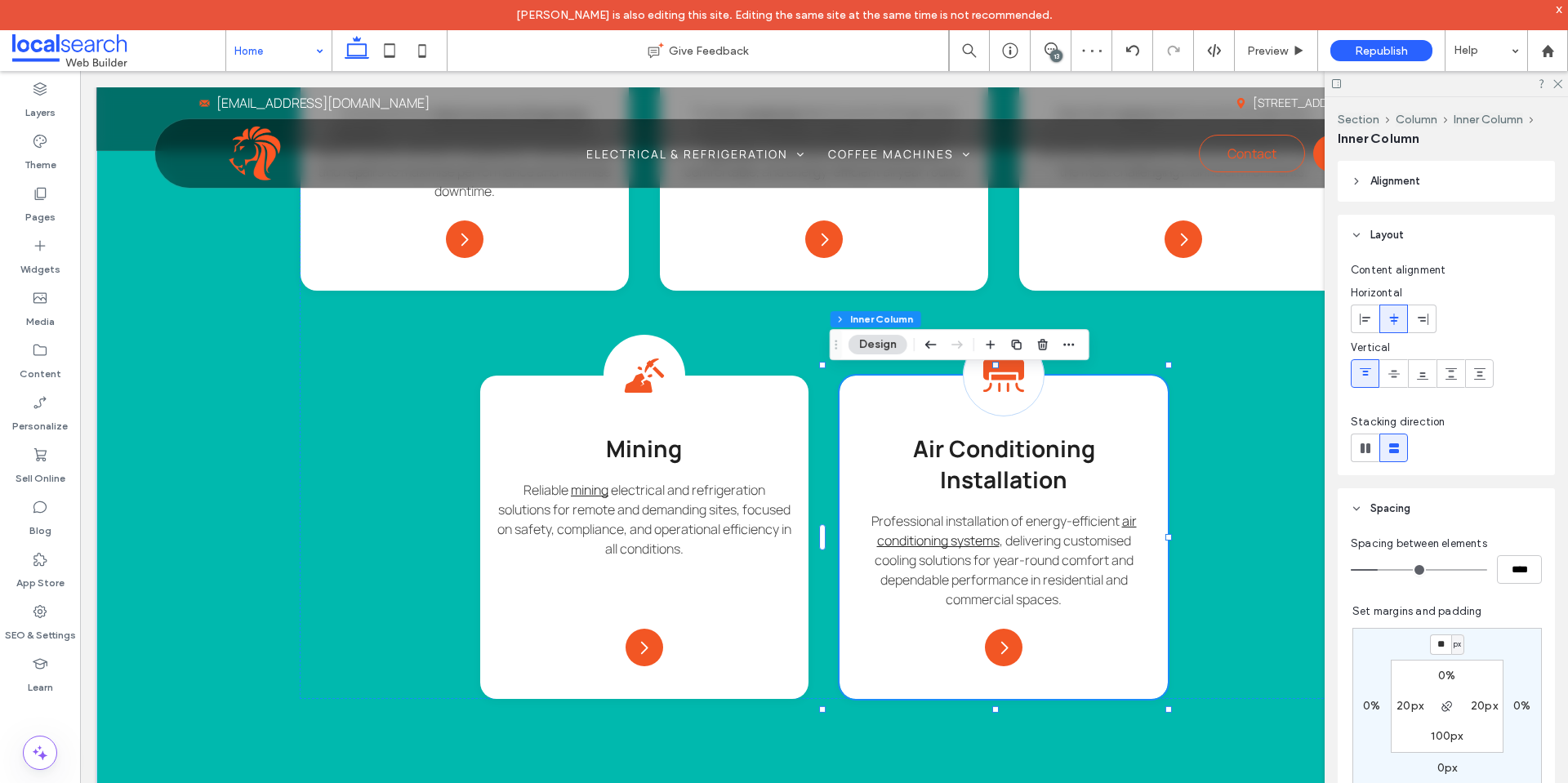
click at [1477, 165] on header "Alignment" at bounding box center [1446, 181] width 218 height 41
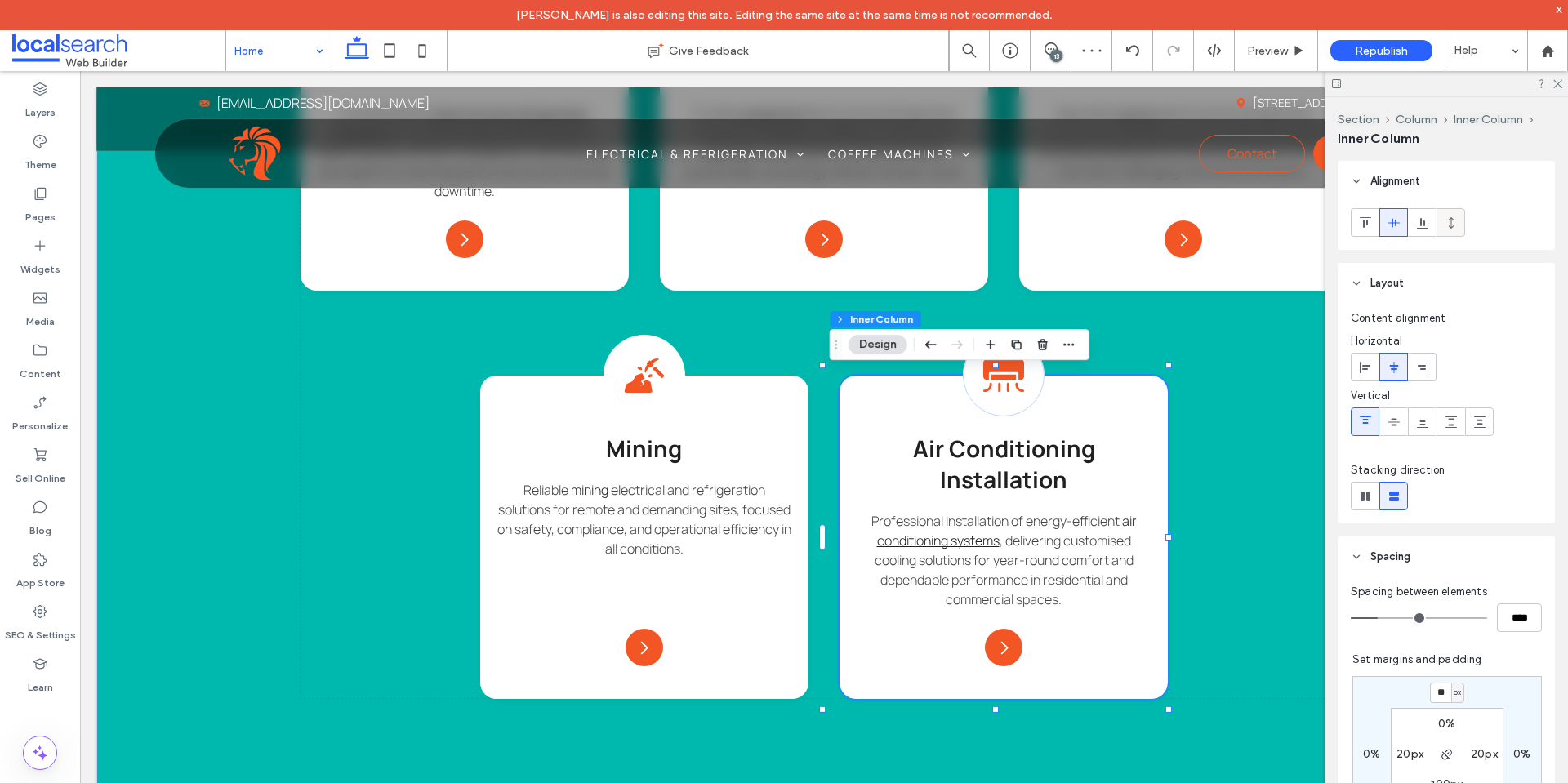
click at [1455, 217] on icon at bounding box center [1451, 223] width 13 height 13
type input "***"
type input "*"
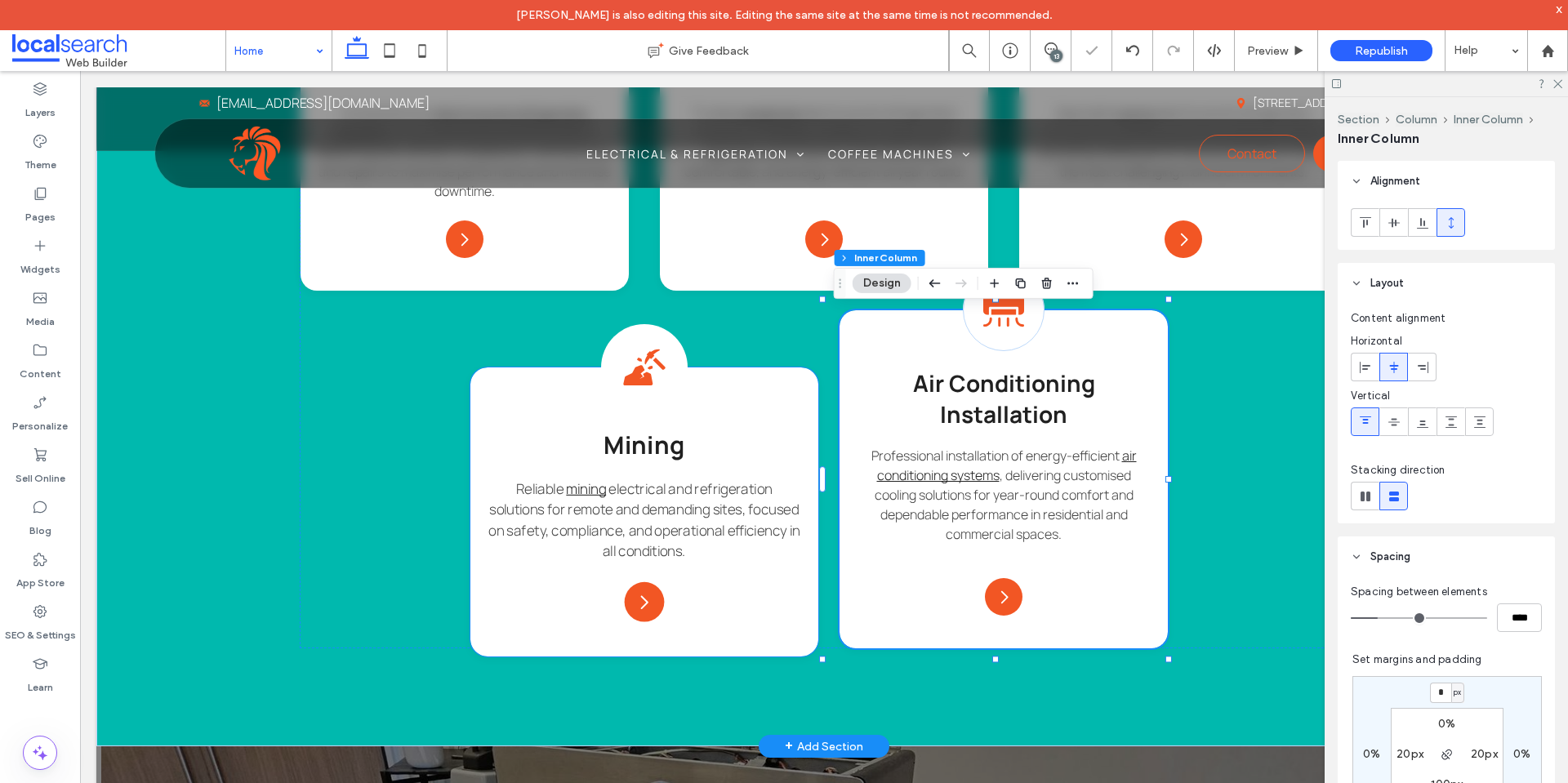
click at [798, 398] on div "Mining Icon Mining Reliable mining electrical and refrigeration solutions for r…" at bounding box center [644, 512] width 348 height 289
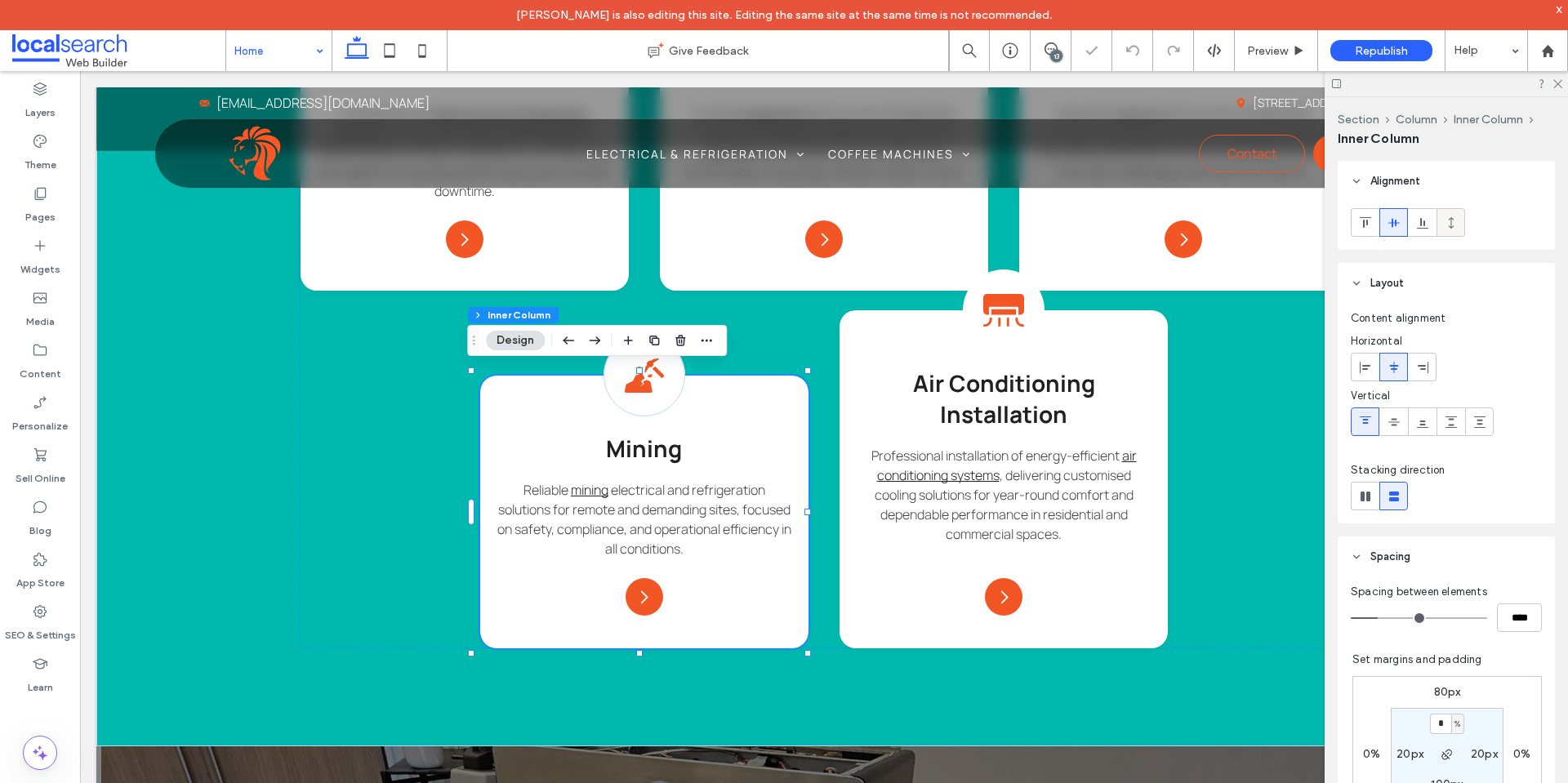
click at [1449, 217] on icon at bounding box center [1451, 223] width 13 height 13
type input "***"
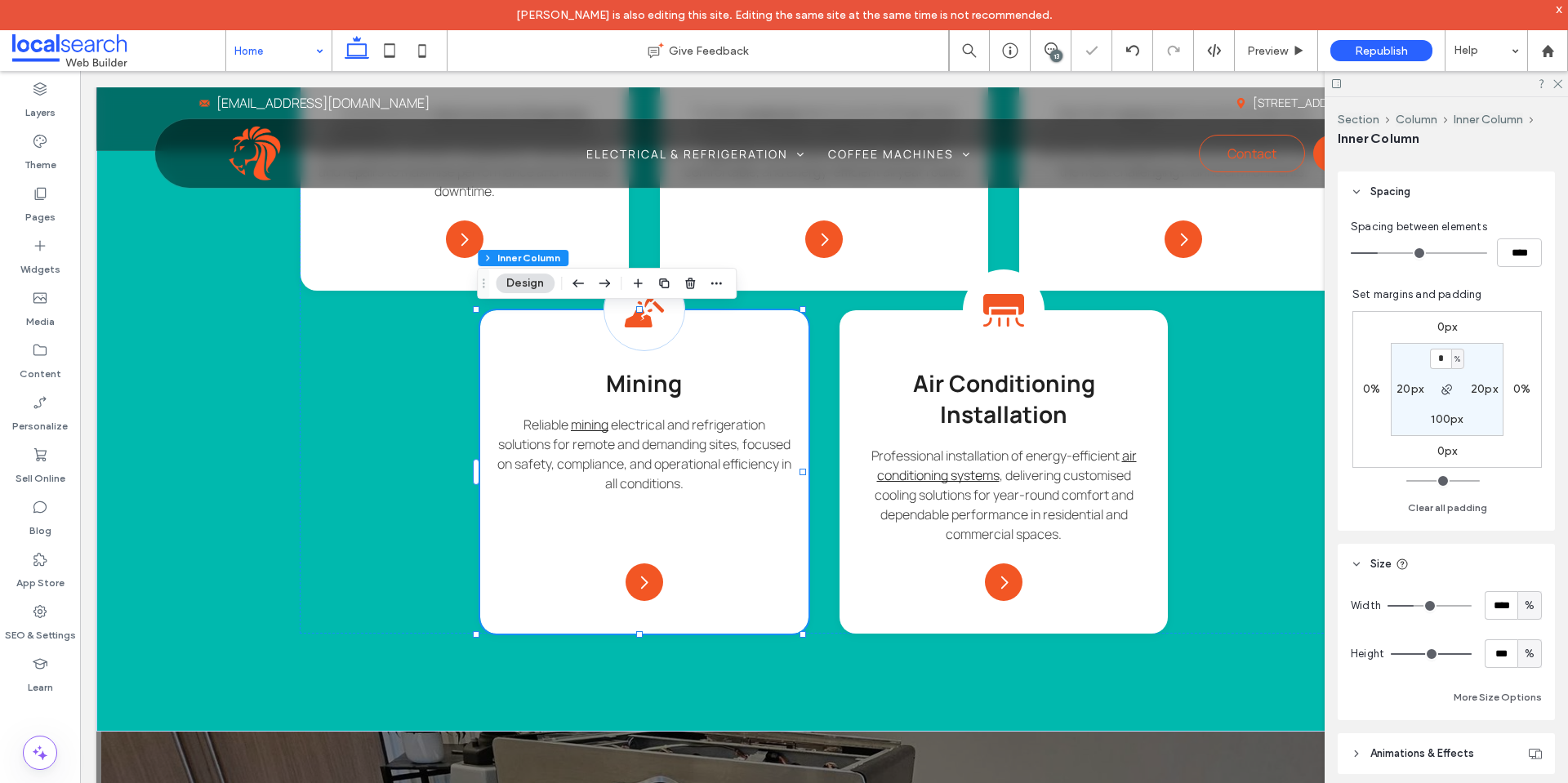
scroll to position [490, 0]
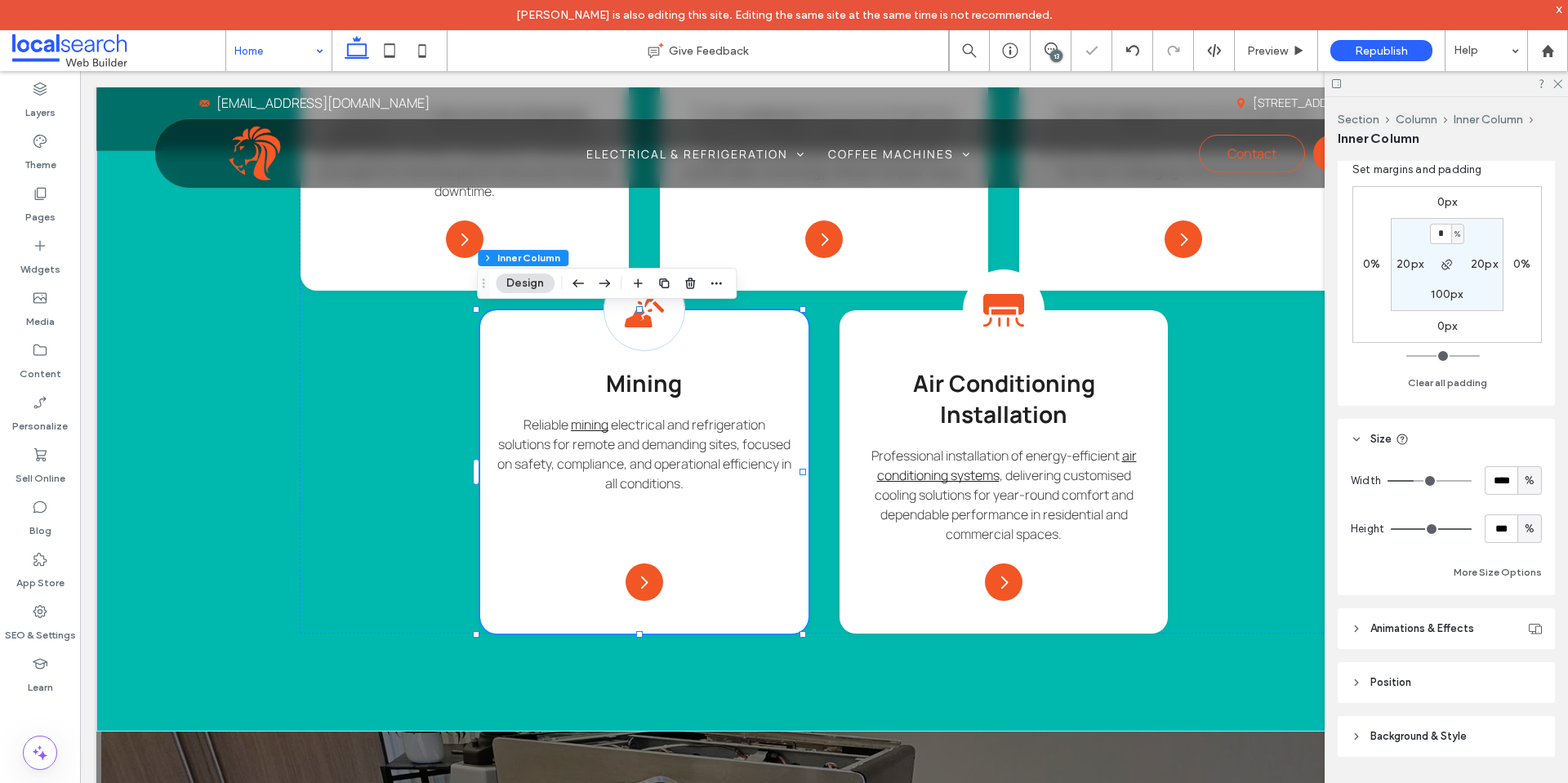
click at [1525, 529] on span "%" at bounding box center [1530, 528] width 10 height 16
drag, startPoint x: 1521, startPoint y: 670, endPoint x: 1343, endPoint y: 559, distance: 209.8
click at [1522, 669] on span "A" at bounding box center [1521, 672] width 7 height 16
type input "*"
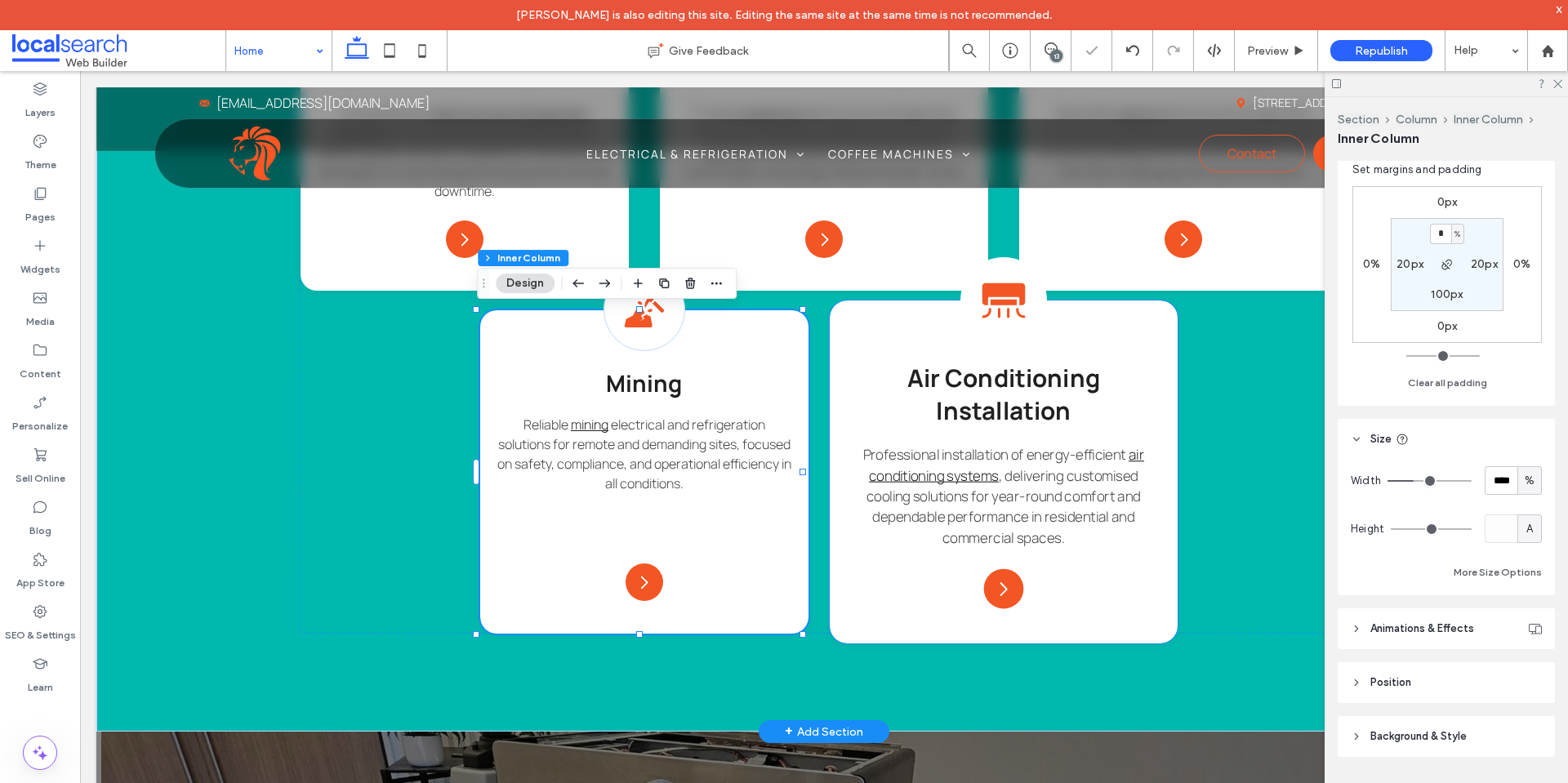
click at [1154, 449] on div "Air Condition Icon Air Conditioning Installation Professional installation of e…" at bounding box center [1004, 471] width 348 height 343
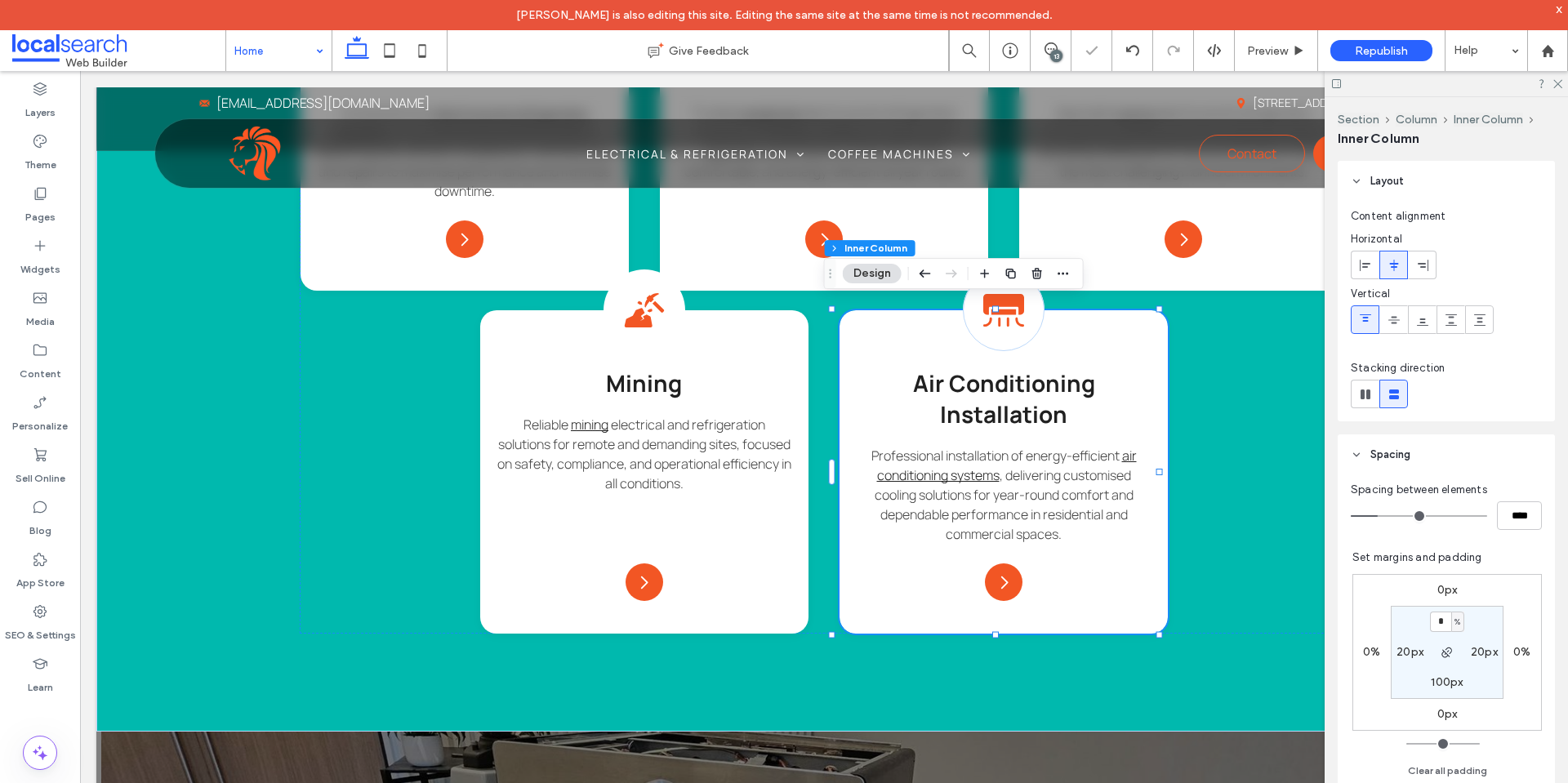
scroll to position [327, 0]
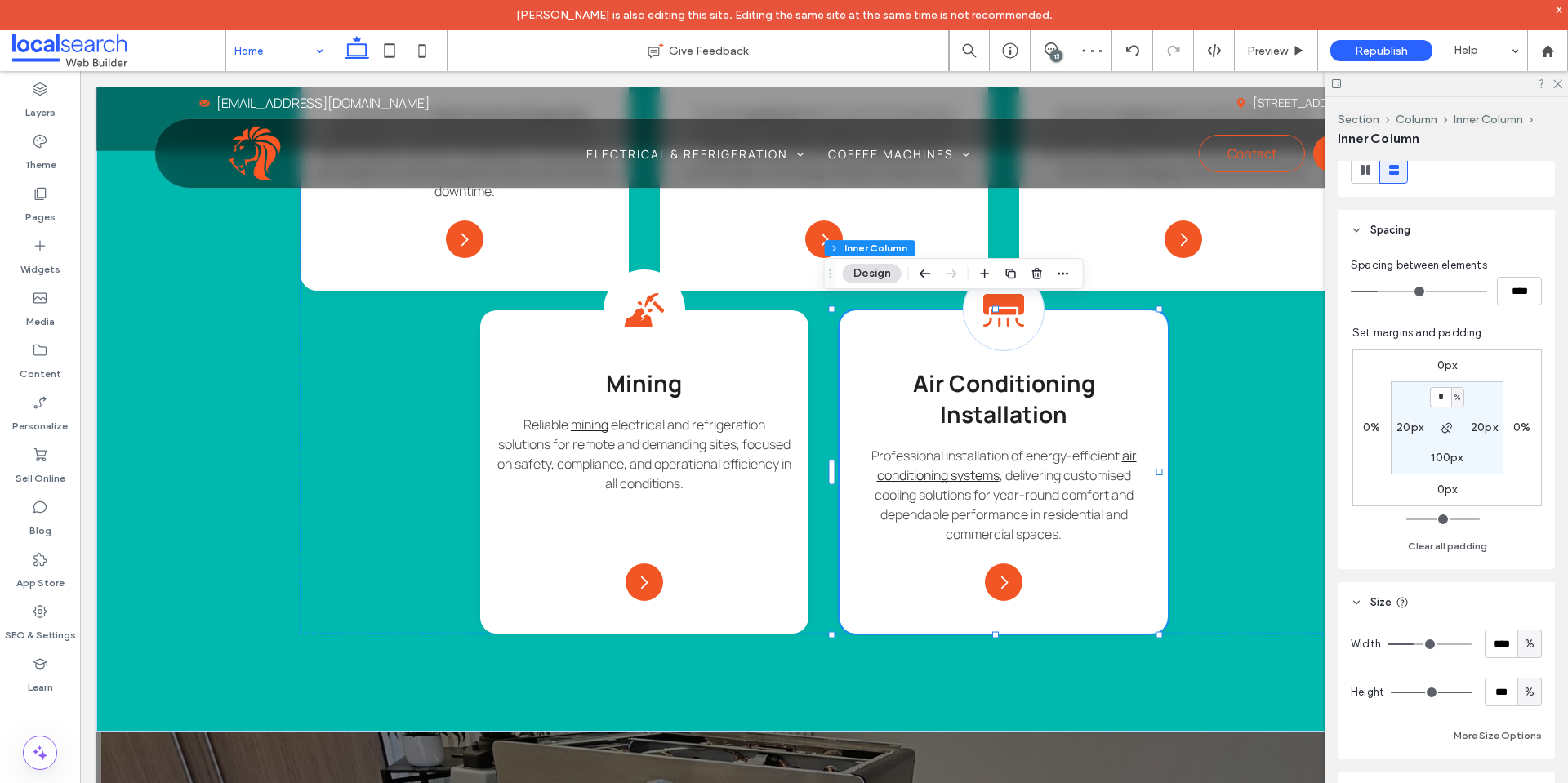
click at [1525, 692] on span "%" at bounding box center [1530, 692] width 10 height 16
click at [1521, 666] on span "A" at bounding box center [1521, 663] width 7 height 16
type input "*"
drag, startPoint x: 1433, startPoint y: 373, endPoint x: 1434, endPoint y: 363, distance: 10.0
click at [1433, 372] on div "0px 0% 0px 0% * % 20px 100px 20px" at bounding box center [1446, 428] width 189 height 157
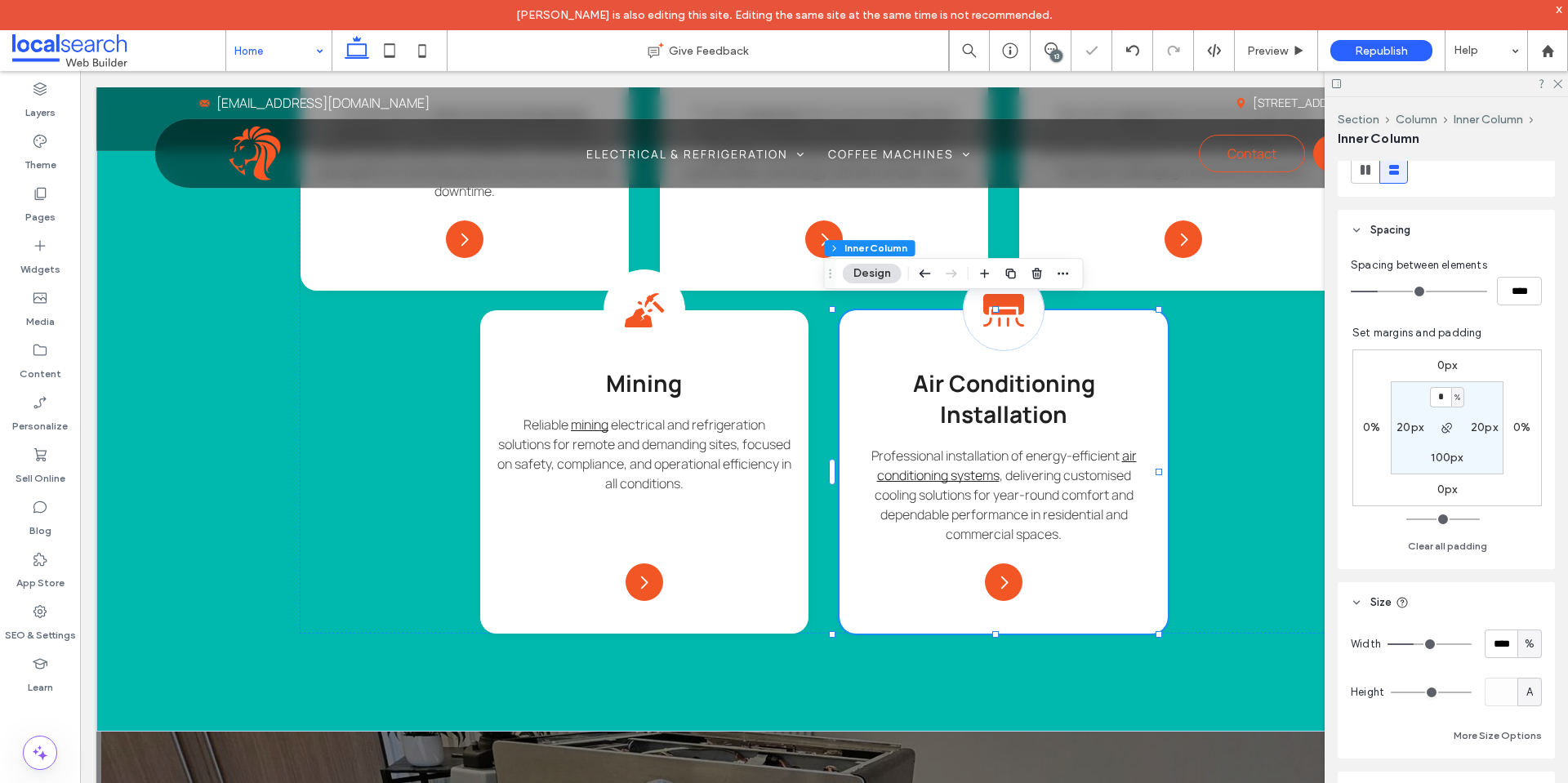
click at [1438, 363] on label "0px" at bounding box center [1447, 365] width 20 height 14
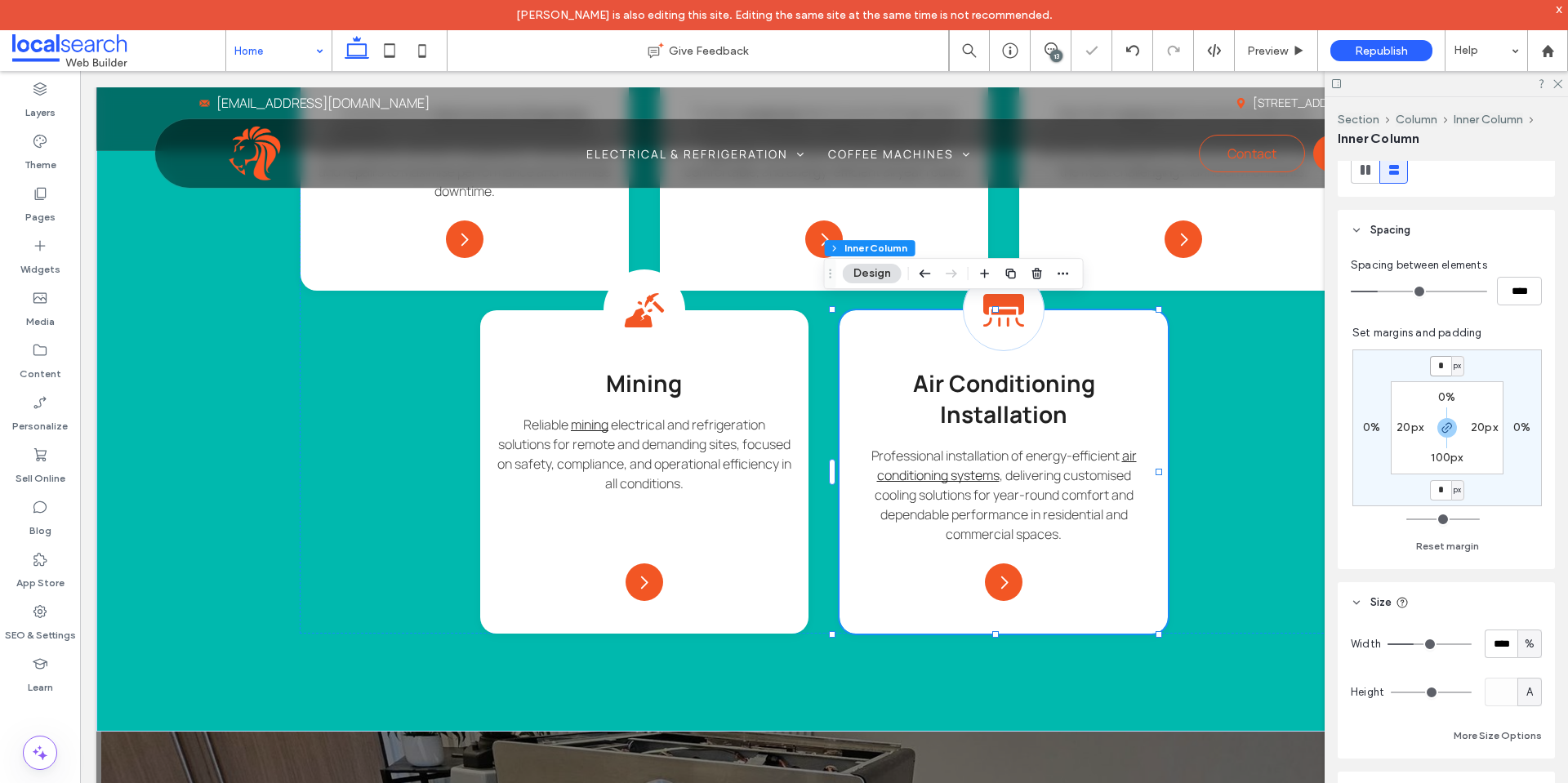
click at [1434, 363] on input "*" at bounding box center [1441, 366] width 21 height 20
type input "**"
click at [1441, 426] on icon "button" at bounding box center [1447, 429] width 13 height 13
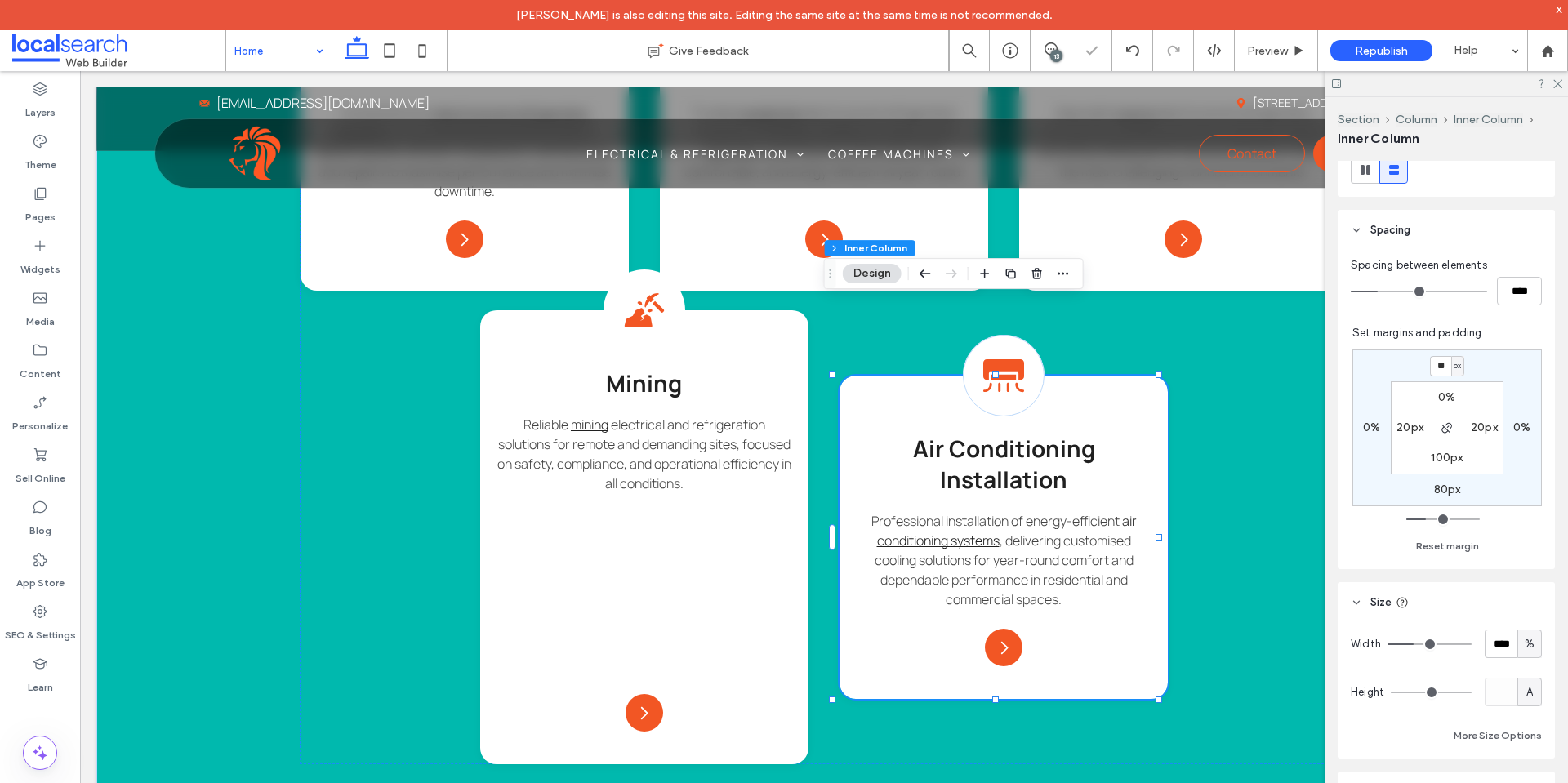
click at [1444, 488] on label "80px" at bounding box center [1447, 489] width 27 height 14
type input "*"
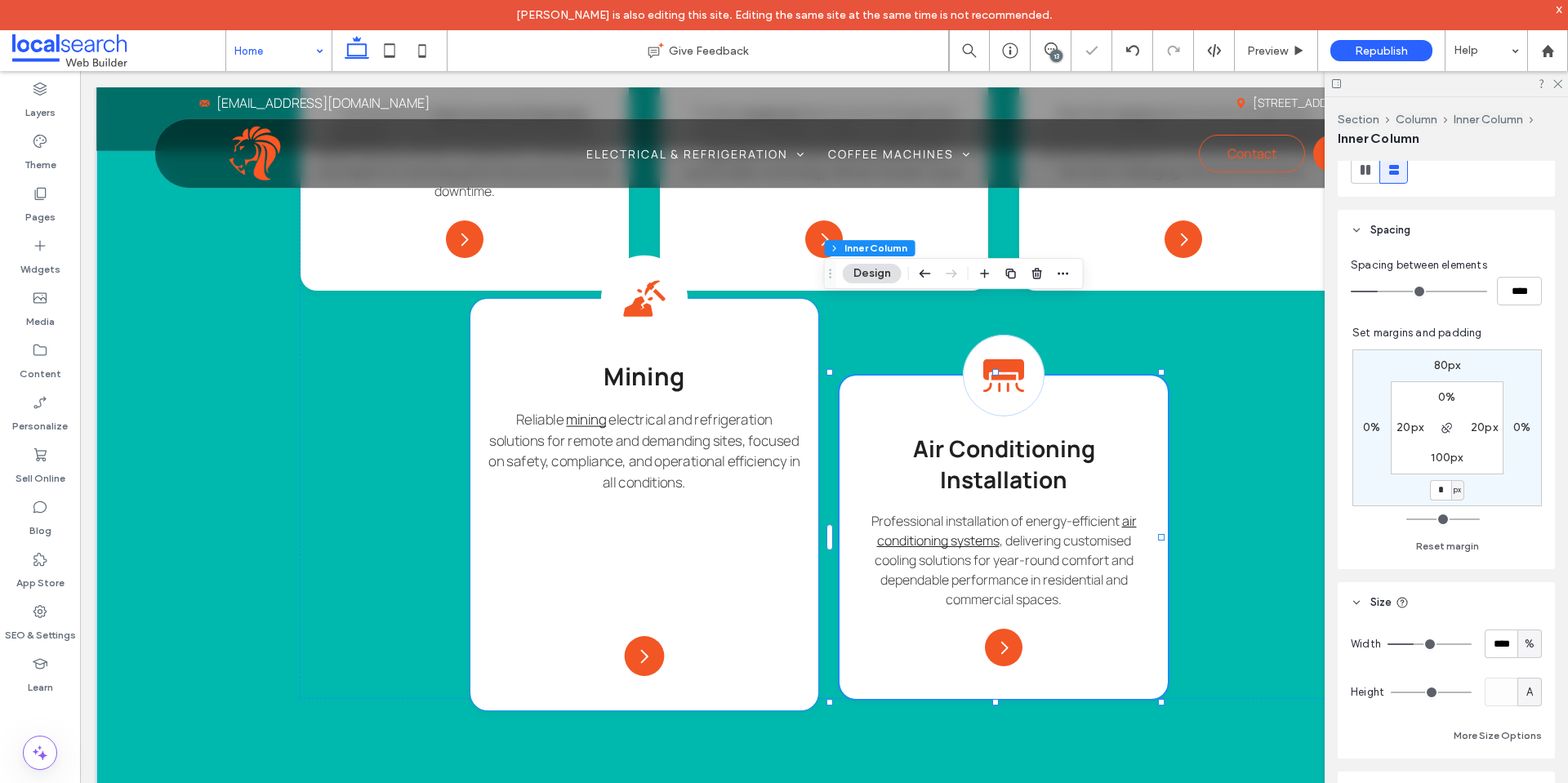
click at [792, 372] on h3 "Mining" at bounding box center [643, 375] width 313 height 32
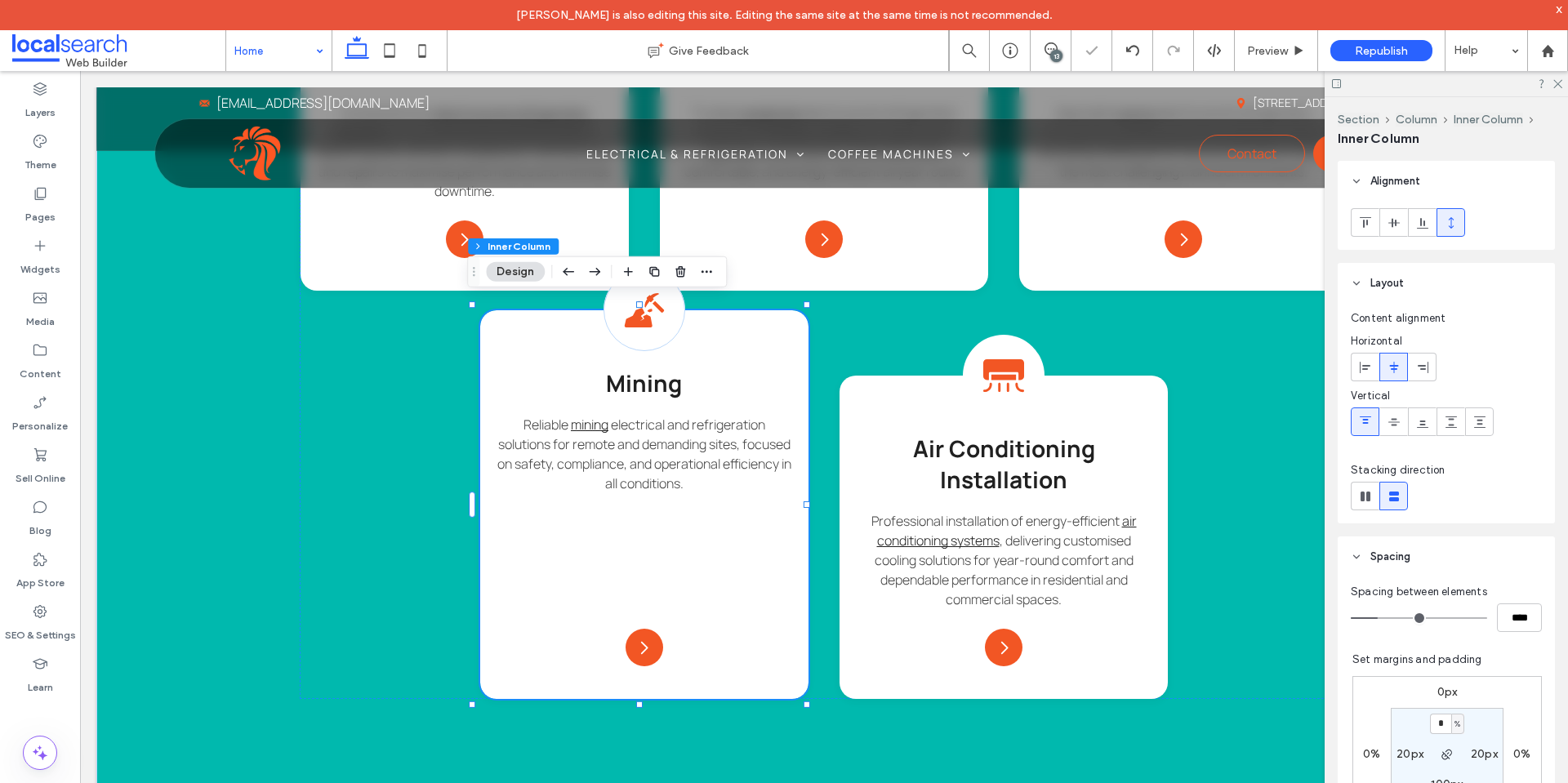
click at [1446, 215] on span at bounding box center [1451, 222] width 13 height 27
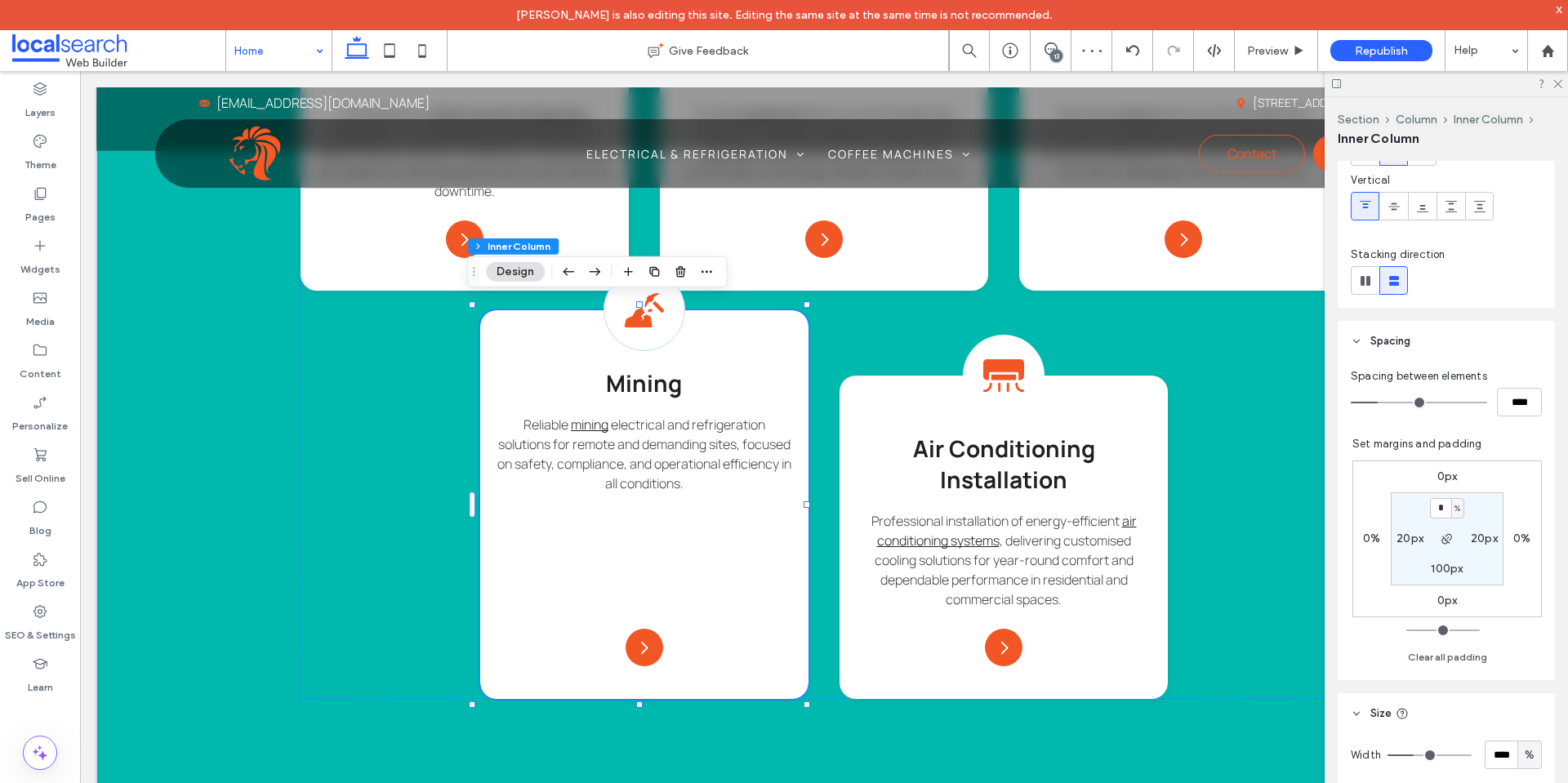
scroll to position [245, 0]
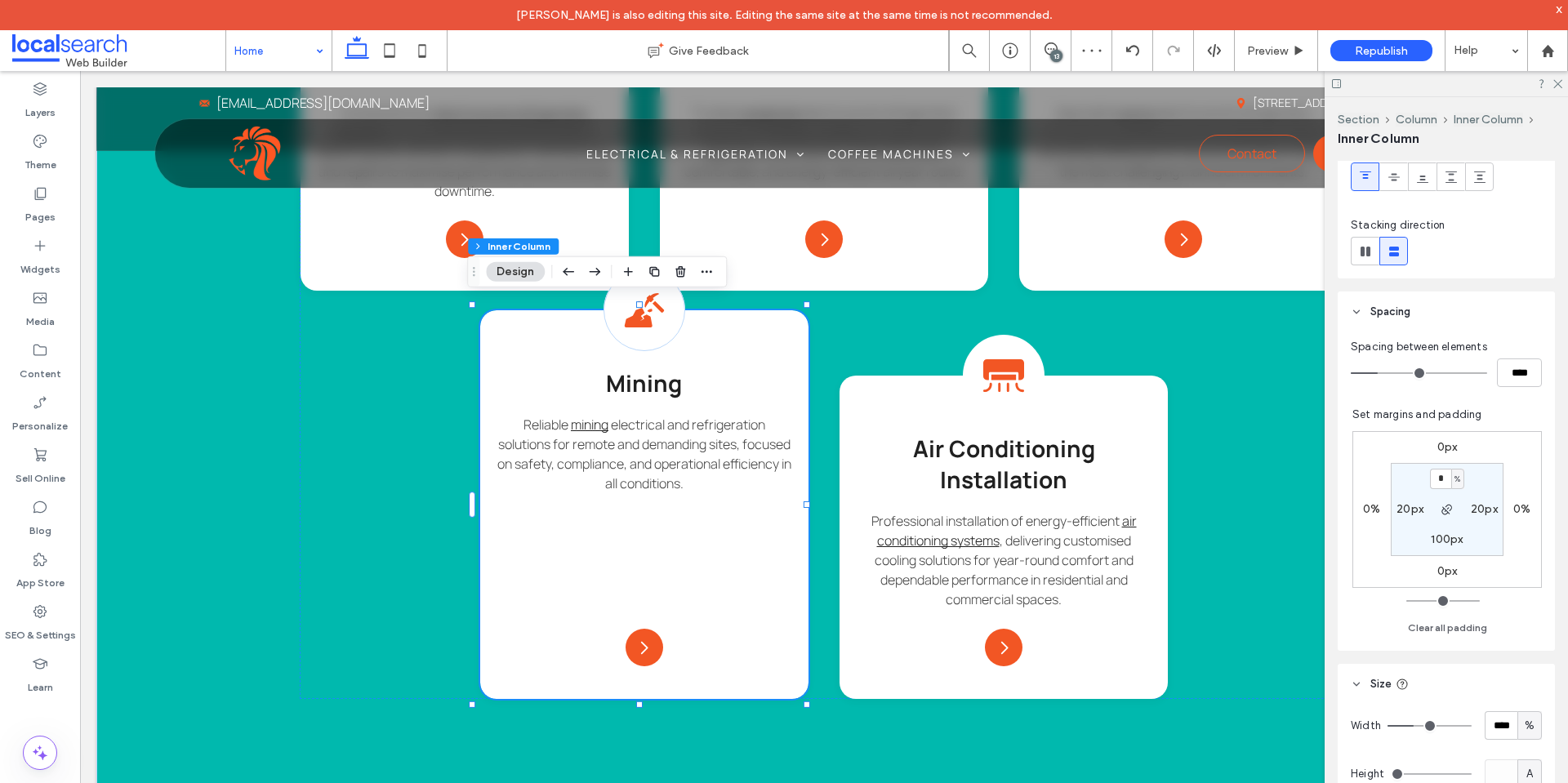
click at [1446, 544] on label "100px" at bounding box center [1447, 539] width 32 height 14
type input "***"
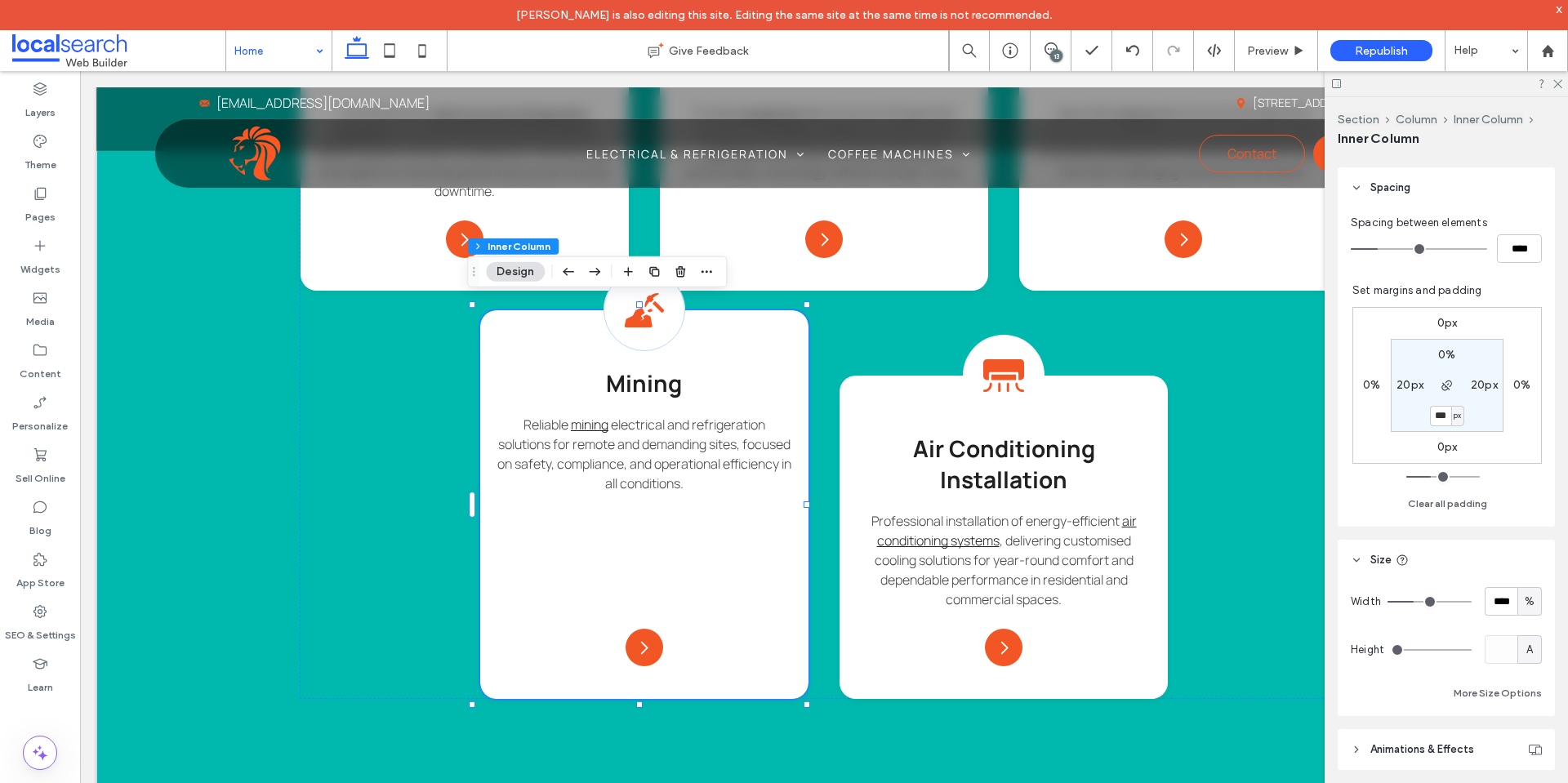
scroll to position [506, 0]
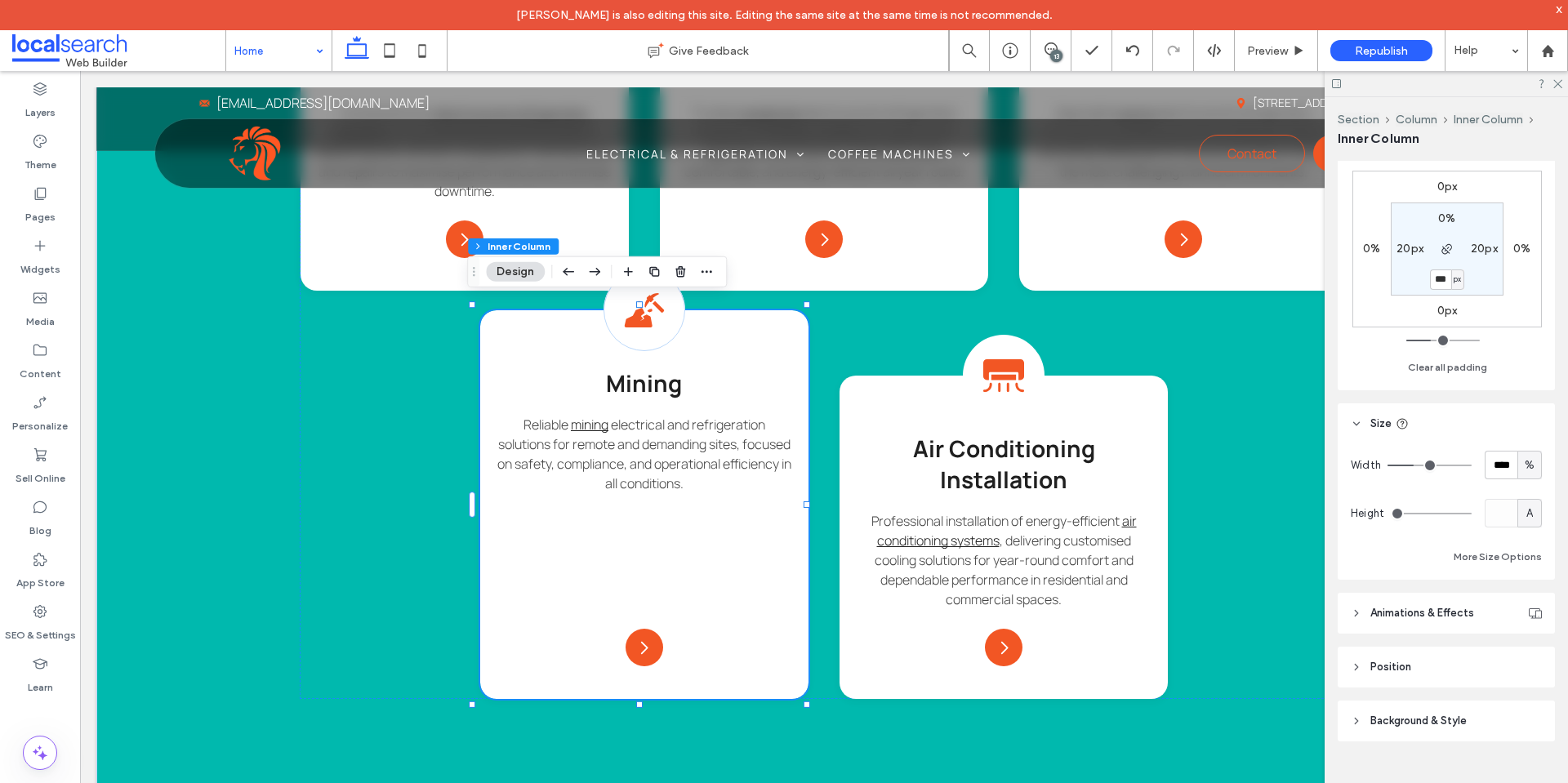
click at [1526, 512] on span "A" at bounding box center [1529, 513] width 7 height 16
click at [1525, 653] on span "A" at bounding box center [1521, 656] width 7 height 16
click at [1437, 279] on input "***" at bounding box center [1441, 279] width 21 height 20
type input "*"
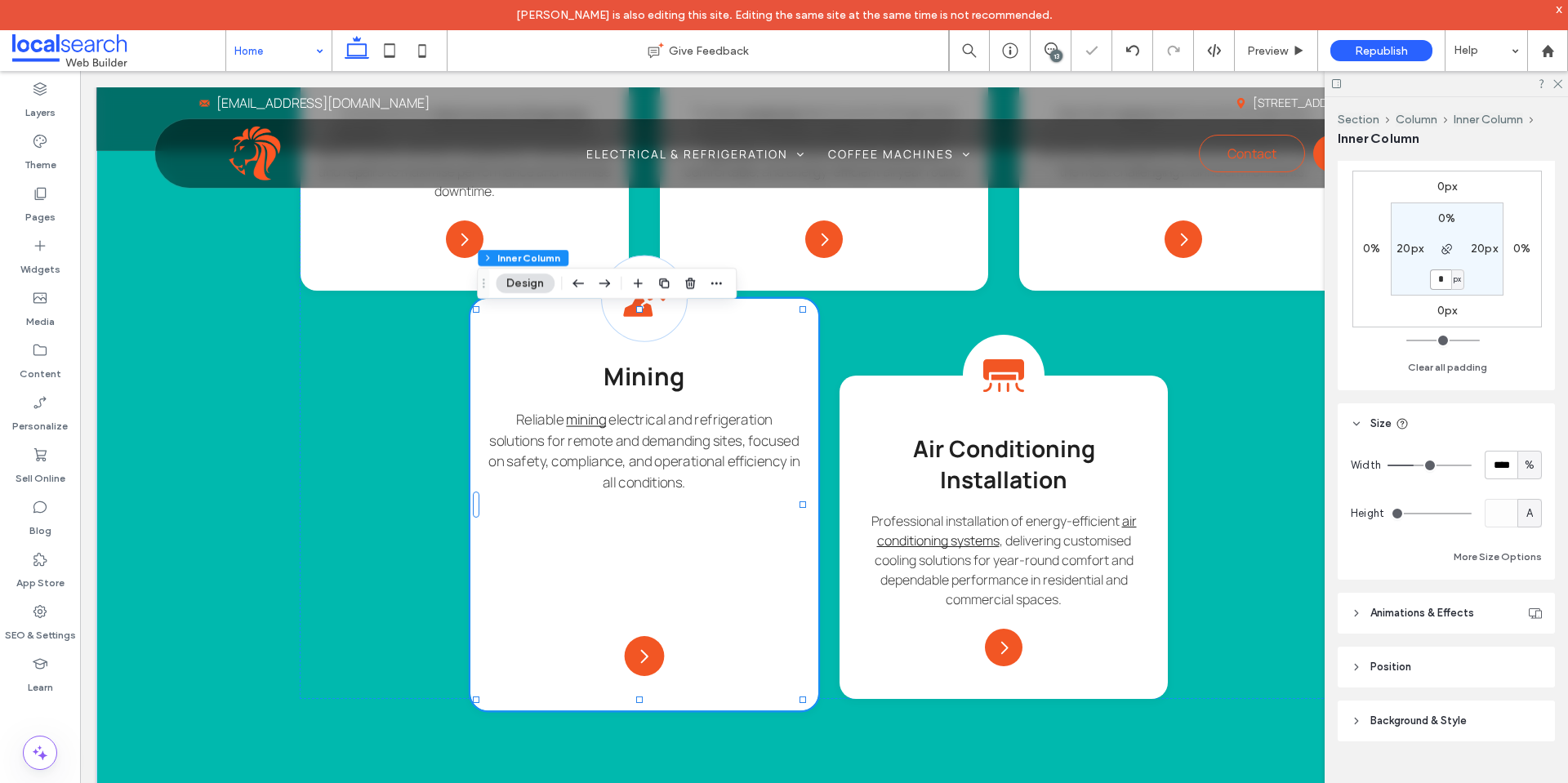
click at [728, 325] on div "Mining Icon Mining Reliable mining electrical and refrigeration solutions for r…" at bounding box center [644, 506] width 348 height 412
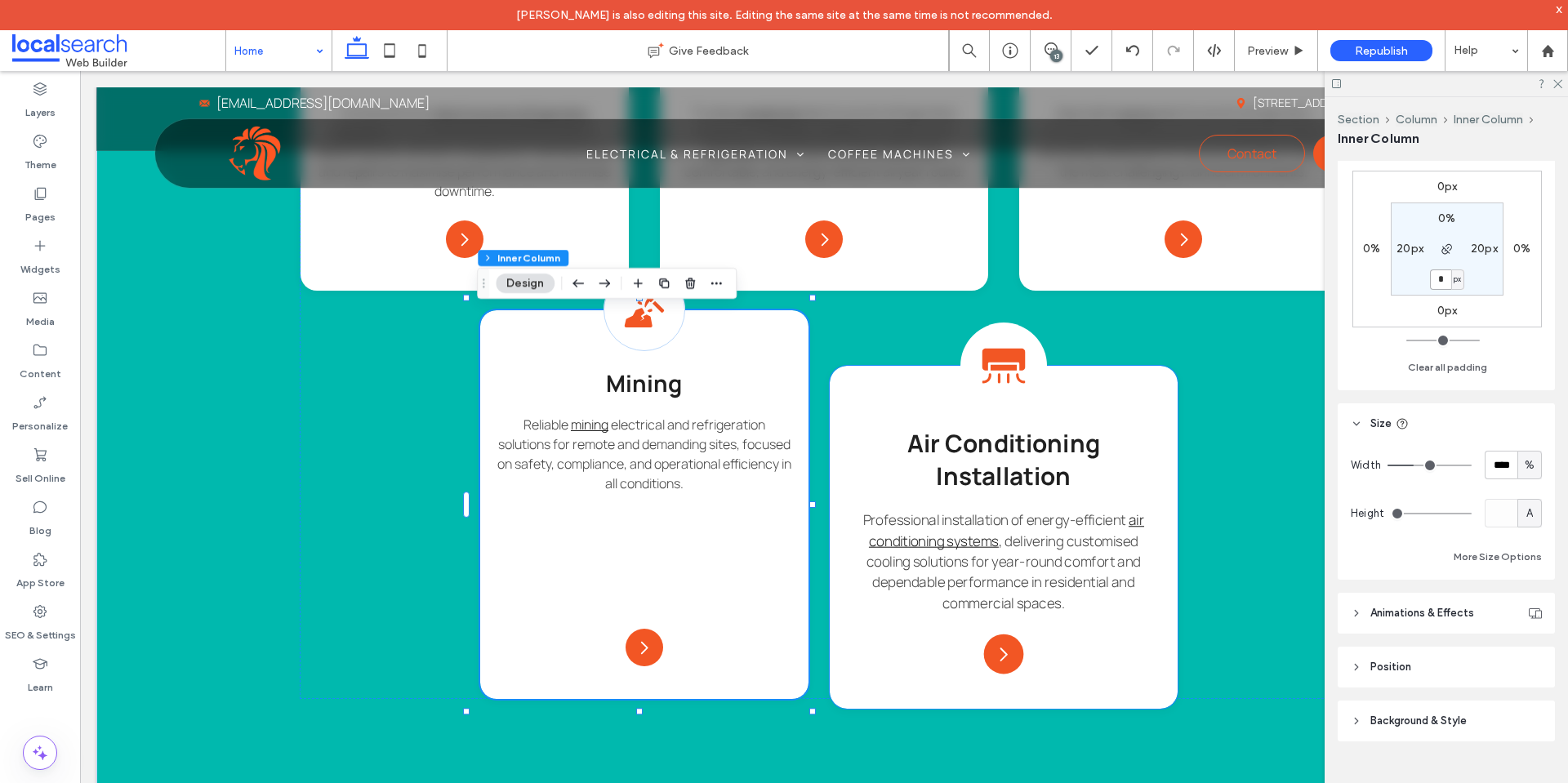
click at [864, 381] on div "Air Condition Icon Air Conditioning Installation Professional installation of e…" at bounding box center [1004, 537] width 348 height 343
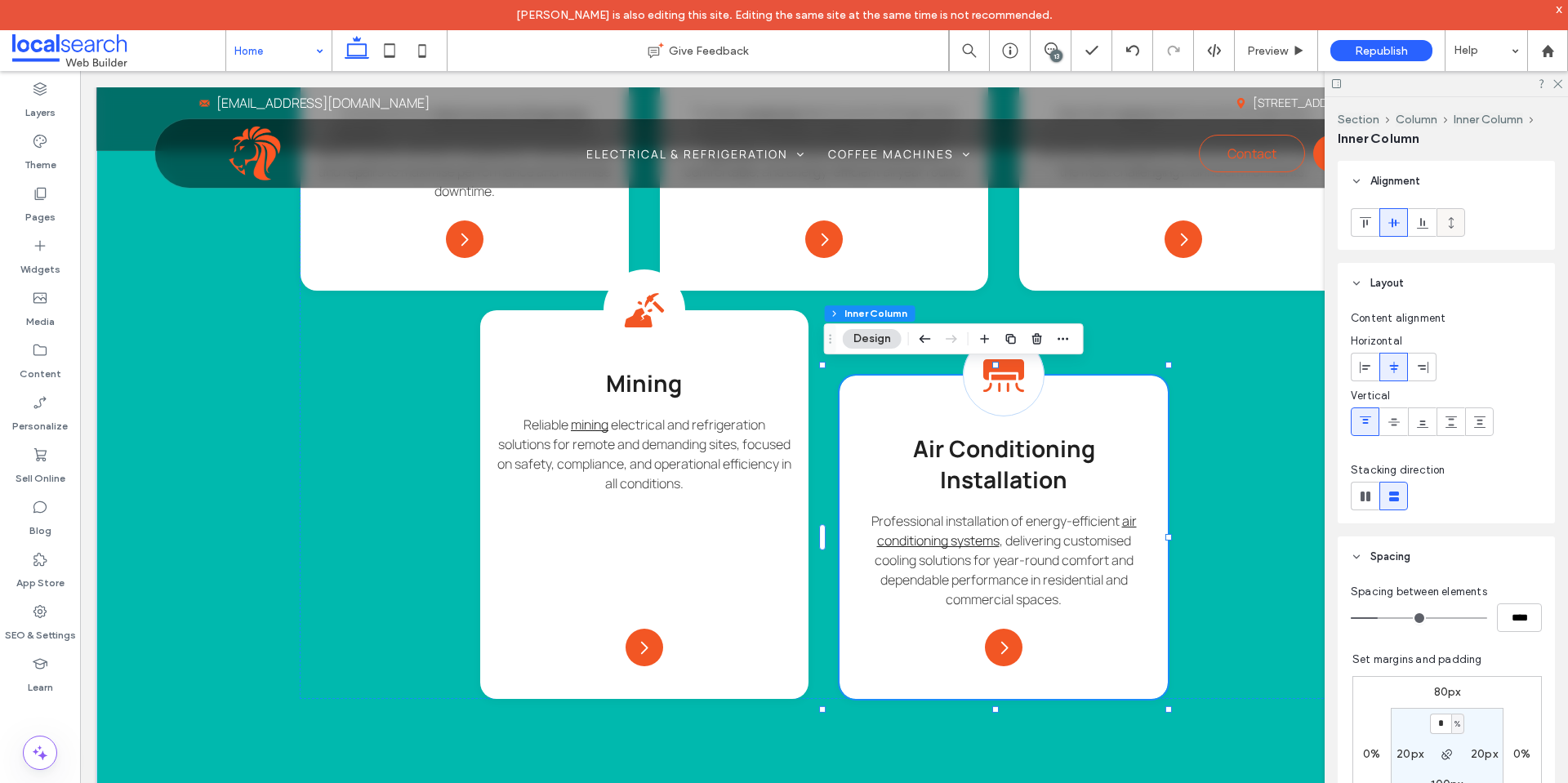
click at [1462, 224] on div at bounding box center [1451, 222] width 27 height 27
type input "***"
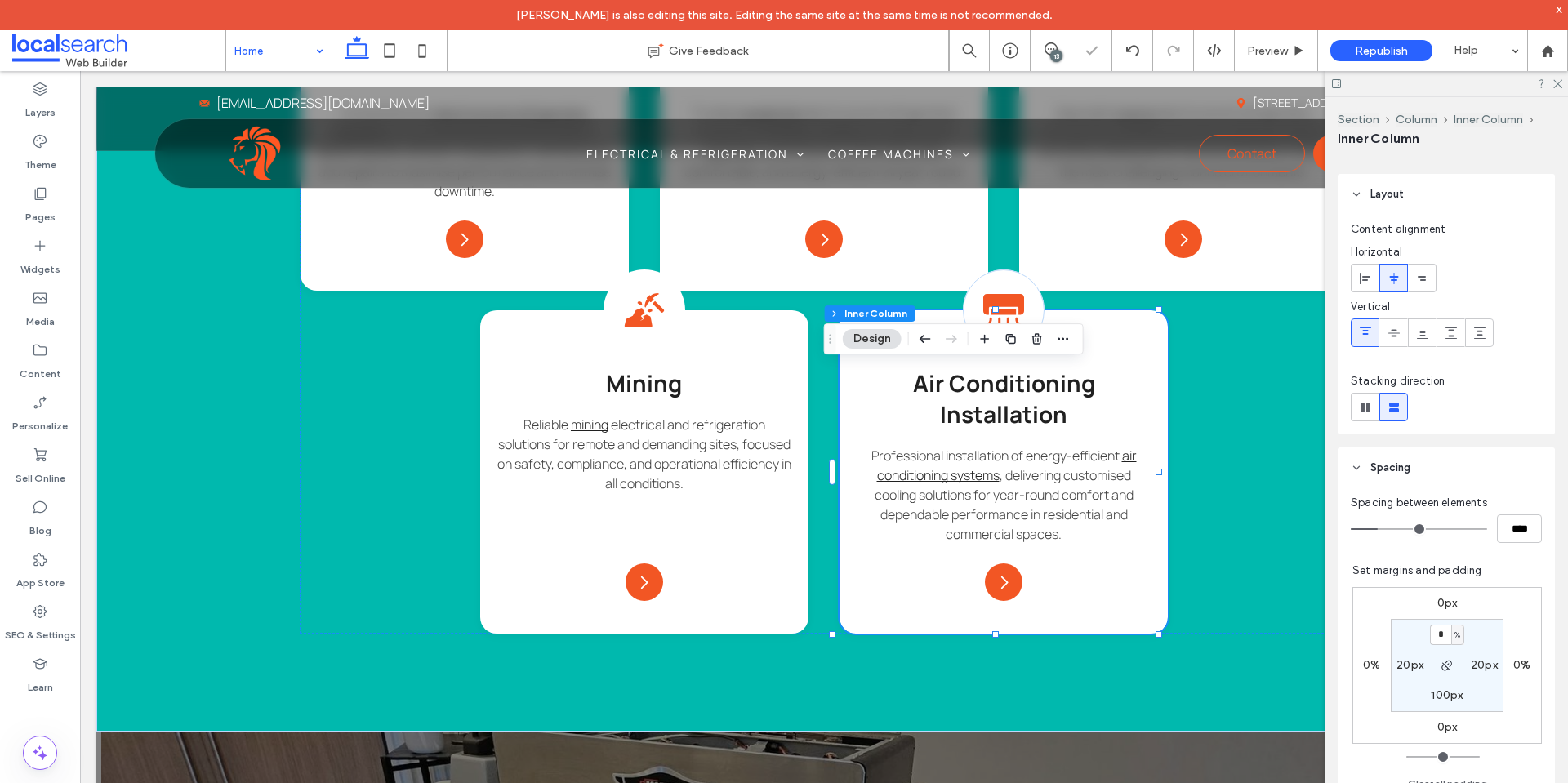
scroll to position [409, 0]
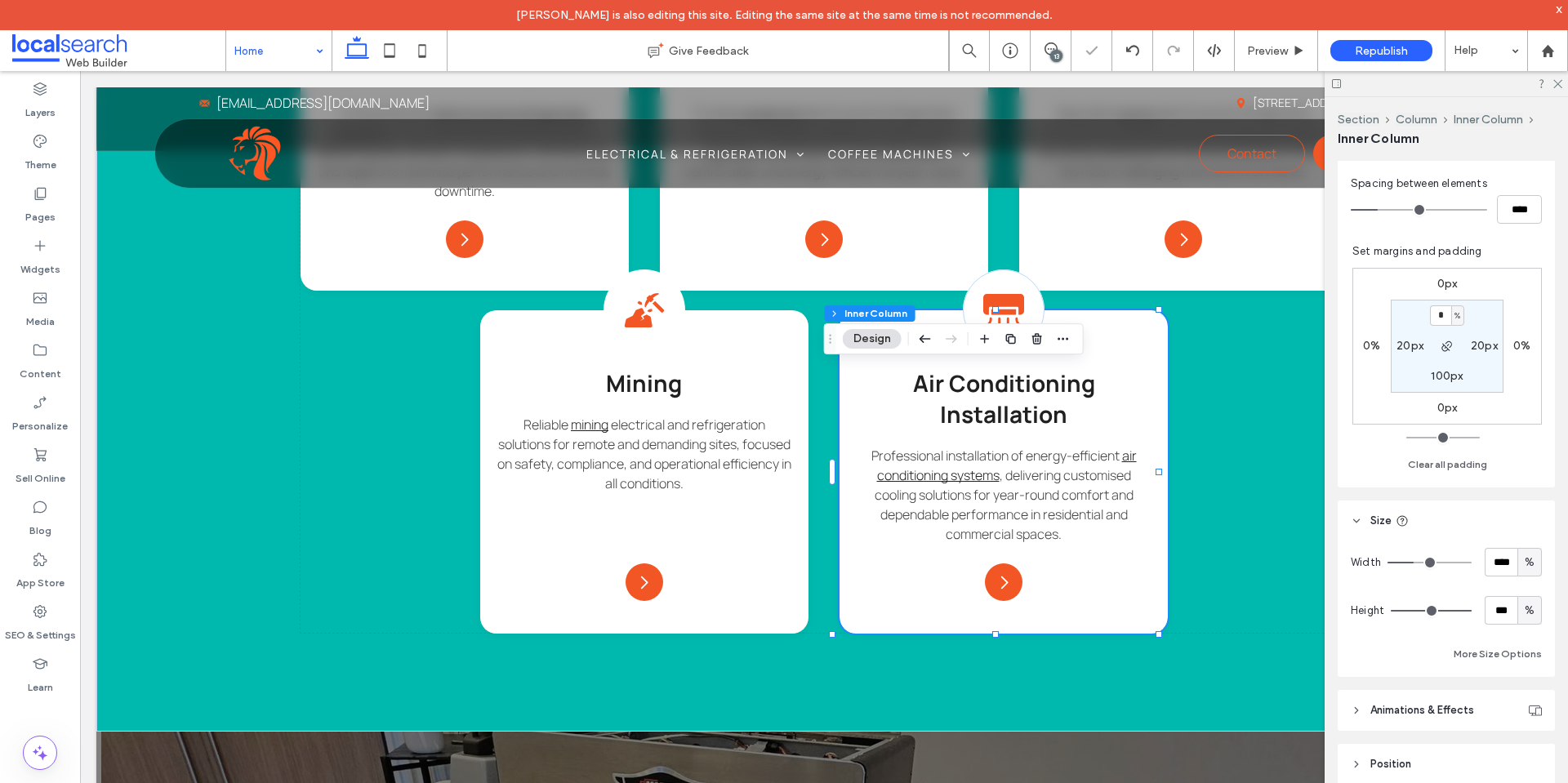
click at [1526, 607] on div "%" at bounding box center [1529, 610] width 16 height 16
click at [1522, 751] on span "A" at bounding box center [1521, 754] width 7 height 16
type input "*"
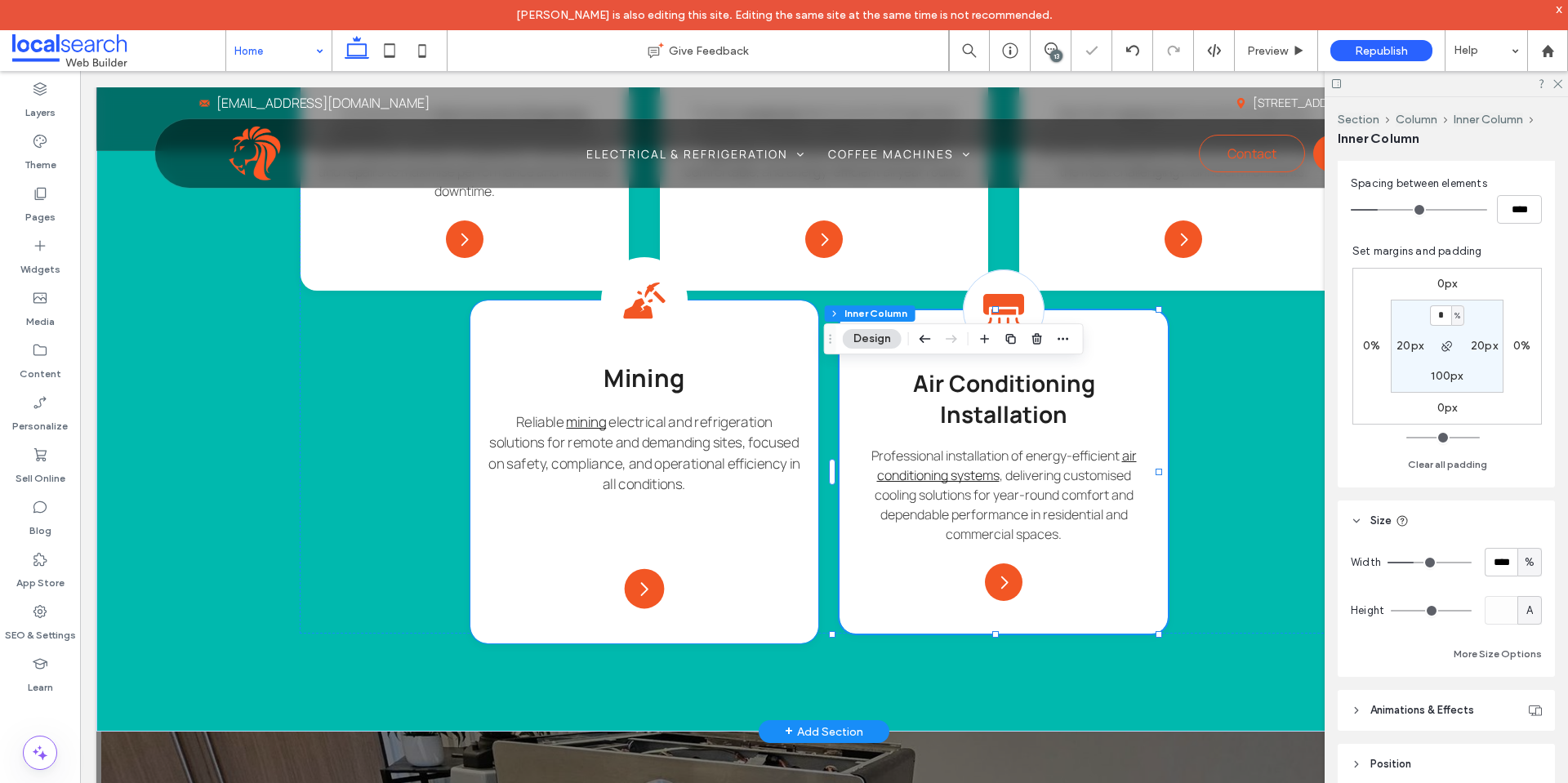
click at [744, 357] on div "Mining Icon Mining Reliable mining electrical and refrigeration solutions for r…" at bounding box center [644, 471] width 348 height 343
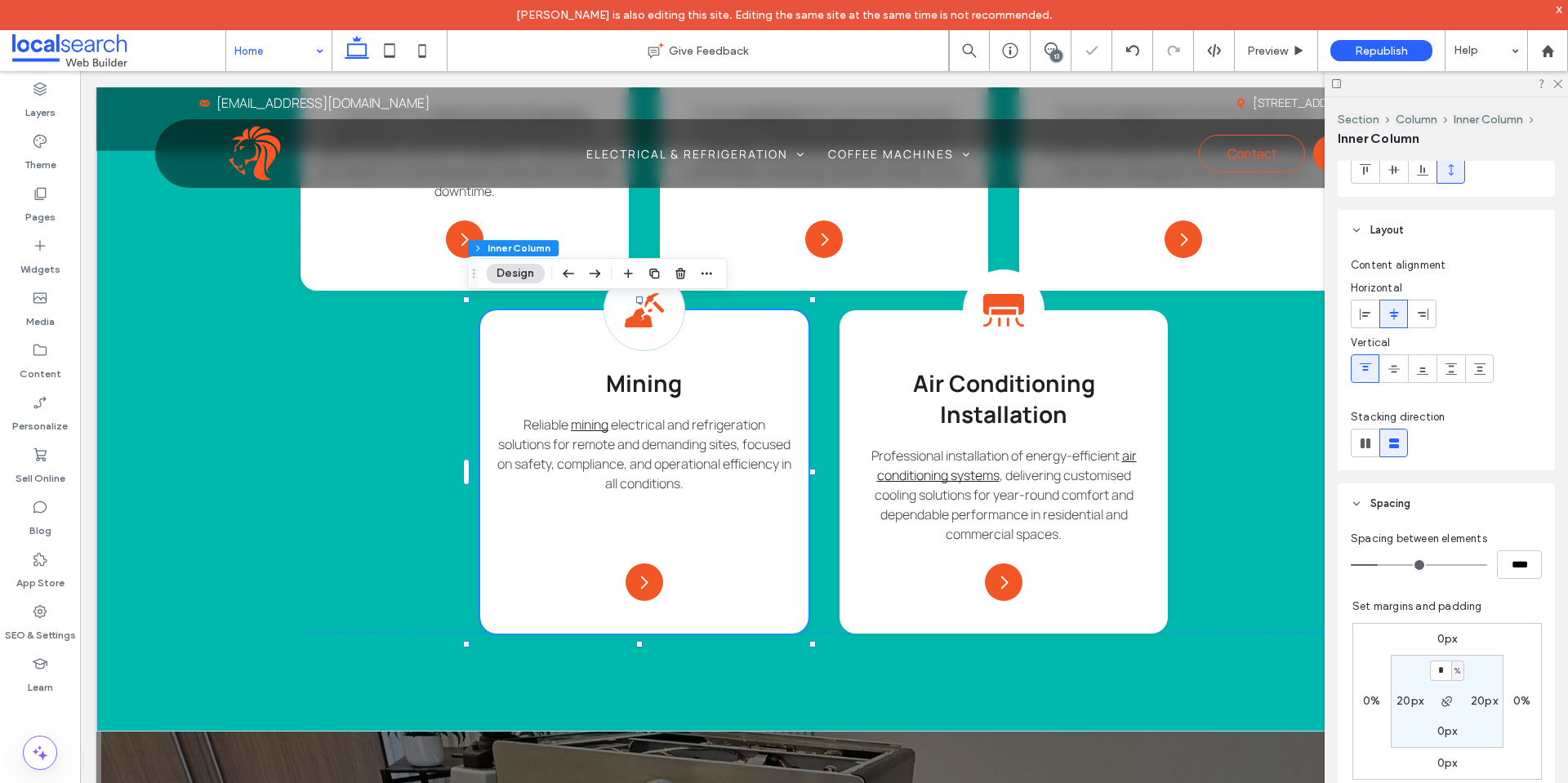
scroll to position [82, 0]
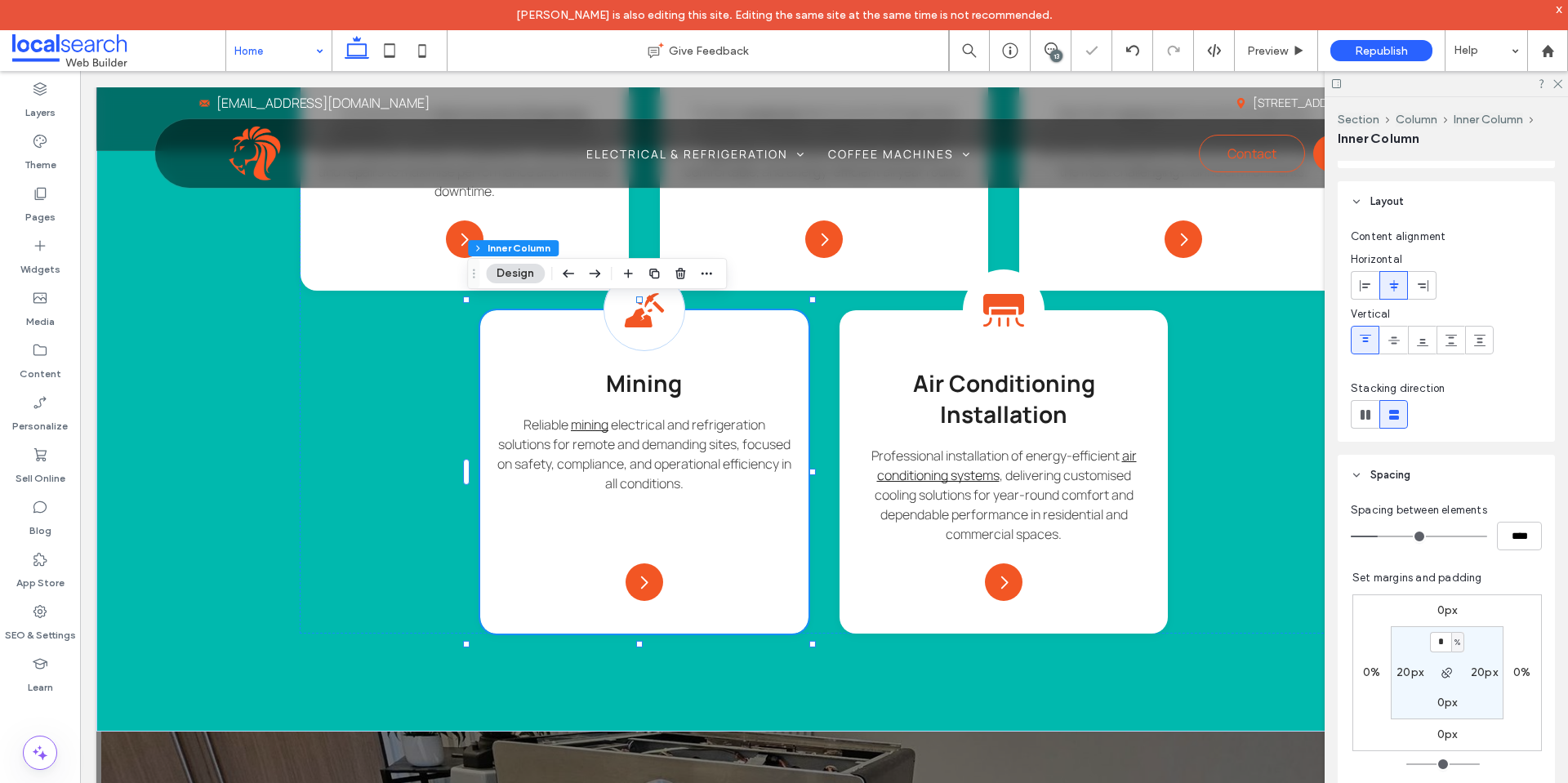
click at [1438, 609] on label "0px" at bounding box center [1447, 610] width 20 height 14
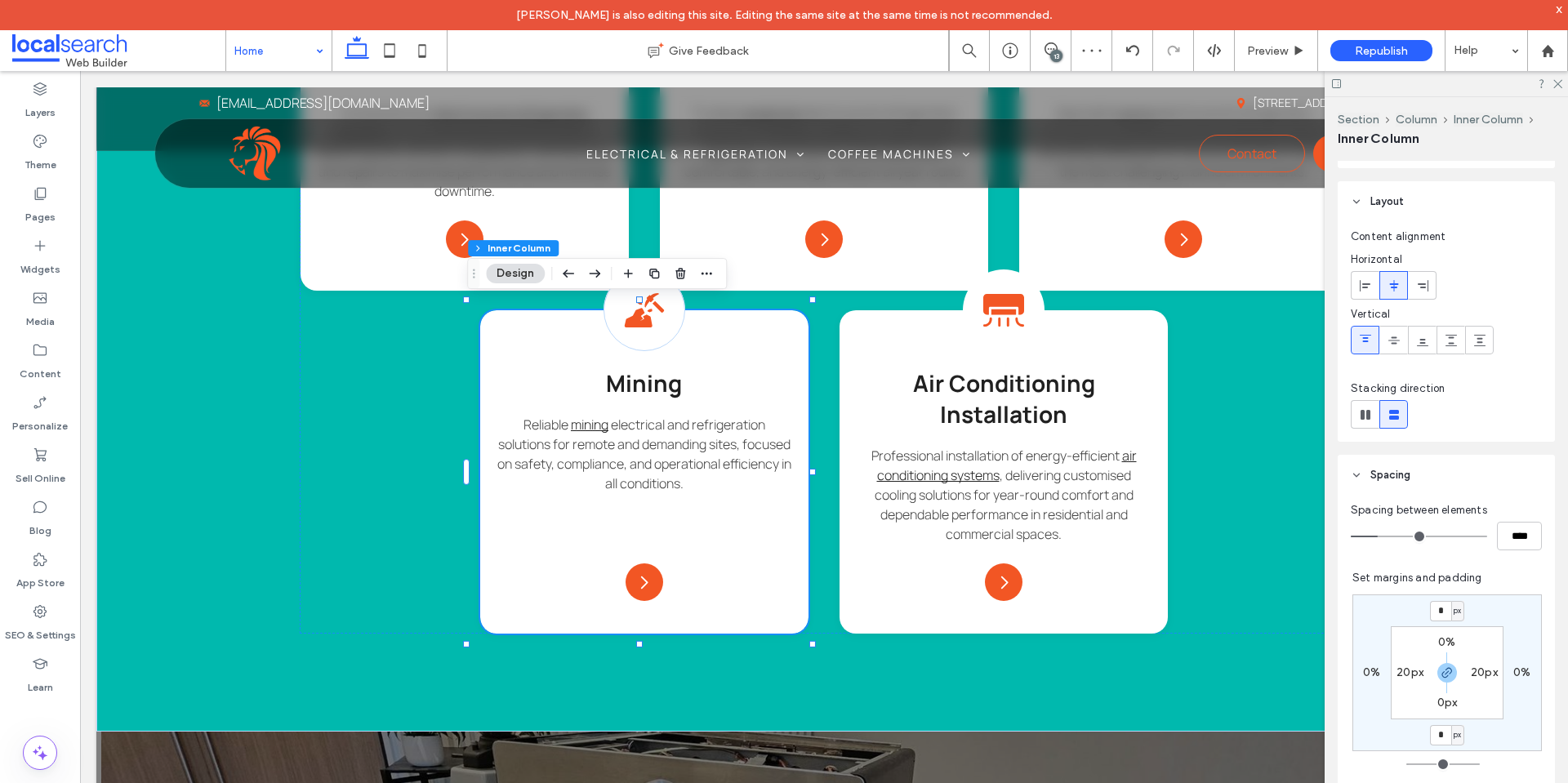
drag, startPoint x: 1438, startPoint y: 664, endPoint x: 1439, endPoint y: 651, distance: 13.0
click at [1438, 666] on span "button" at bounding box center [1447, 673] width 20 height 20
click at [1435, 616] on input "*" at bounding box center [1441, 611] width 21 height 20
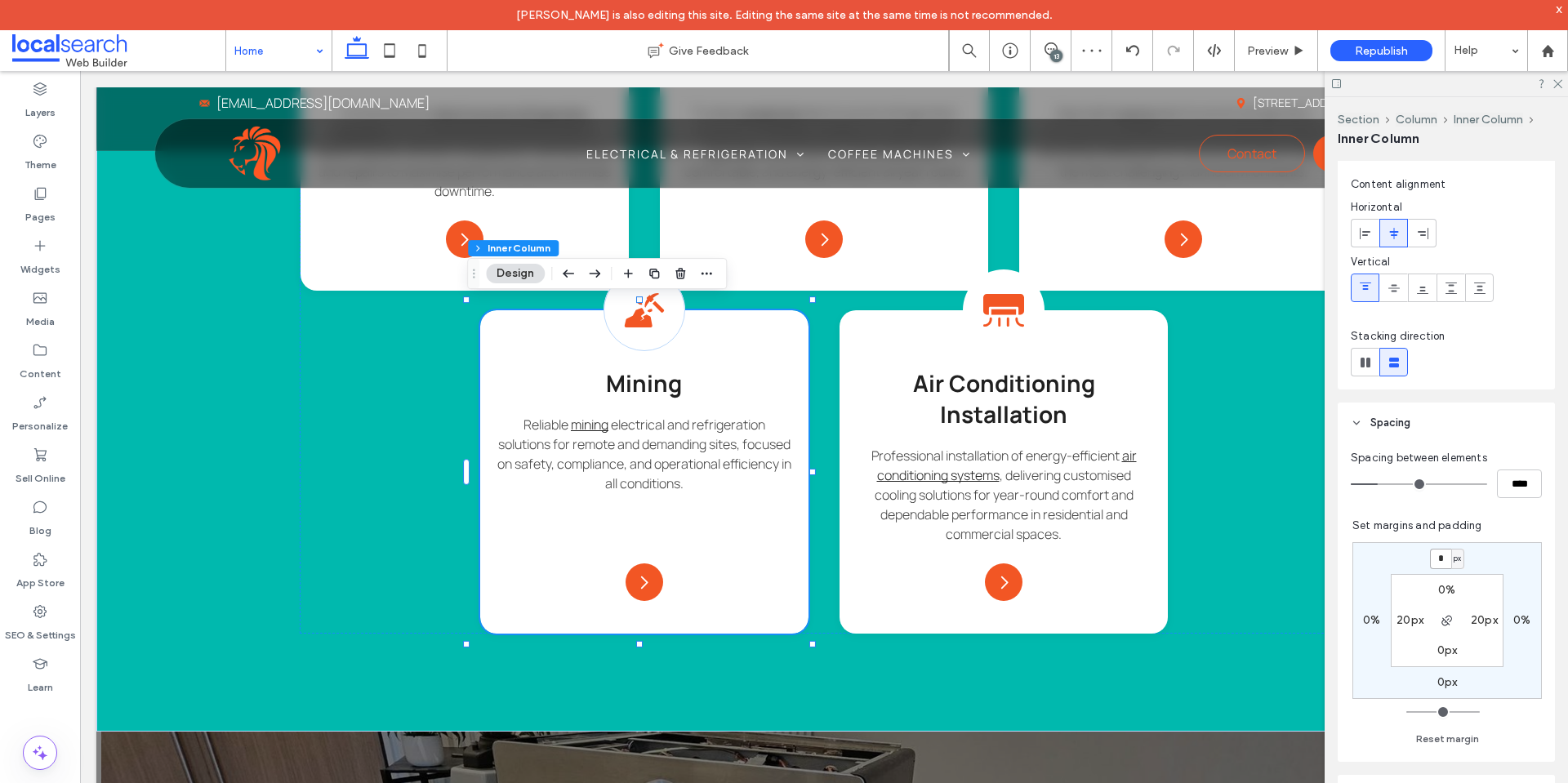
scroll to position [163, 0]
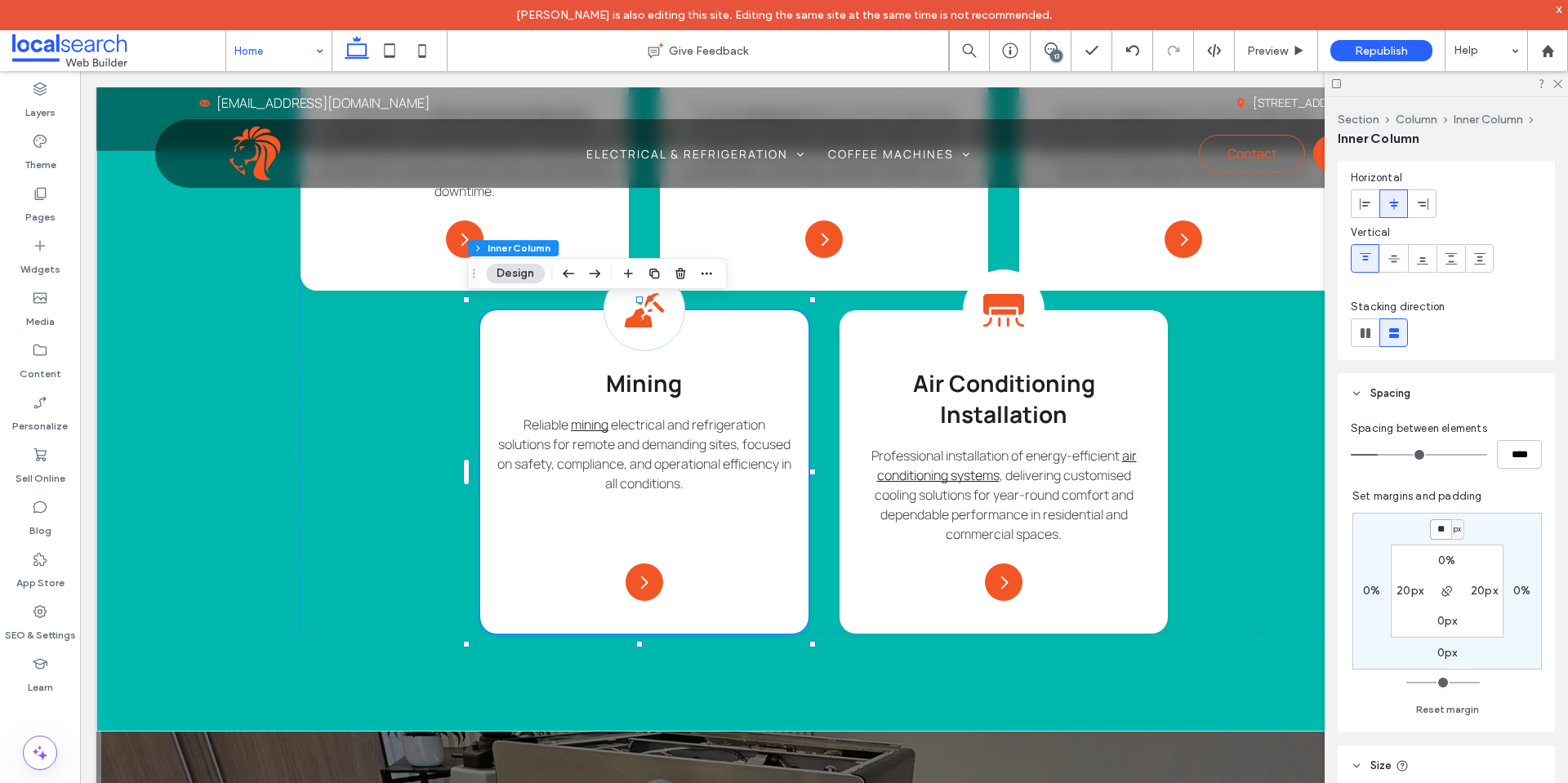
type input "**"
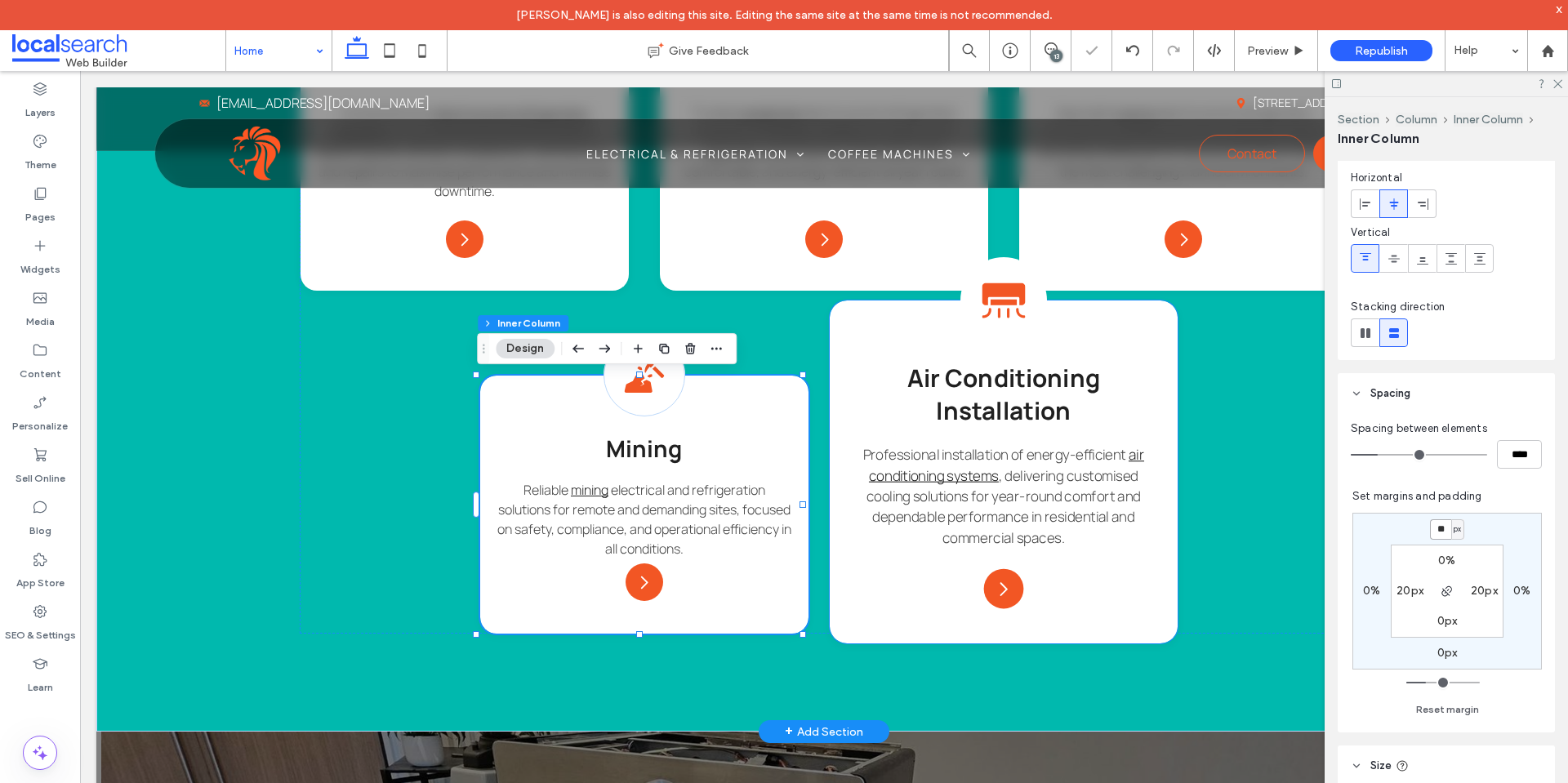
click at [1139, 373] on h3 "Air Conditioning Installation" at bounding box center [1003, 394] width 313 height 67
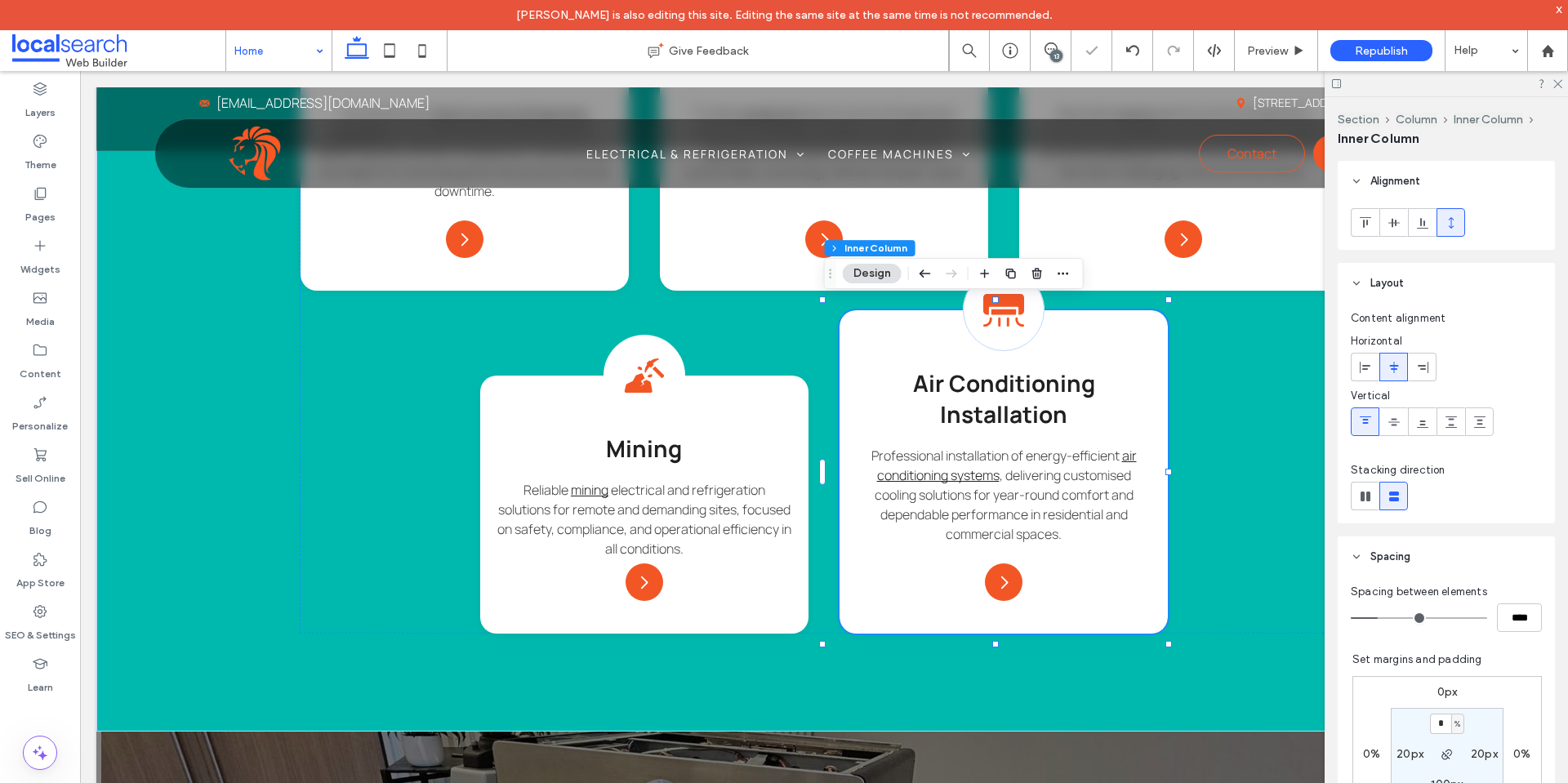
click at [1438, 698] on label "0px" at bounding box center [1447, 692] width 20 height 14
type input "**"
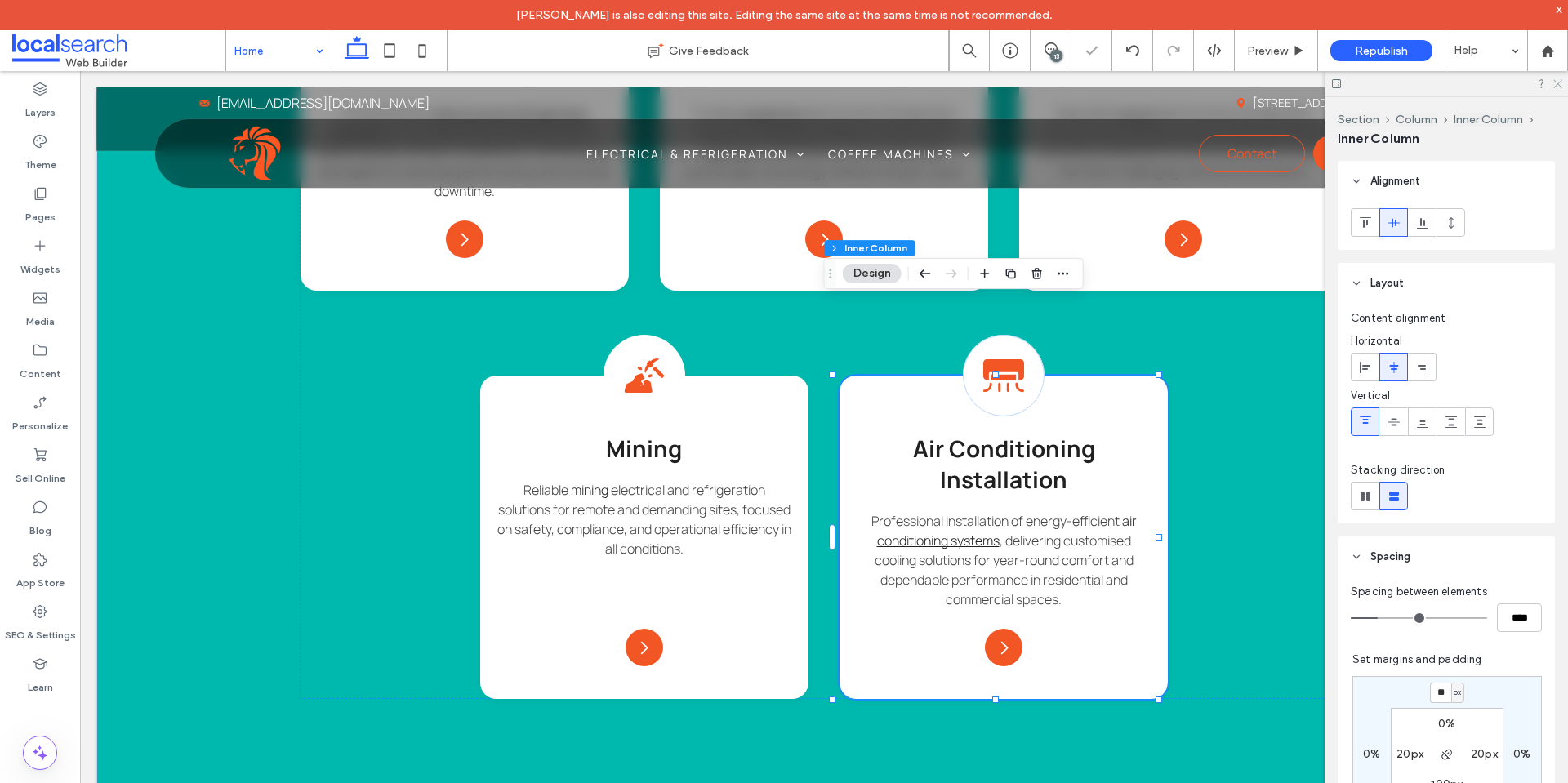
click at [1561, 83] on icon at bounding box center [1557, 83] width 10 height 10
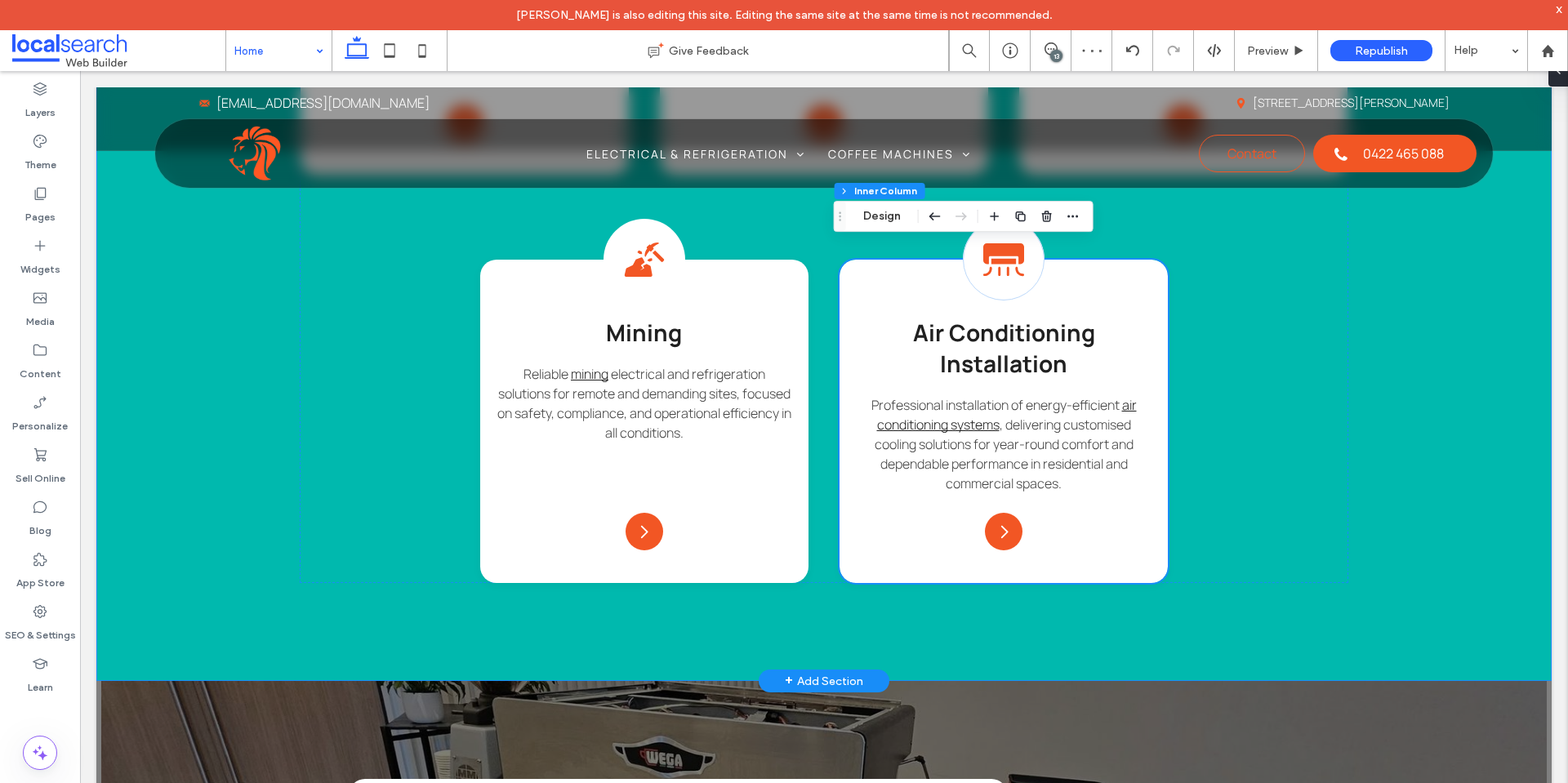
scroll to position [1908, 0]
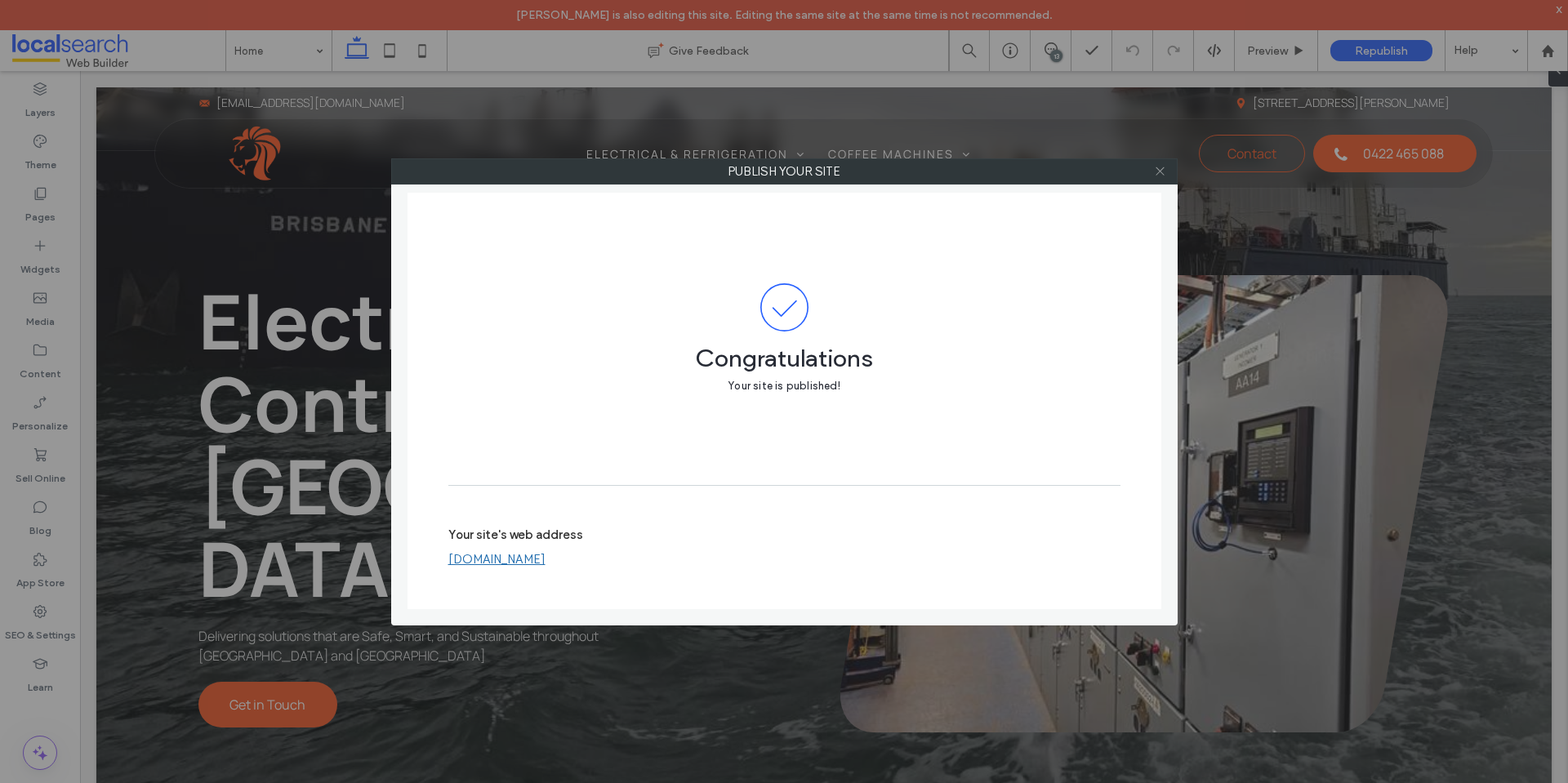
click at [1160, 174] on icon at bounding box center [1160, 171] width 12 height 12
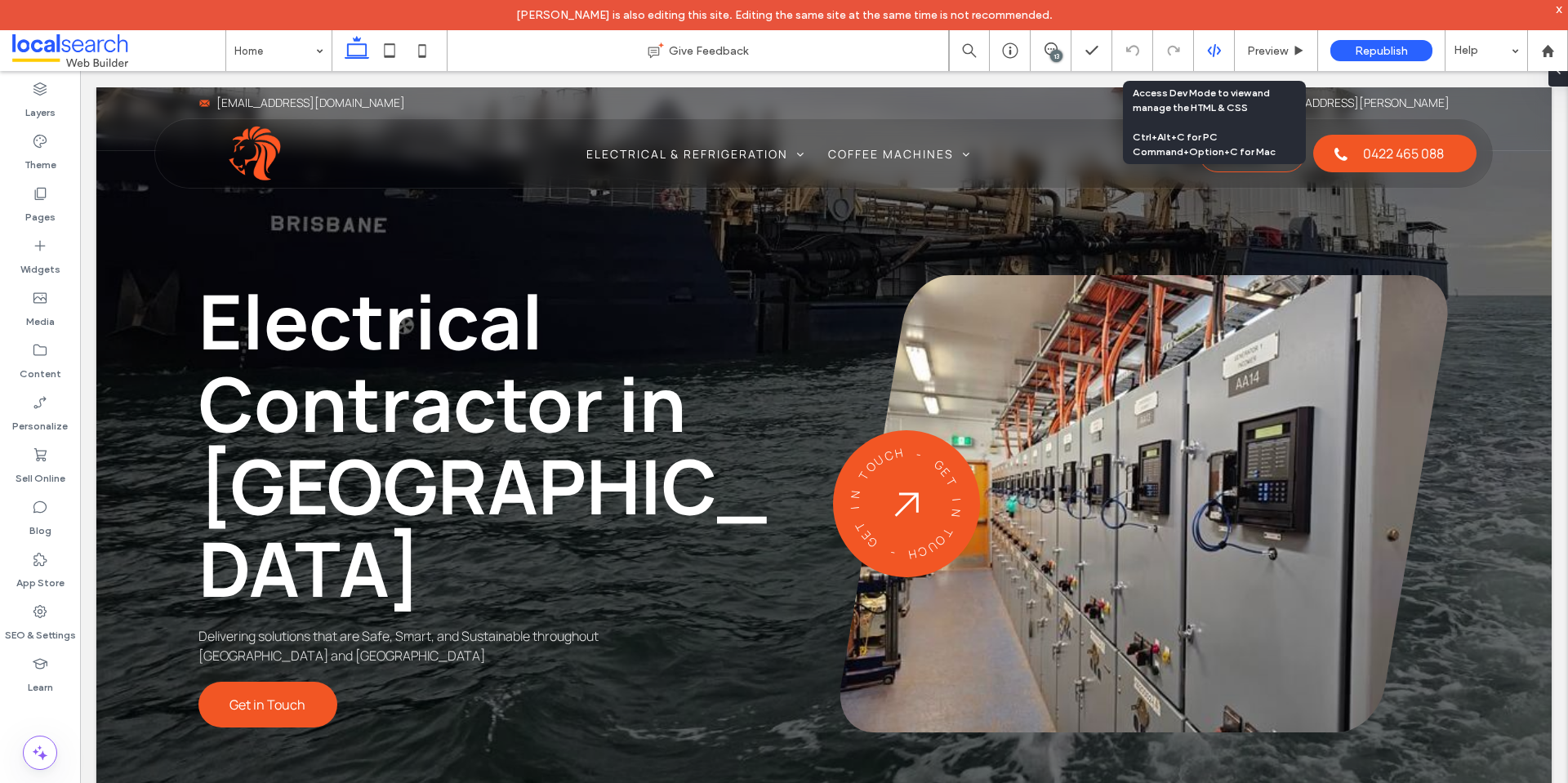
click at [1213, 66] on div at bounding box center [1214, 50] width 41 height 41
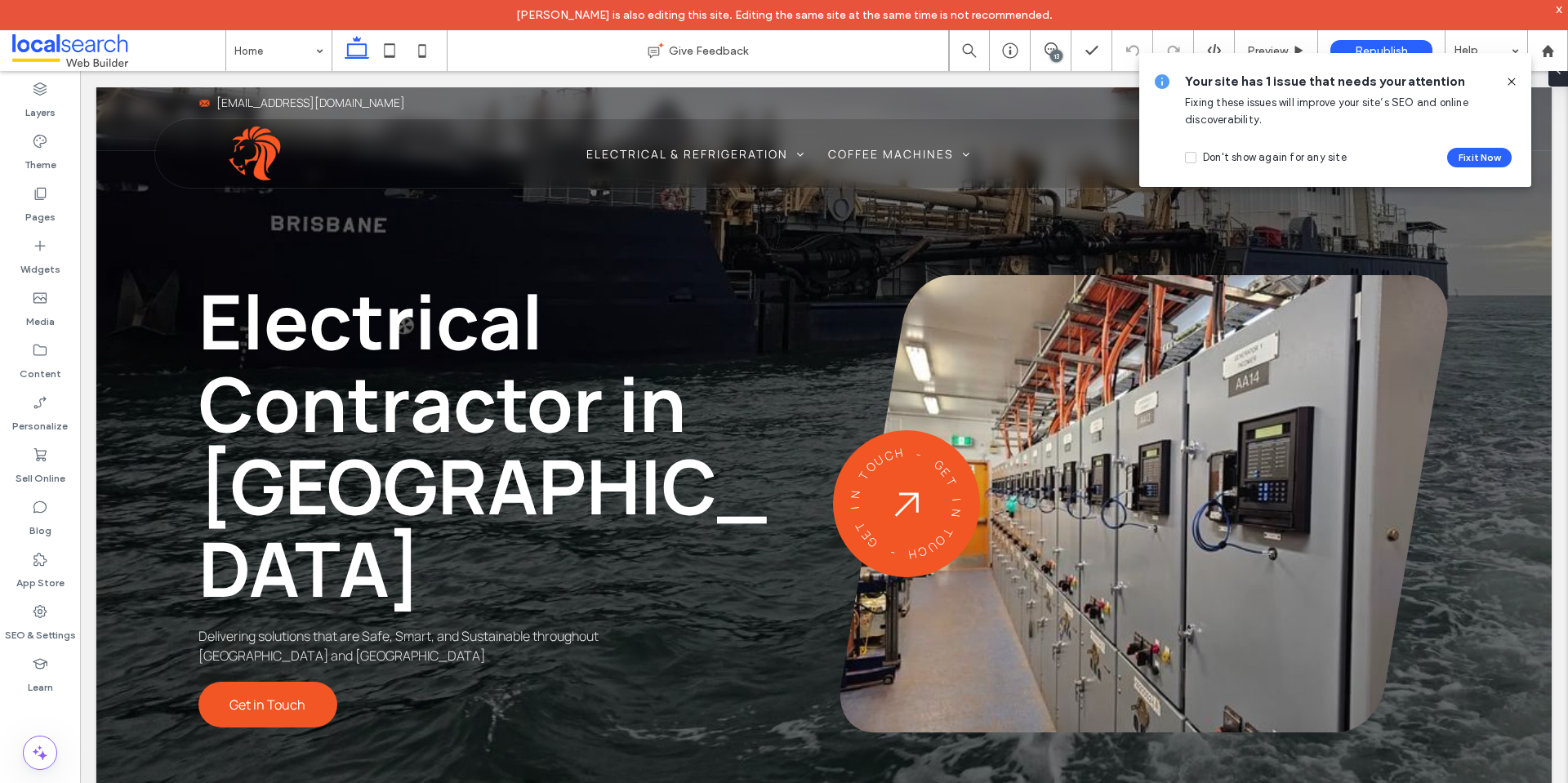
click at [1513, 83] on icon at bounding box center [1512, 82] width 13 height 13
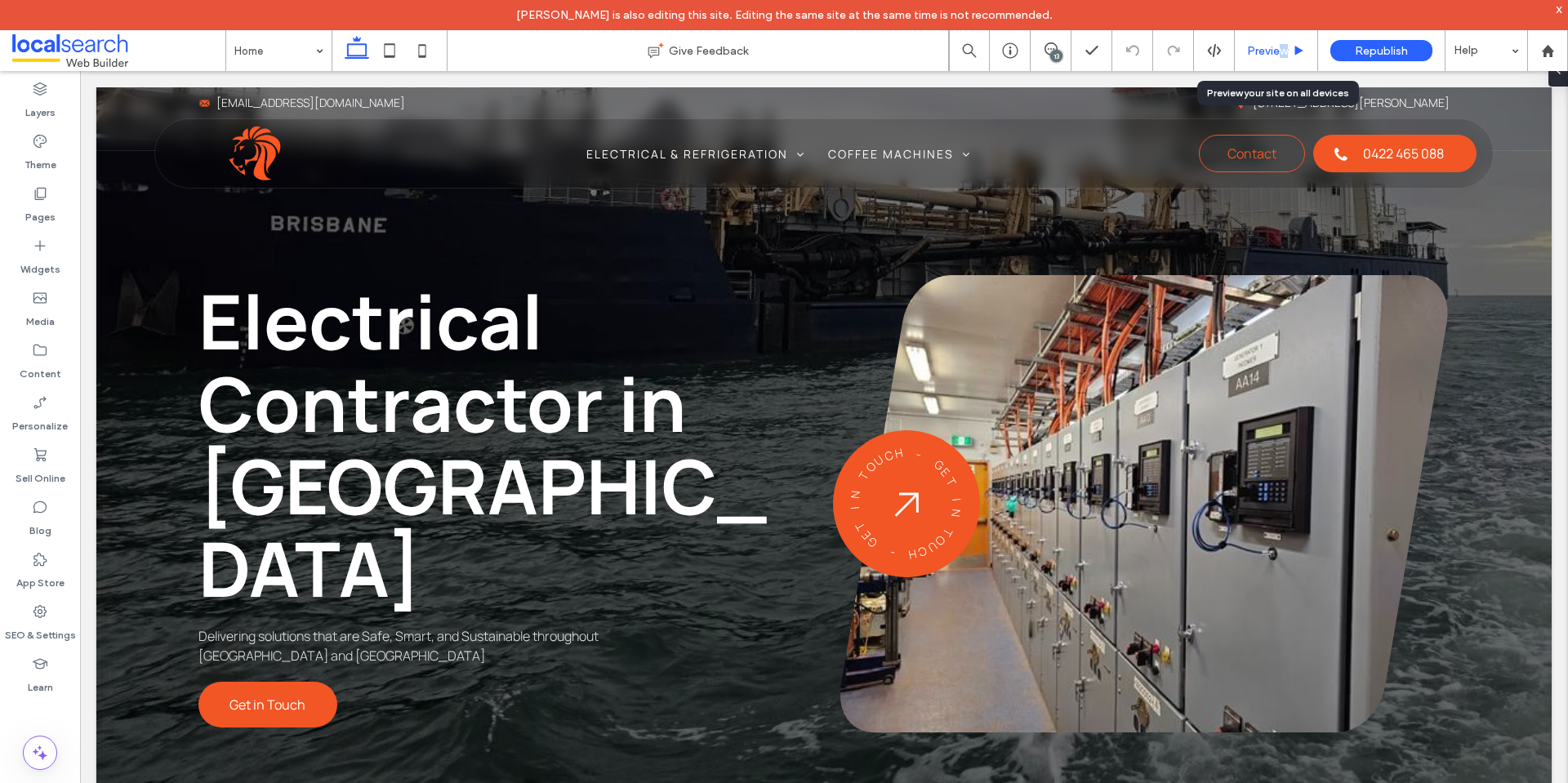
drag, startPoint x: 1288, startPoint y: 51, endPoint x: 1280, endPoint y: 47, distance: 8.9
click at [1280, 47] on span "Preview" at bounding box center [1267, 50] width 41 height 14
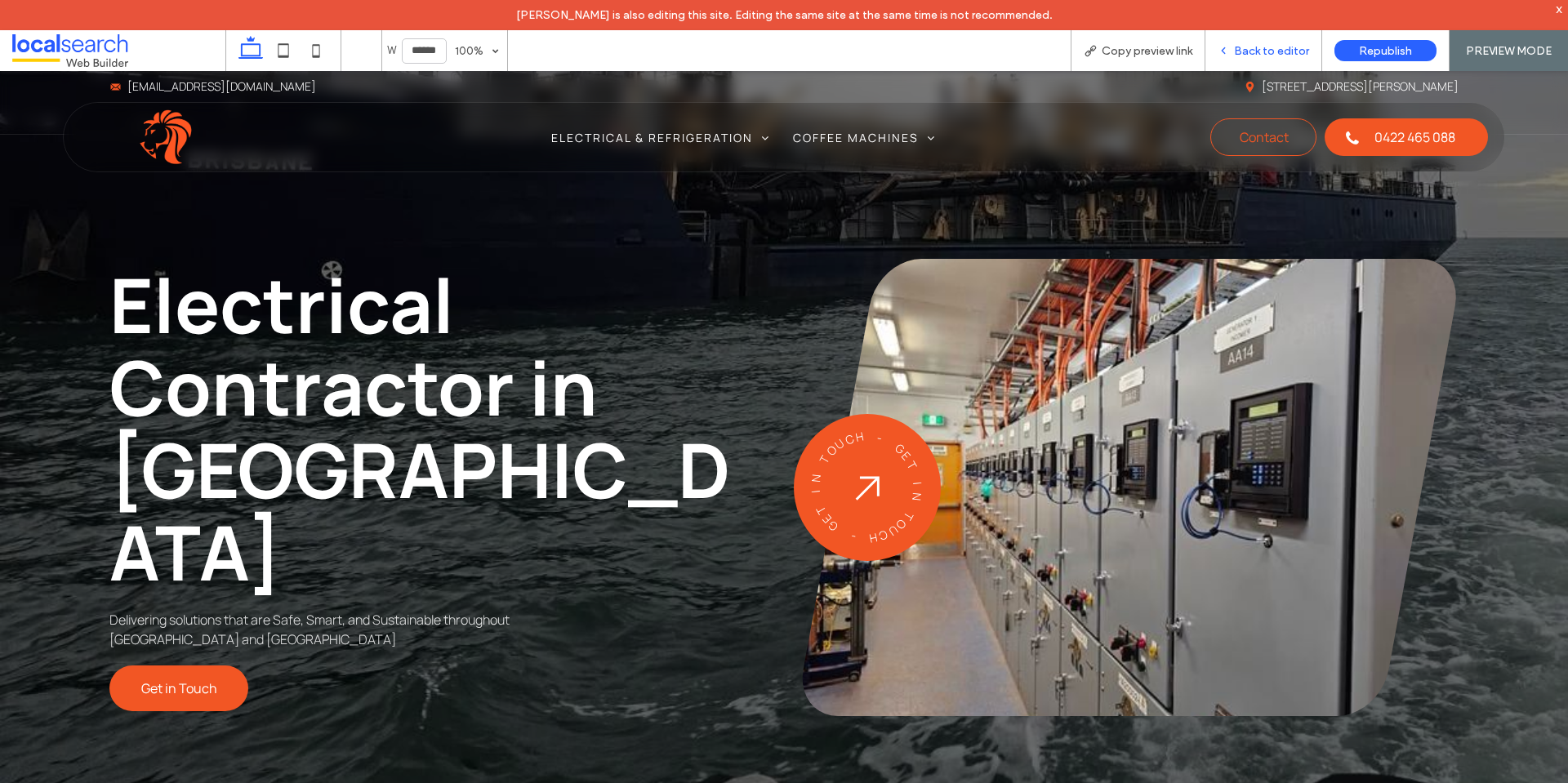
click at [1280, 48] on span "Back to editor" at bounding box center [1272, 50] width 75 height 14
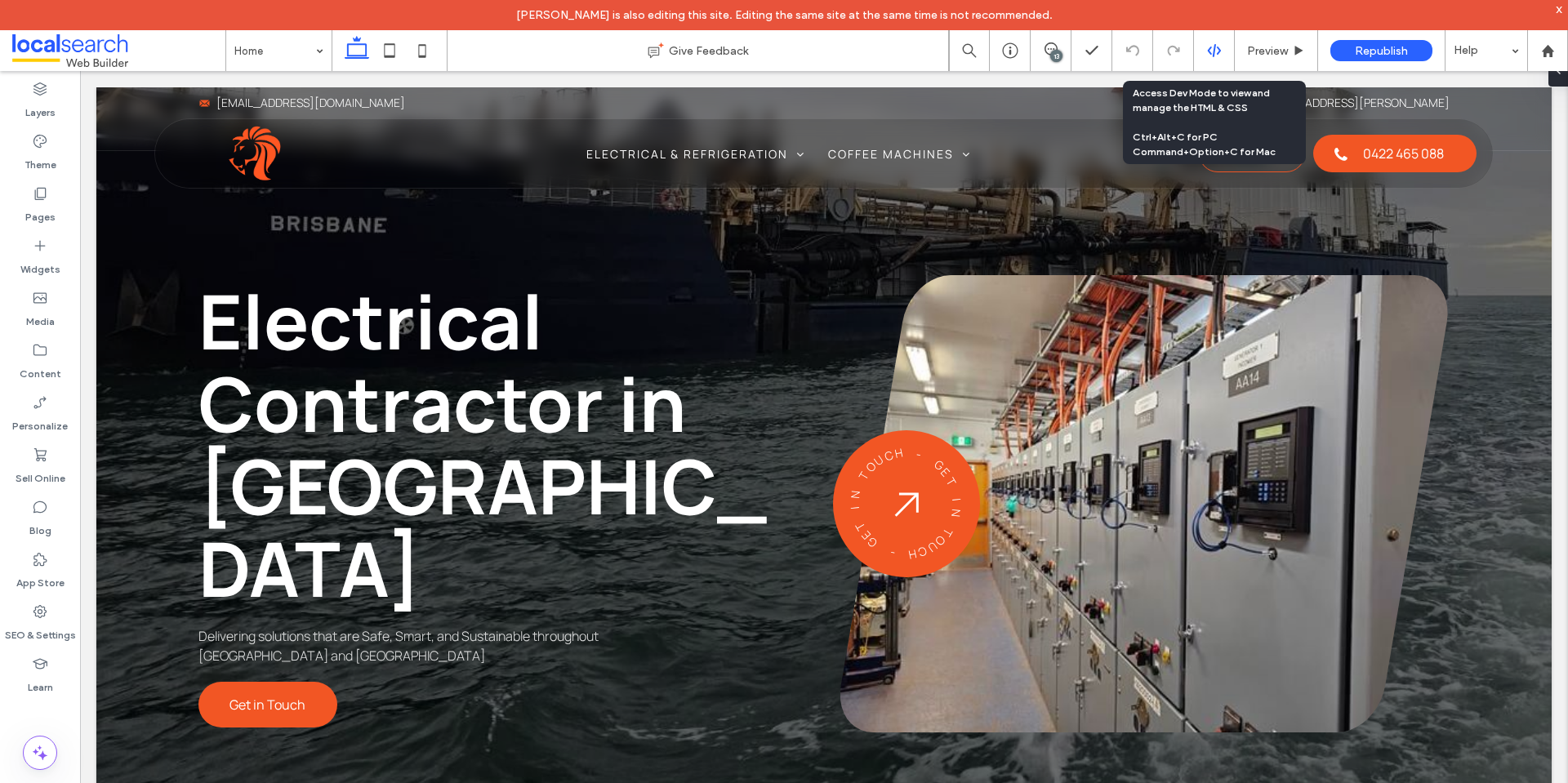
click at [1213, 48] on icon at bounding box center [1214, 50] width 14 height 14
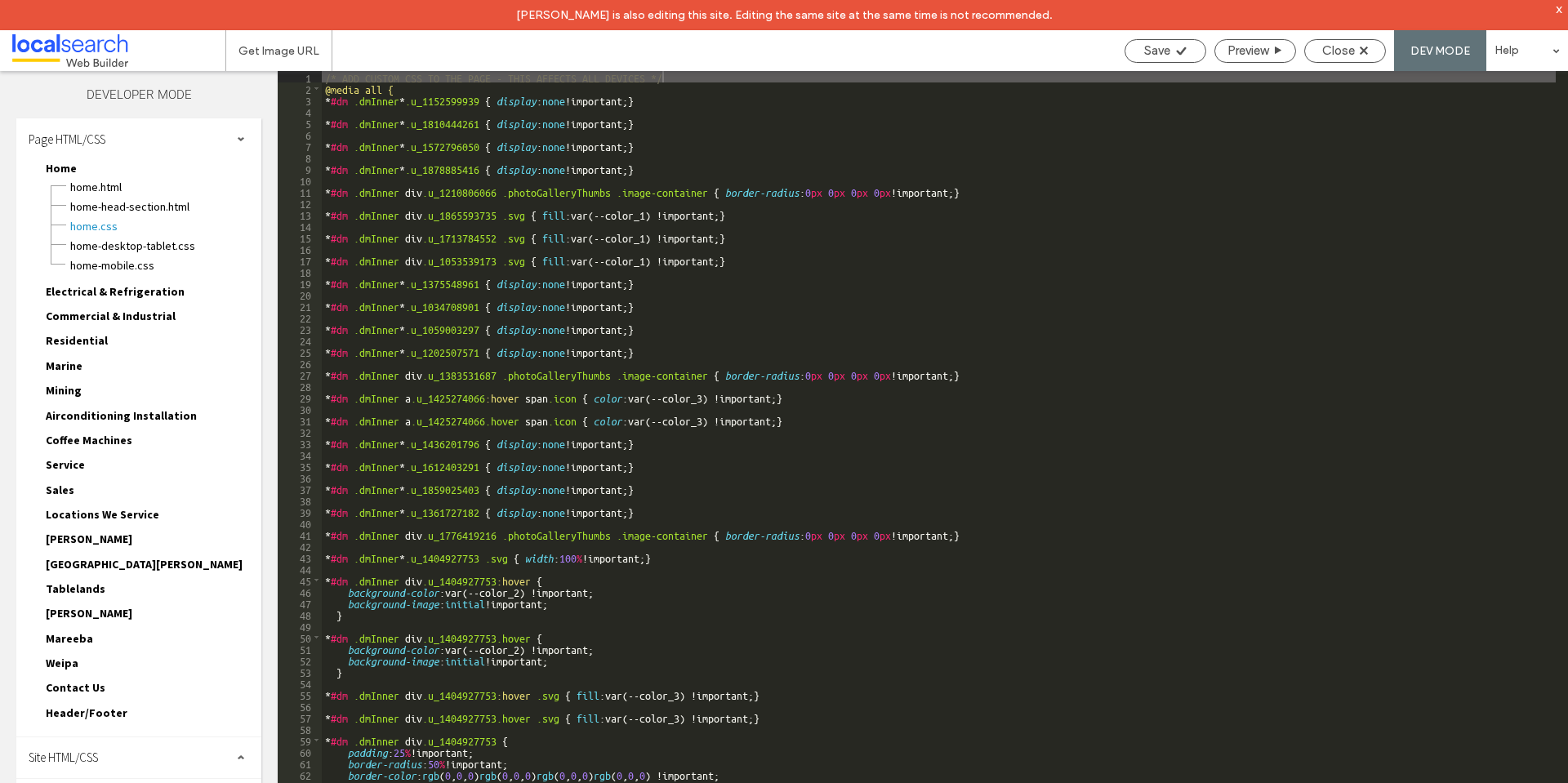
click at [200, 758] on div "Site HTML/CSS" at bounding box center [139, 757] width 245 height 41
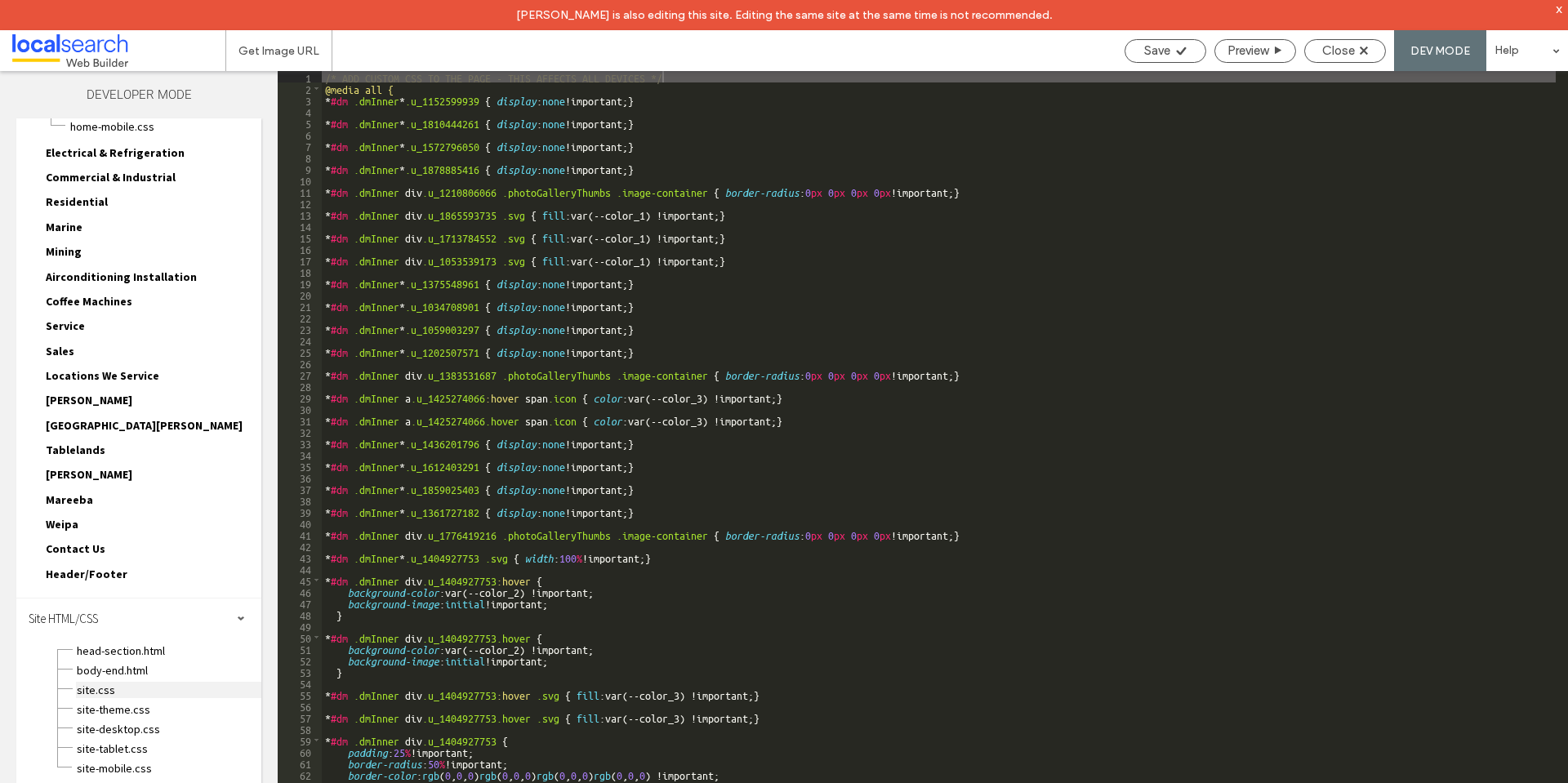
click at [165, 694] on span "site.css" at bounding box center [168, 690] width 185 height 16
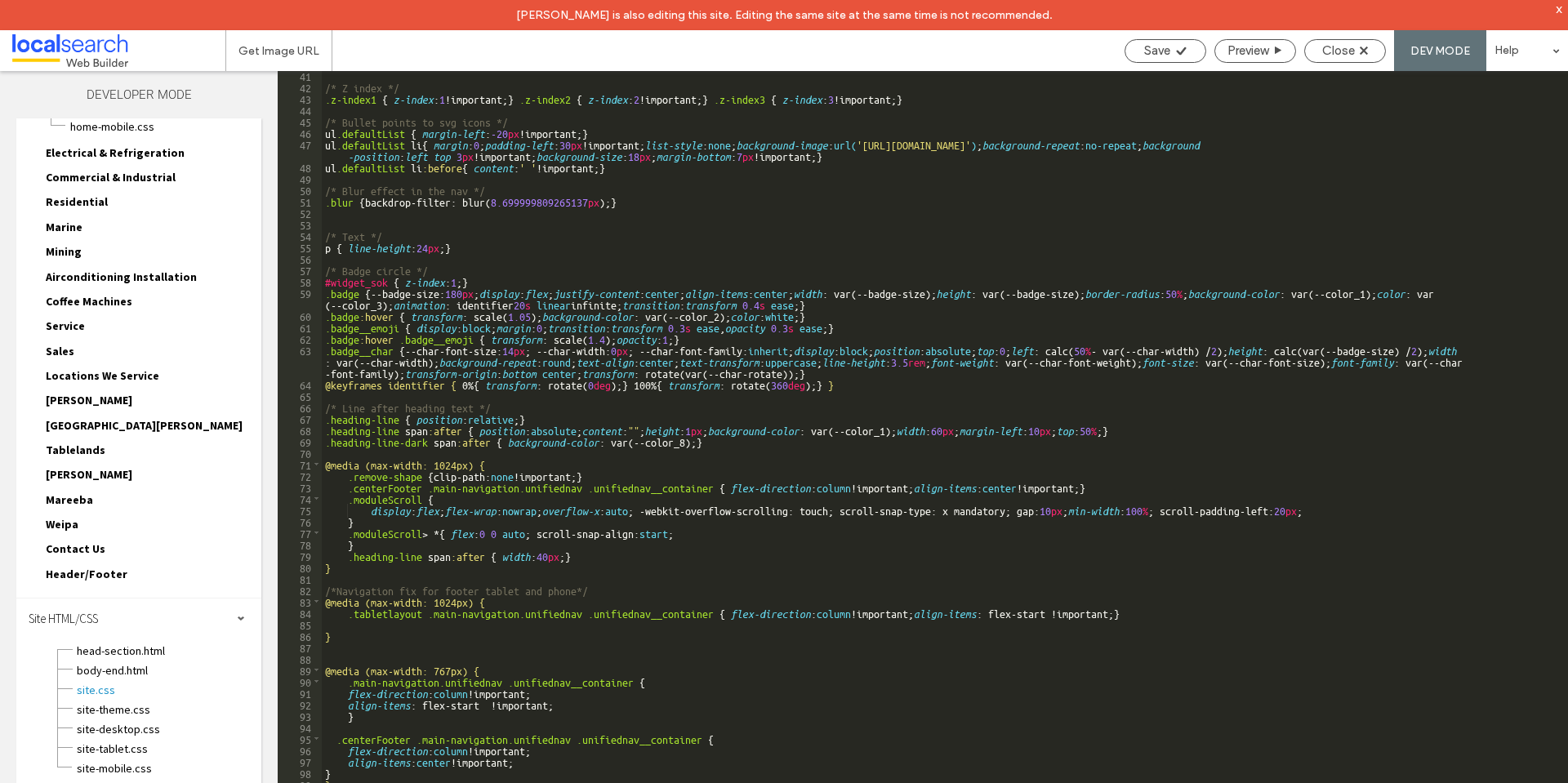
scroll to position [549, 0]
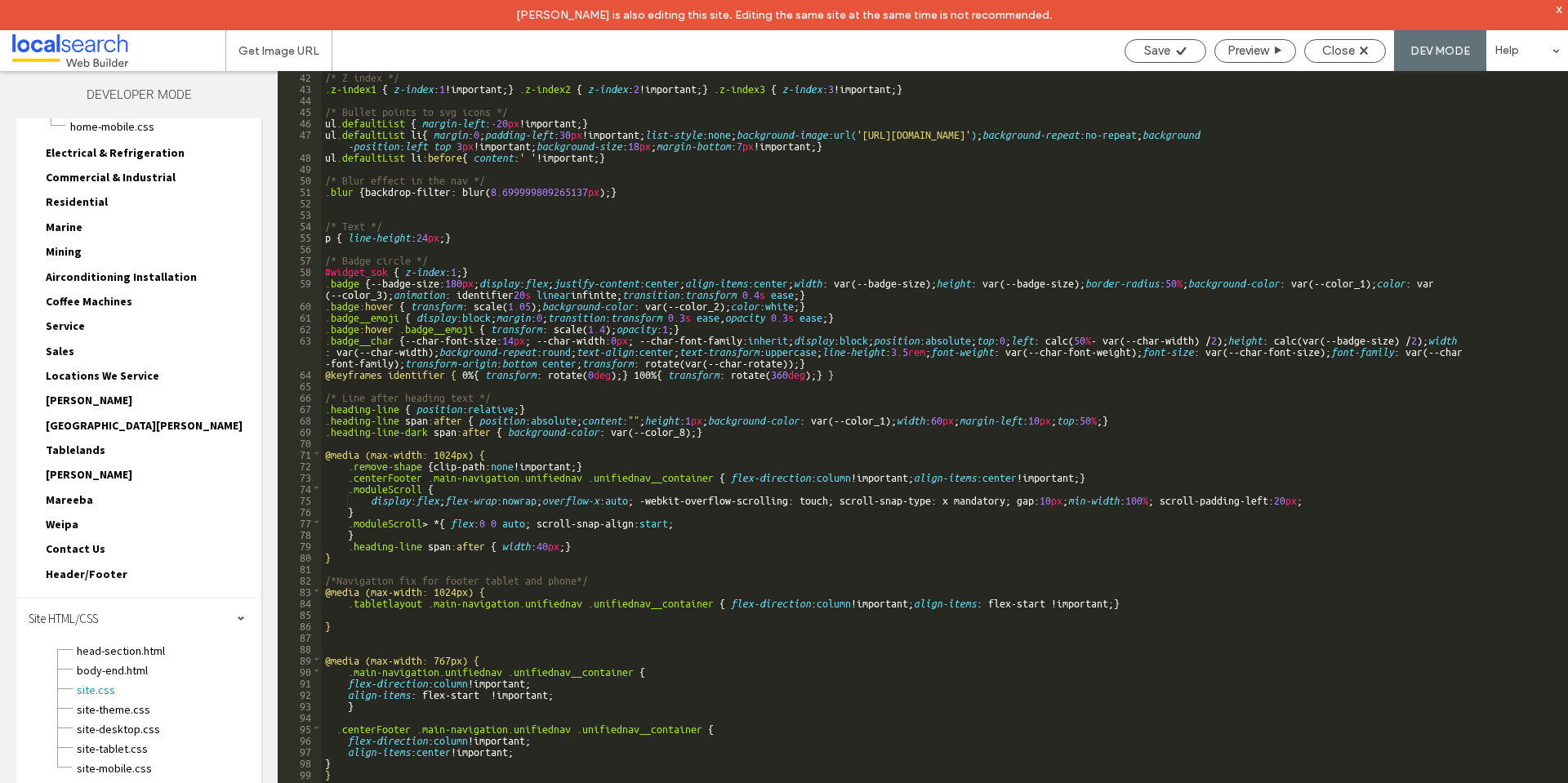
click at [462, 552] on div "/* Z index */ .z-index1 { z-index : 1 !important; } .z-index2 { z-index : 2 !im…" at bounding box center [939, 452] width 1234 height 765
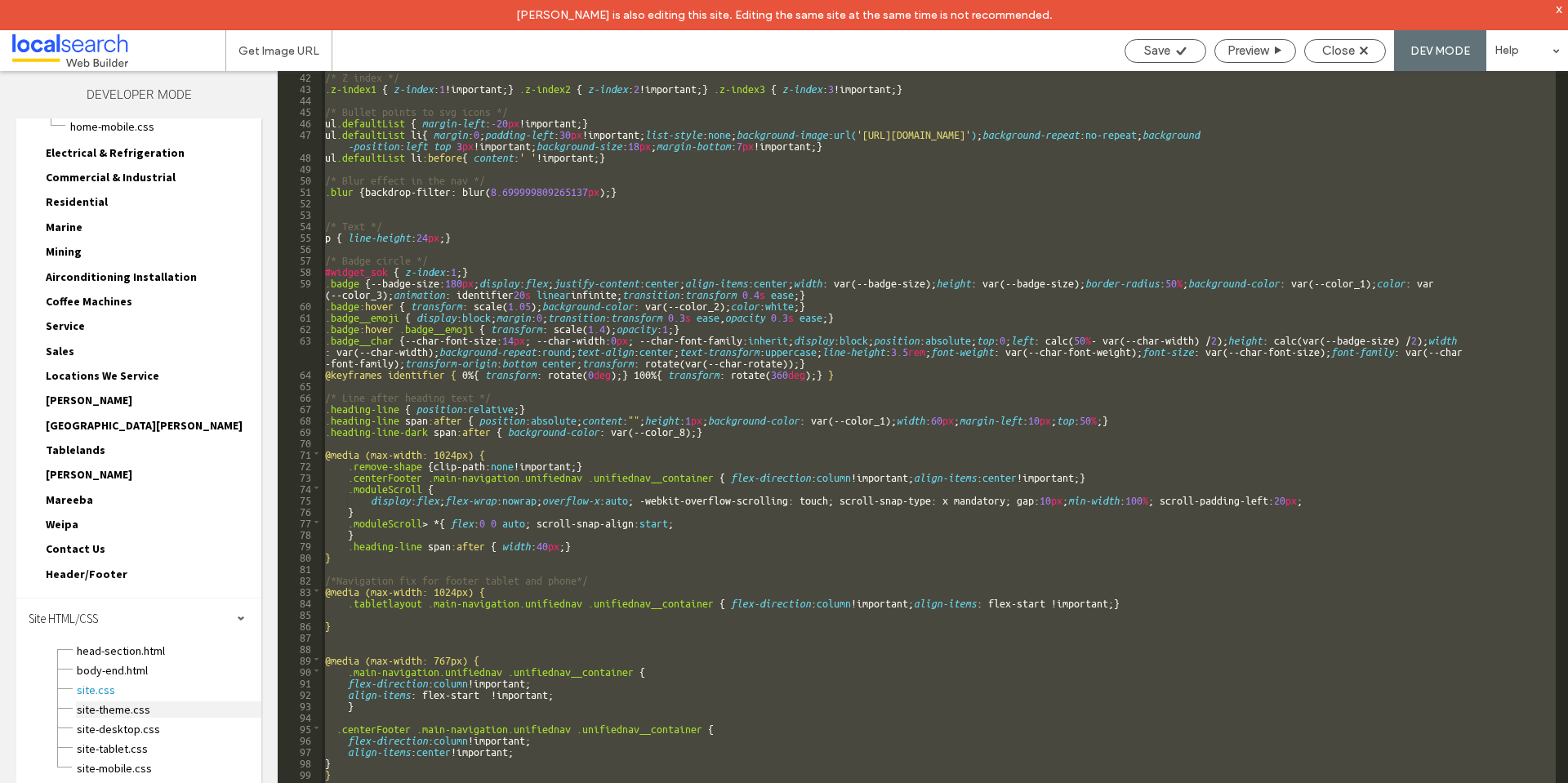
click at [177, 710] on span "site-theme.css" at bounding box center [168, 709] width 185 height 16
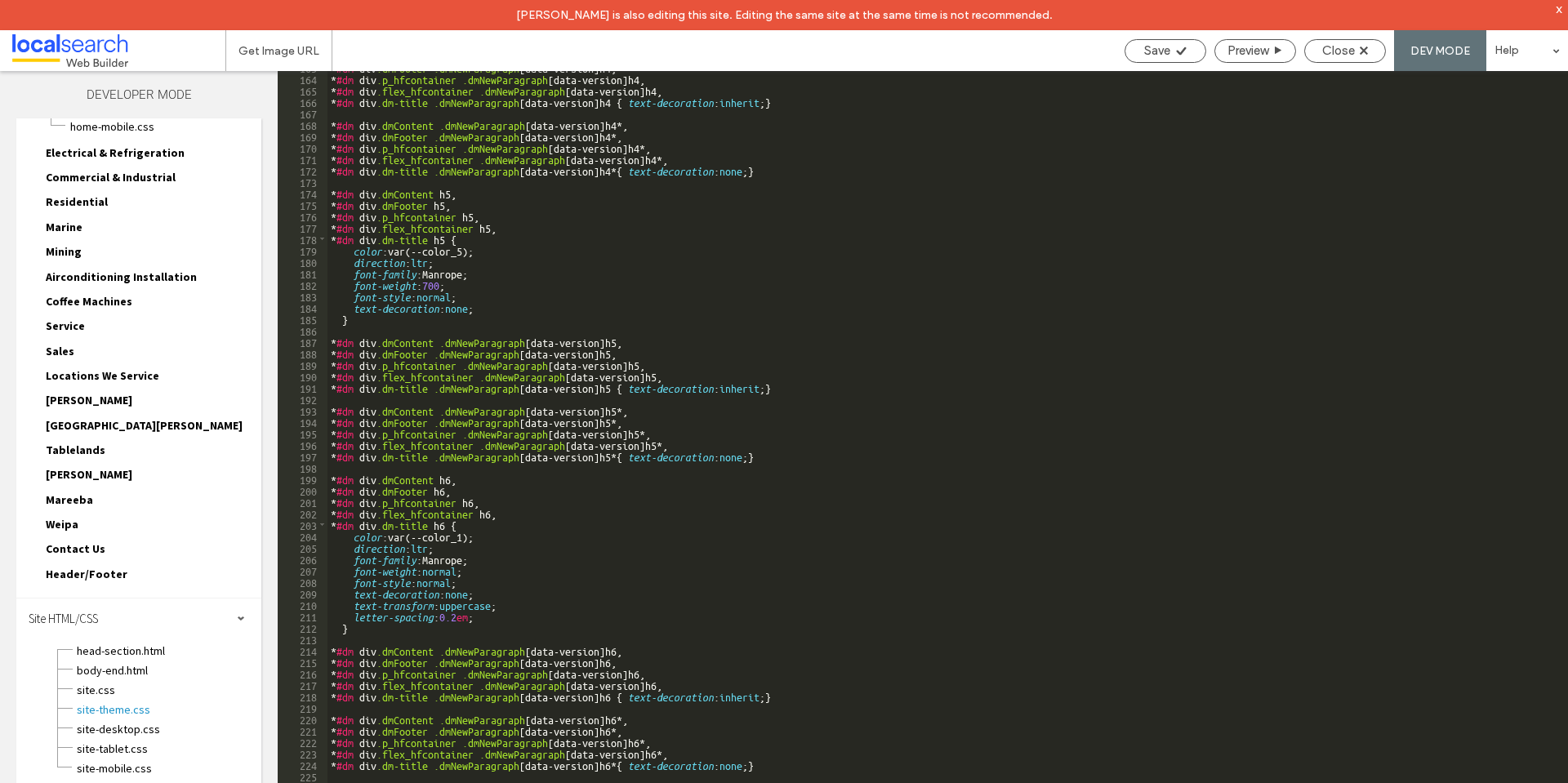
scroll to position [1198, 0]
click at [660, 454] on div "* #dm div .dmFooter .dmNewParagraph [ data-version ] h4 , * #dm div .p_hfcontai…" at bounding box center [942, 443] width 1229 height 765
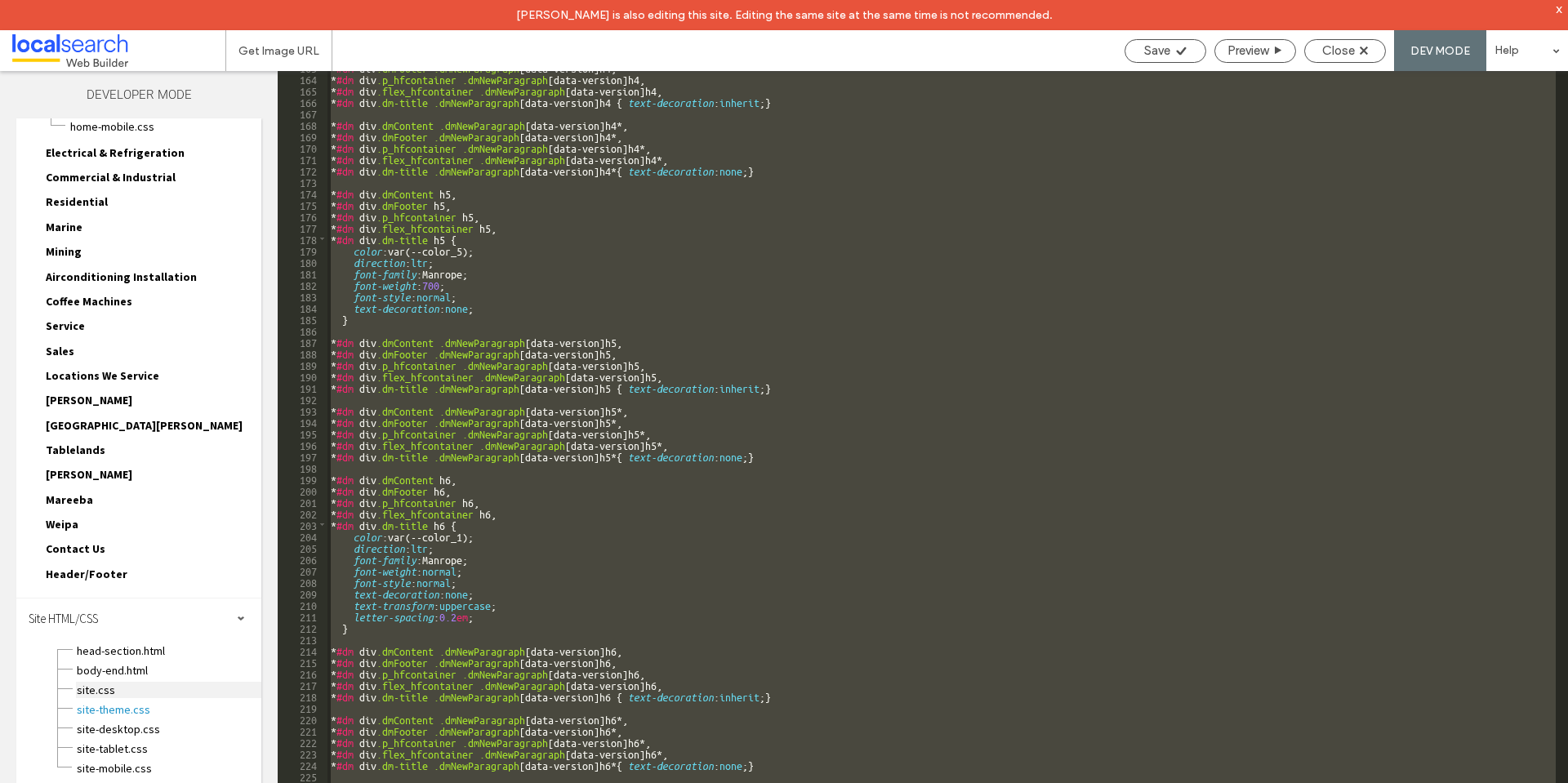
click at [119, 694] on span "site.css" at bounding box center [168, 690] width 185 height 16
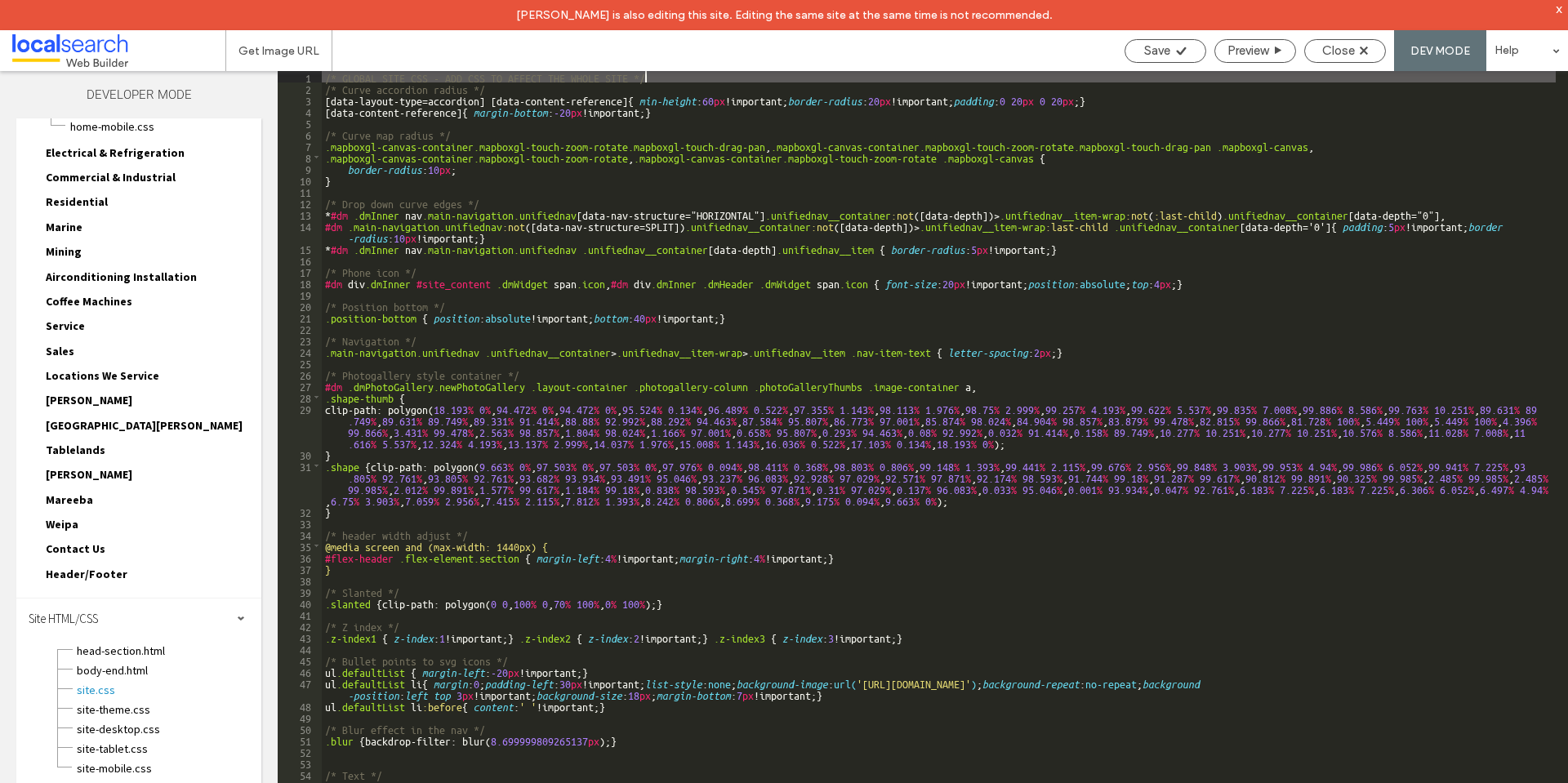
scroll to position [0, 0]
click at [554, 574] on div "/* GLOBAL SITE CSS - ADD CSS TO AFFECT THE WHOLE SITE */ /* Curve accordion rad…" at bounding box center [939, 453] width 1234 height 765
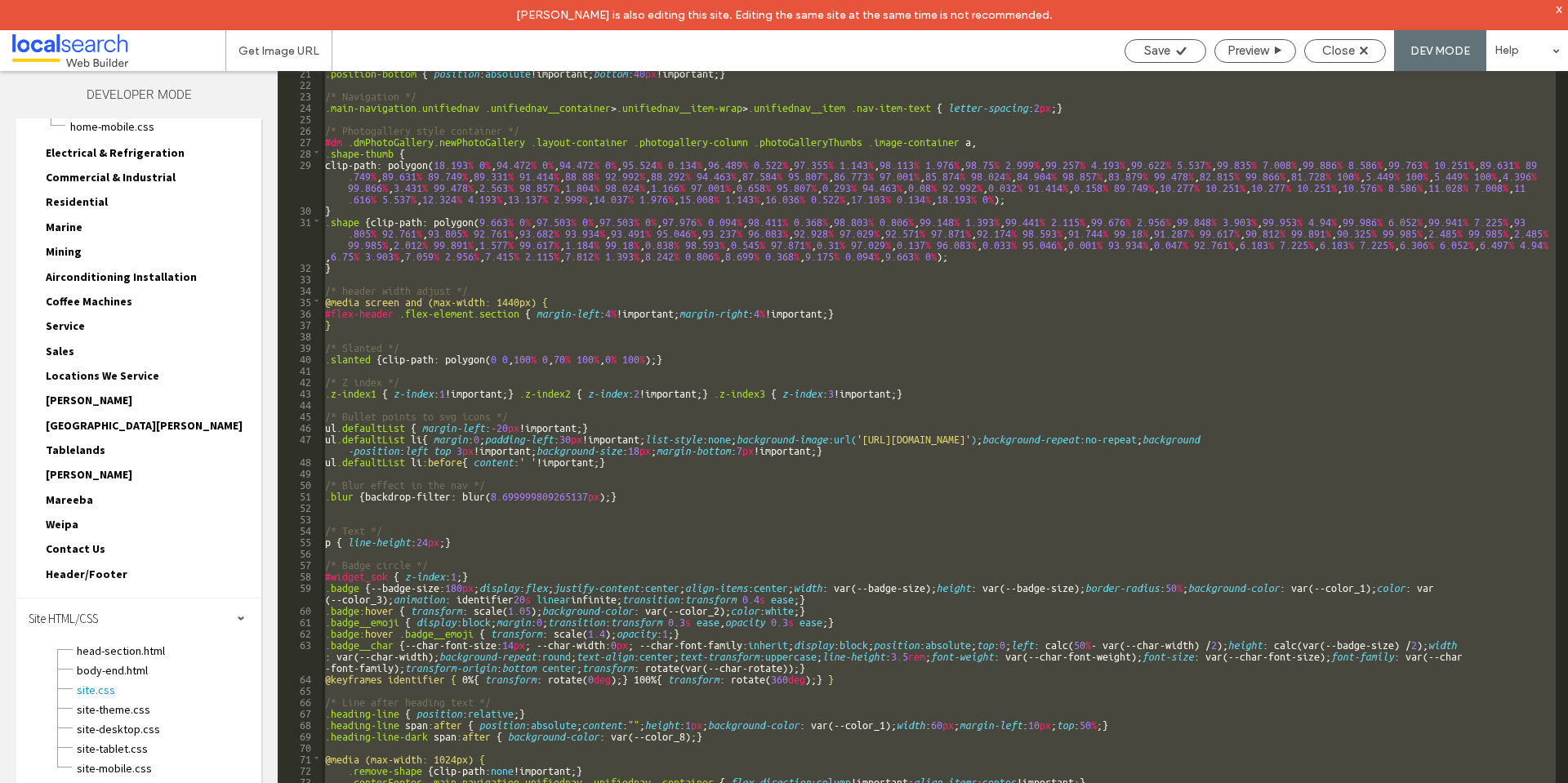
click at [892, 449] on div ".position-bottom { position : absolute !important; bottom : 40 px !important; }…" at bounding box center [939, 442] width 1234 height 742
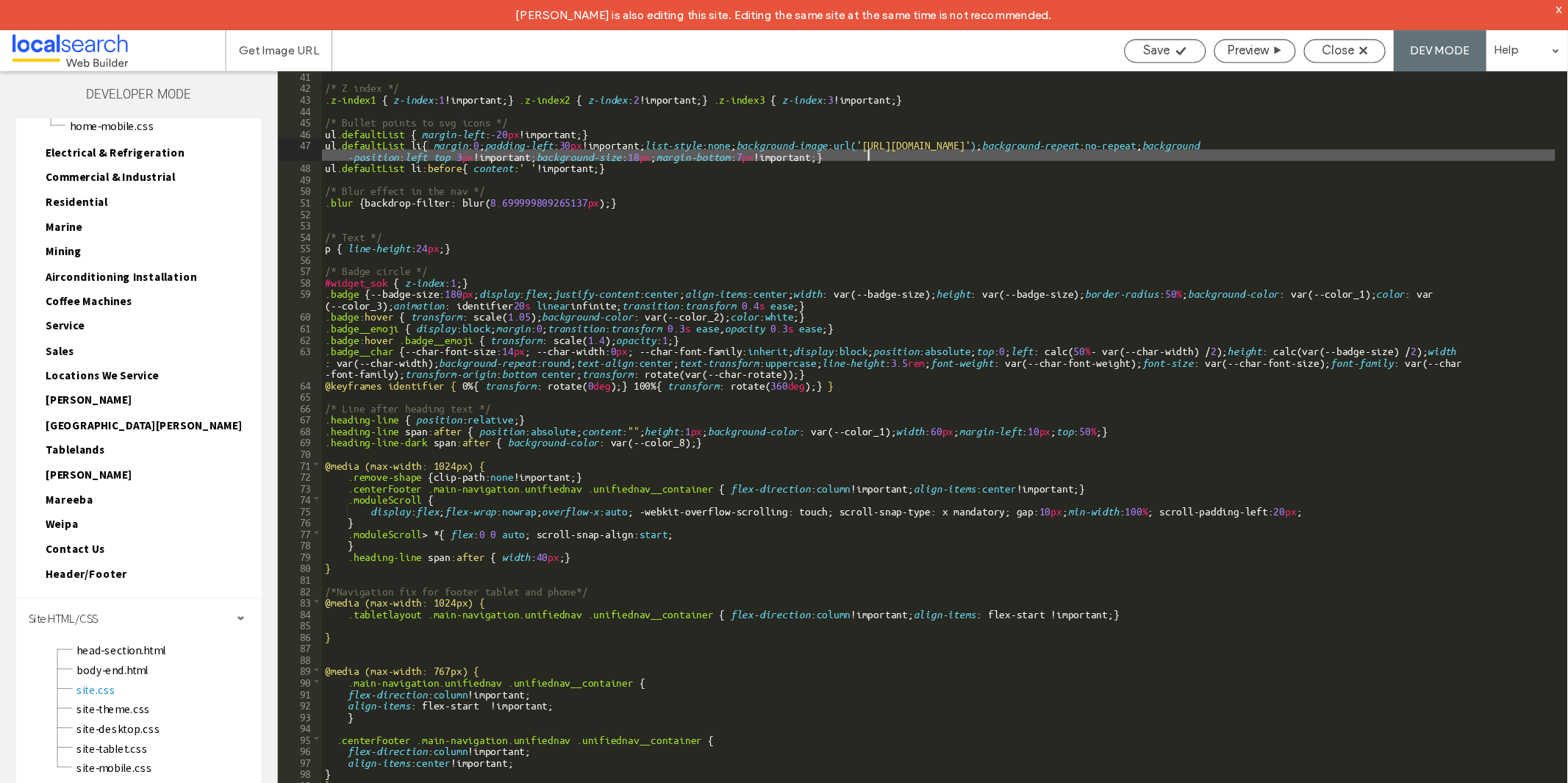
scroll to position [495, 0]
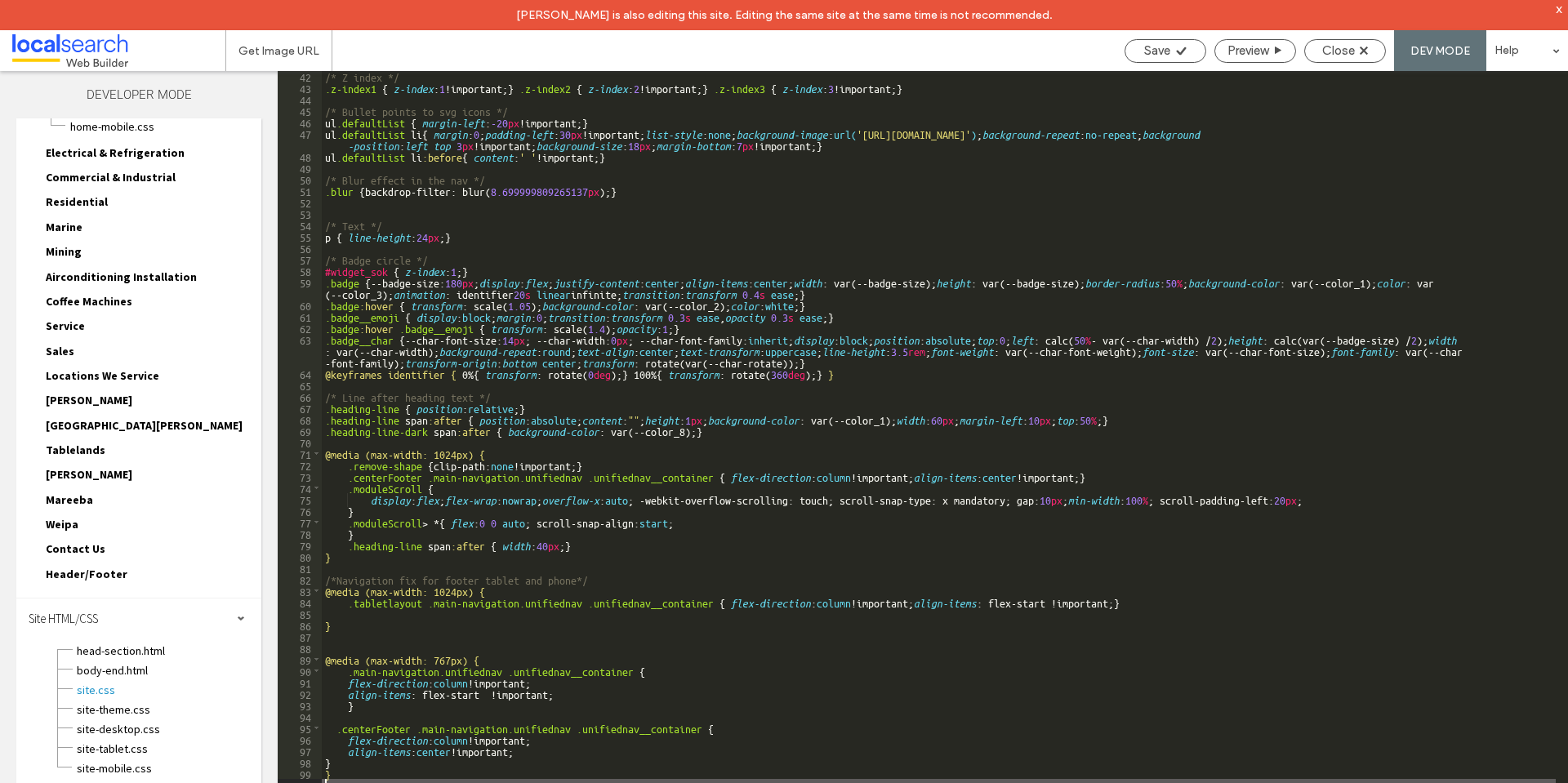
click at [341, 782] on div "/* Z index */ .z-index1 { z-index : 1 !important; } .z-index2 { z-index : 2 !im…" at bounding box center [939, 452] width 1234 height 765
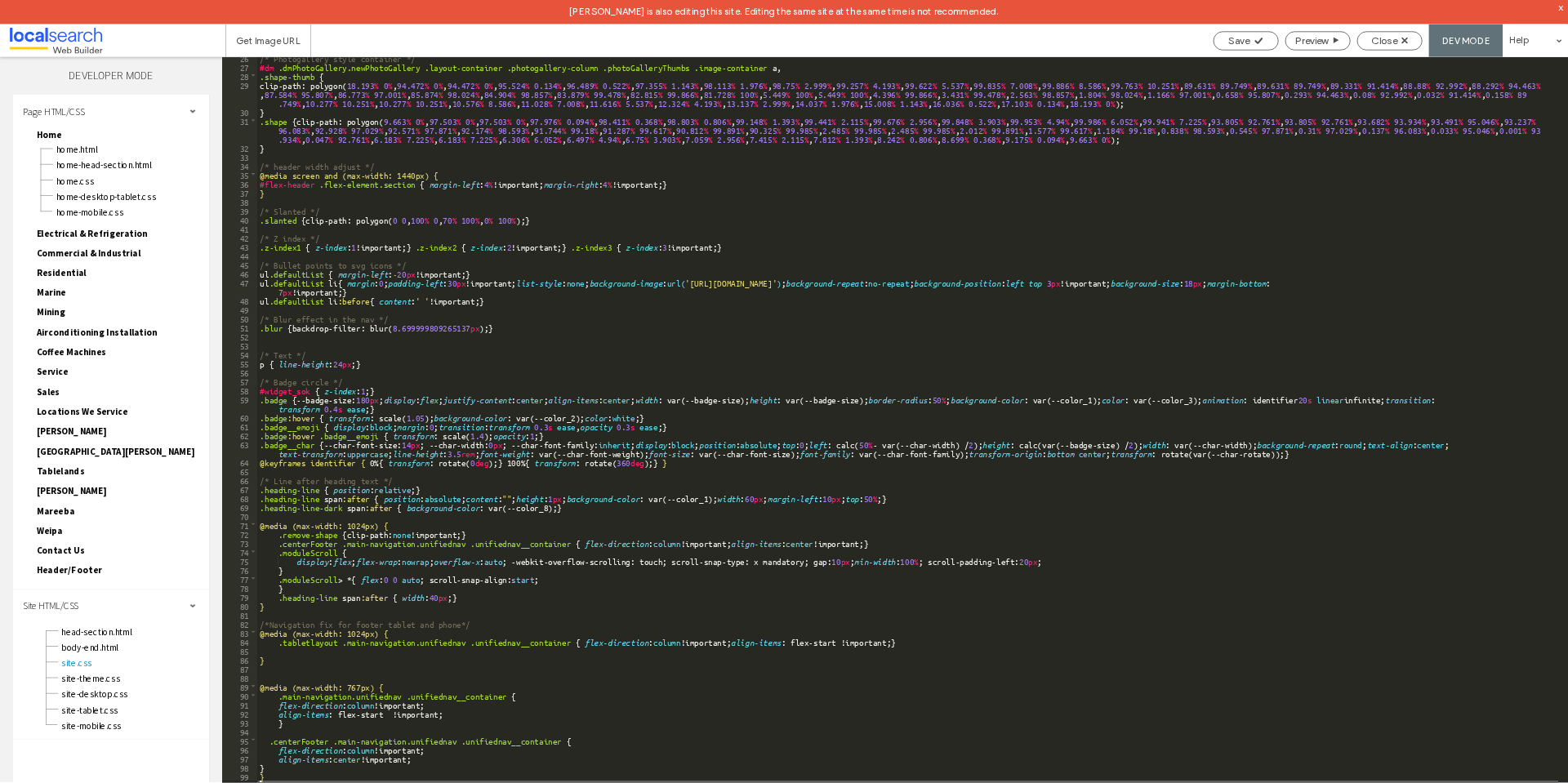
scroll to position [286, 0]
click at [361, 782] on div "/* Photogallery style container */ #dm .dmPhotoGallery.newPhotoGallery .layout-…" at bounding box center [1135, 547] width 1626 height 962
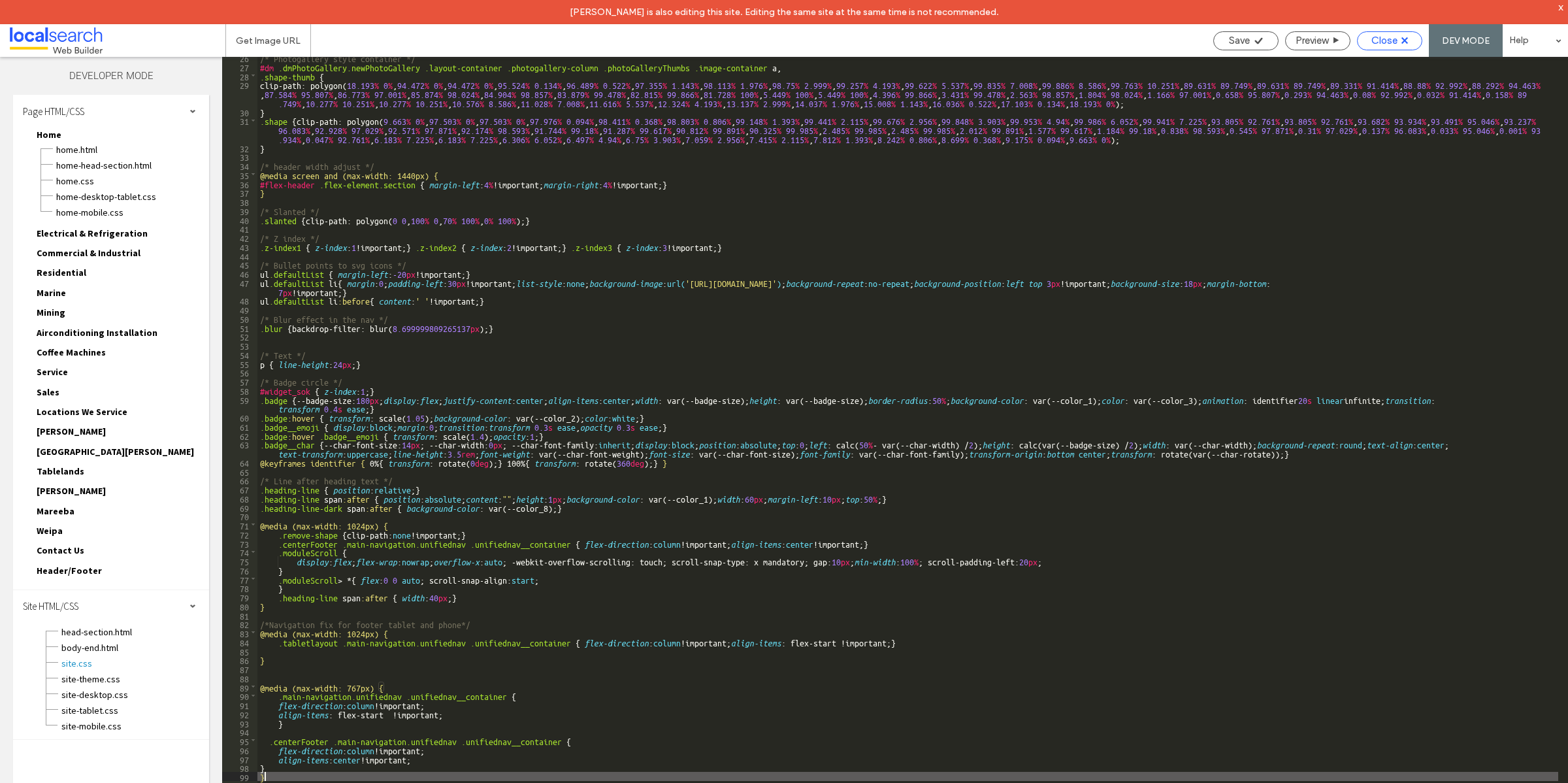
click at [1253, 44] on div "Close" at bounding box center [1389, 40] width 64 height 11
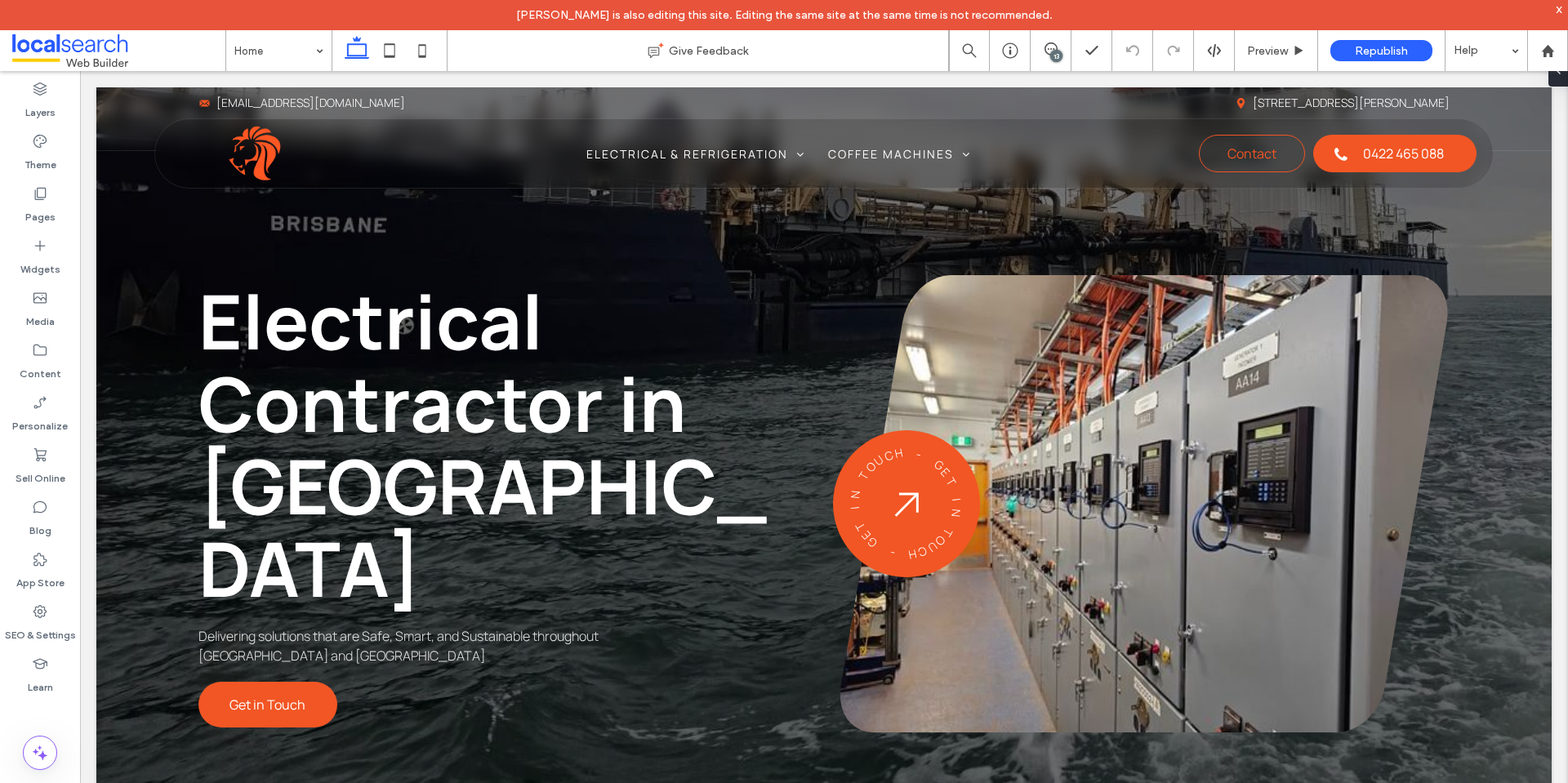
drag, startPoint x: 2035, startPoint y: 71, endPoint x: 1043, endPoint y: 79, distance: 992.0
click at [1215, 51] on icon at bounding box center [1214, 50] width 14 height 14
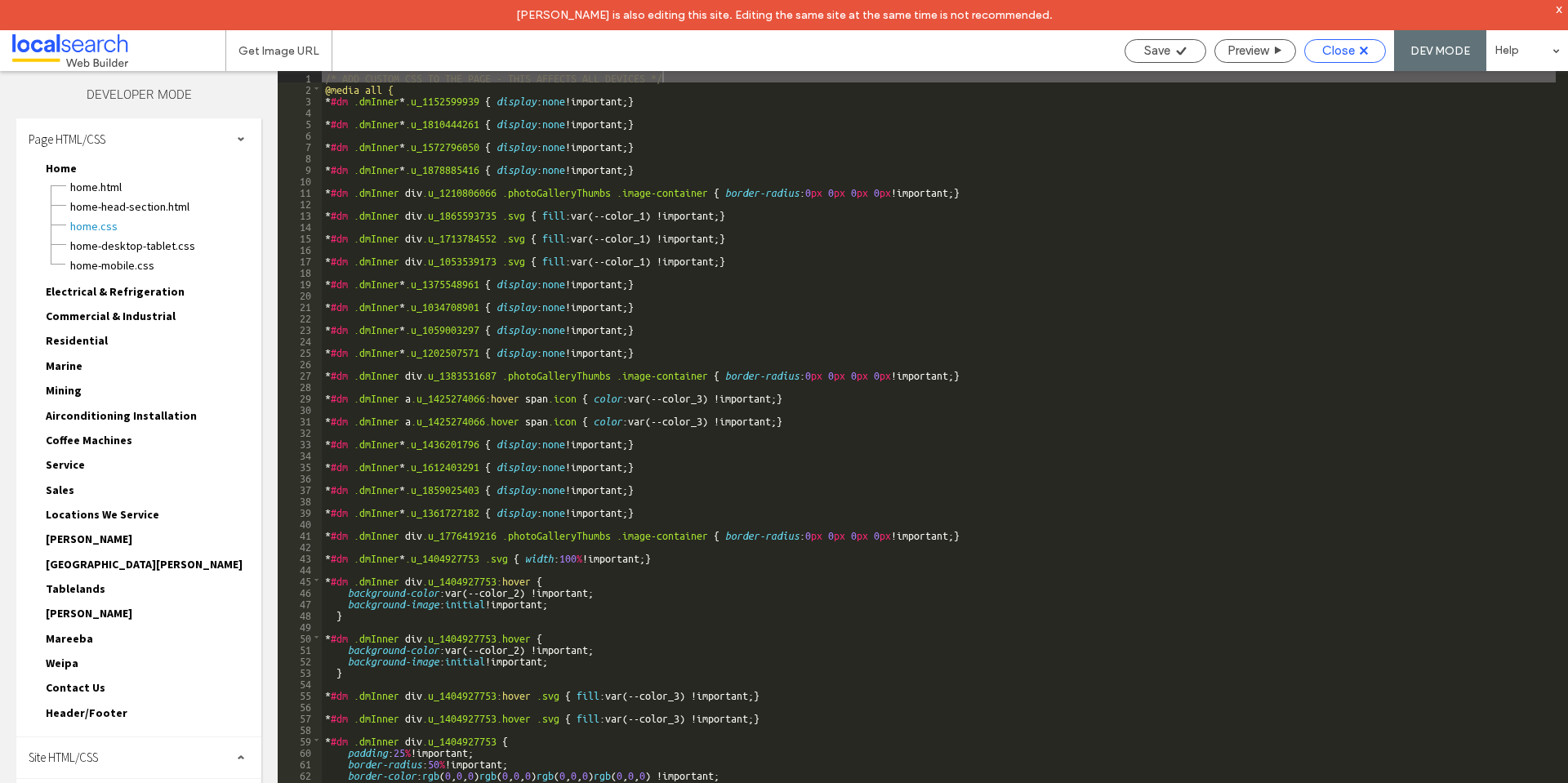
click at [1351, 55] on span "Close" at bounding box center [1339, 50] width 32 height 14
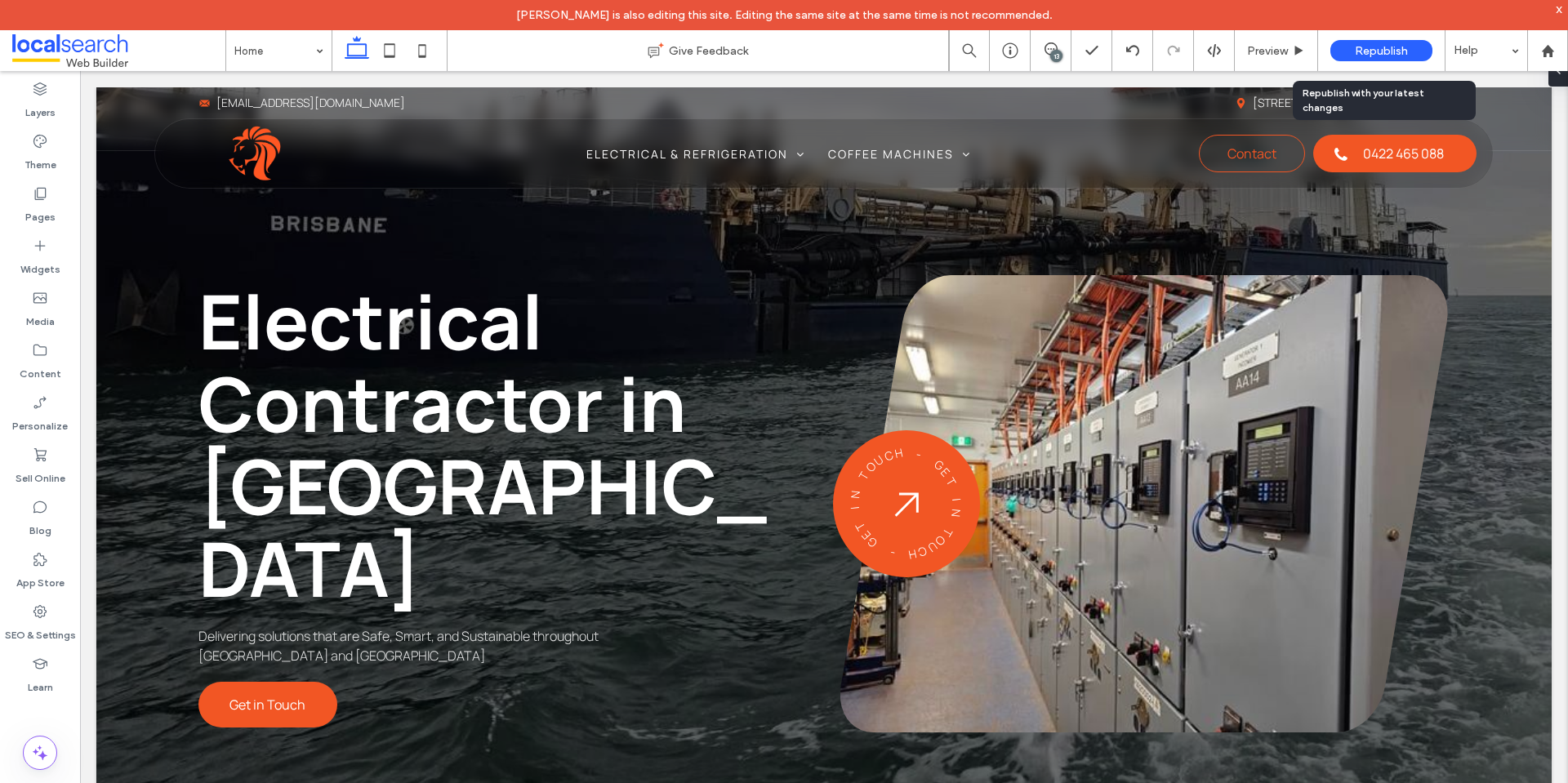
click at [1358, 46] on span "Republish" at bounding box center [1382, 50] width 53 height 14
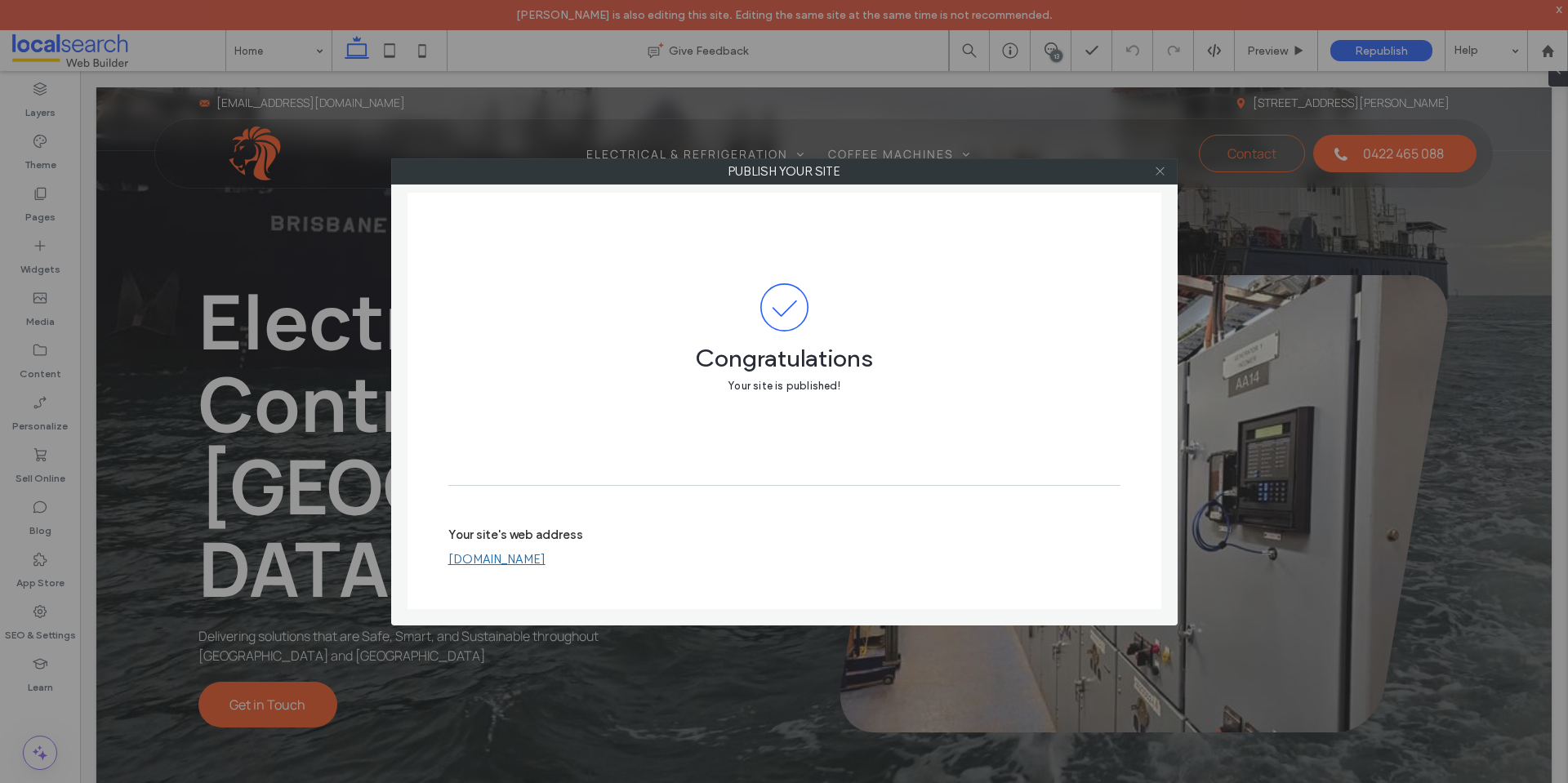
click at [1158, 173] on icon at bounding box center [1160, 171] width 12 height 12
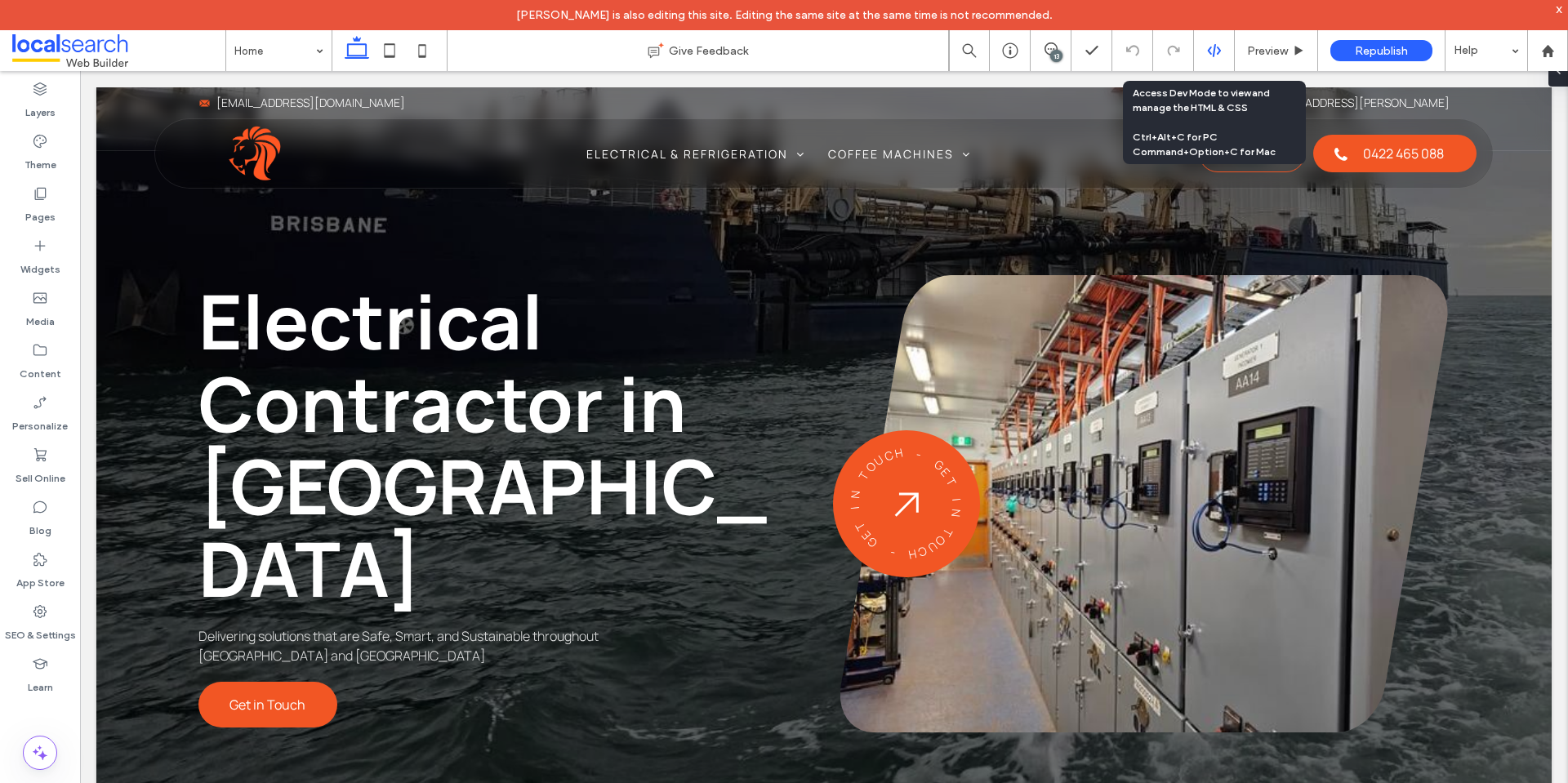
click at [1203, 63] on div at bounding box center [1214, 50] width 41 height 41
click at [1207, 57] on icon at bounding box center [1214, 50] width 14 height 14
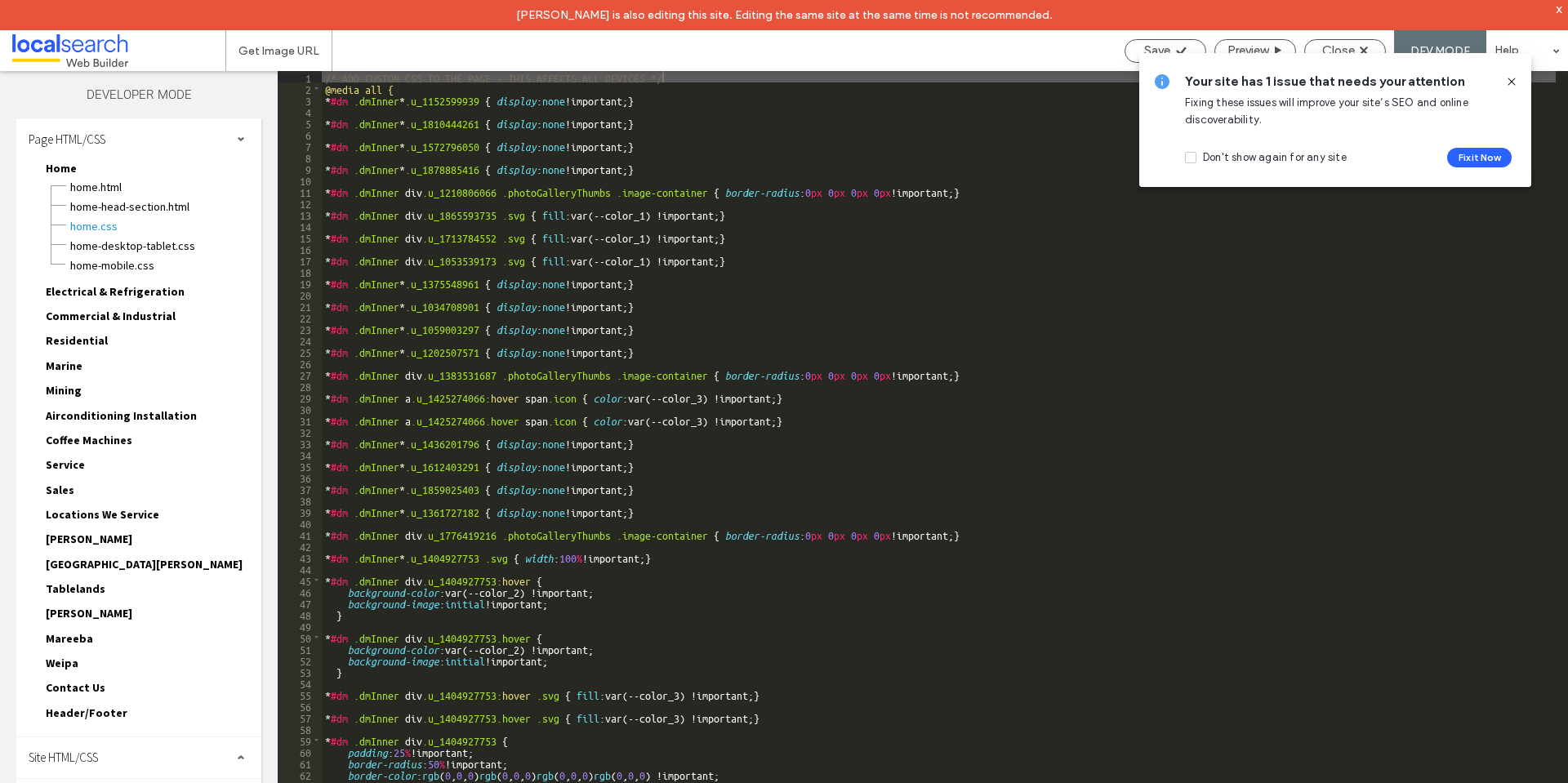
click at [156, 762] on div "Site HTML/CSS" at bounding box center [139, 757] width 245 height 41
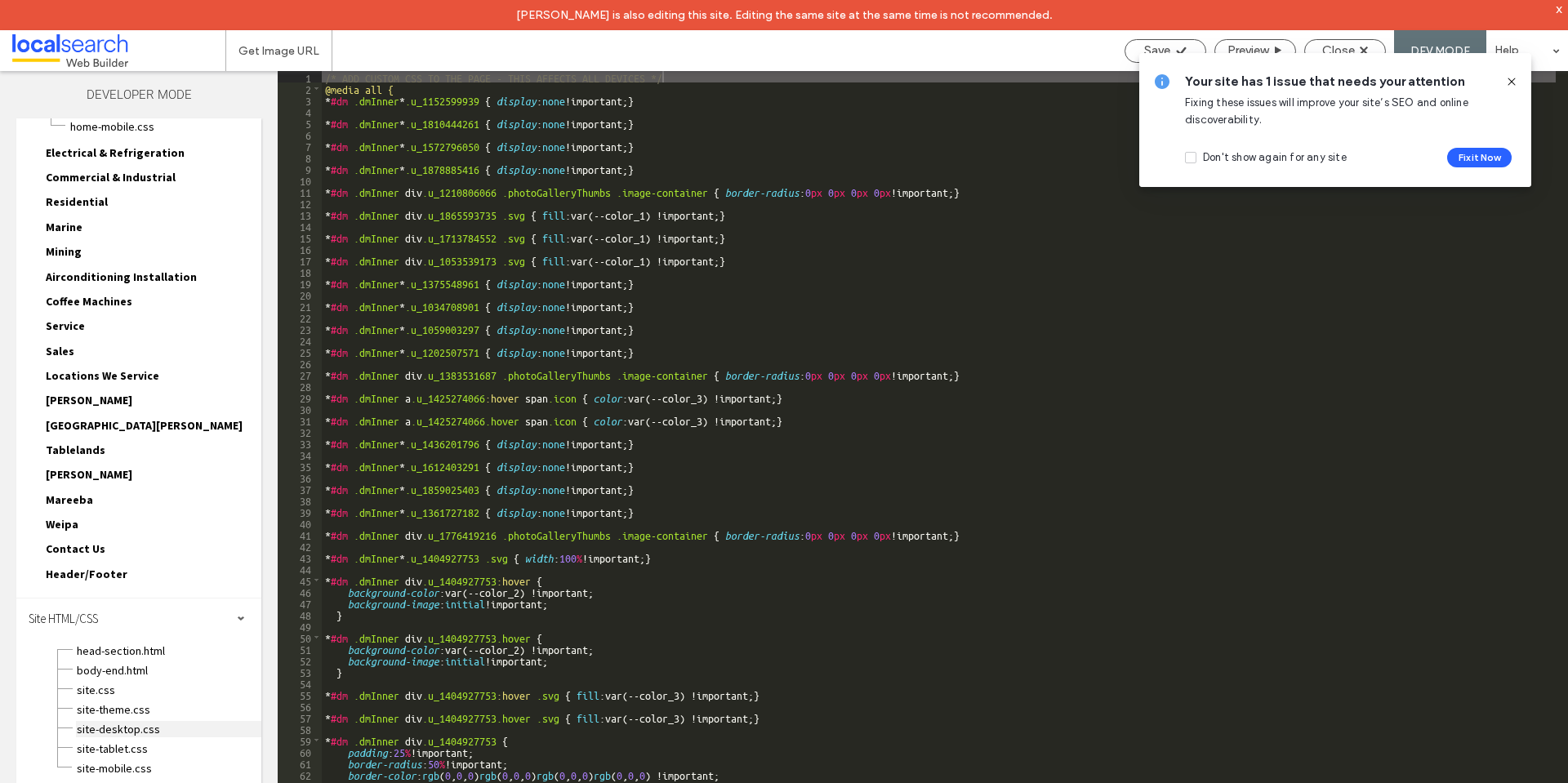
click at [172, 721] on span "site-desktop.css" at bounding box center [168, 729] width 185 height 16
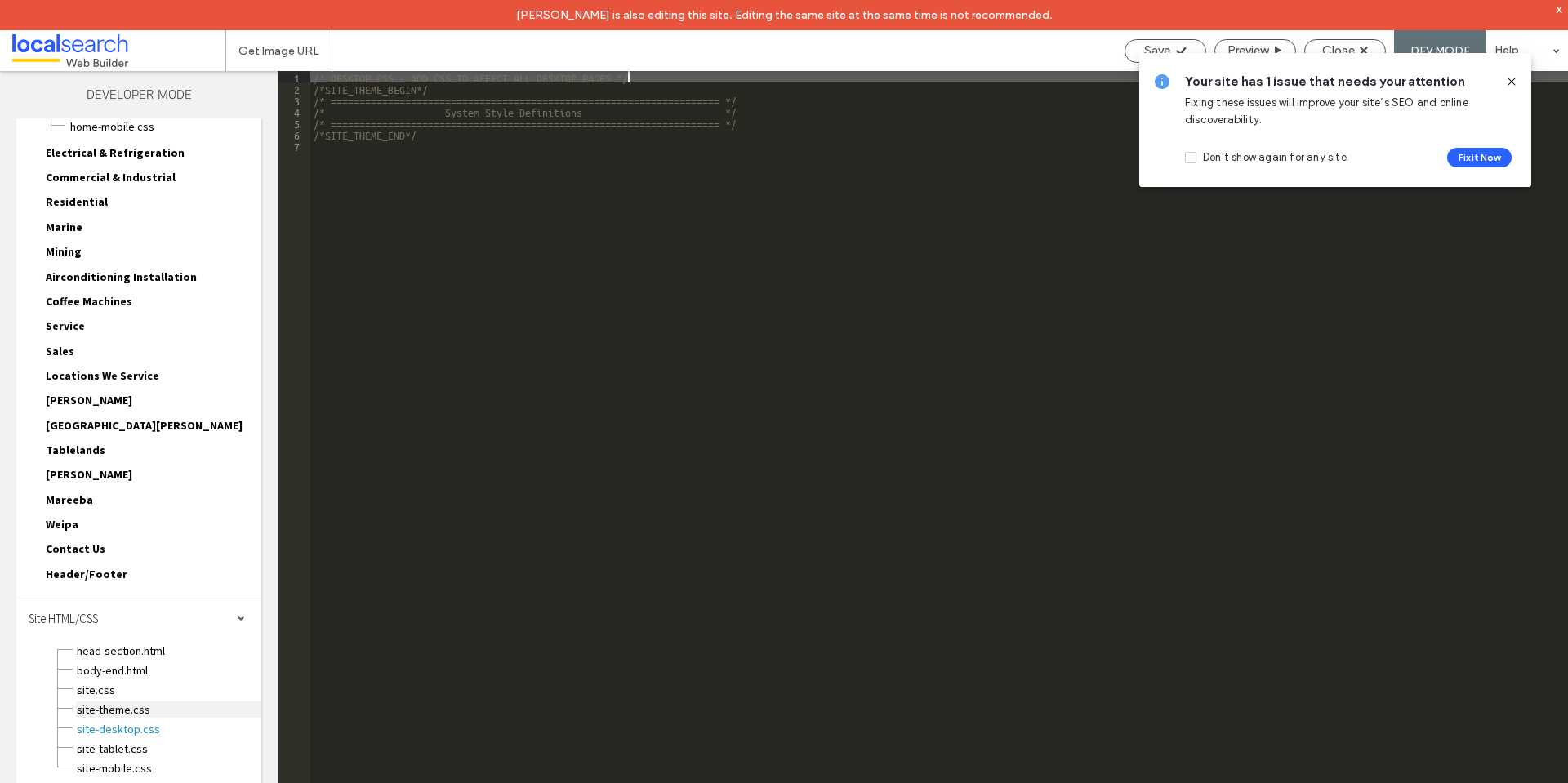
click at [174, 715] on span "site-theme.css" at bounding box center [168, 709] width 185 height 16
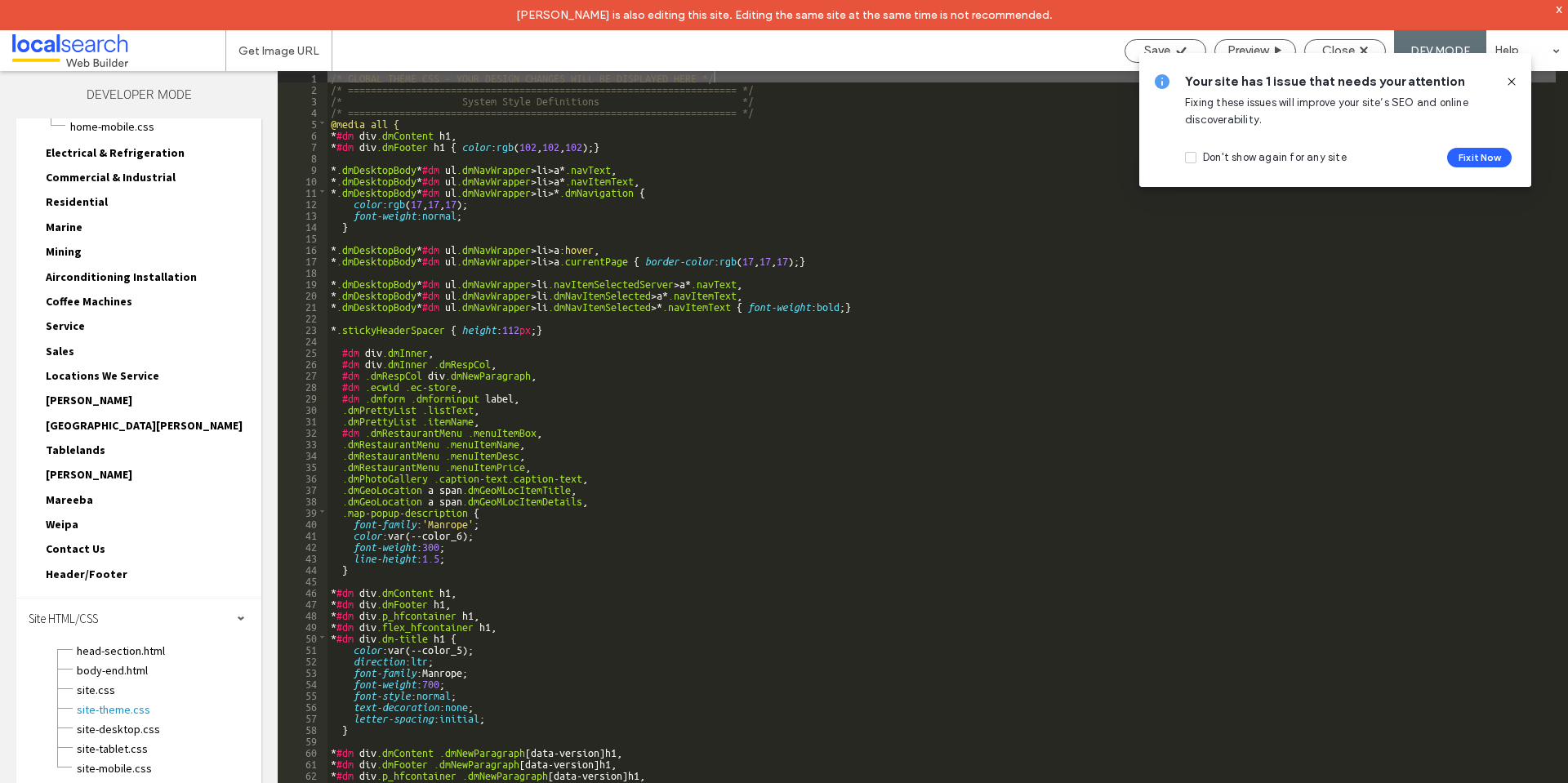
click at [1515, 81] on icon at bounding box center [1512, 82] width 13 height 13
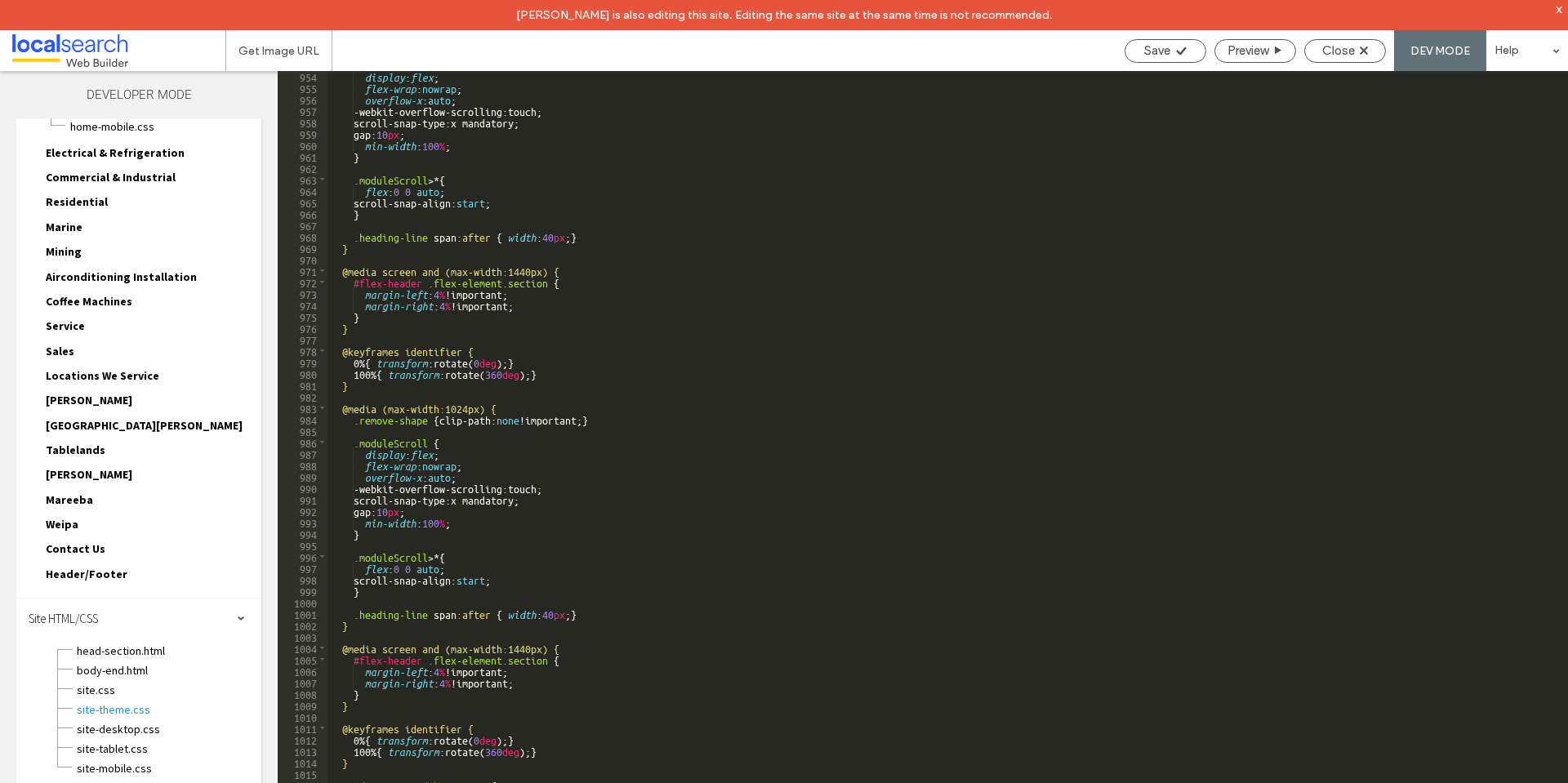
scroll to position [7002, 0]
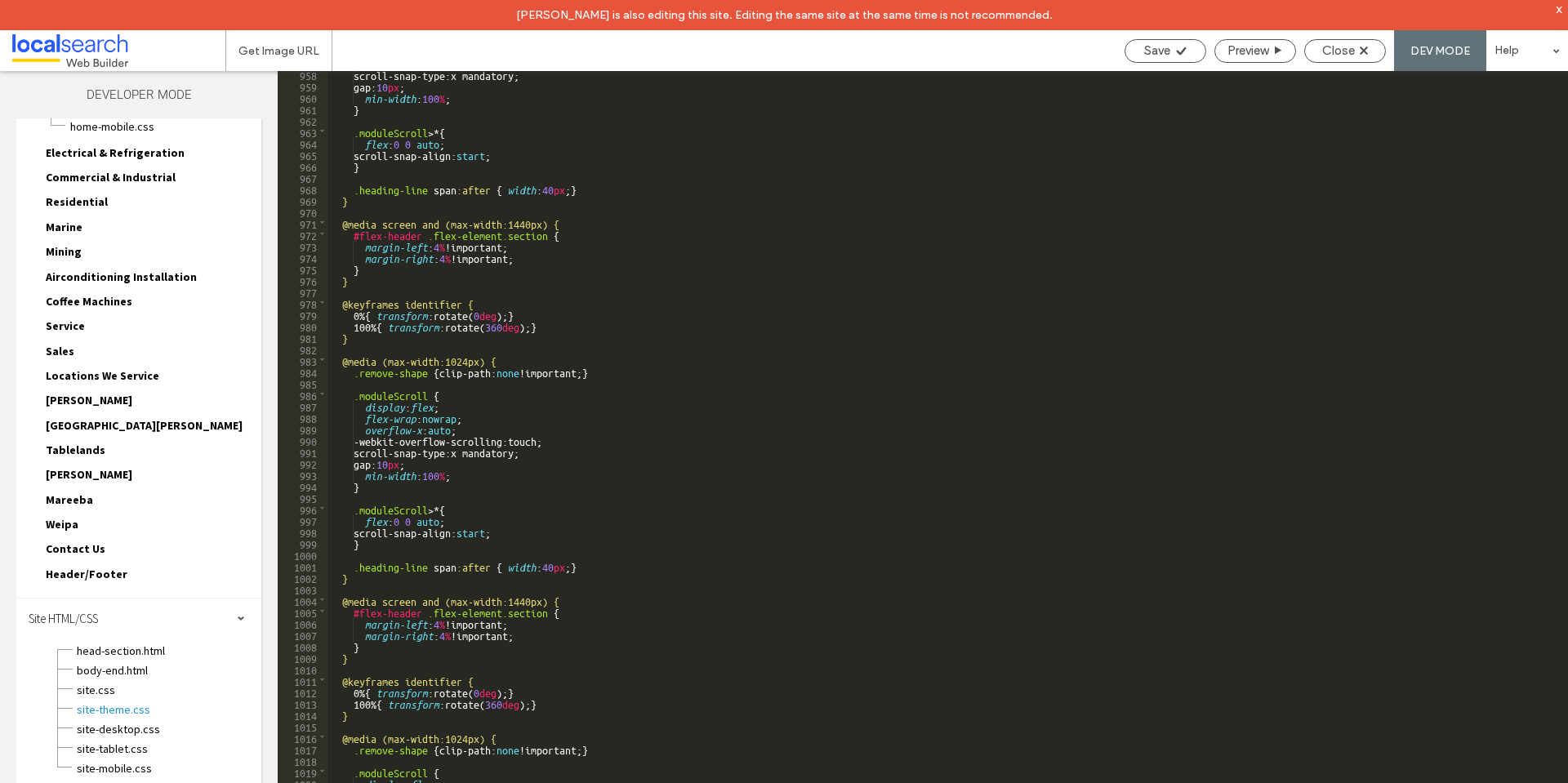
click at [1041, 439] on div "scroll-snap-type:x mandatory; gap: 10 px ; min-width : 100 % ; } .moduleScroll …" at bounding box center [942, 450] width 1229 height 765
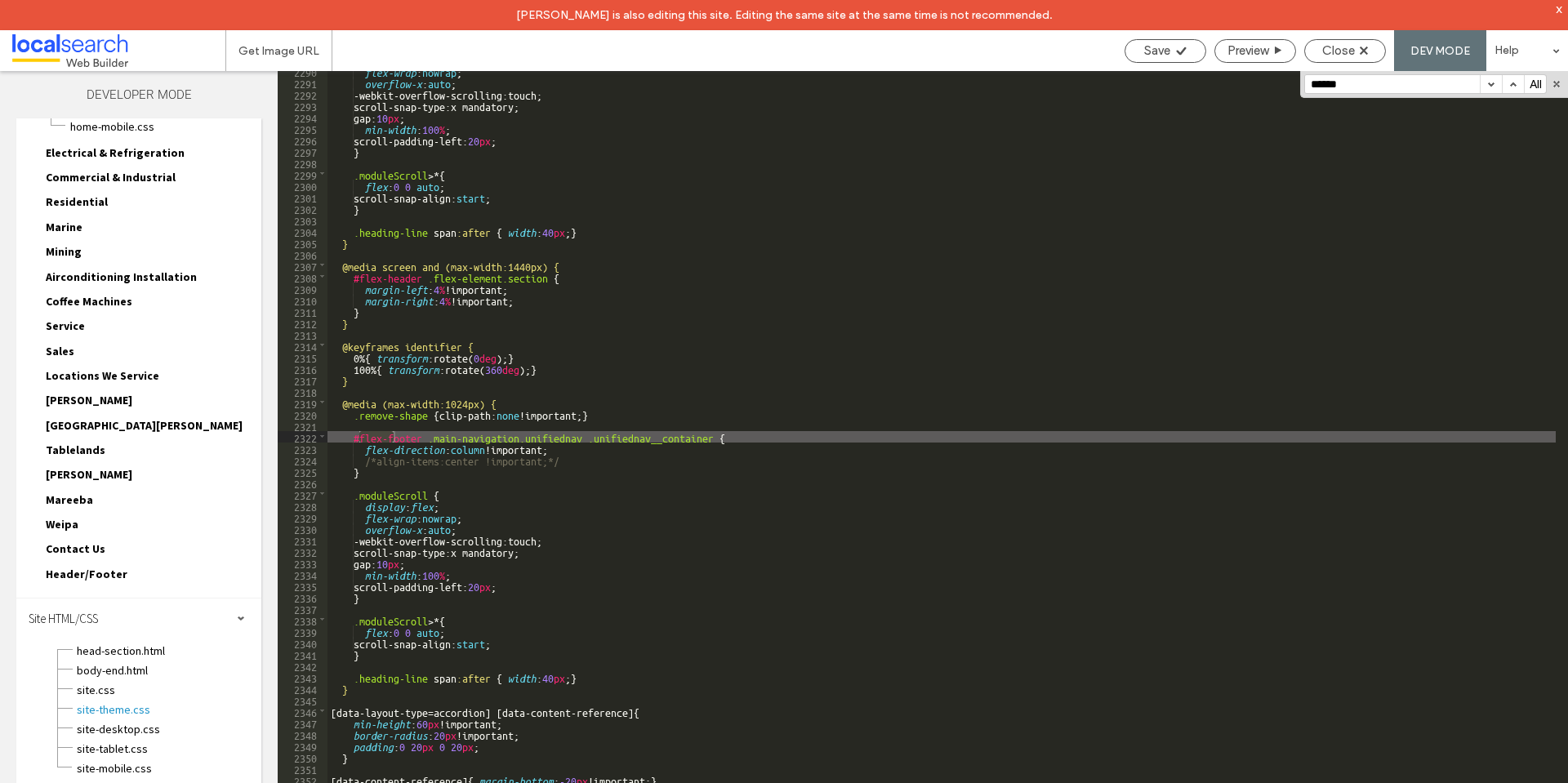
scroll to position [16877, 0]
type input "**********"
click at [1492, 85] on button "button" at bounding box center [1490, 84] width 22 height 18
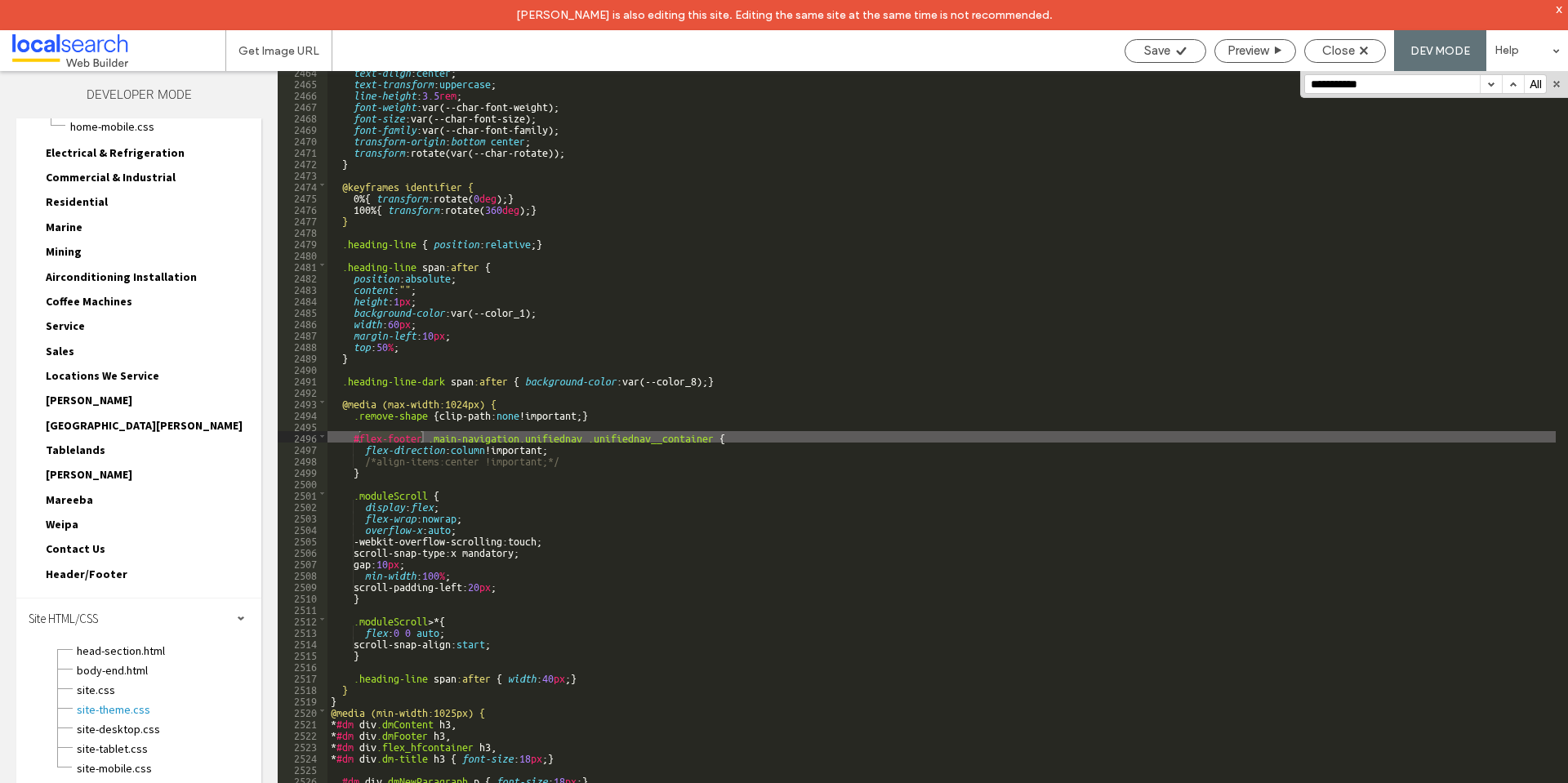
scroll to position [18202, 0]
click at [1492, 85] on button "button" at bounding box center [1490, 84] width 22 height 18
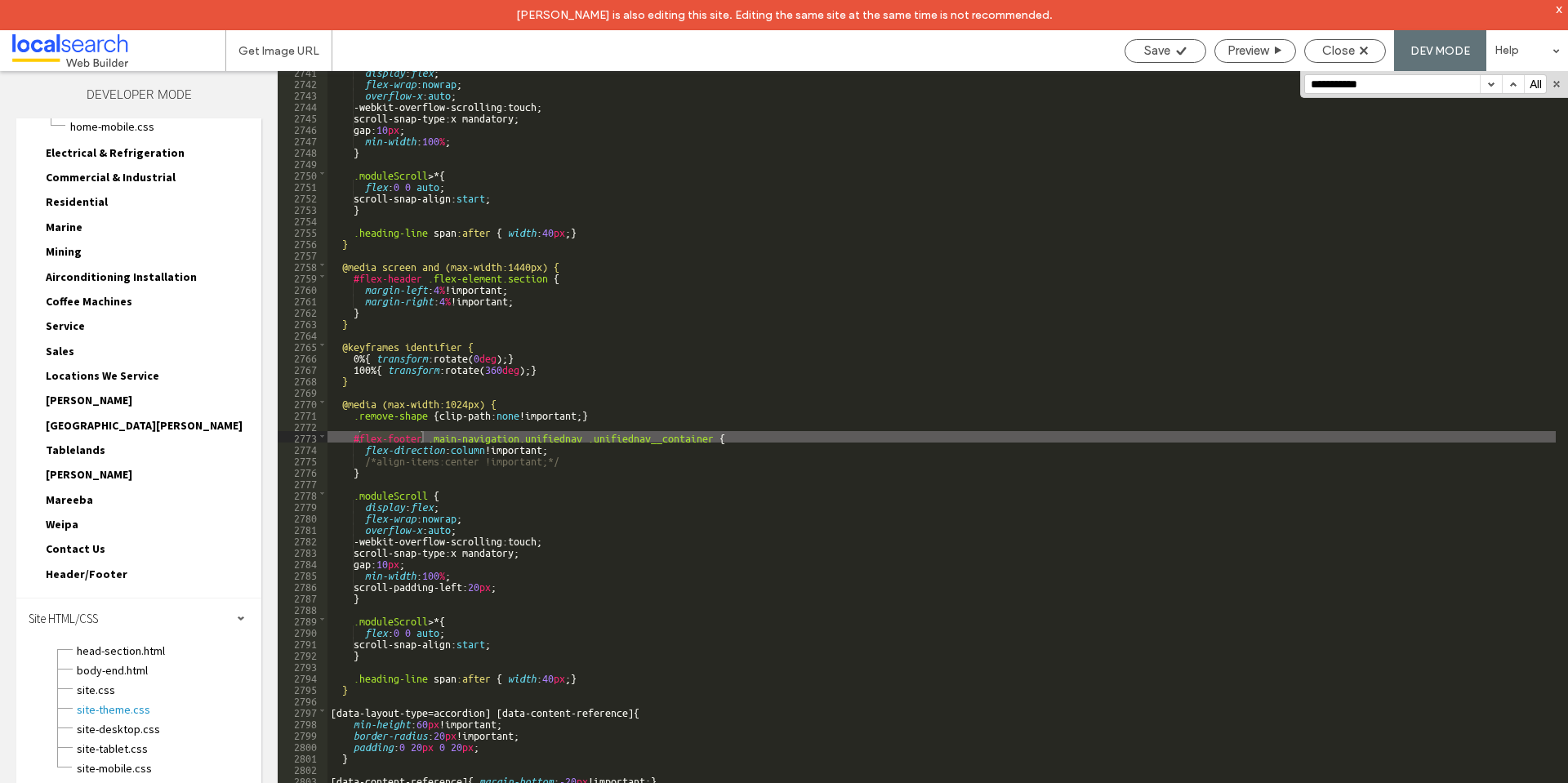
click at [1492, 85] on button "button" at bounding box center [1490, 84] width 22 height 18
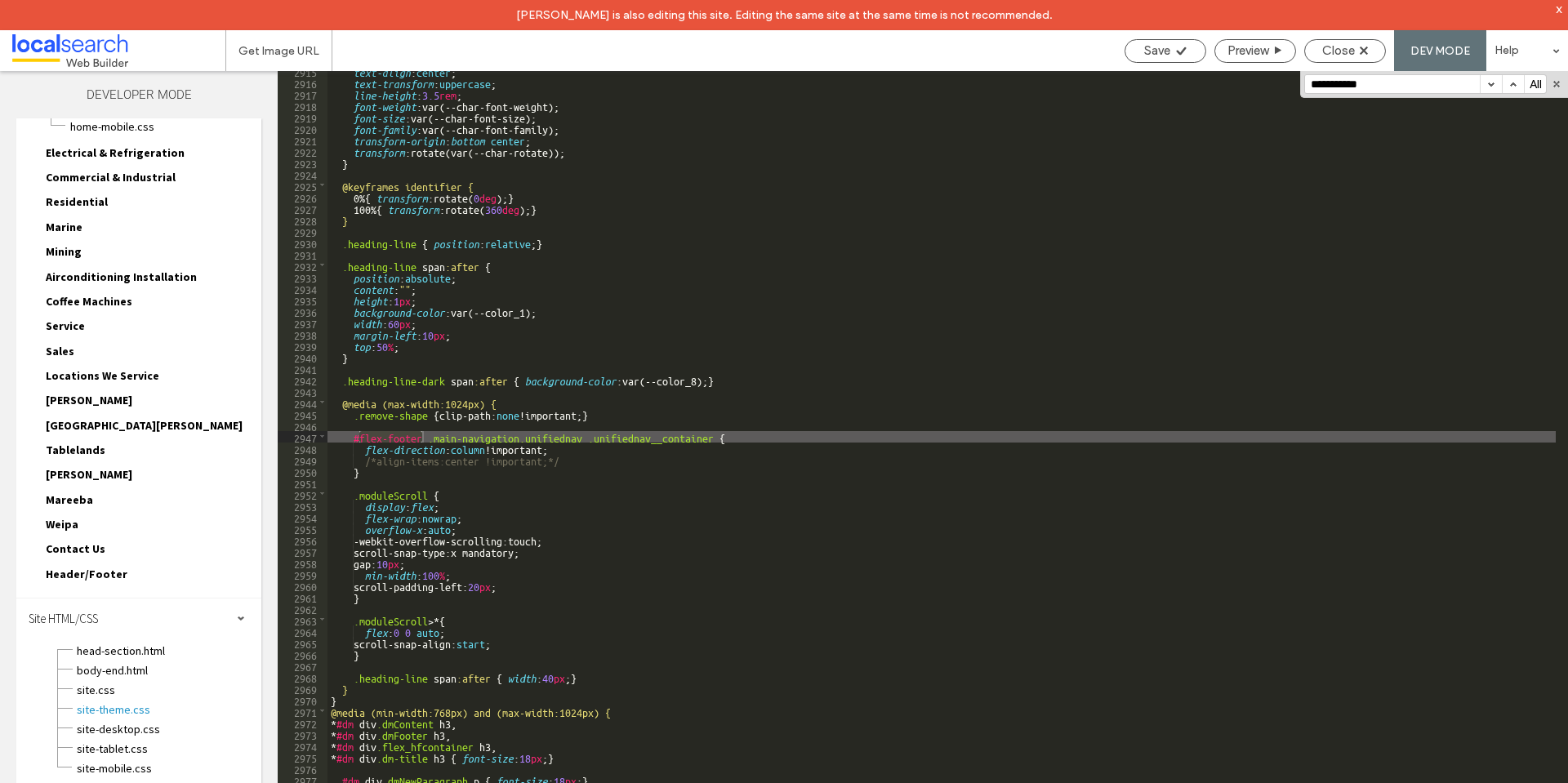
click at [1492, 85] on button "button" at bounding box center [1490, 84] width 22 height 18
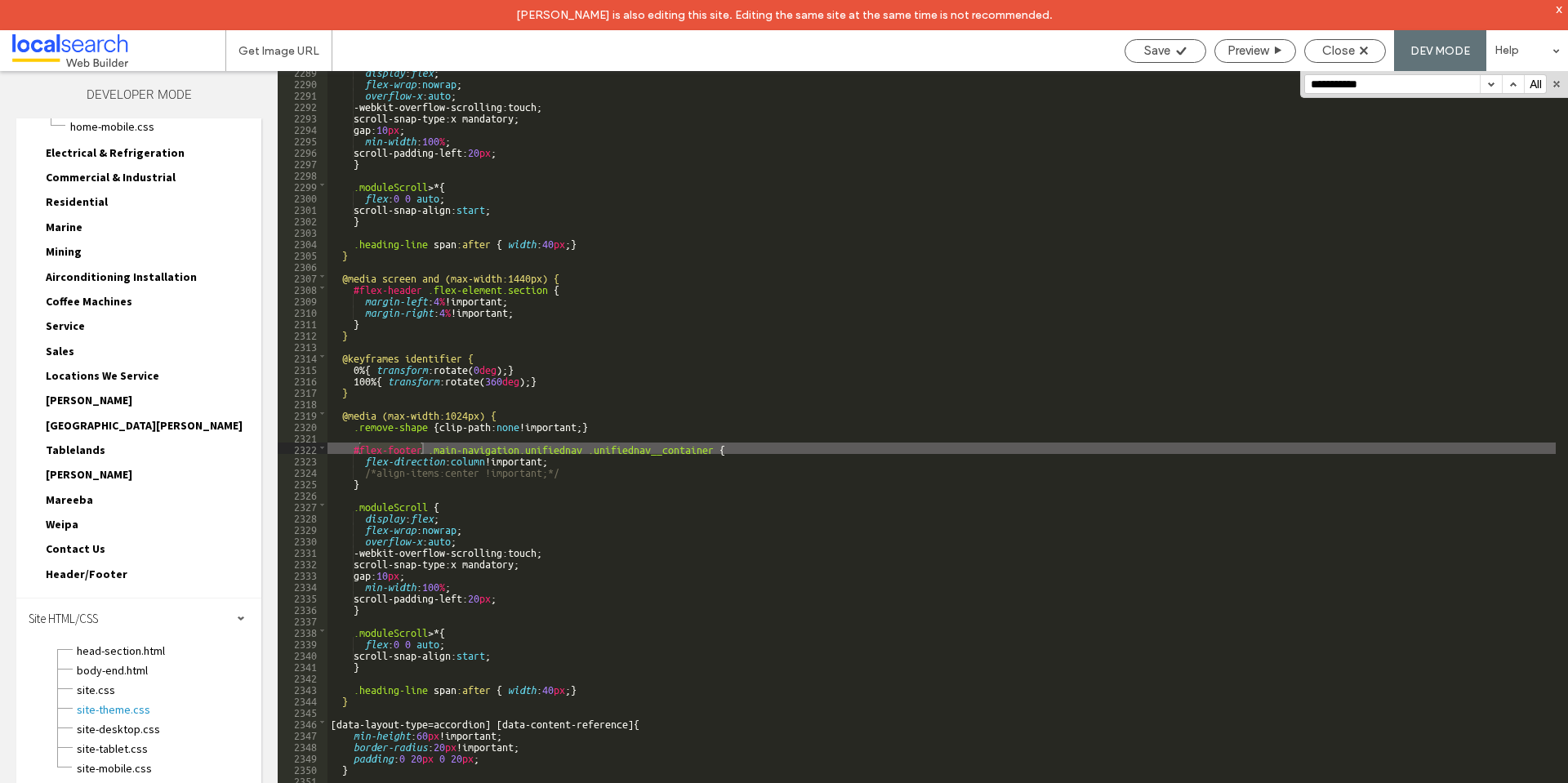
click at [1492, 85] on button "button" at bounding box center [1490, 84] width 22 height 18
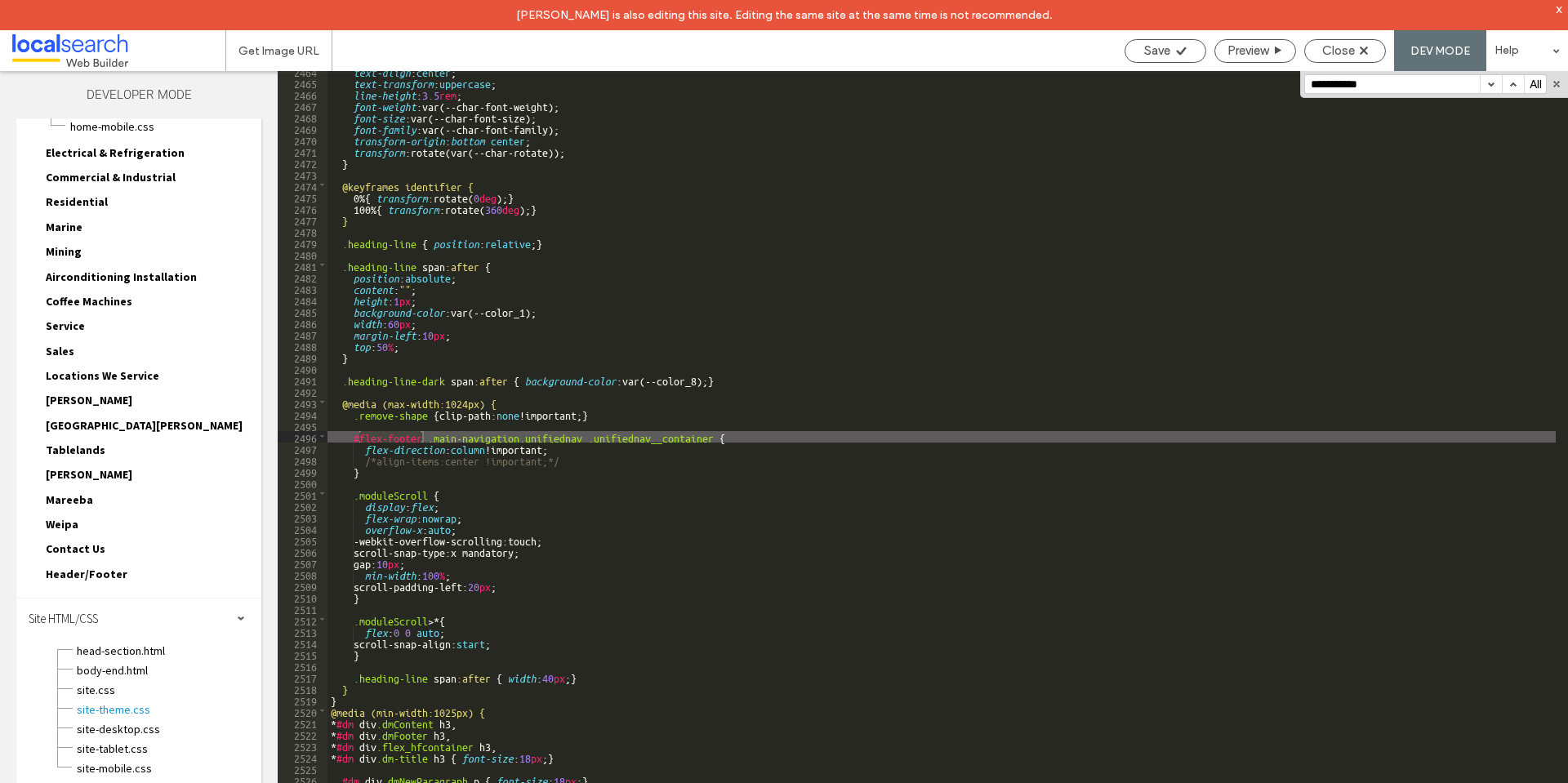
click at [1492, 85] on button "button" at bounding box center [1490, 84] width 22 height 18
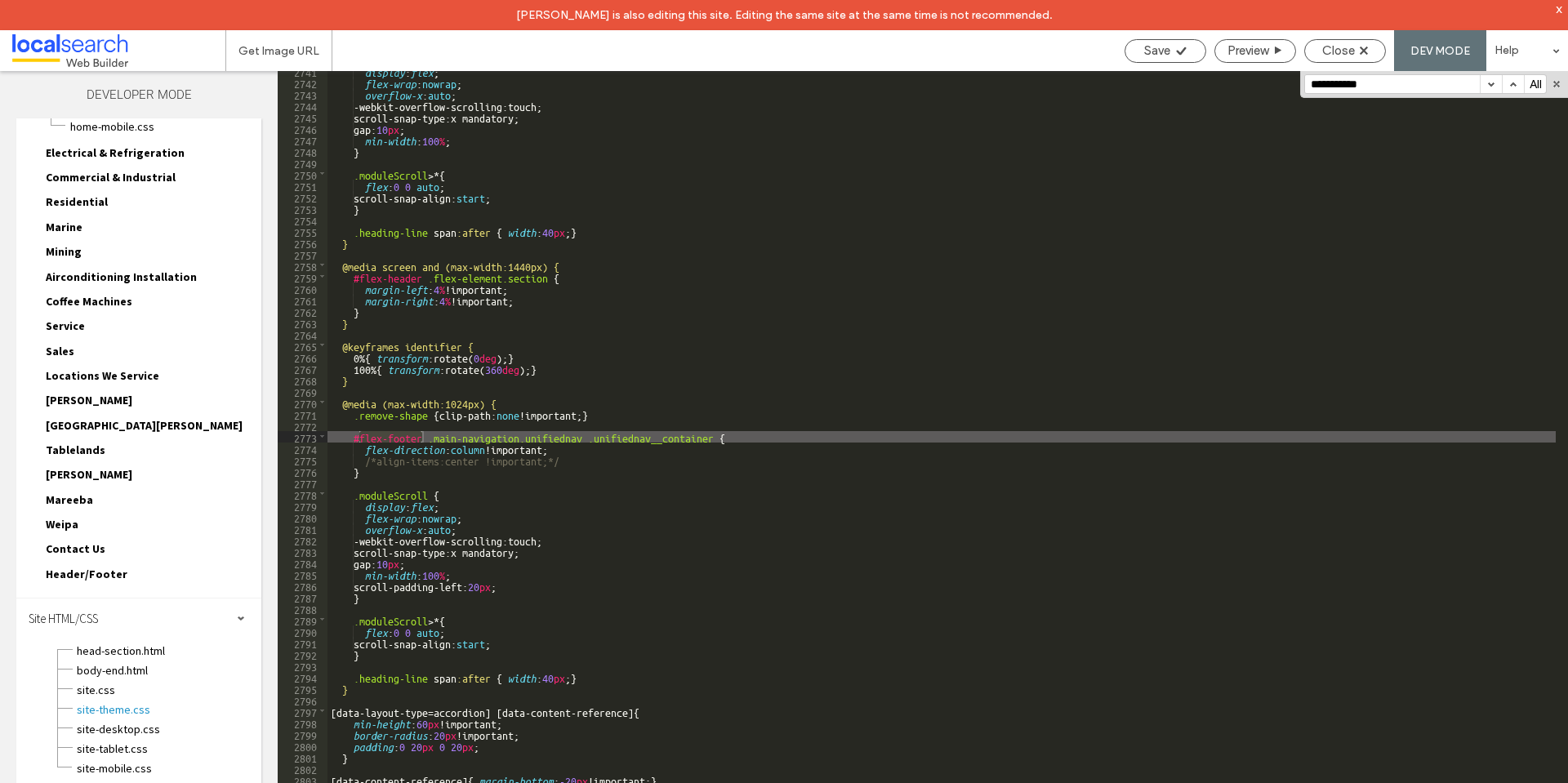
click at [1492, 85] on button "button" at bounding box center [1490, 84] width 22 height 18
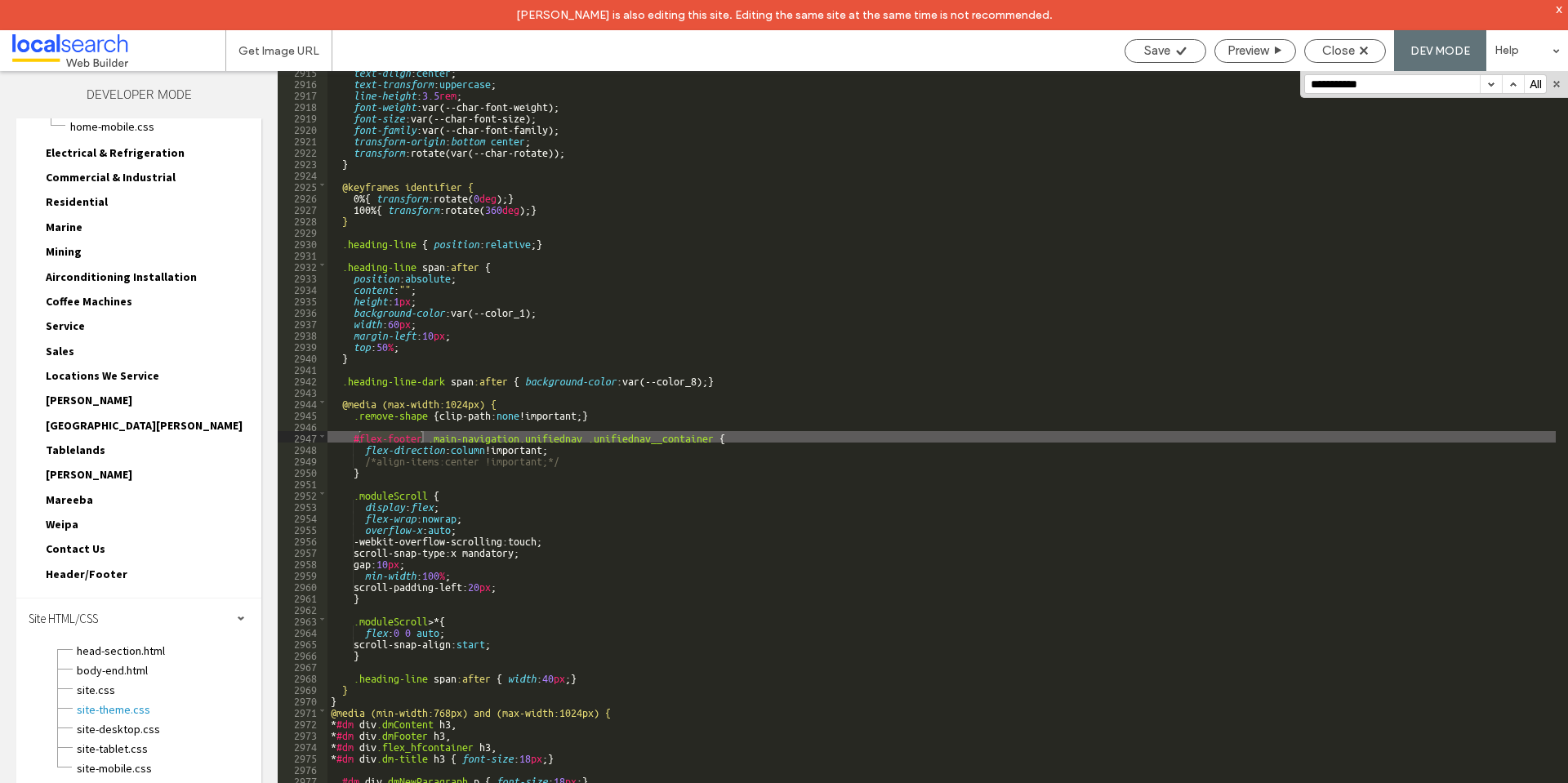
click at [1492, 85] on button "button" at bounding box center [1490, 84] width 22 height 18
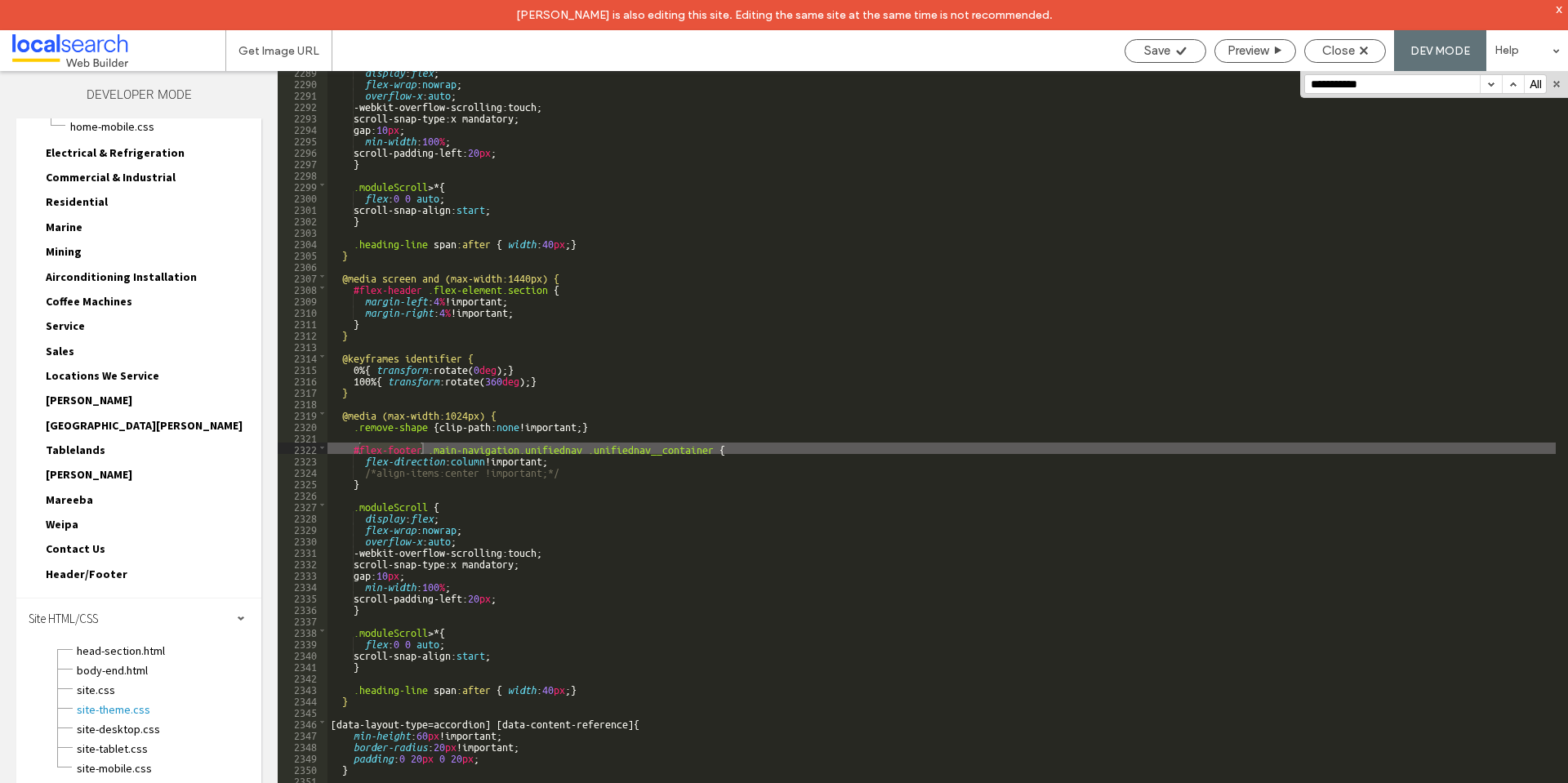
click at [1492, 85] on button "button" at bounding box center [1490, 84] width 22 height 18
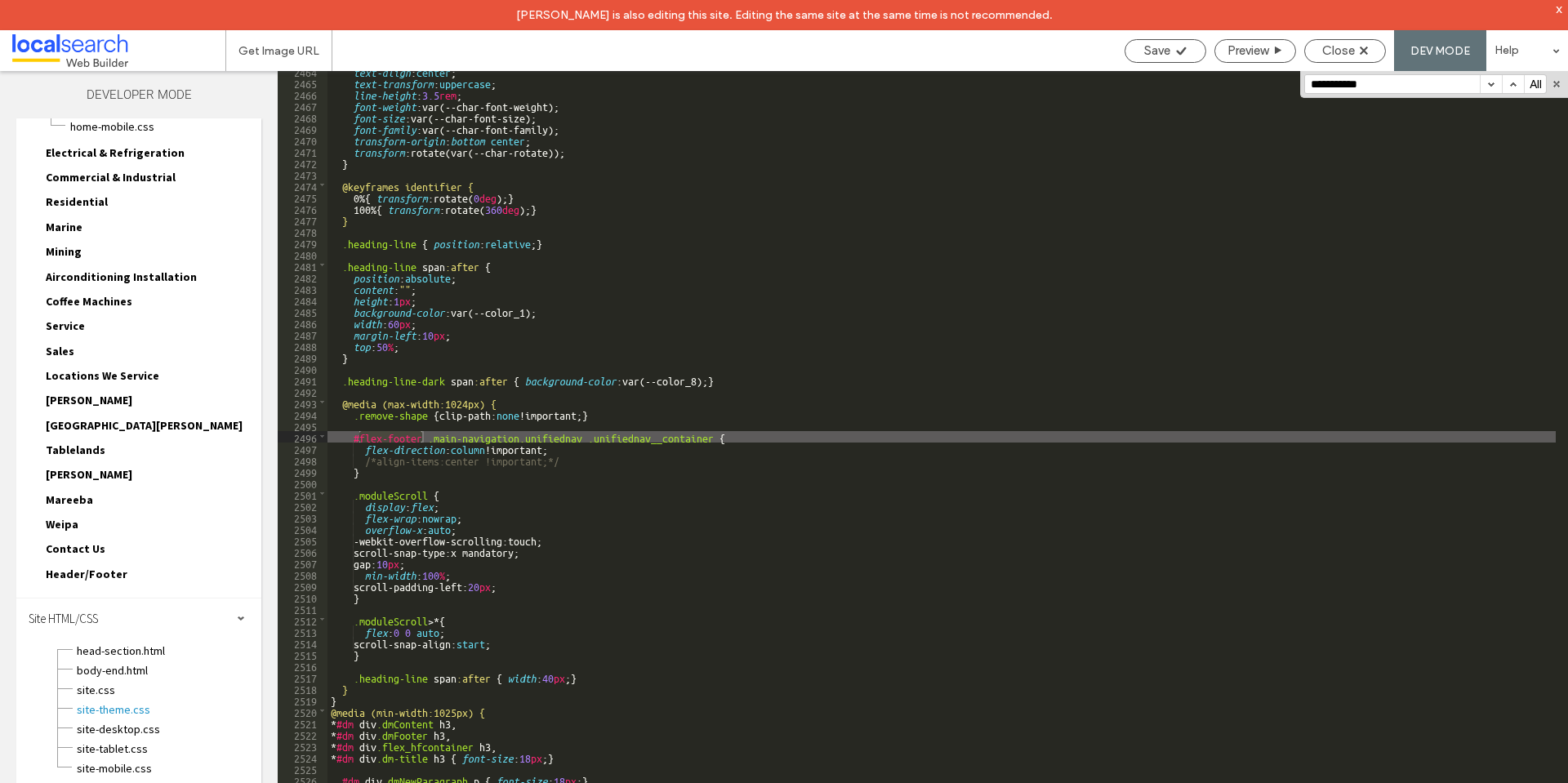
click at [1492, 85] on button "button" at bounding box center [1490, 84] width 22 height 18
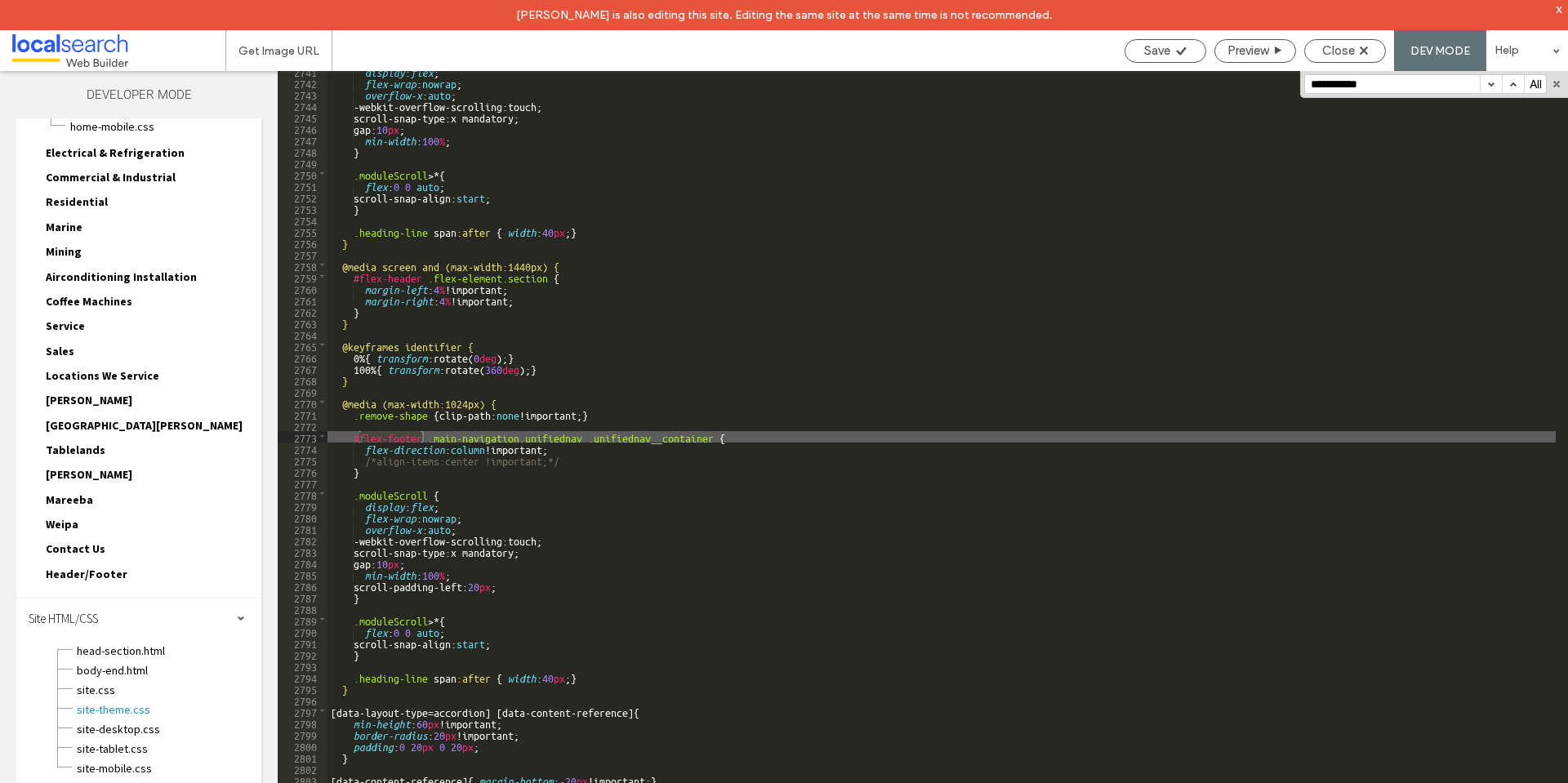
click at [1492, 85] on button "button" at bounding box center [1490, 84] width 22 height 18
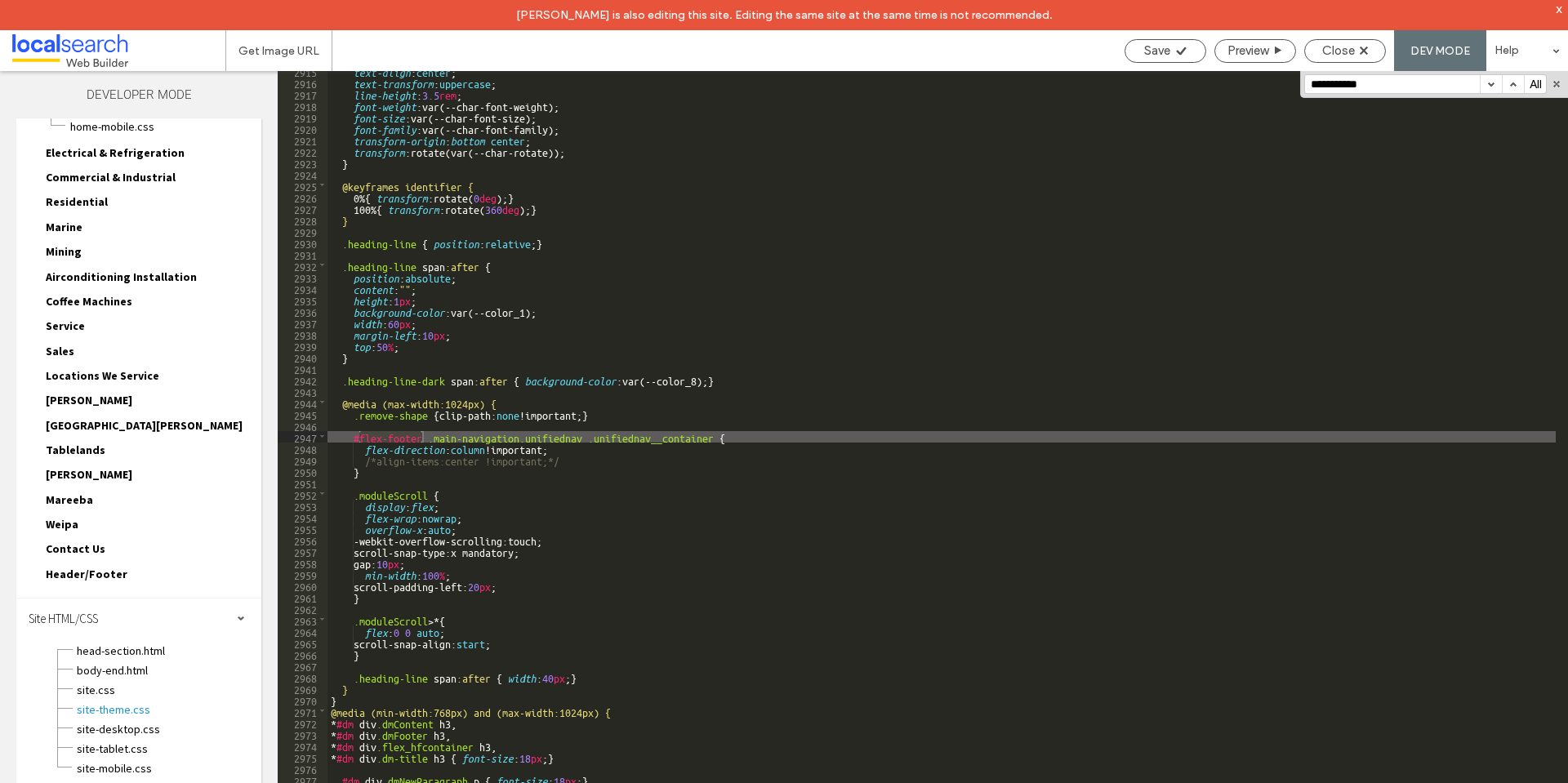
click at [1492, 85] on button "button" at bounding box center [1490, 84] width 22 height 18
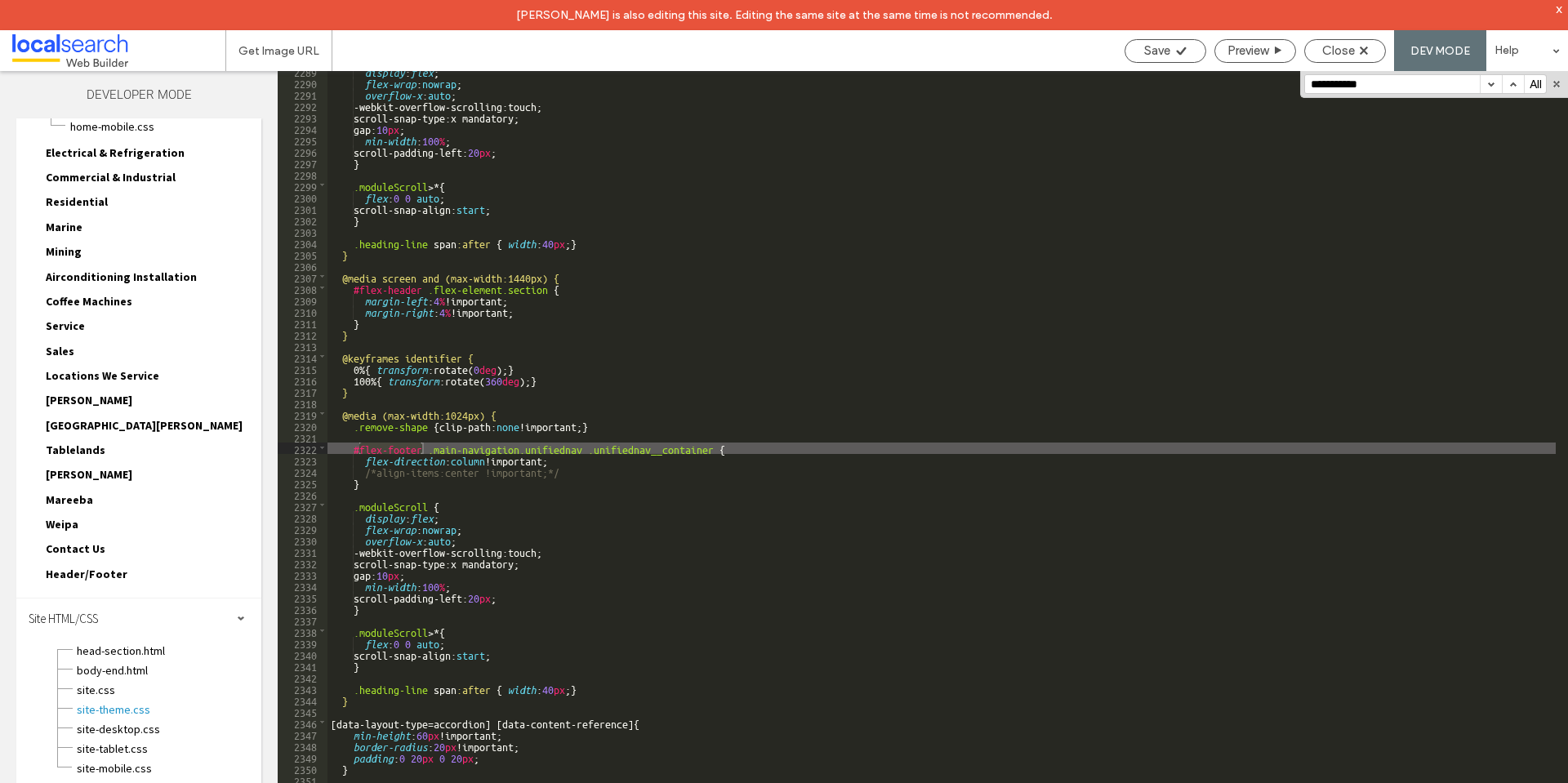
click at [1492, 85] on button "button" at bounding box center [1490, 84] width 22 height 18
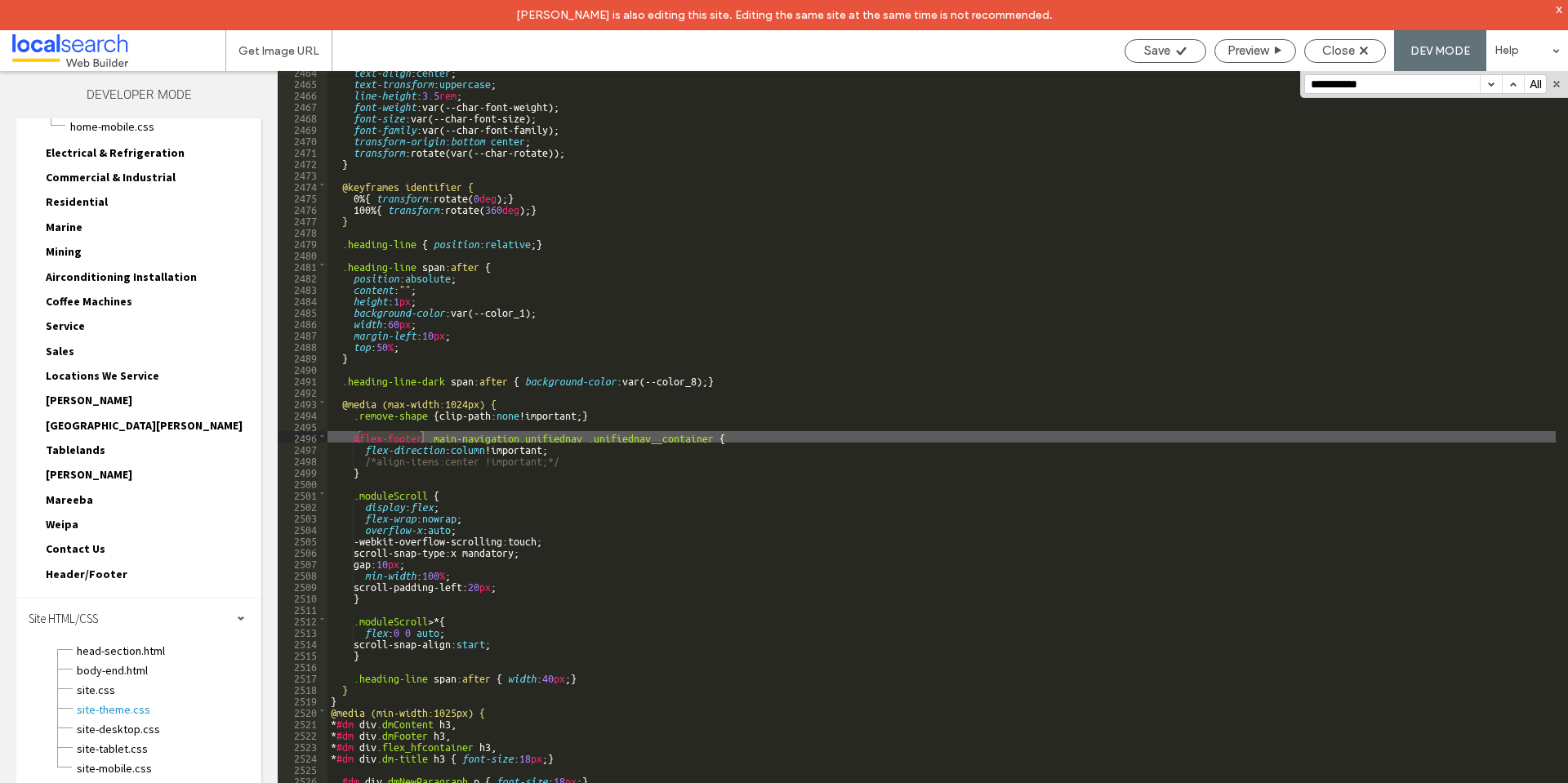
click at [1492, 85] on button "button" at bounding box center [1490, 84] width 22 height 18
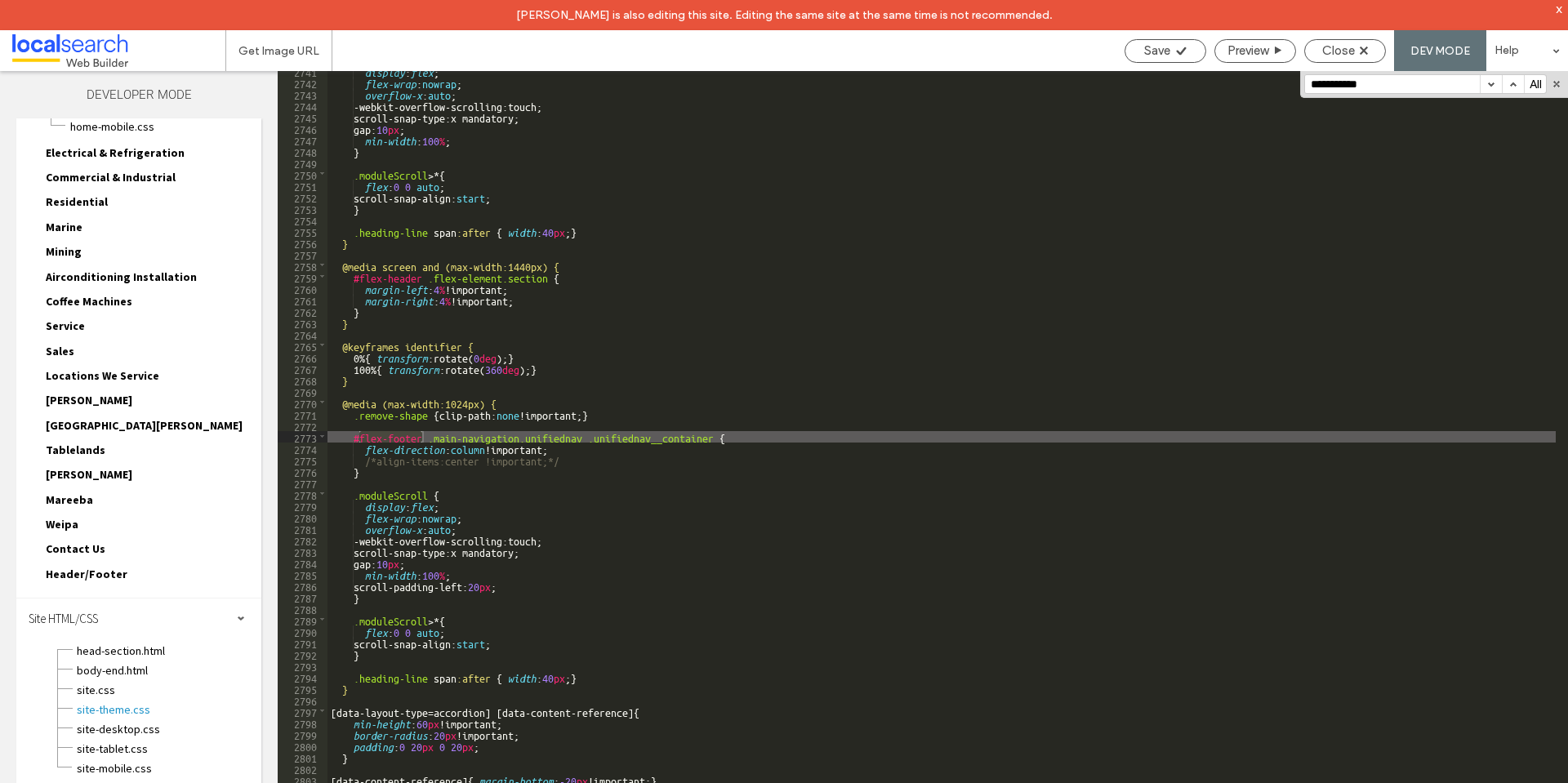
click at [1492, 85] on button "button" at bounding box center [1490, 84] width 22 height 18
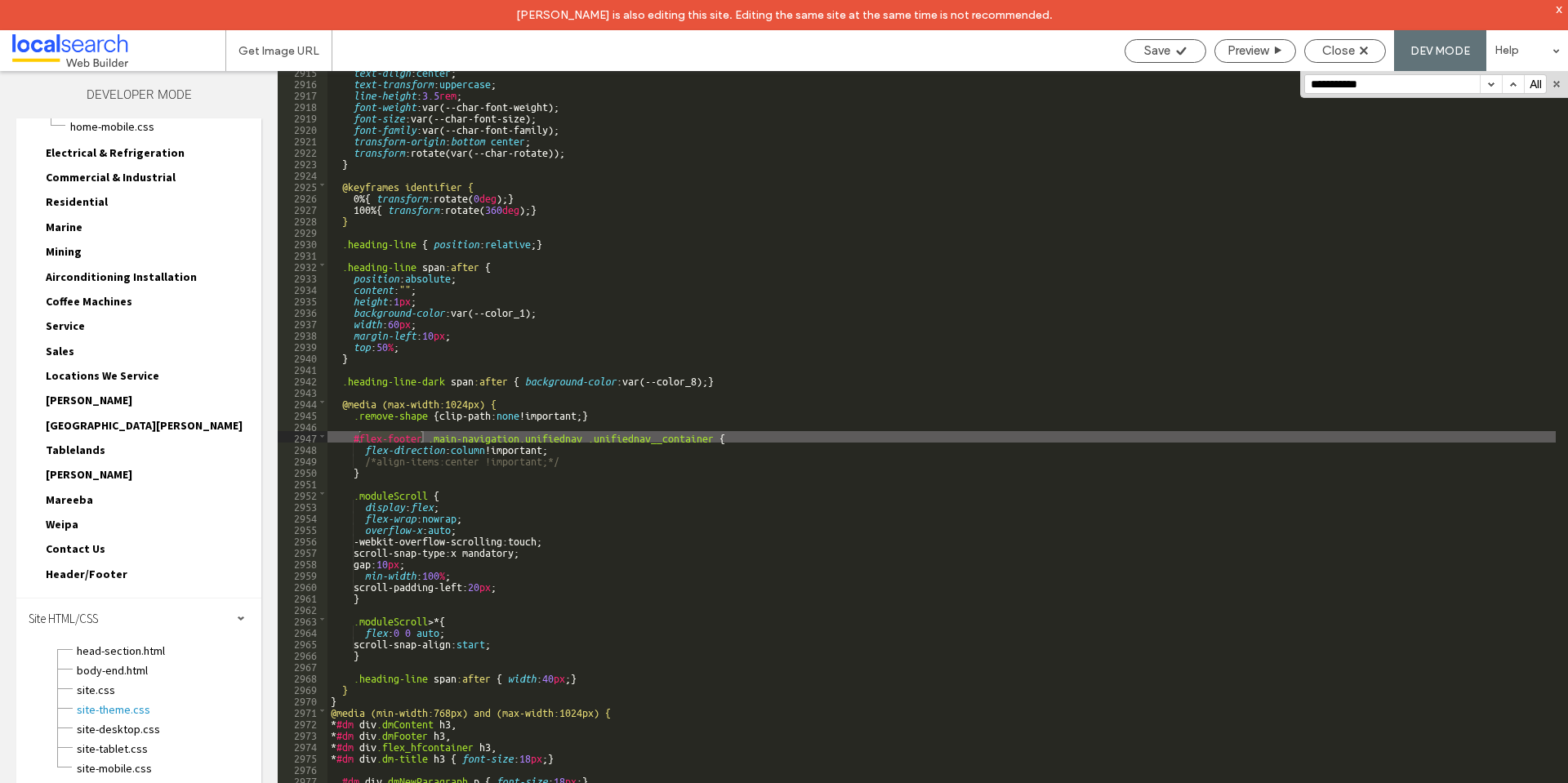
click at [1492, 85] on button "button" at bounding box center [1490, 84] width 22 height 18
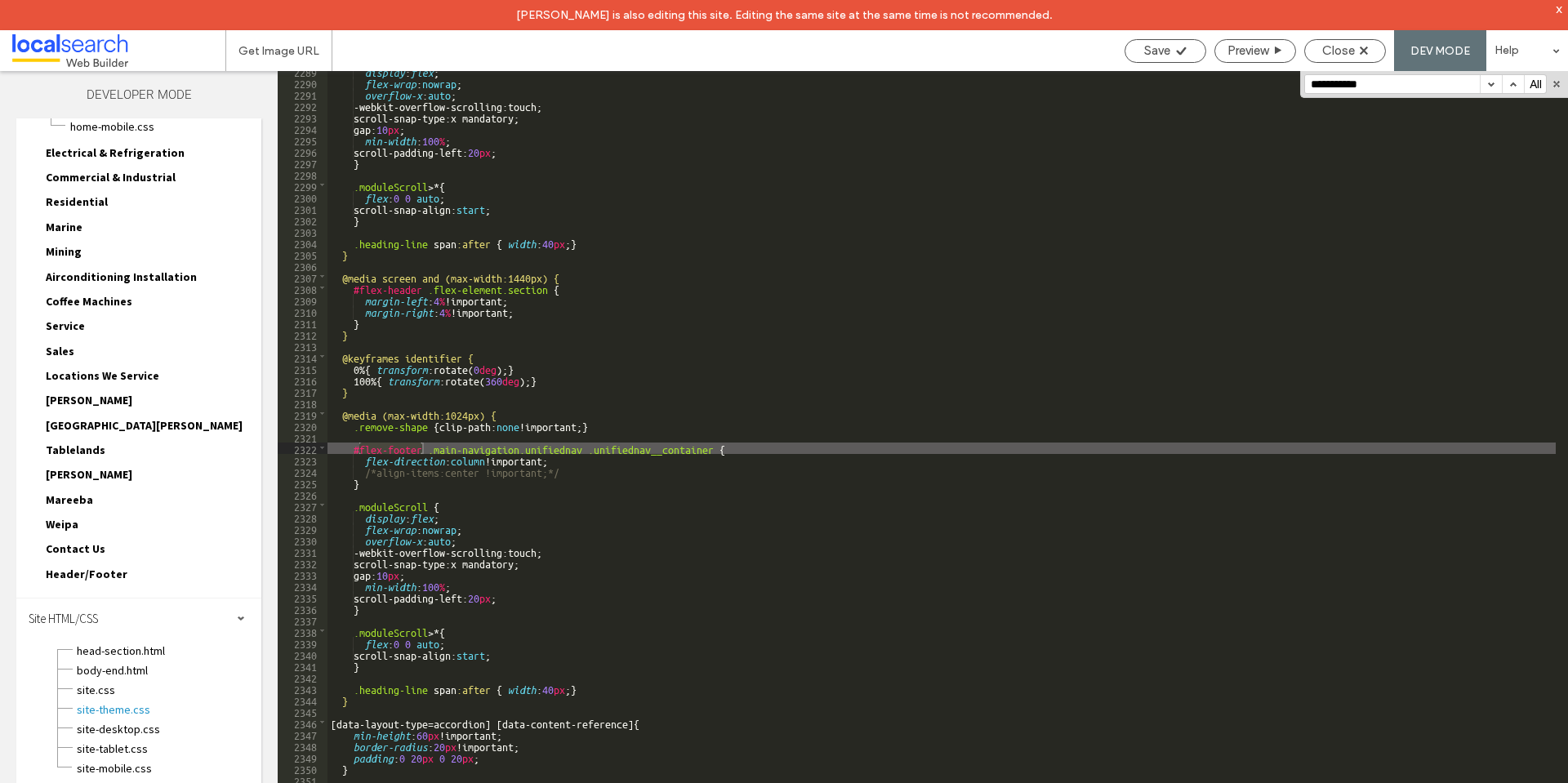
click at [1492, 85] on button "button" at bounding box center [1490, 84] width 22 height 18
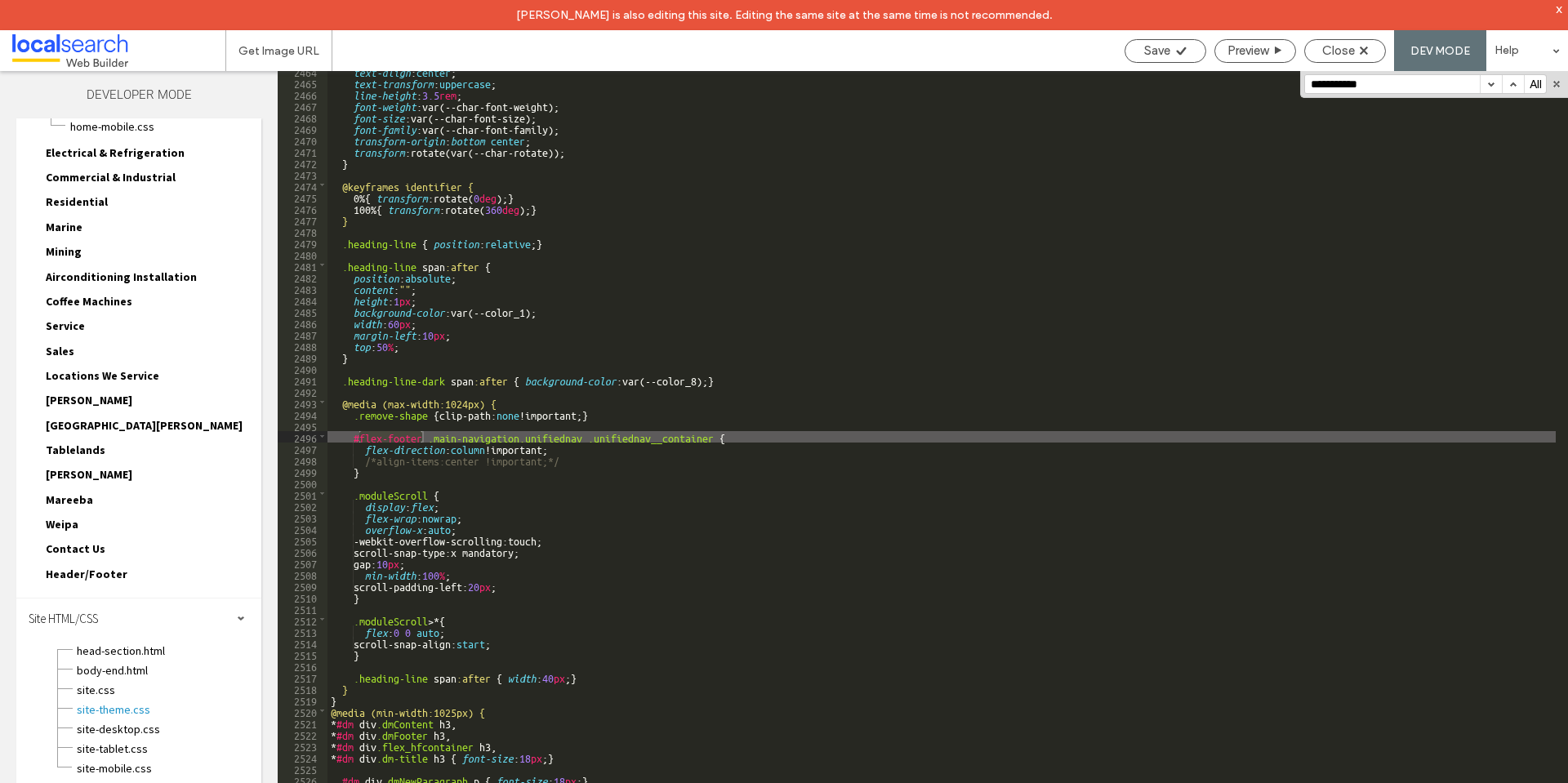
click at [1492, 85] on button "button" at bounding box center [1490, 84] width 22 height 18
click at [174, 697] on span "site.css" at bounding box center [168, 690] width 185 height 16
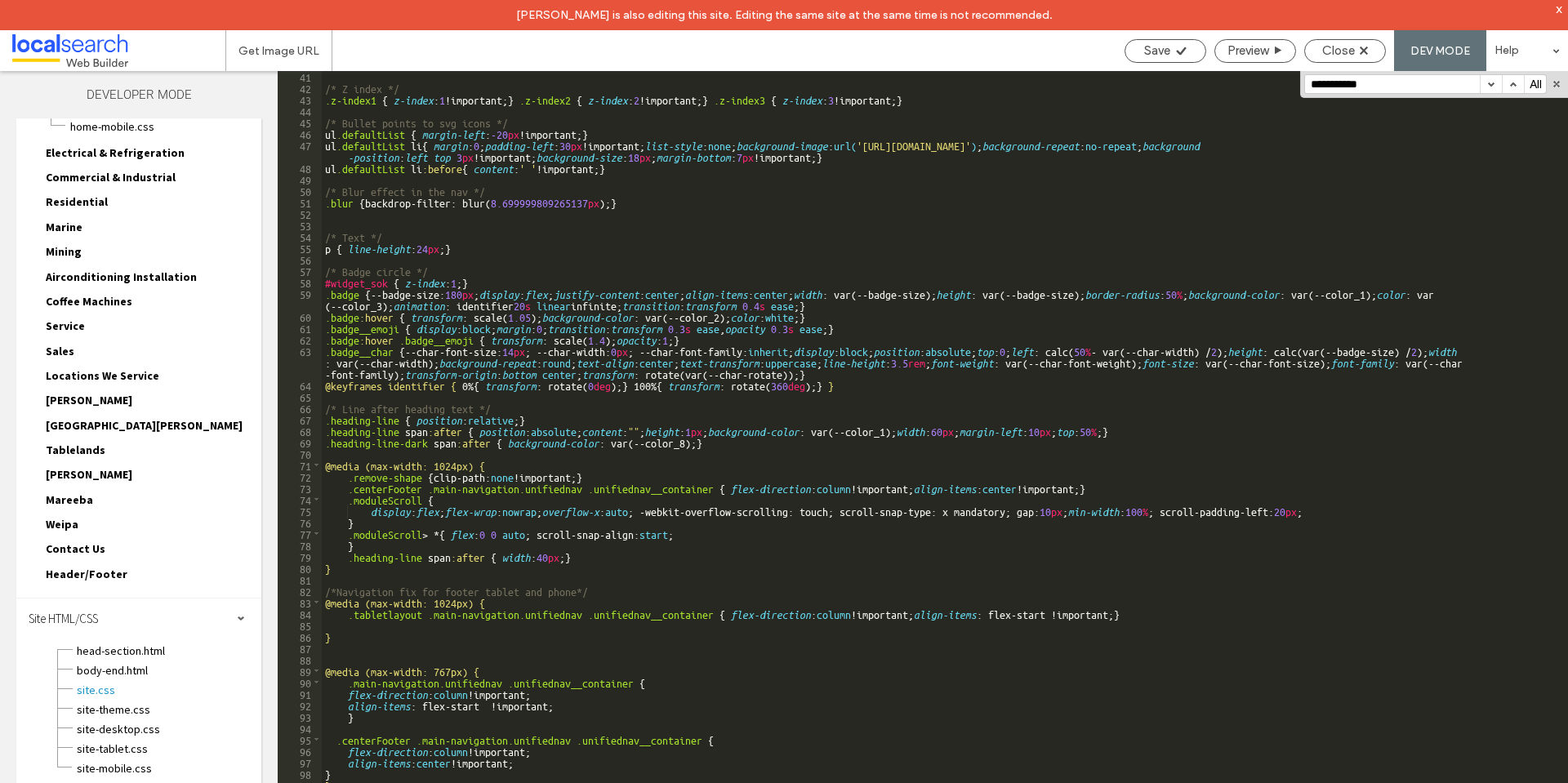
scroll to position [538, 0]
click at [375, 776] on div "/* Z index */ .z-index1 { z-index : 1 !important; } .z-index2 { z-index : 2 !im…" at bounding box center [939, 452] width 1234 height 765
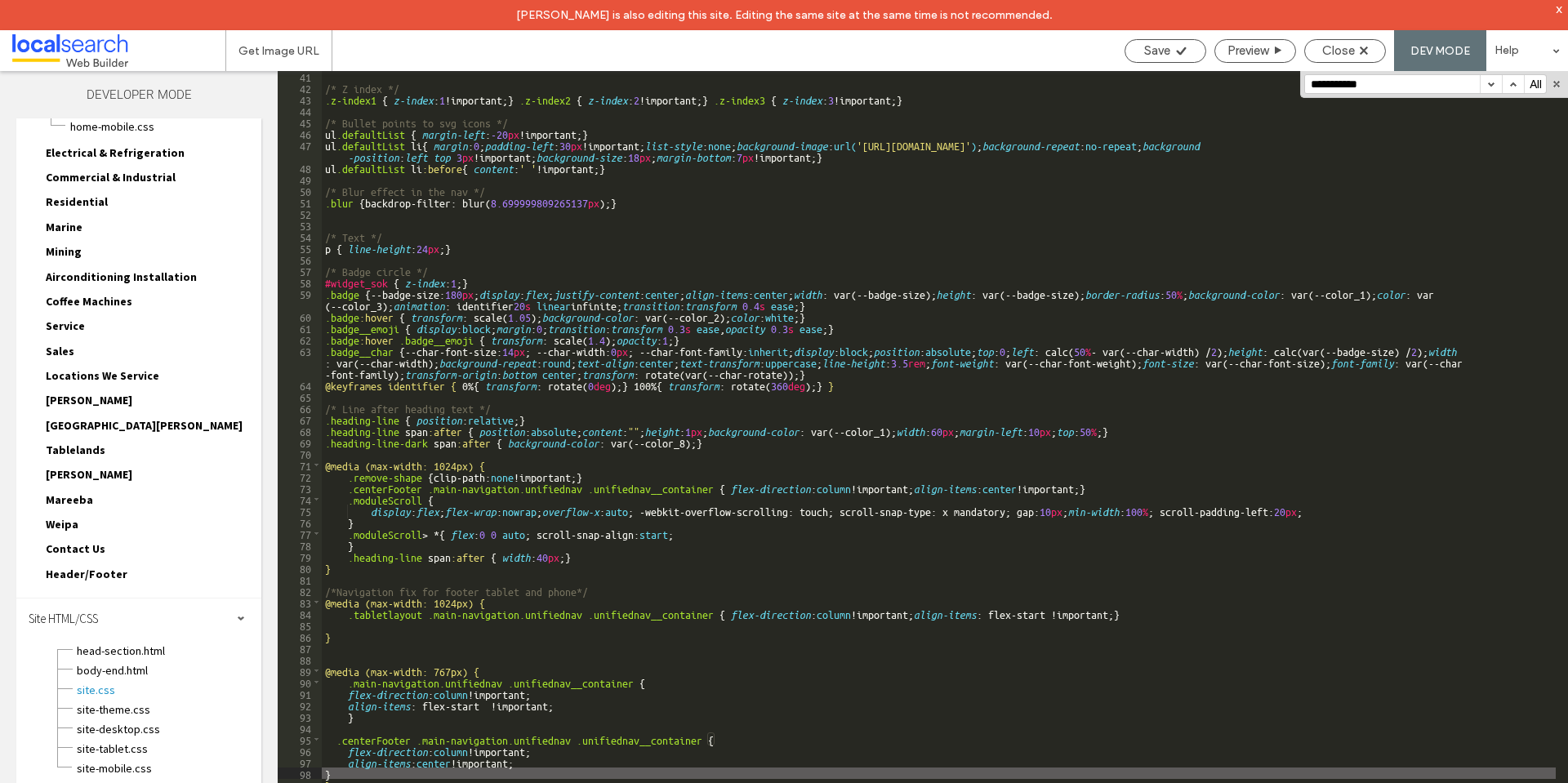
click at [355, 782] on div "/* Z index */ .z-index1 { z-index : 1 !important; } .z-index2 { z-index : 2 !im…" at bounding box center [939, 452] width 1234 height 765
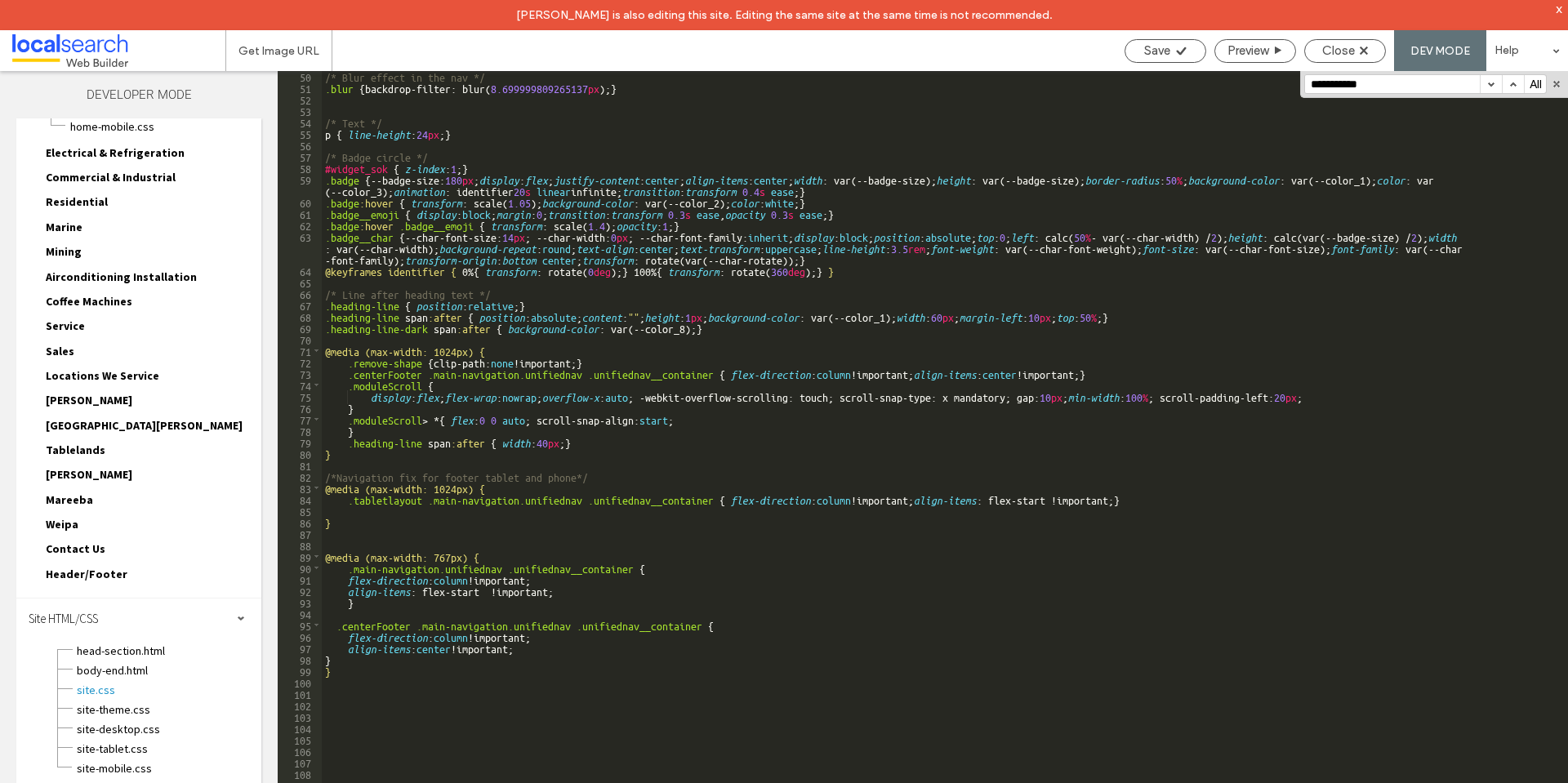
scroll to position [653, 0]
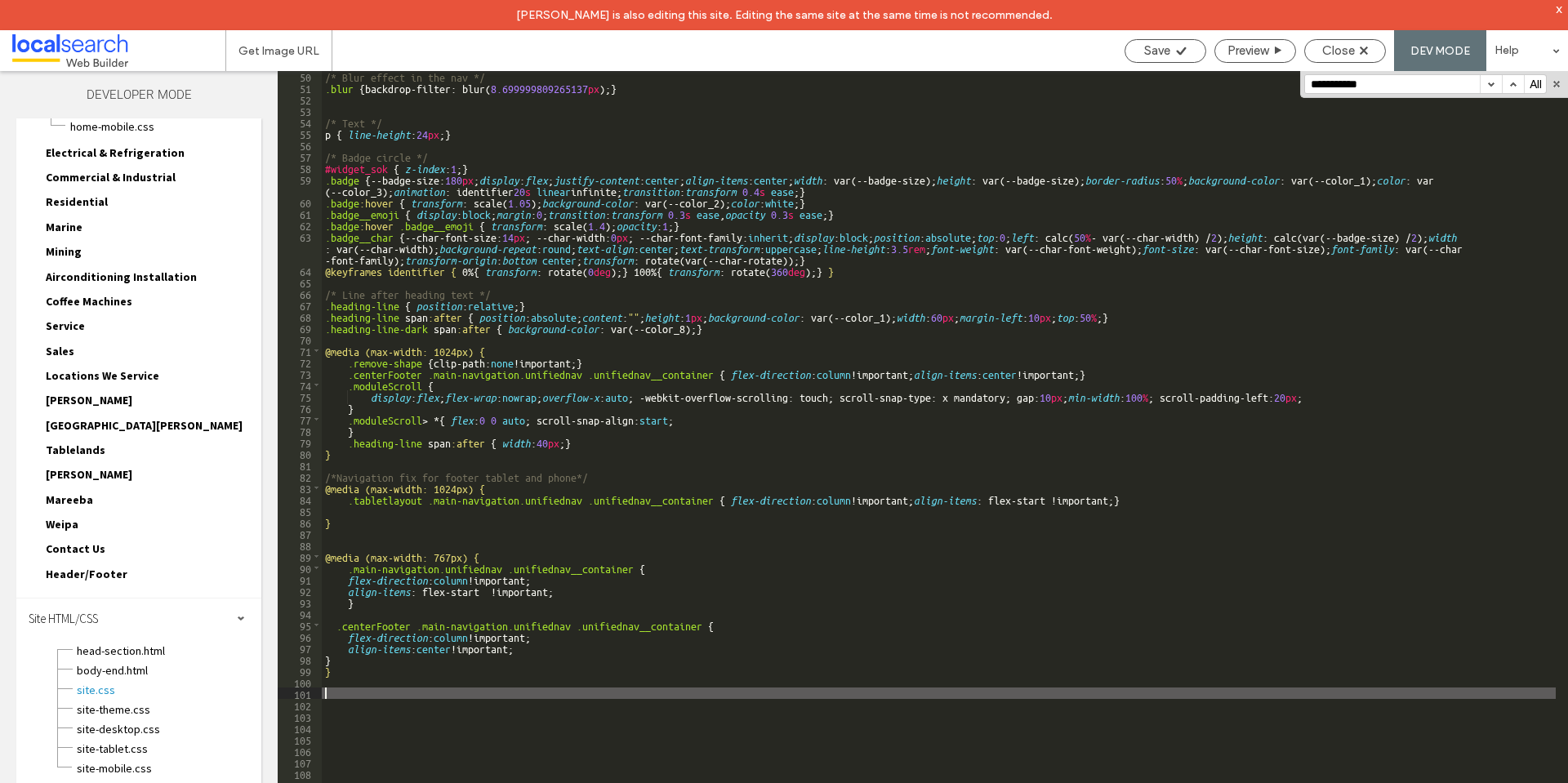
drag, startPoint x: 336, startPoint y: 696, endPoint x: 357, endPoint y: 702, distance: 21.8
click at [336, 695] on div "/* Blur effect in the nav */ .blur { backdrop-filter: blur( 8.699999809265137 p…" at bounding box center [939, 452] width 1234 height 765
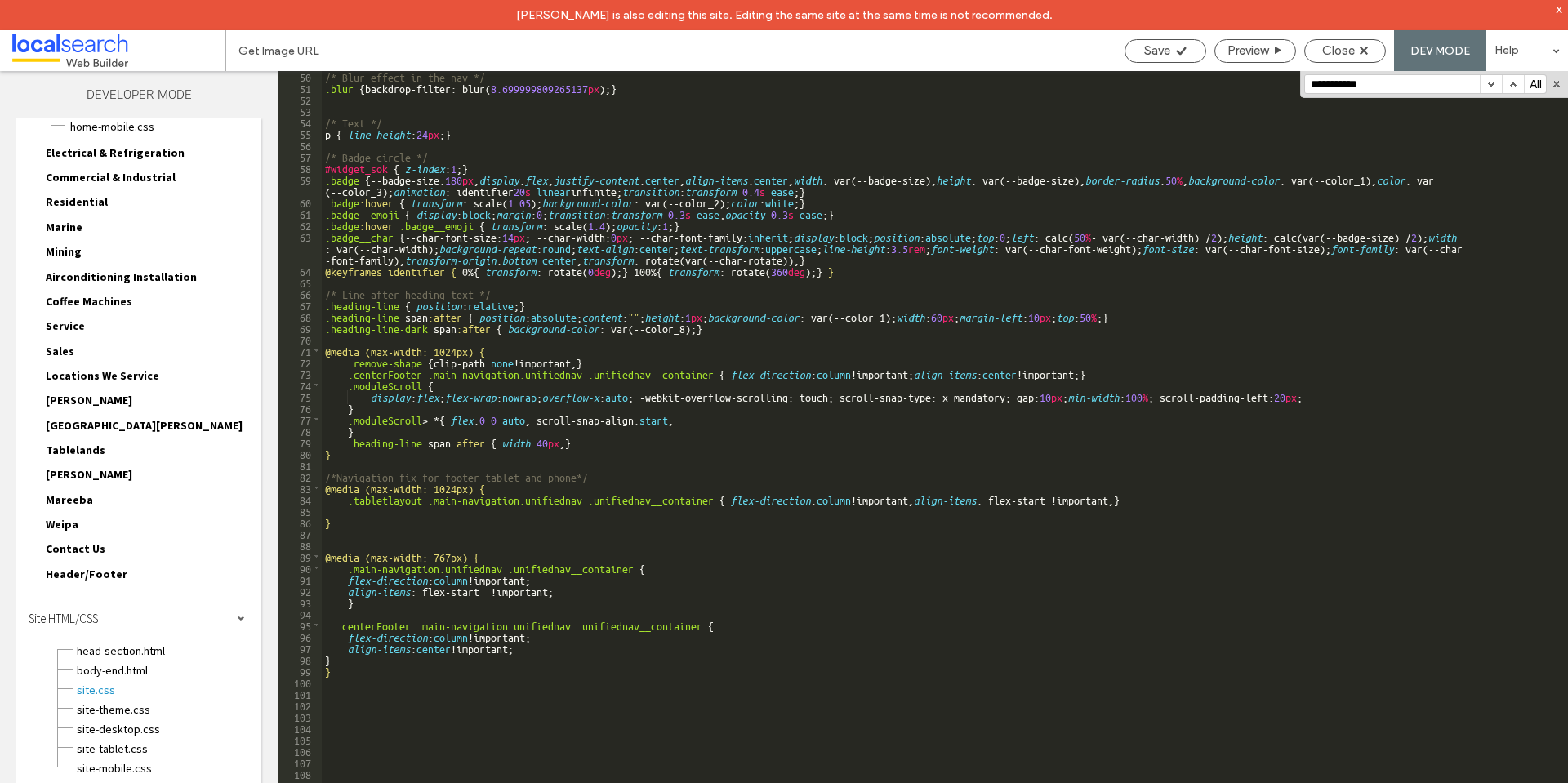
scroll to position [664, 0]
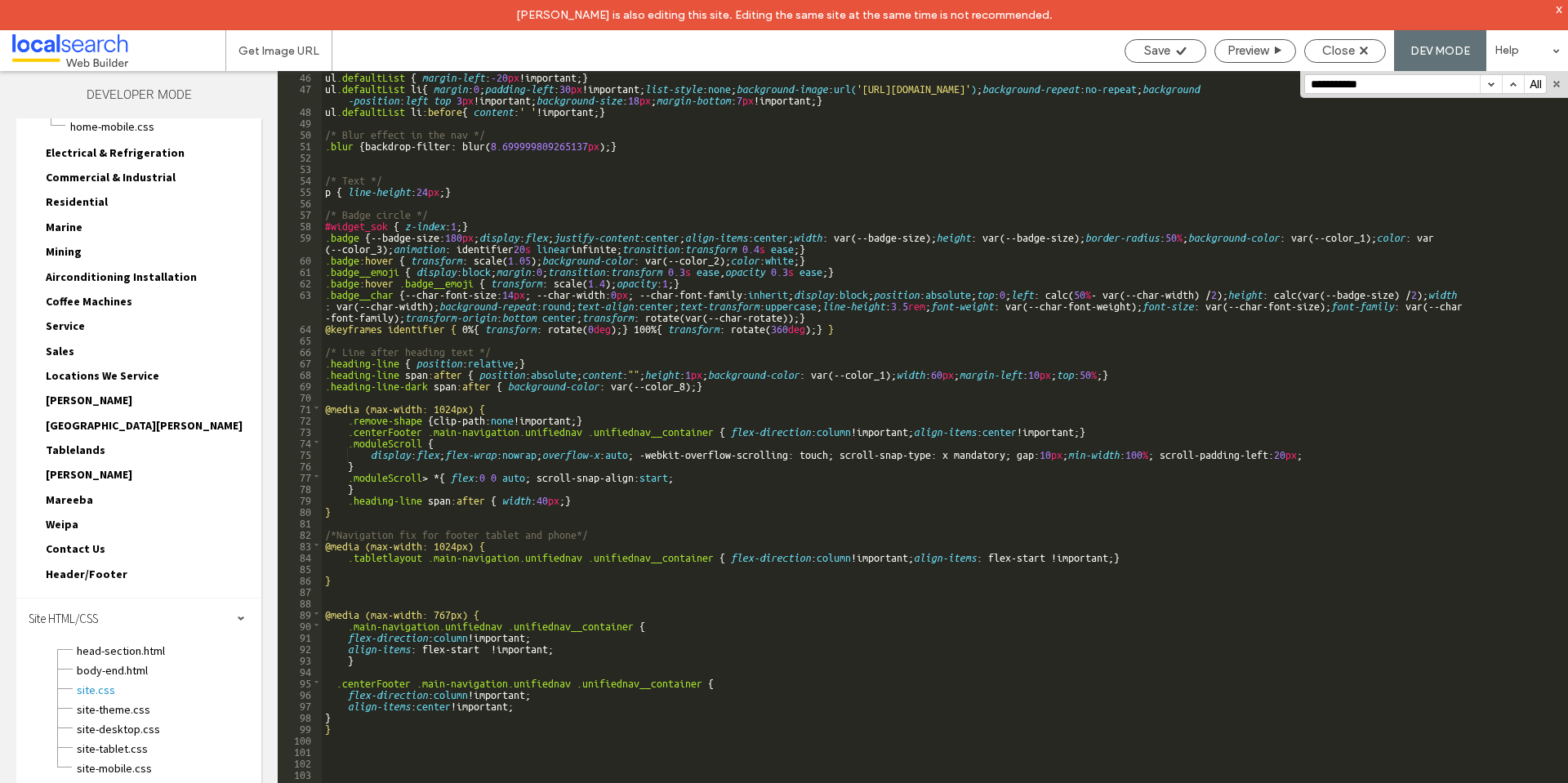
type textarea "**"
click at [500, 547] on div "ul .defaultList { margin-left : -20 px !important; } ul .defaultList li { margi…" at bounding box center [939, 452] width 1234 height 765
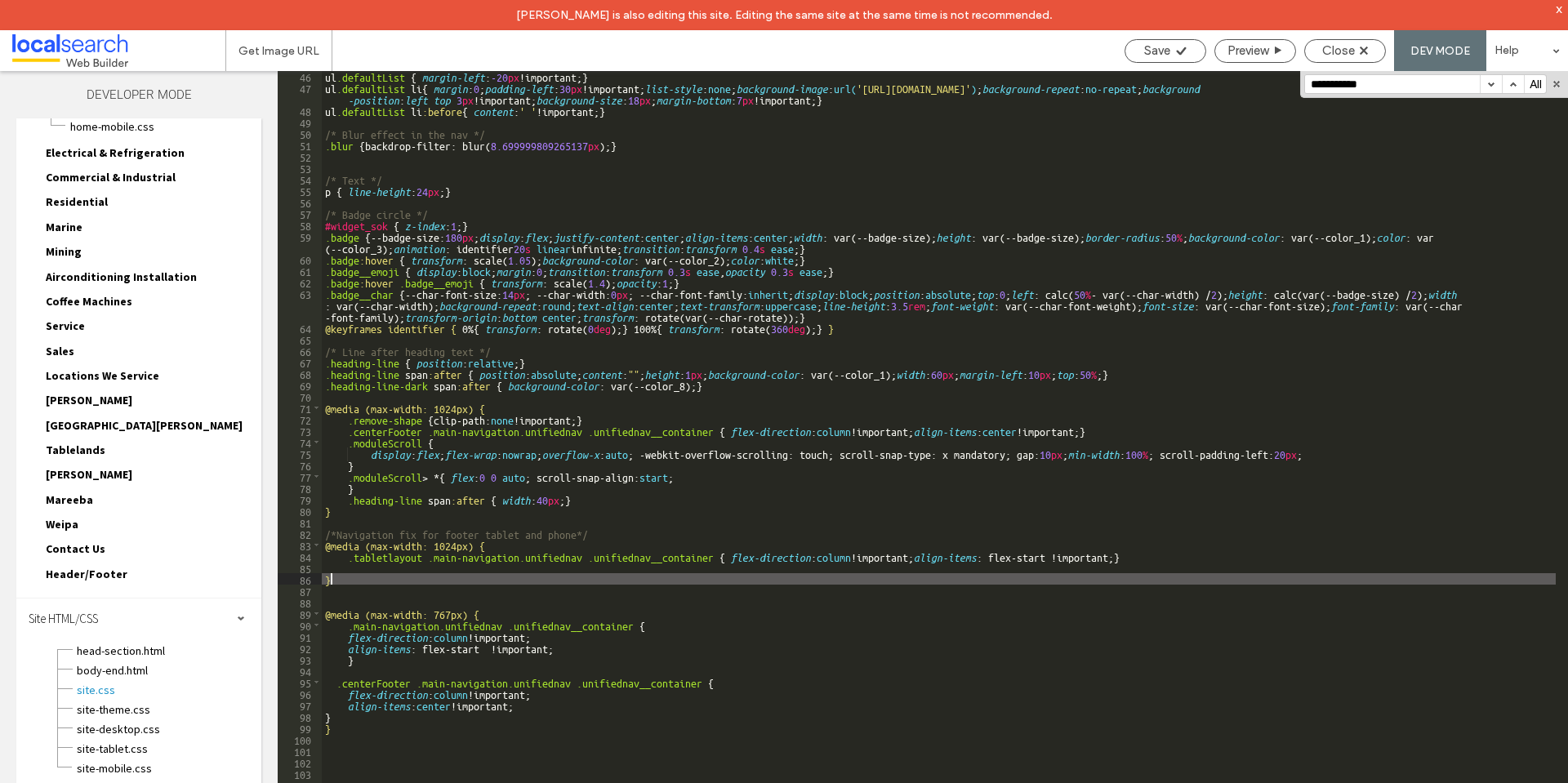
drag, startPoint x: 457, startPoint y: 582, endPoint x: 420, endPoint y: 596, distance: 39.6
click at [456, 582] on div "ul .defaultList { margin-left : -20 px !important; } ul .defaultList li { margi…" at bounding box center [939, 452] width 1234 height 765
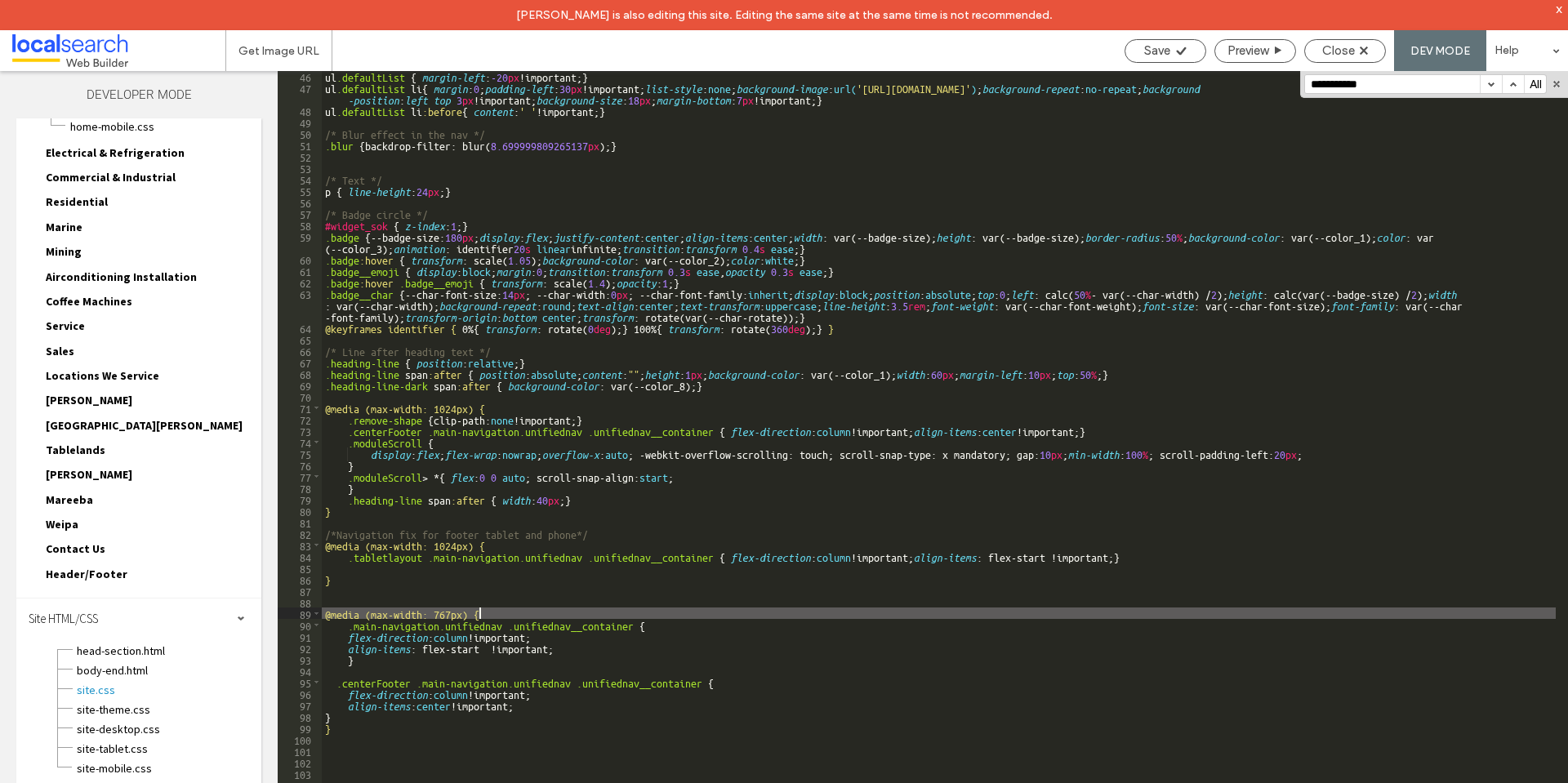
drag, startPoint x: 492, startPoint y: 619, endPoint x: 503, endPoint y: 622, distance: 11.4
click at [494, 619] on div "ul .defaultList { margin-left : -20 px !important; } ul .defaultList li { margi…" at bounding box center [939, 452] width 1234 height 765
click at [528, 652] on div "ul .defaultList { margin-left : -20 px !important; } ul .defaultList li { margi…" at bounding box center [939, 452] width 1234 height 765
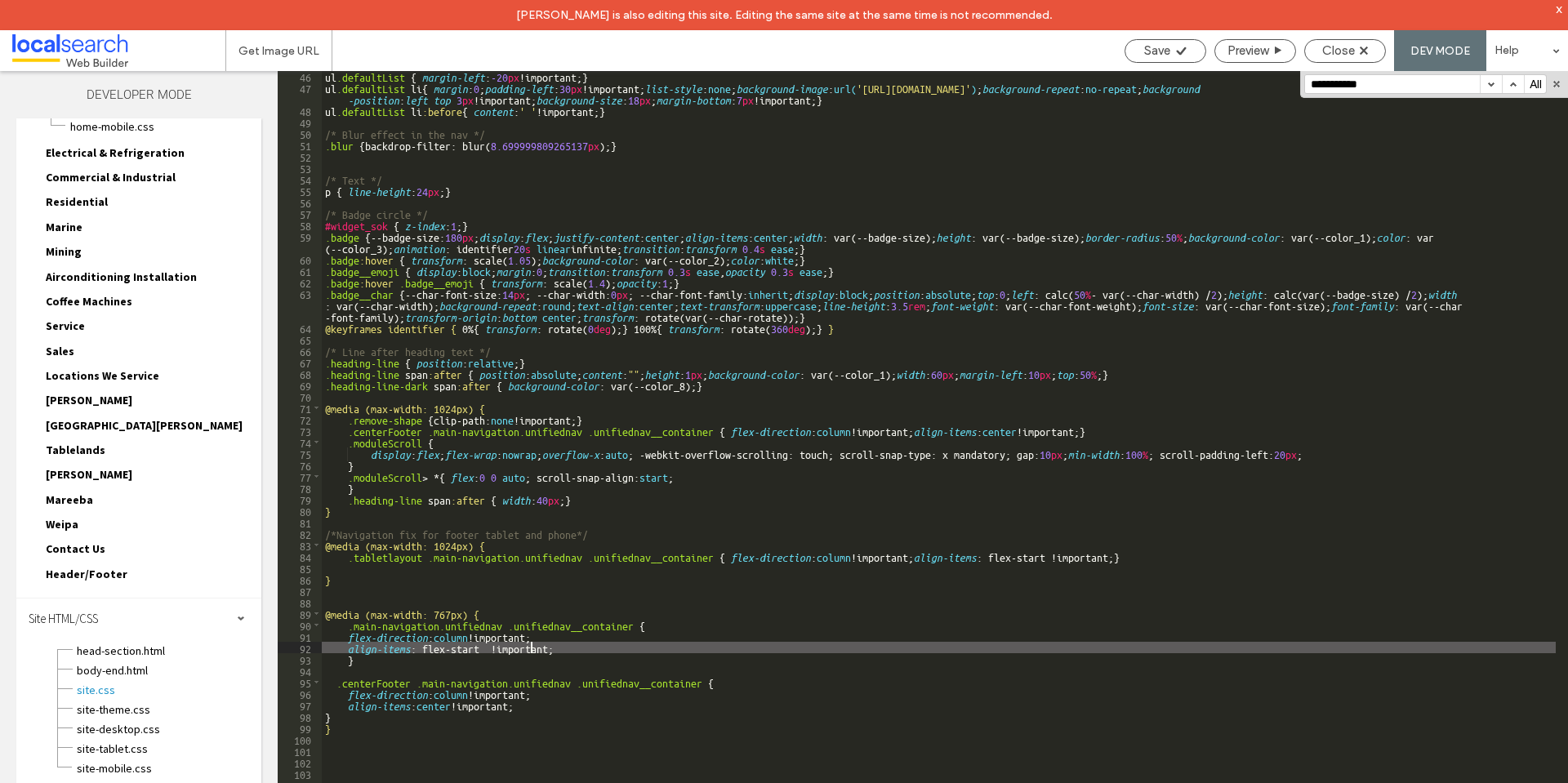
drag, startPoint x: 497, startPoint y: 678, endPoint x: 480, endPoint y: 709, distance: 35.4
click at [497, 679] on div "ul .defaultList { margin-left : -20 px !important; } ul .defaultList li { margi…" at bounding box center [939, 452] width 1234 height 765
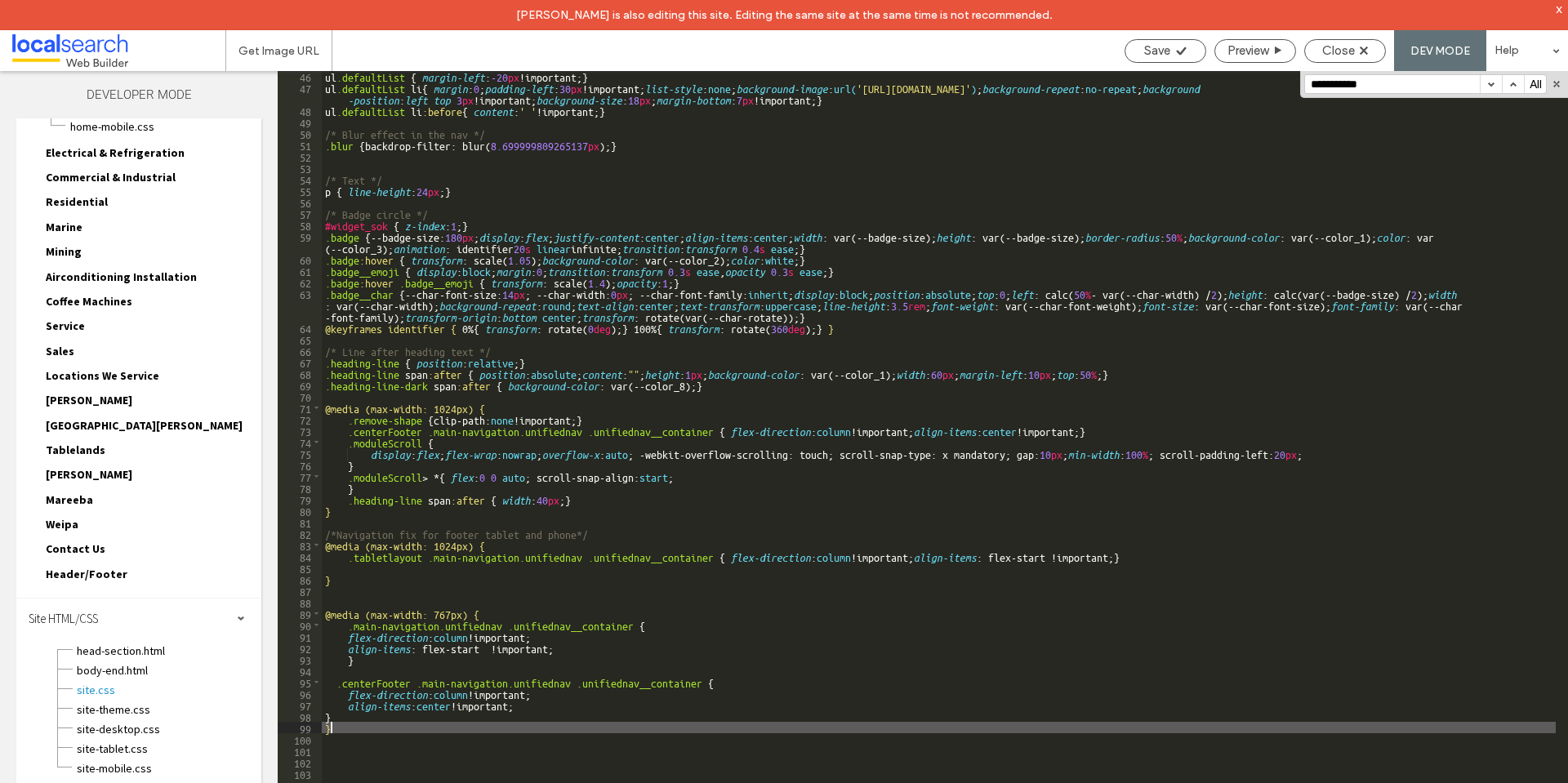
click at [459, 730] on div "ul .defaultList { margin-left : -20 px !important; } ul .defaultList li { margi…" at bounding box center [939, 452] width 1234 height 765
click at [1168, 46] on span "Save" at bounding box center [1157, 50] width 27 height 14
click at [1369, 43] on div "Close" at bounding box center [1346, 50] width 82 height 24
click at [1352, 51] on span "Close" at bounding box center [1339, 50] width 32 height 14
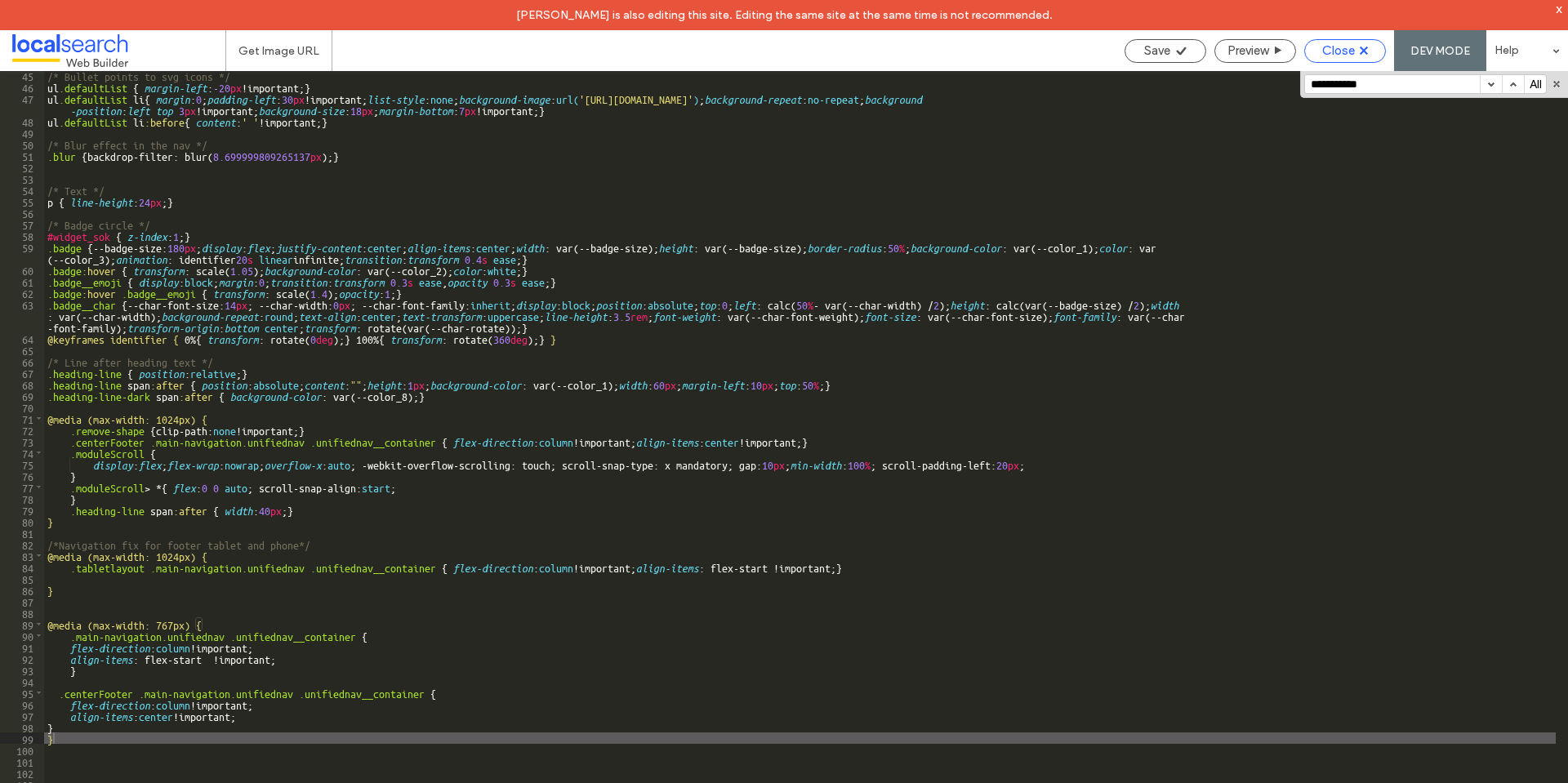
scroll to position [584, 0]
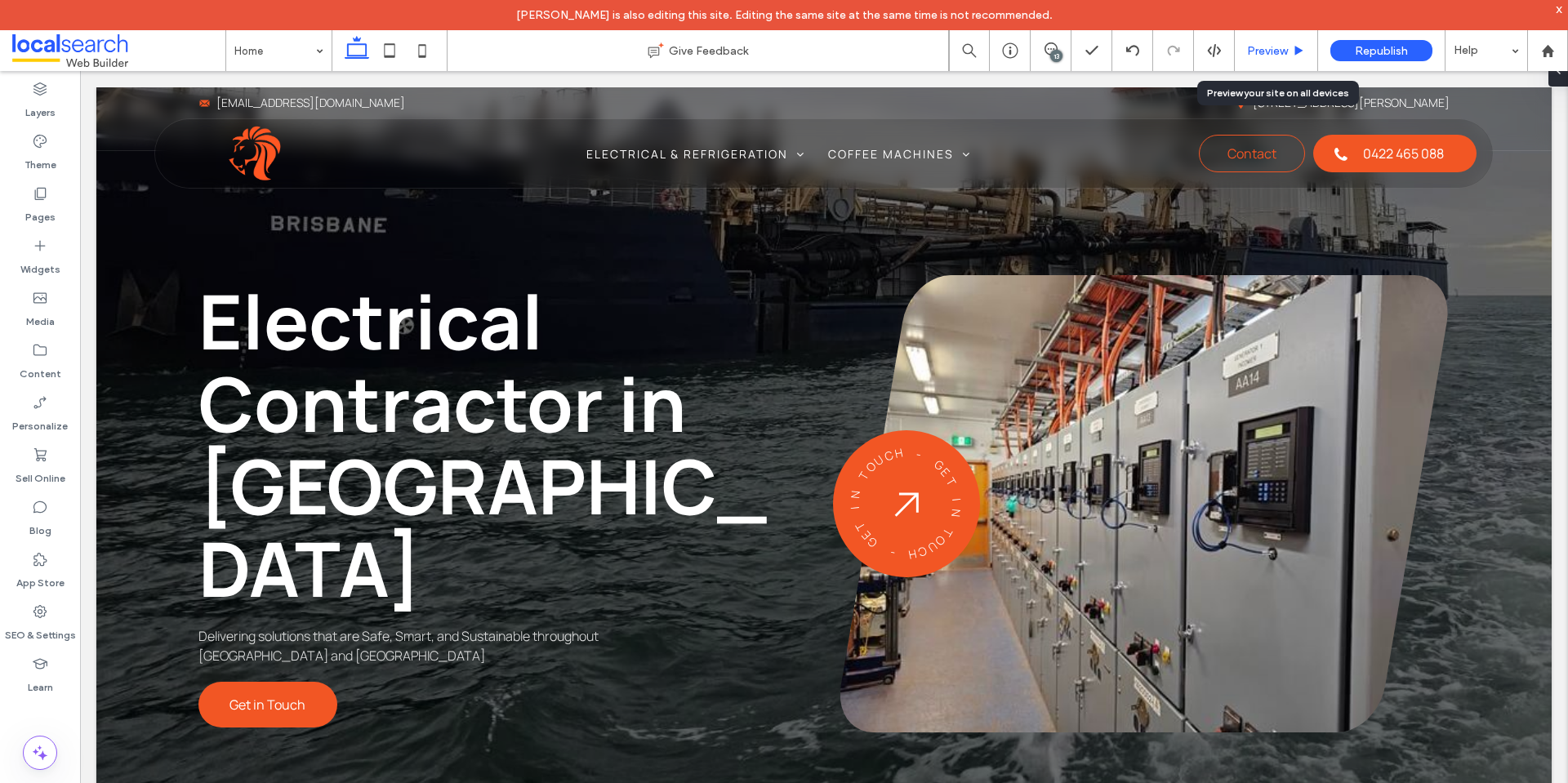
click at [1271, 58] on div "Preview" at bounding box center [1277, 50] width 84 height 41
click at [1262, 47] on span "Preview" at bounding box center [1267, 50] width 41 height 14
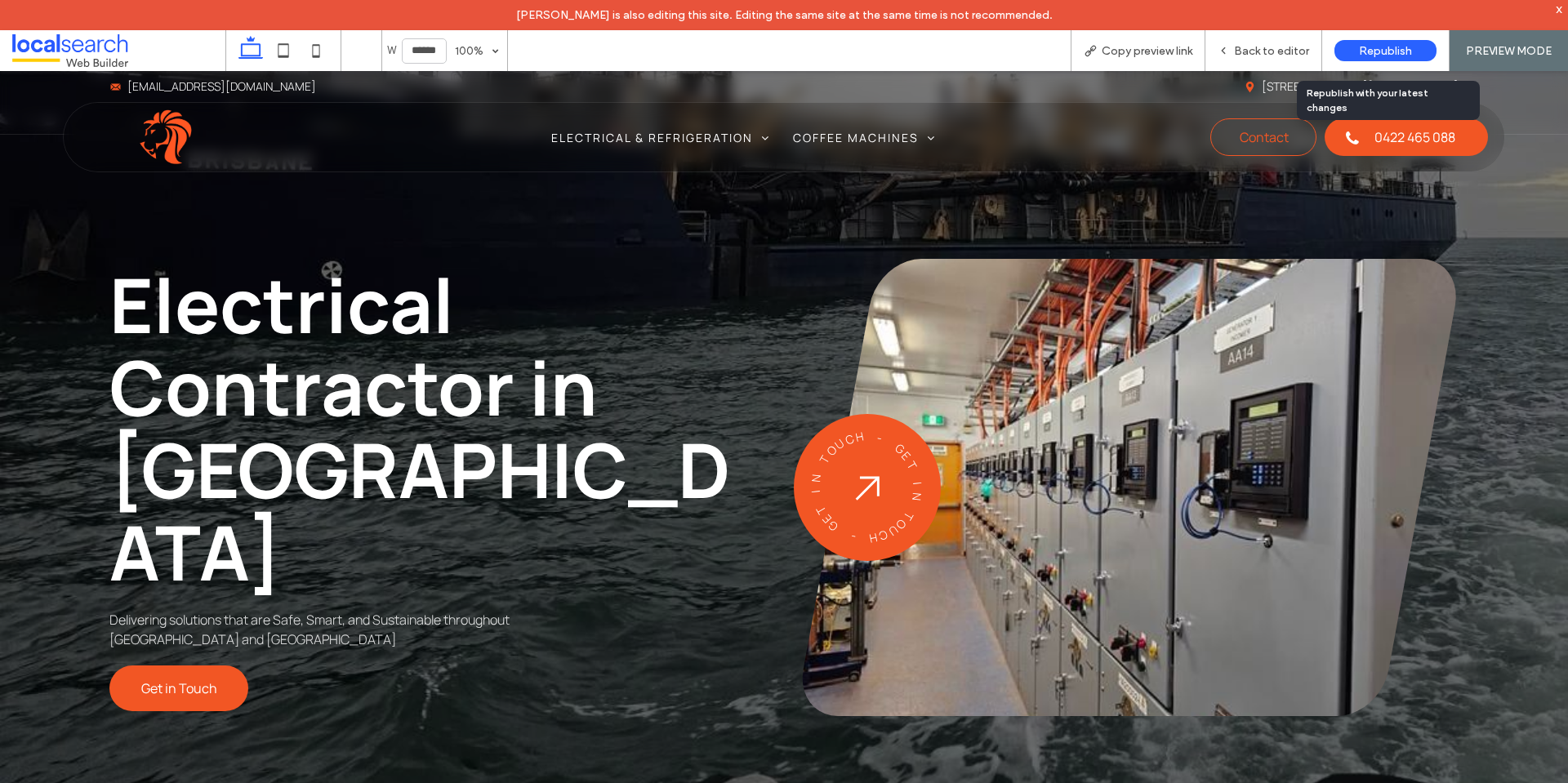
click at [1344, 53] on div "Republish" at bounding box center [1385, 50] width 102 height 21
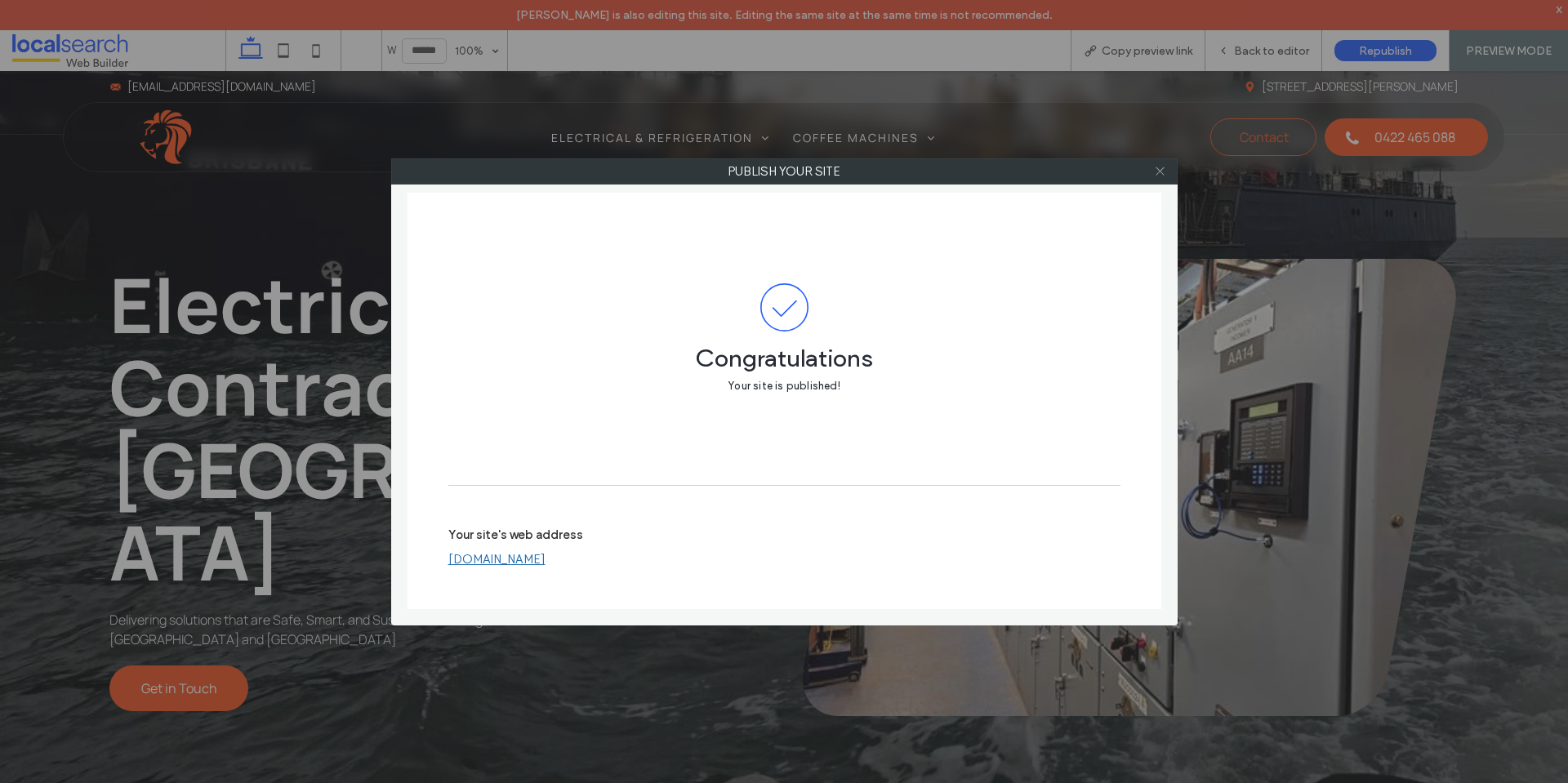
click at [1159, 168] on icon at bounding box center [1160, 171] width 12 height 12
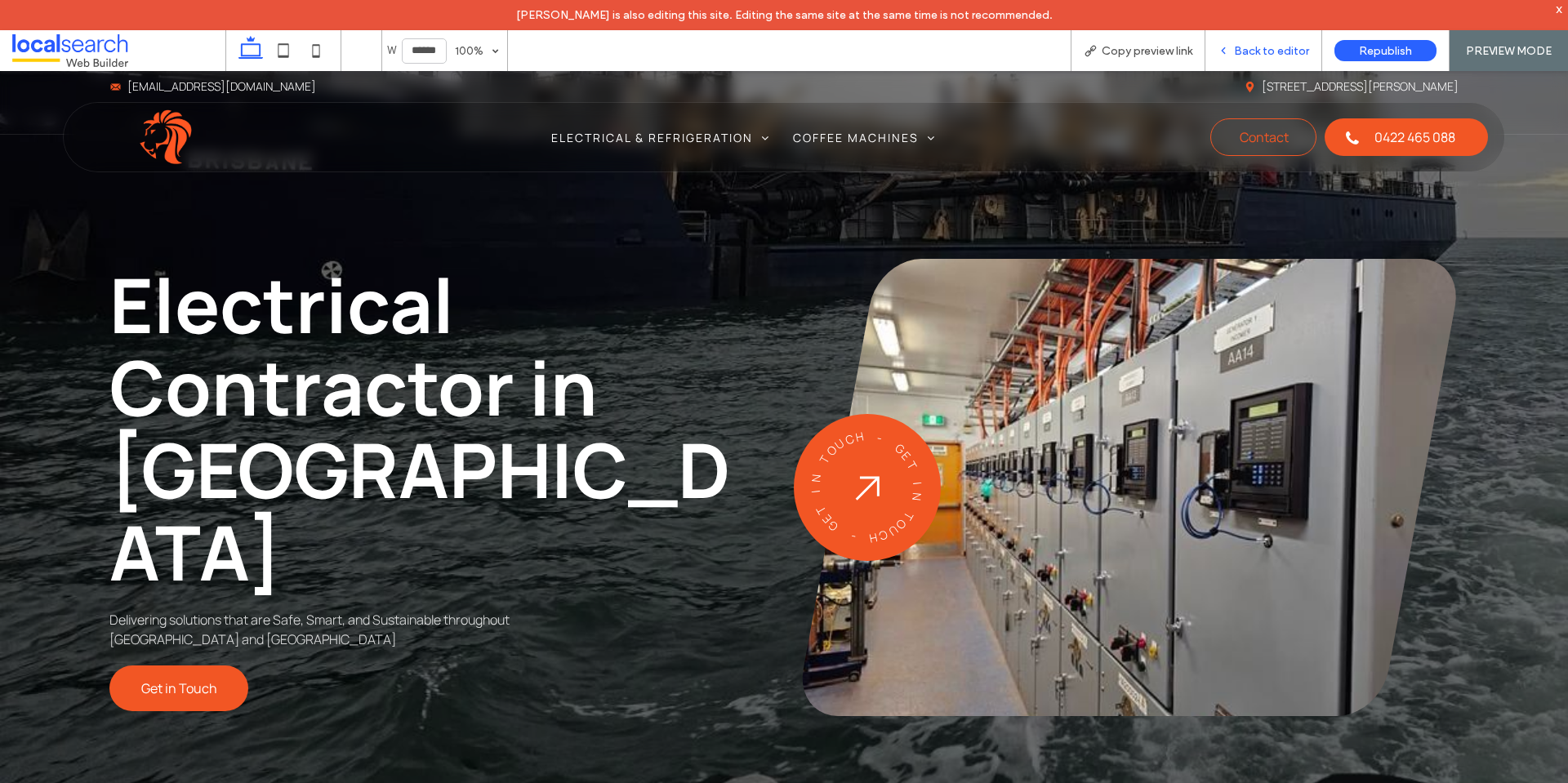
click at [1252, 53] on span "Back to editor" at bounding box center [1272, 50] width 75 height 14
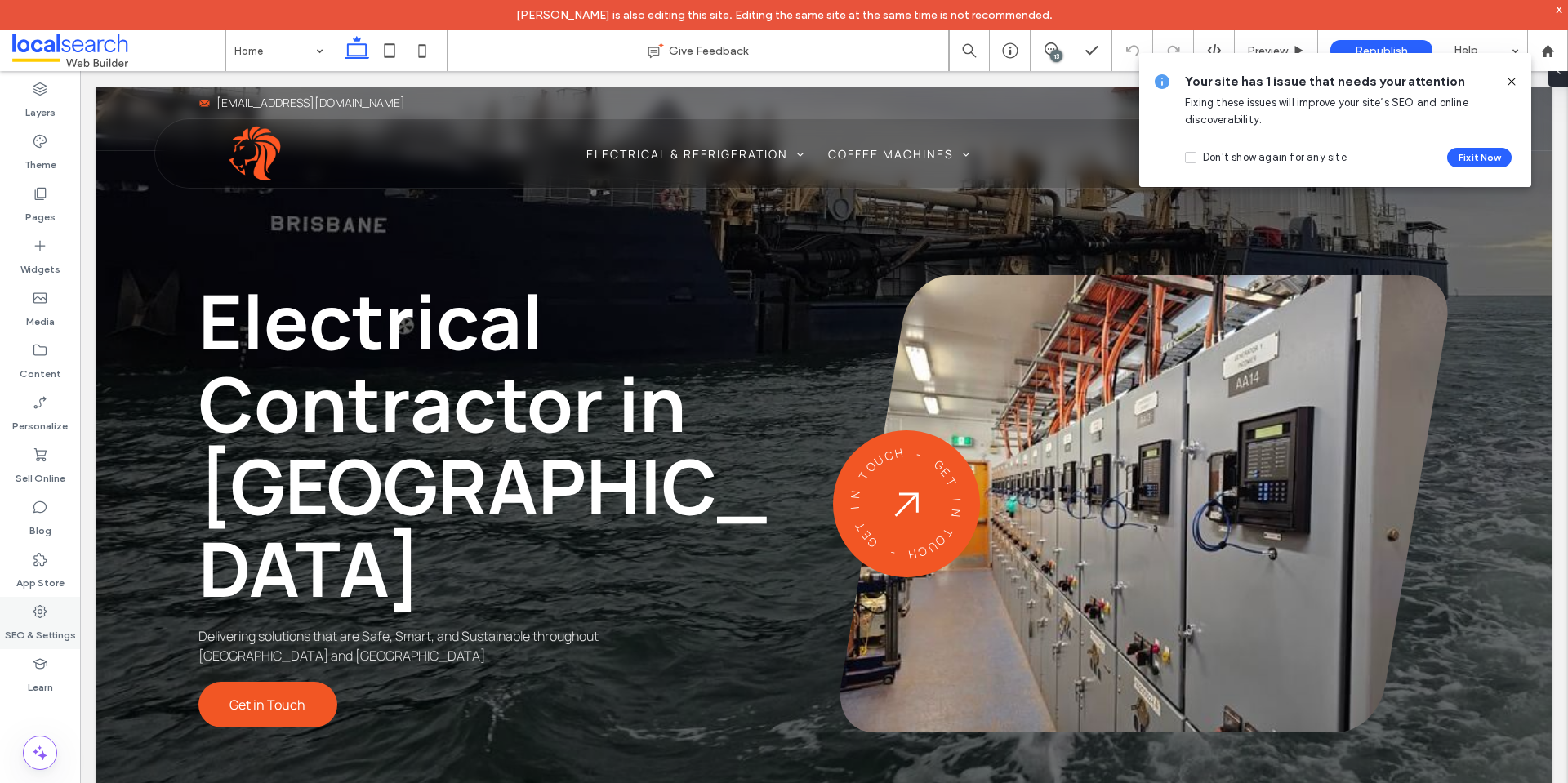
click at [48, 621] on label "SEO & Settings" at bounding box center [40, 631] width 71 height 23
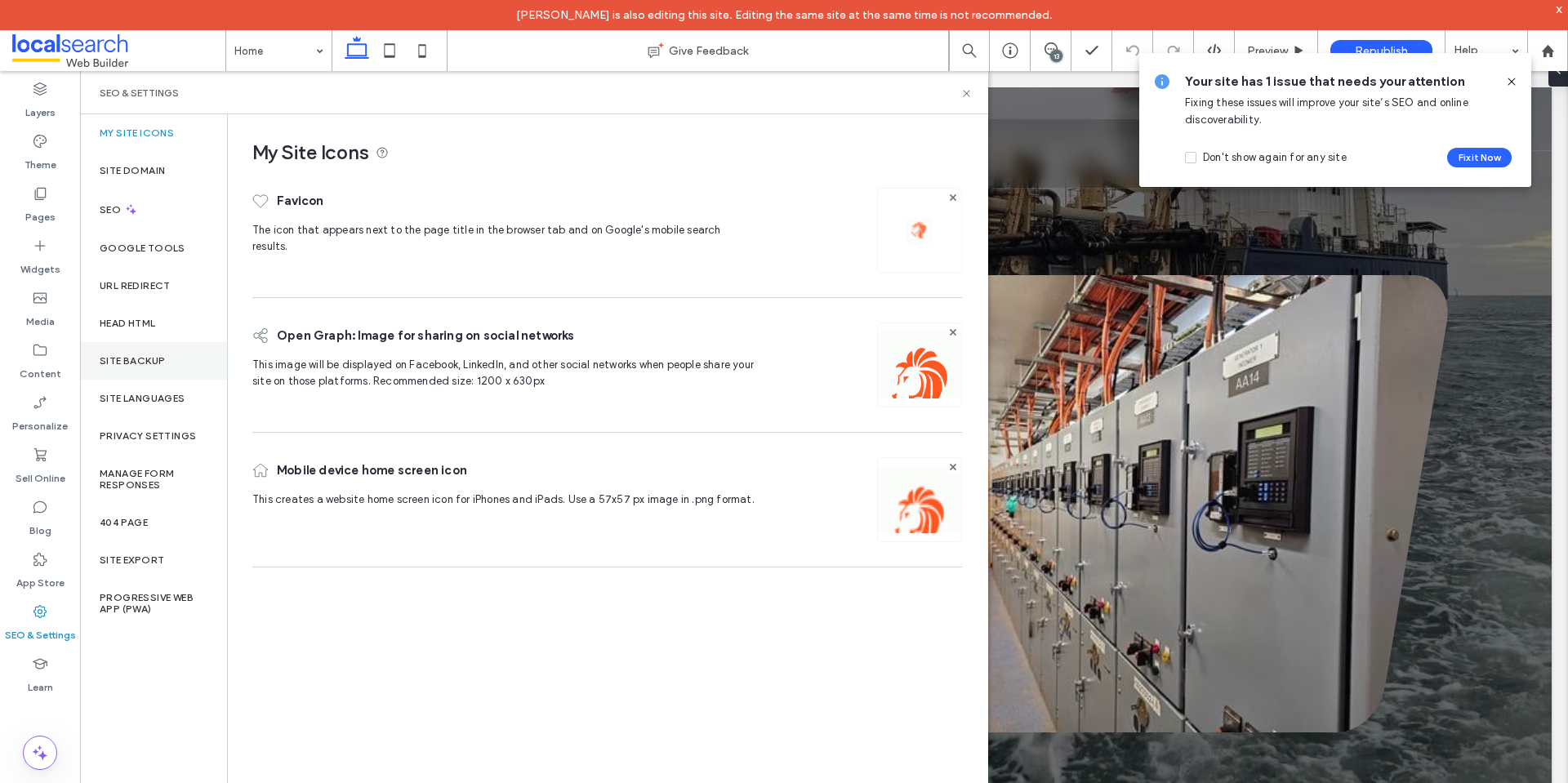
click at [119, 355] on label "Site Backup" at bounding box center [132, 361] width 66 height 11
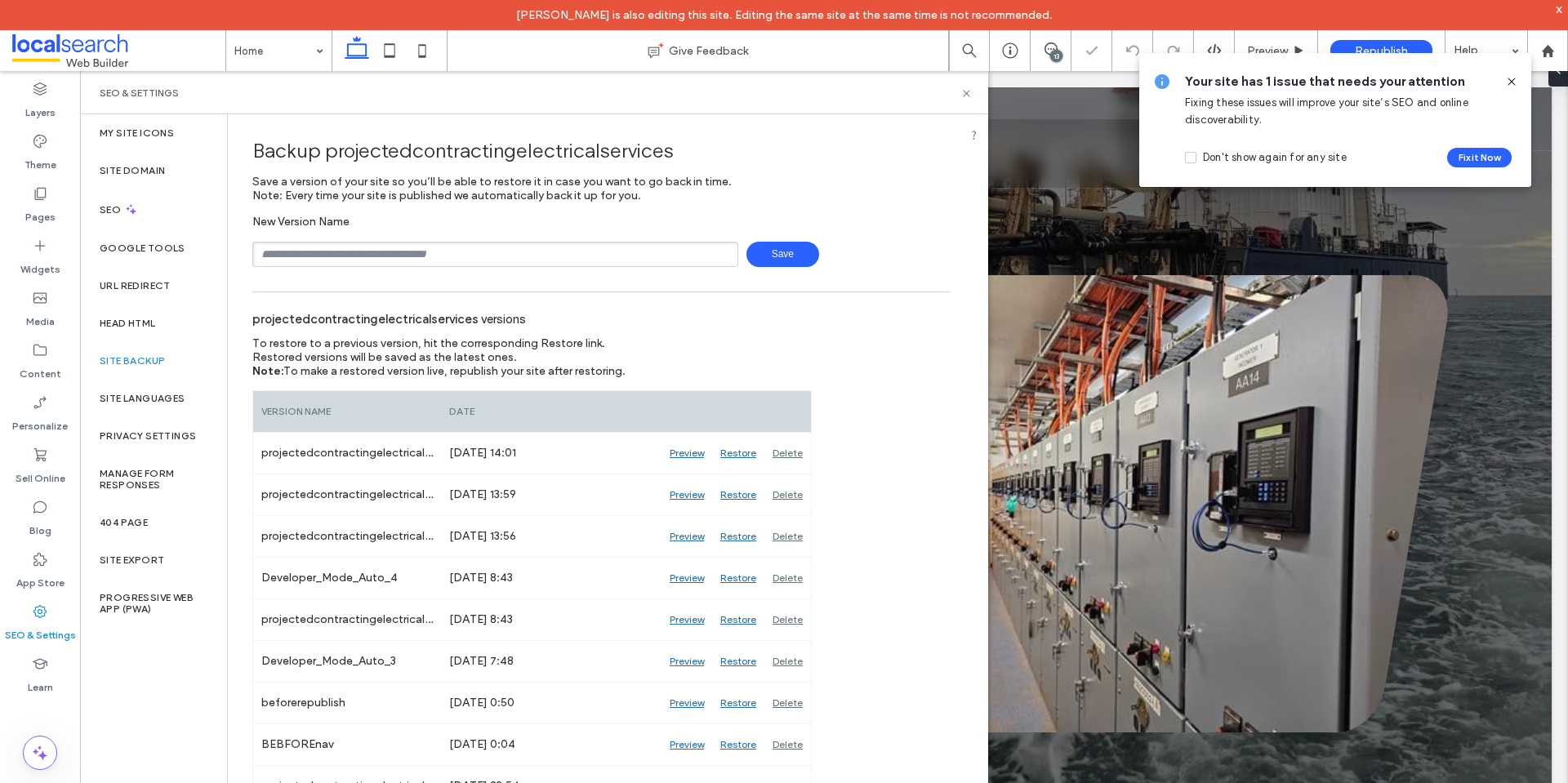
click at [363, 261] on input "text" at bounding box center [495, 254] width 486 height 26
type input "**********"
click at [776, 261] on span "Save" at bounding box center [783, 254] width 72 height 26
click at [1510, 83] on icon at bounding box center [1512, 82] width 13 height 13
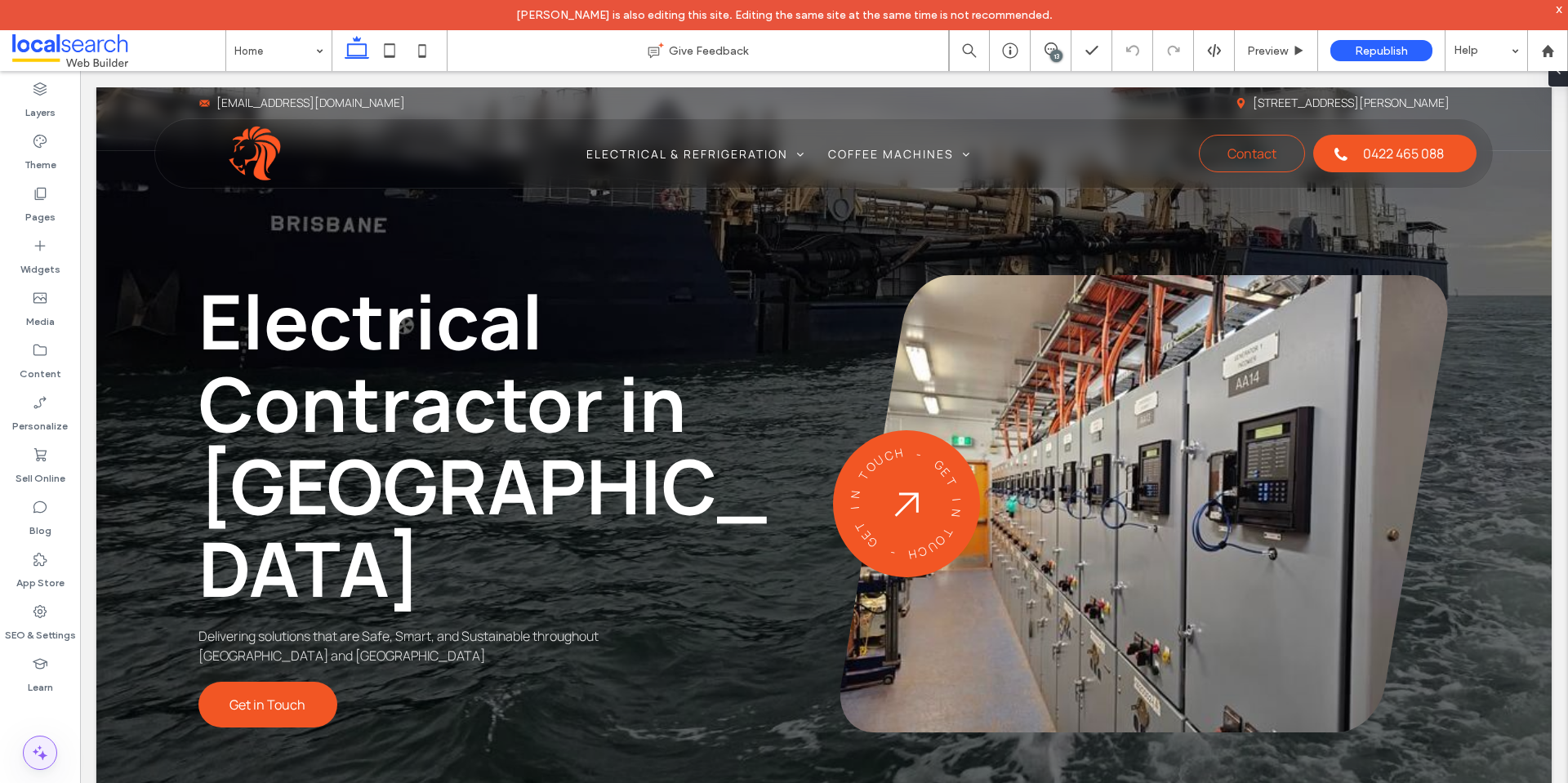
click at [44, 752] on icon at bounding box center [40, 753] width 20 height 20
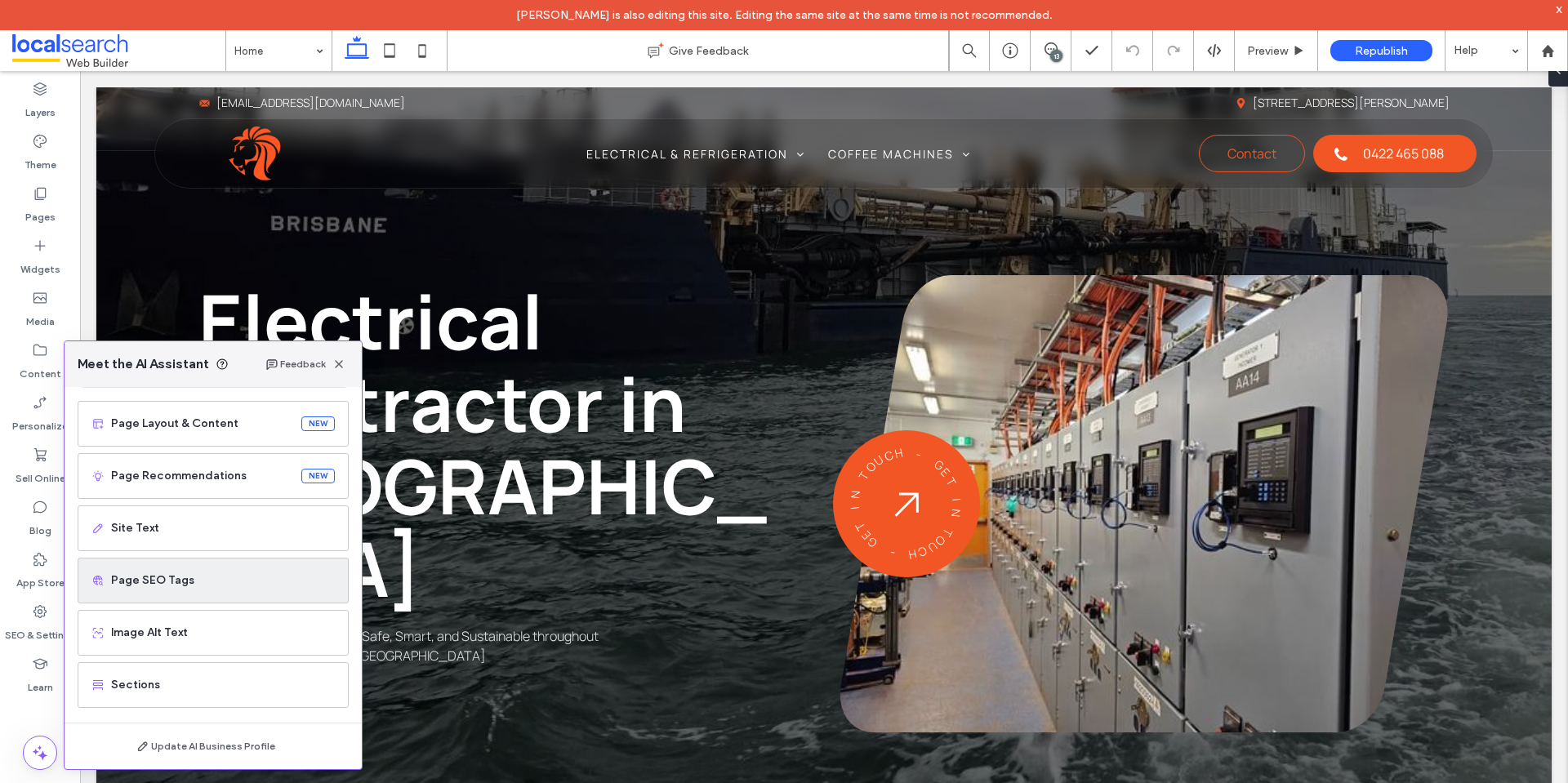
scroll to position [104, 0]
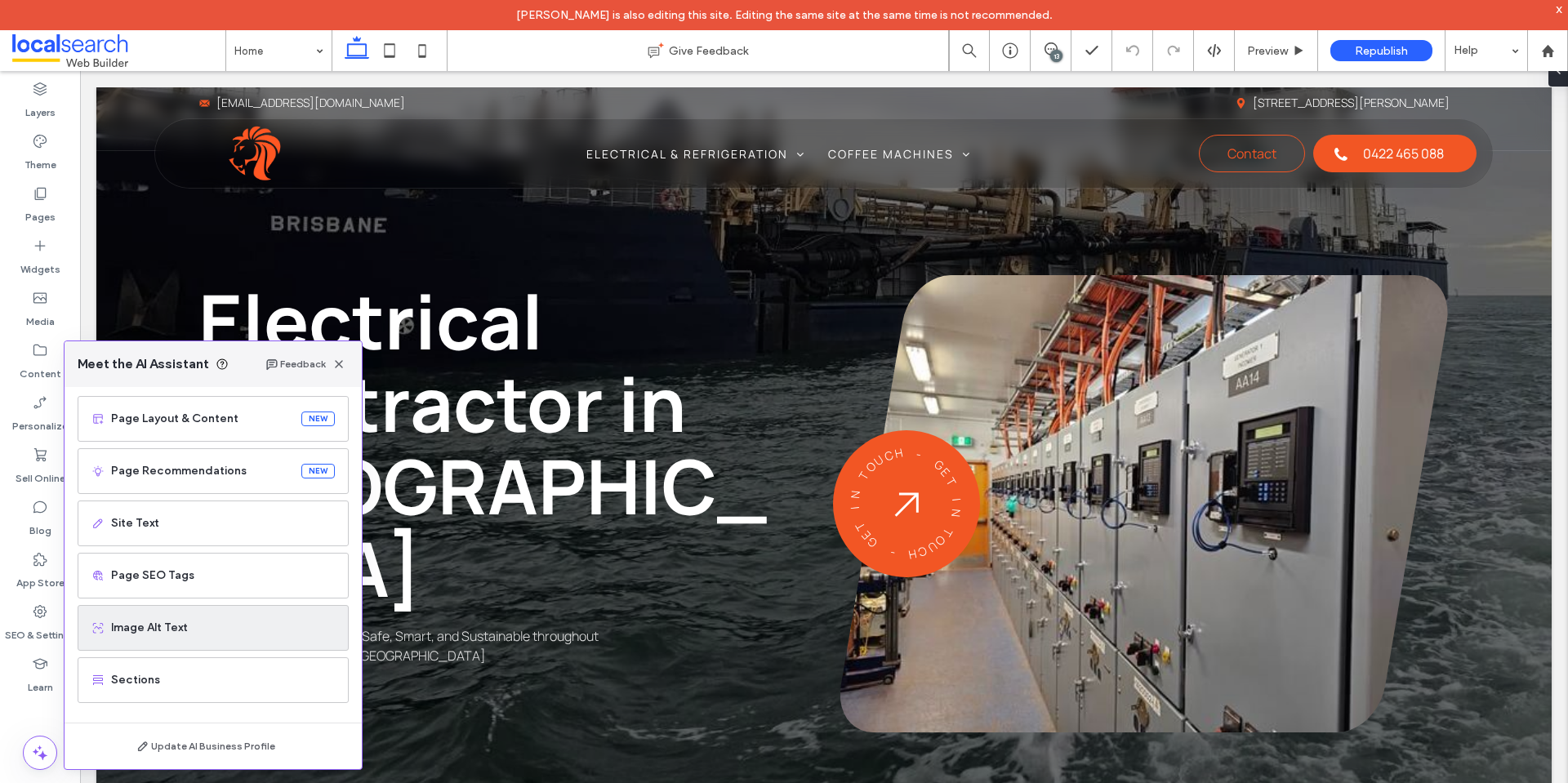
click at [217, 627] on span "Image Alt Text" at bounding box center [223, 627] width 224 height 16
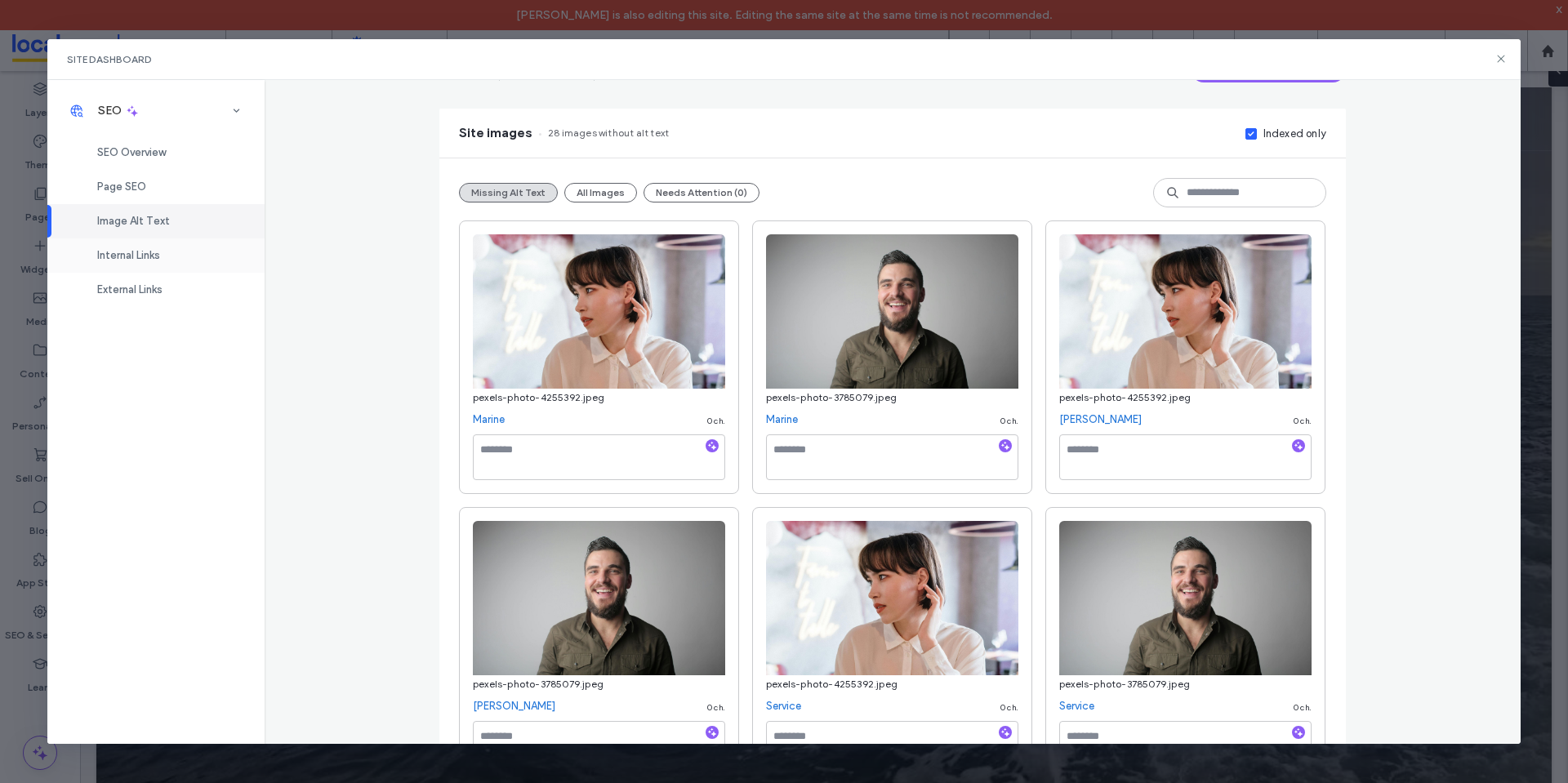
scroll to position [0, 0]
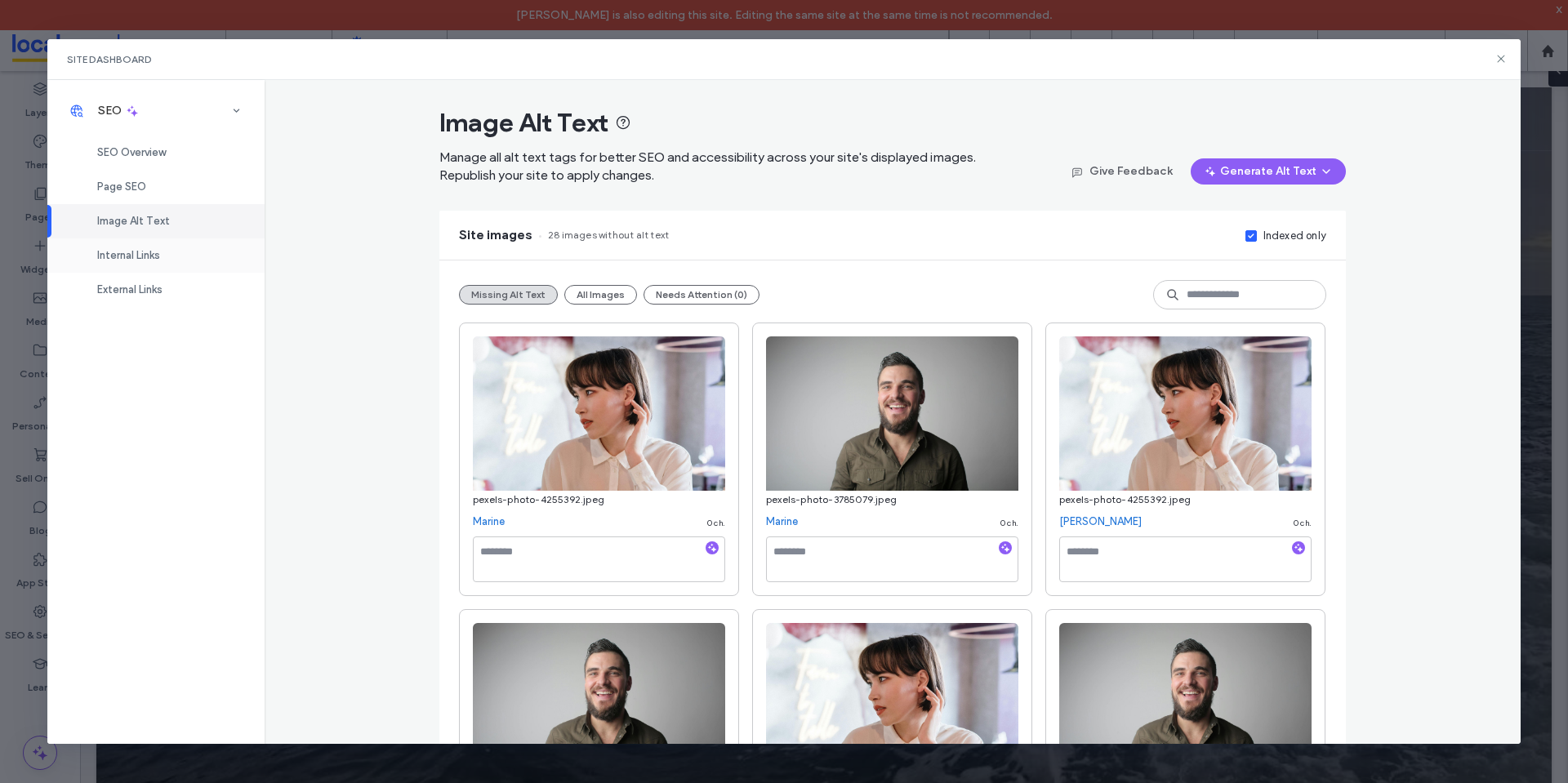
click at [182, 244] on div "Internal Links" at bounding box center [156, 256] width 218 height 34
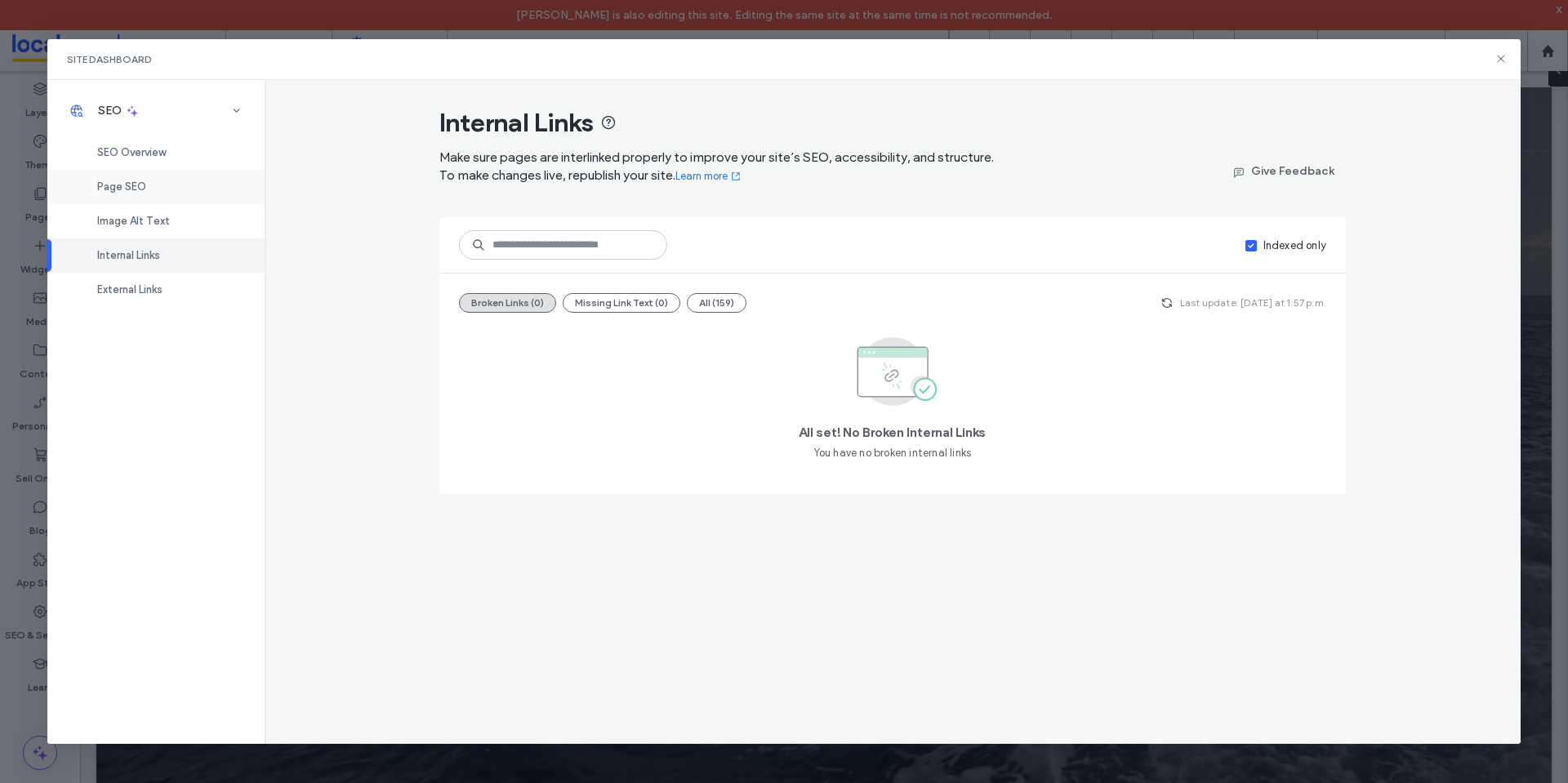
click at [199, 188] on div "Page SEO" at bounding box center [156, 187] width 218 height 34
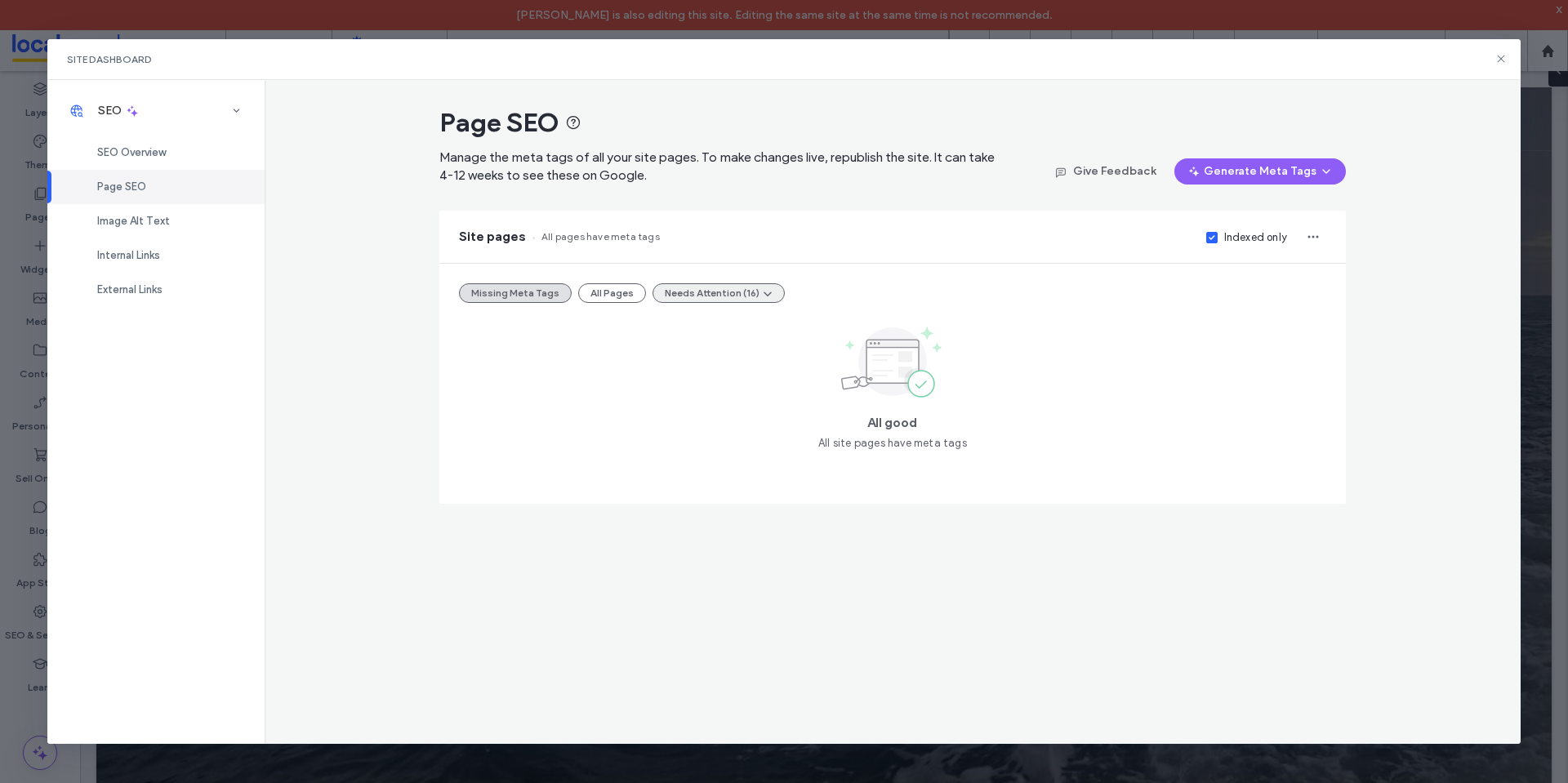
click at [673, 293] on button "Needs Attention (16)" at bounding box center [718, 293] width 132 height 20
click at [698, 327] on span "Tags Too Long (16)" at bounding box center [707, 332] width 93 height 16
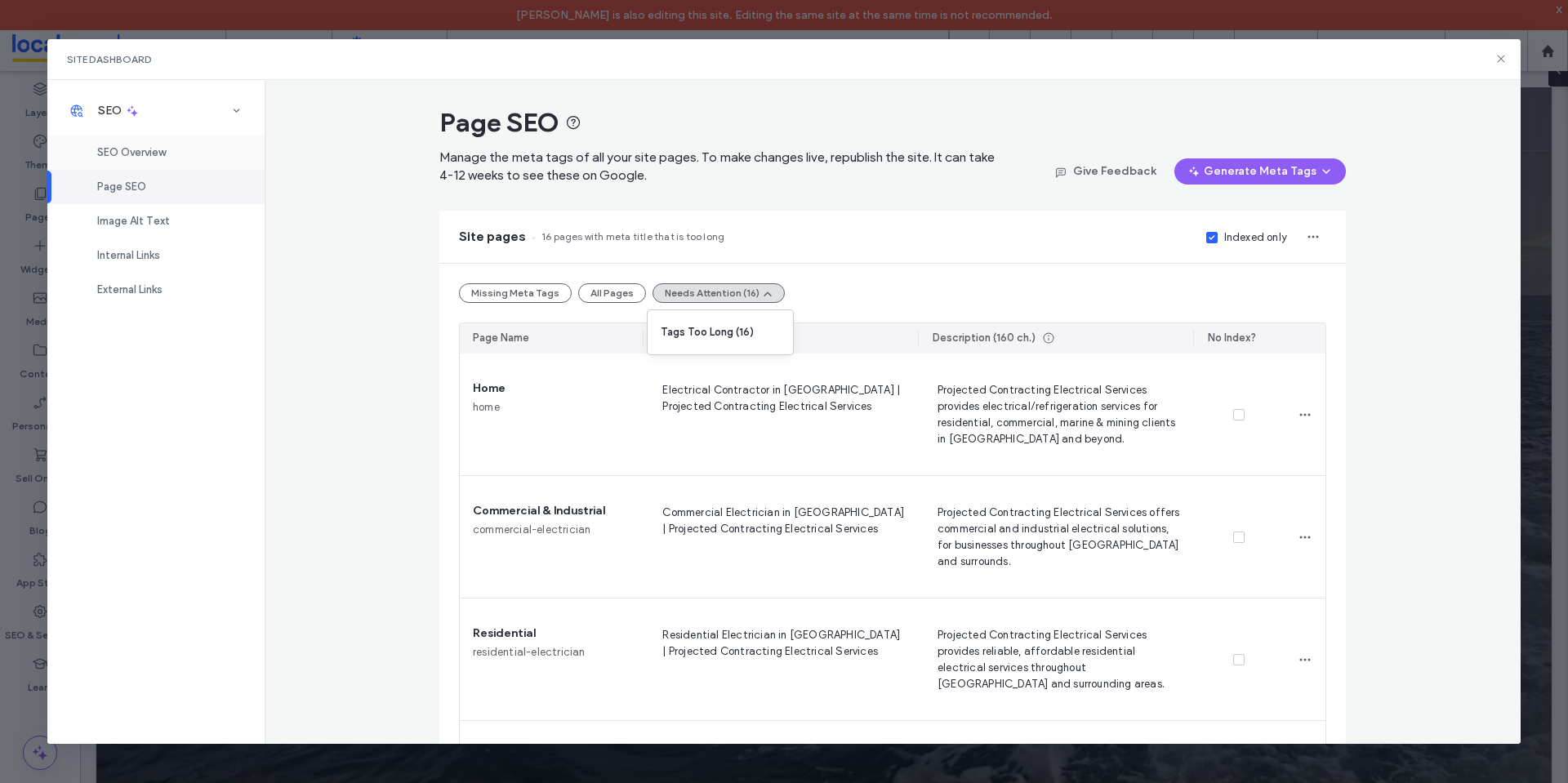
click at [180, 154] on div "SEO Overview" at bounding box center [156, 153] width 218 height 34
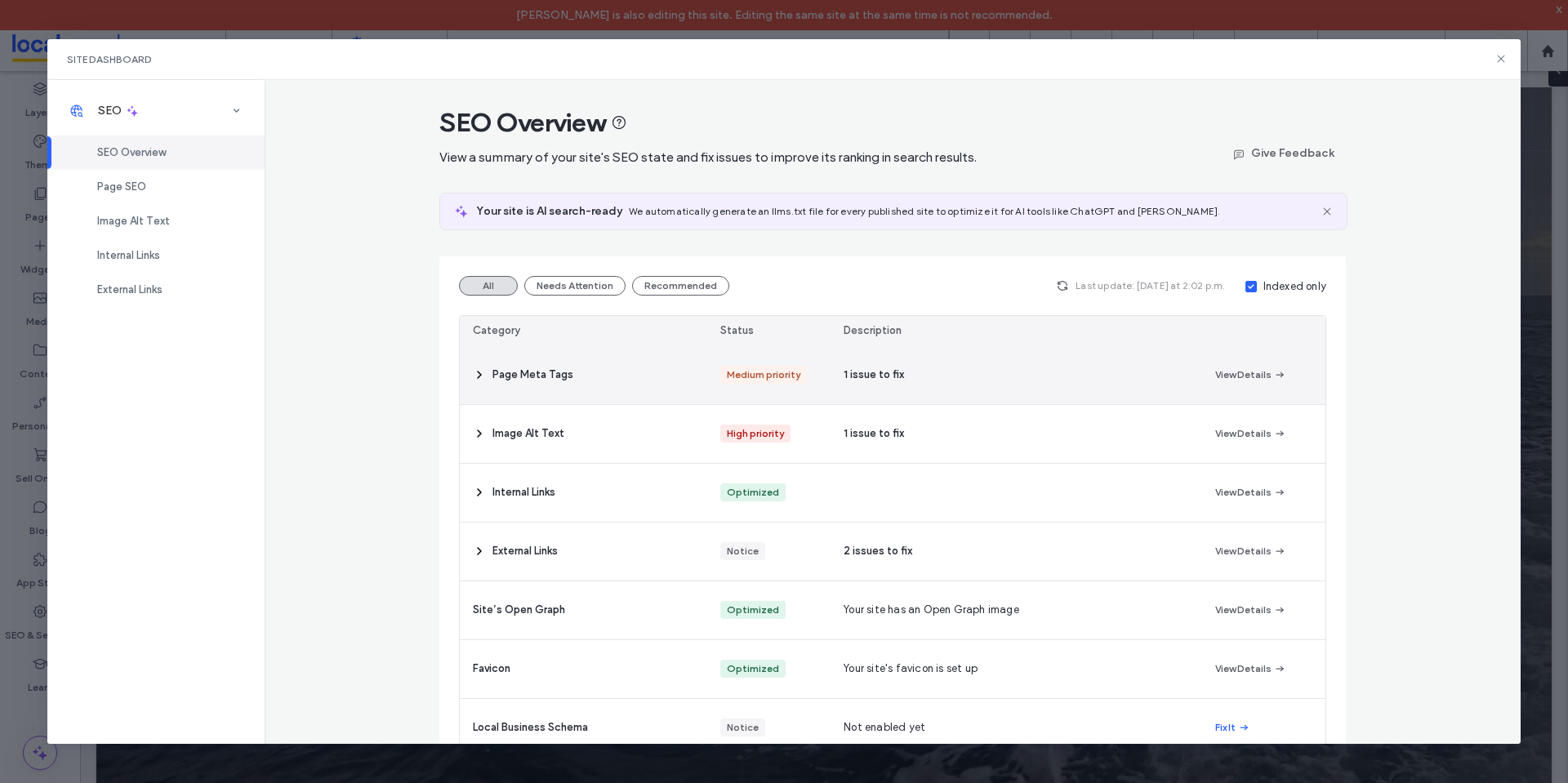
click at [473, 372] on icon at bounding box center [480, 375] width 13 height 13
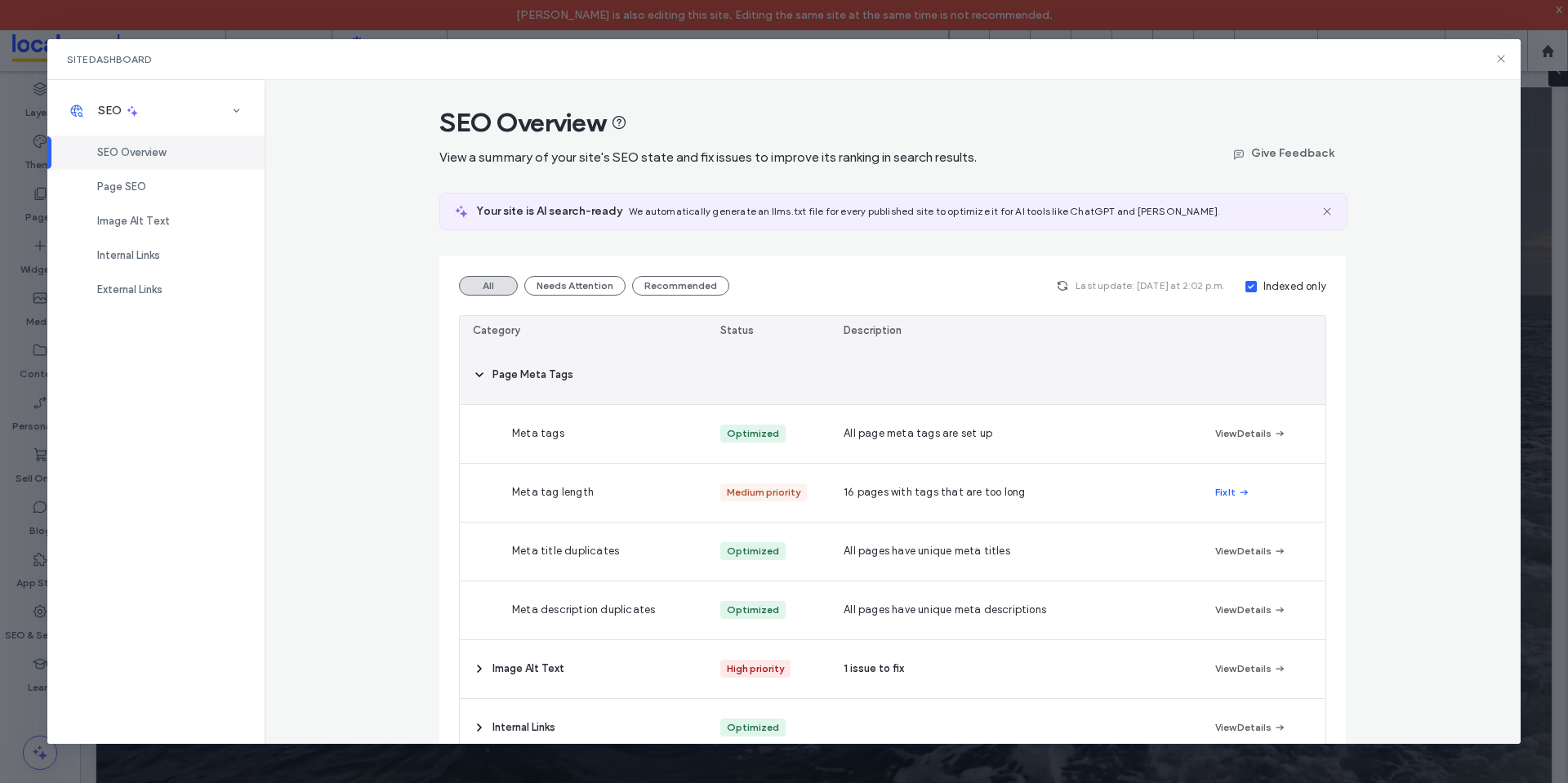
click at [473, 372] on icon at bounding box center [480, 375] width 13 height 13
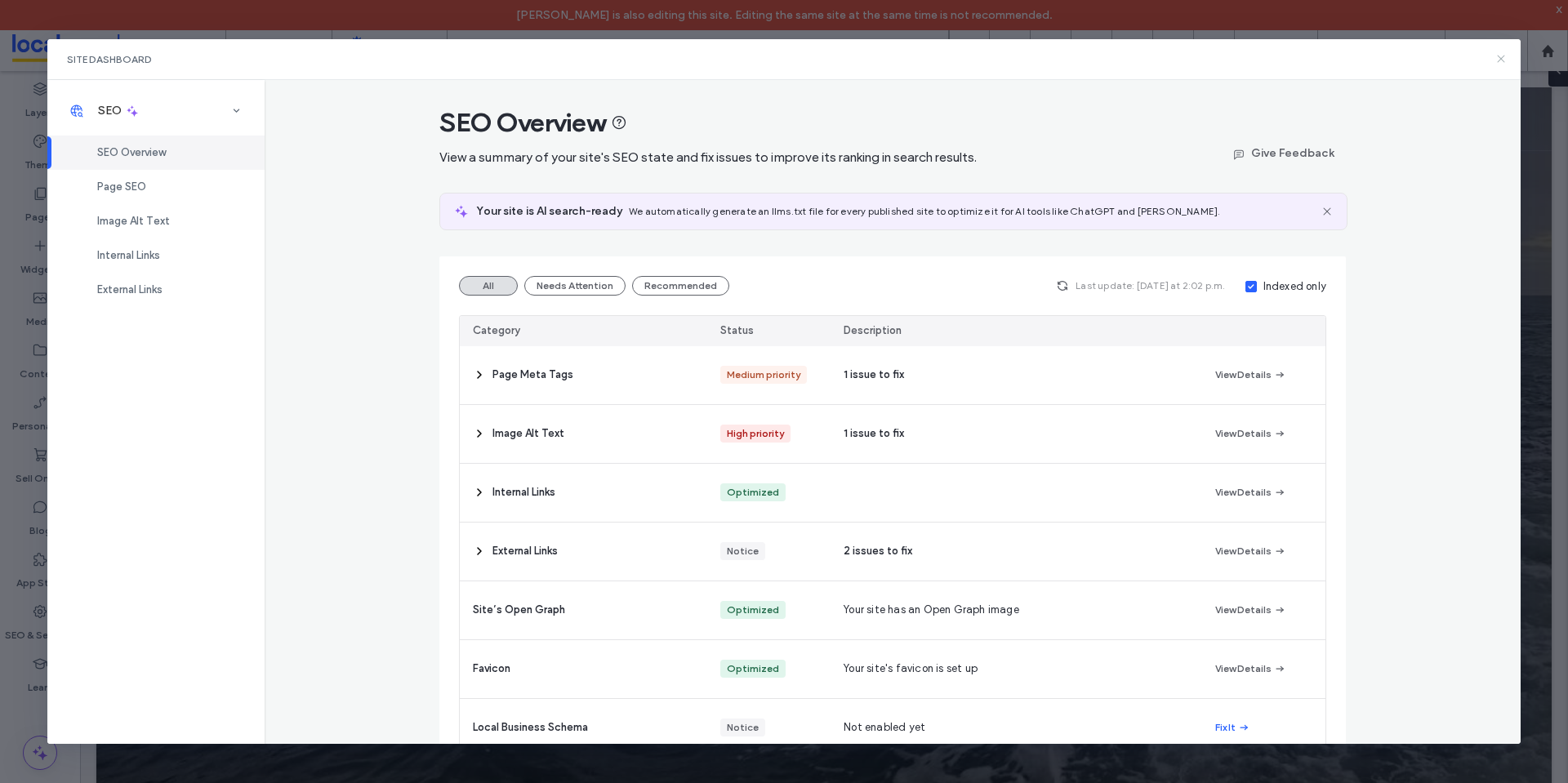
click at [1502, 56] on icon at bounding box center [1501, 59] width 13 height 13
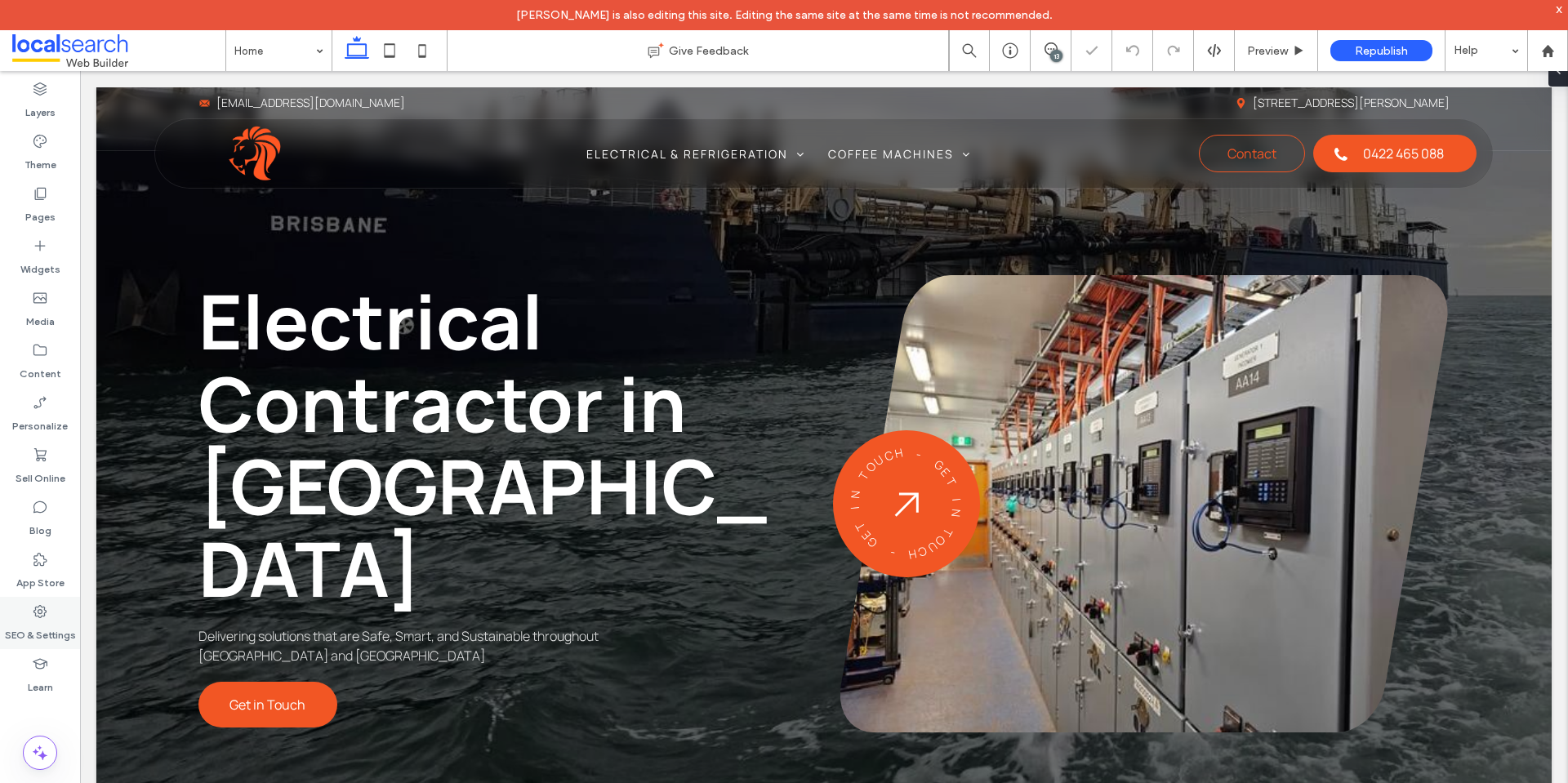
click at [58, 624] on label "SEO & Settings" at bounding box center [40, 631] width 71 height 23
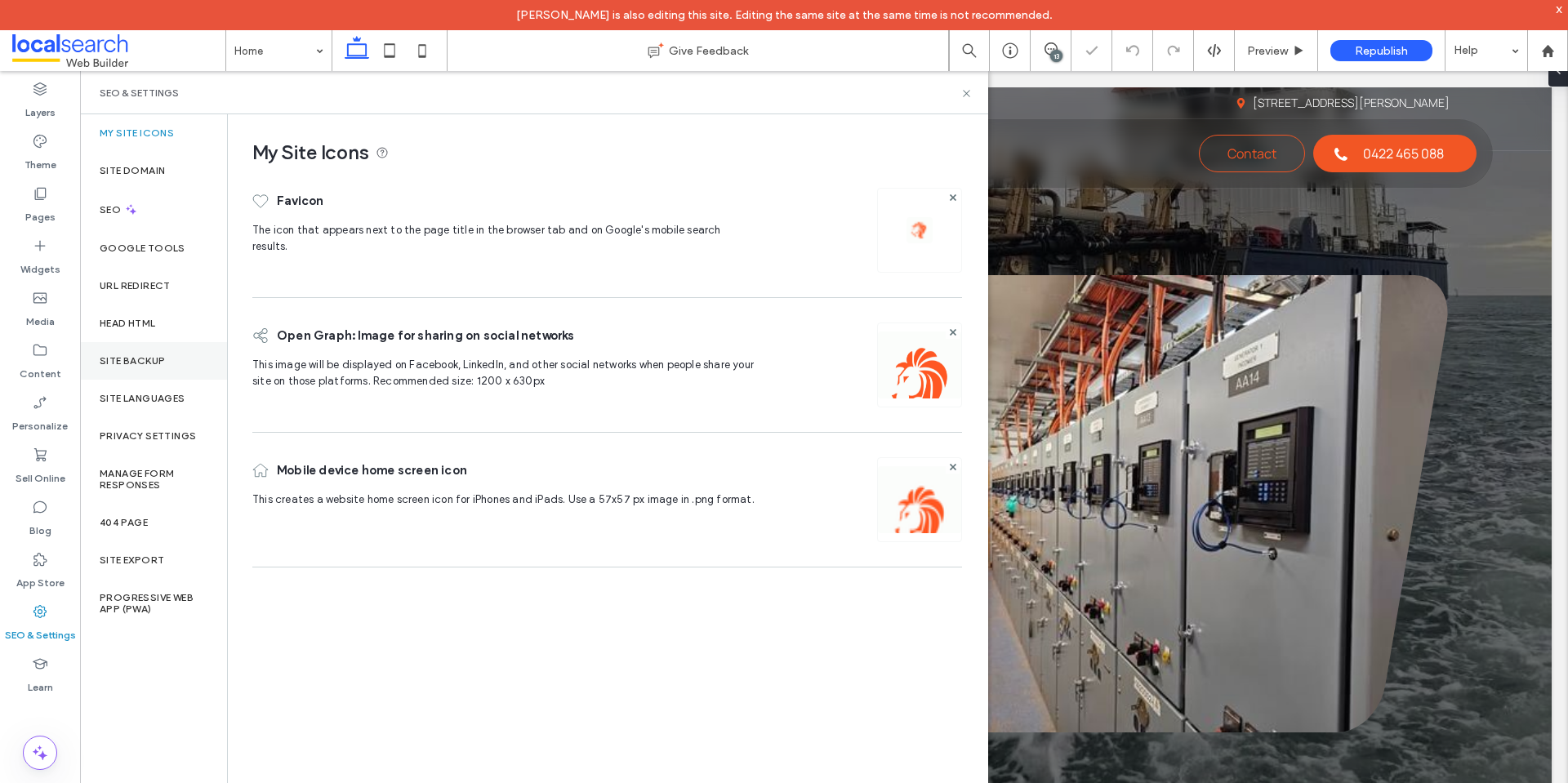
click at [135, 362] on label "Site Backup" at bounding box center [132, 361] width 66 height 11
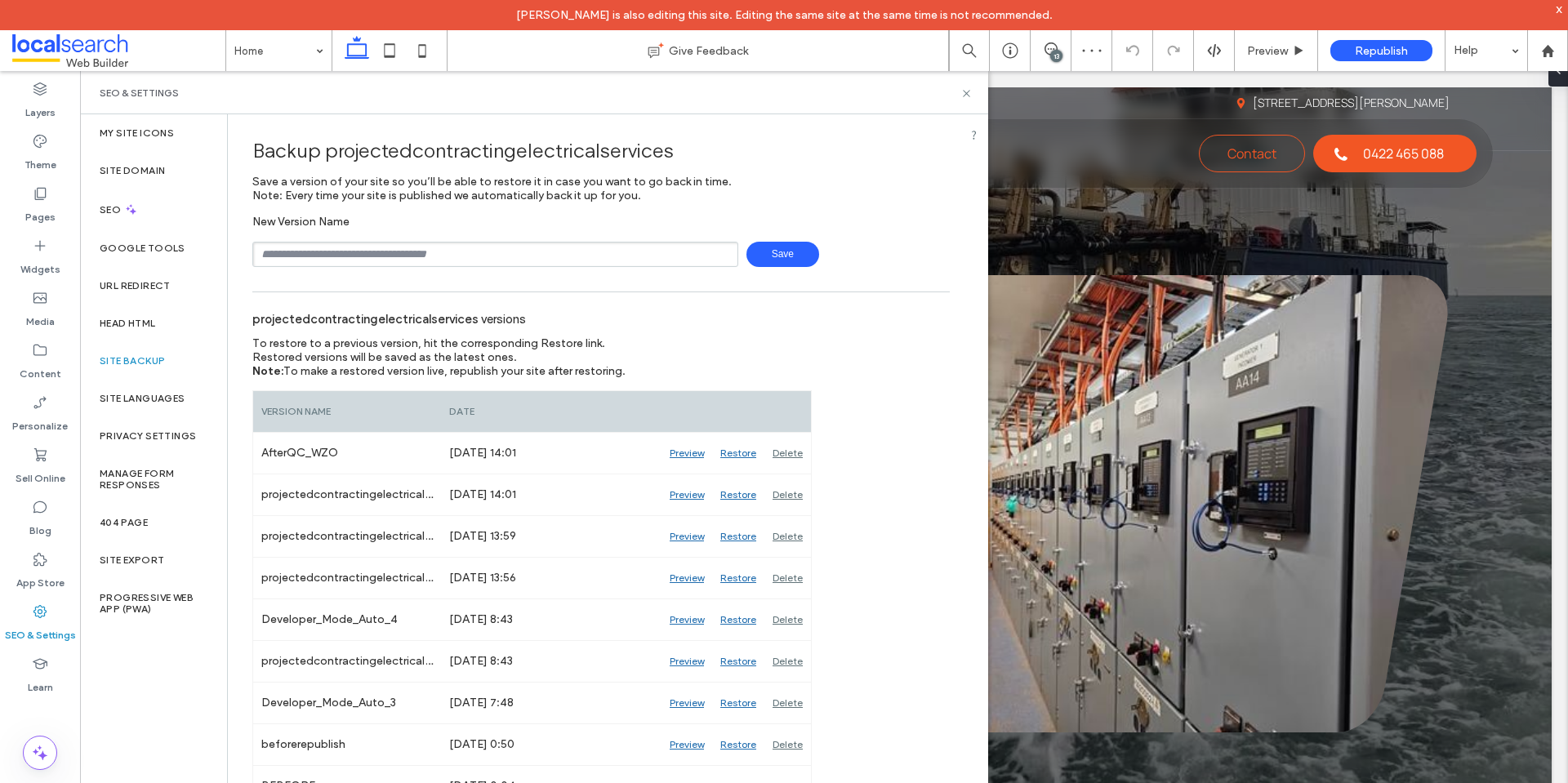
click at [963, 103] on div "SEO & Settings" at bounding box center [534, 93] width 908 height 44
click at [963, 100] on div "SEO & Settings" at bounding box center [534, 93] width 908 height 44
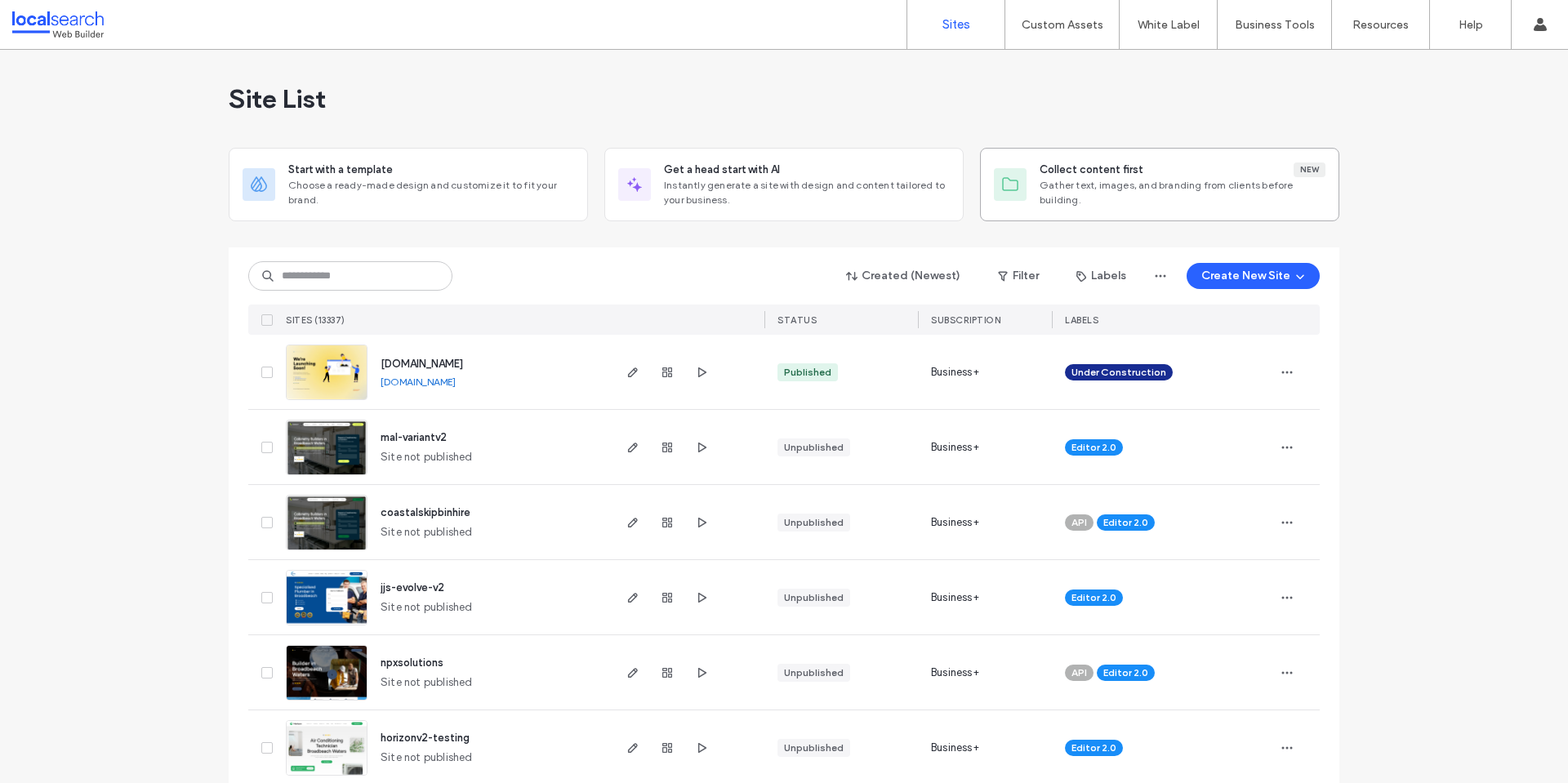
click at [1080, 195] on span "Gather text, images, and branding from clients before building." at bounding box center [1182, 192] width 286 height 29
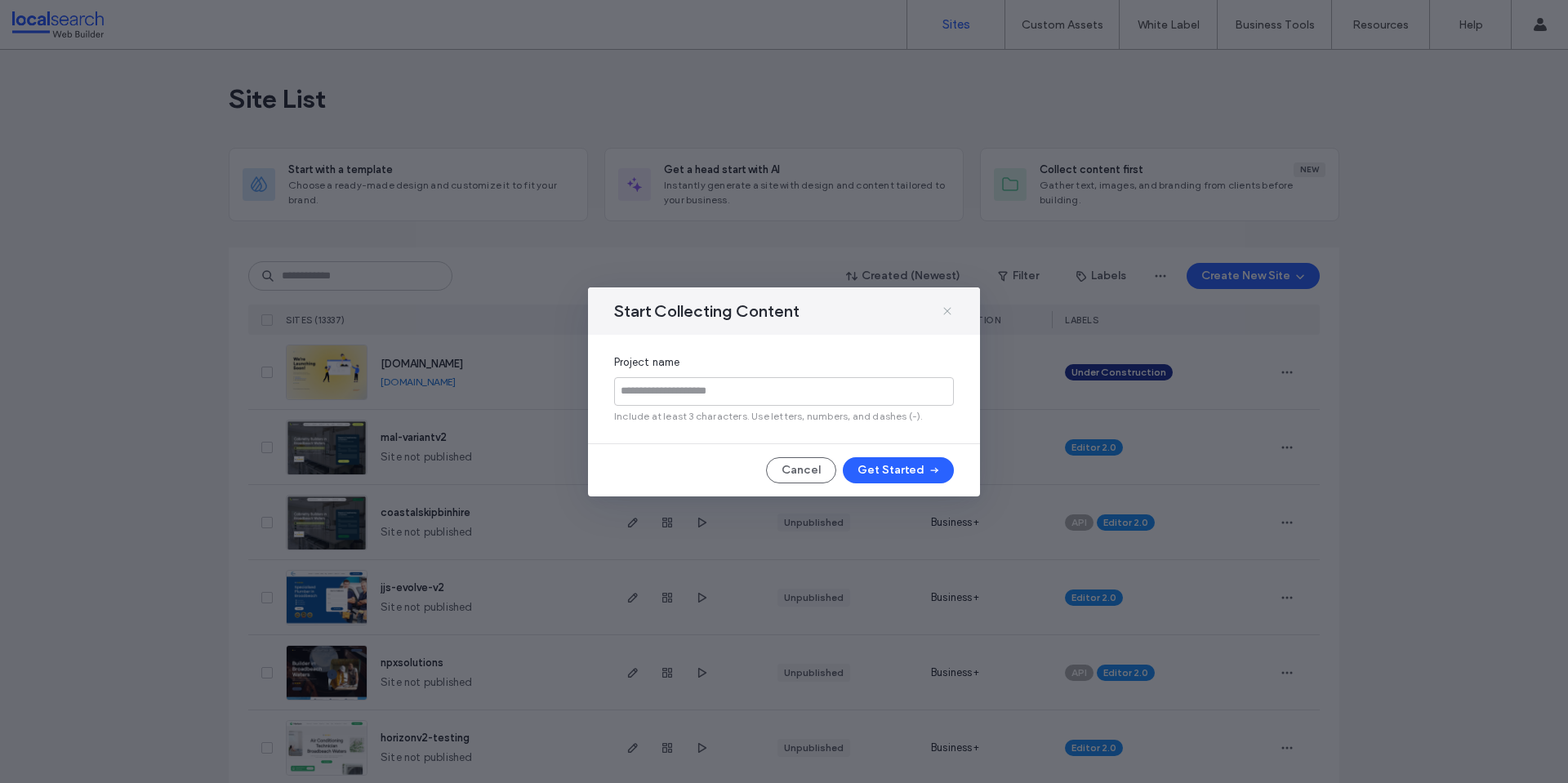
click at [948, 313] on icon at bounding box center [947, 312] width 13 height 13
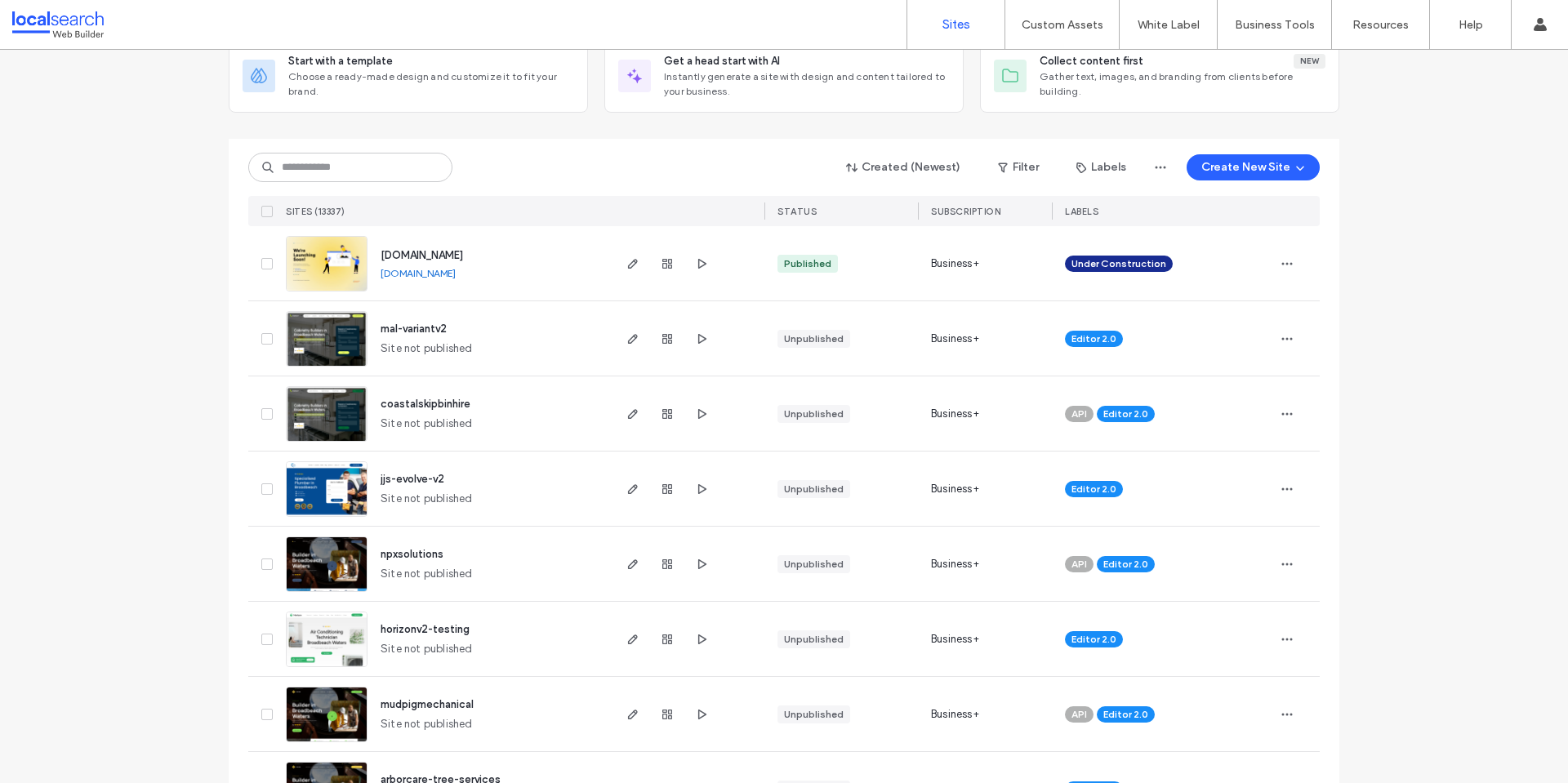
scroll to position [82, 0]
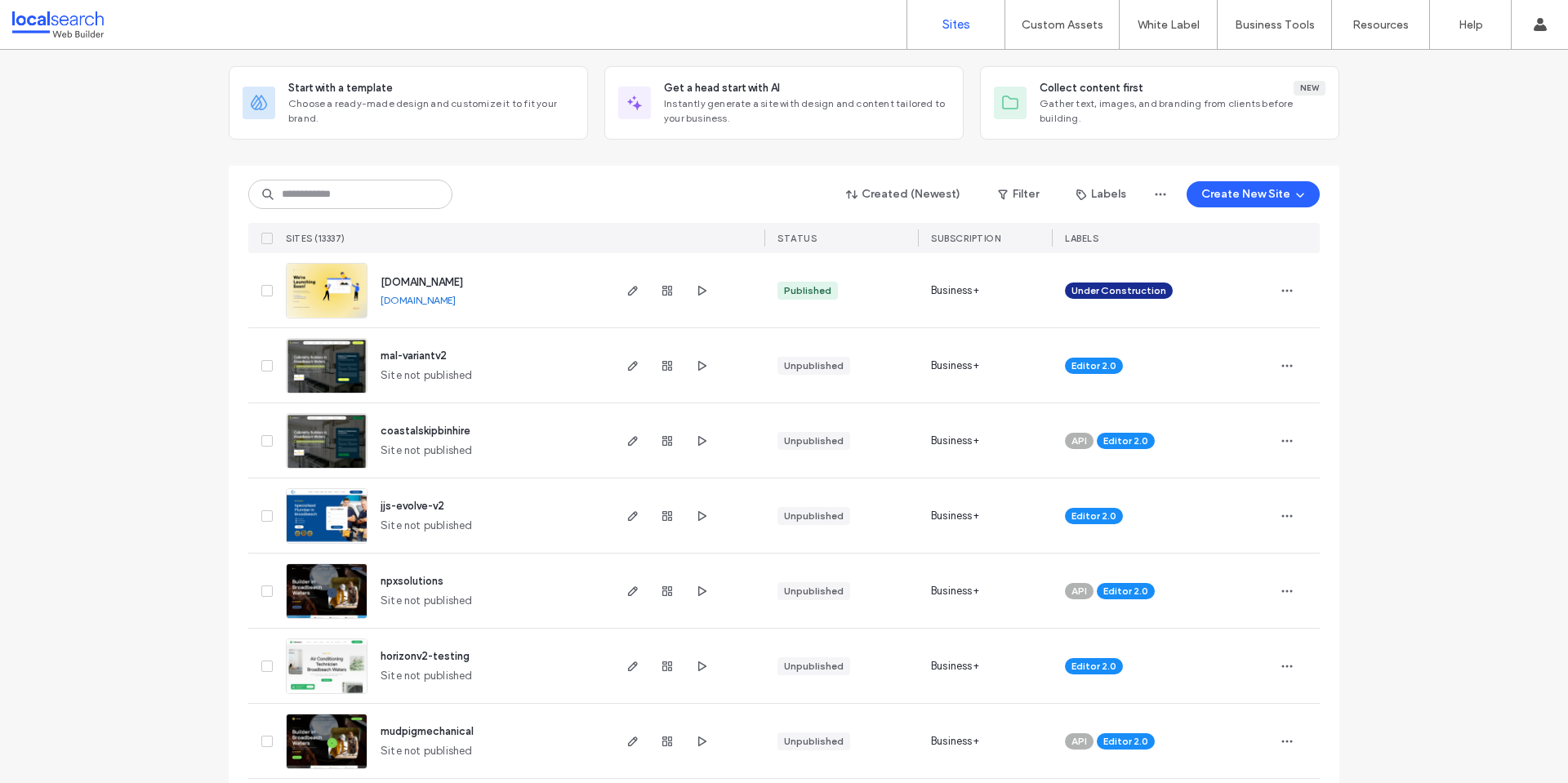
click at [456, 297] on link "www.cwtilestudio.com.au" at bounding box center [418, 299] width 75 height 12
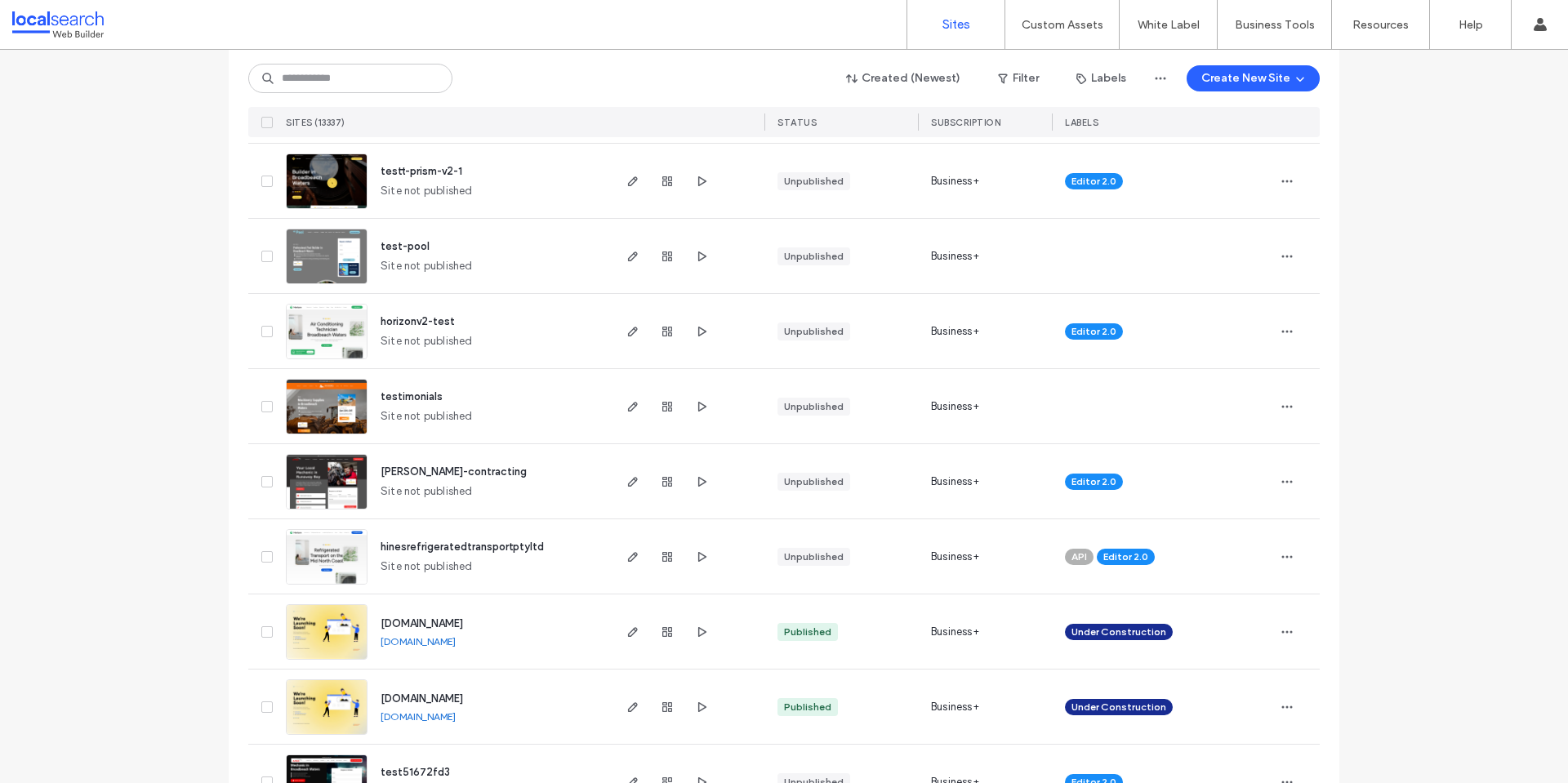
scroll to position [980, 0]
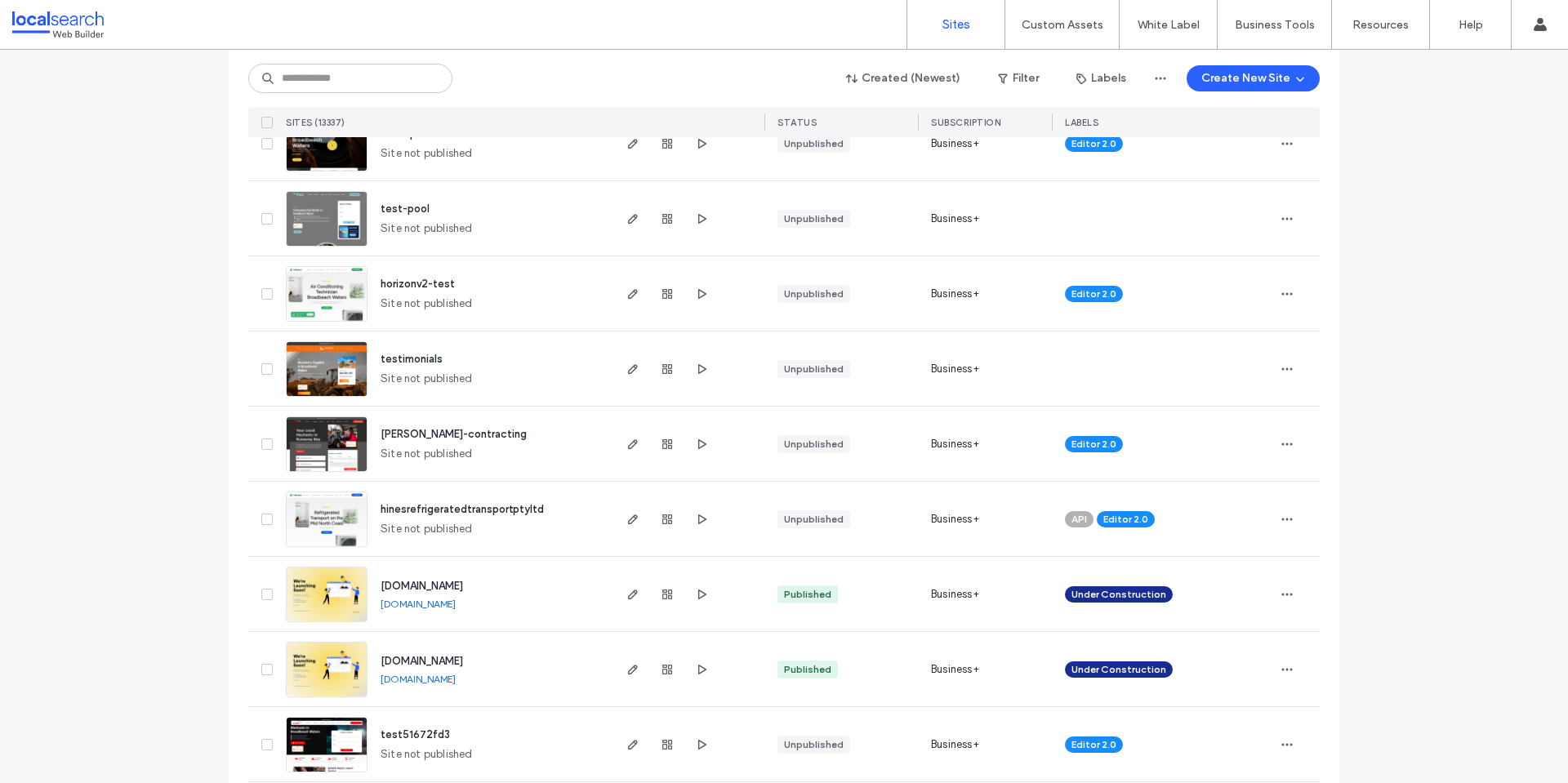
click at [430, 602] on link "www.abvplumbing.com.au" at bounding box center [418, 603] width 75 height 12
click at [430, 678] on link "www.davidsontiling.com.au" at bounding box center [418, 678] width 75 height 12
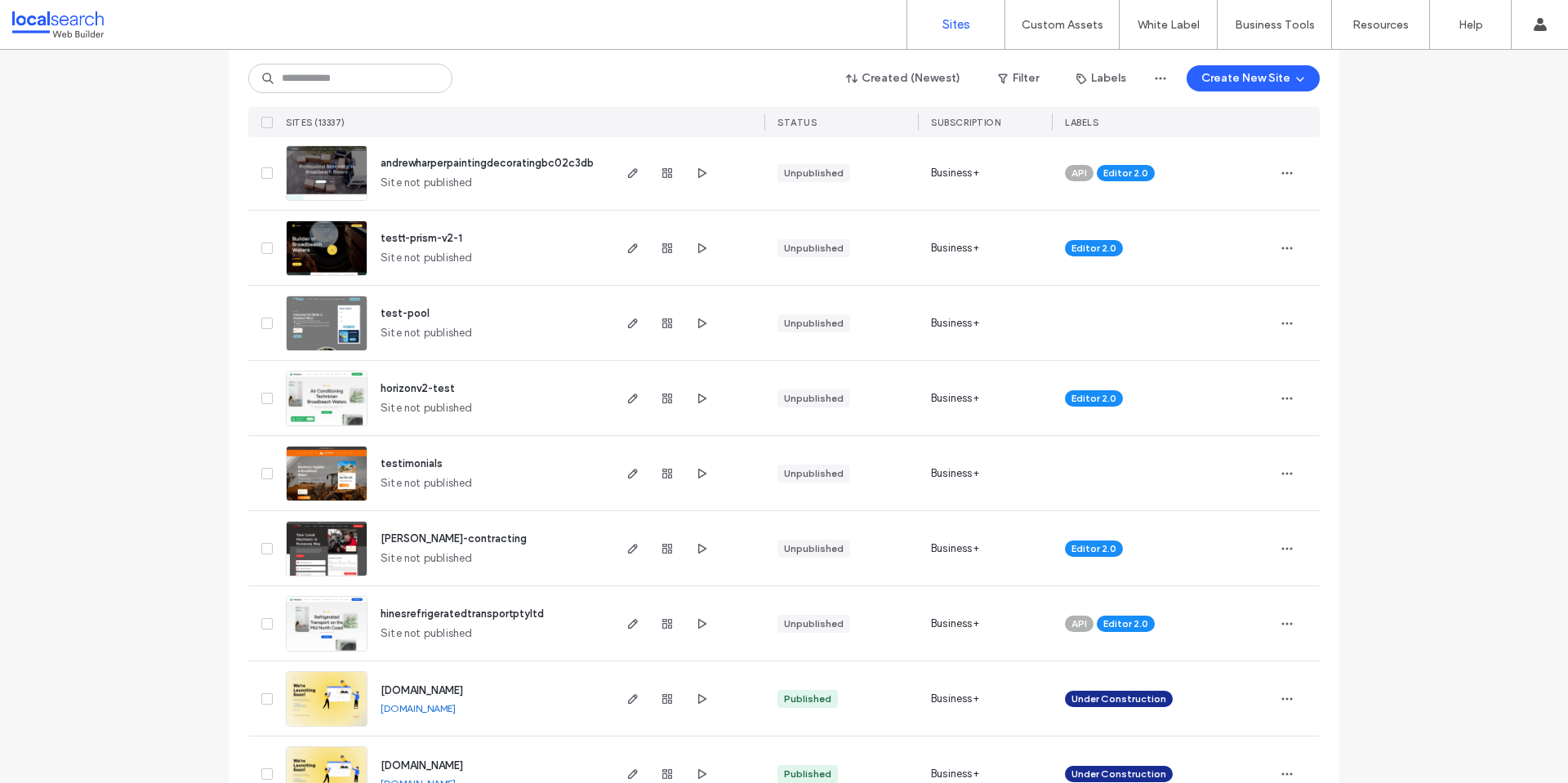
scroll to position [817, 0]
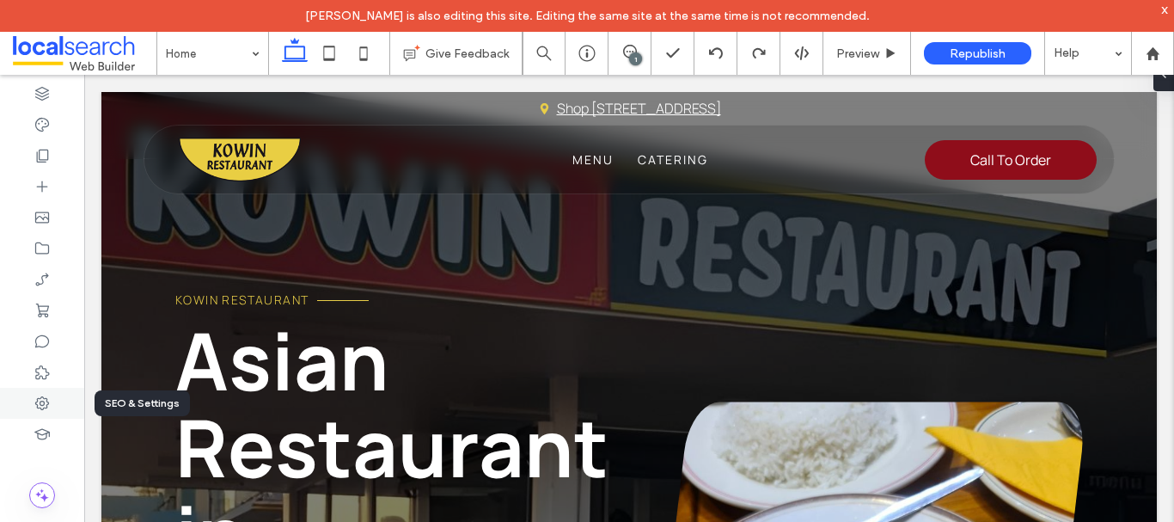
click at [49, 407] on icon at bounding box center [42, 403] width 17 height 17
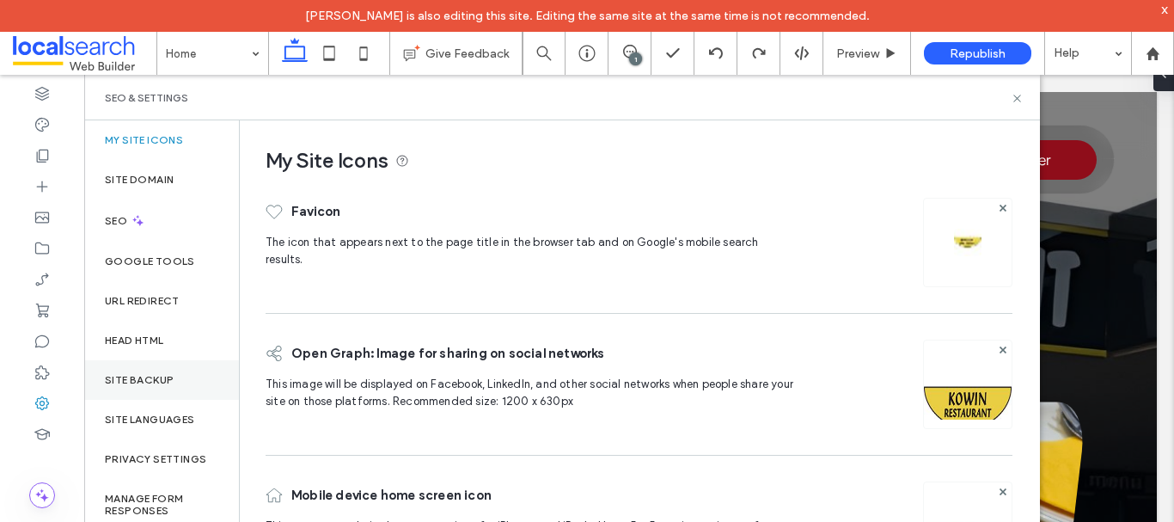
click at [182, 370] on div "Site Backup" at bounding box center [161, 380] width 155 height 40
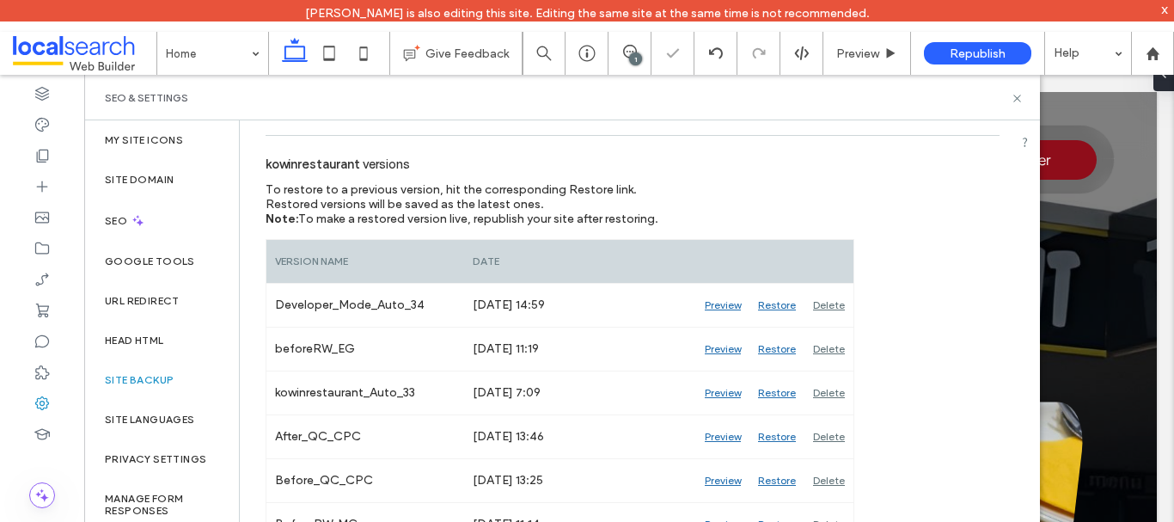
scroll to position [86, 0]
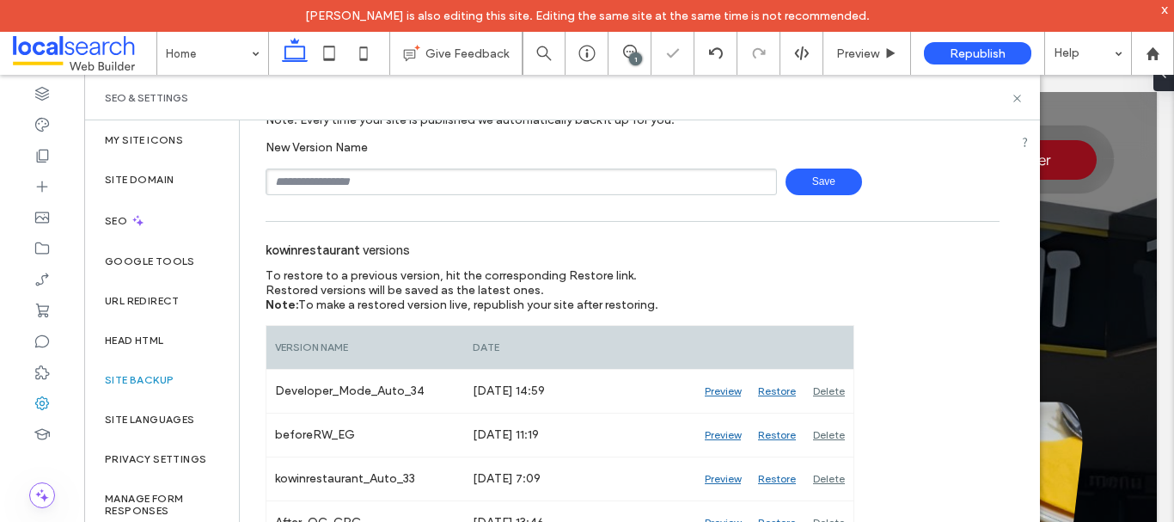
click at [400, 188] on input "text" at bounding box center [521, 181] width 511 height 27
type input "**********"
click at [821, 174] on span "Save" at bounding box center [824, 181] width 76 height 27
click at [390, 182] on input "text" at bounding box center [521, 181] width 511 height 27
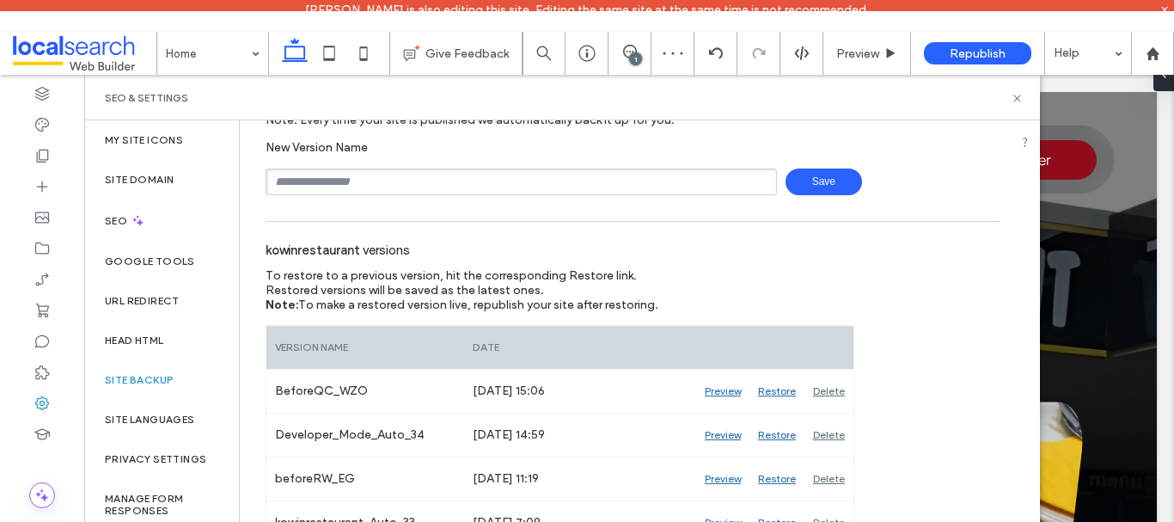
type input "**********"
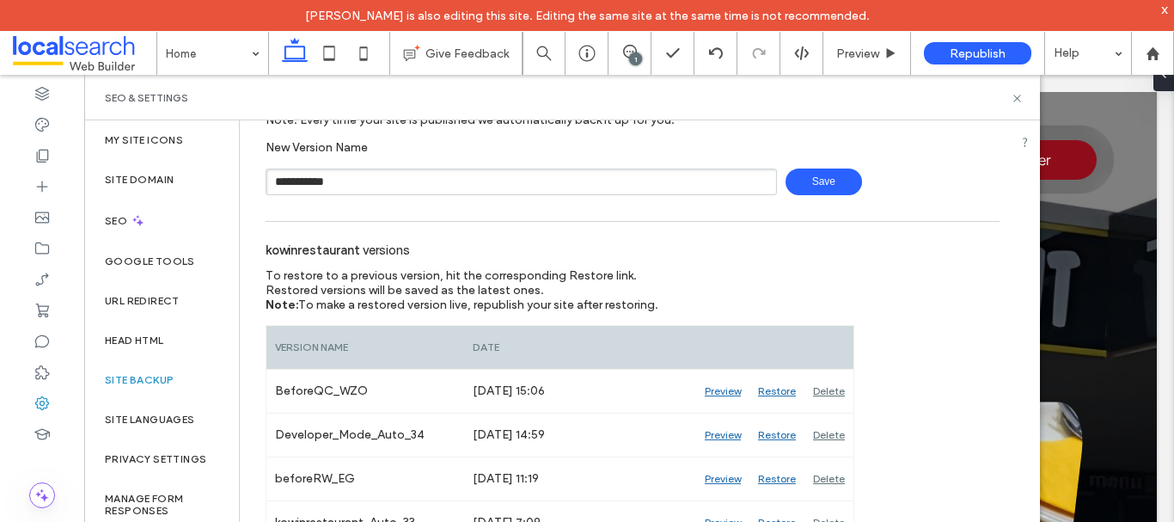
click at [804, 184] on span "Save" at bounding box center [824, 181] width 76 height 27
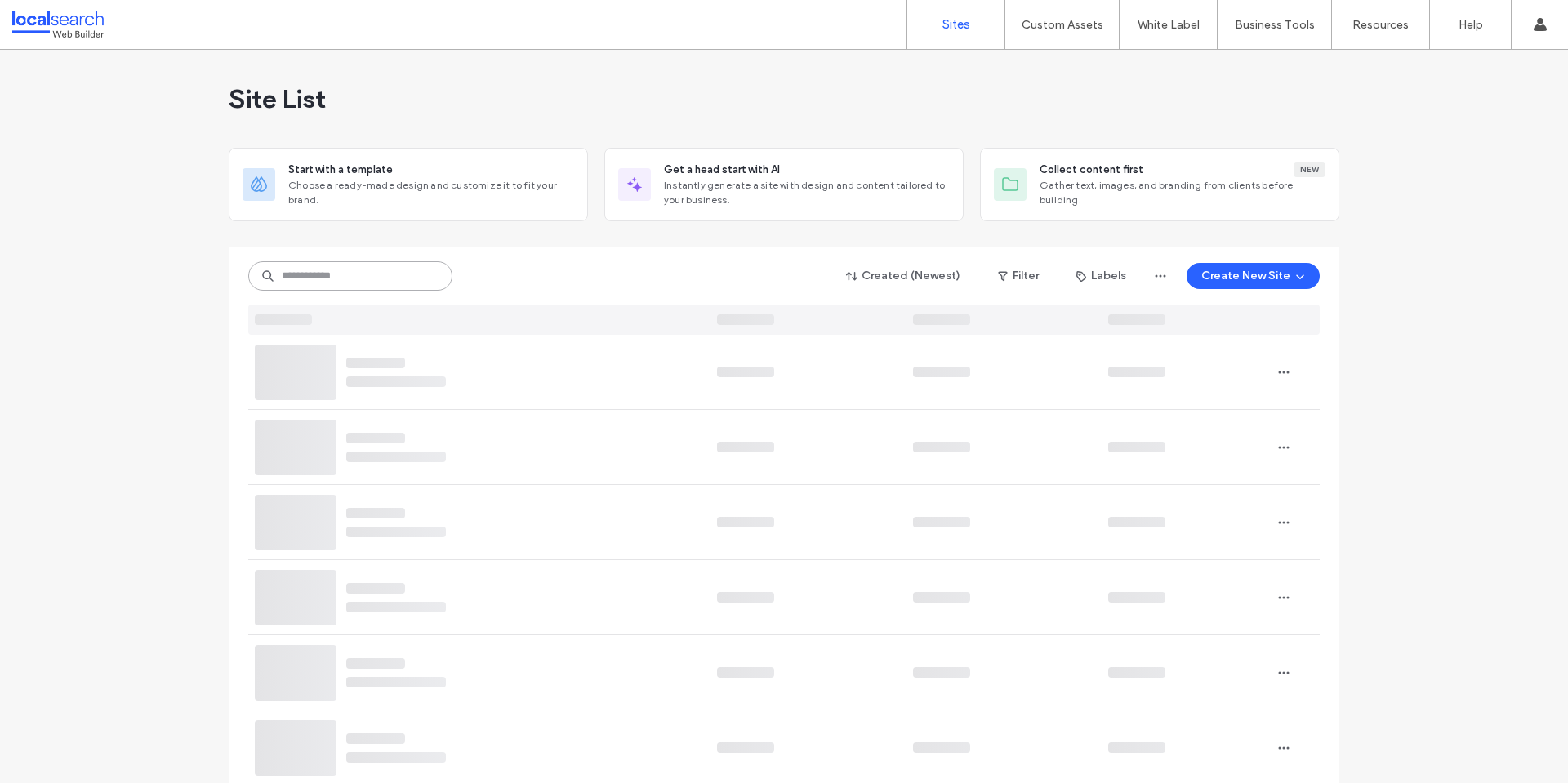
paste input "**********"
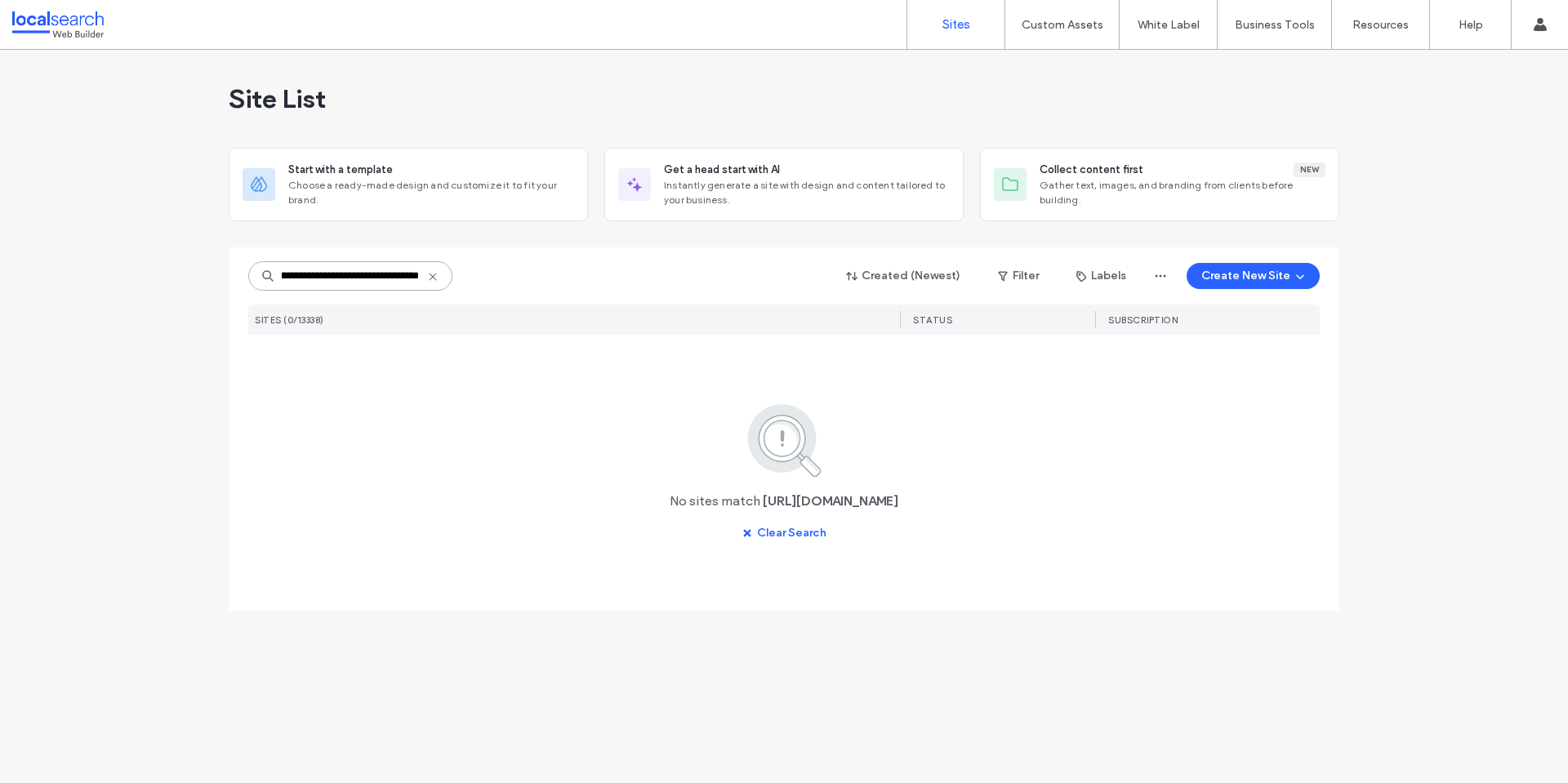
type input "**********"
click at [428, 282] on icon at bounding box center [433, 277] width 13 height 13
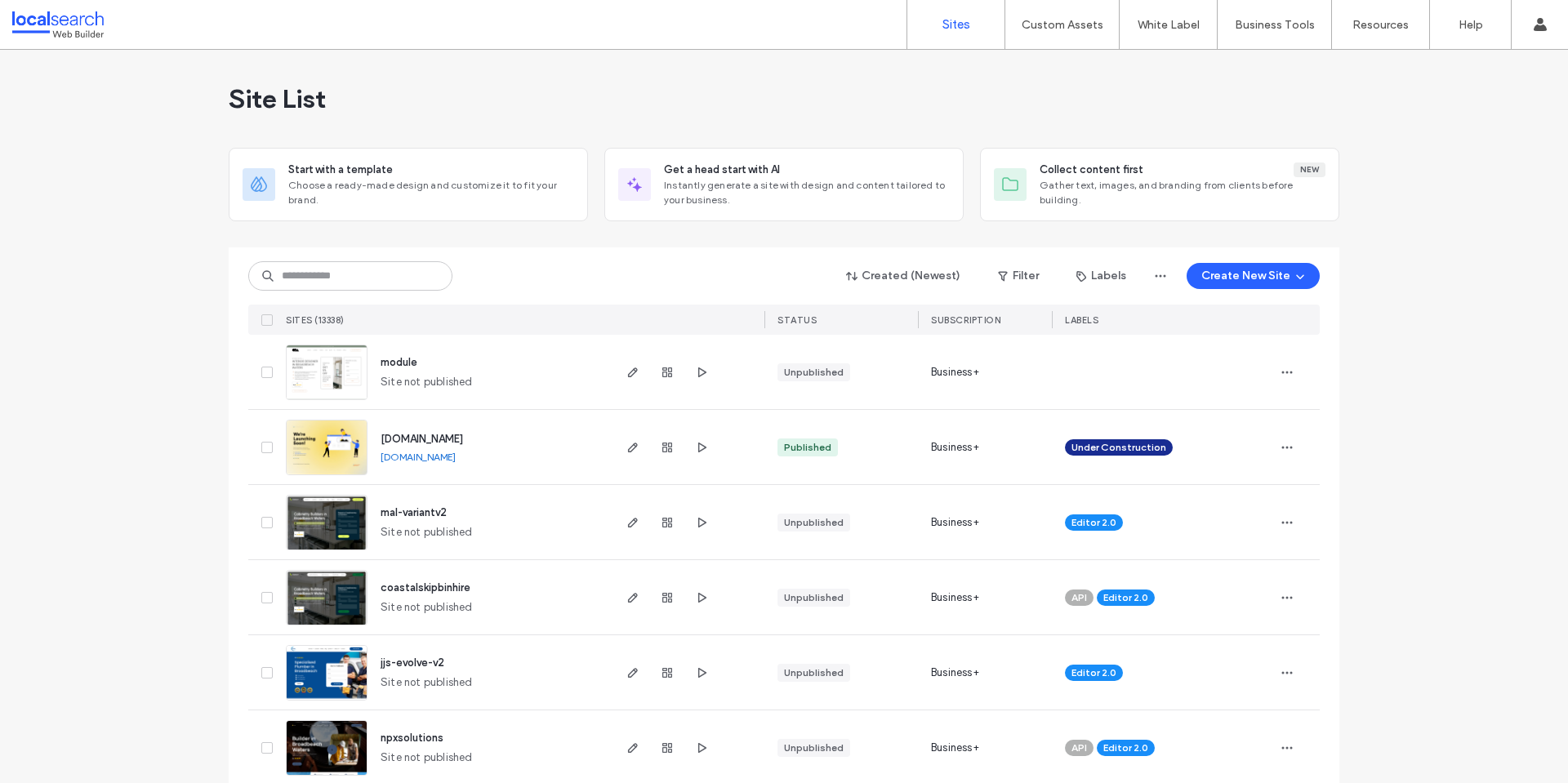
click at [849, 97] on div "Site List" at bounding box center [784, 98] width 1111 height 98
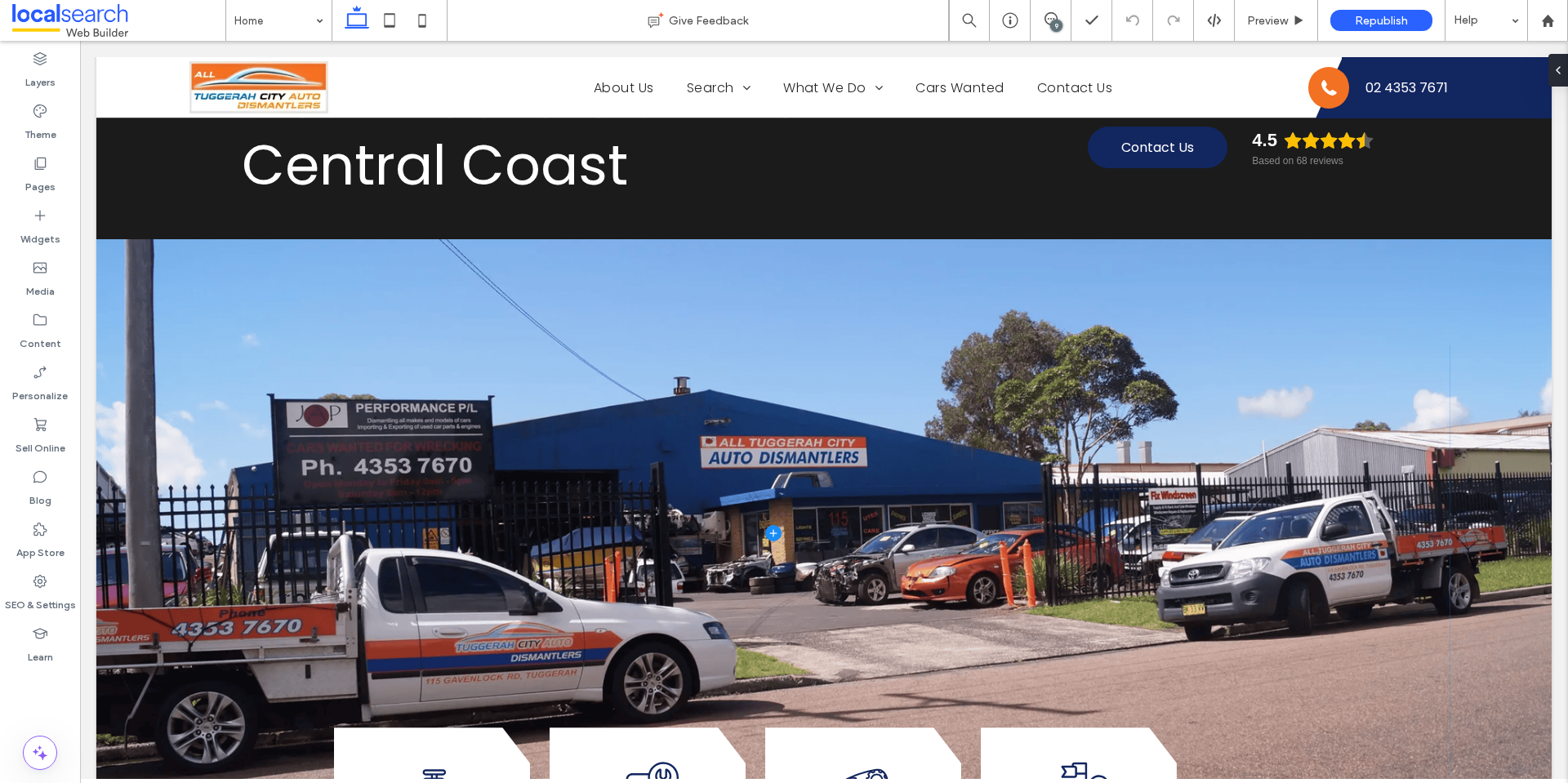
scroll to position [327, 0]
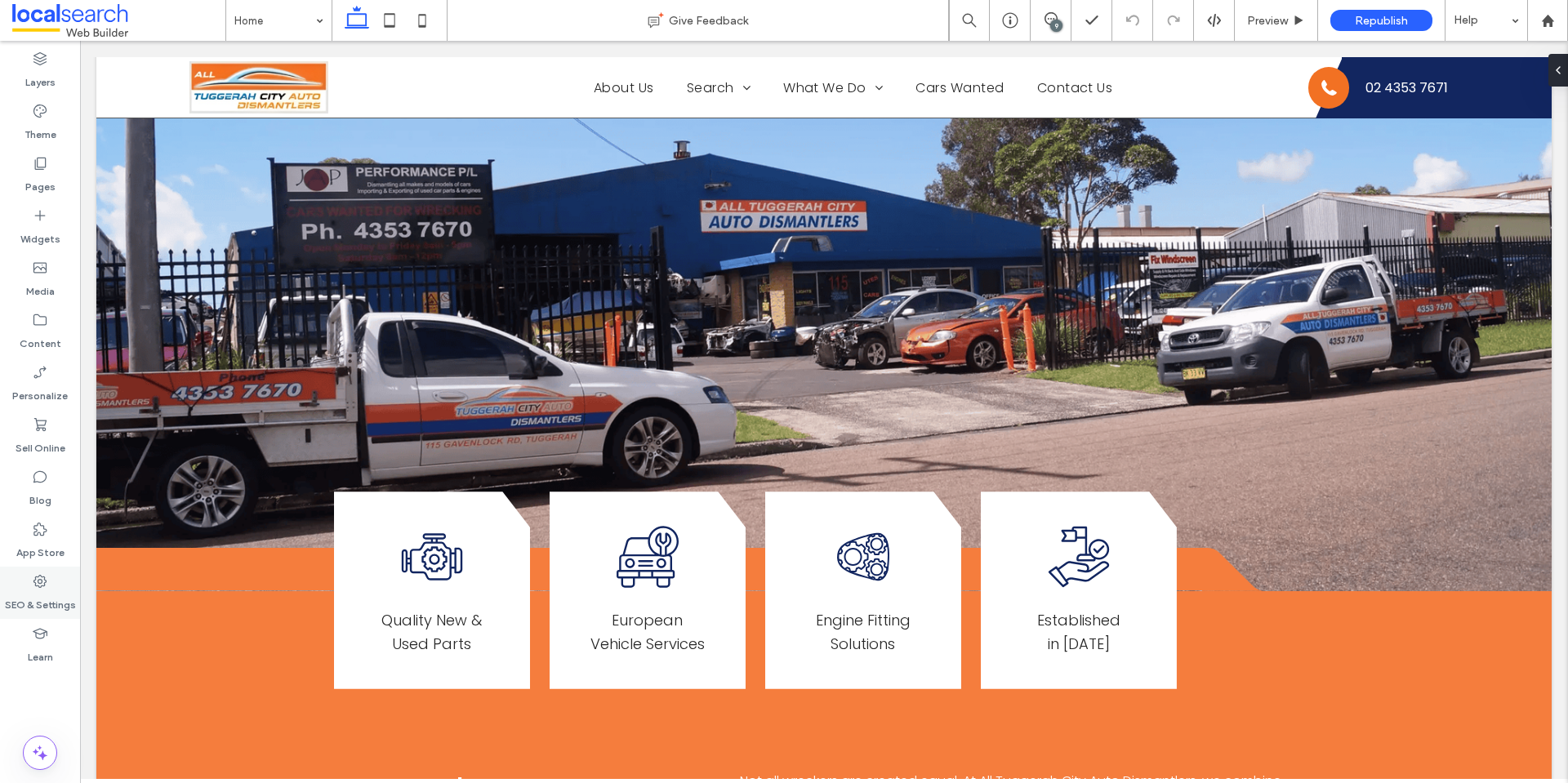
click at [48, 601] on label "SEO & Settings" at bounding box center [40, 602] width 71 height 23
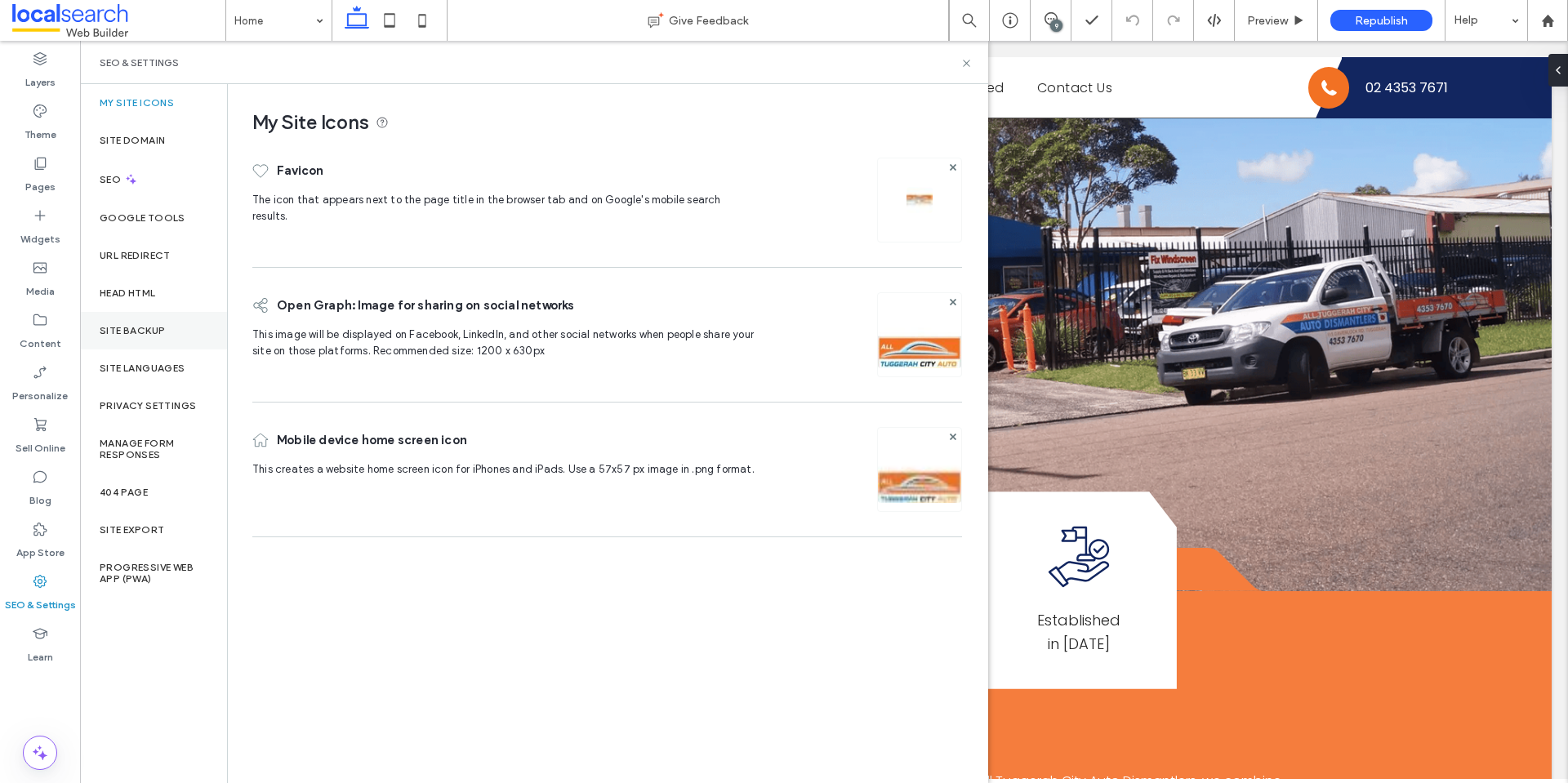
click at [195, 337] on div "Site Backup" at bounding box center [153, 331] width 147 height 38
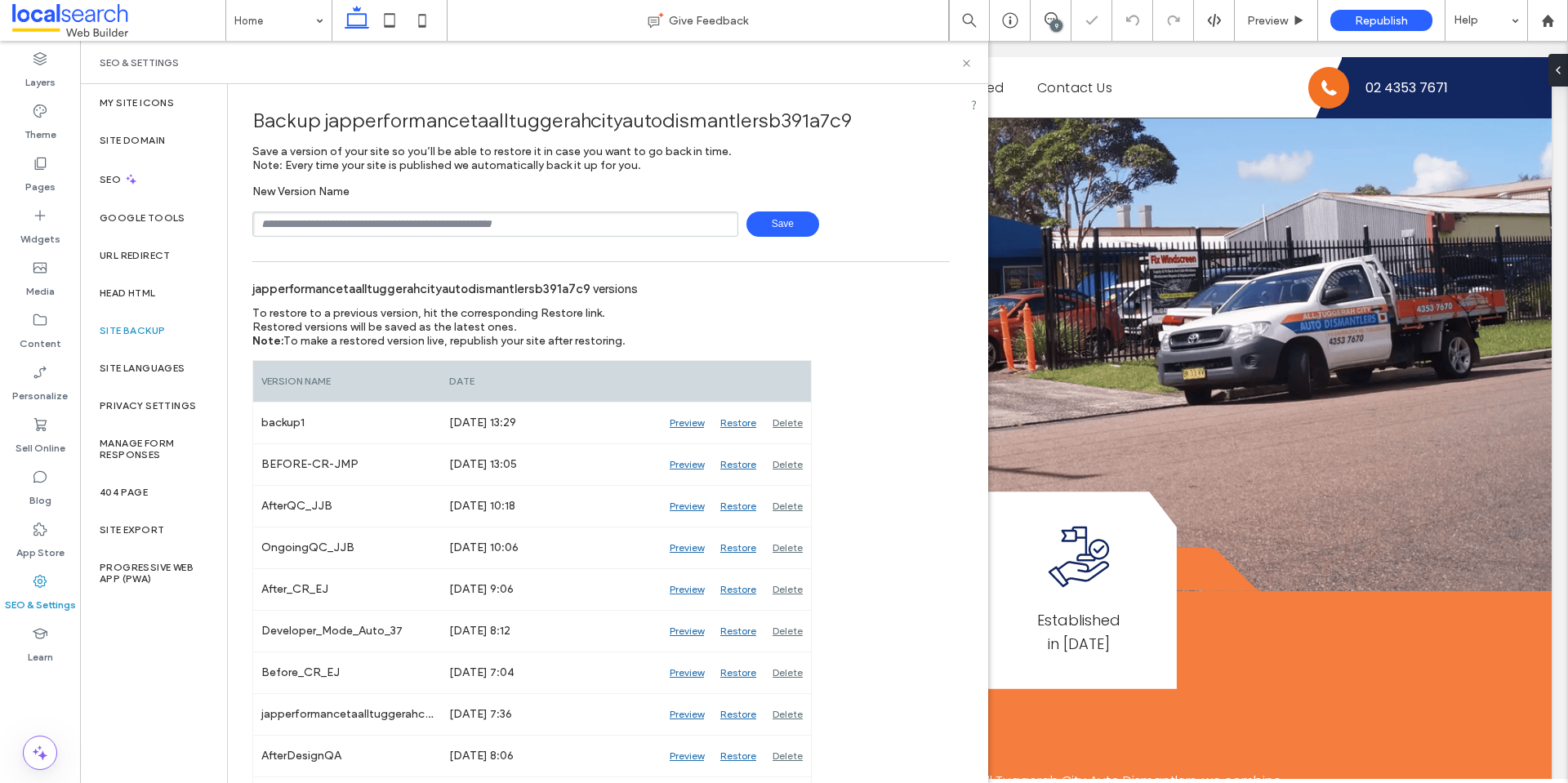
click at [376, 224] on input "text" at bounding box center [495, 224] width 486 height 26
click at [337, 236] on input "text" at bounding box center [495, 224] width 486 height 26
click at [328, 229] on input "text" at bounding box center [495, 224] width 486 height 26
type input "**********"
click at [797, 219] on span "Save" at bounding box center [783, 224] width 72 height 26
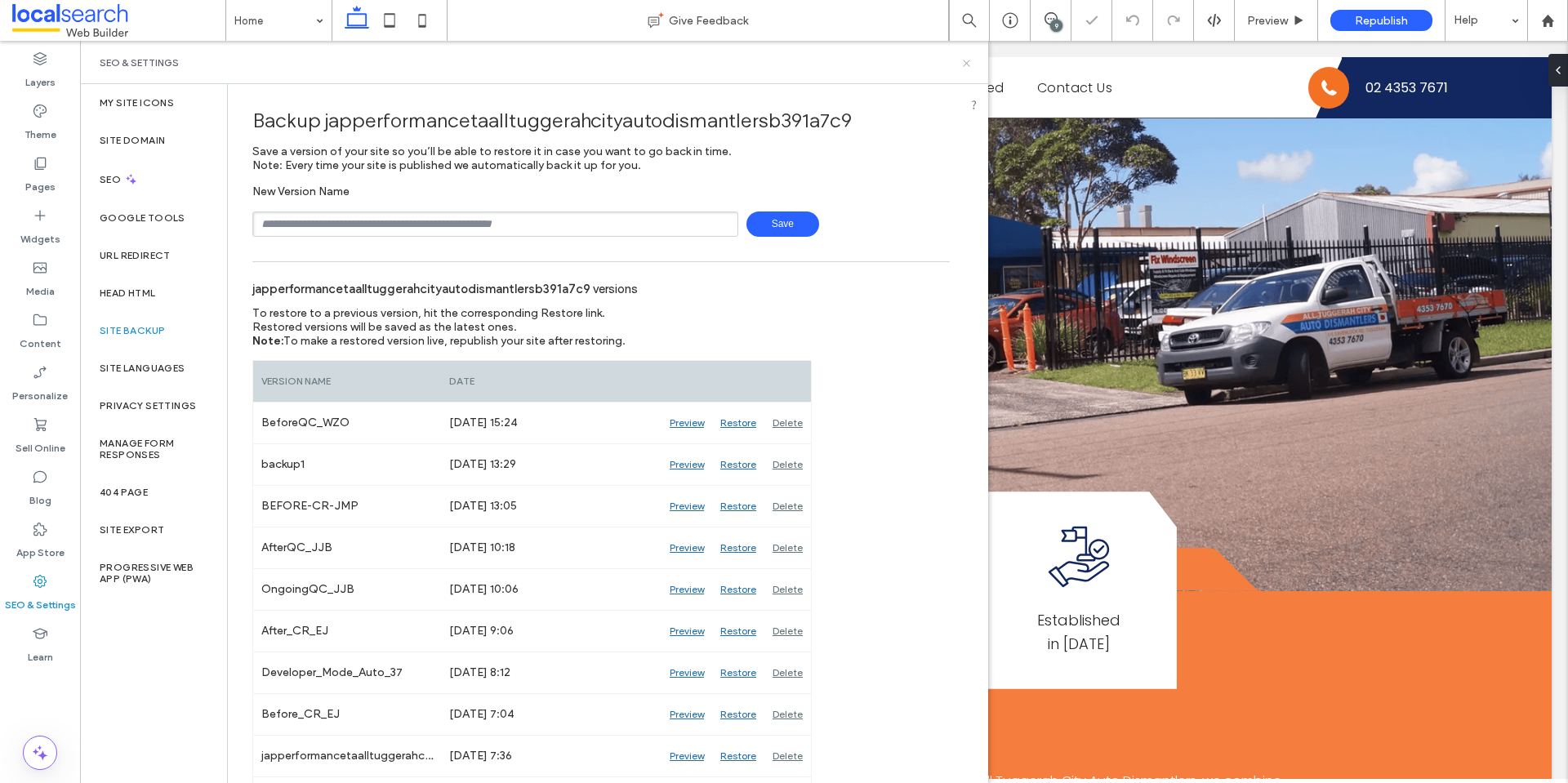
click at [965, 61] on use at bounding box center [966, 63] width 7 height 7
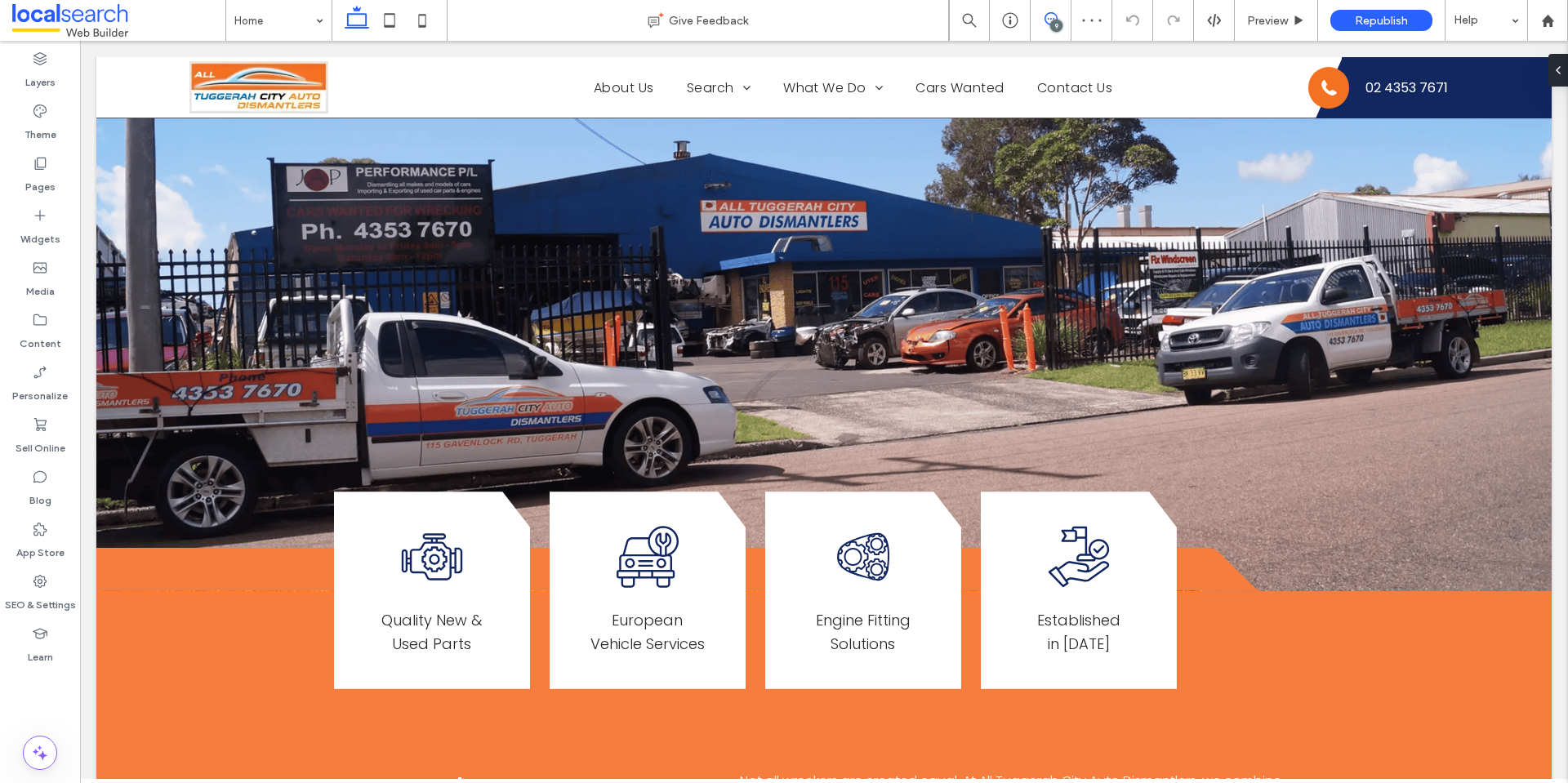
click at [1042, 22] on span at bounding box center [1051, 19] width 40 height 13
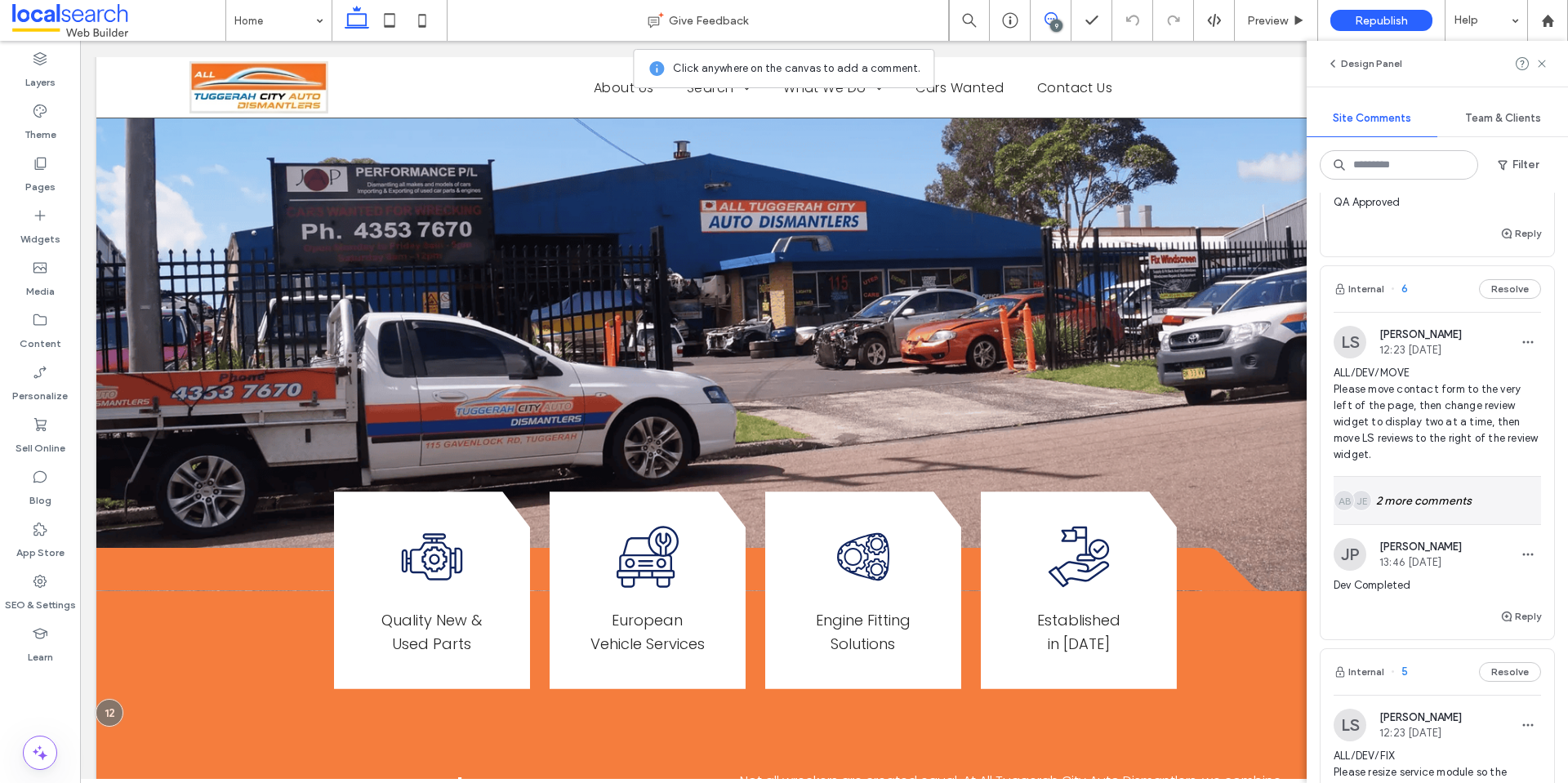
scroll to position [2042, 0]
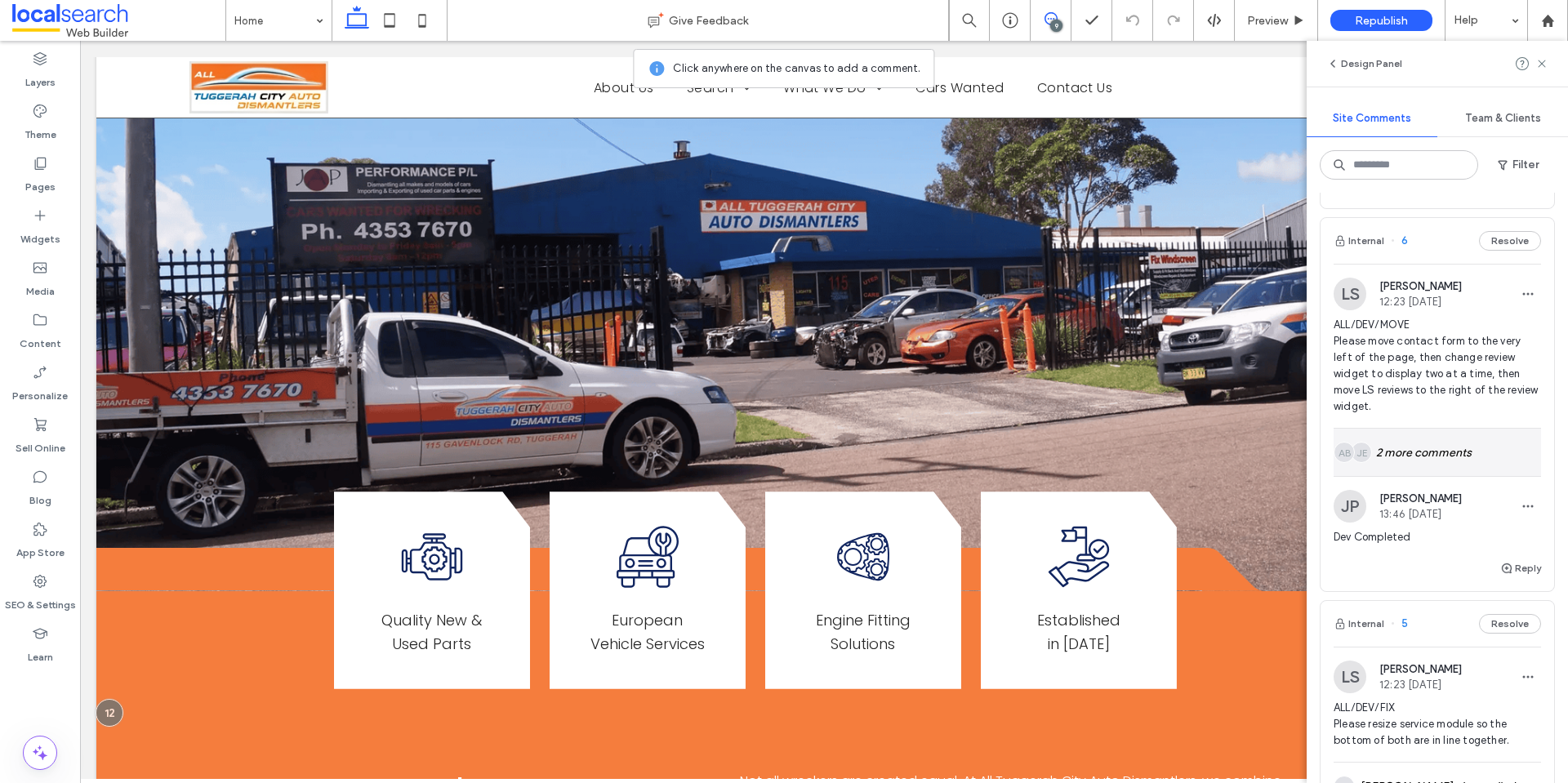
click at [1452, 437] on div "JE AB 2 more comments" at bounding box center [1438, 452] width 207 height 48
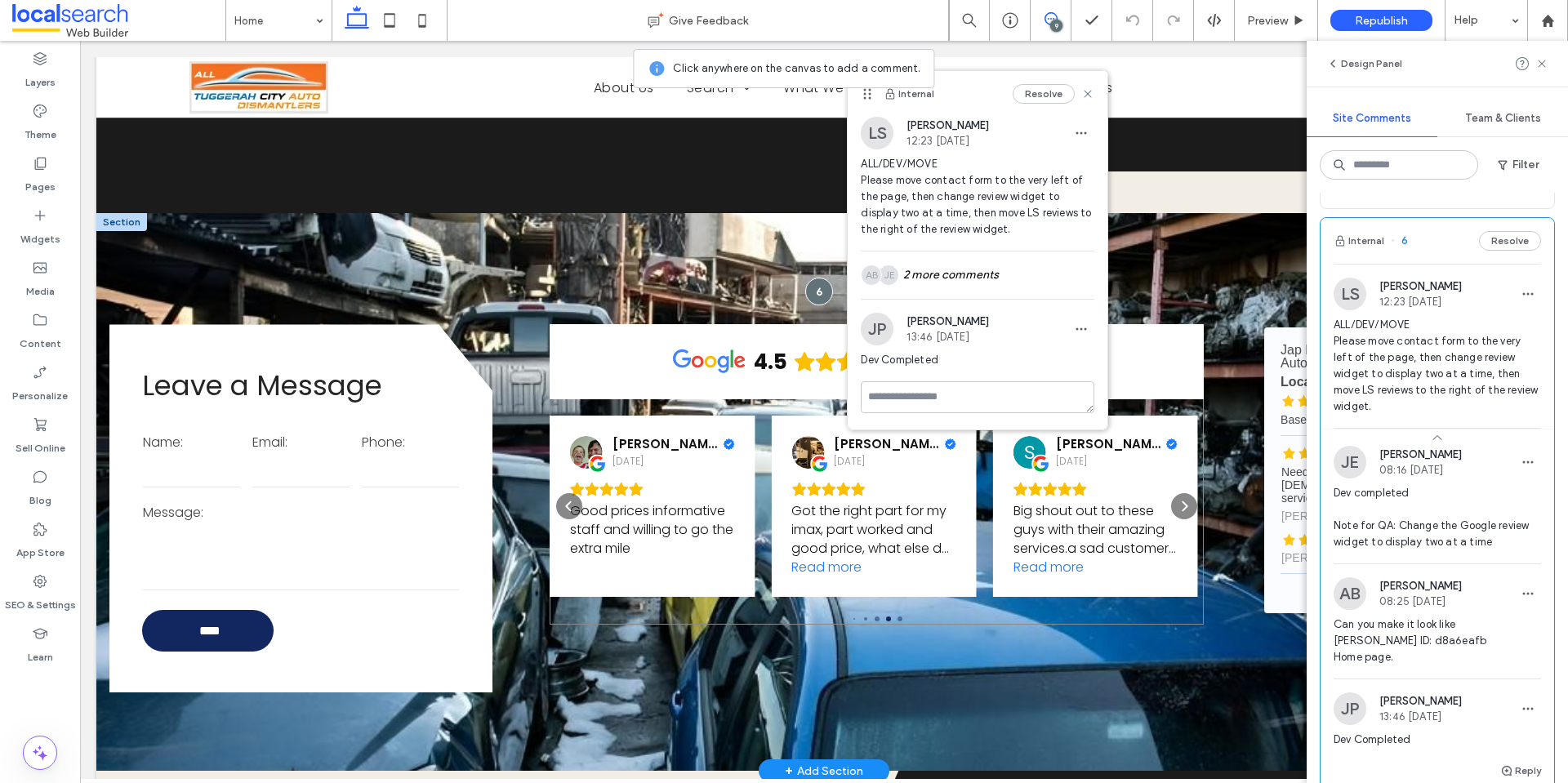
scroll to position [2995, 0]
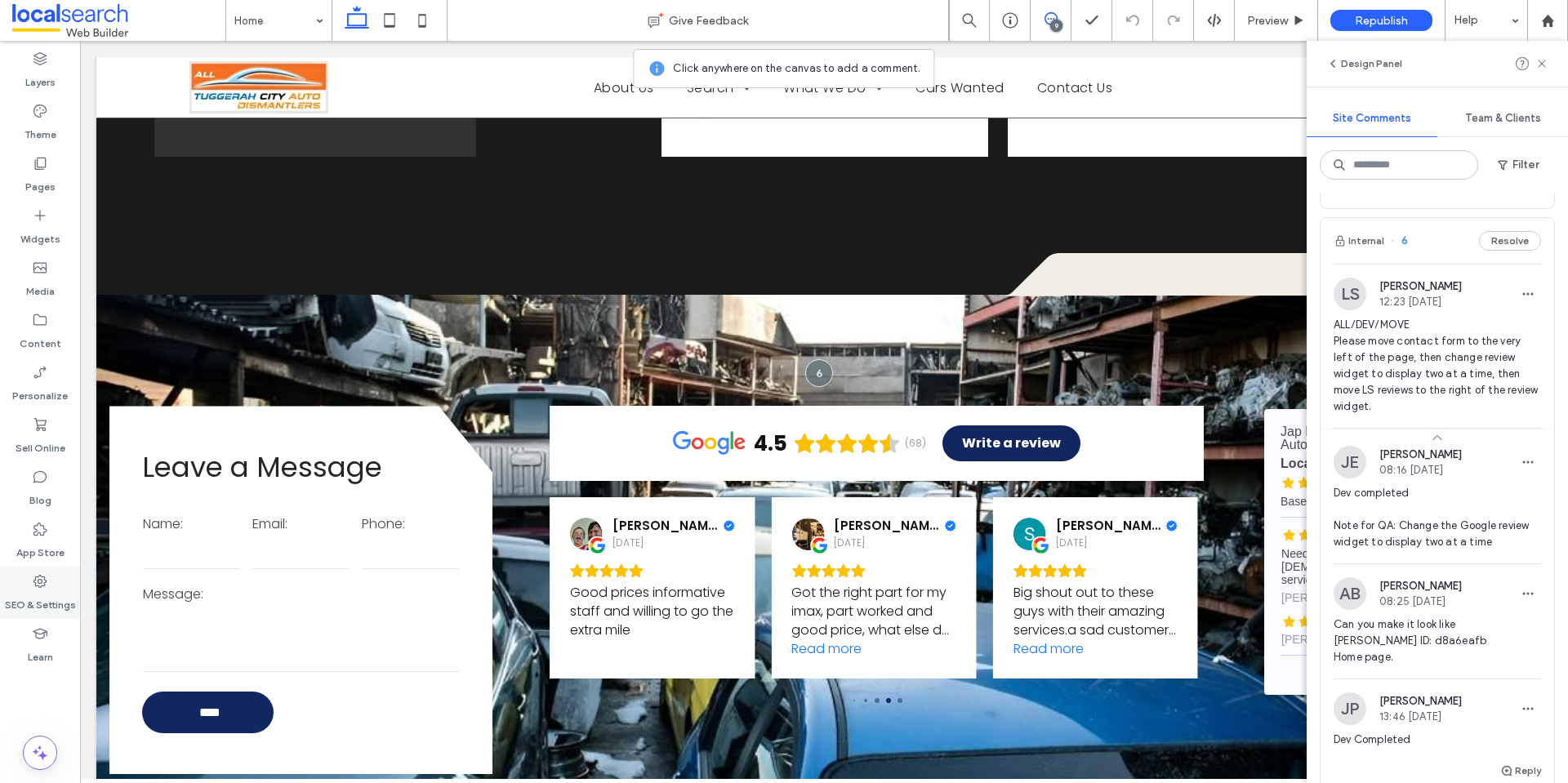
click at [54, 582] on div "SEO & Settings" at bounding box center [40, 593] width 80 height 52
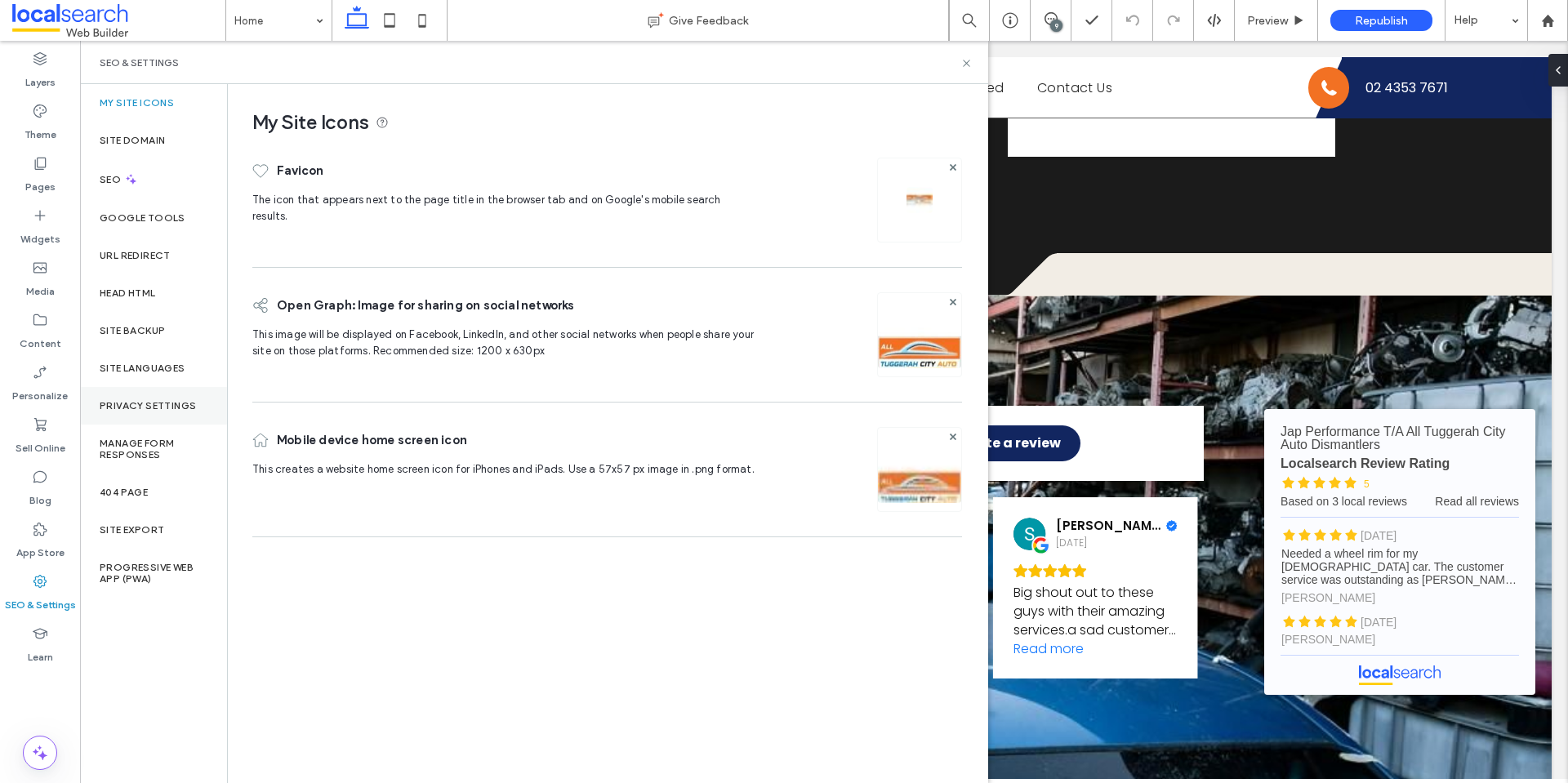
scroll to position [0, 0]
drag, startPoint x: 963, startPoint y: 63, endPoint x: 1091, endPoint y: 39, distance: 130.2
click at [964, 63] on icon at bounding box center [966, 63] width 12 height 12
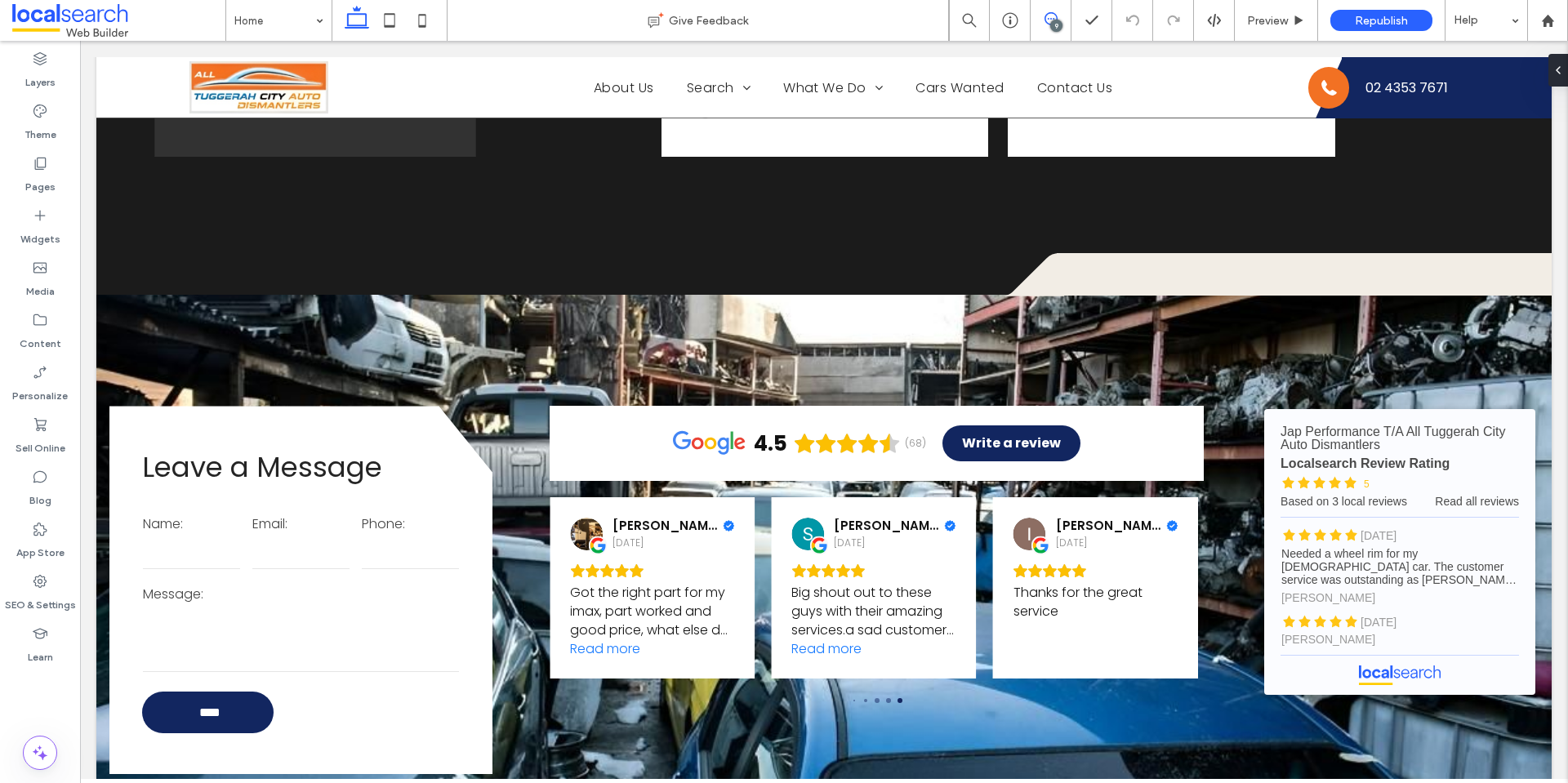
click at [1060, 15] on span at bounding box center [1051, 19] width 40 height 13
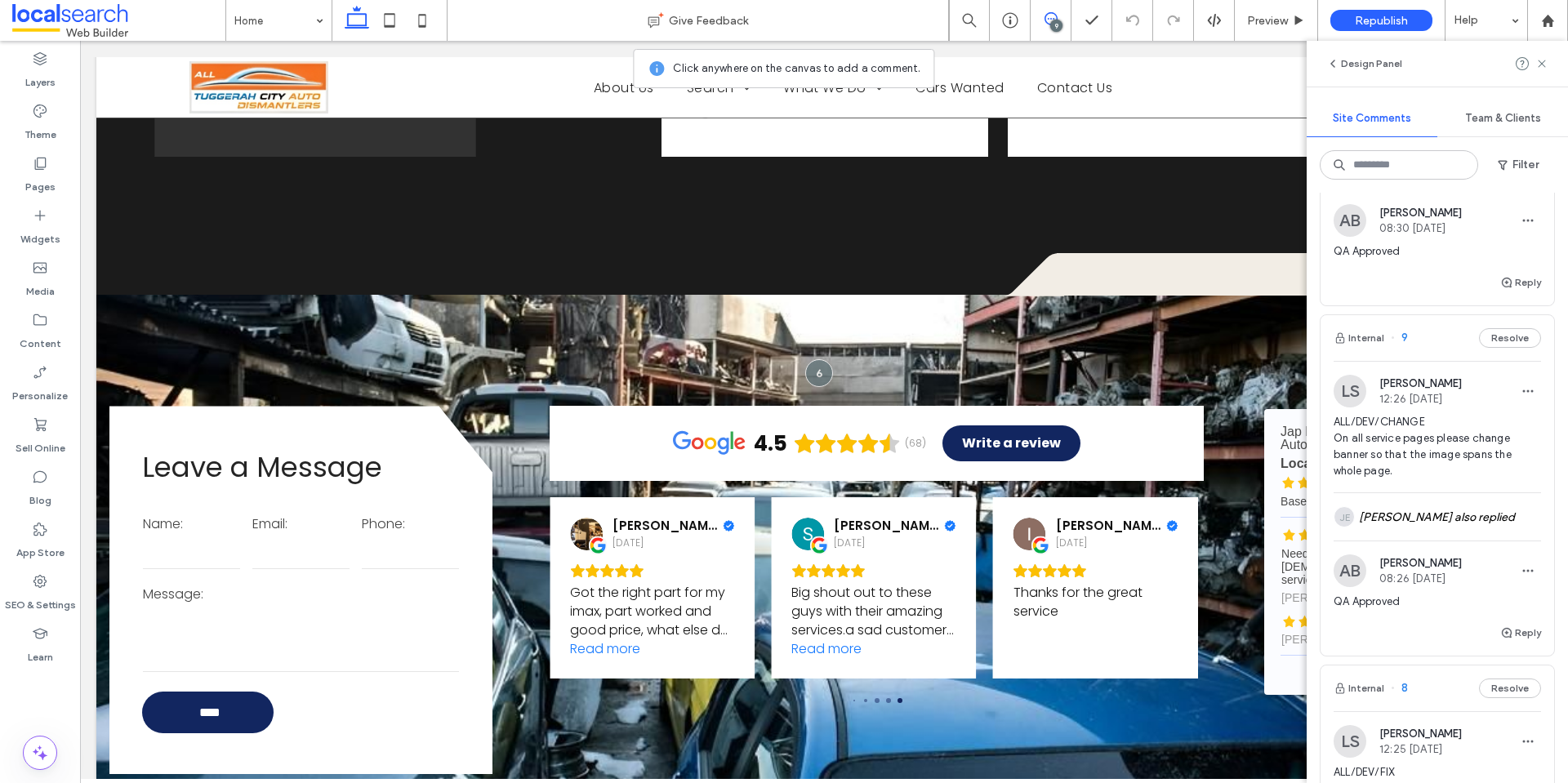
scroll to position [1074, 0]
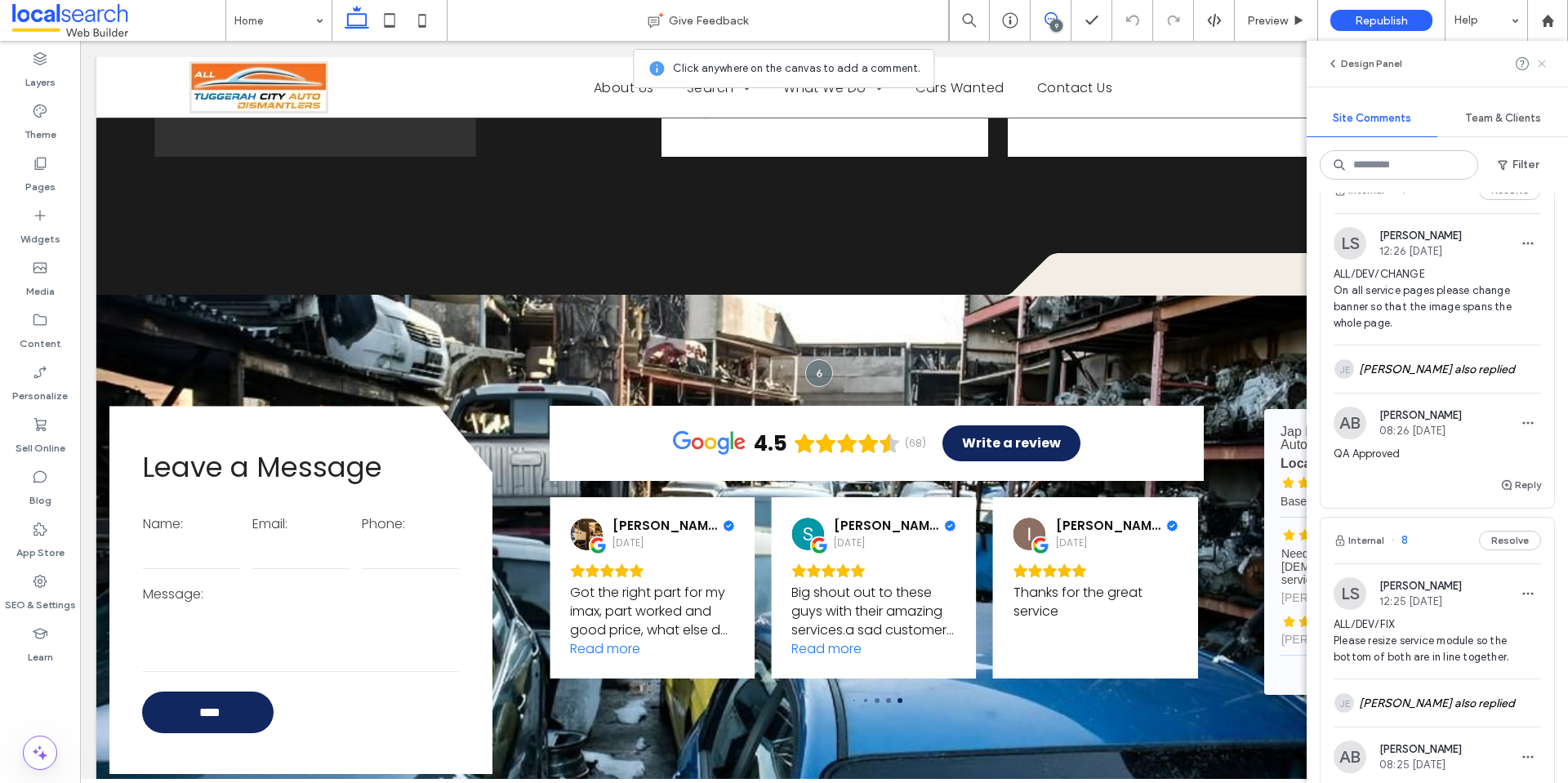
click at [1543, 67] on icon at bounding box center [1542, 64] width 13 height 13
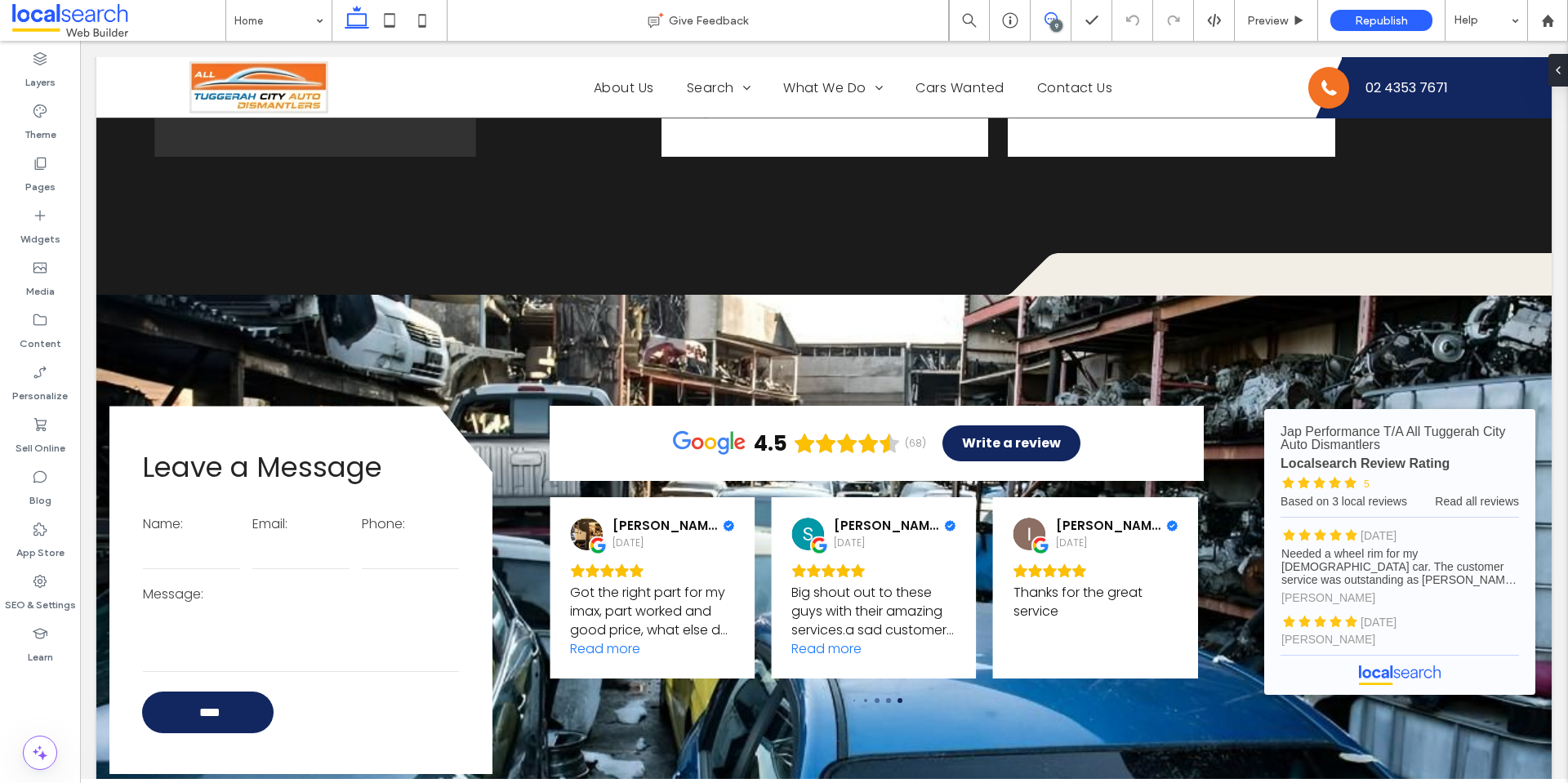
click at [1044, 15] on icon at bounding box center [1051, 19] width 13 height 13
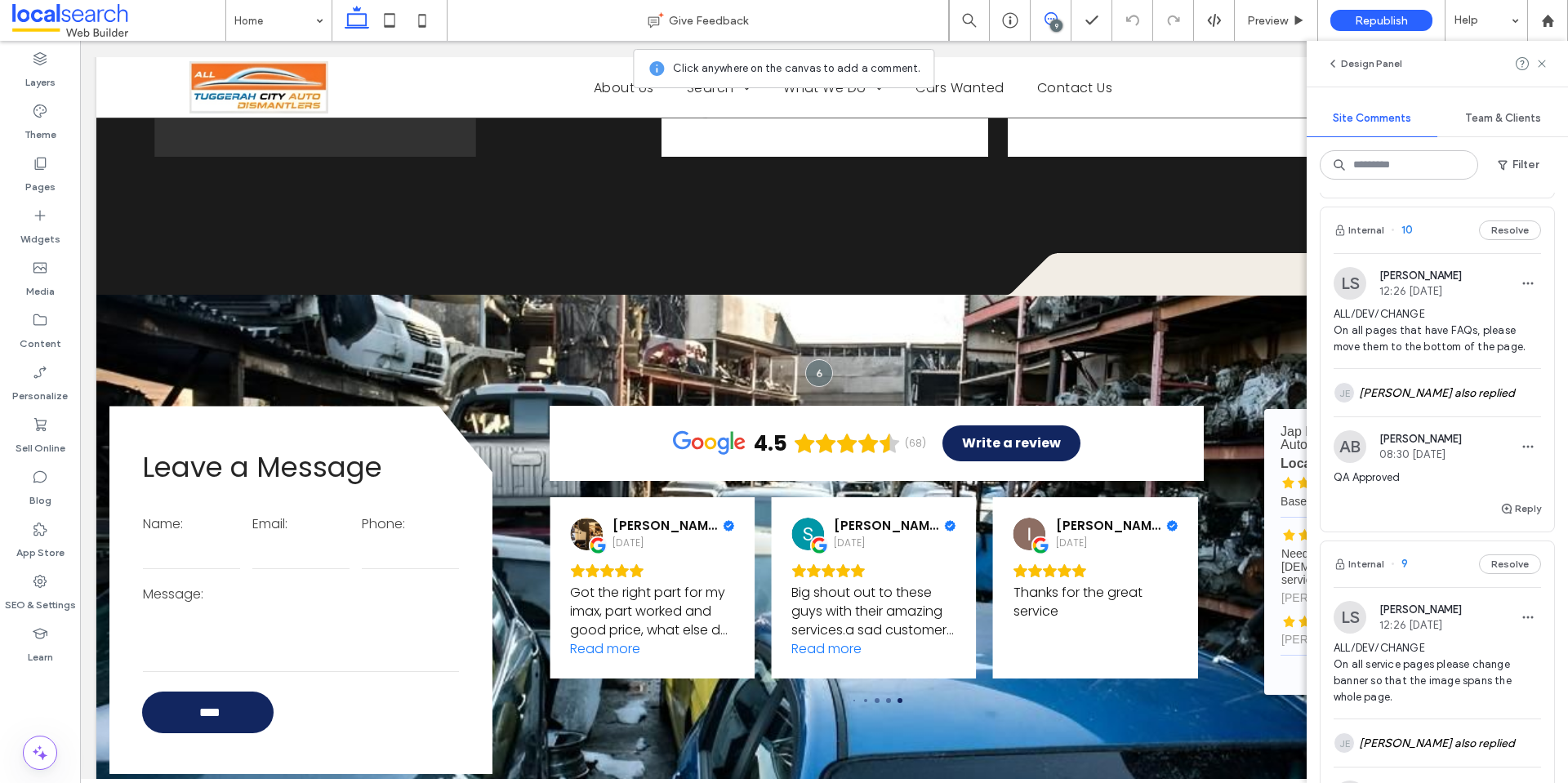
scroll to position [735, 0]
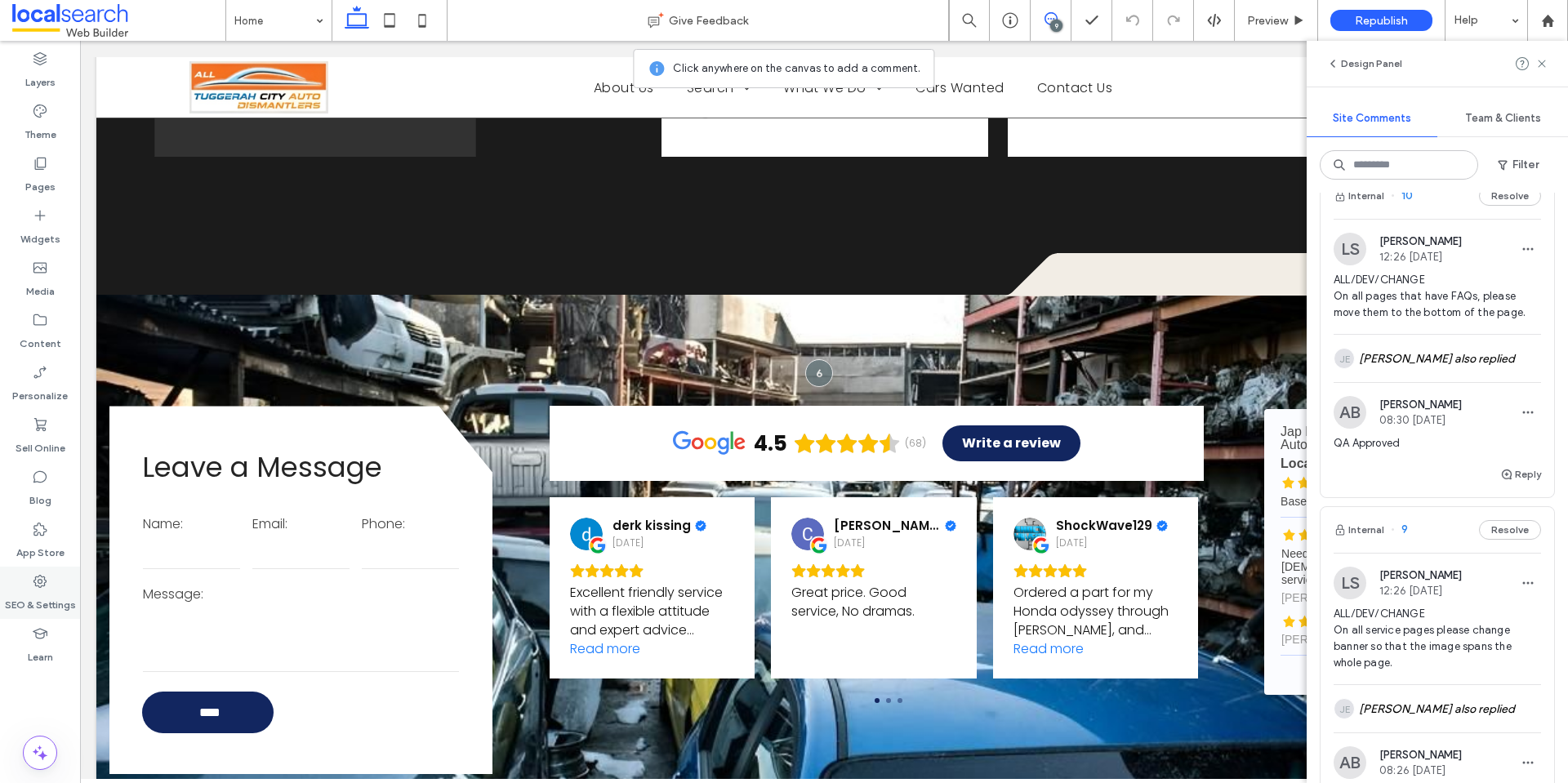
drag, startPoint x: 17, startPoint y: 574, endPoint x: 72, endPoint y: 574, distance: 55.0
click at [22, 574] on div "SEO & Settings" at bounding box center [40, 593] width 80 height 52
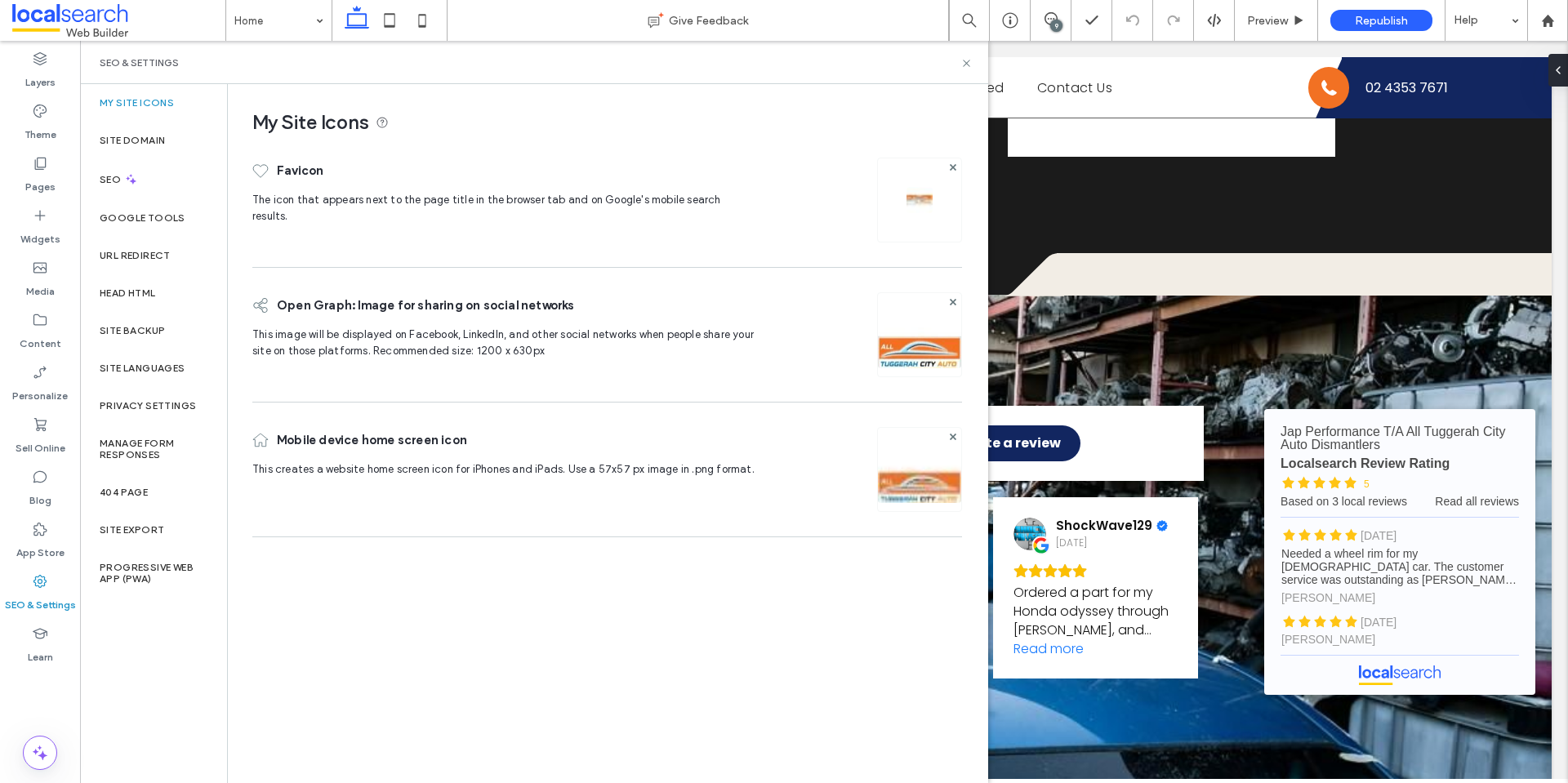
scroll to position [0, 0]
click at [162, 339] on div "Site Backup" at bounding box center [153, 331] width 147 height 38
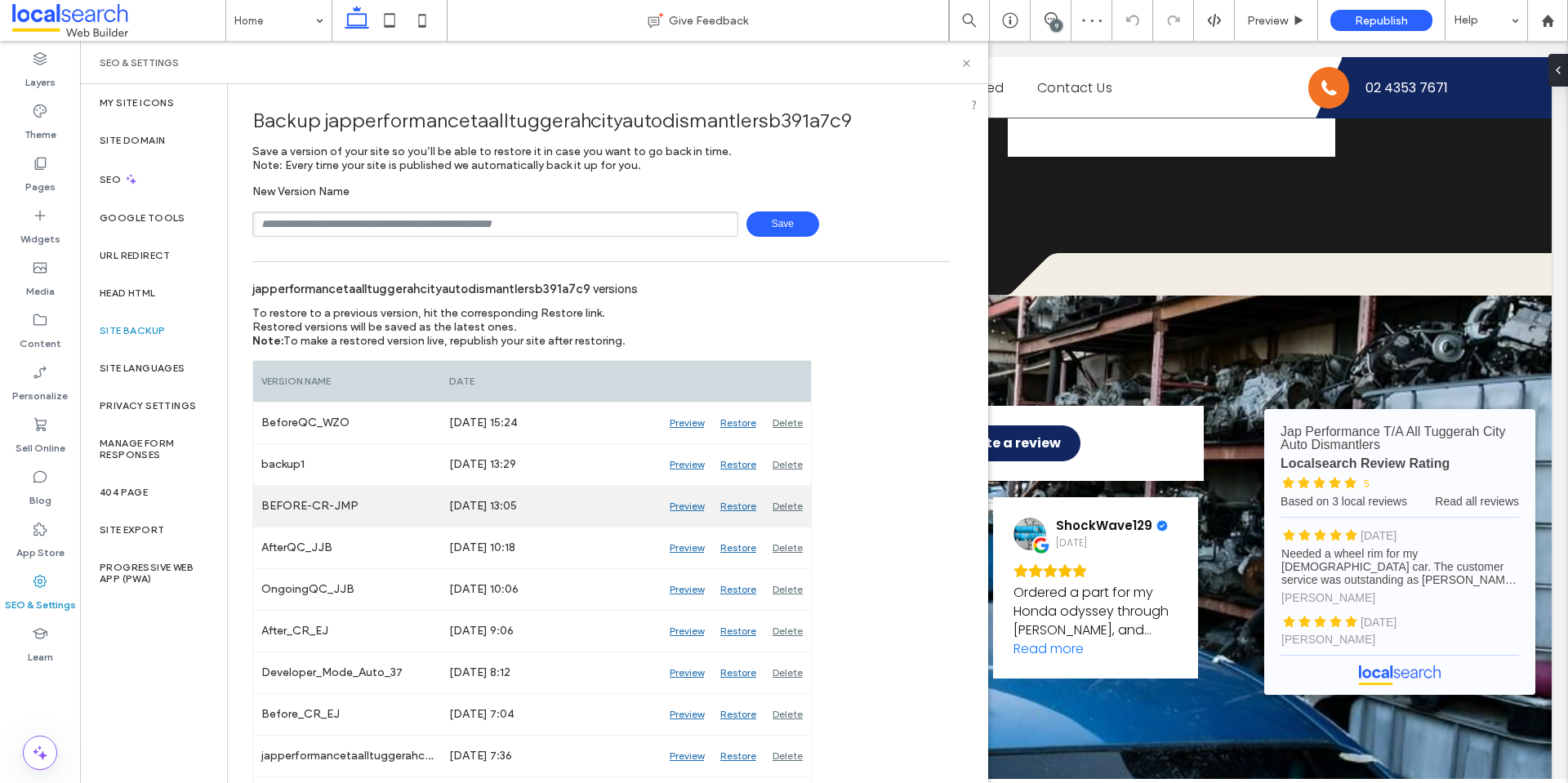
click at [689, 505] on div "Preview" at bounding box center [686, 506] width 50 height 41
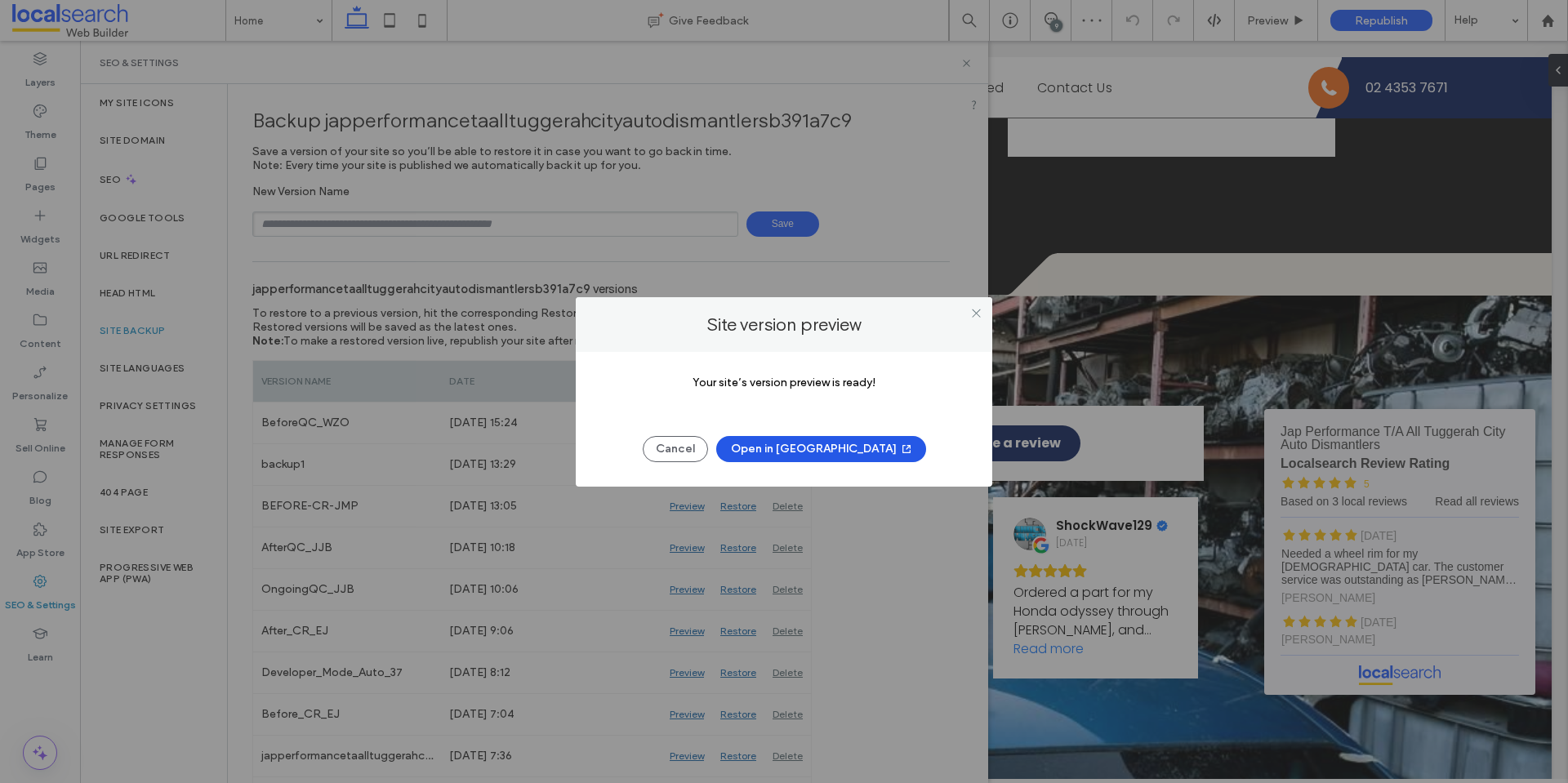
click at [845, 456] on button "Open in New Tab" at bounding box center [821, 449] width 210 height 27
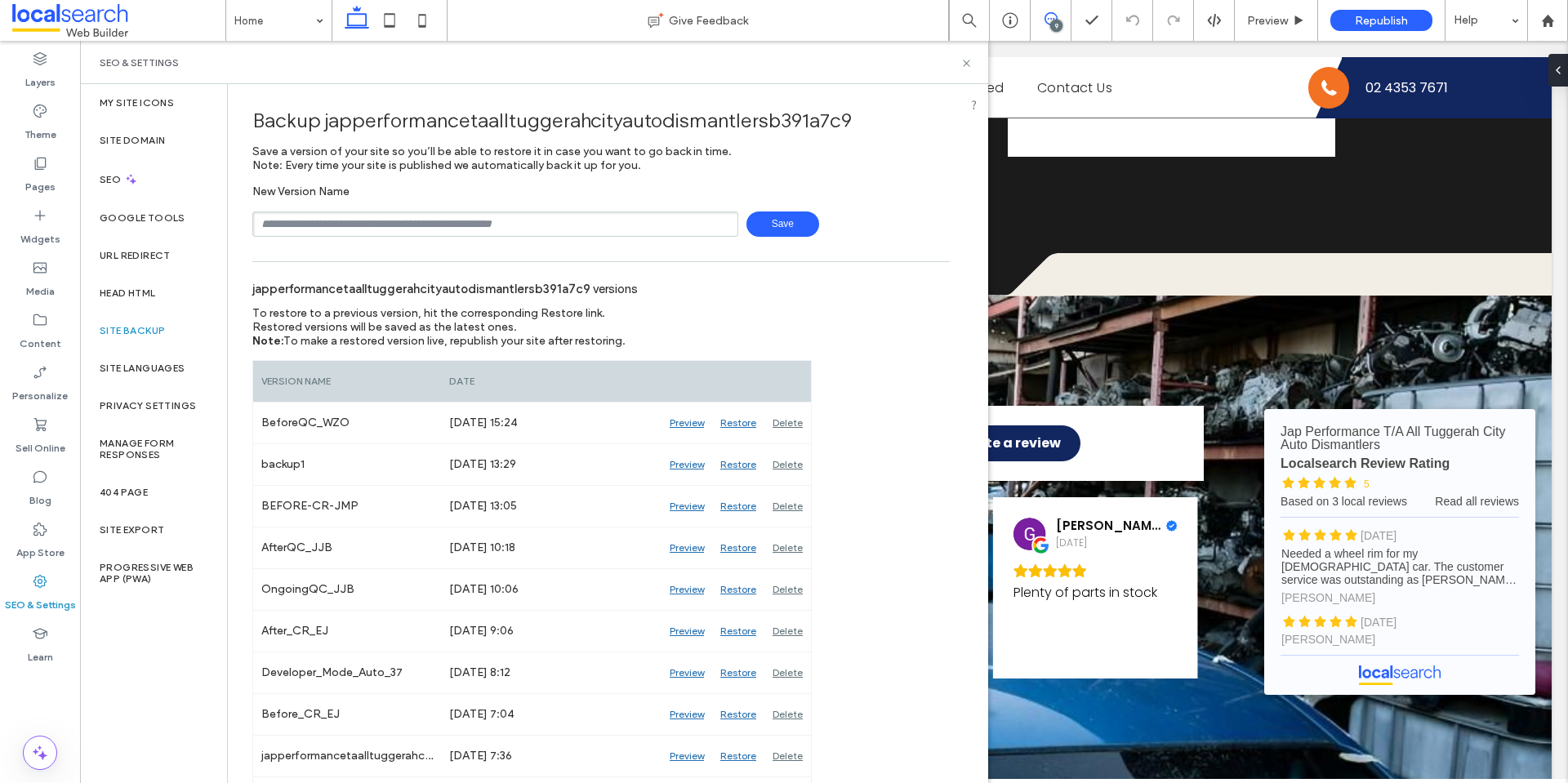
click at [1054, 17] on icon at bounding box center [1051, 19] width 13 height 13
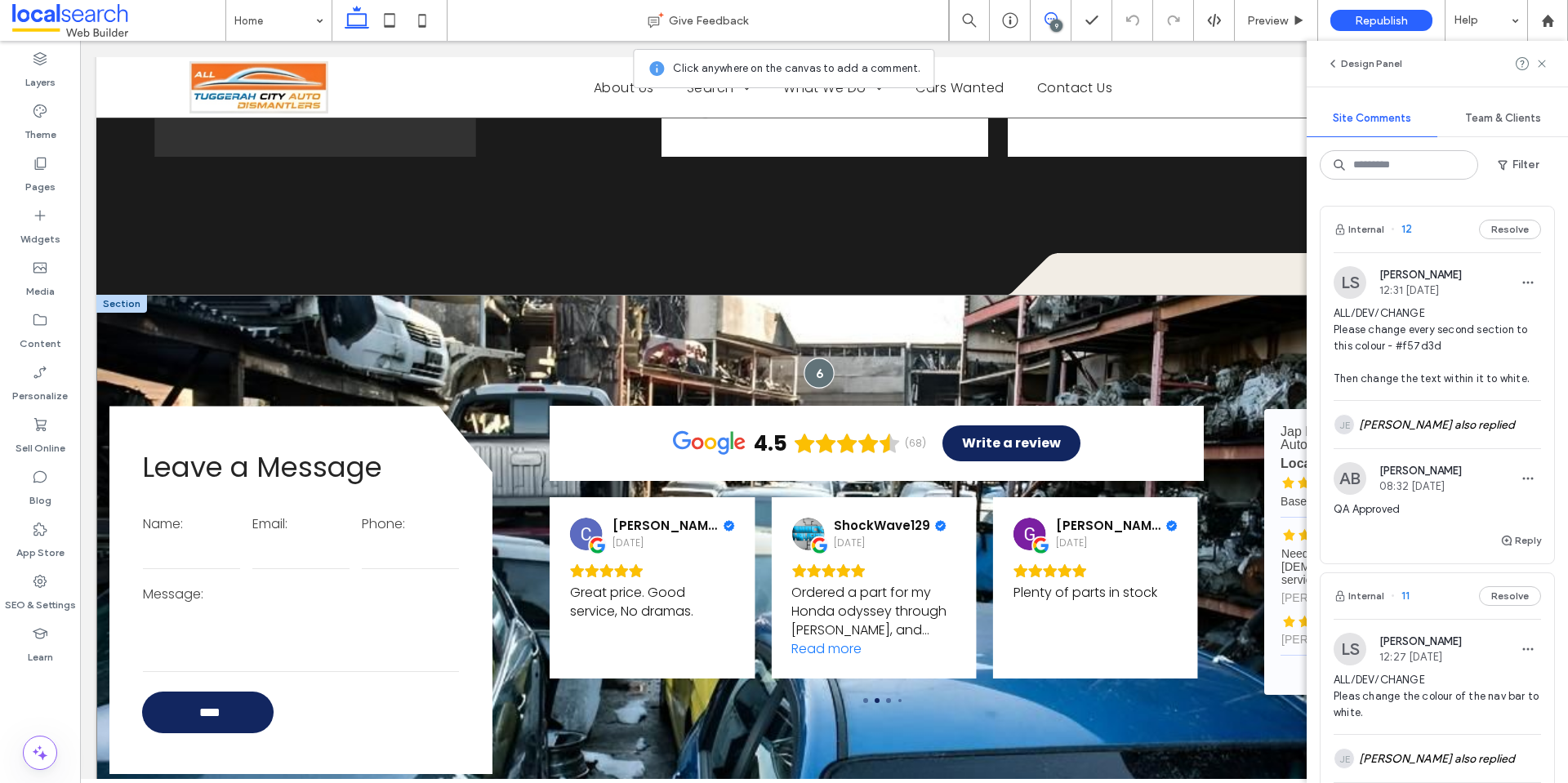
click at [810, 358] on div at bounding box center [819, 373] width 30 height 30
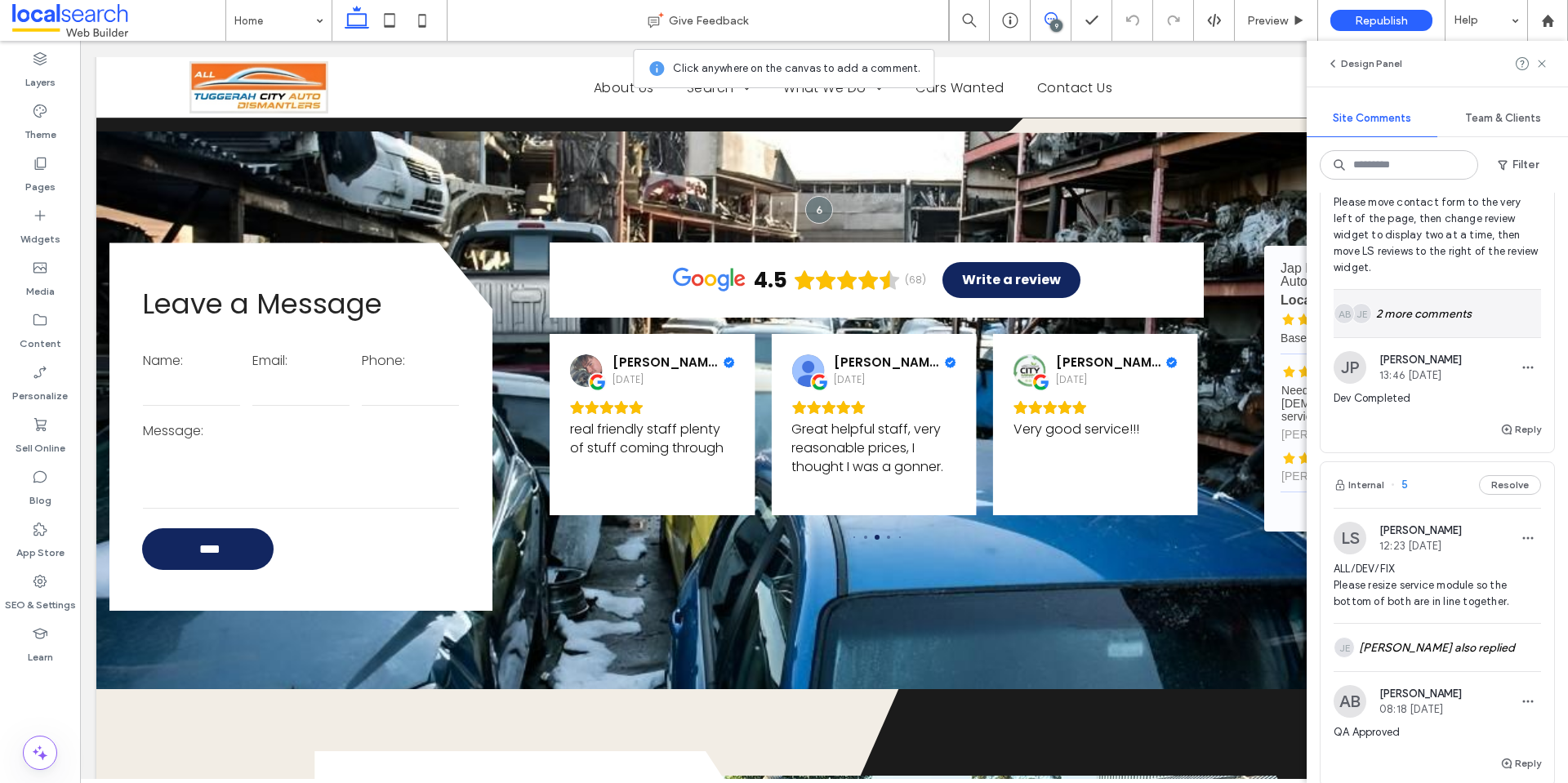
scroll to position [2206, 0]
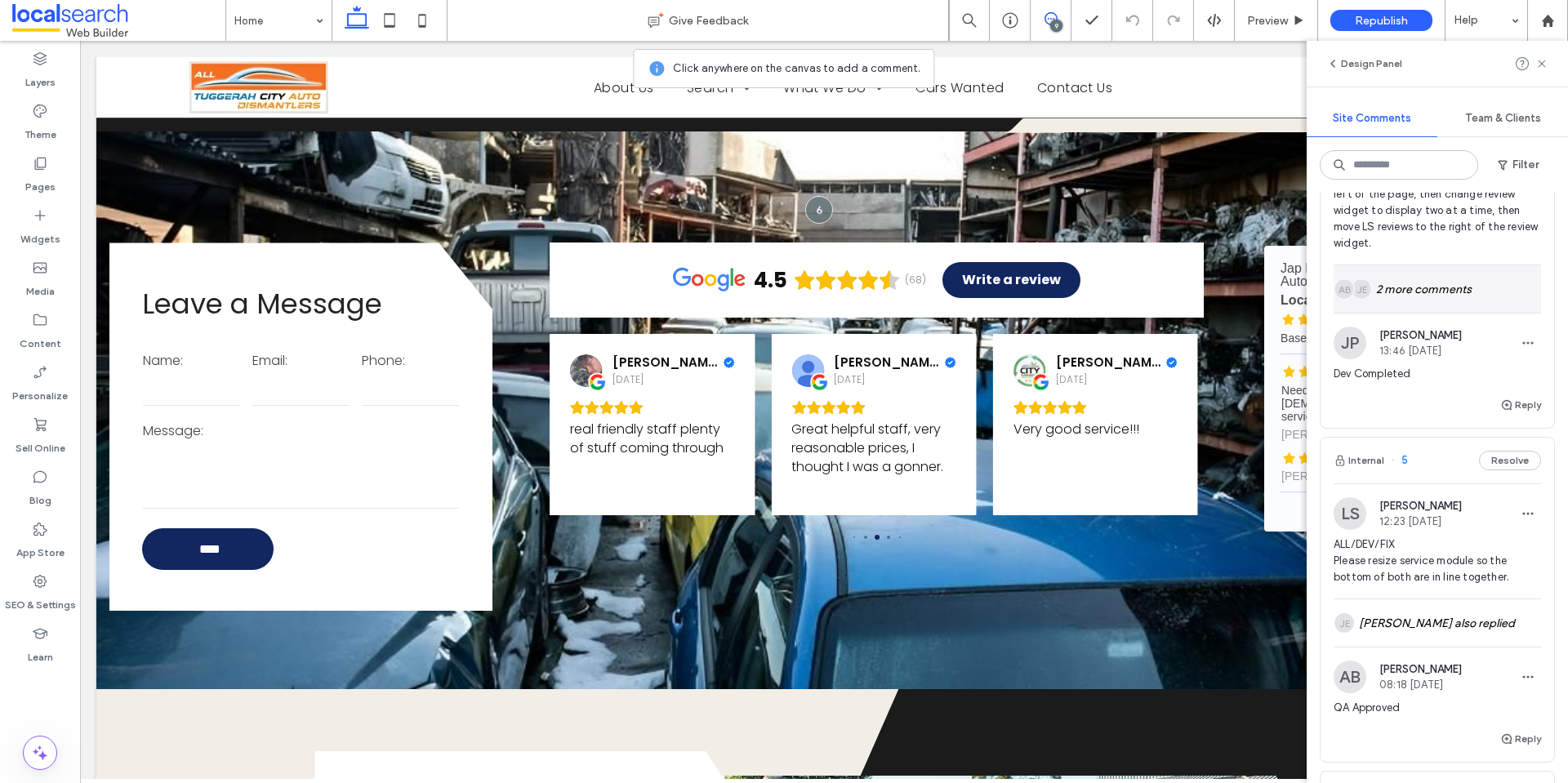
click at [1441, 290] on div "JE AB 2 more comments" at bounding box center [1438, 289] width 207 height 48
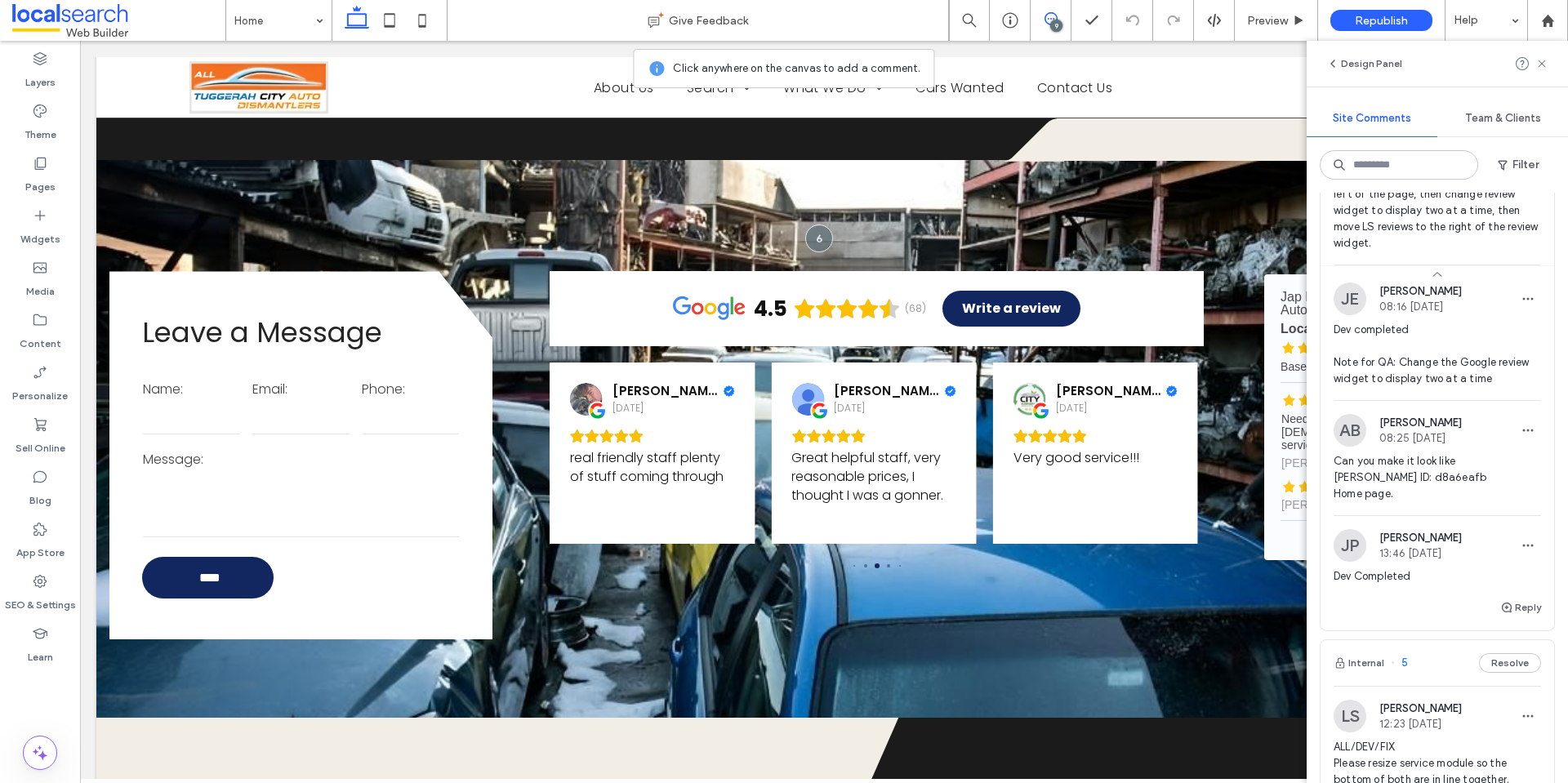
scroll to position [3077, 0]
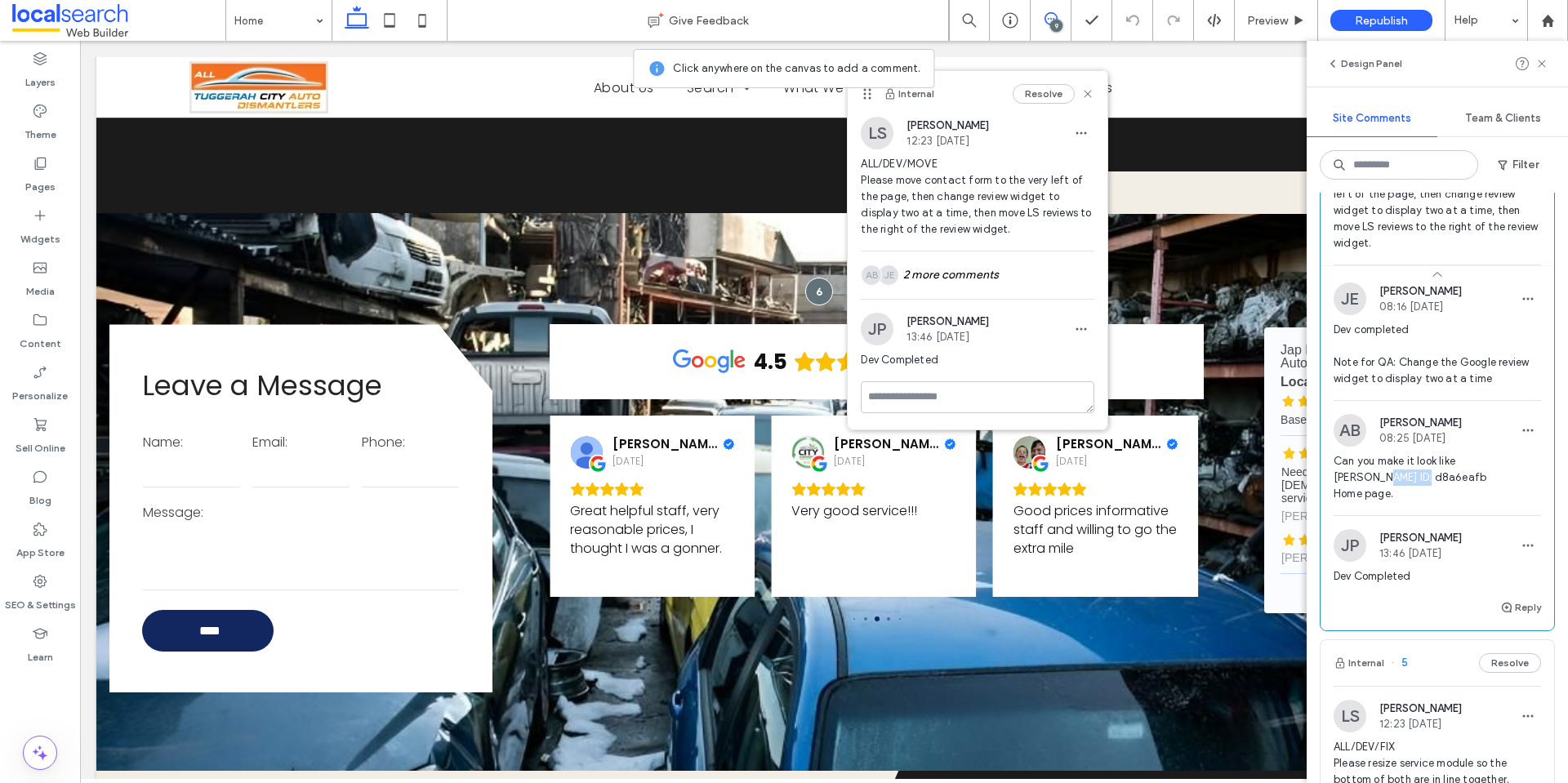
drag, startPoint x: 1381, startPoint y: 483, endPoint x: 1336, endPoint y: 483, distance: 45.0
click at [1336, 483] on span "Can you make it look like Duda ID: d8a6eafb Home page." at bounding box center [1438, 478] width 207 height 49
copy span "d8a6eafb"
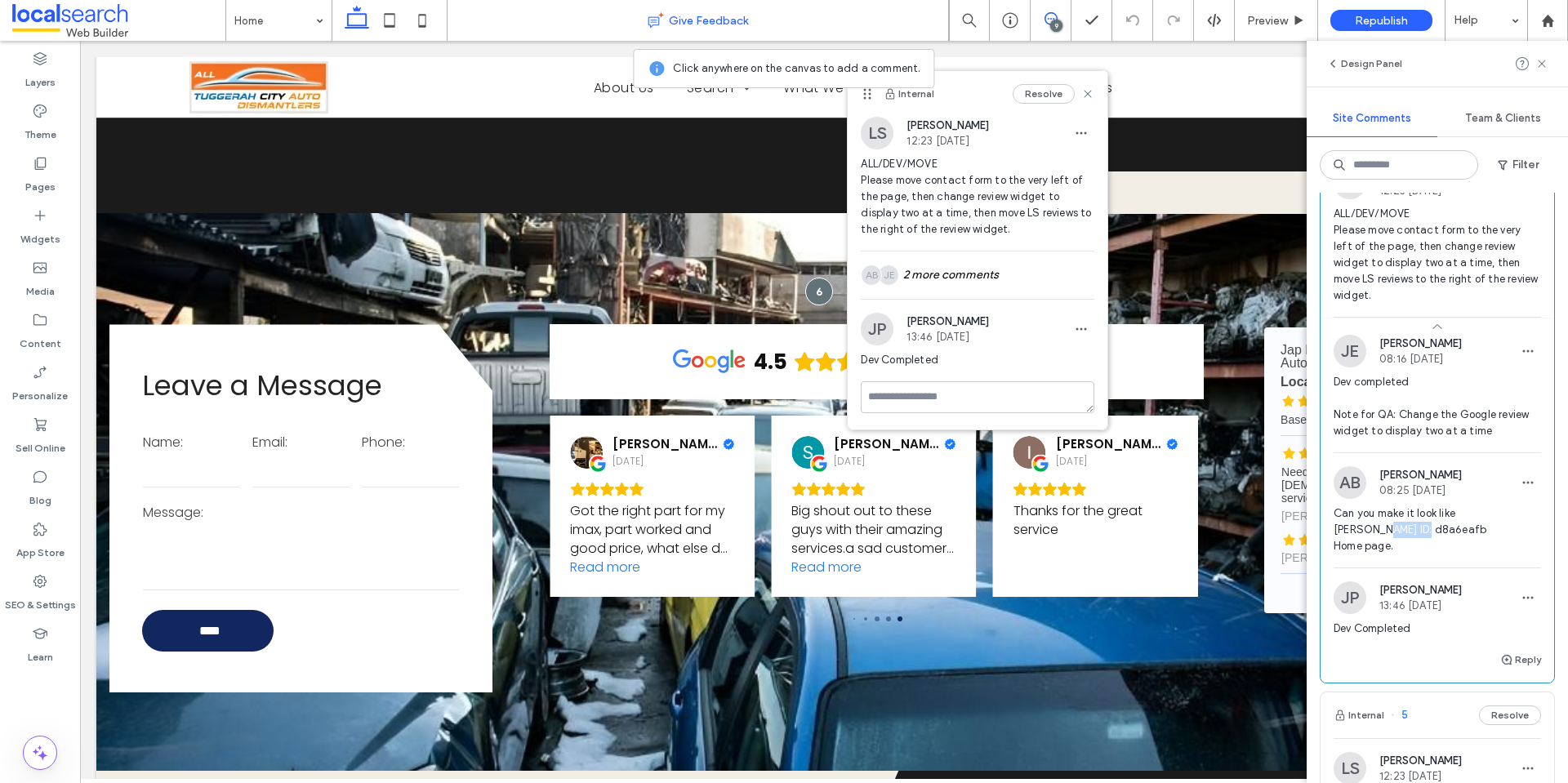
scroll to position [2124, 0]
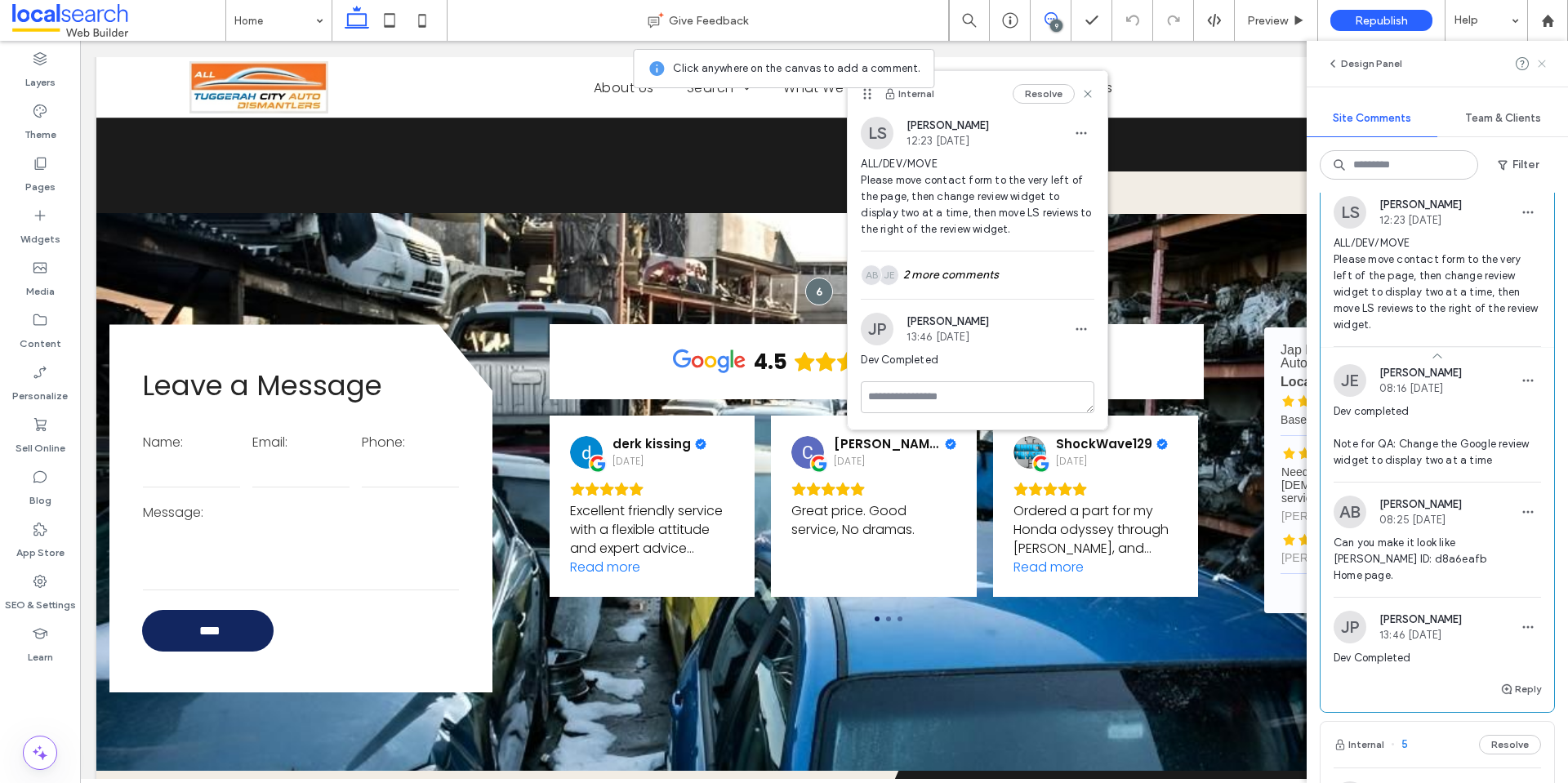
click at [1542, 67] on icon at bounding box center [1542, 64] width 13 height 13
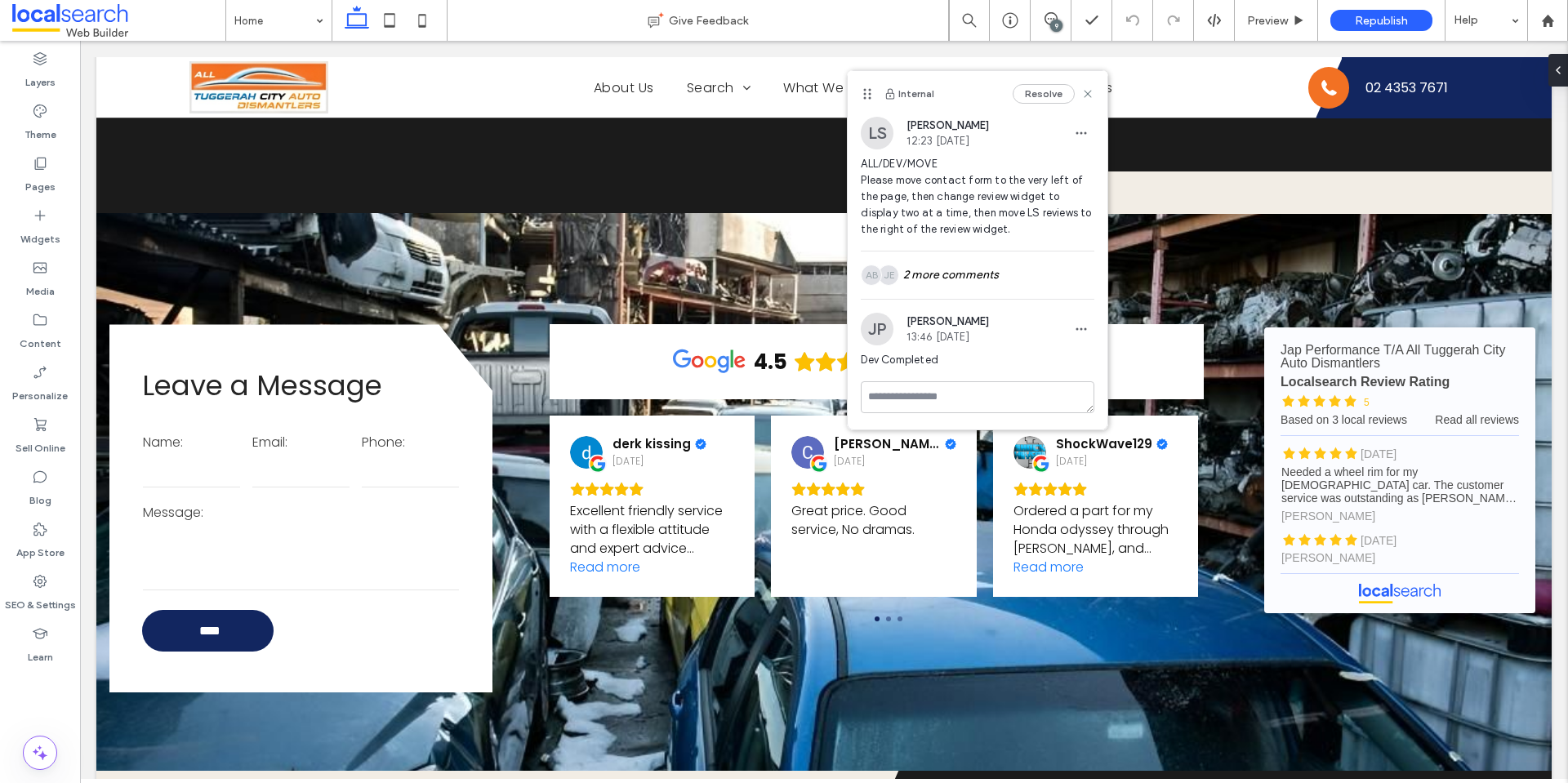
scroll to position [0, 0]
click at [1092, 95] on icon at bounding box center [1088, 94] width 13 height 13
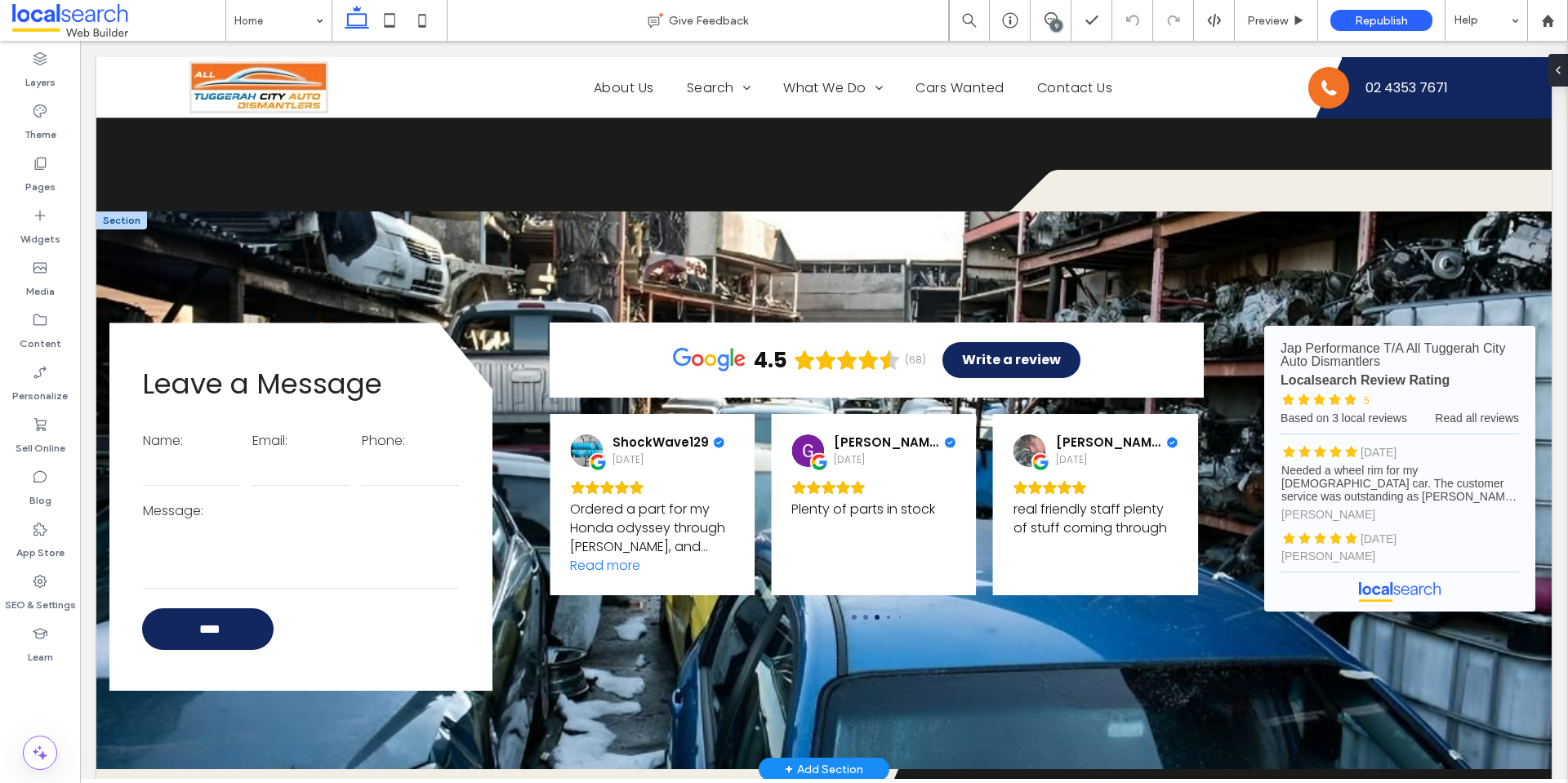
scroll to position [3077, 0]
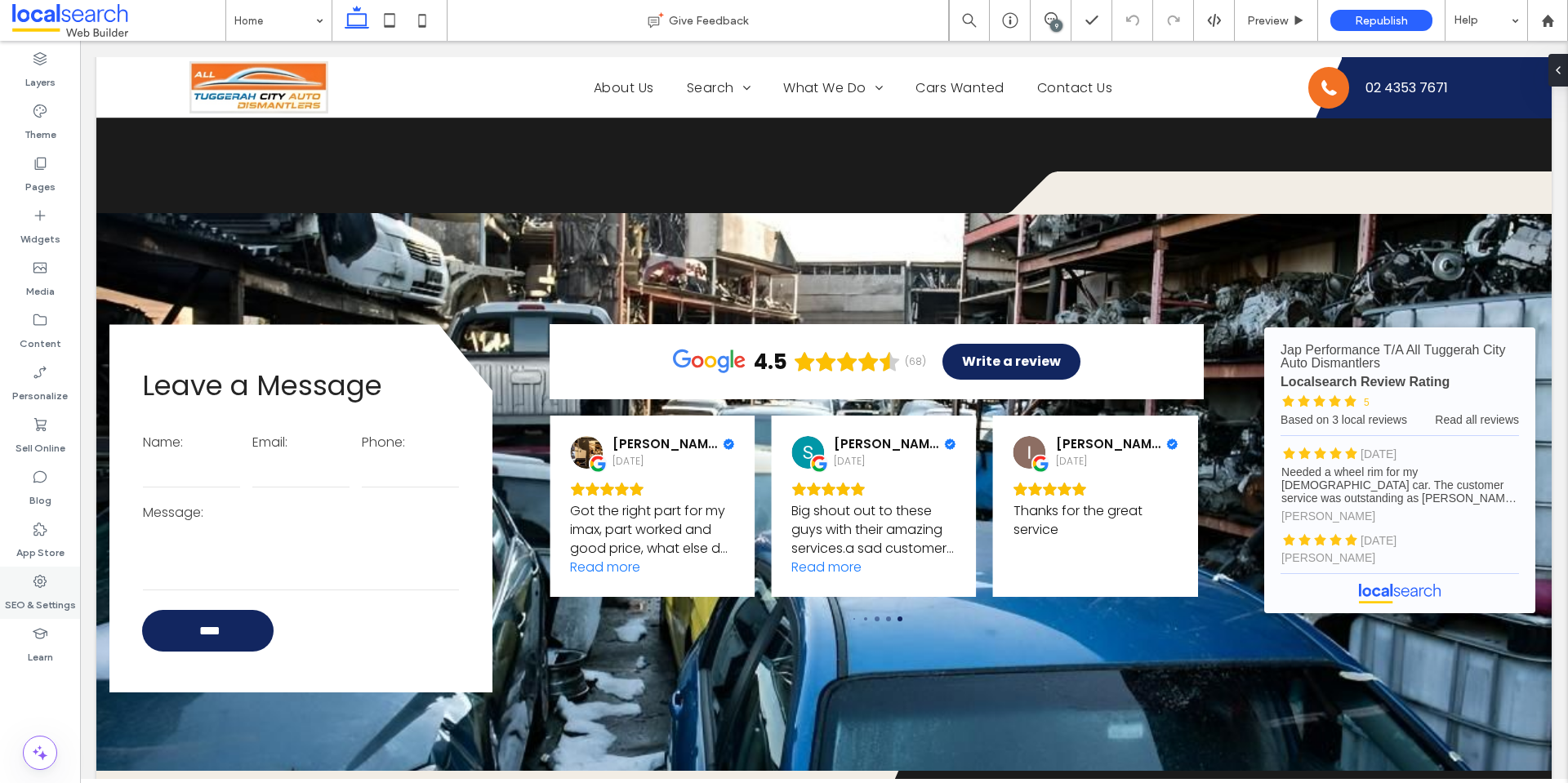
click at [68, 610] on label "SEO & Settings" at bounding box center [40, 602] width 71 height 23
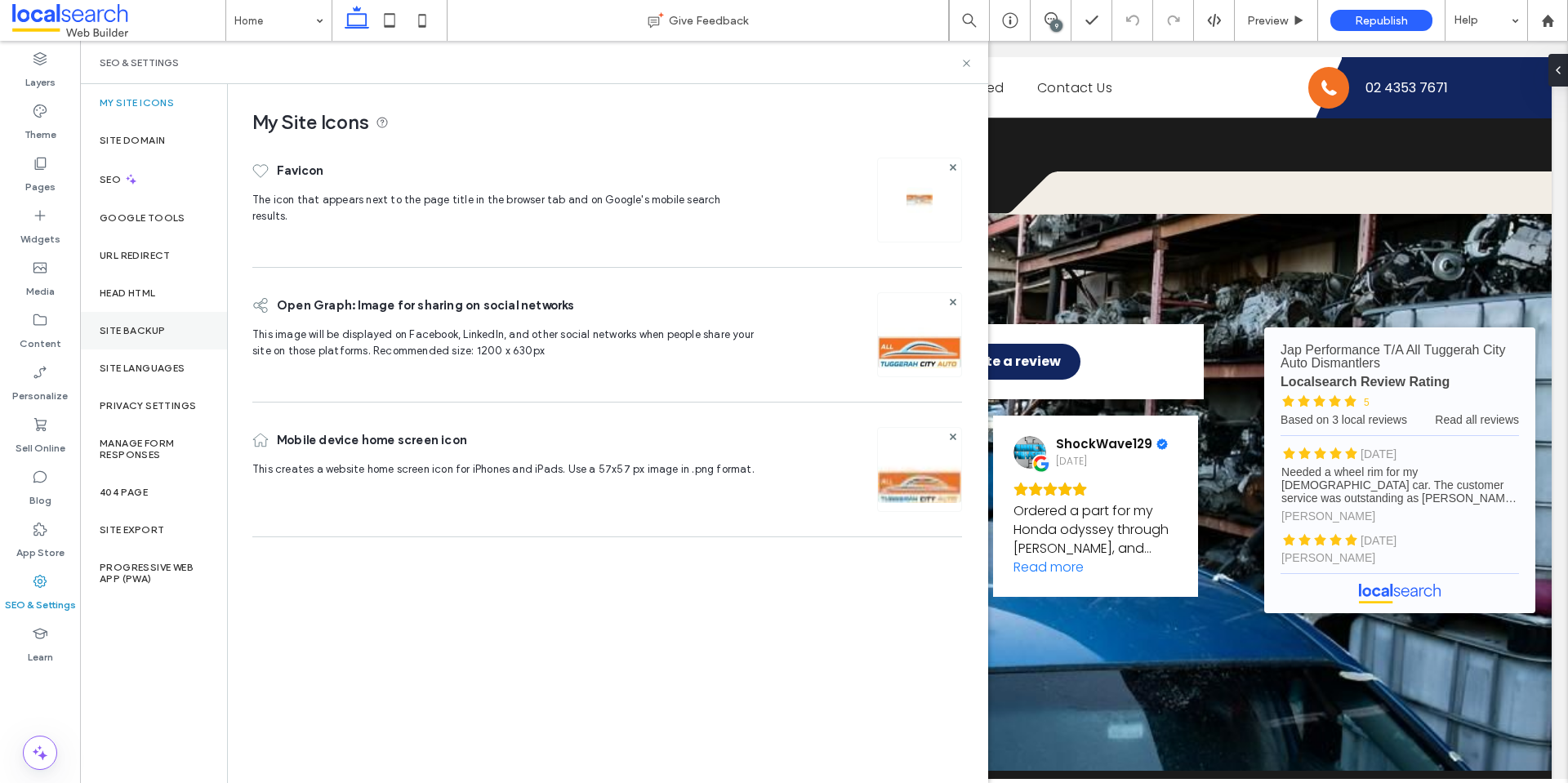
click at [149, 336] on div "Site Backup" at bounding box center [153, 331] width 147 height 38
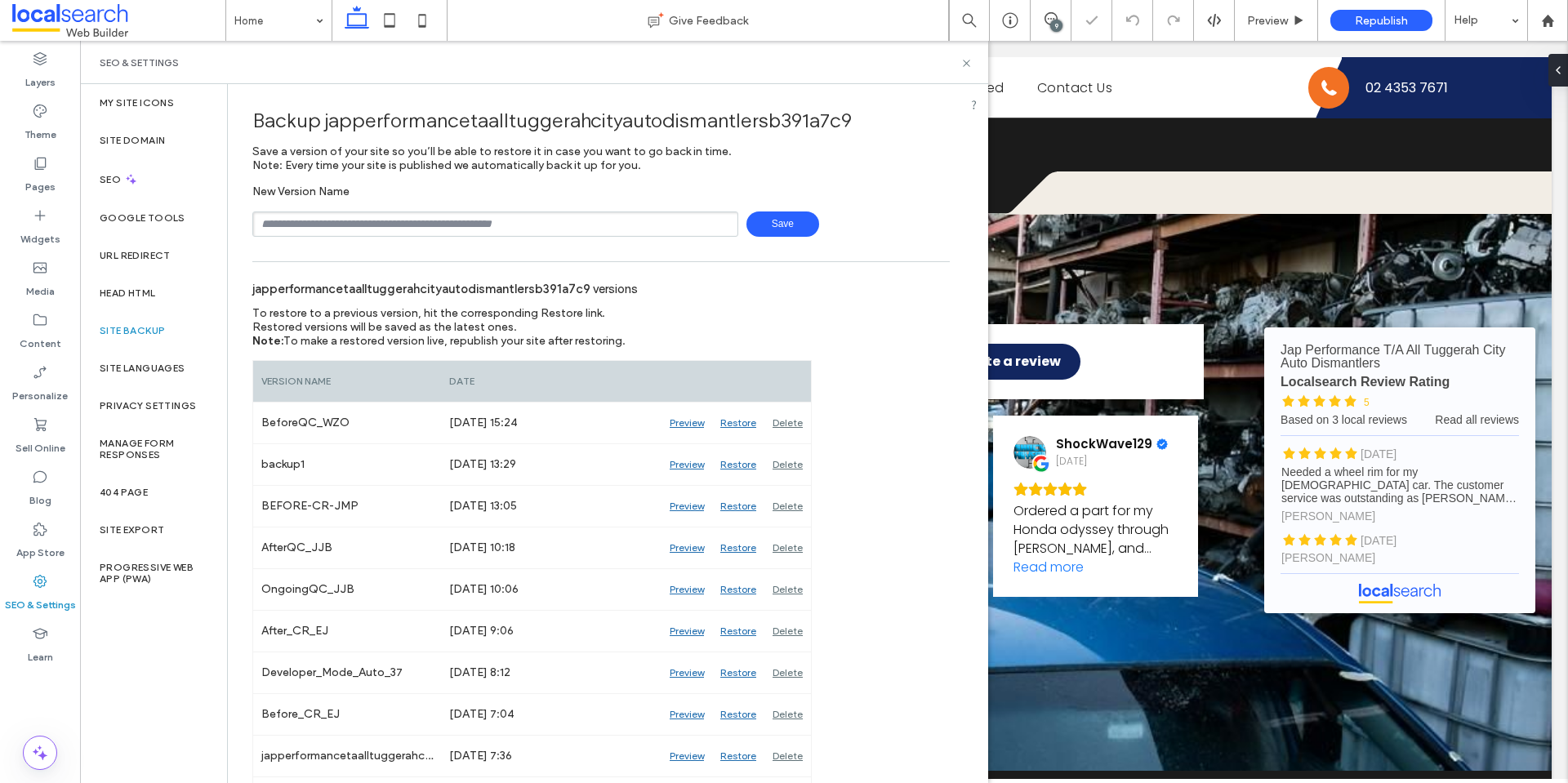
click at [323, 217] on input "text" at bounding box center [495, 224] width 486 height 26
click at [336, 221] on input "text" at bounding box center [495, 224] width 486 height 26
type input "**********"
click at [784, 224] on span "Save" at bounding box center [783, 224] width 72 height 26
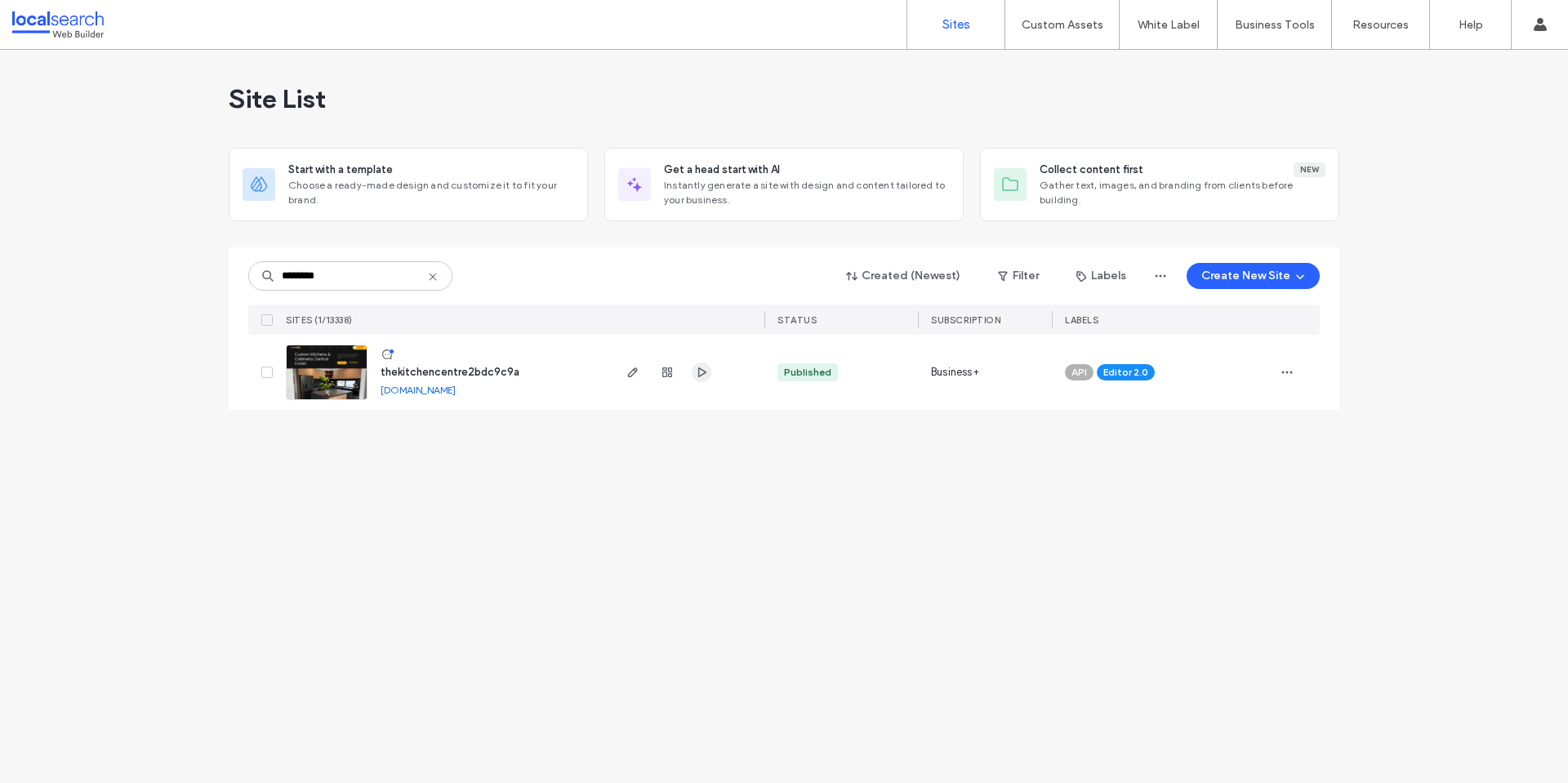
type input "********"
click at [695, 374] on icon "button" at bounding box center [701, 372] width 13 height 13
